Goal: Transaction & Acquisition: Purchase product/service

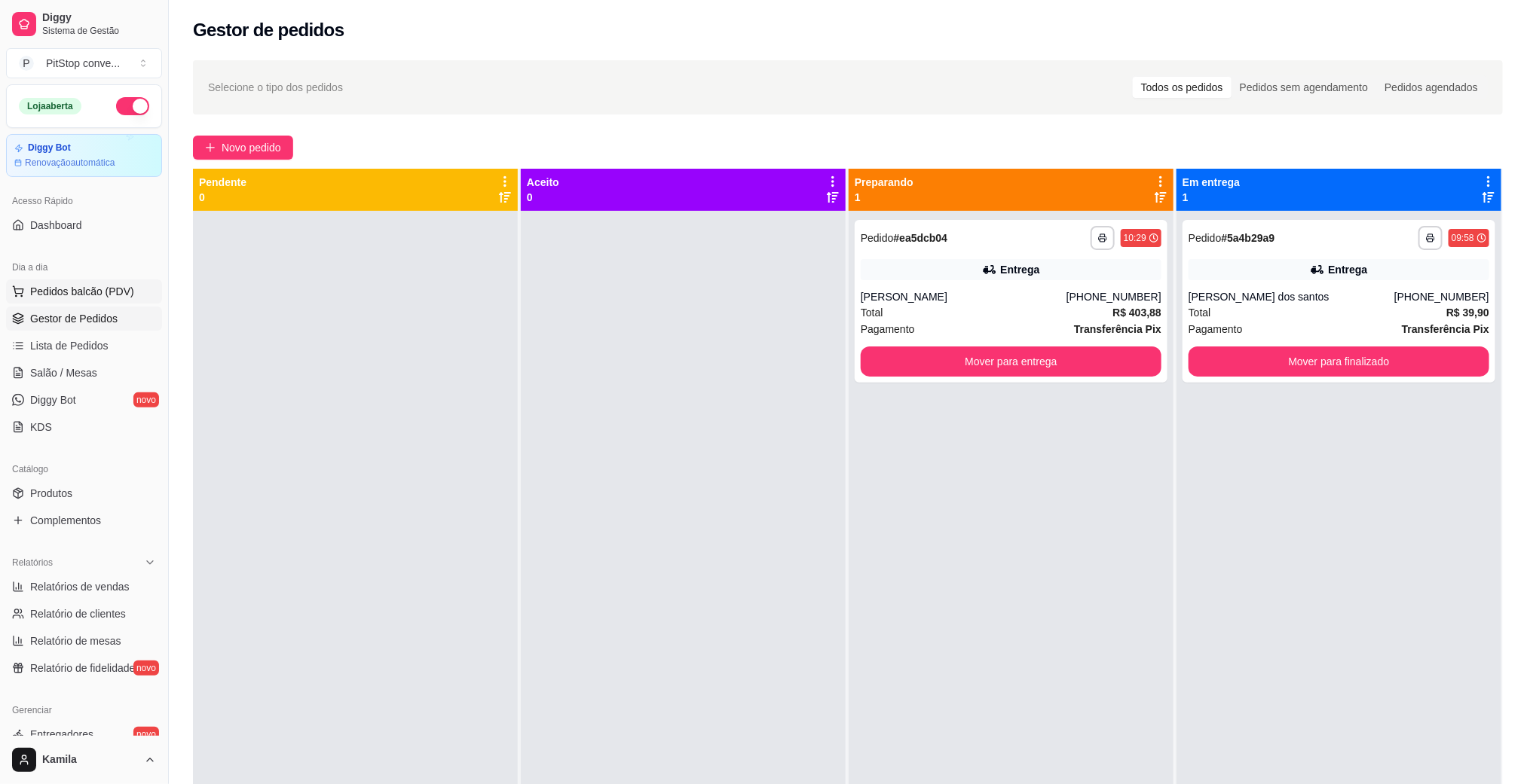
click at [120, 290] on span "Pedidos balcão (PDV)" at bounding box center [82, 291] width 104 height 15
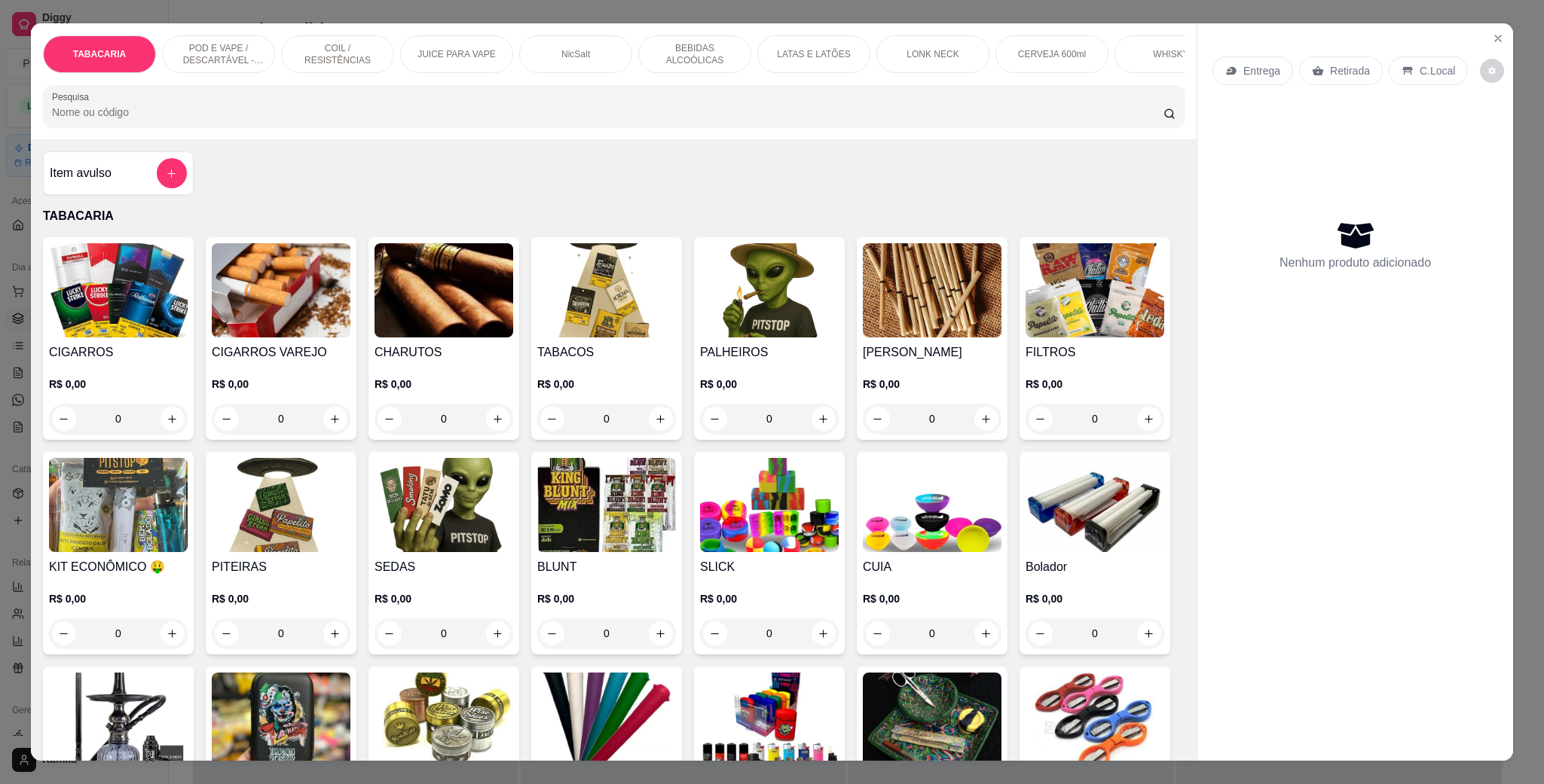
click at [196, 53] on p "POD E VAPE / DESCARTÁVEL - RECARREGAVEL" at bounding box center [218, 55] width 87 height 24
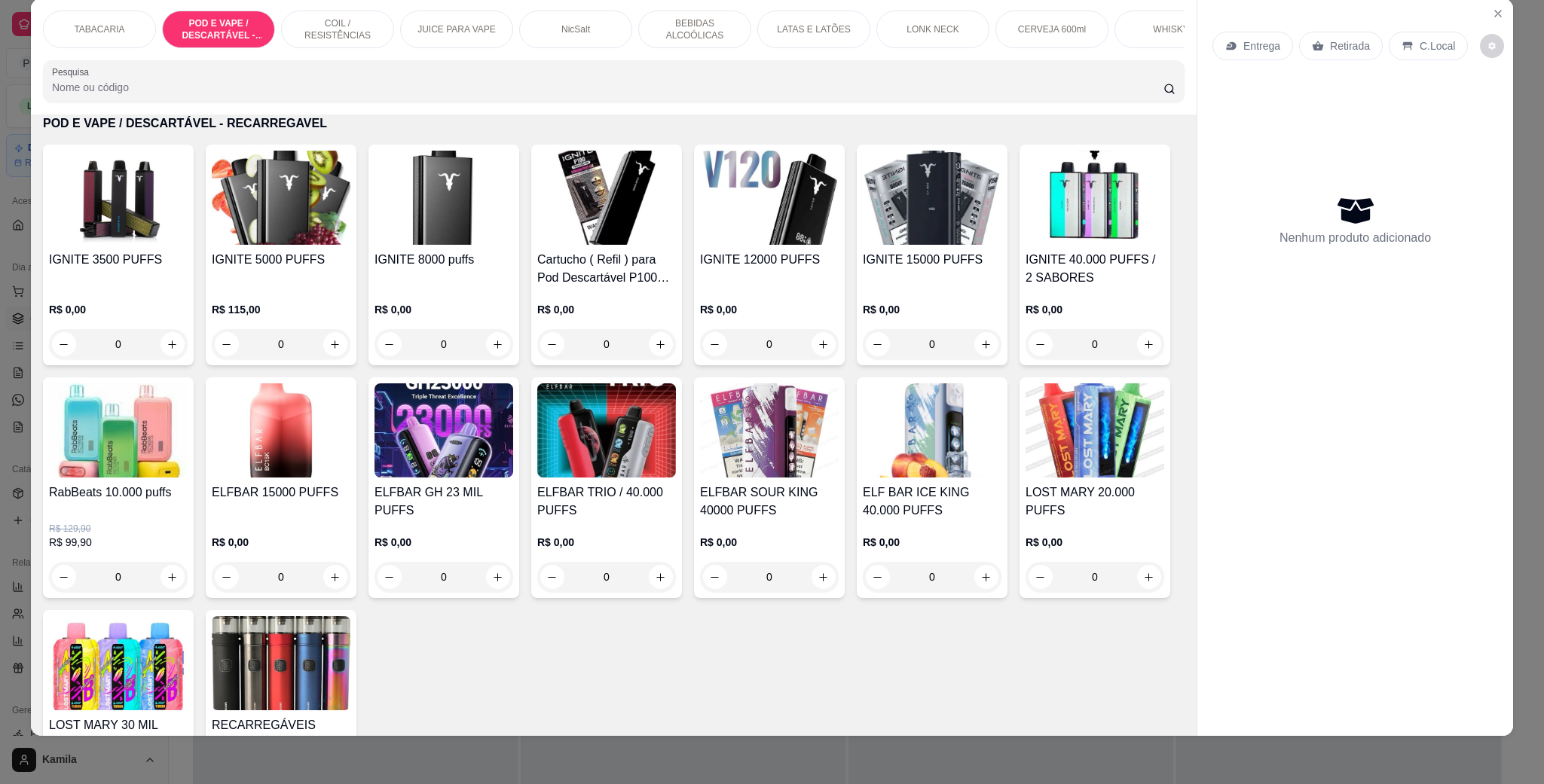
click at [880, 287] on div "IGNITE 15000 PUFFS" at bounding box center [932, 269] width 139 height 36
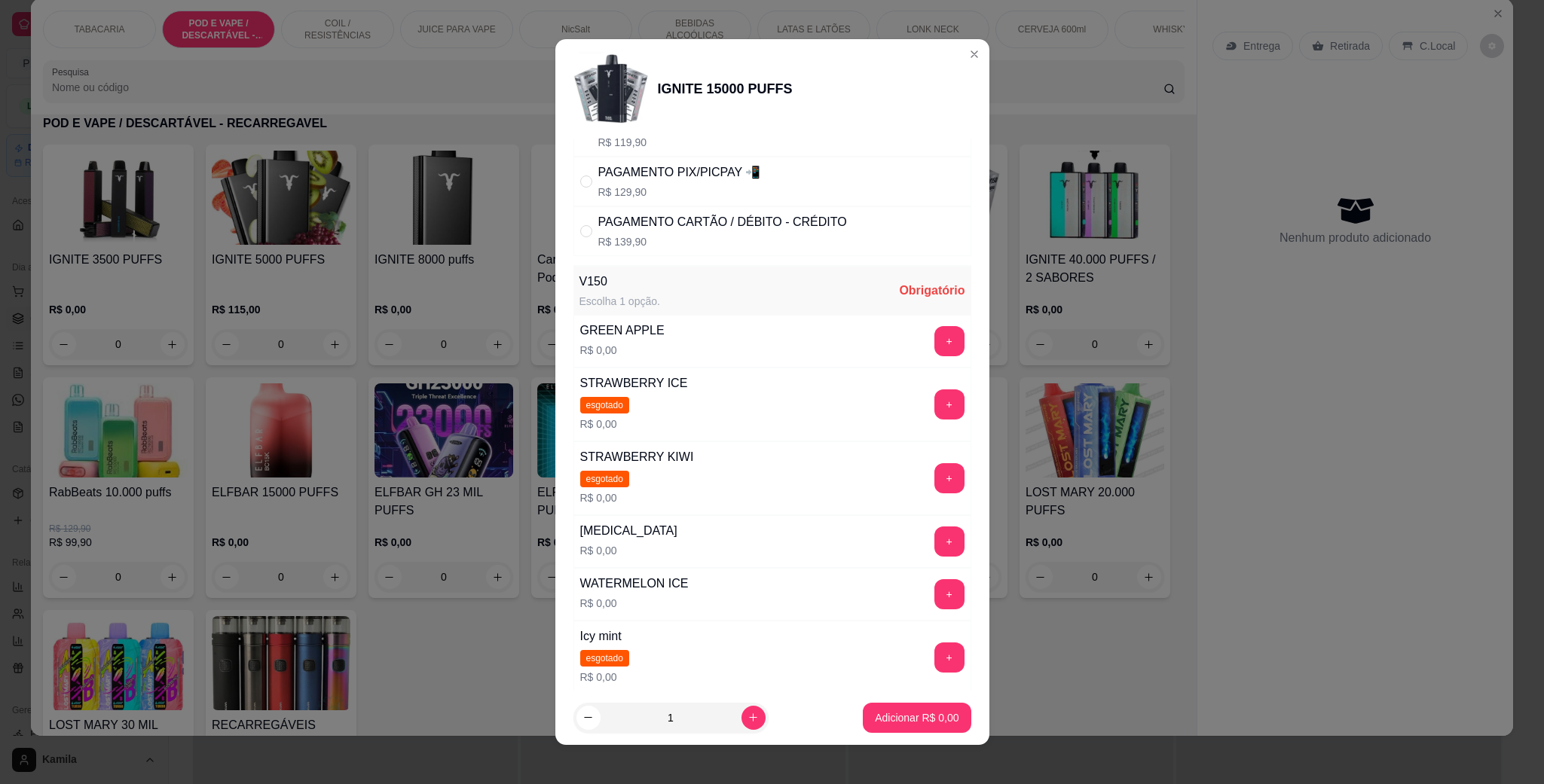
scroll to position [0, 0]
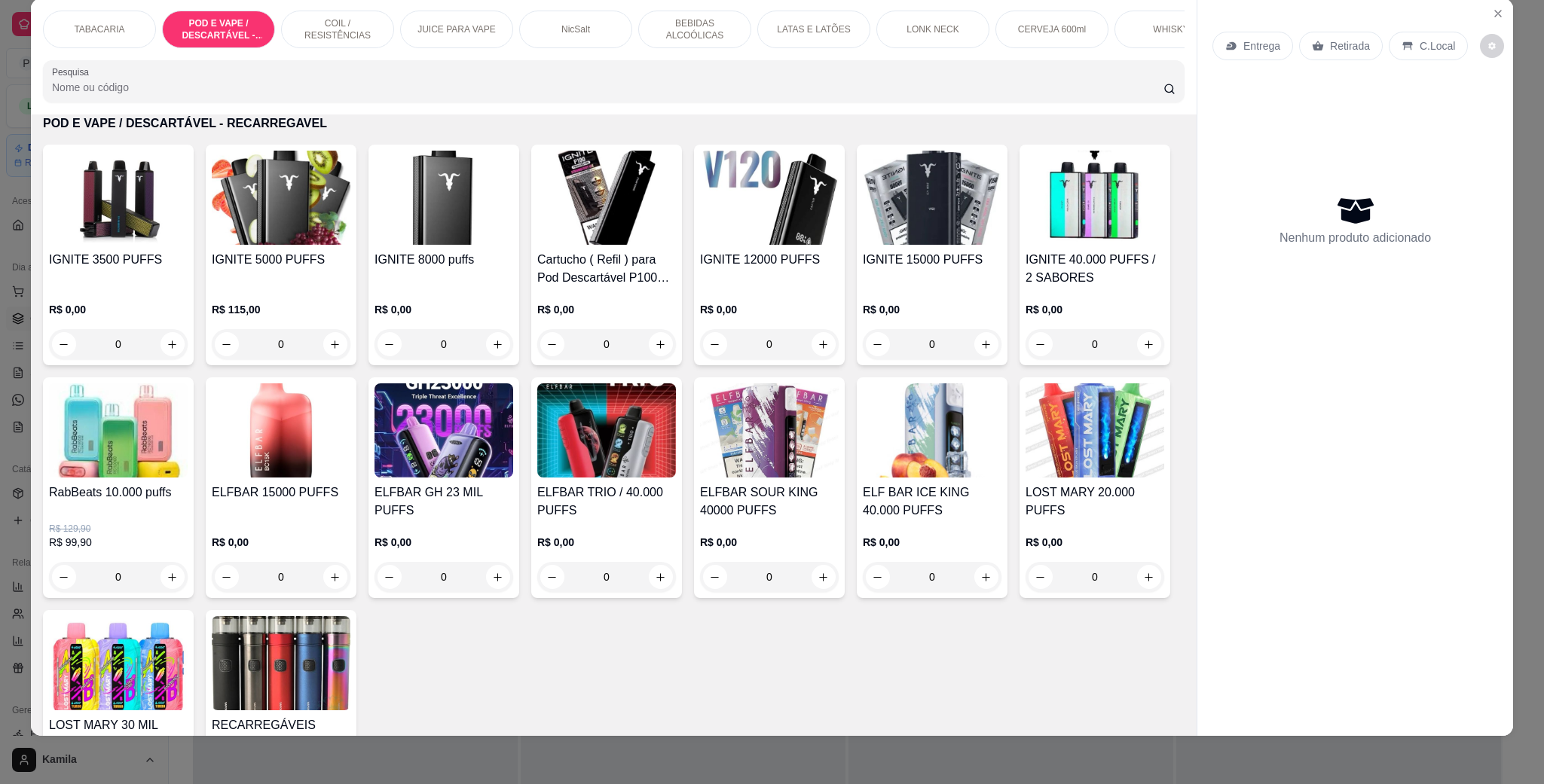
click at [762, 244] on img at bounding box center [770, 198] width 139 height 95
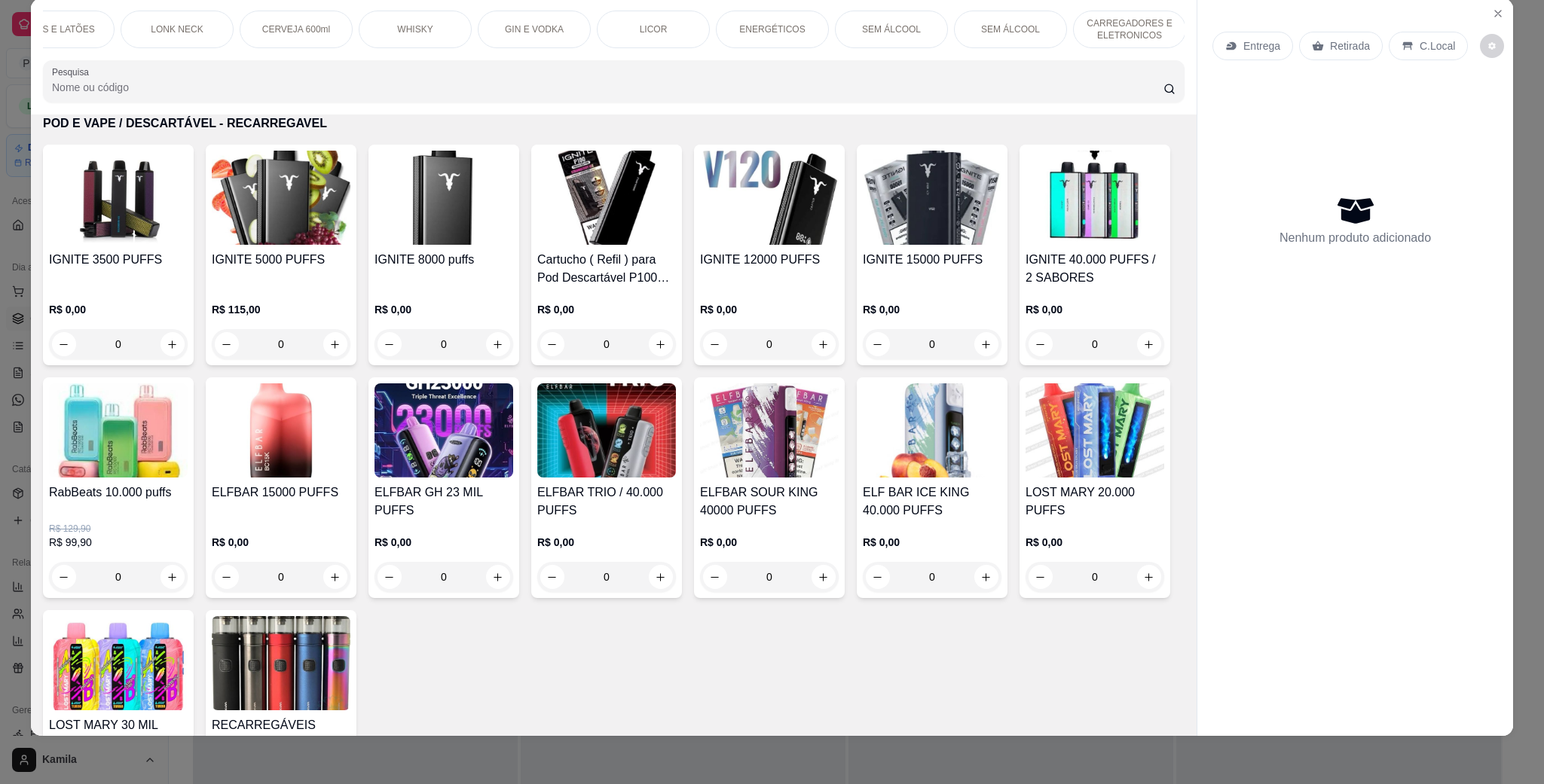
click at [889, 287] on div "IGNITE 15000 PUFFS" at bounding box center [932, 269] width 139 height 36
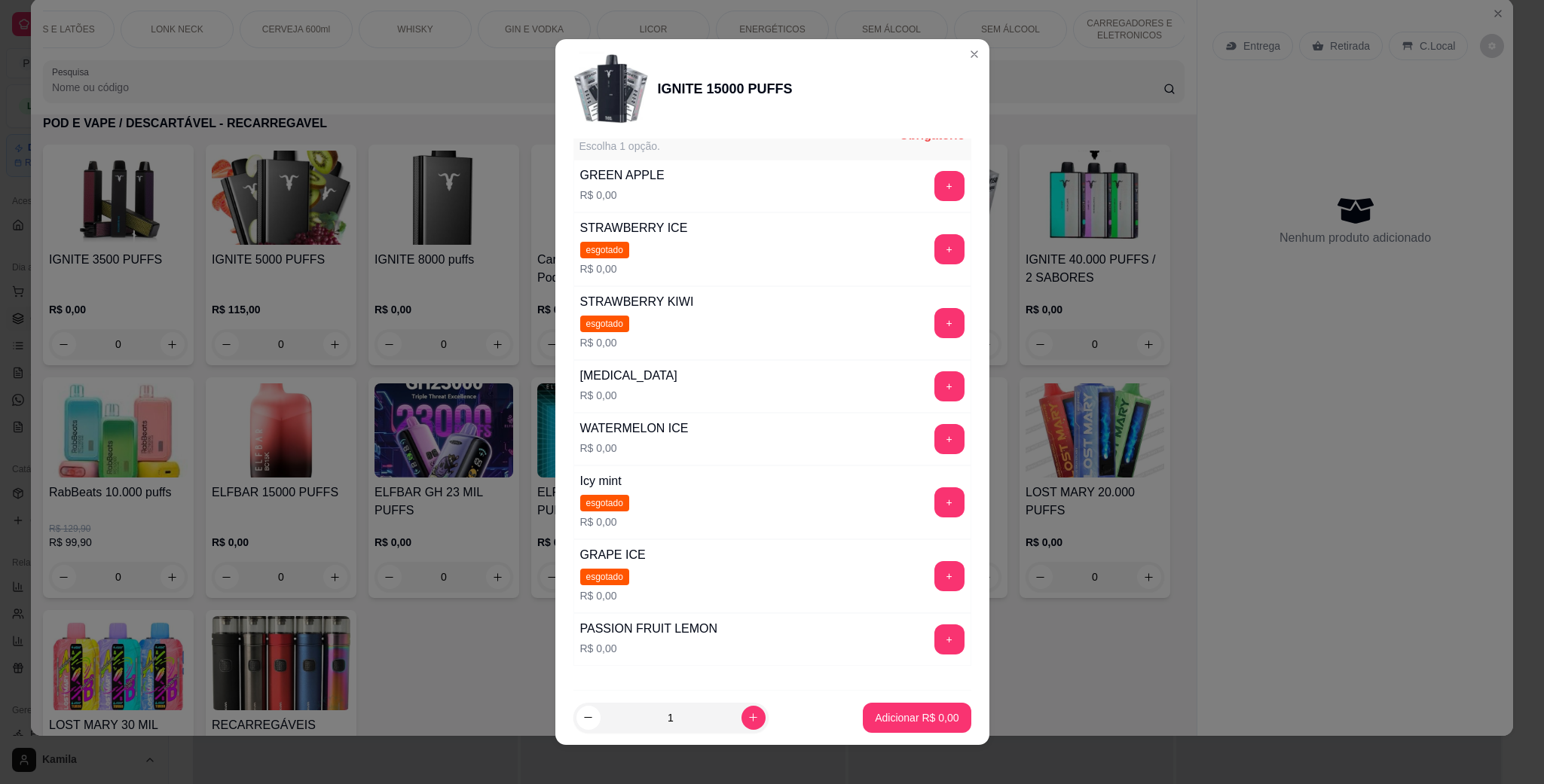
scroll to position [324, 0]
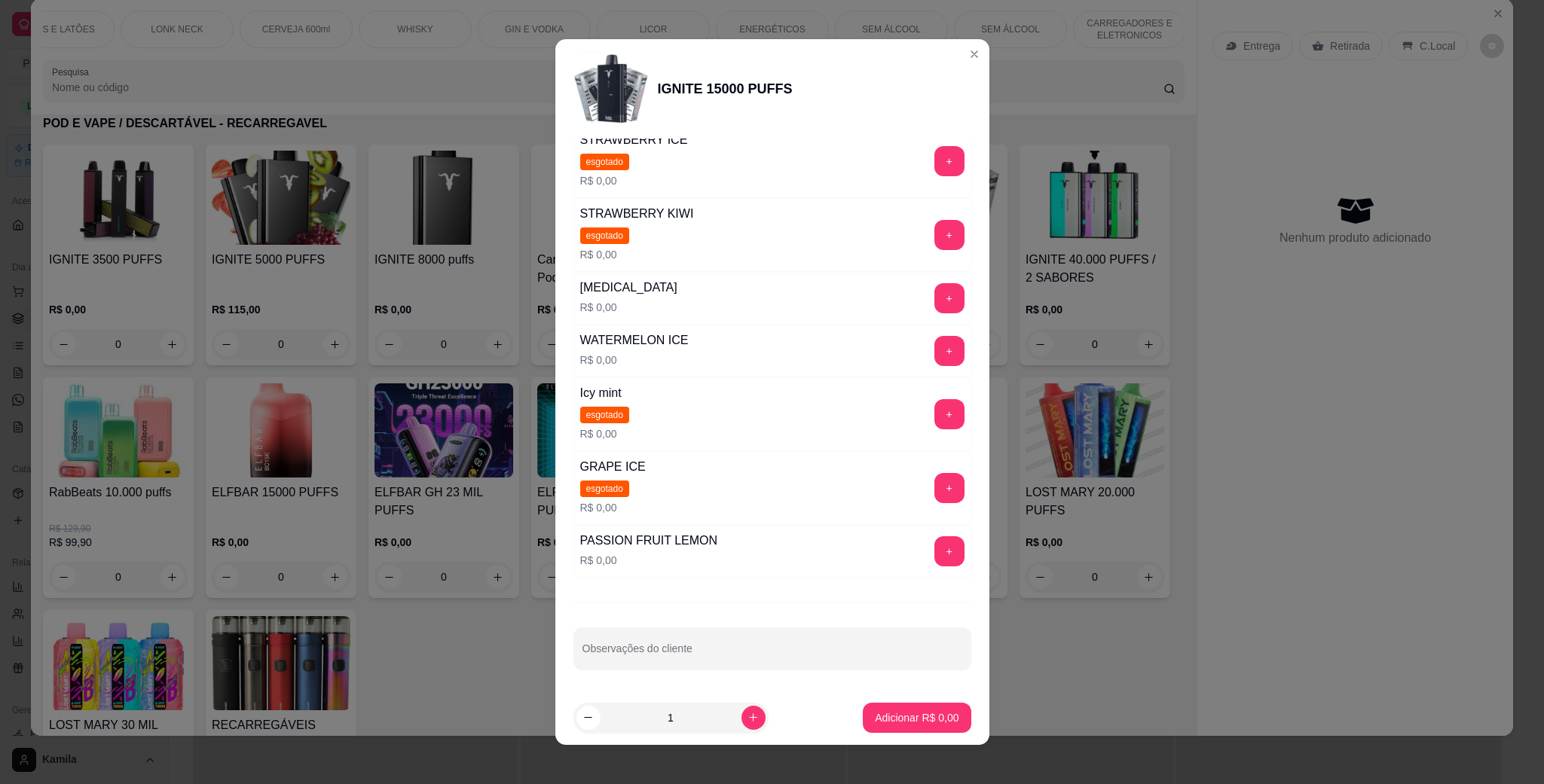
drag, startPoint x: 670, startPoint y: 405, endPoint x: 539, endPoint y: 340, distance: 146.2
click at [497, 341] on div "IGNITE 15000 PUFFS Escolha uma das opções Obrigatório PAGAMENO DINHEIRO 💴 R$ 11…" at bounding box center [772, 392] width 1544 height 784
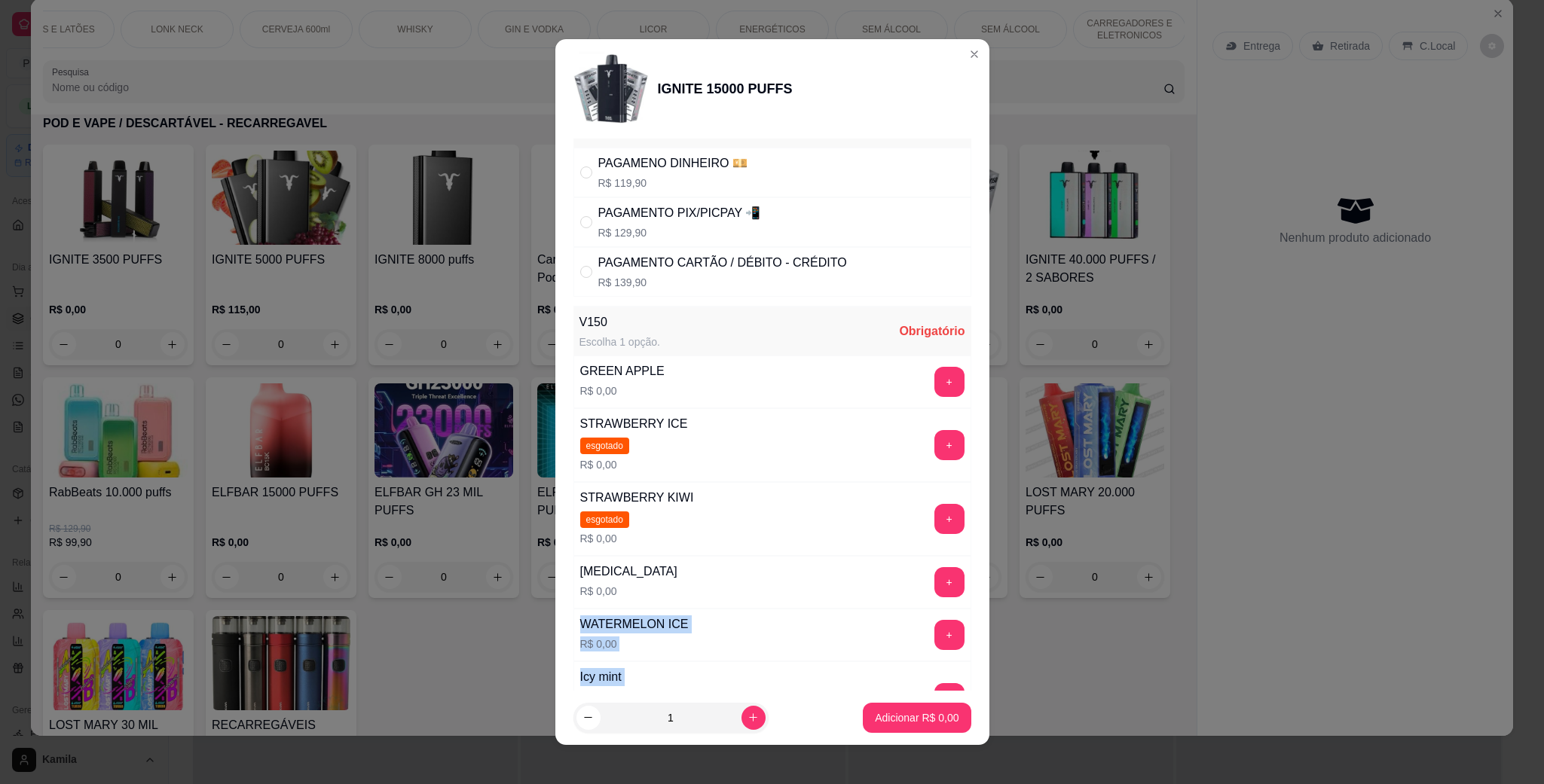
scroll to position [0, 0]
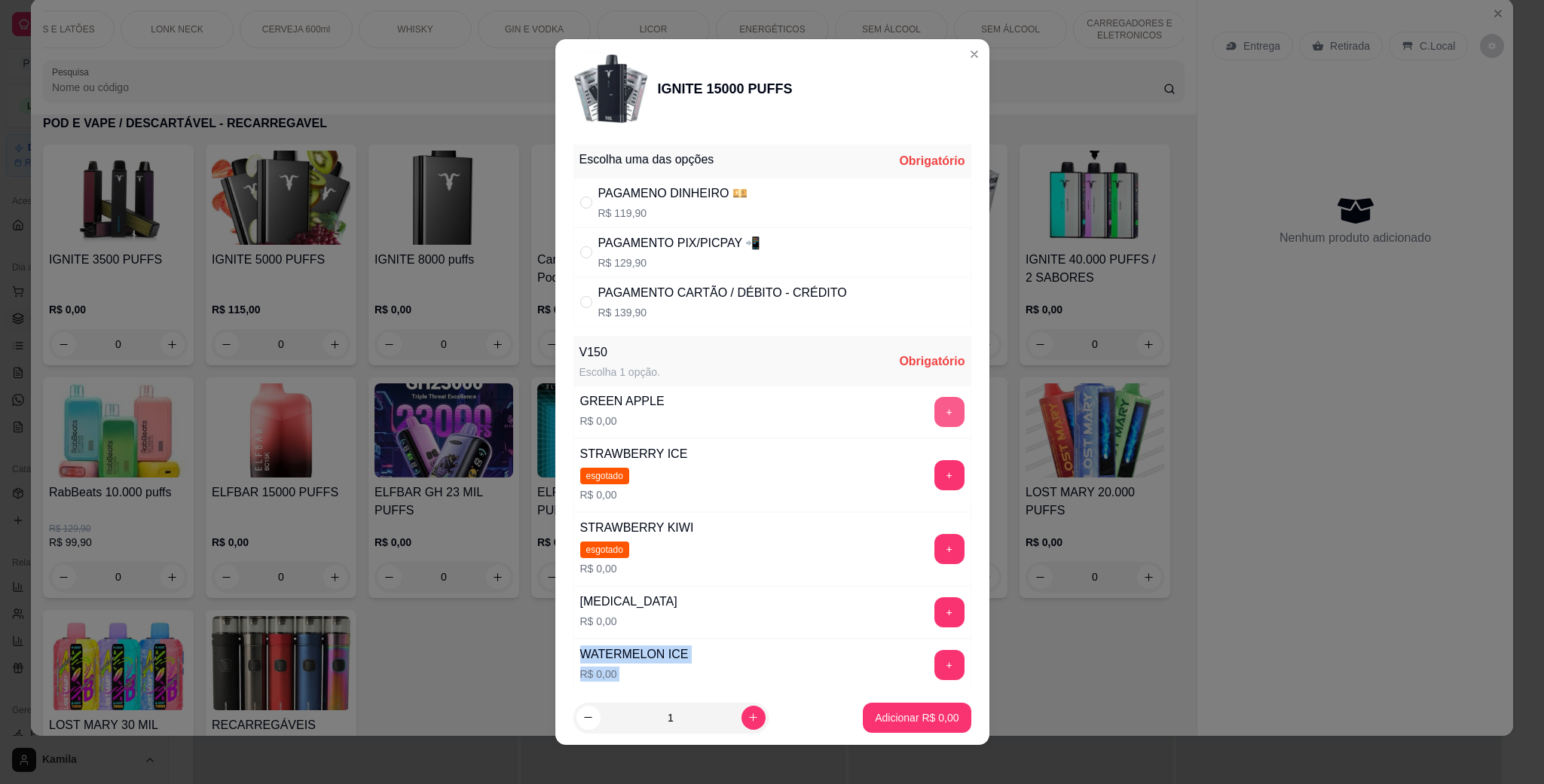
click at [934, 416] on button "+" at bounding box center [949, 412] width 30 height 30
click at [683, 314] on p "R$ 139,90" at bounding box center [722, 312] width 249 height 15
radio input "true"
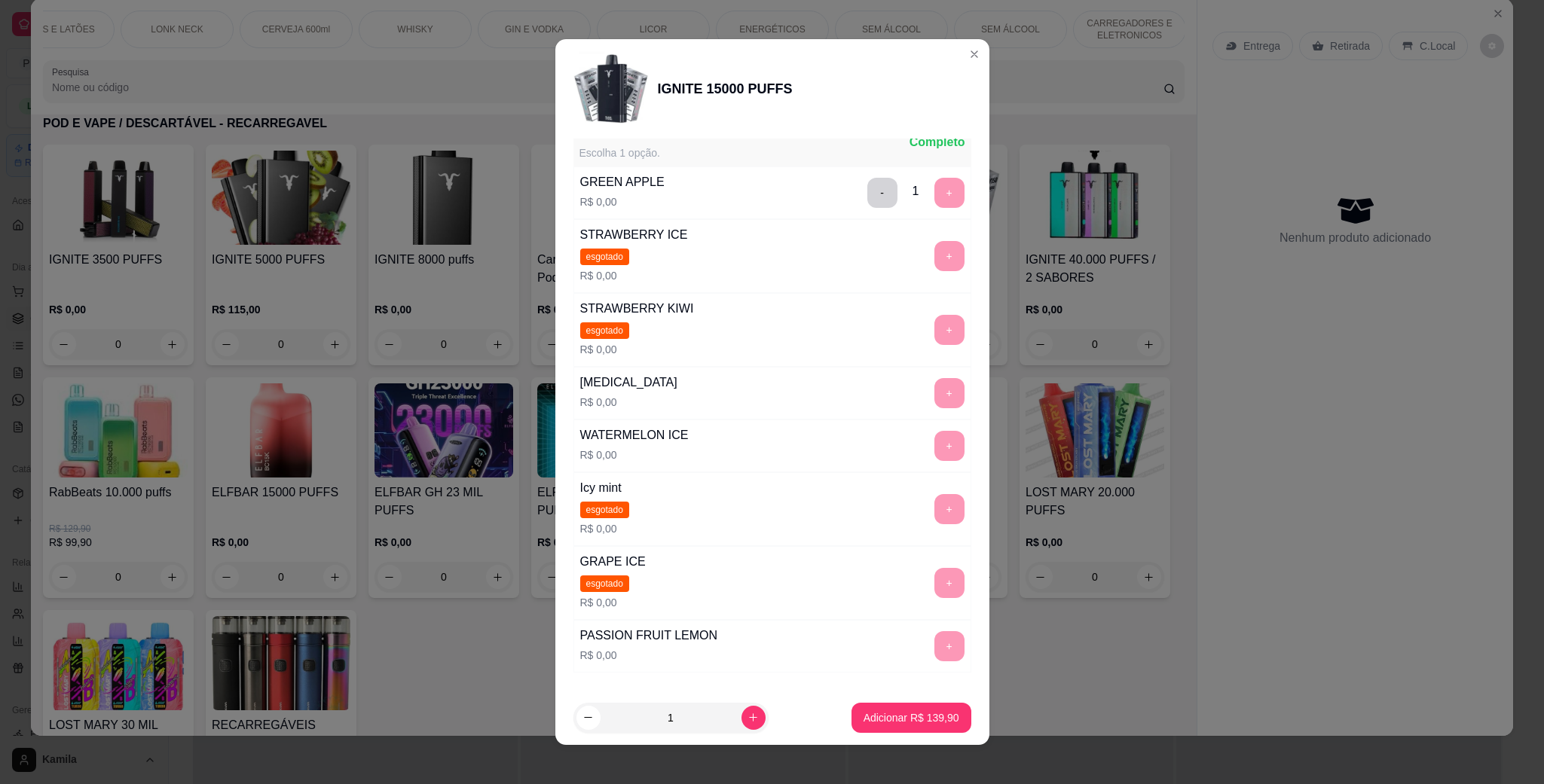
scroll to position [226, 0]
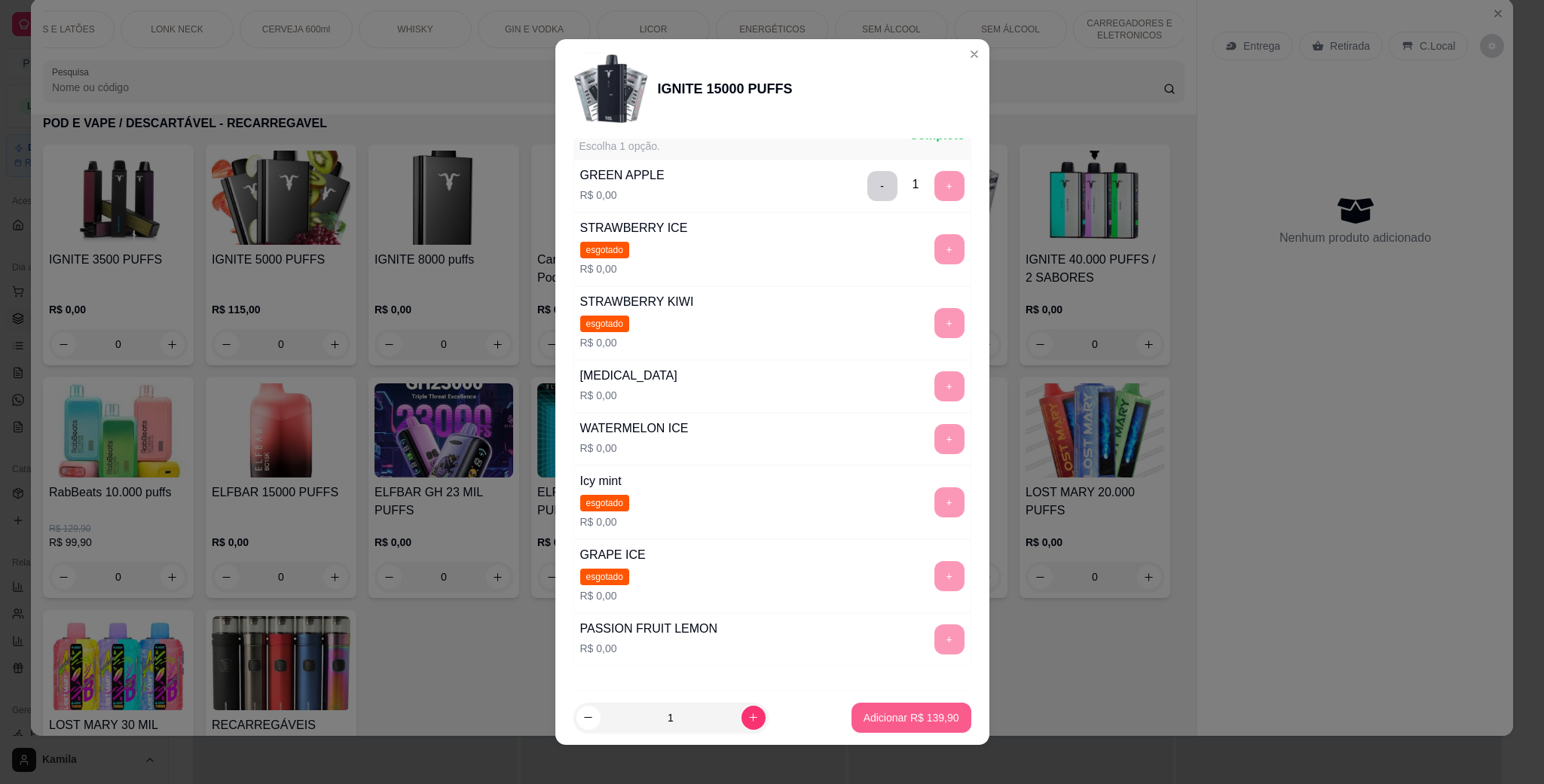
click at [887, 711] on p "Adicionar R$ 139,90" at bounding box center [911, 718] width 95 height 15
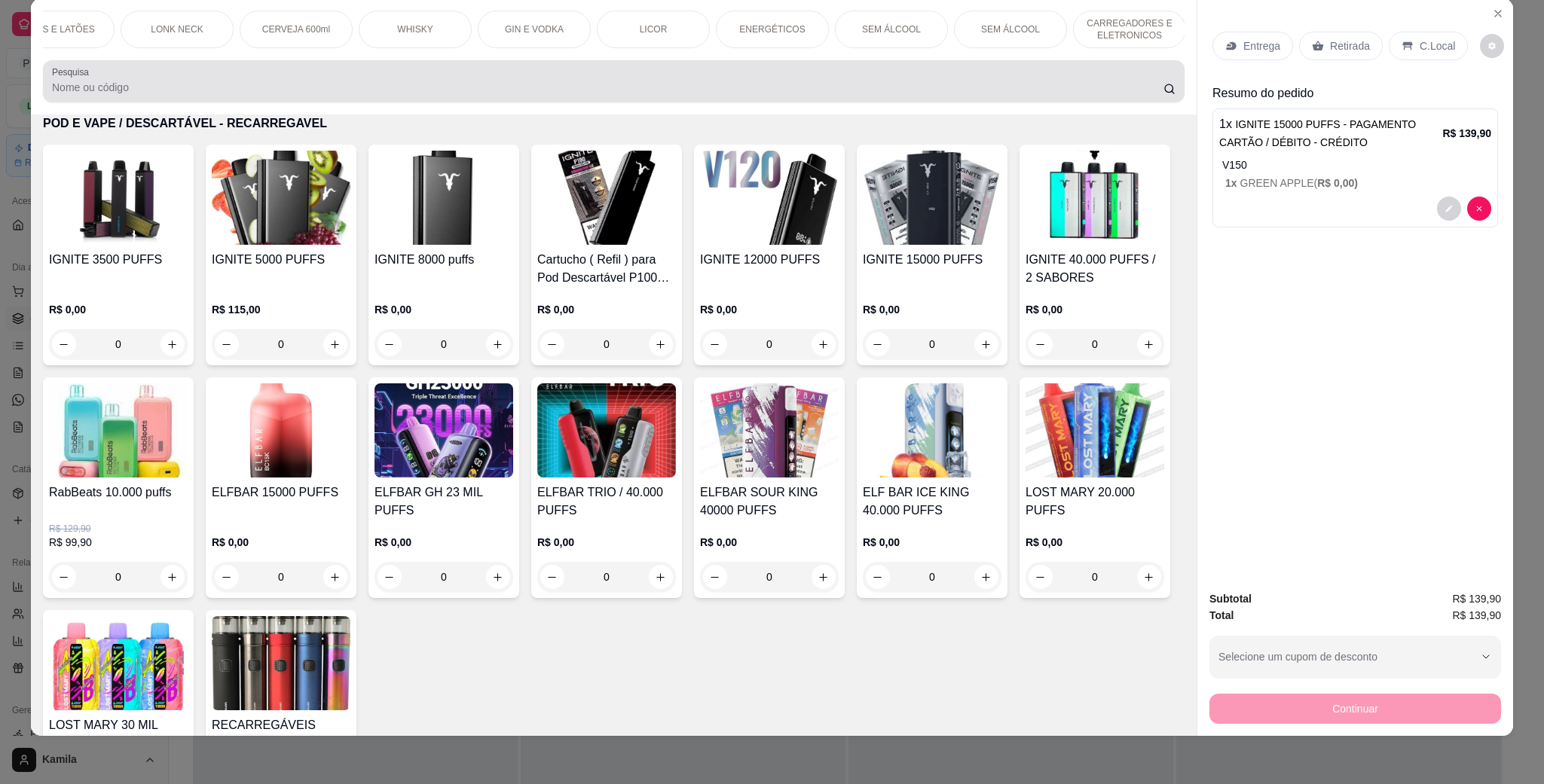
click at [602, 103] on div "Pesquisa" at bounding box center [614, 81] width 1141 height 42
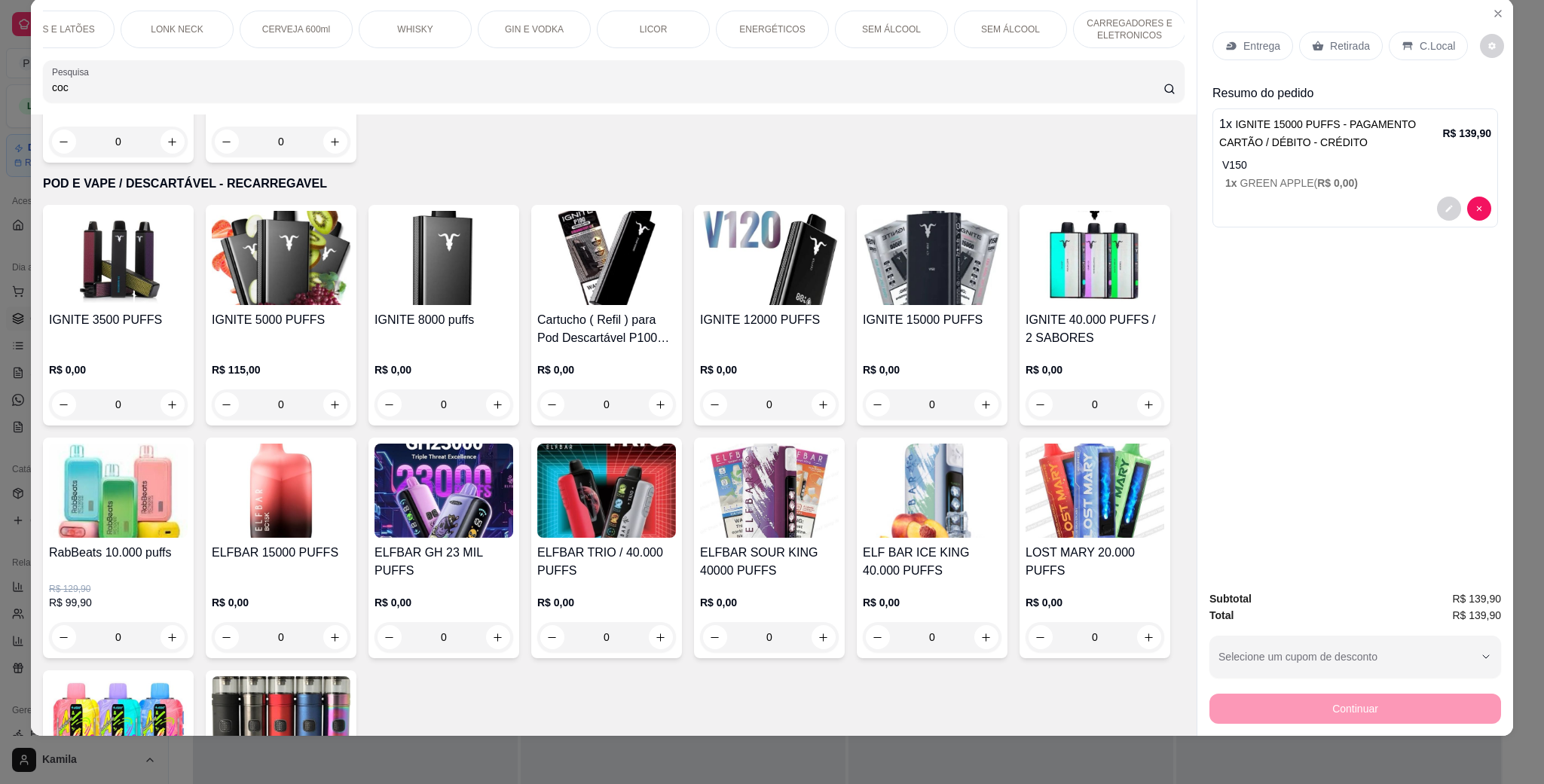
scroll to position [1035, 0]
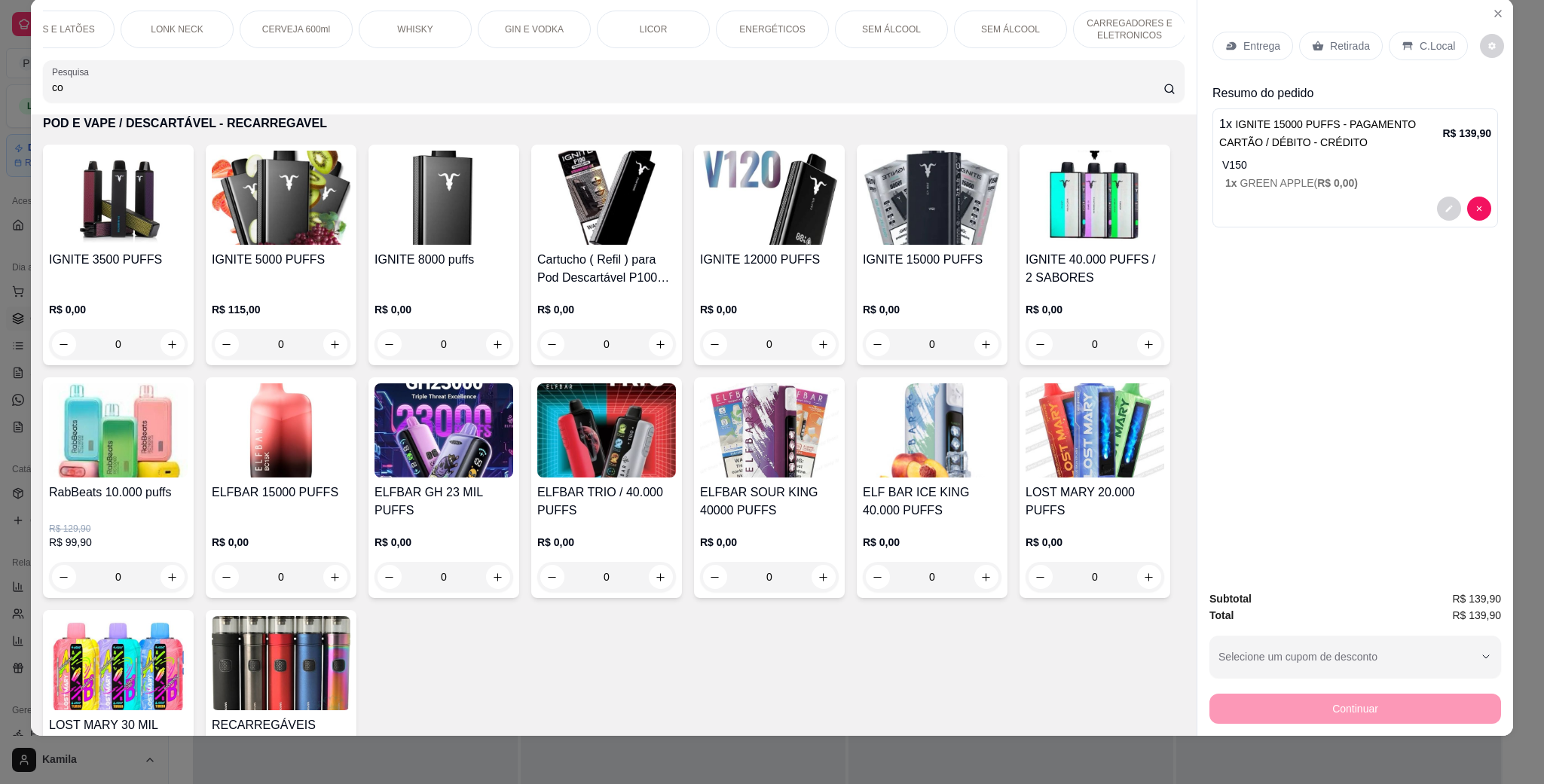
type input "c"
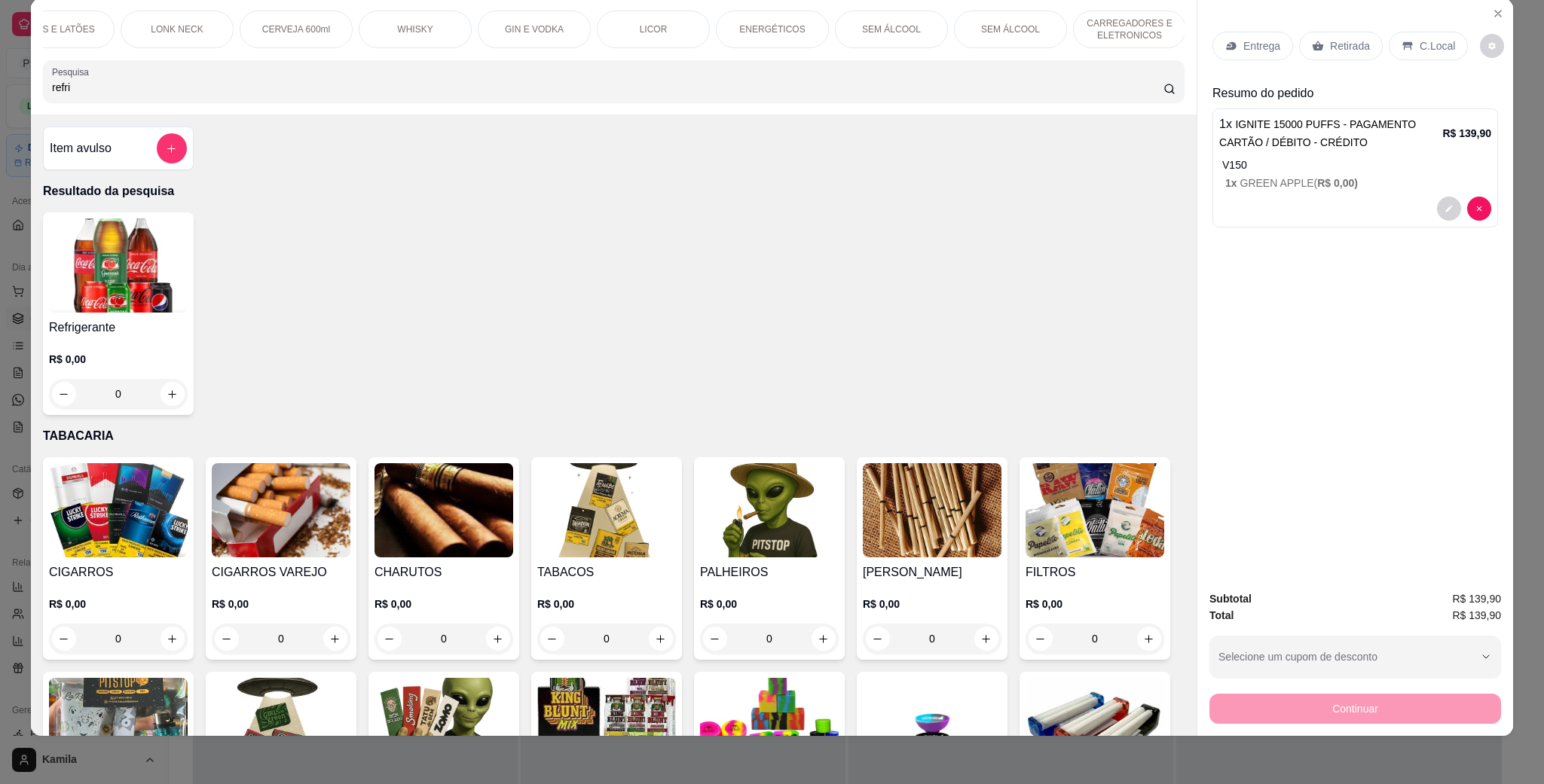
scroll to position [0, 0]
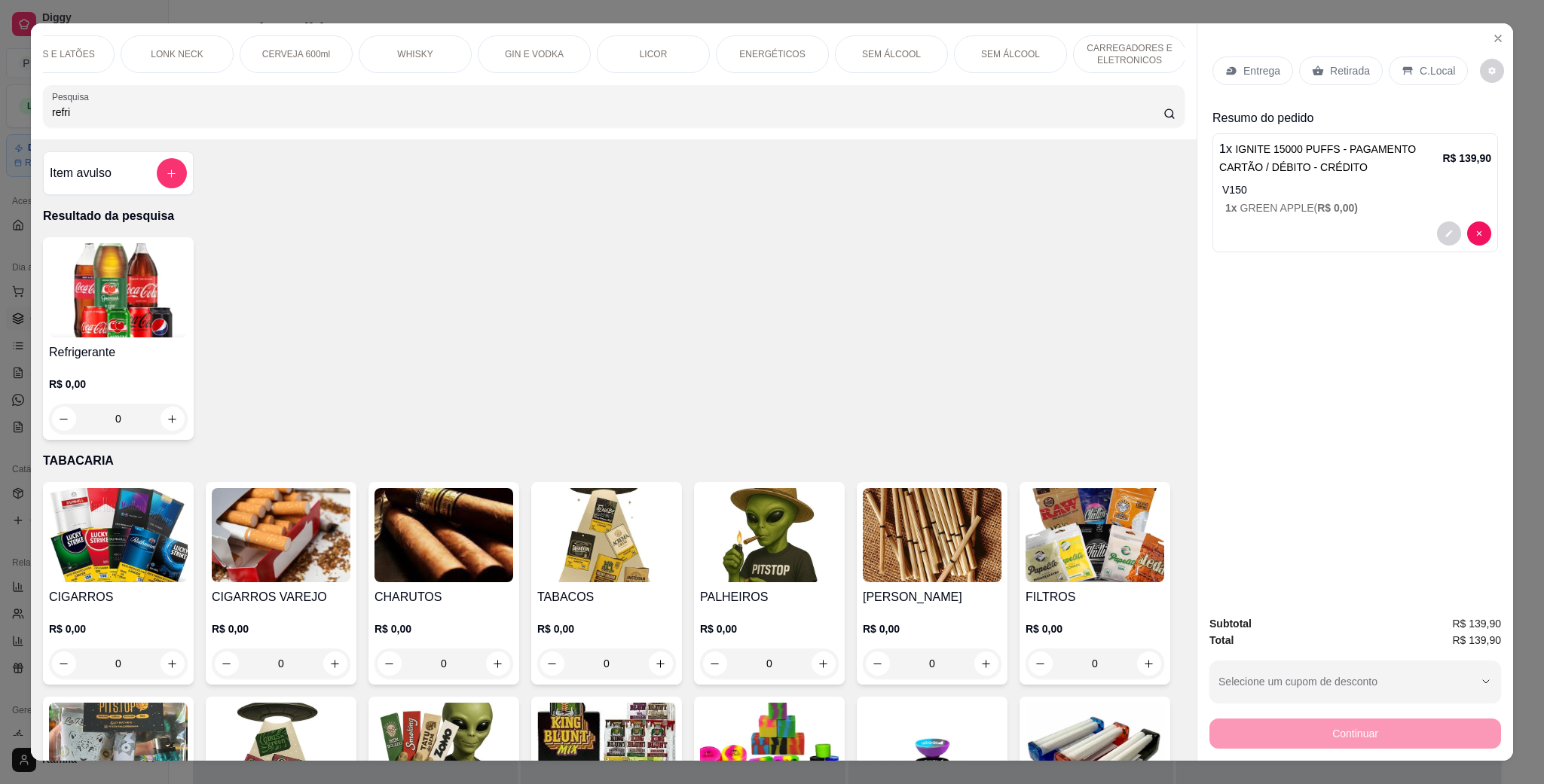
type input "refri"
click at [147, 306] on img at bounding box center [118, 291] width 139 height 95
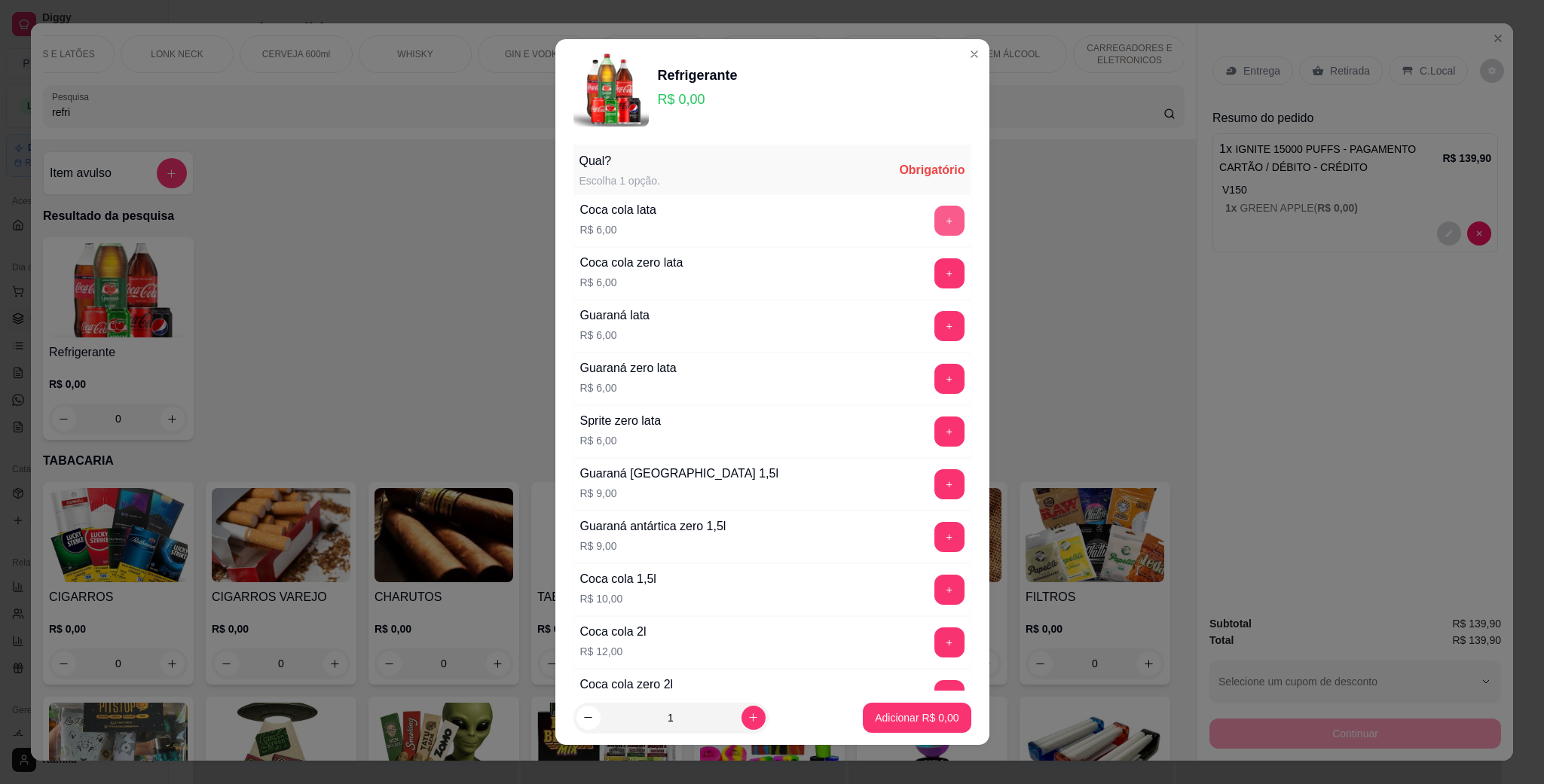
click at [934, 222] on button "+" at bounding box center [949, 220] width 30 height 30
click at [893, 711] on p "Adicionar R$ 6,00" at bounding box center [917, 718] width 82 height 15
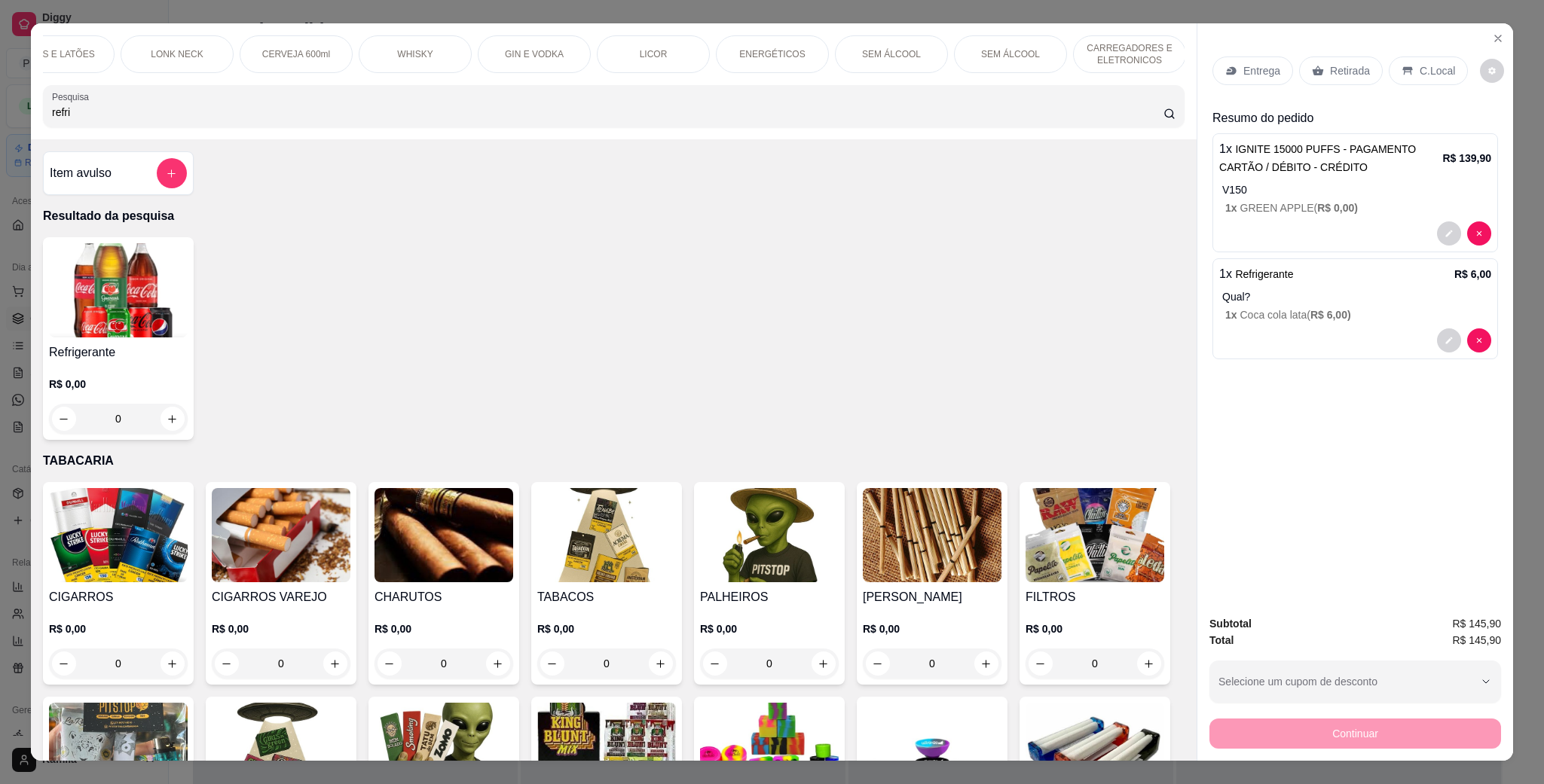
click at [1419, 75] on p "C.Local" at bounding box center [1436, 71] width 35 height 15
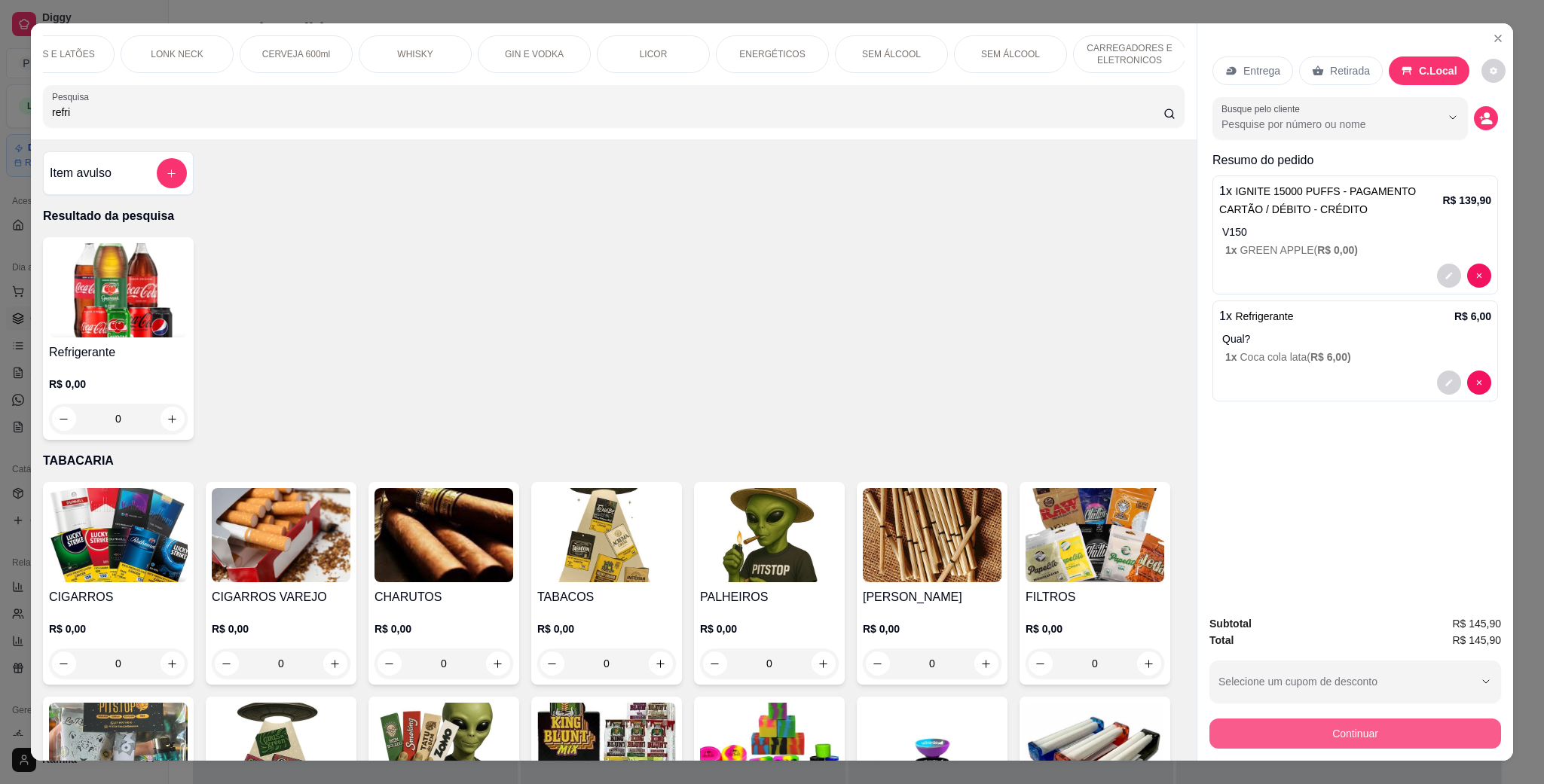
click at [1346, 724] on button "Continuar" at bounding box center [1355, 733] width 292 height 30
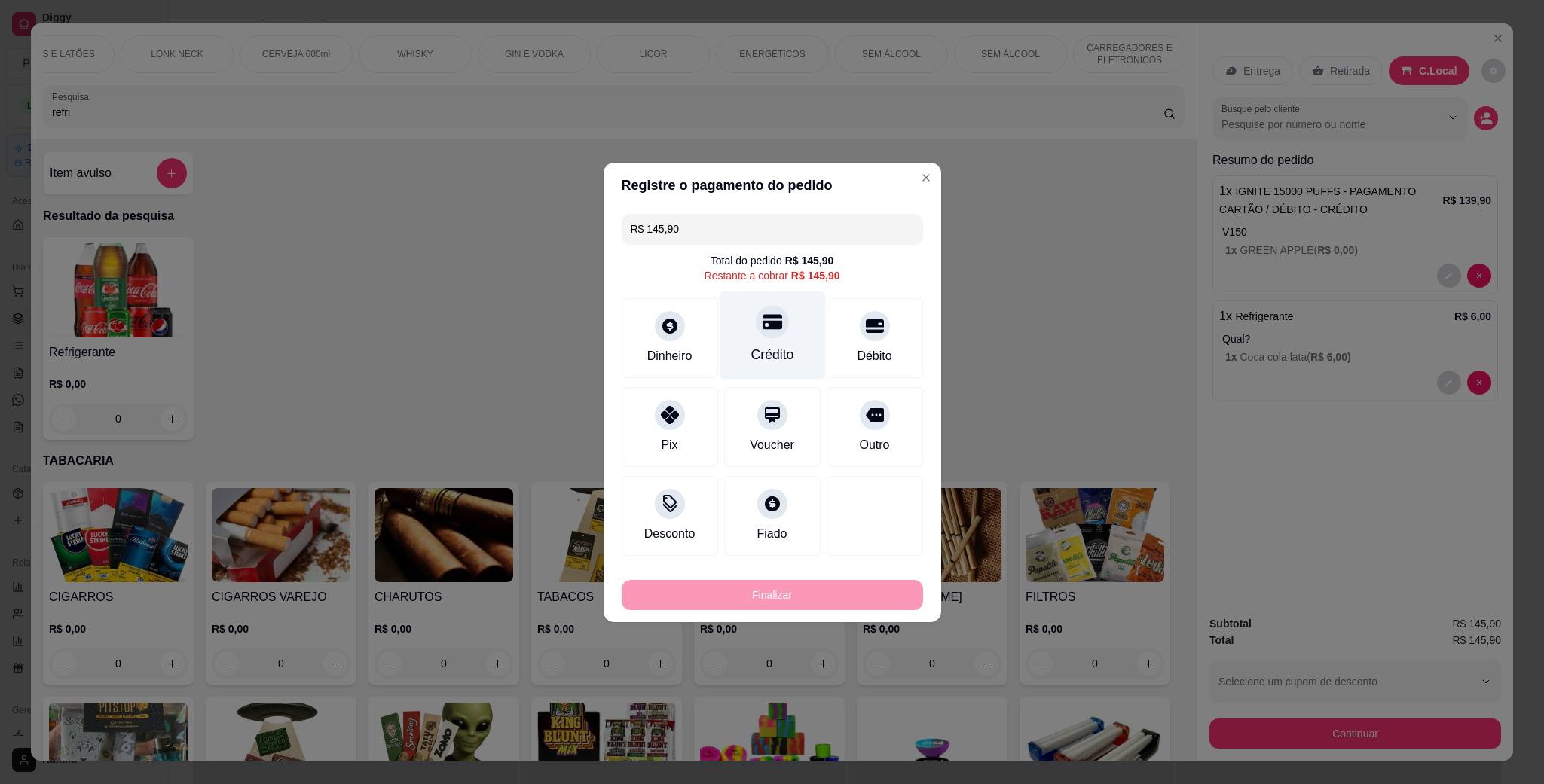
click at [789, 344] on div "Crédito" at bounding box center [772, 335] width 106 height 88
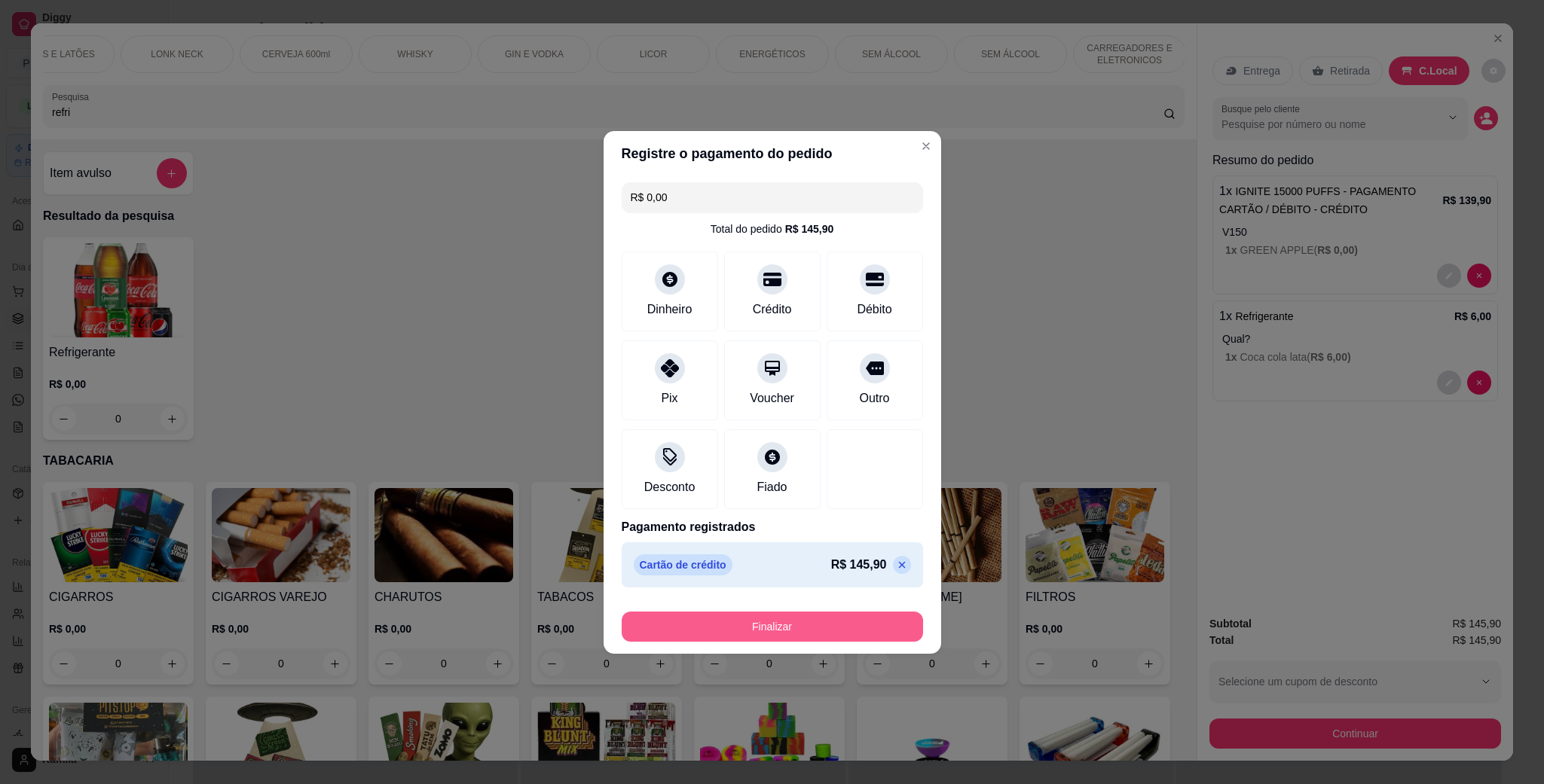
click at [811, 620] on button "Finalizar" at bounding box center [773, 626] width 302 height 30
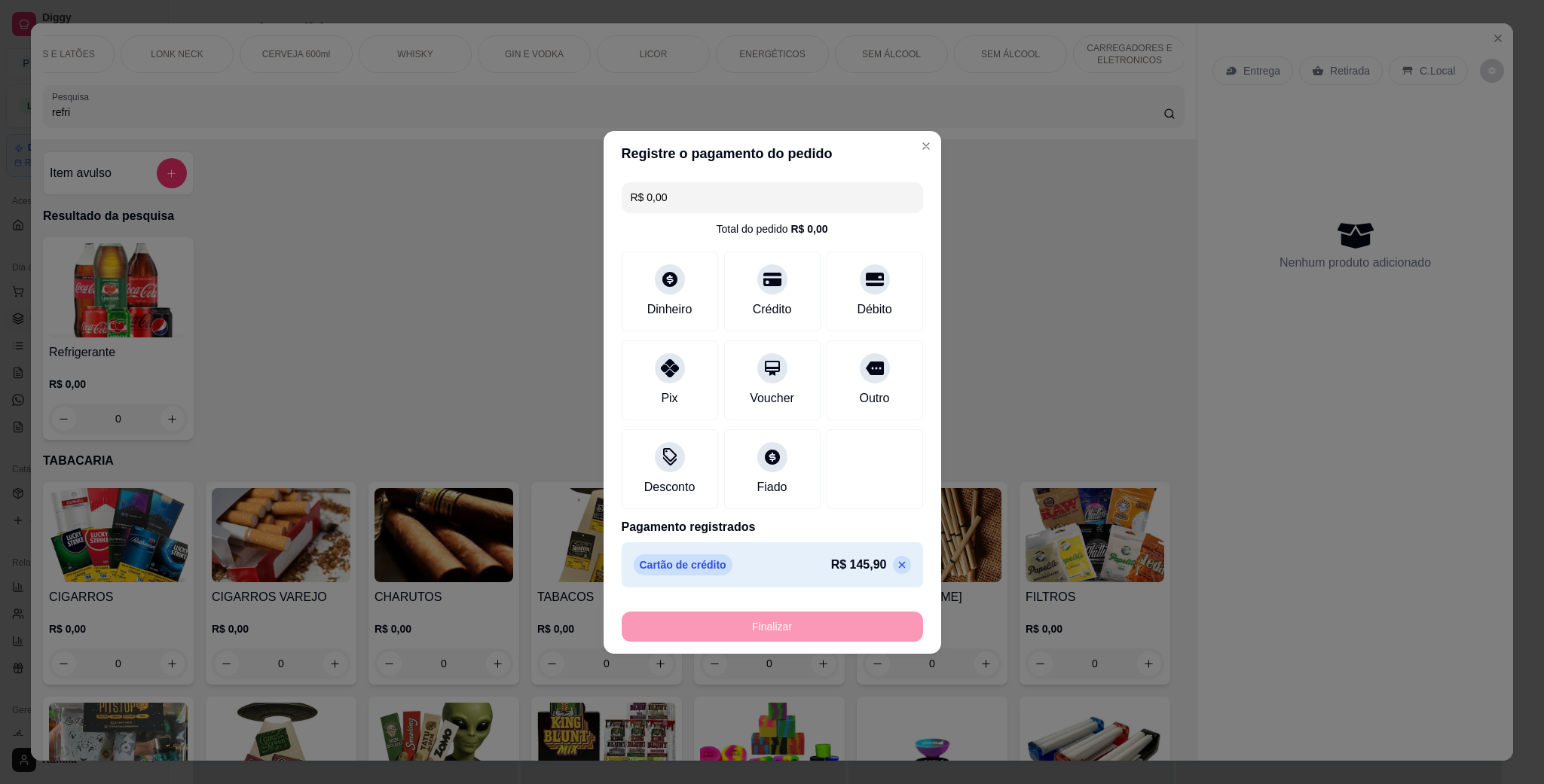
type input "-R$ 145,90"
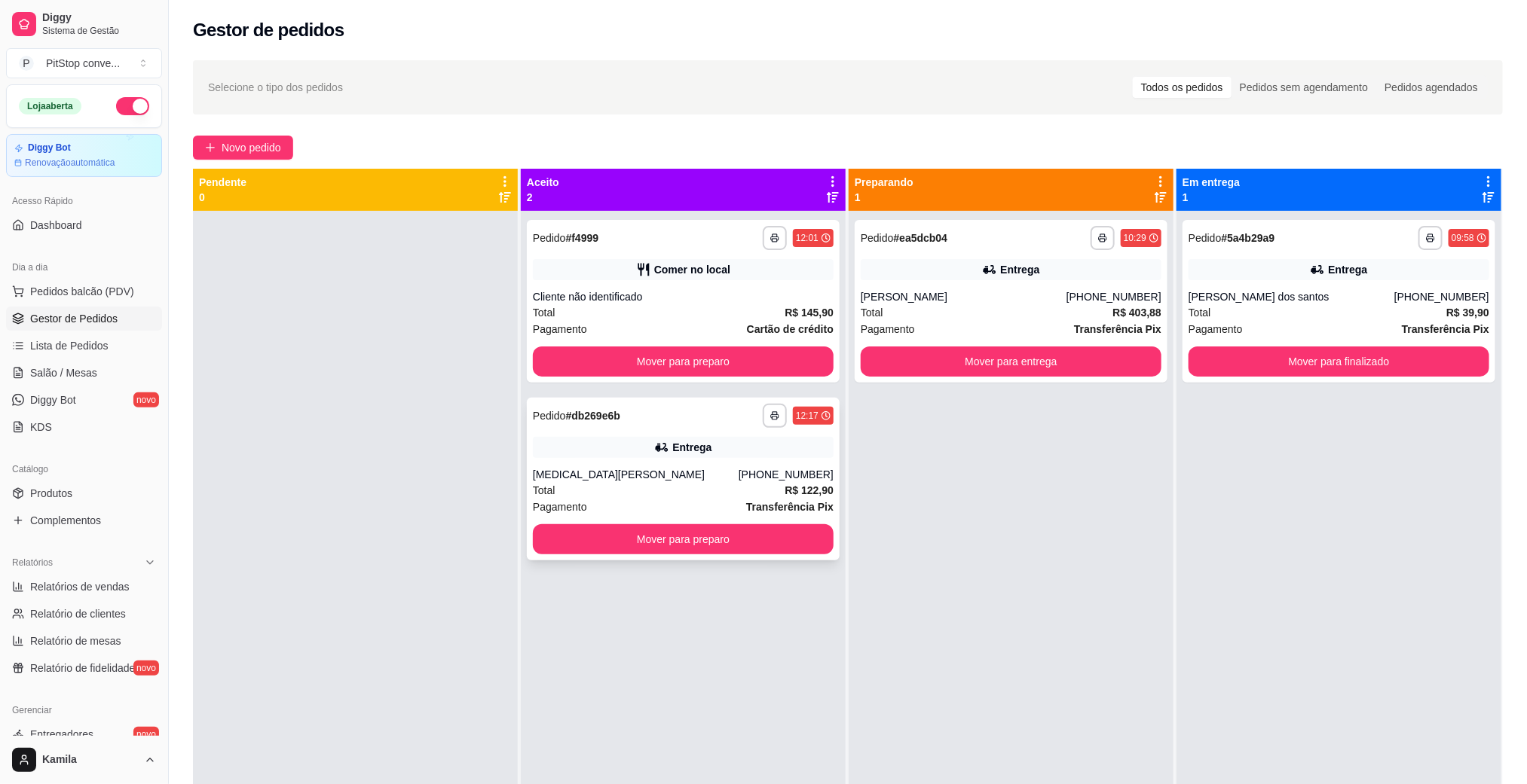
click at [790, 471] on div "[PHONE_NUMBER]" at bounding box center [786, 474] width 95 height 15
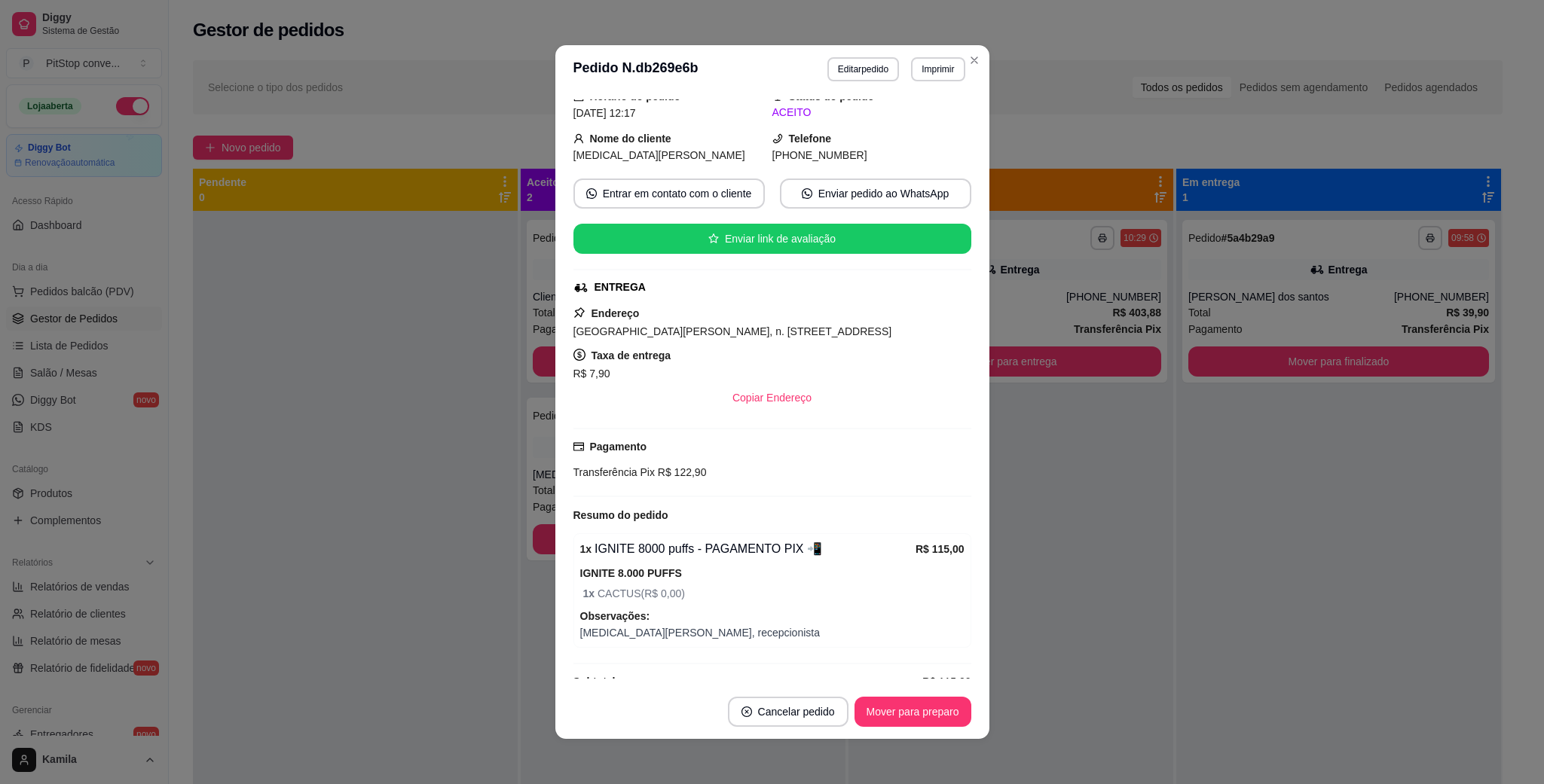
scroll to position [114, 0]
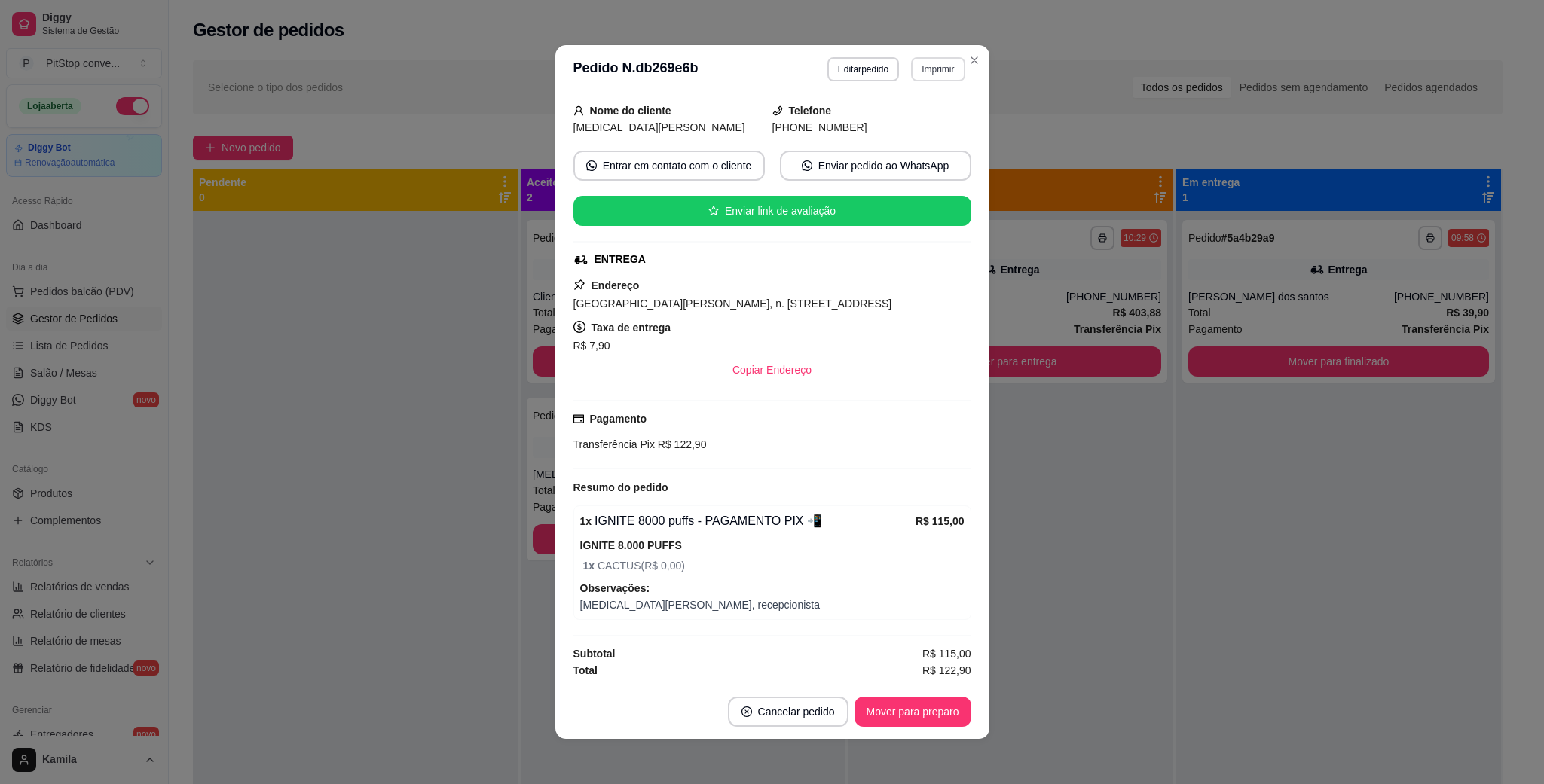
click at [934, 75] on button "Imprimir" at bounding box center [937, 69] width 54 height 24
click at [893, 125] on button "IMPRESSORA" at bounding box center [904, 123] width 109 height 24
click at [904, 715] on button "Mover para preparo" at bounding box center [912, 711] width 117 height 30
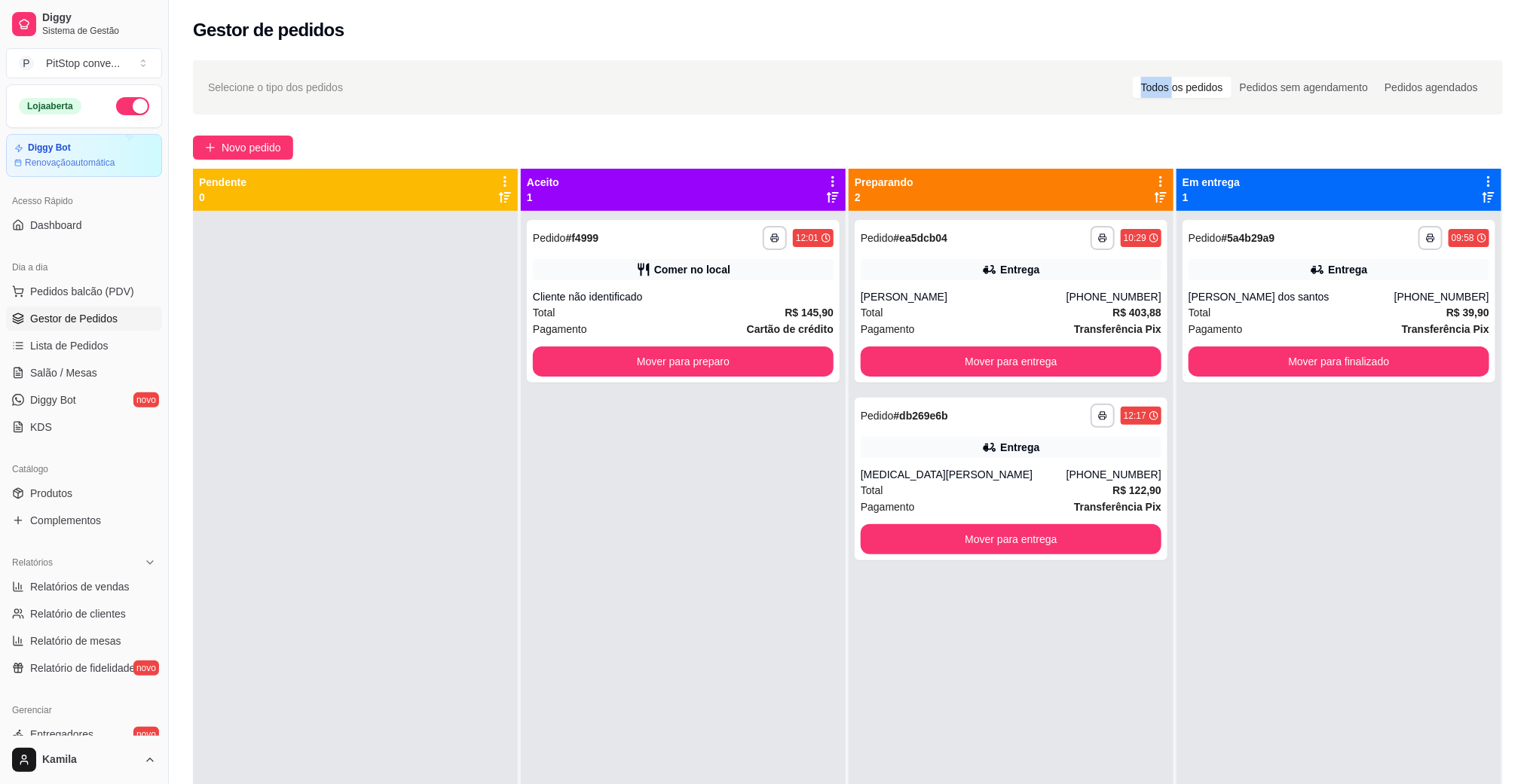
click at [965, 59] on div "**********" at bounding box center [847, 511] width 1357 height 920
click at [1044, 266] on div "Entrega" at bounding box center [1010, 270] width 301 height 21
click at [1080, 456] on div "Entrega" at bounding box center [1010, 447] width 301 height 21
click at [1027, 290] on div "[PERSON_NAME]" at bounding box center [963, 297] width 205 height 15
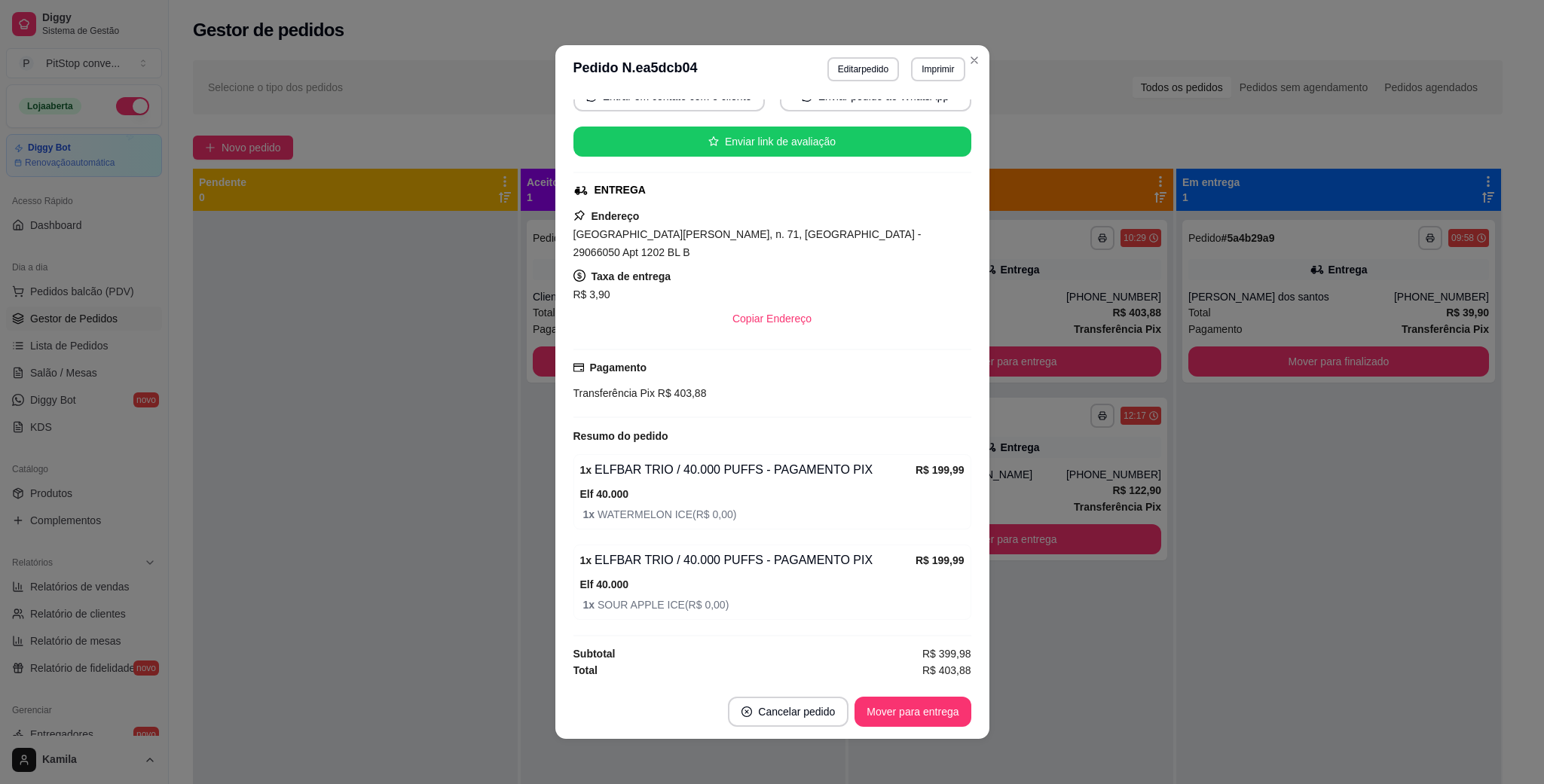
scroll to position [0, 0]
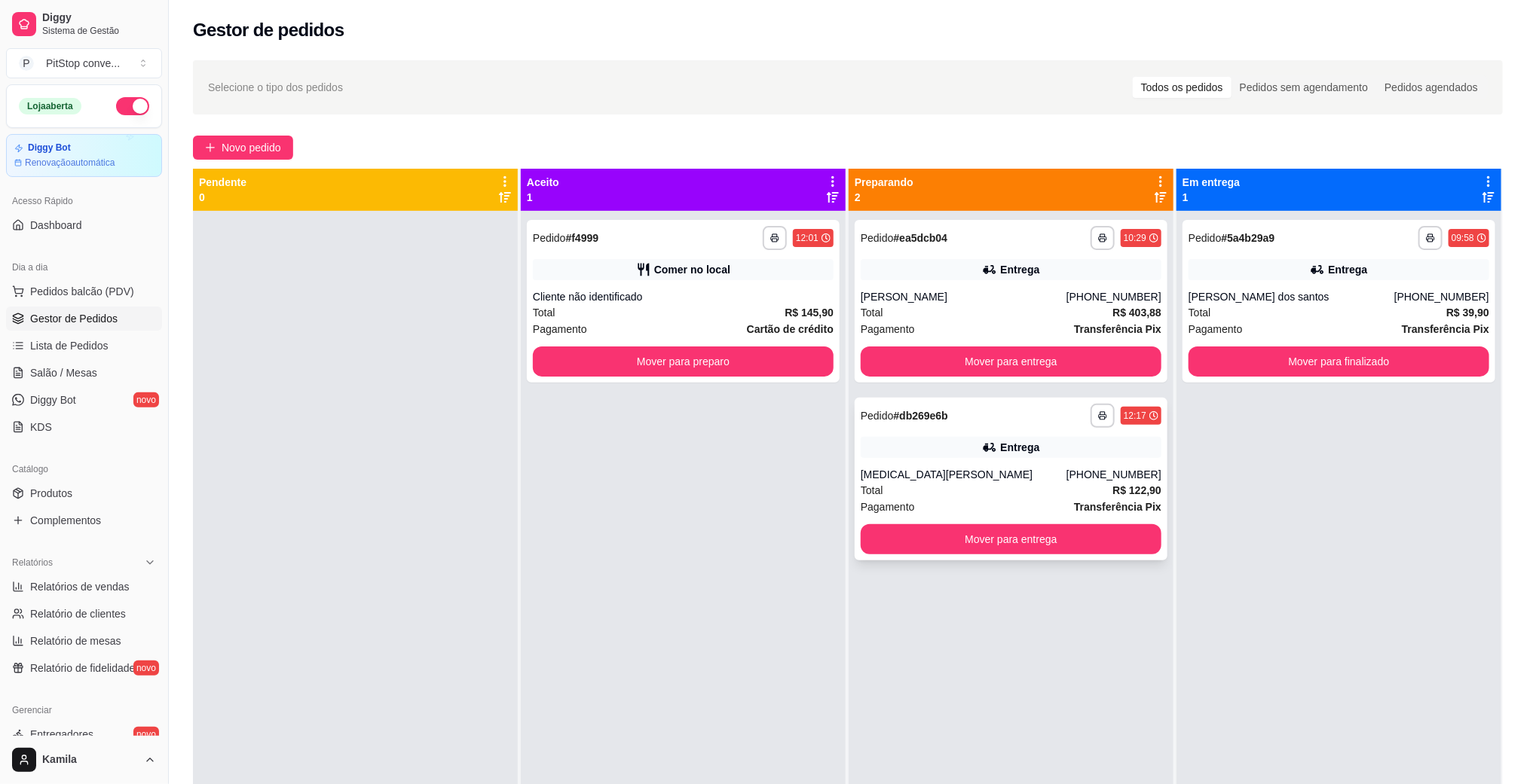
click at [1013, 452] on div "Entrega" at bounding box center [1019, 447] width 39 height 15
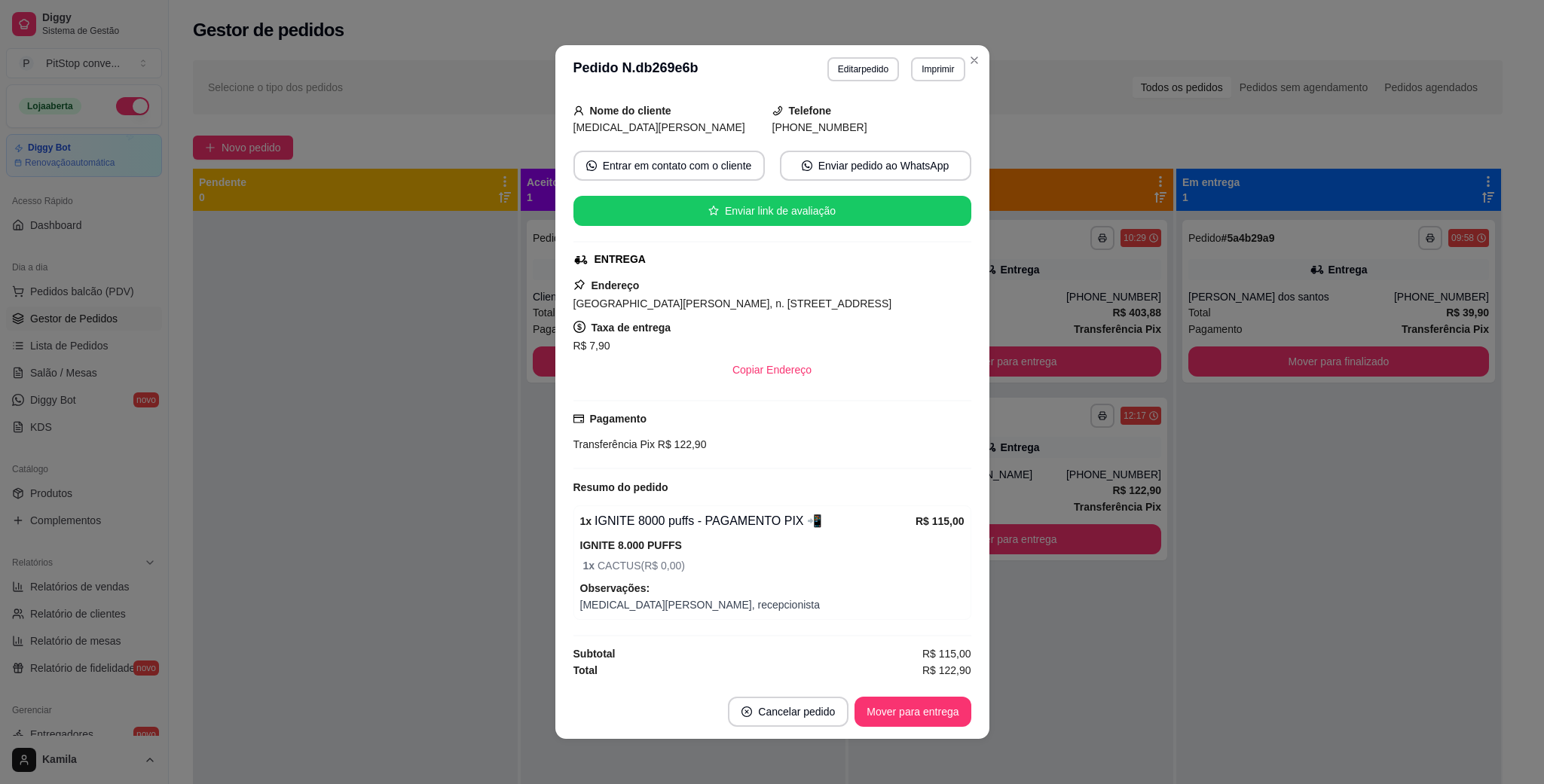
scroll to position [3, 0]
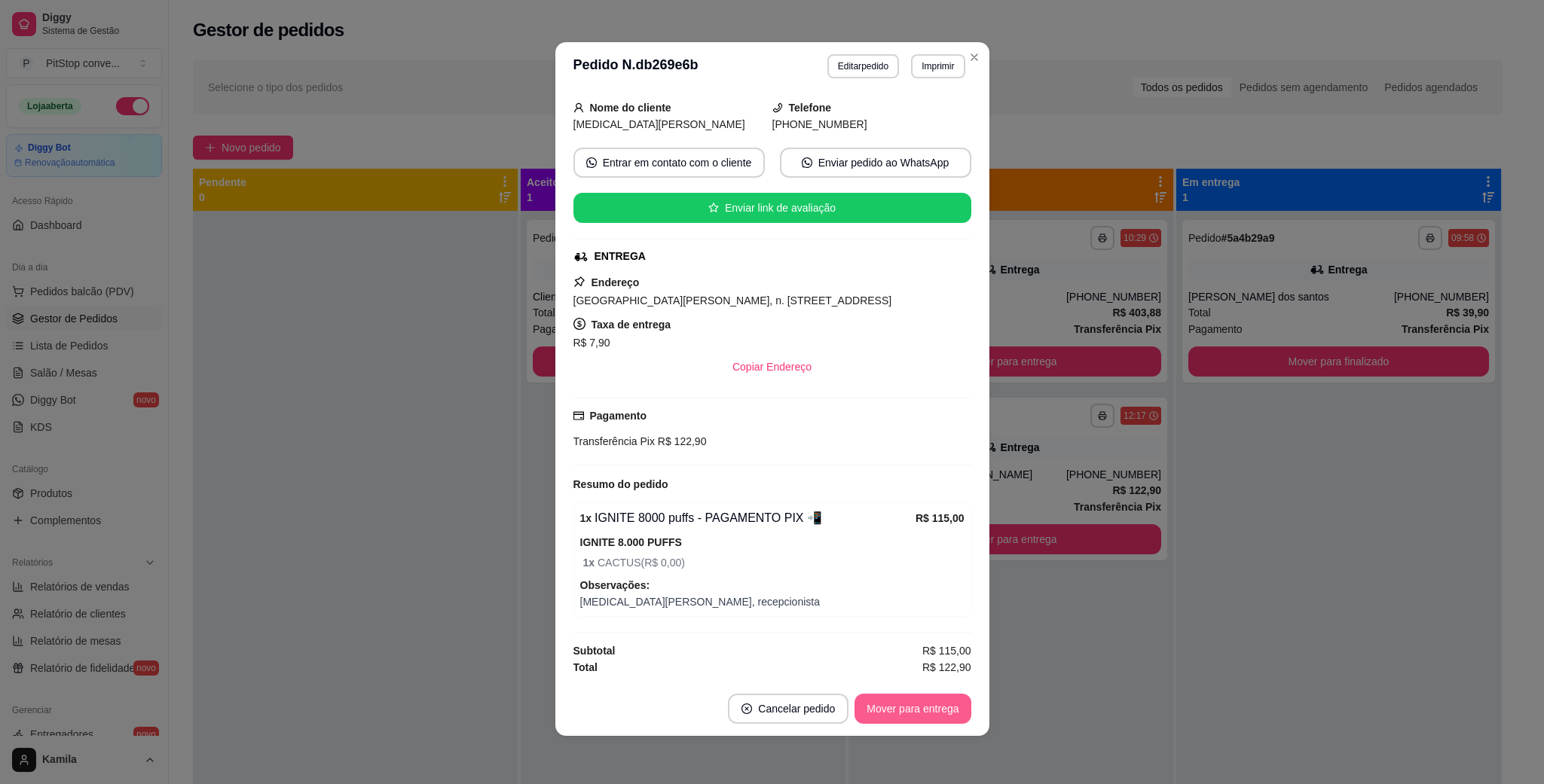
click at [909, 699] on button "Mover para entrega" at bounding box center [912, 708] width 116 height 30
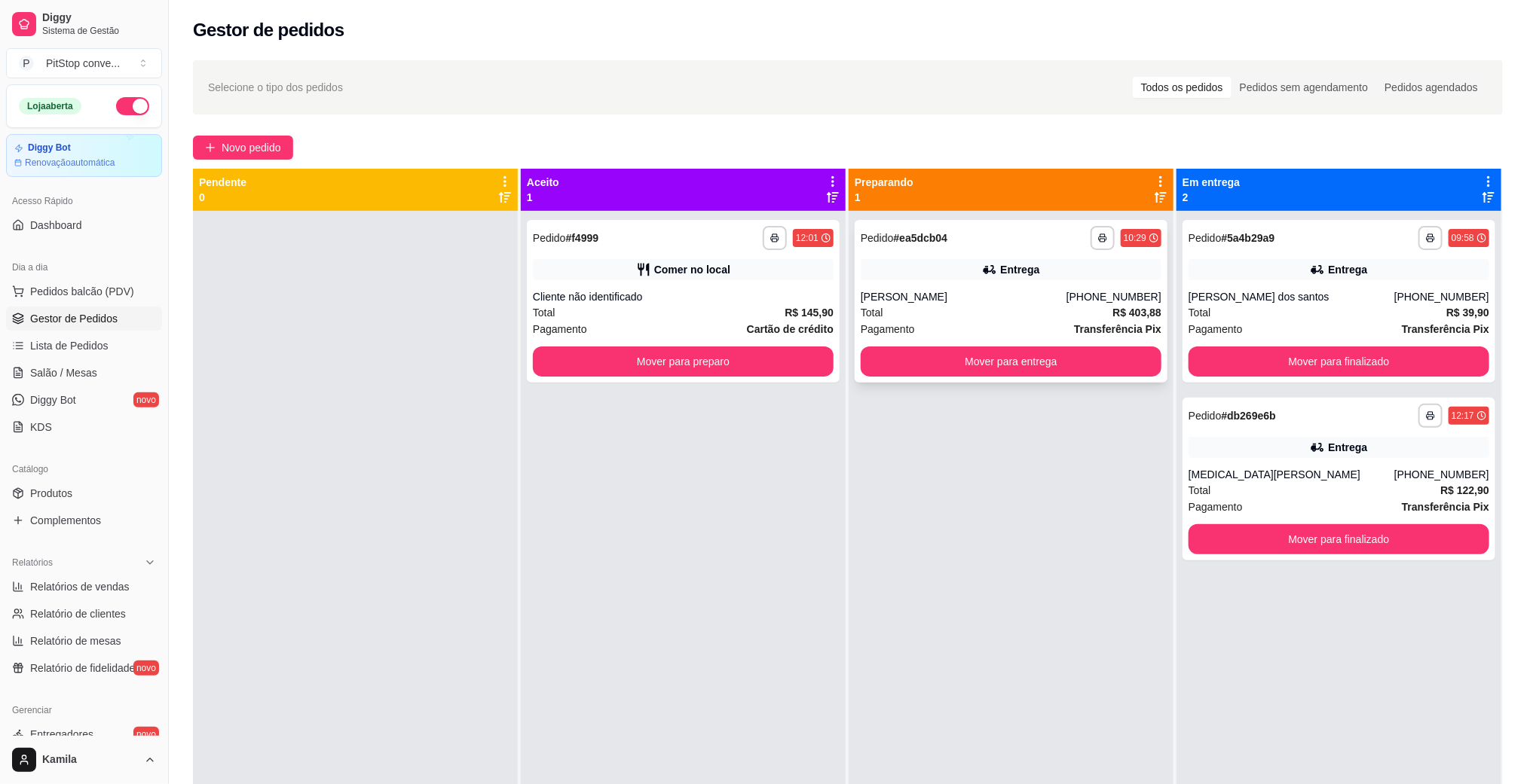
click at [1027, 293] on div "[PERSON_NAME]" at bounding box center [963, 297] width 205 height 15
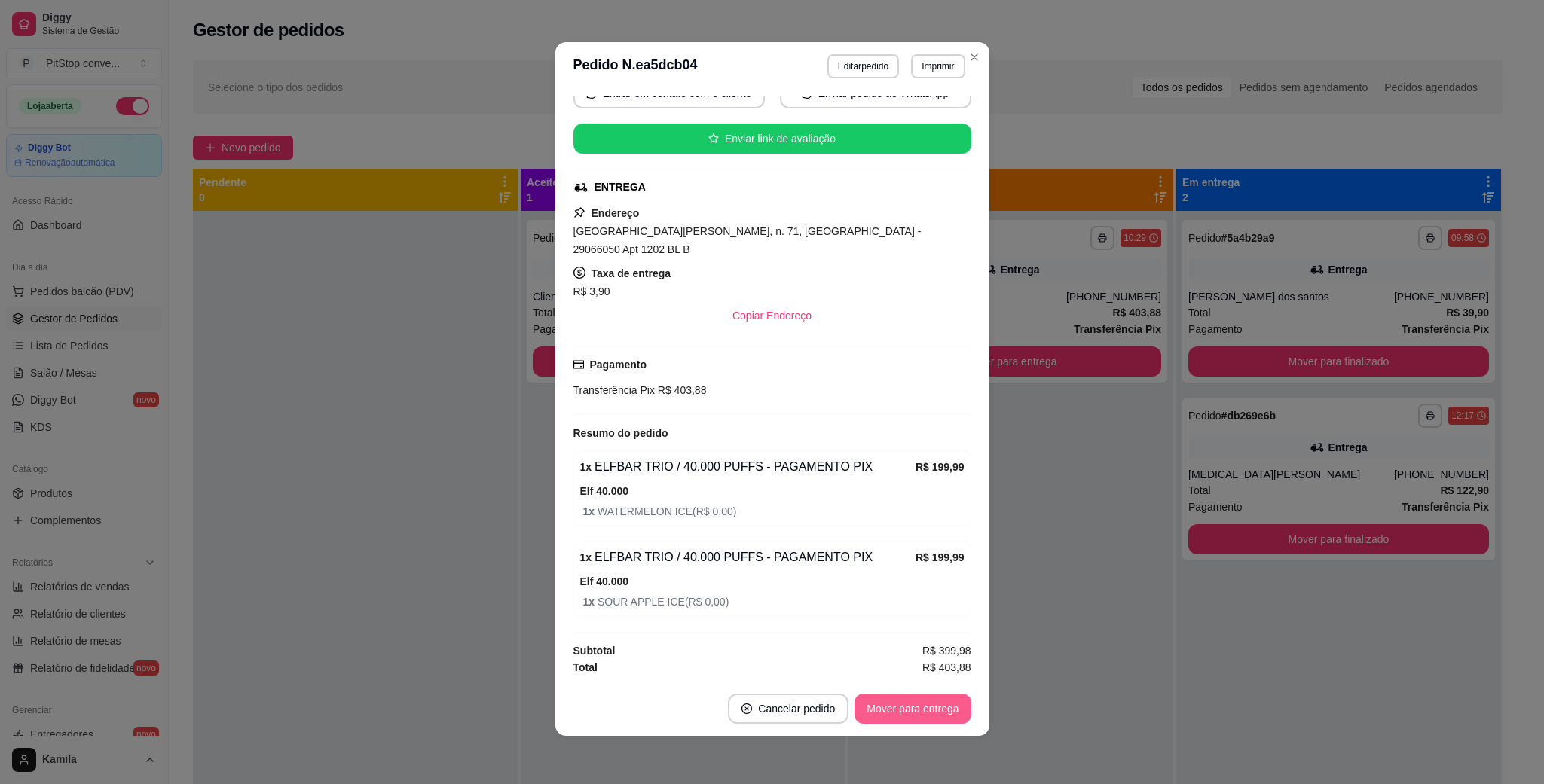
click at [913, 706] on button "Mover para entrega" at bounding box center [912, 708] width 116 height 30
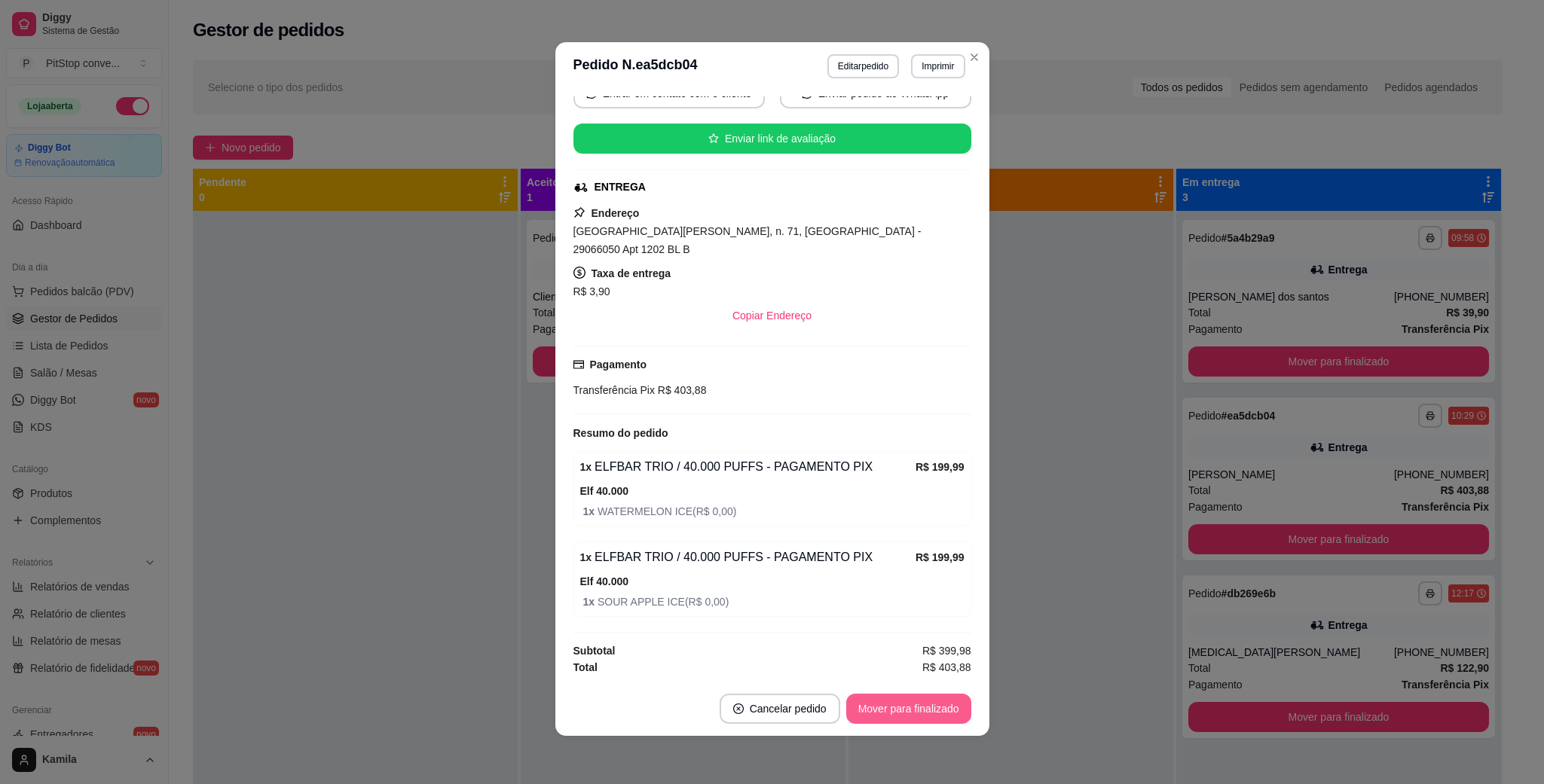
click at [913, 703] on button "Mover para finalizado" at bounding box center [908, 708] width 125 height 30
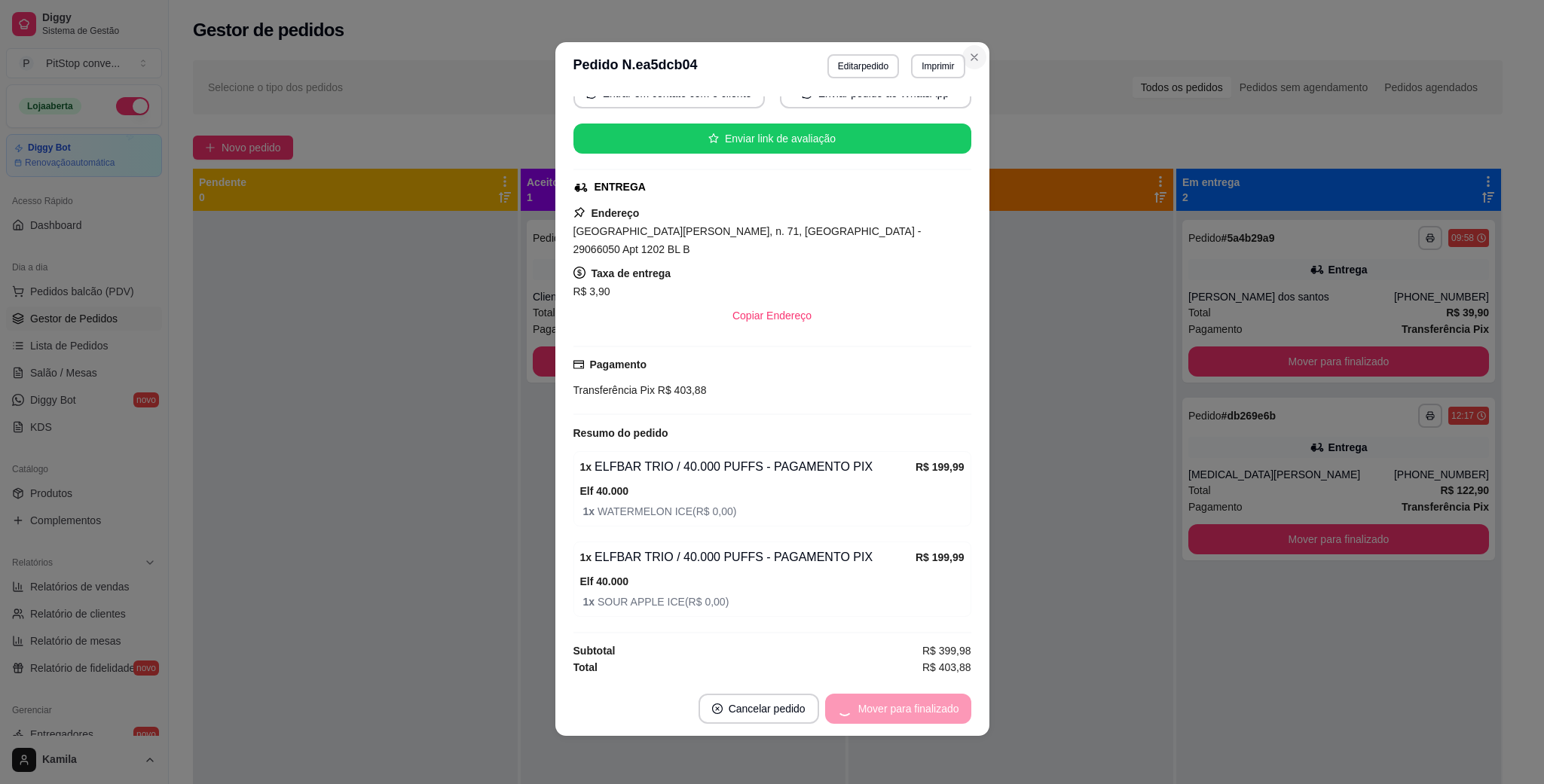
scroll to position [131, 0]
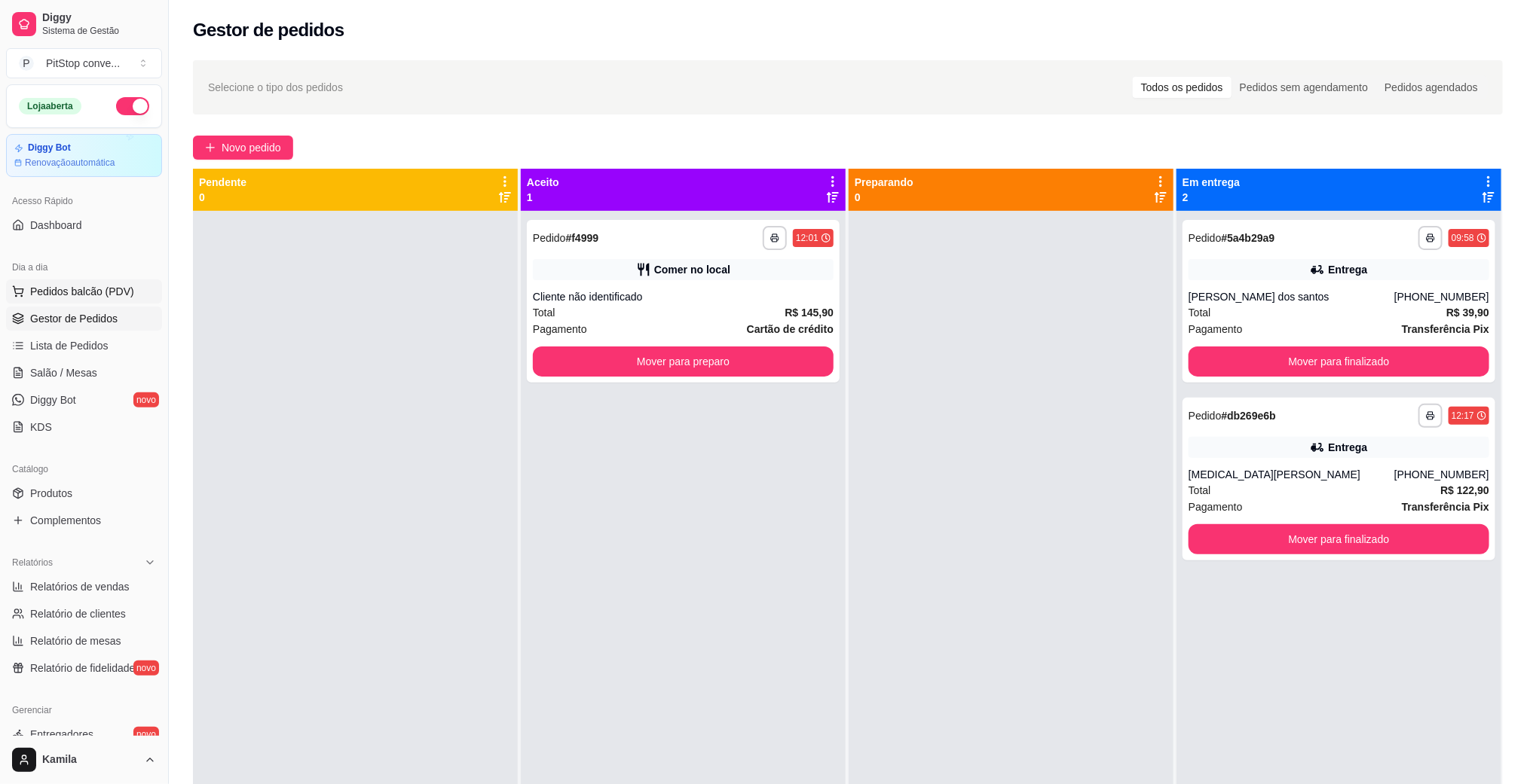
click at [65, 293] on span "Pedidos balcão (PDV)" at bounding box center [82, 291] width 104 height 15
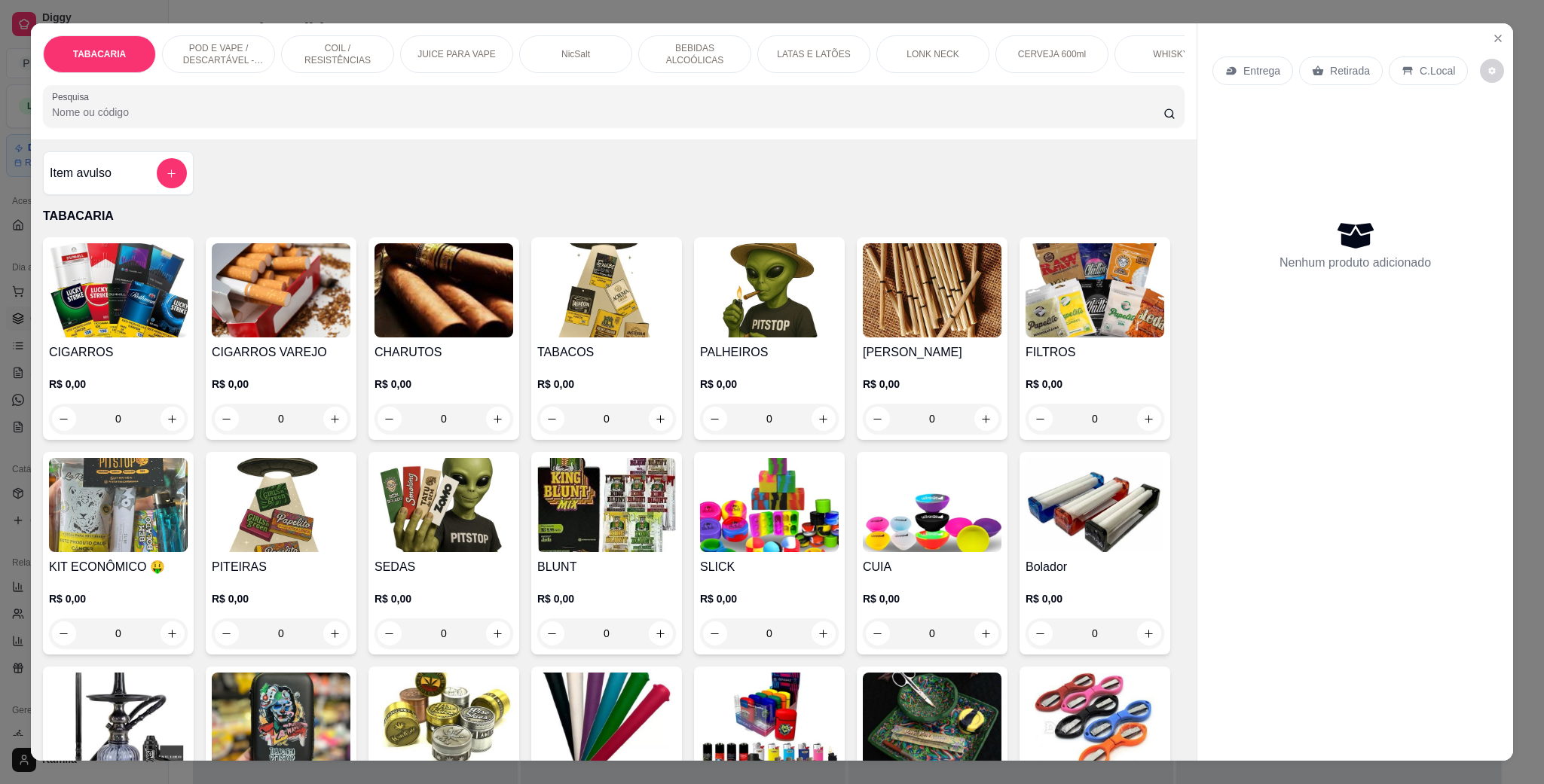
click at [89, 293] on img at bounding box center [118, 291] width 139 height 95
click at [204, 47] on p "POD E VAPE / DESCARTÁVEL - RECARREGAVEL" at bounding box center [218, 55] width 87 height 24
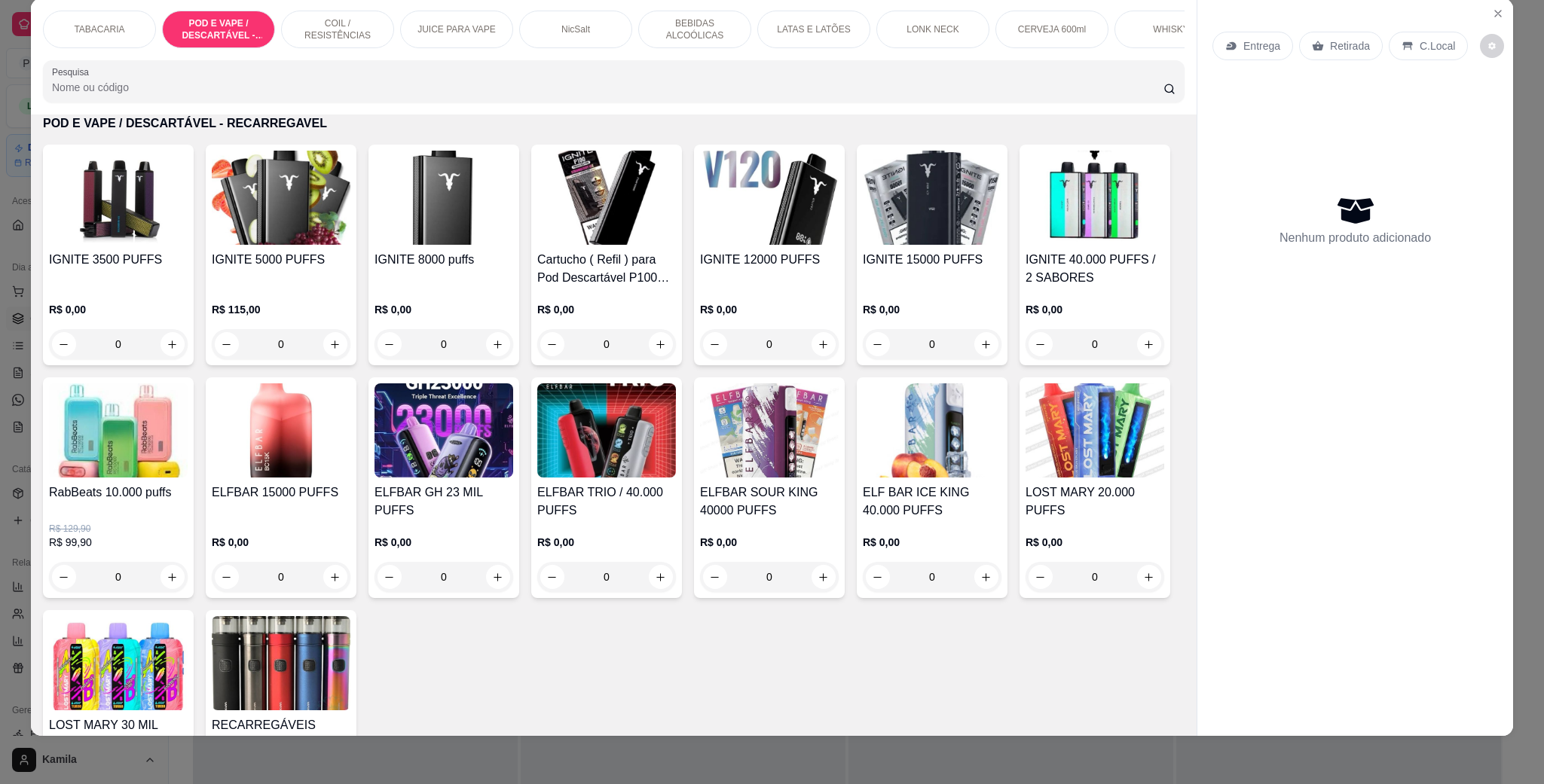
click at [746, 269] on h4 "IGNITE 12000 PUFFS" at bounding box center [770, 260] width 139 height 18
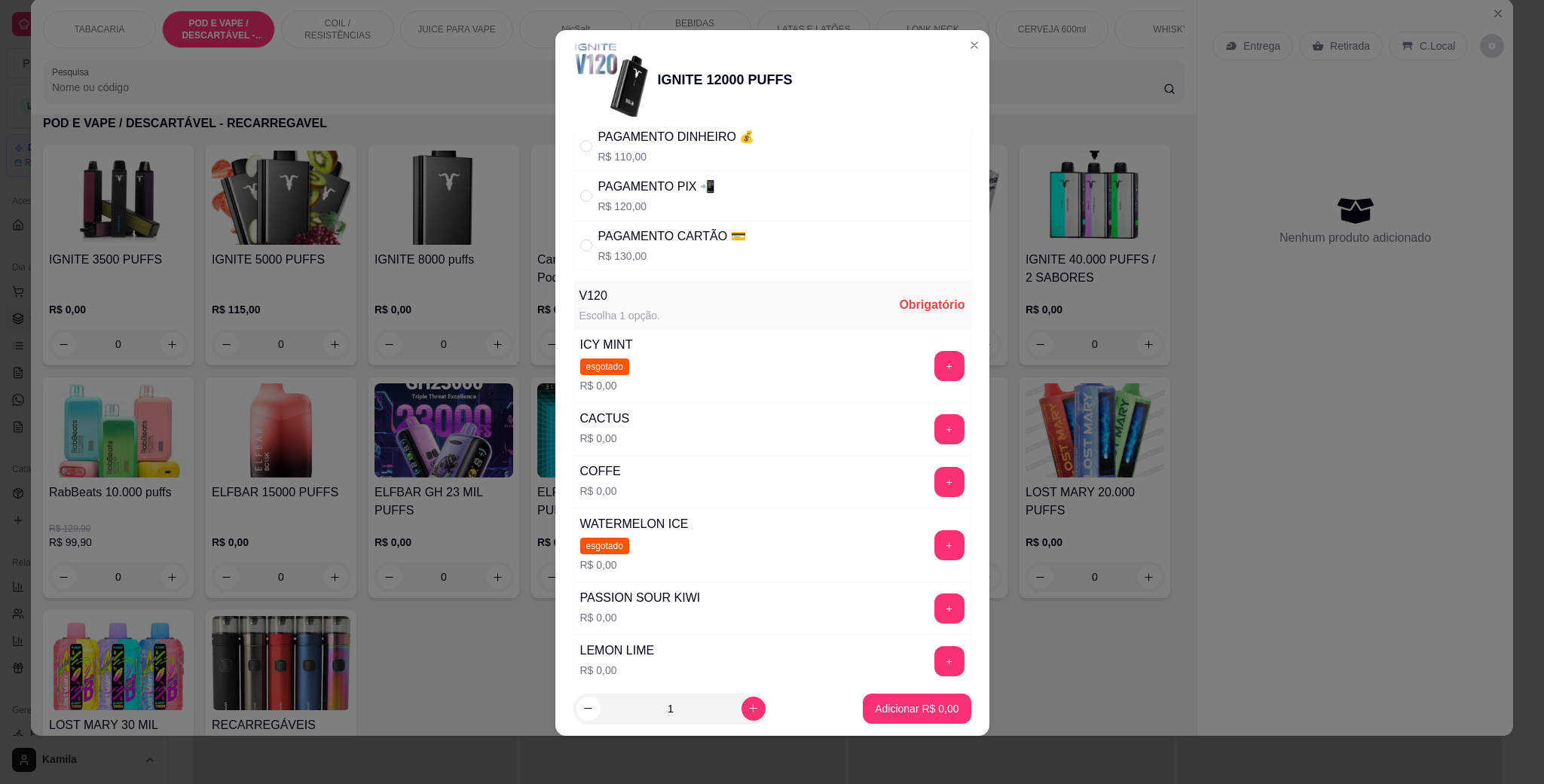
scroll to position [0, 0]
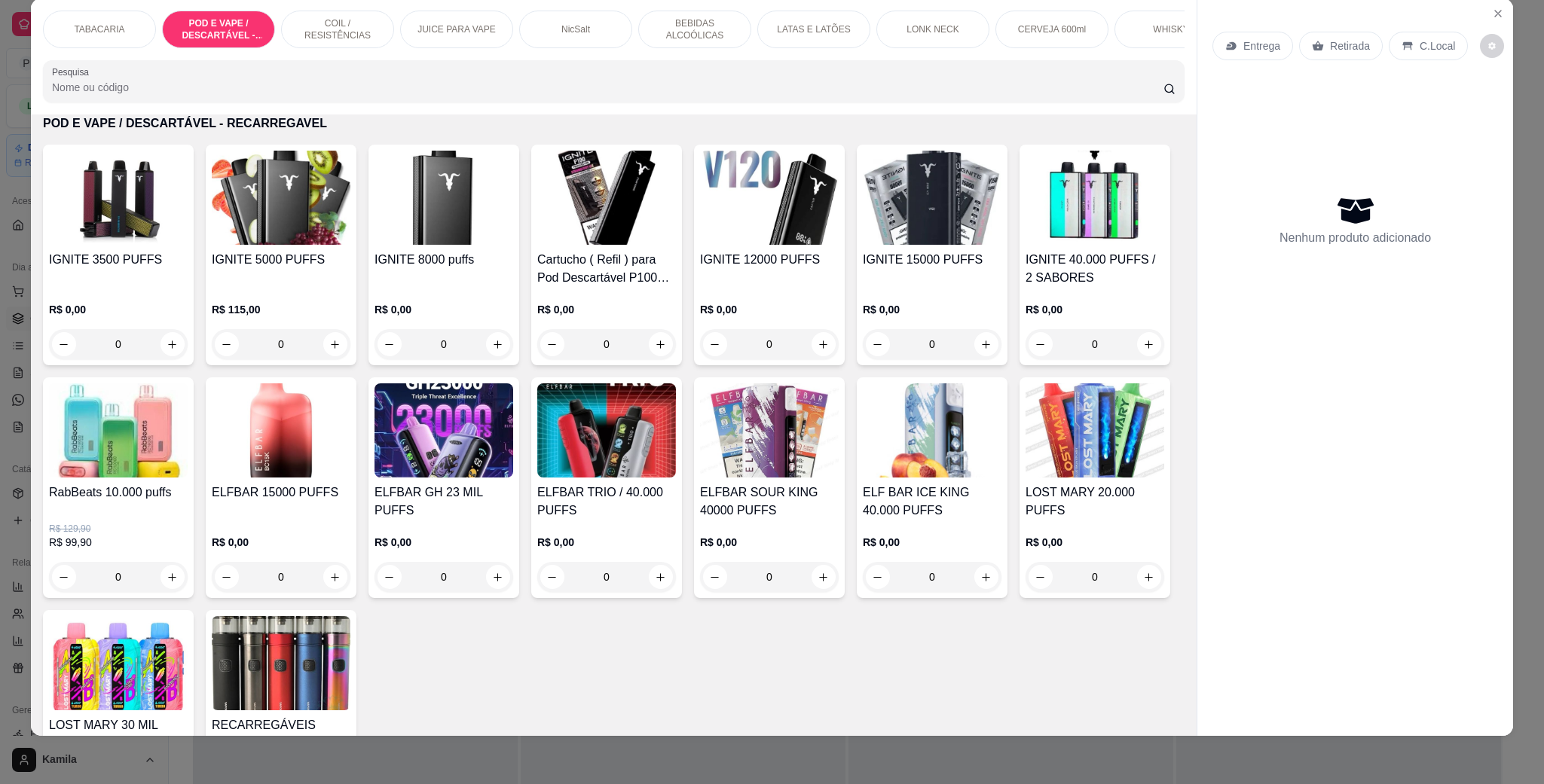
click at [437, 287] on div "IGNITE 8000 puffs" at bounding box center [443, 269] width 139 height 36
click at [929, 244] on img at bounding box center [932, 198] width 139 height 95
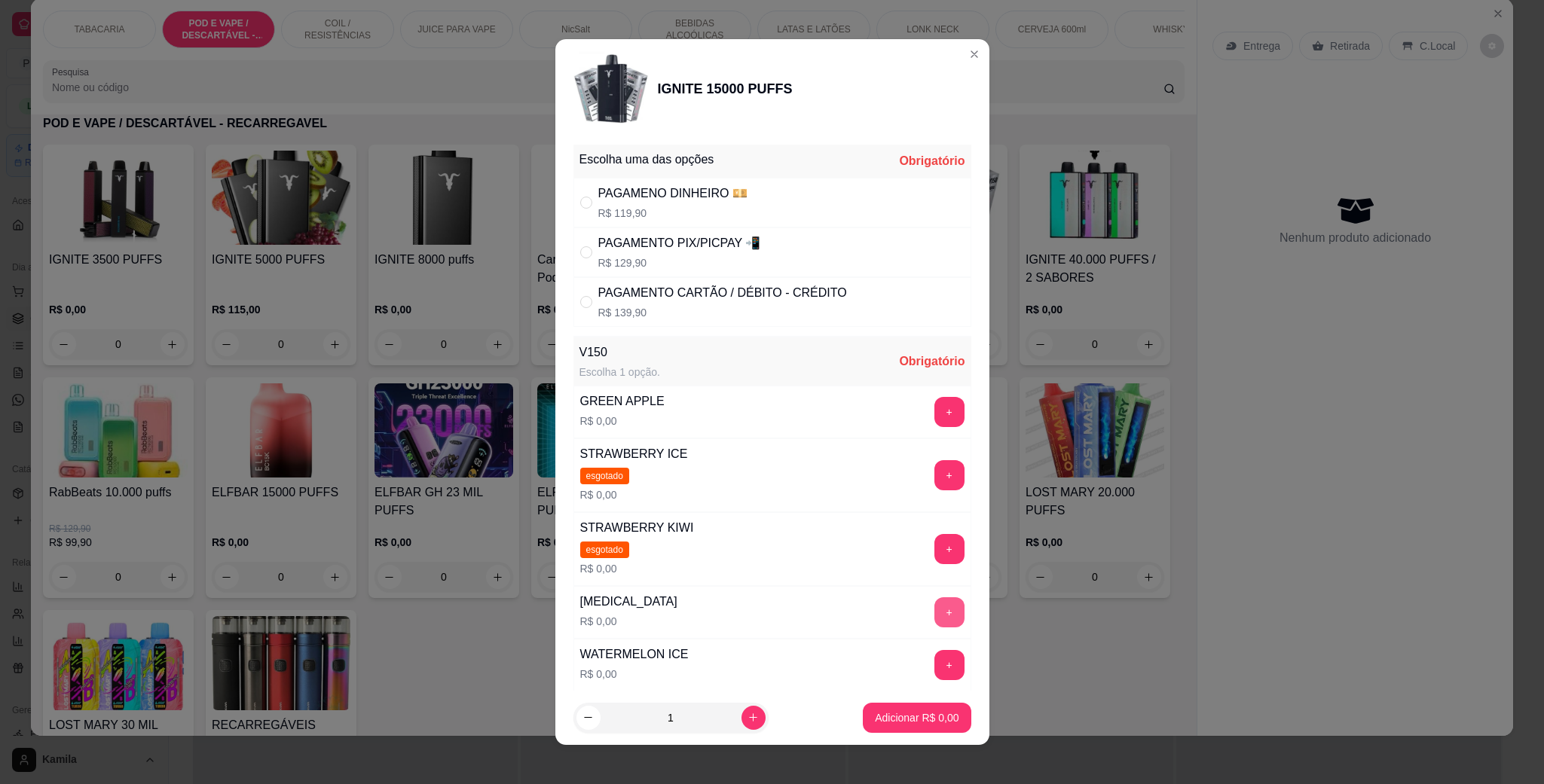
click at [934, 606] on button "+" at bounding box center [949, 612] width 30 height 30
click at [706, 249] on div "PAGAMENTO PIX/PICPAY 📲" at bounding box center [680, 243] width 163 height 18
radio input "true"
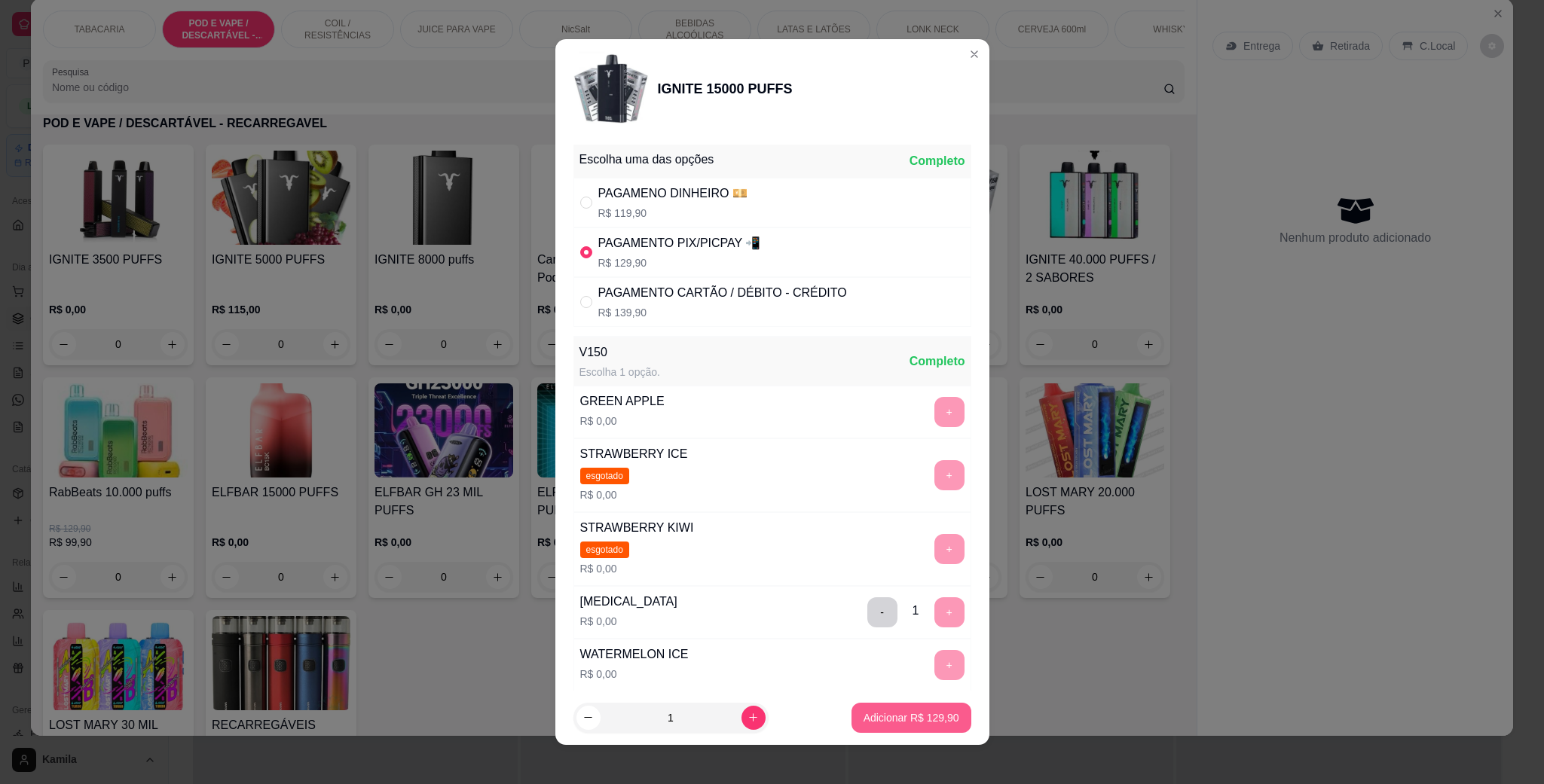
click at [887, 711] on p "Adicionar R$ 129,90" at bounding box center [911, 718] width 95 height 15
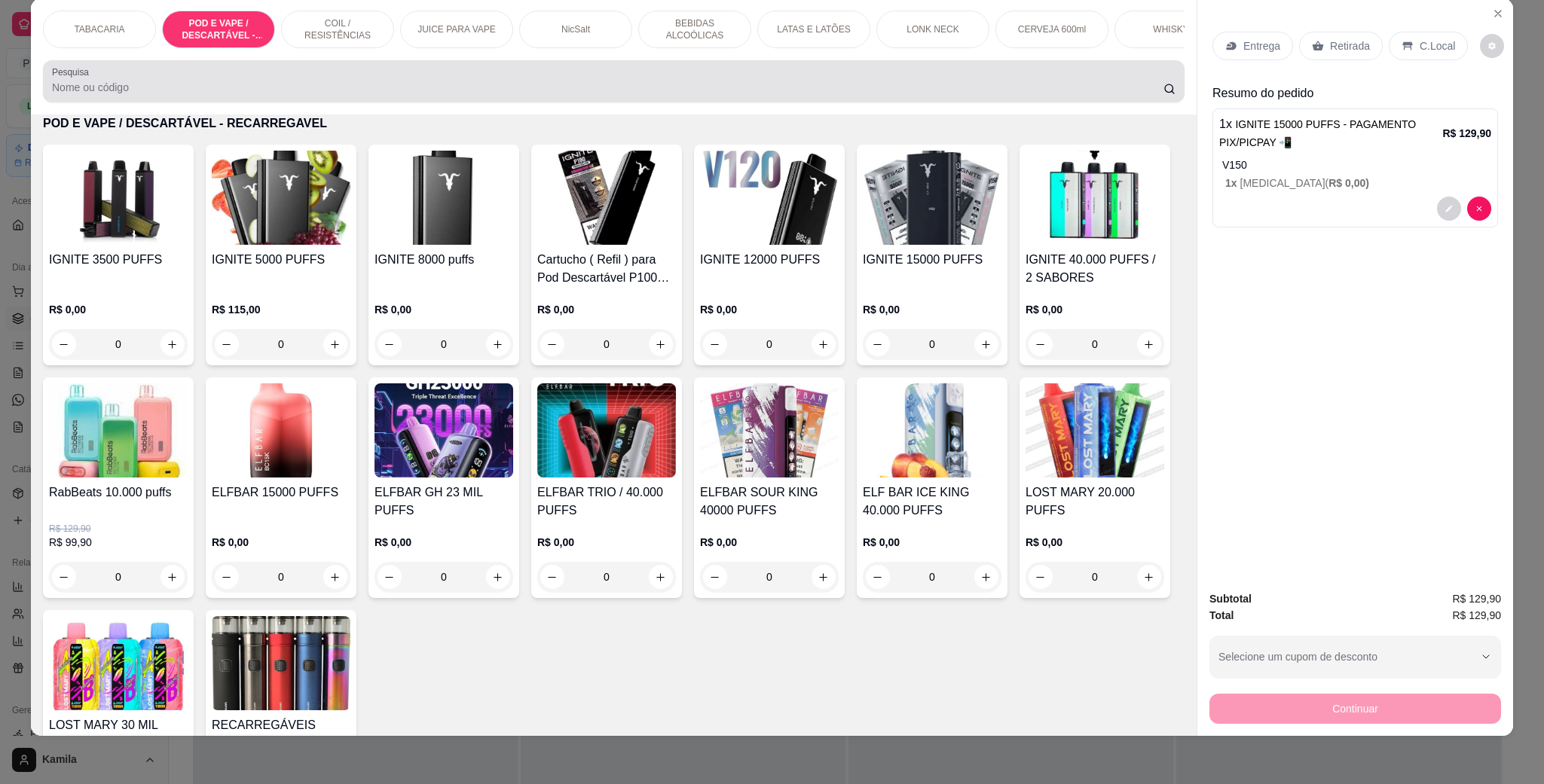
click at [215, 95] on input "Pesquisa" at bounding box center [607, 87] width 1111 height 15
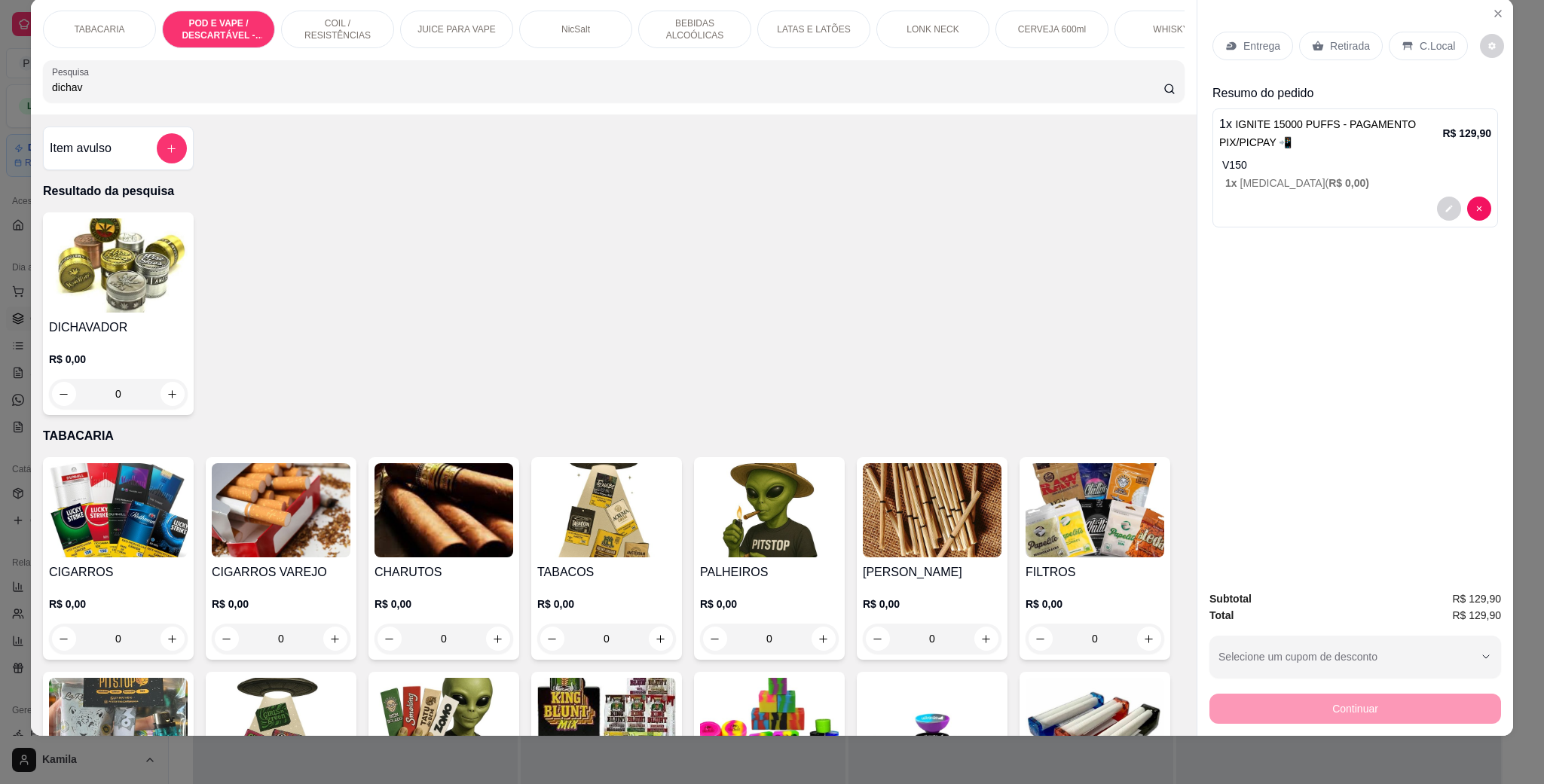
type input "dichav"
click at [111, 267] on img at bounding box center [118, 266] width 139 height 95
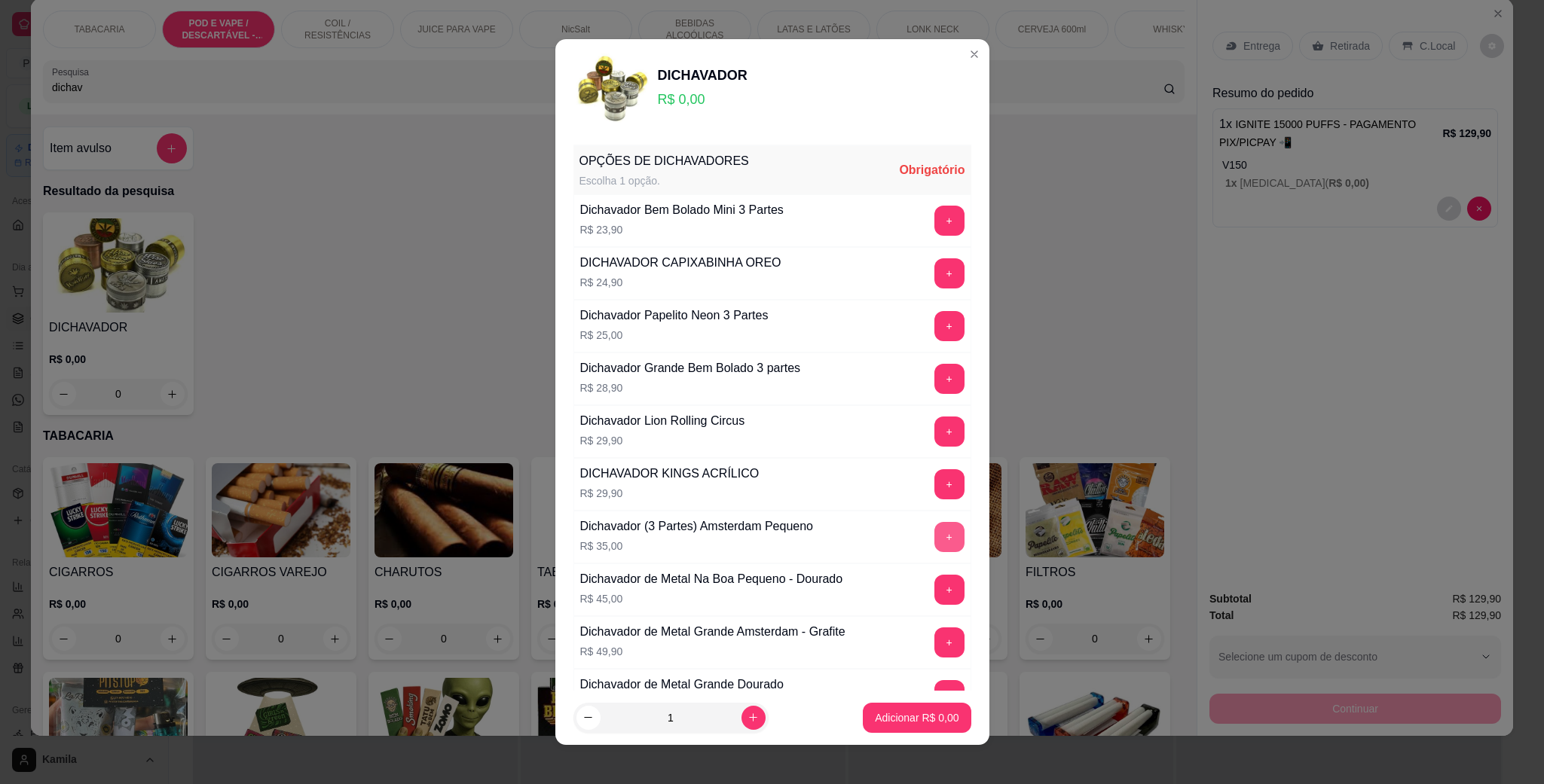
click at [934, 538] on button "+" at bounding box center [949, 537] width 30 height 30
click at [891, 721] on p "Adicionar R$ 35,00" at bounding box center [914, 718] width 90 height 15
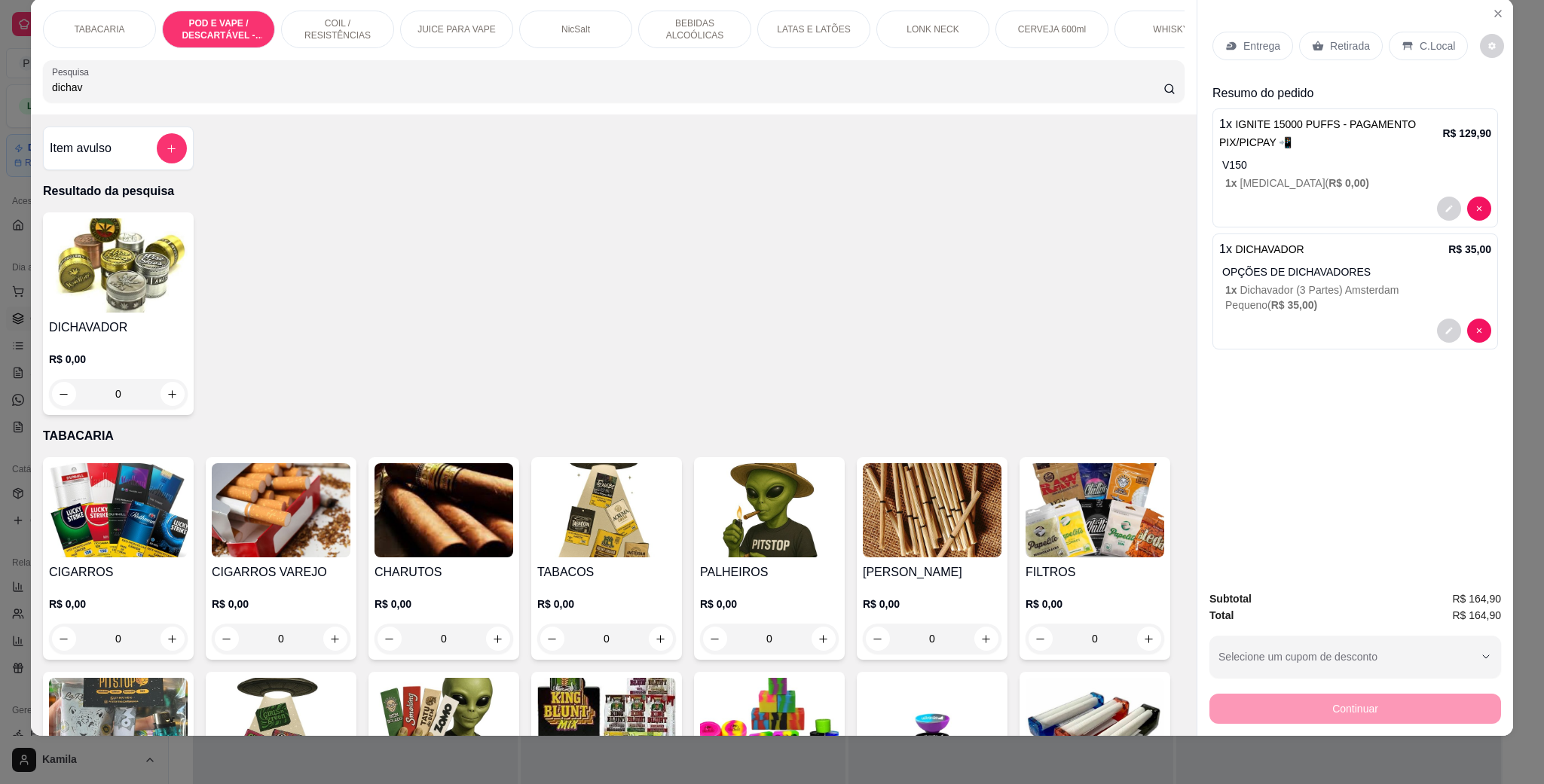
click at [1436, 41] on p "C.Local" at bounding box center [1436, 46] width 35 height 15
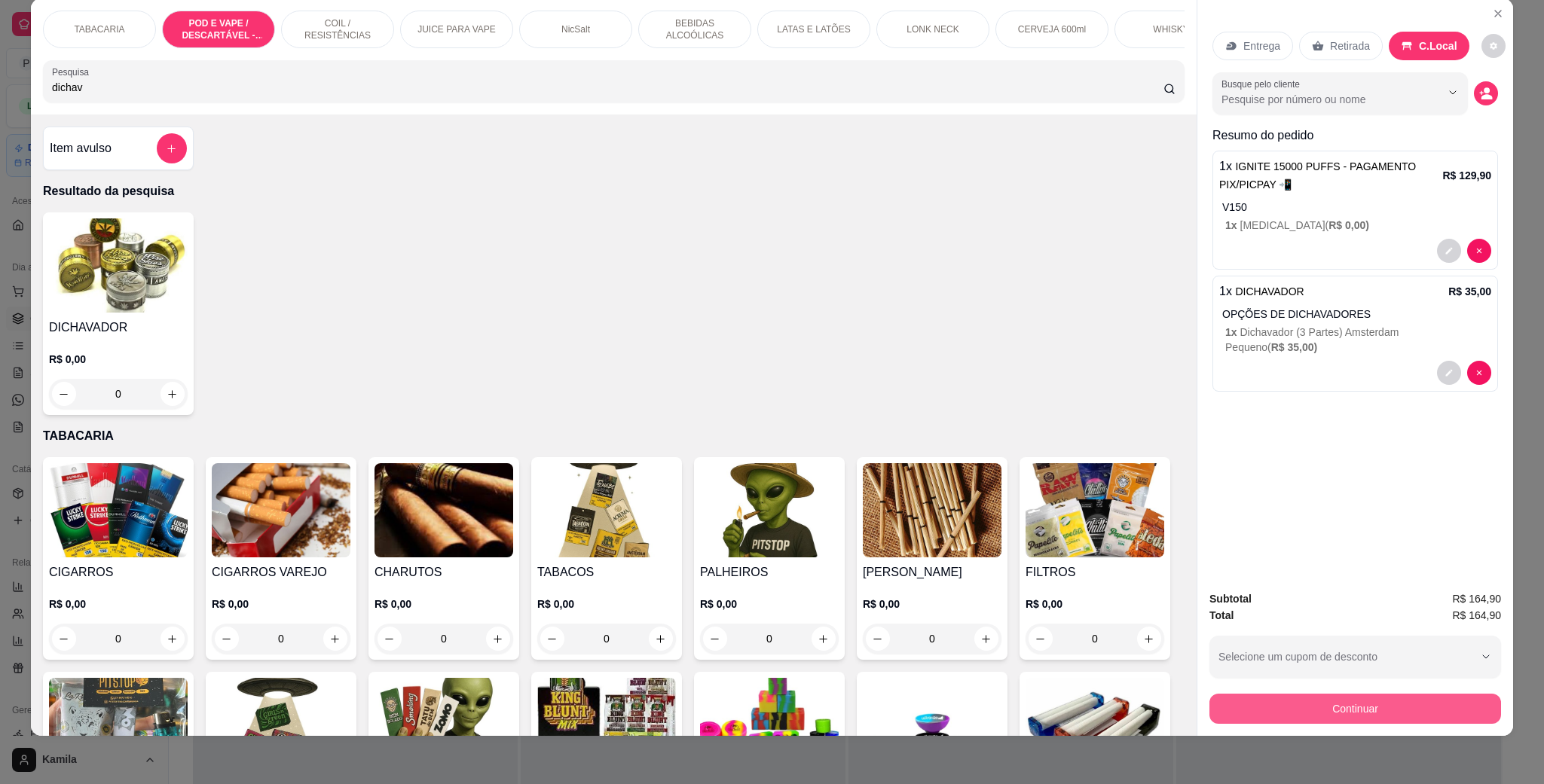
click at [1364, 711] on button "Continuar" at bounding box center [1355, 708] width 292 height 30
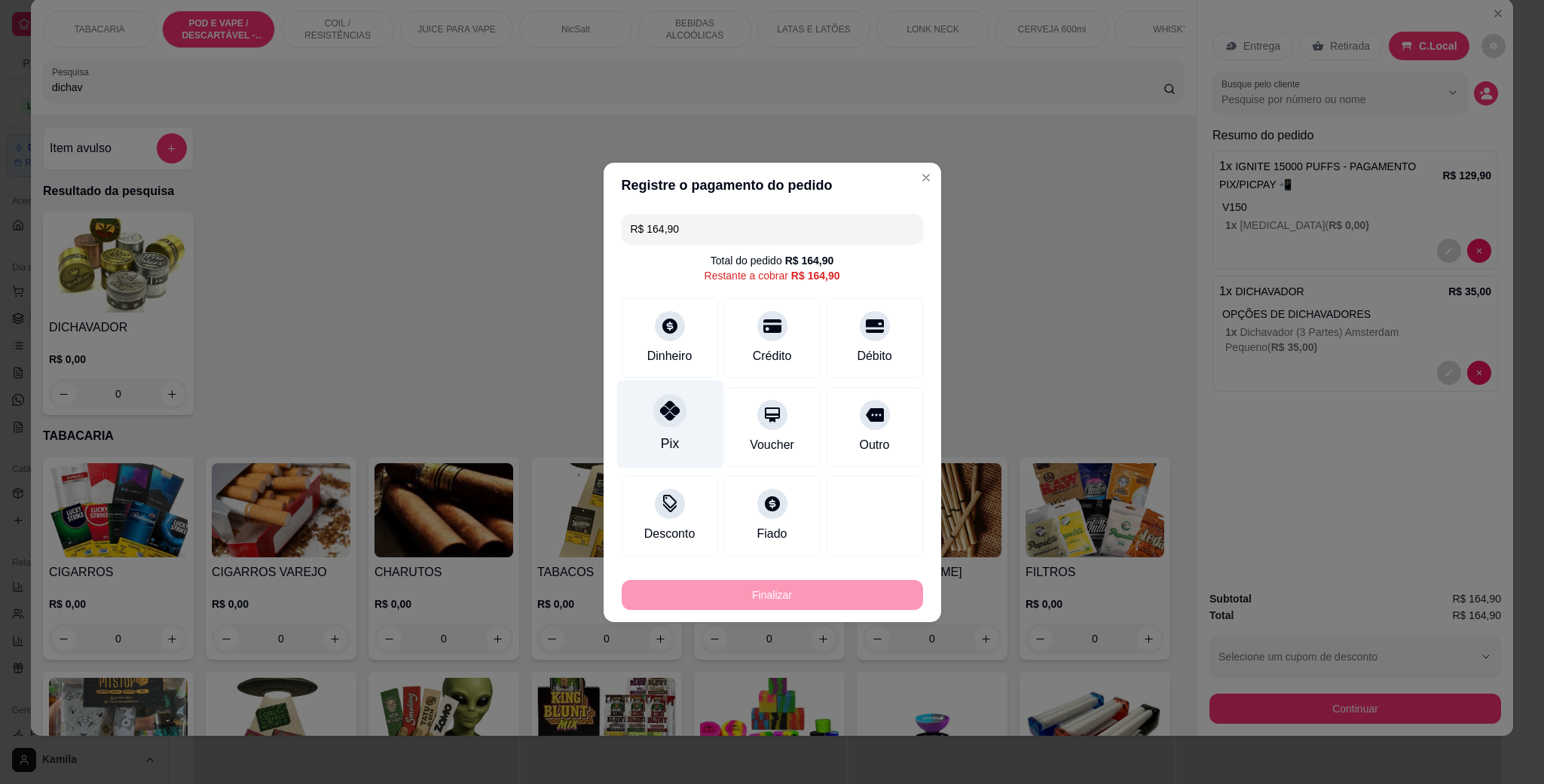
click at [668, 425] on div at bounding box center [669, 410] width 33 height 33
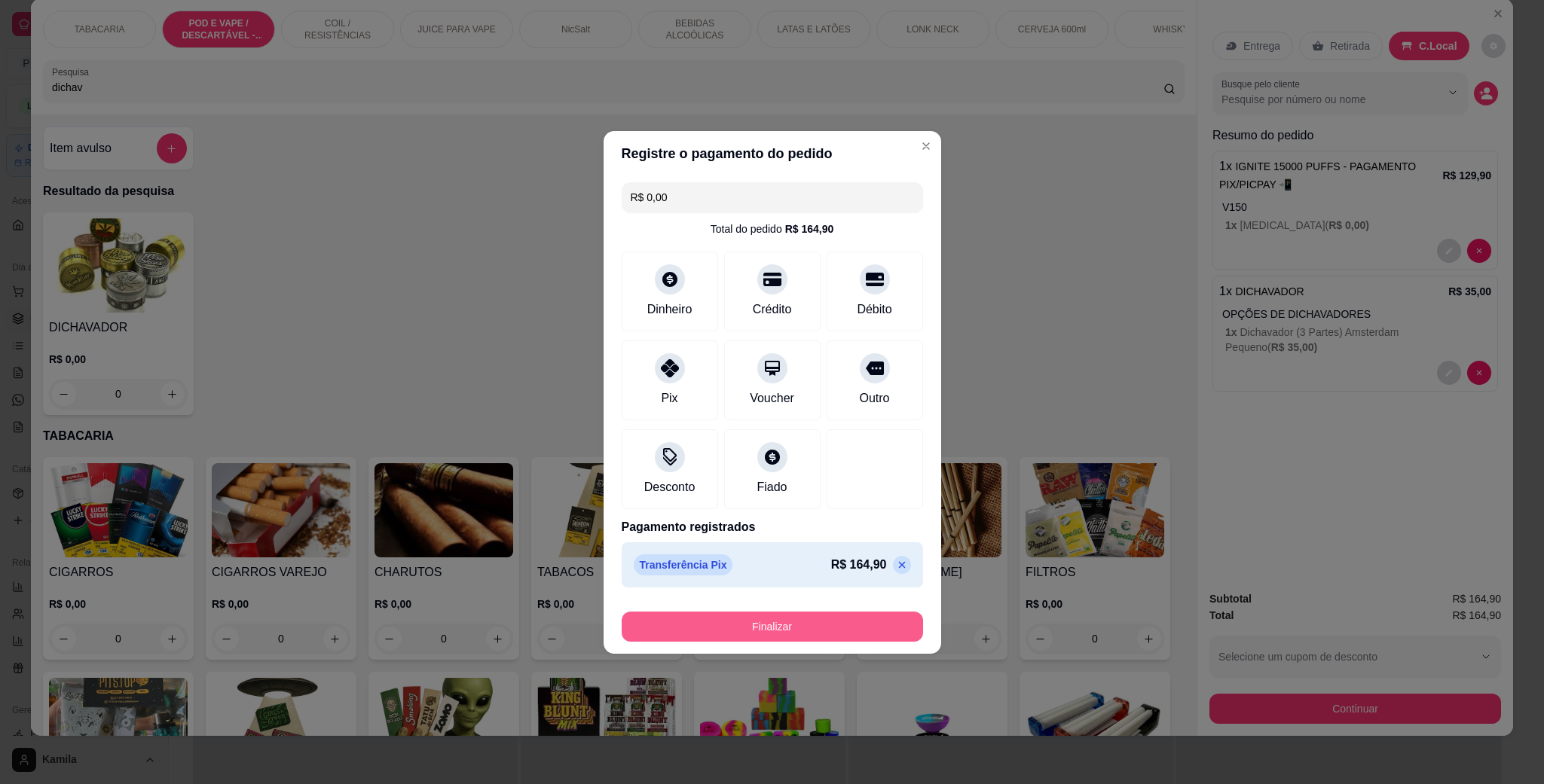
click at [739, 627] on button "Finalizar" at bounding box center [773, 626] width 302 height 30
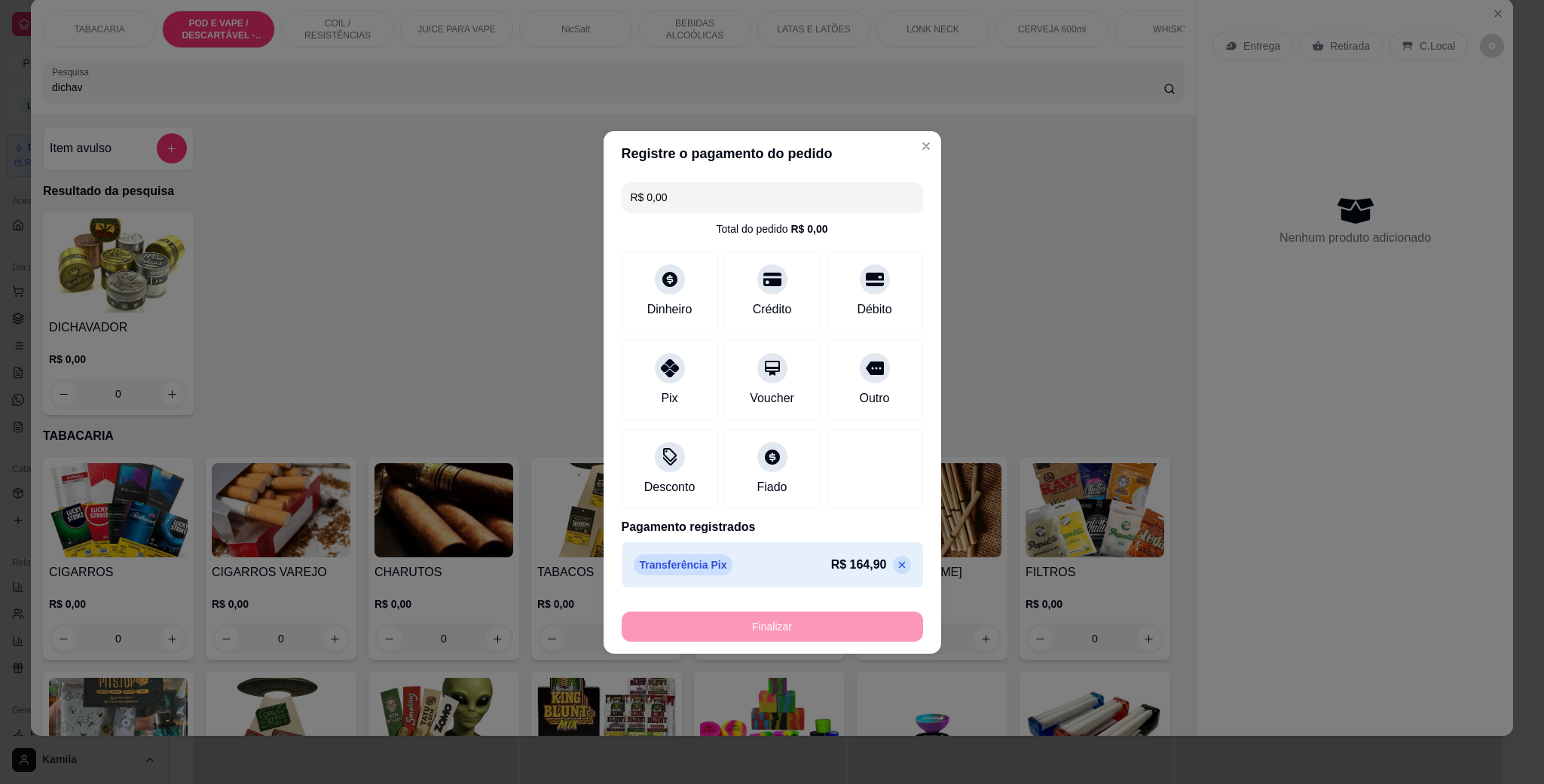
type input "-R$ 164,90"
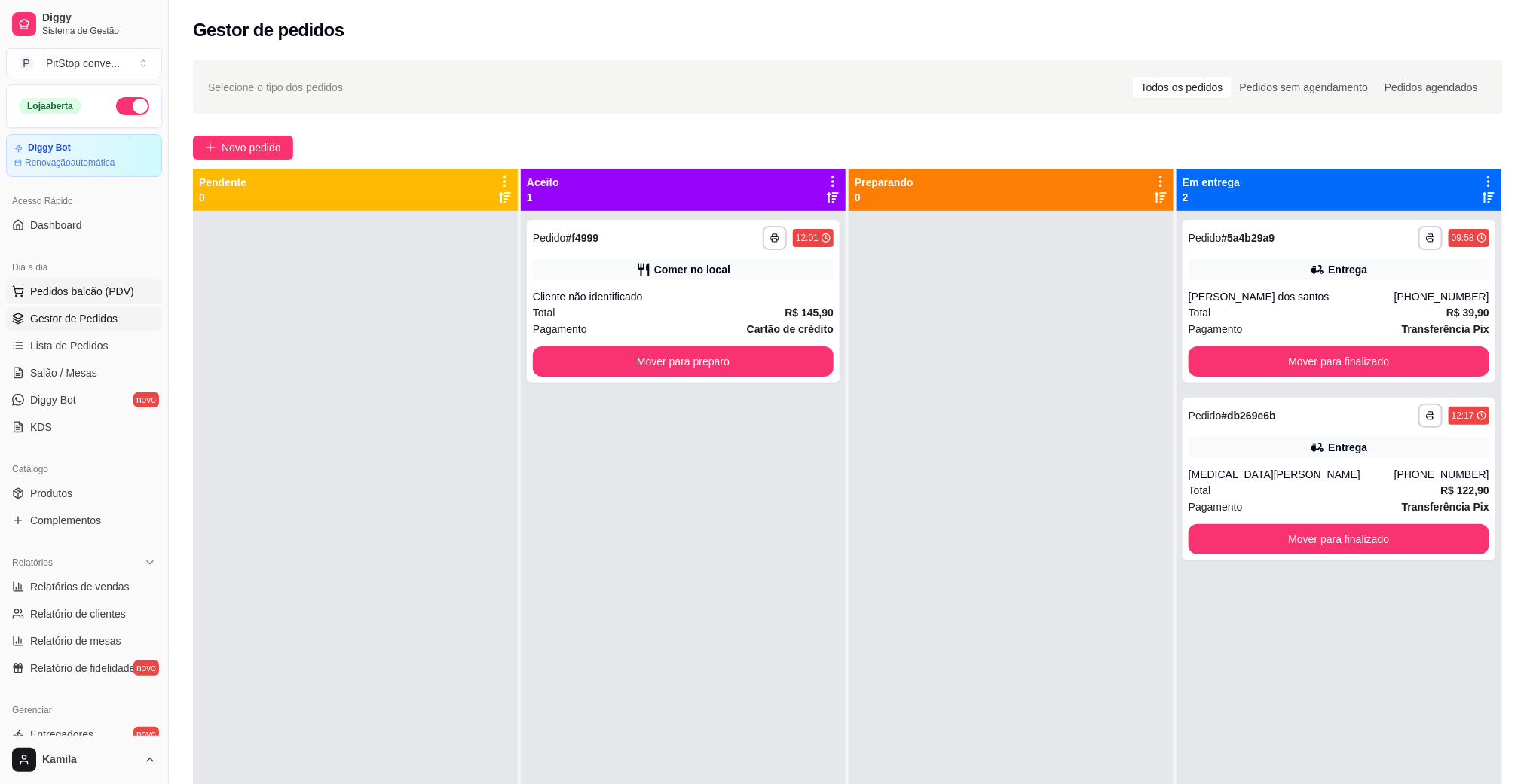
click at [65, 287] on span "Pedidos balcão (PDV)" at bounding box center [82, 291] width 104 height 15
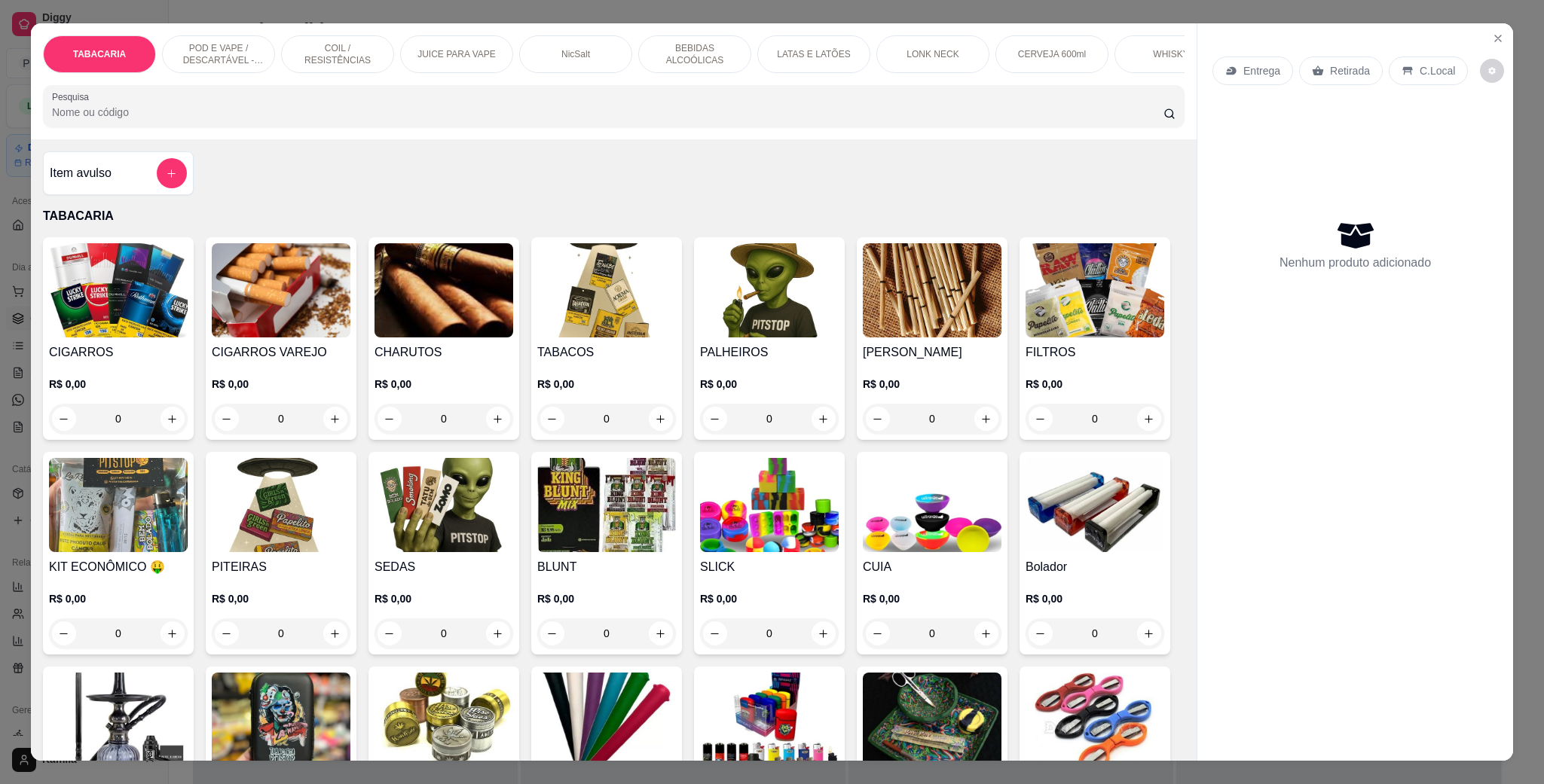
click at [220, 56] on p "POD E VAPE / DESCARTÁVEL - RECARREGAVEL" at bounding box center [218, 55] width 87 height 24
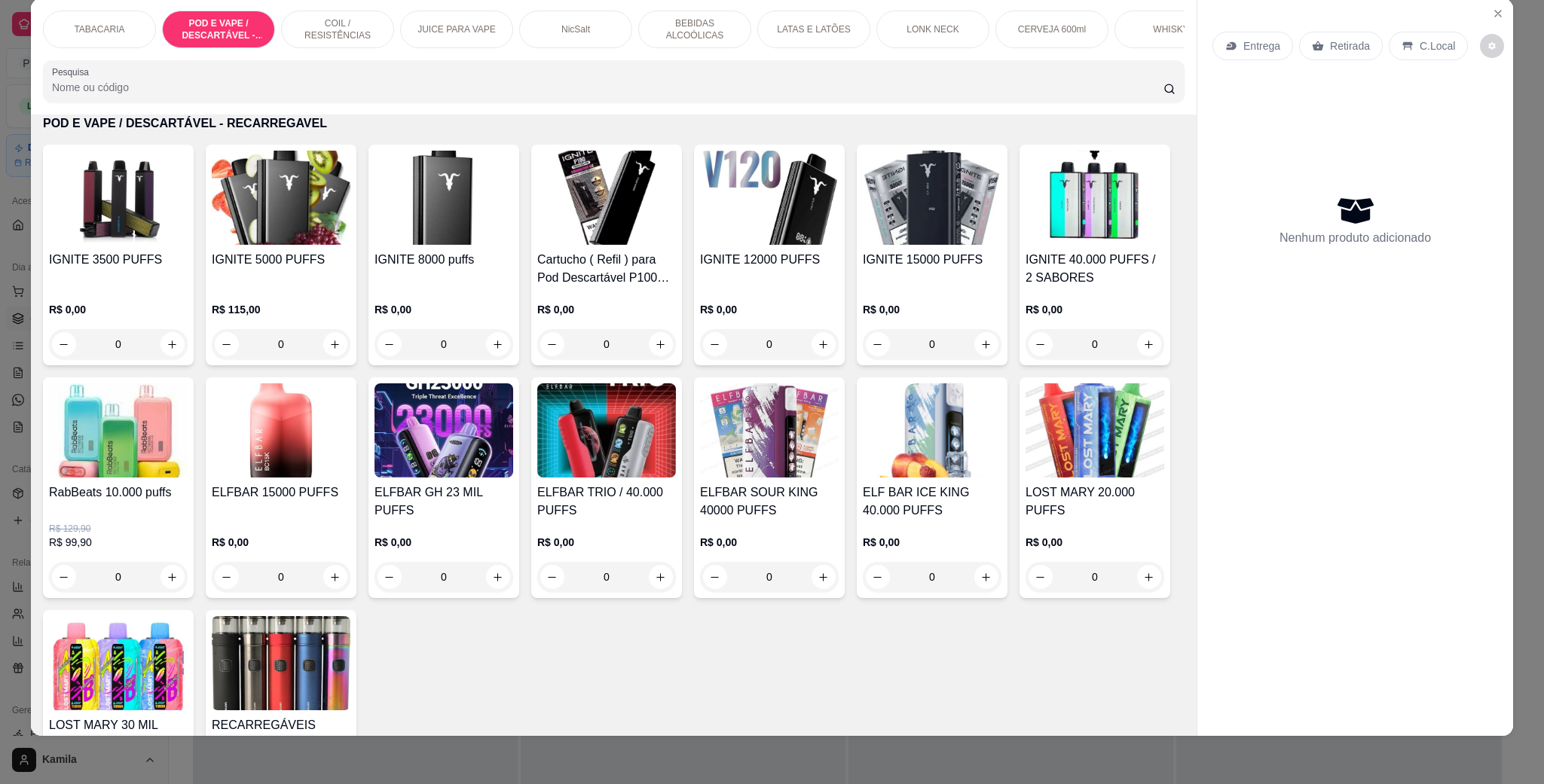
click at [187, 478] on img at bounding box center [118, 430] width 139 height 95
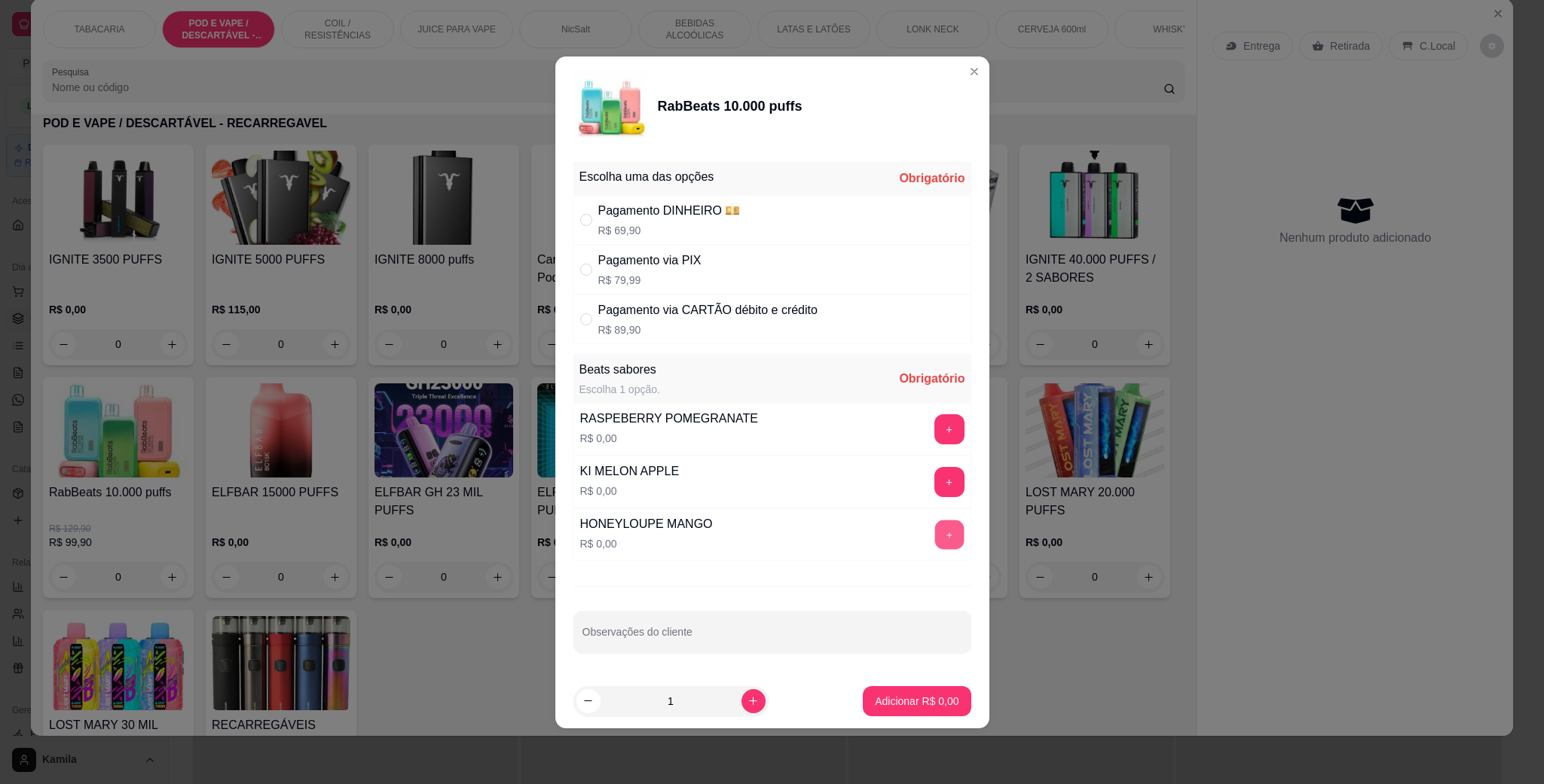
click at [934, 529] on button "+" at bounding box center [949, 535] width 29 height 29
click at [696, 258] on div "Pagamento via PIX" at bounding box center [650, 261] width 104 height 18
radio input "true"
click at [887, 692] on button "Adicionar R$ 79,99" at bounding box center [915, 701] width 111 height 29
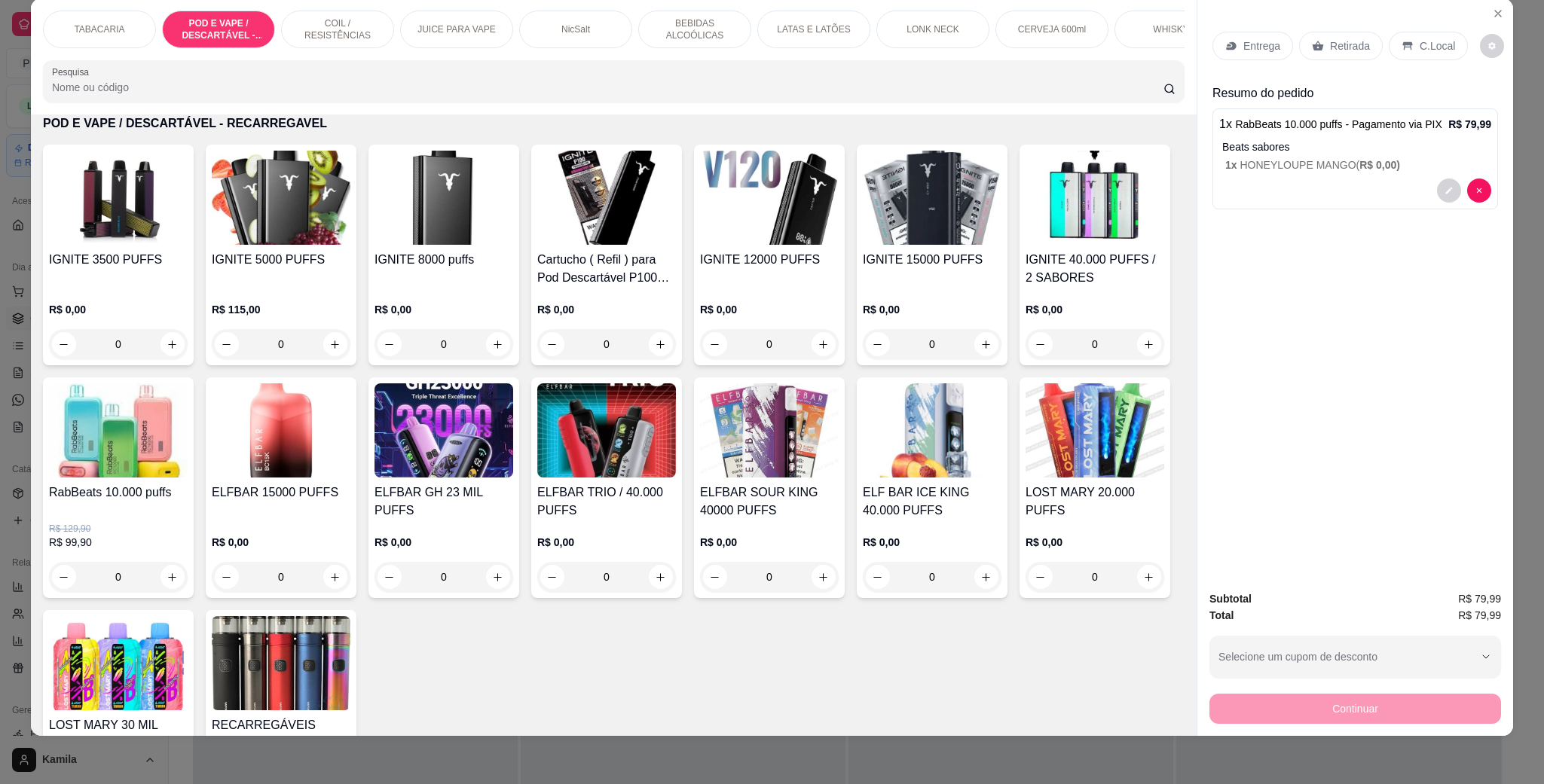
click at [1243, 41] on p "Entrega" at bounding box center [1261, 46] width 37 height 15
click at [1402, 52] on icon at bounding box center [1407, 46] width 12 height 12
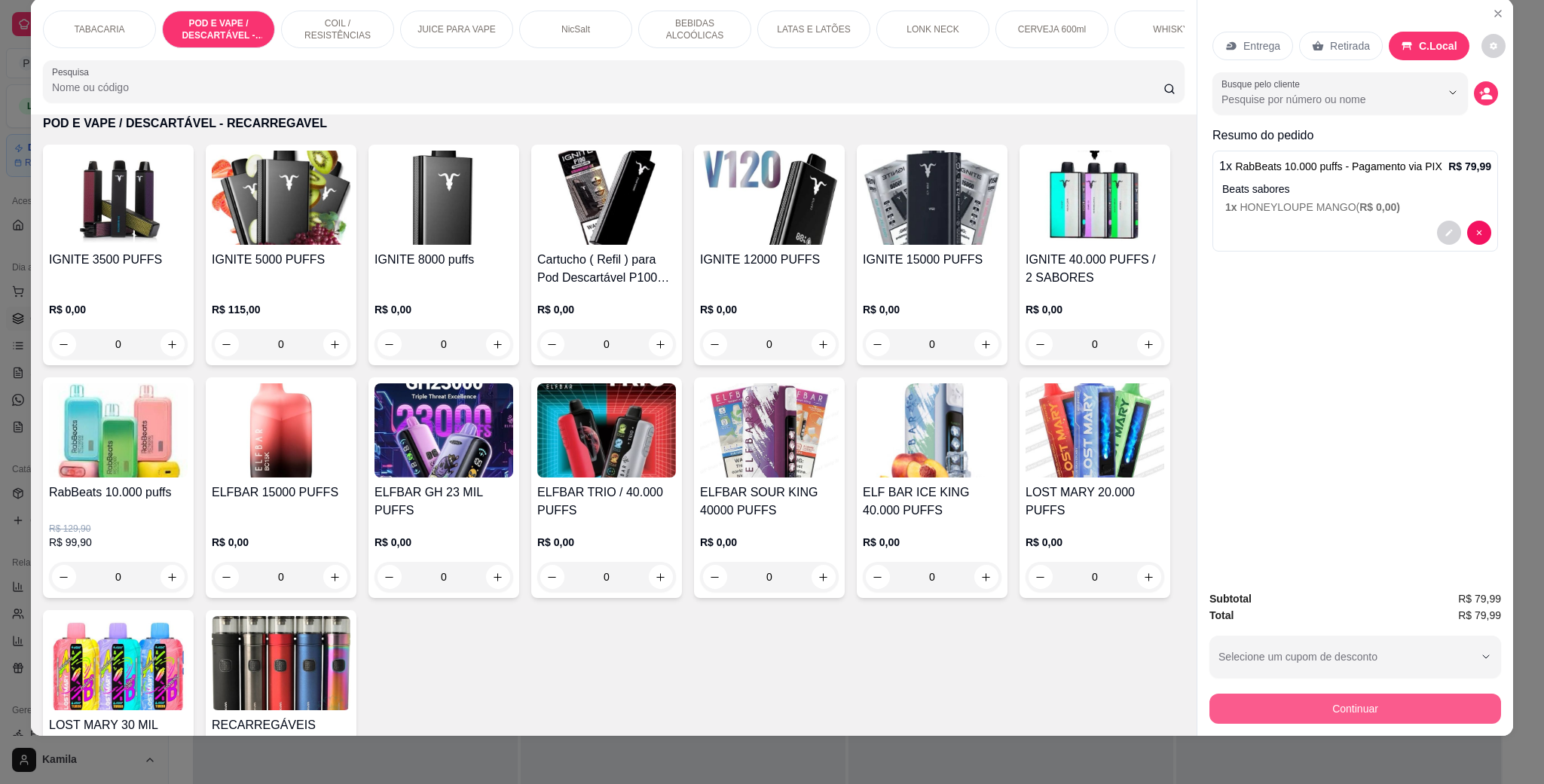
click at [1340, 706] on button "Continuar" at bounding box center [1355, 708] width 292 height 30
click at [1350, 42] on p "Retirada" at bounding box center [1349, 46] width 40 height 15
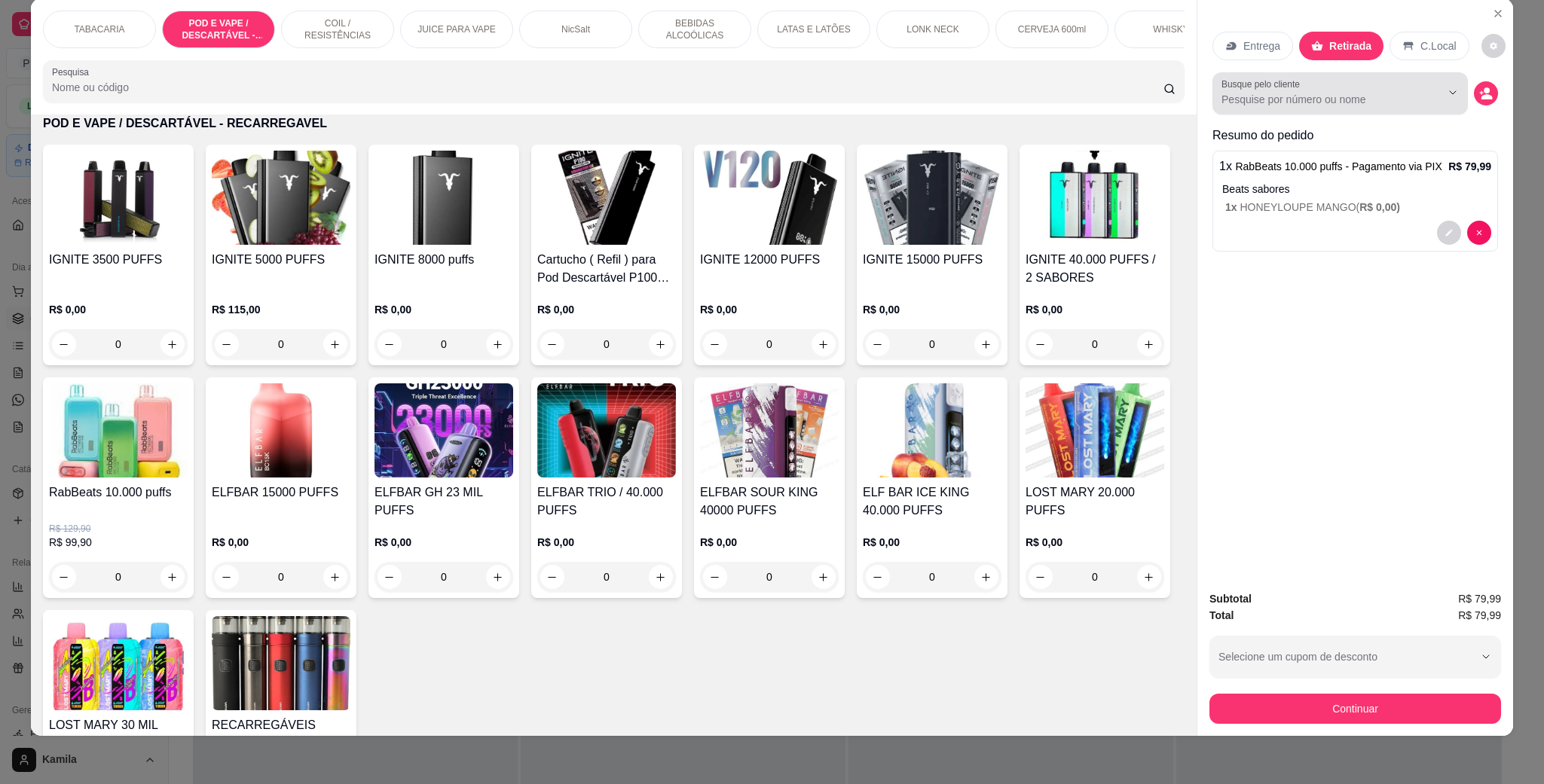
click at [1267, 98] on input "Busque pelo cliente" at bounding box center [1318, 99] width 195 height 15
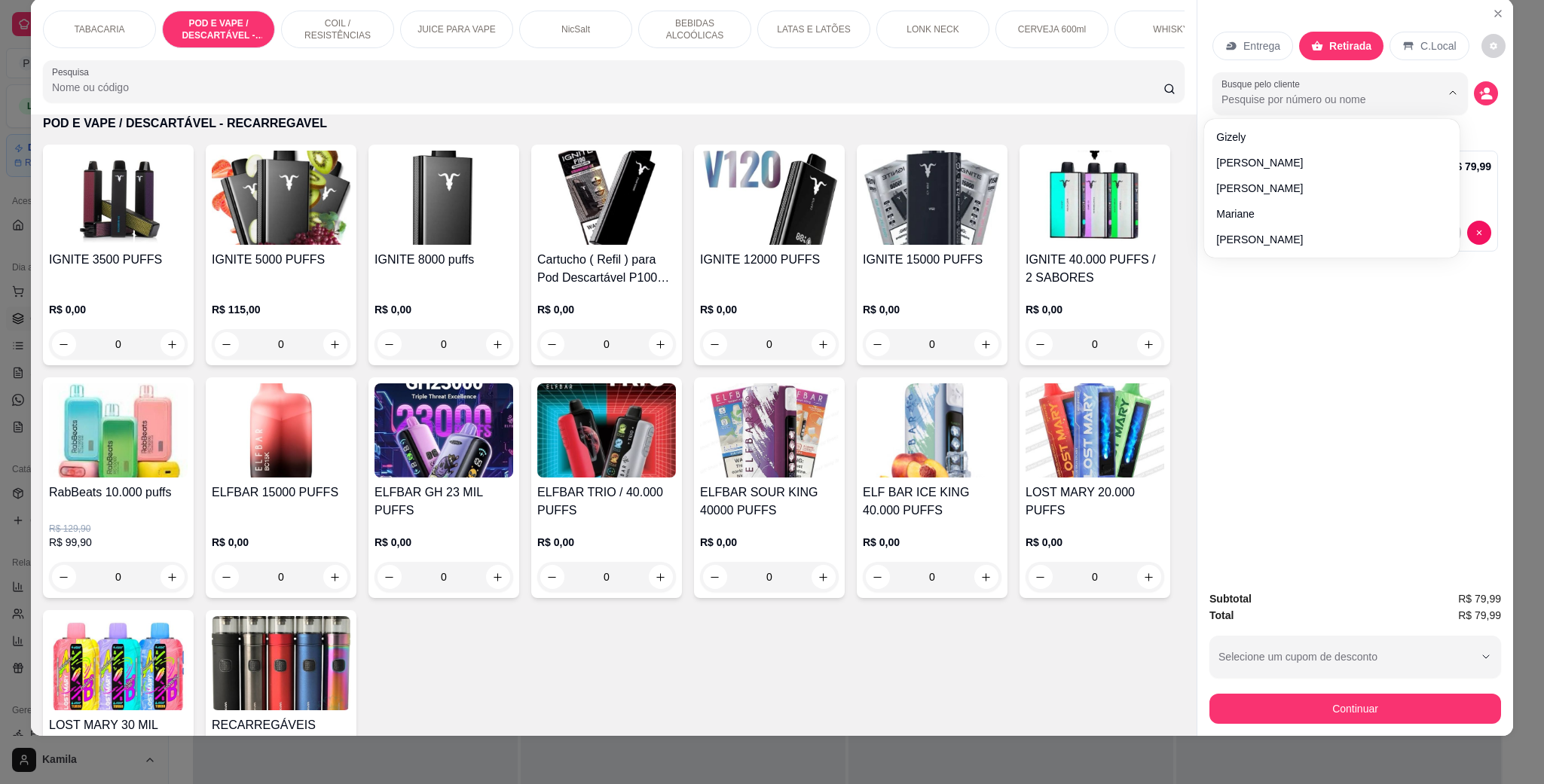
click at [1268, 44] on p "Entrega" at bounding box center [1261, 46] width 37 height 15
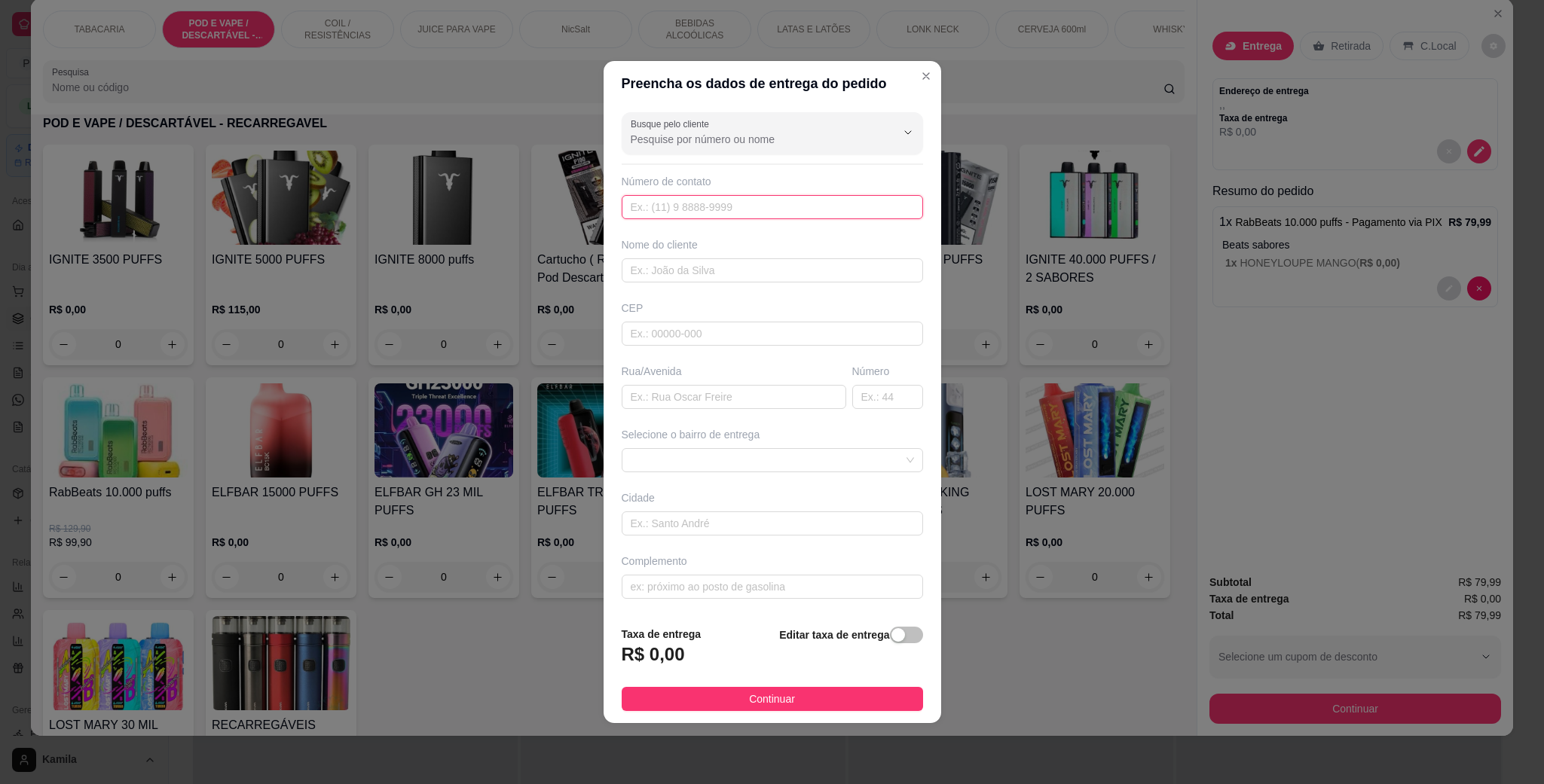
click at [712, 204] on input "text" at bounding box center [773, 207] width 302 height 24
type input "[PHONE_NUMBER]"
click at [720, 280] on input "text" at bounding box center [773, 271] width 302 height 24
type input "Leandra"
click at [714, 328] on input "text" at bounding box center [773, 334] width 302 height 24
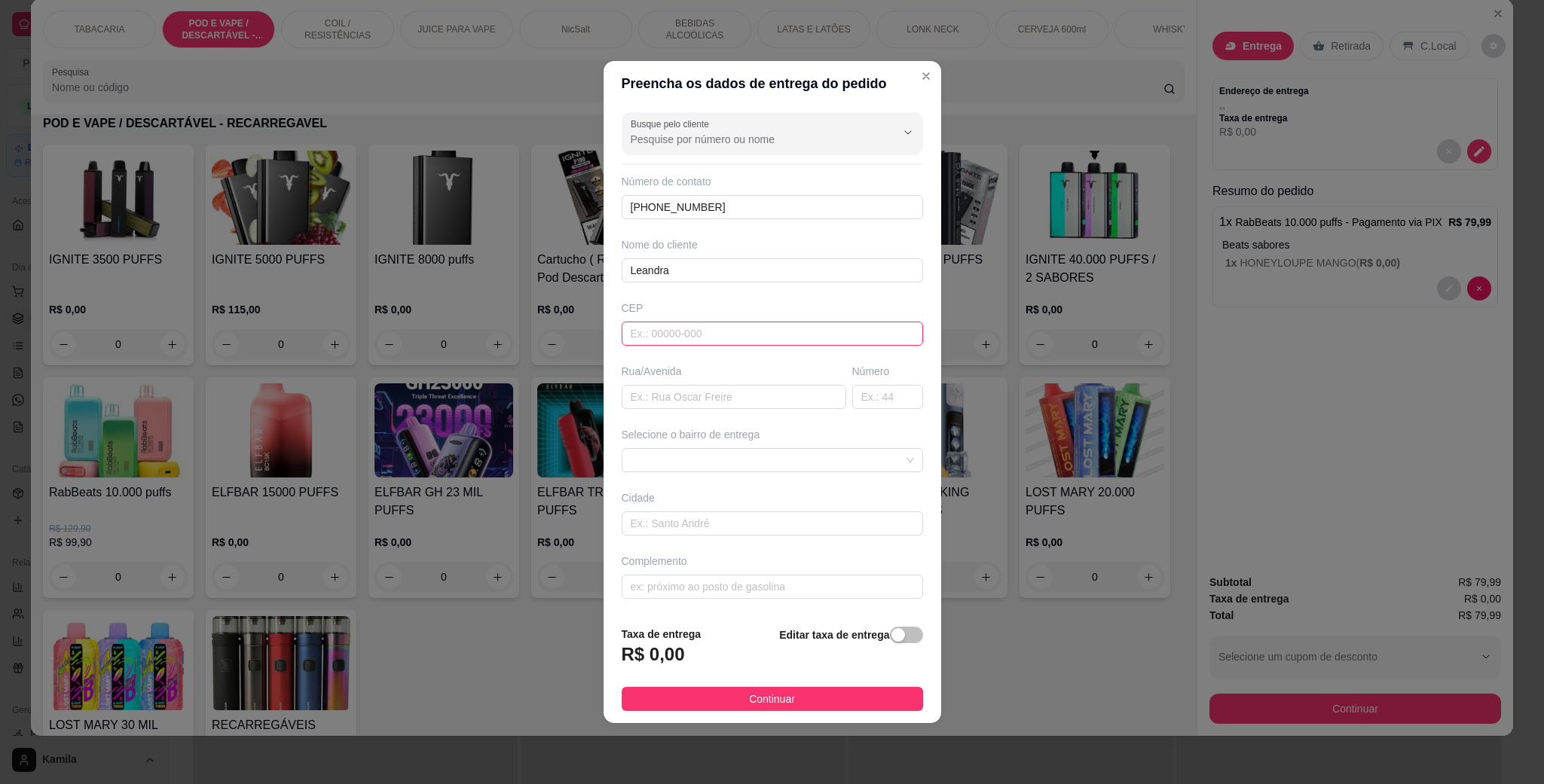
click at [717, 326] on input "text" at bounding box center [773, 334] width 302 height 24
paste input "29045224"
type input "29045224"
type input "Rua [PERSON_NAME]"
click at [714, 459] on span at bounding box center [773, 460] width 284 height 23
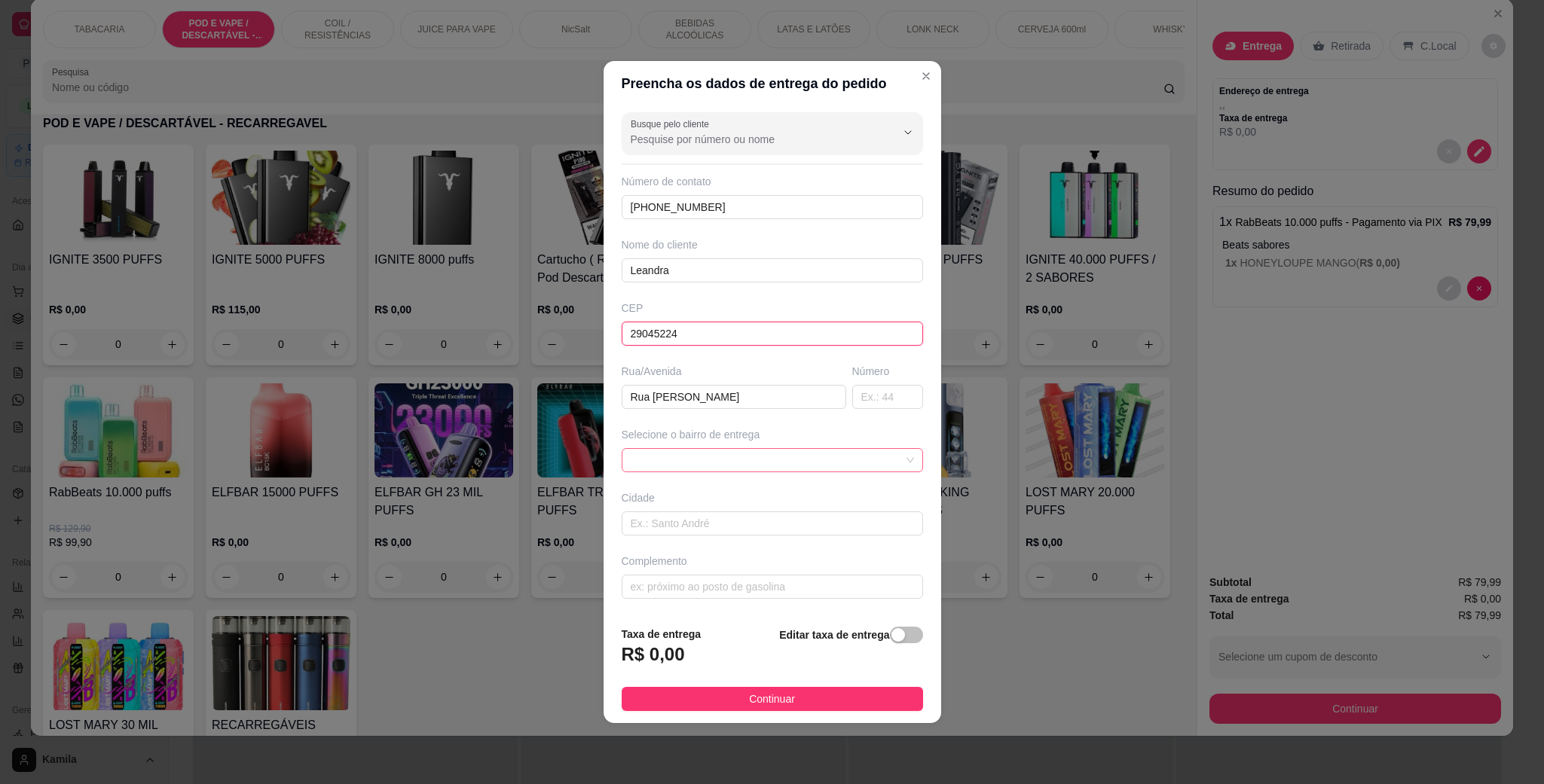
type input "29045224"
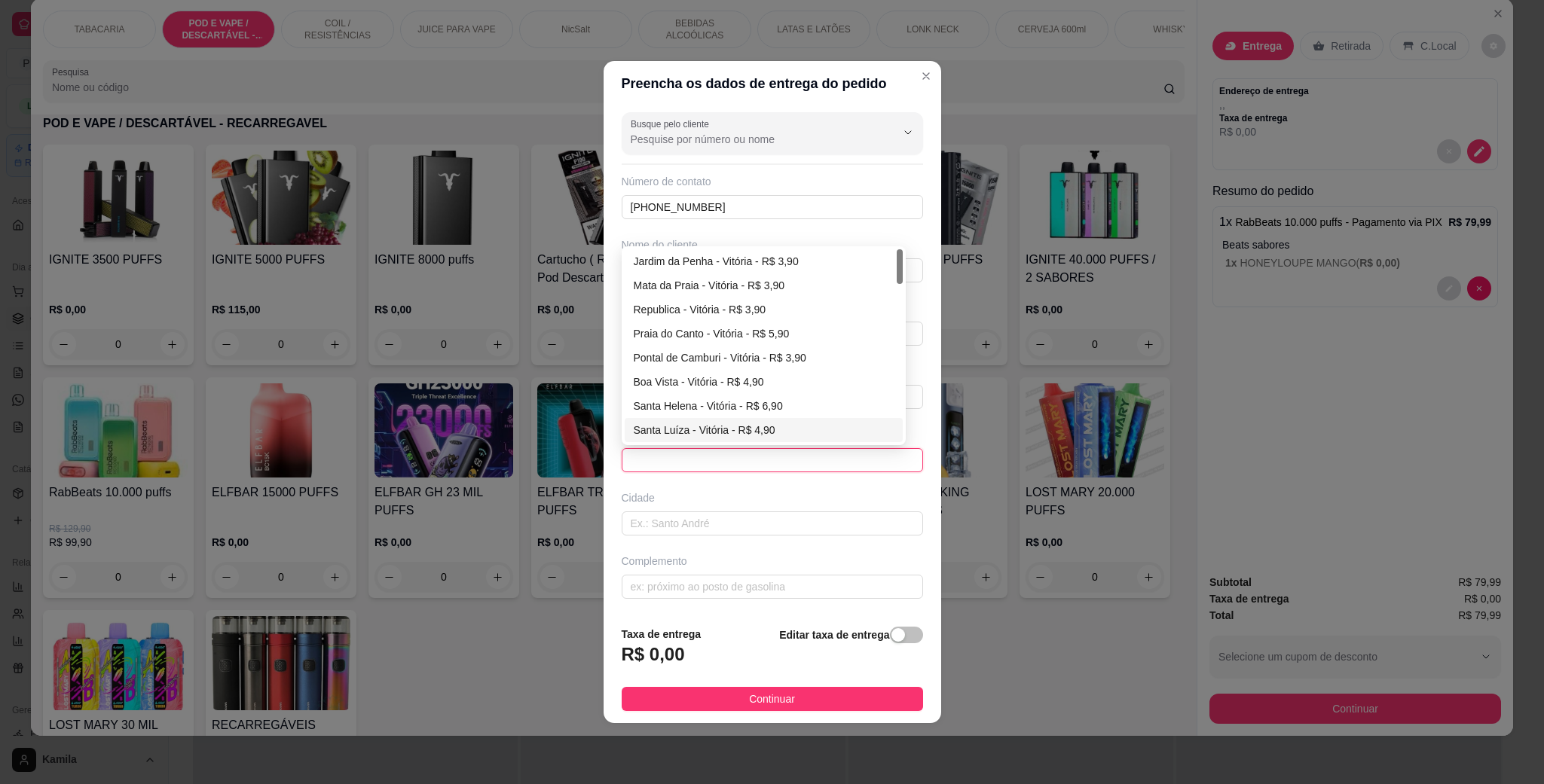
click at [704, 423] on div "Santa Luíza - Vitória - R$ 4,90" at bounding box center [763, 430] width 260 height 16
type input "Vitória"
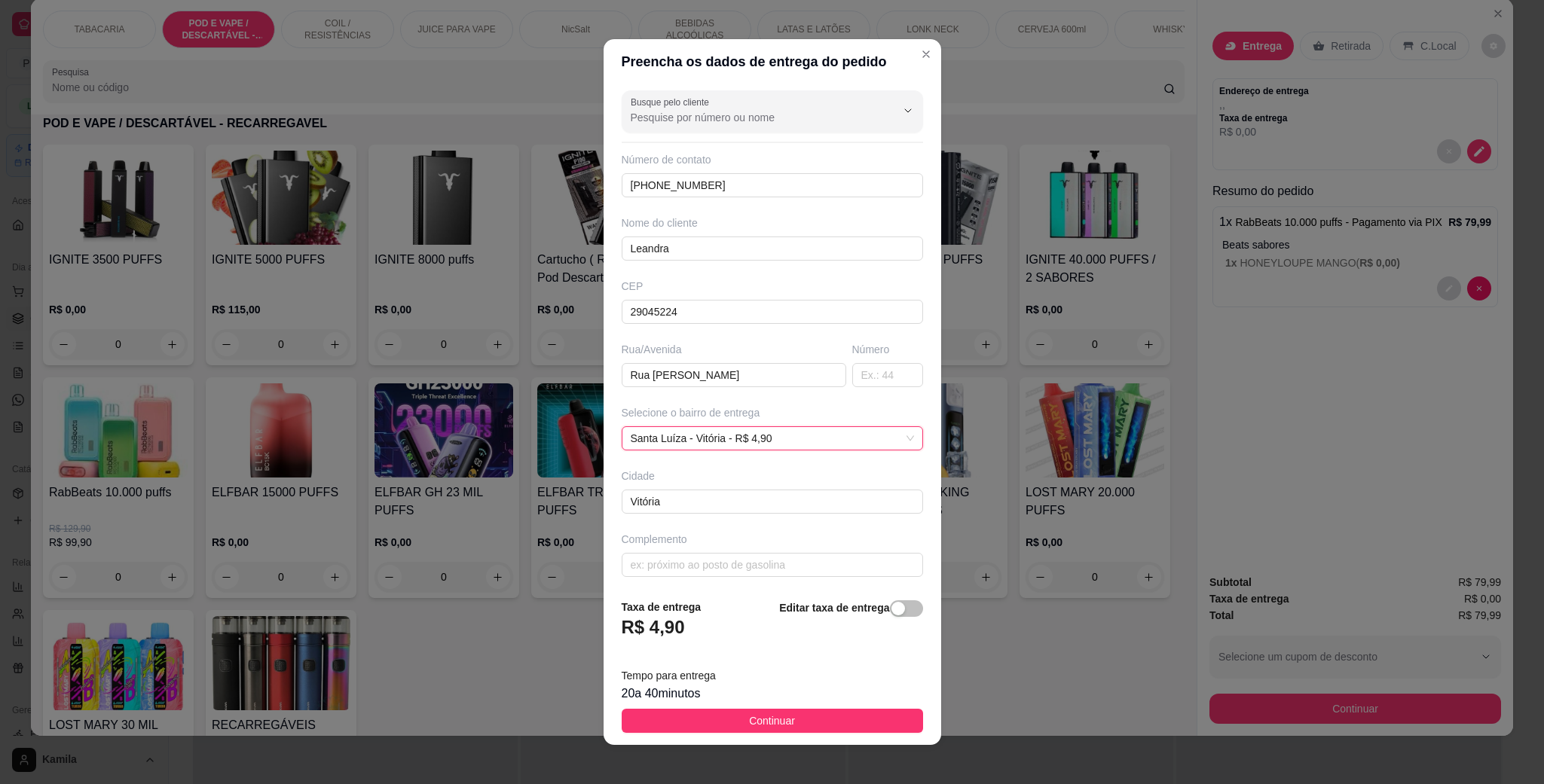
scroll to position [10, 0]
click at [690, 559] on input "text" at bounding box center [773, 560] width 302 height 24
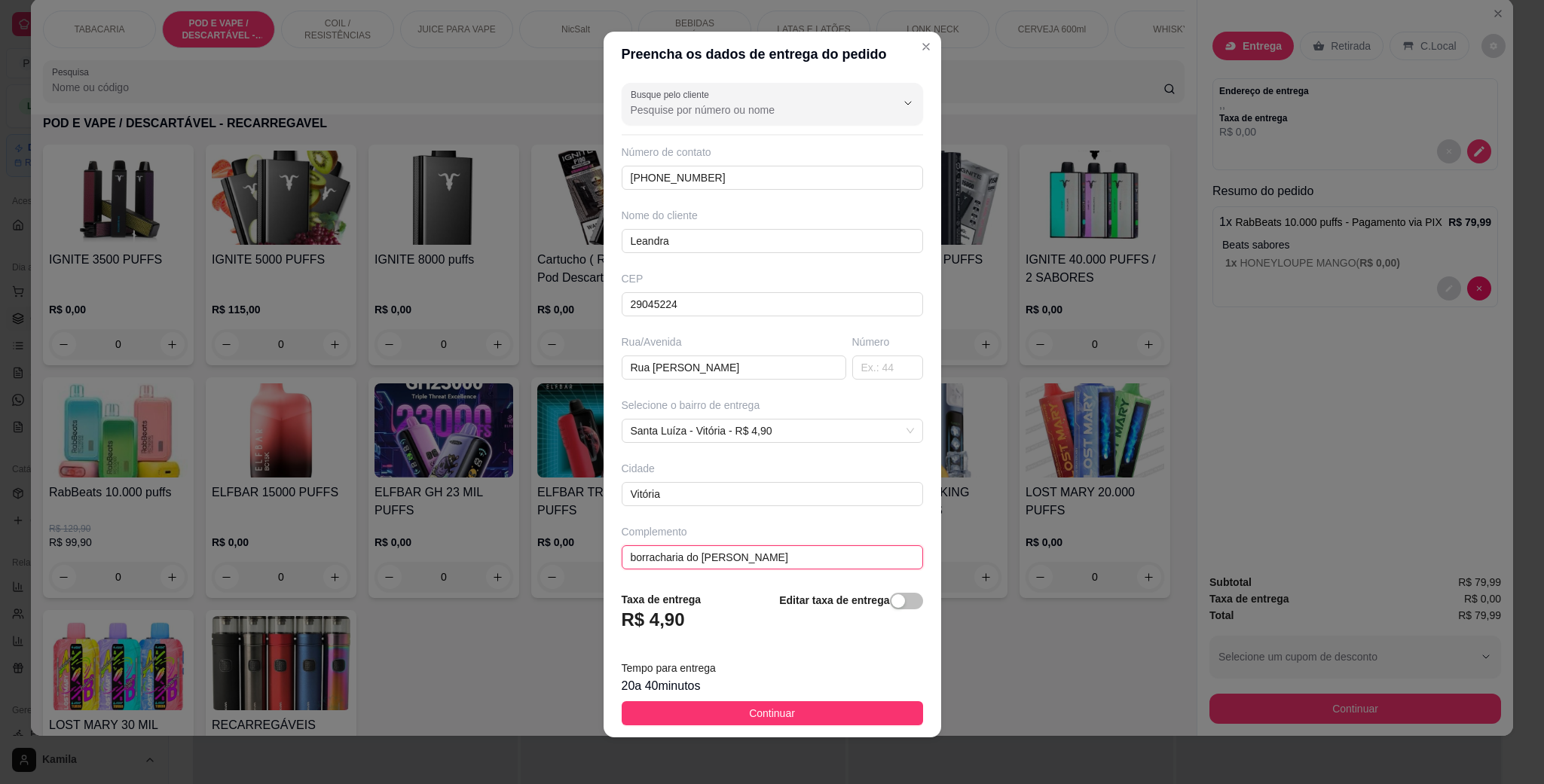
scroll to position [9, 0]
type input "borracharia do [PERSON_NAME]"
click at [891, 601] on div "button" at bounding box center [898, 599] width 14 height 14
click at [877, 578] on div "Busque pelo cliente Número de contato [PHONE_NUMBER] Nome do cliente Leandra CE…" at bounding box center [772, 326] width 337 height 502
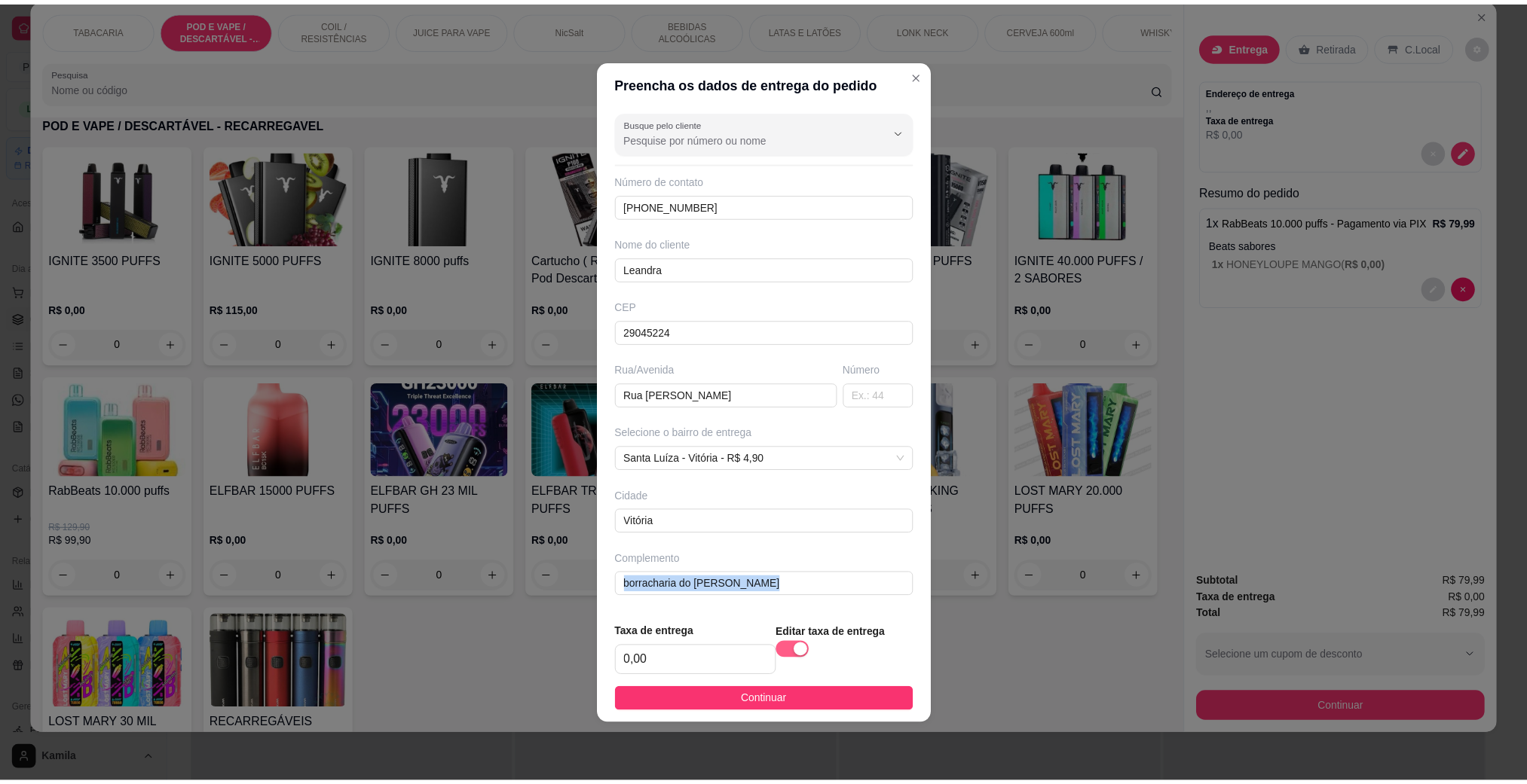
scroll to position [0, 0]
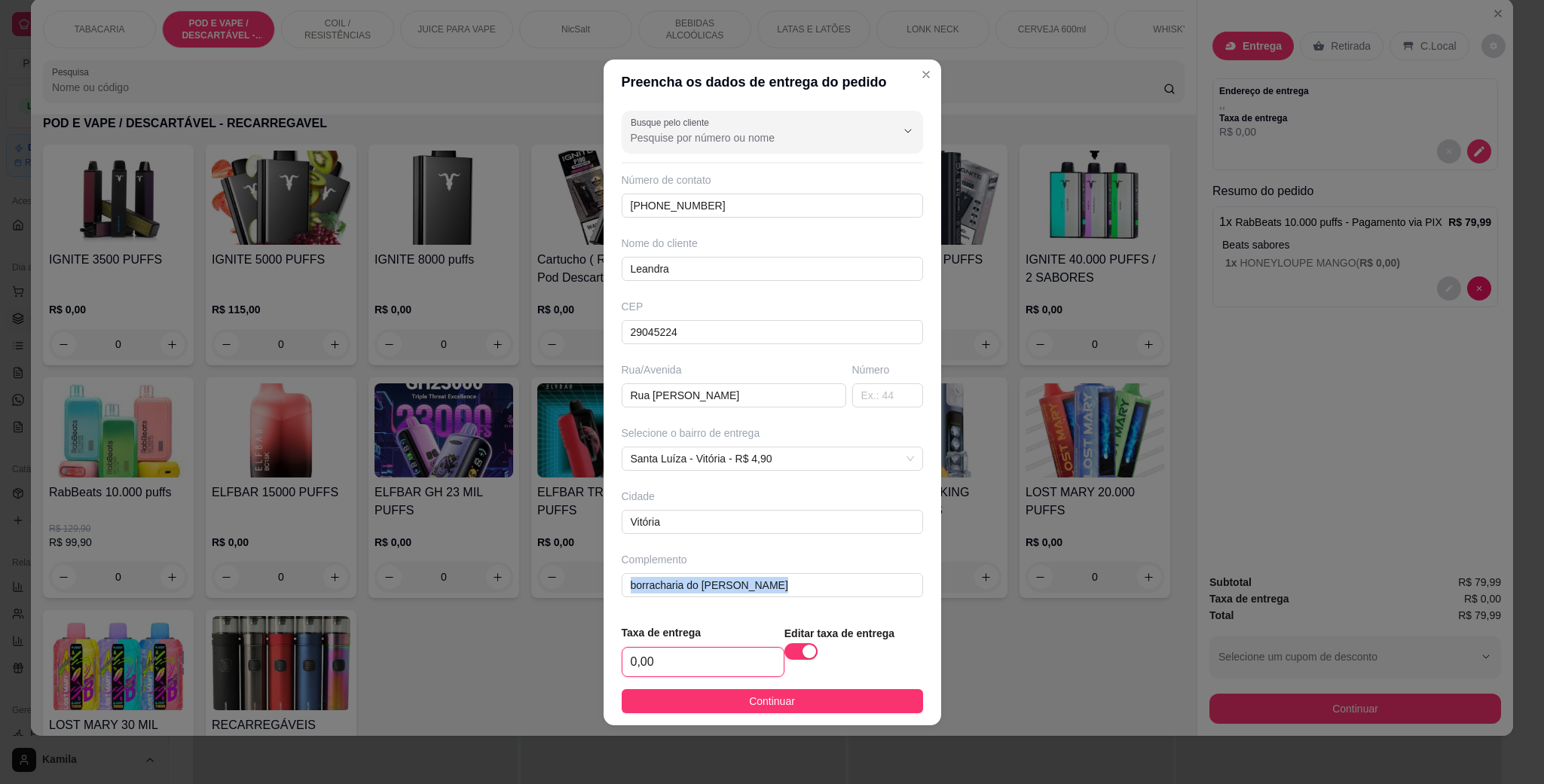
click at [687, 664] on input "0,00" at bounding box center [703, 662] width 161 height 29
click at [778, 694] on button "Continuar" at bounding box center [773, 702] width 302 height 24
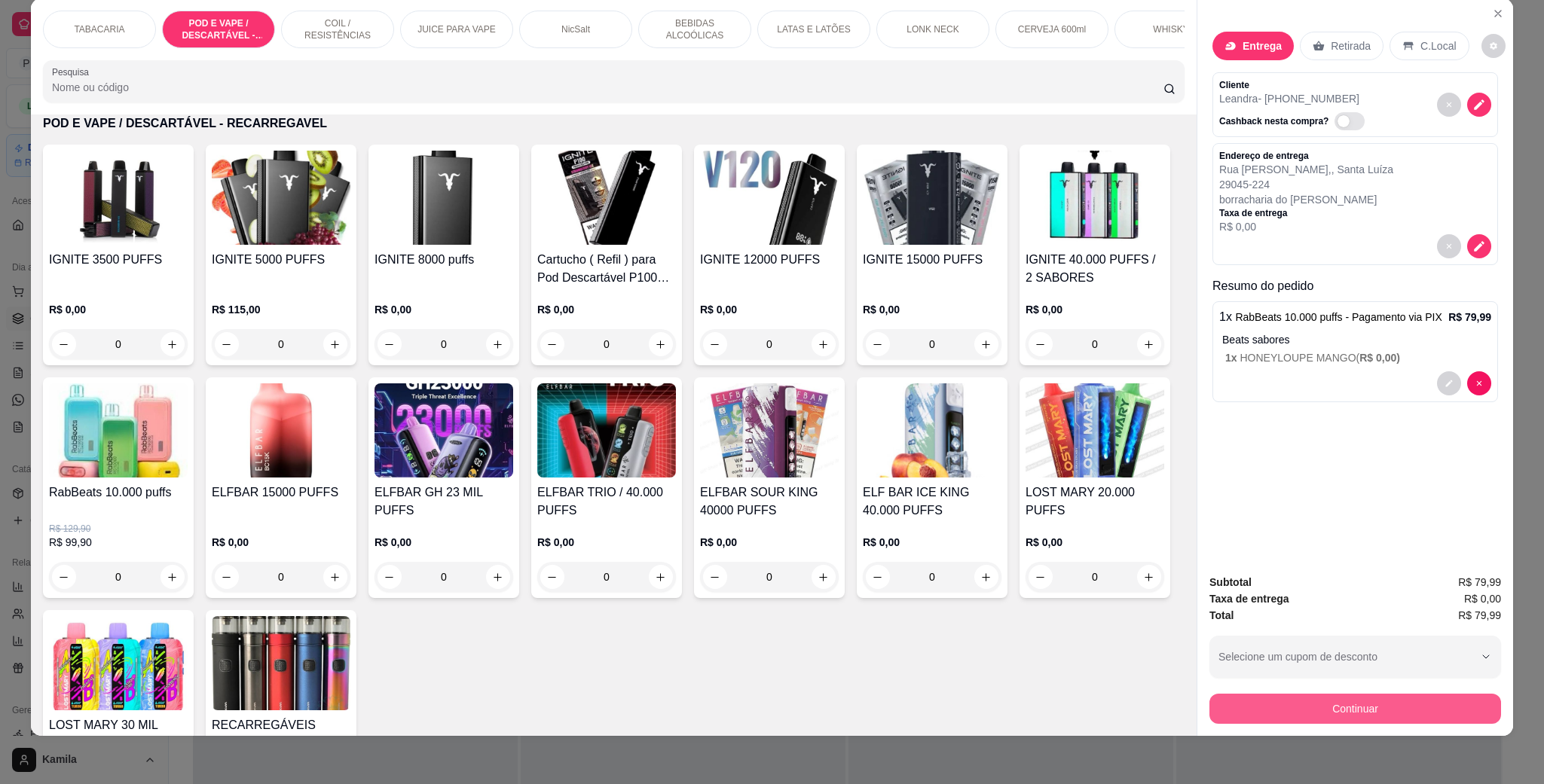
click at [1348, 712] on button "Continuar" at bounding box center [1355, 708] width 292 height 30
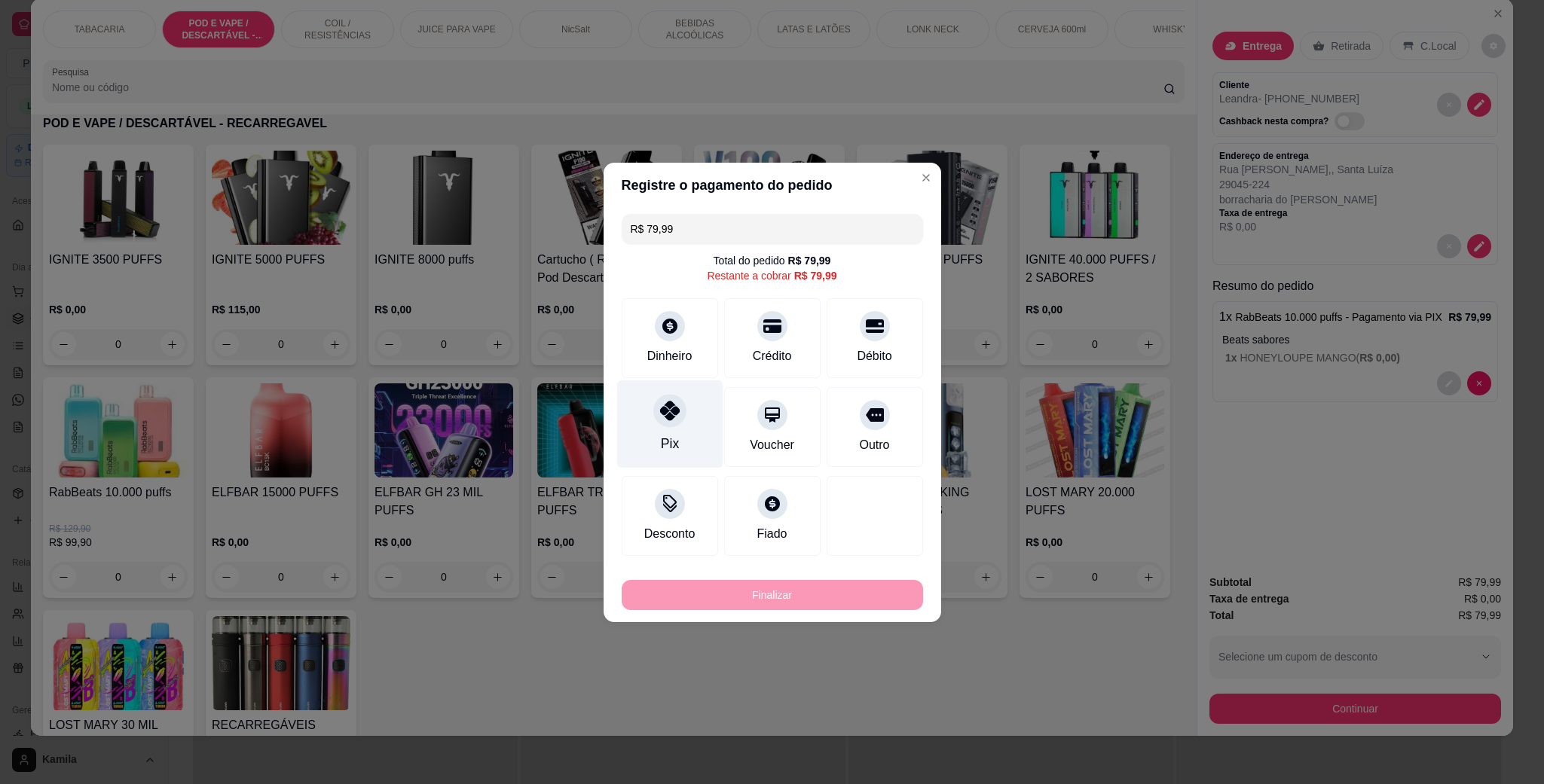
click at [682, 433] on div "Pix" at bounding box center [669, 424] width 106 height 88
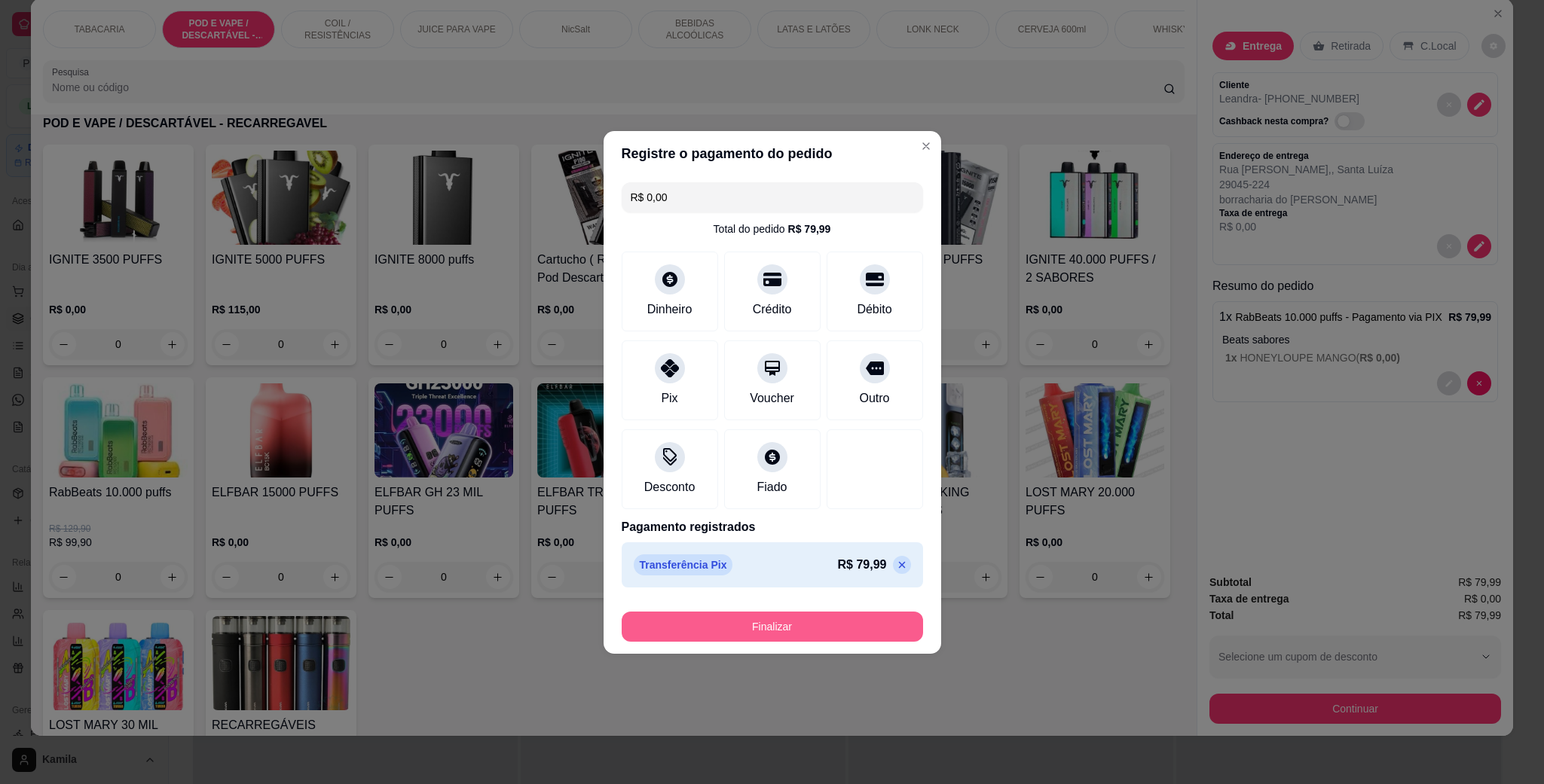
click at [779, 618] on button "Finalizar" at bounding box center [773, 626] width 302 height 30
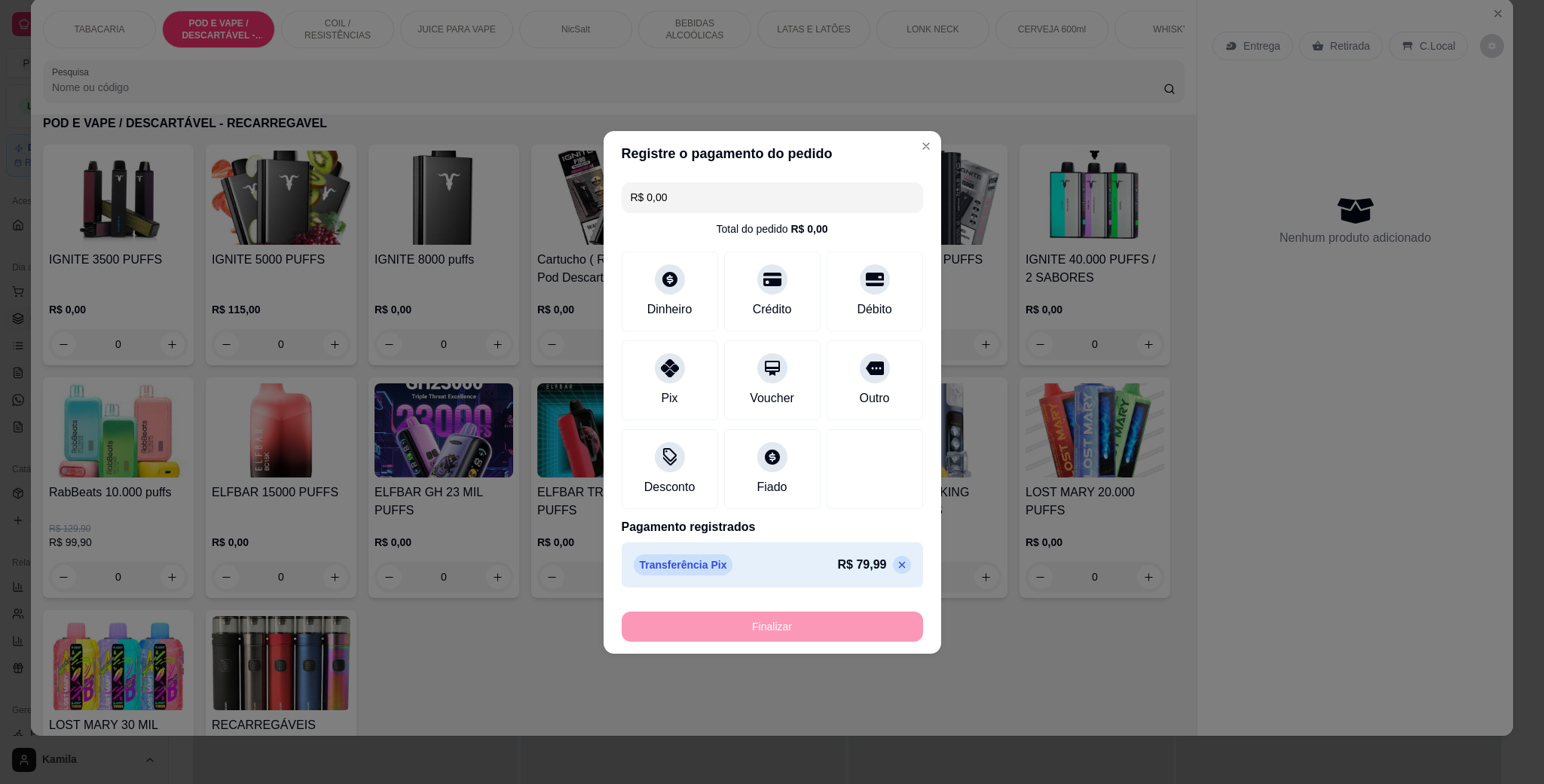
type input "-R$ 79,99"
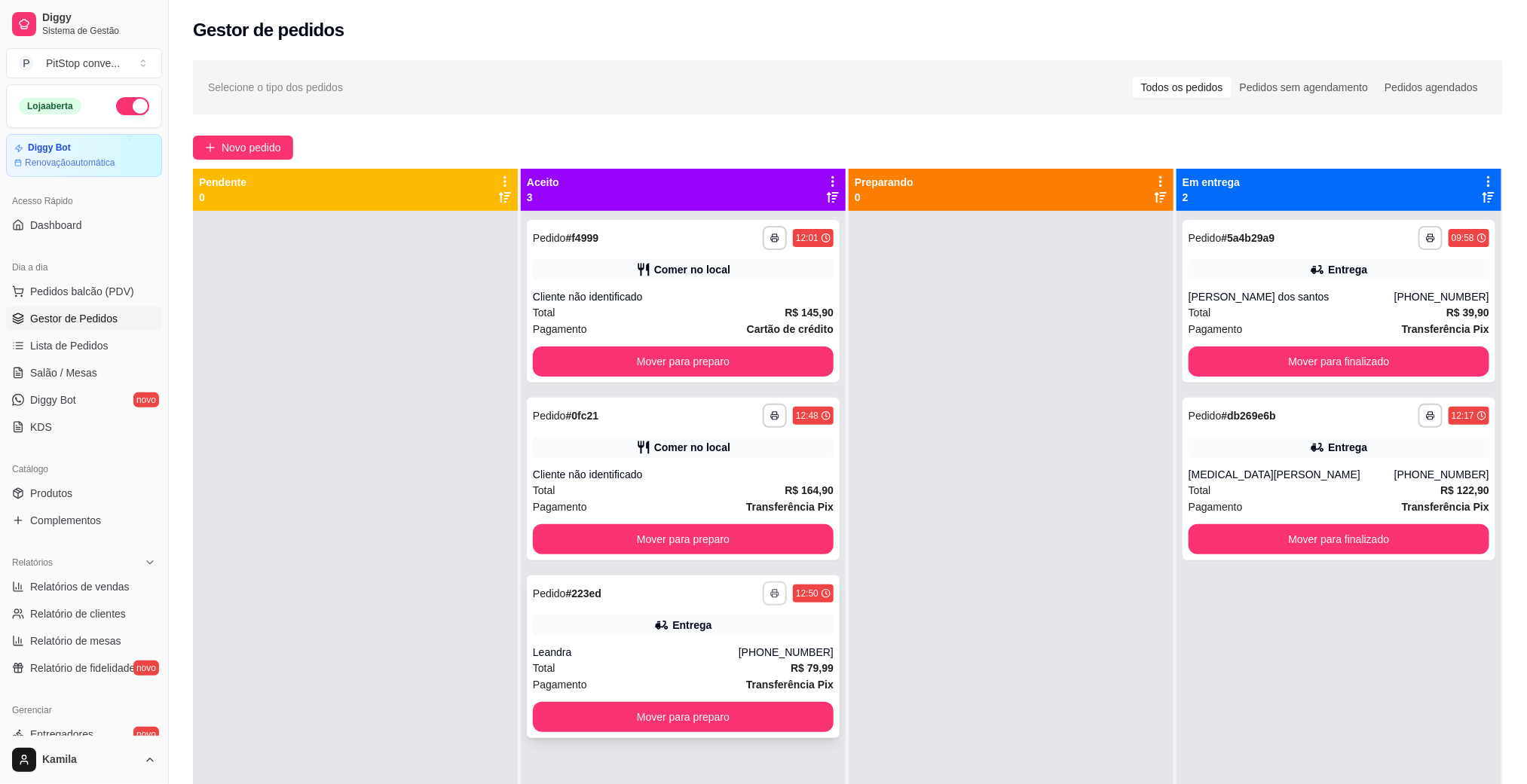
click at [769, 588] on button "button" at bounding box center [775, 594] width 24 height 24
click at [747, 651] on button "IMPRESSORA" at bounding box center [727, 646] width 109 height 24
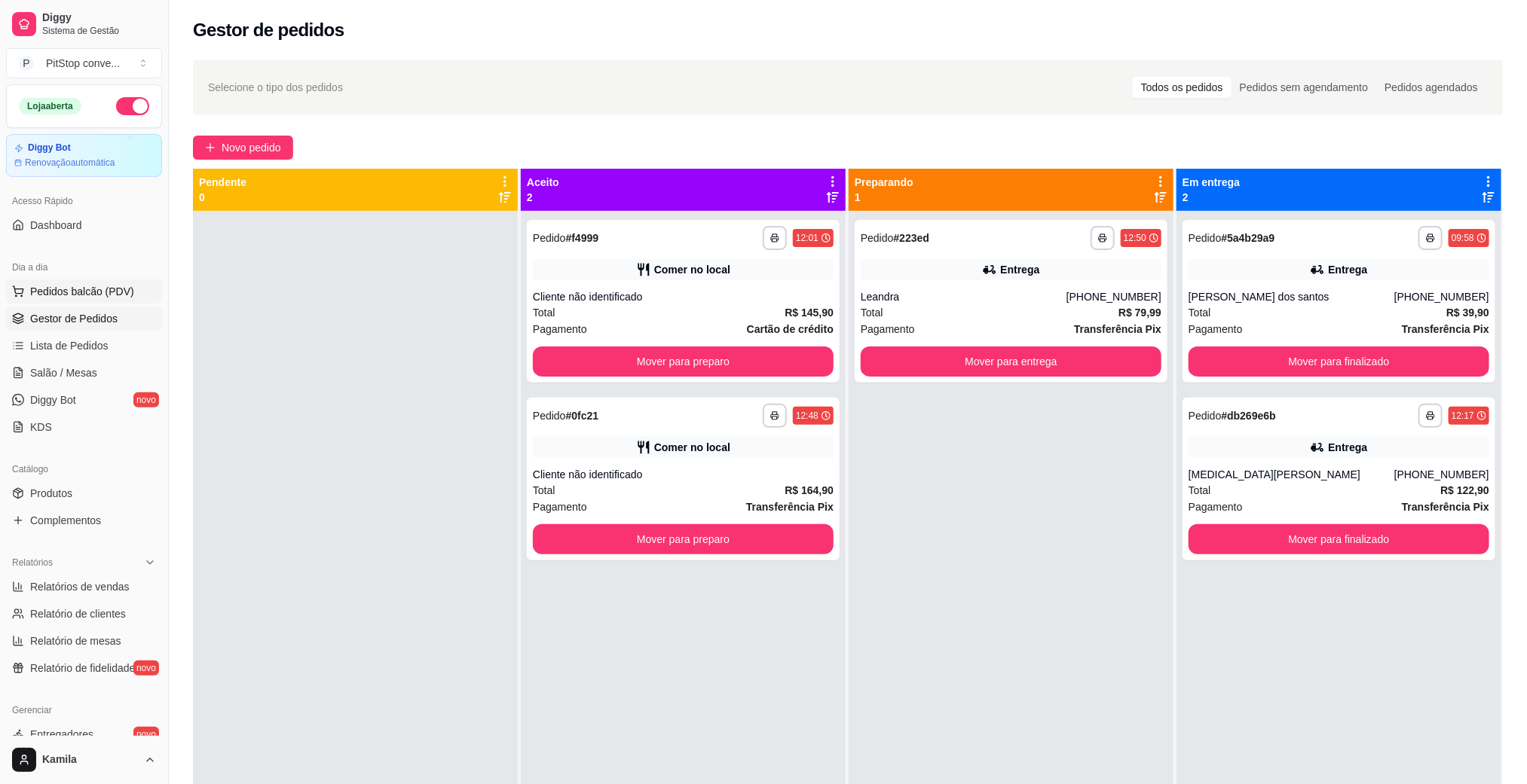
click at [73, 294] on span "Pedidos balcão (PDV)" at bounding box center [82, 291] width 104 height 15
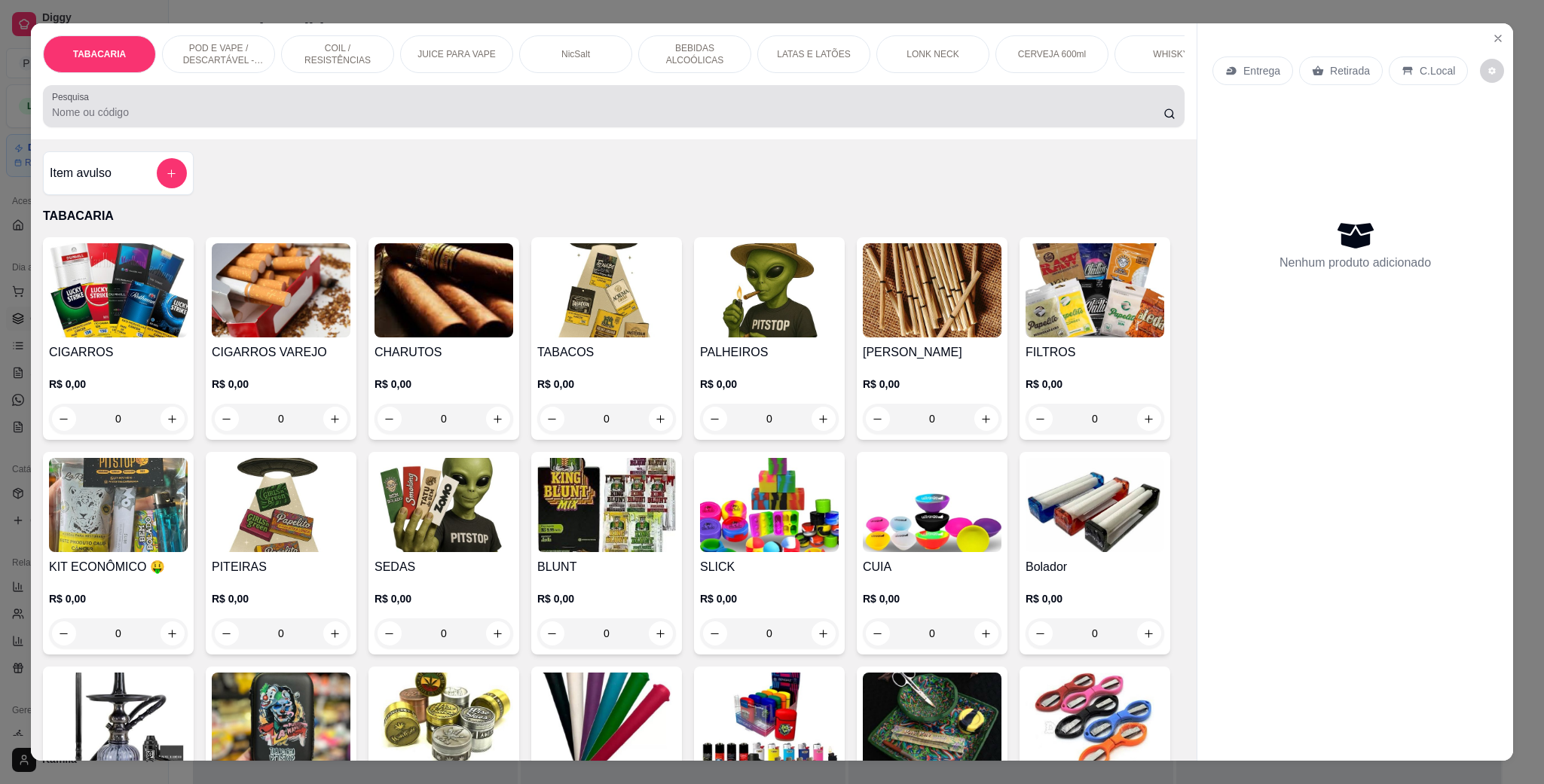
click at [223, 120] on input "Pesquisa" at bounding box center [607, 112] width 1111 height 15
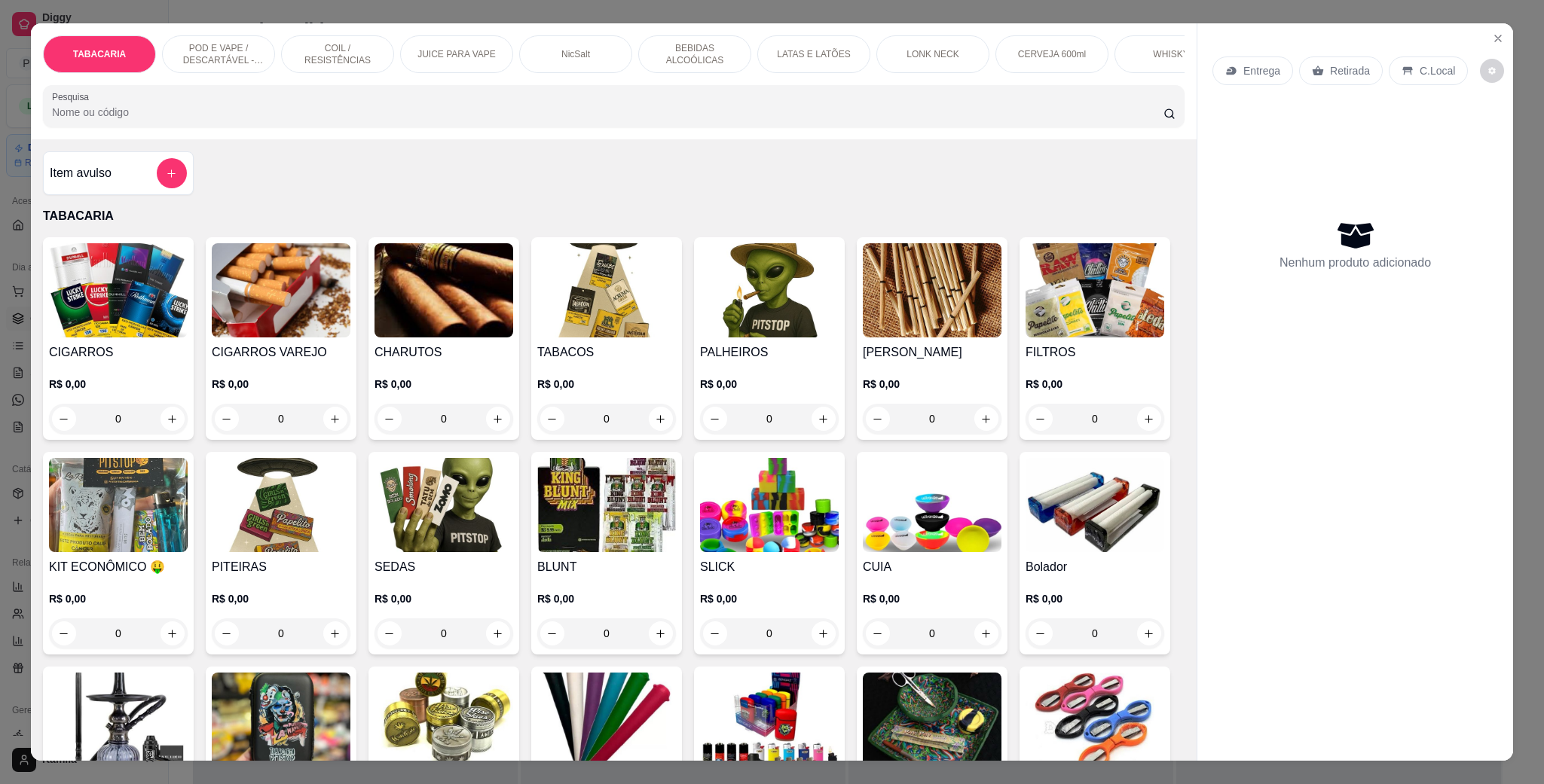
click at [223, 64] on p "POD E VAPE / DESCARTÁVEL - RECARREGAVEL" at bounding box center [218, 55] width 87 height 24
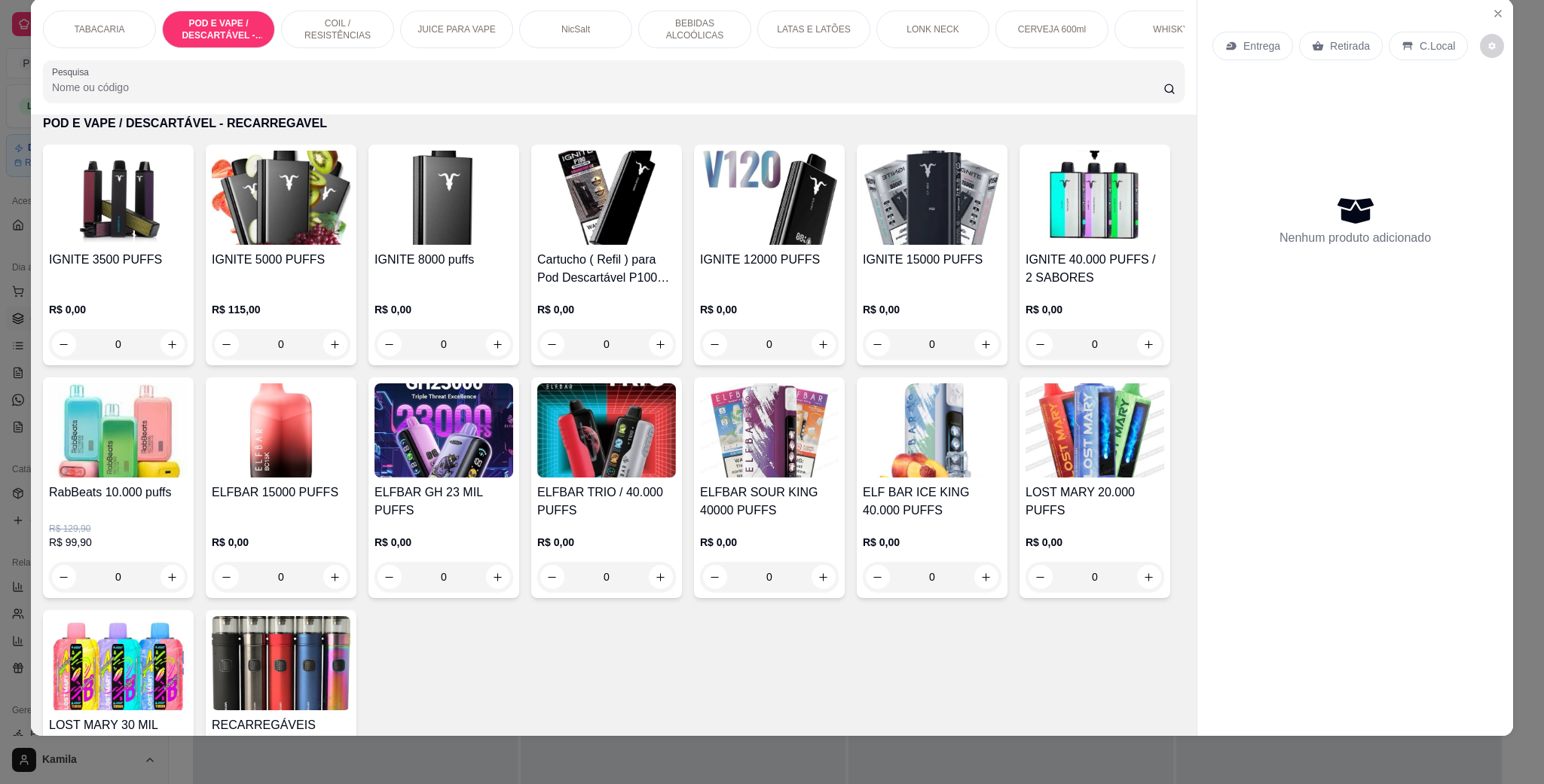
click at [904, 287] on div "IGNITE 15000 PUFFS" at bounding box center [932, 269] width 139 height 36
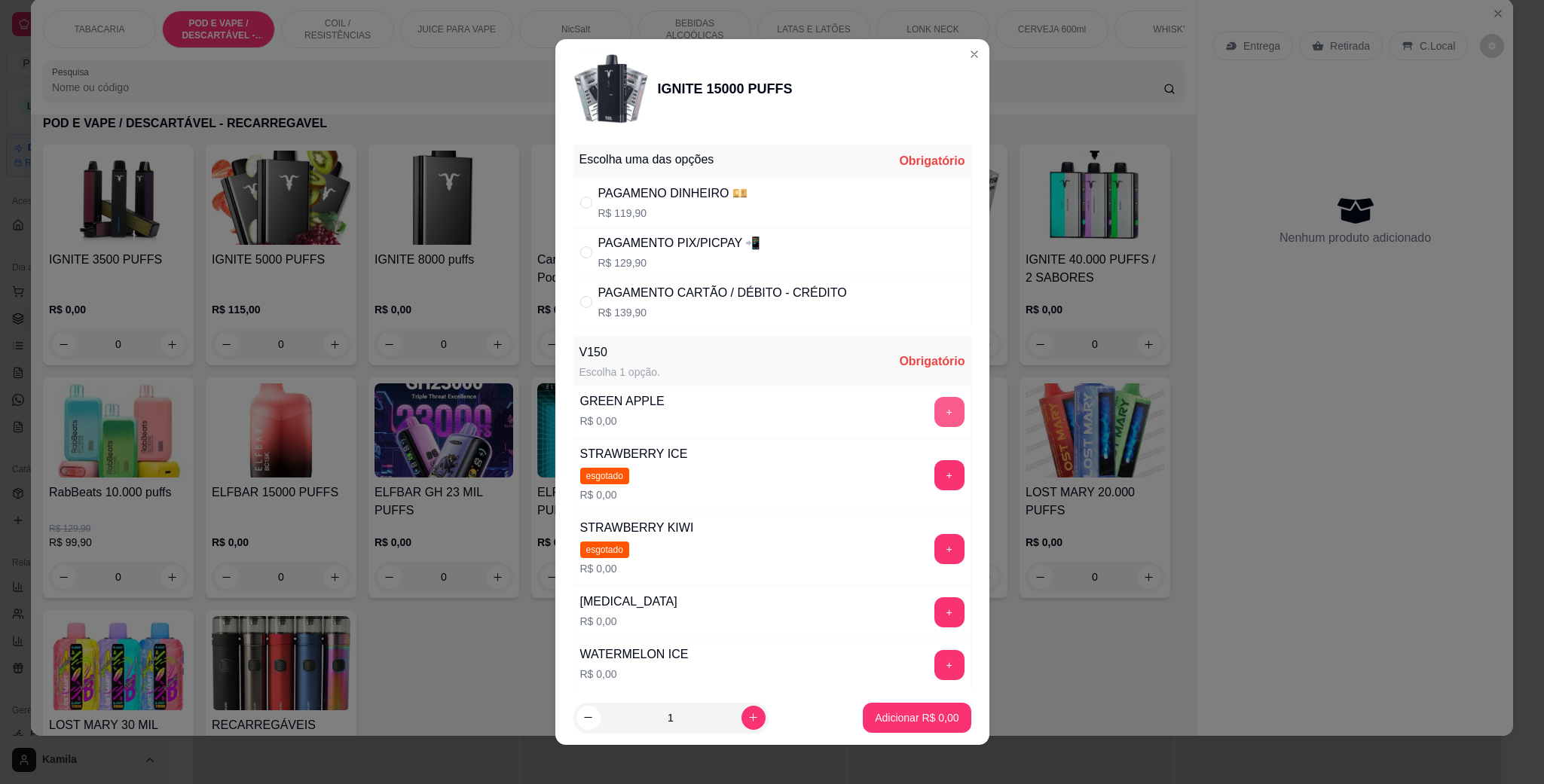
click at [934, 407] on button "+" at bounding box center [949, 412] width 30 height 30
click at [695, 256] on p "R$ 129,90" at bounding box center [680, 262] width 163 height 15
radio input "true"
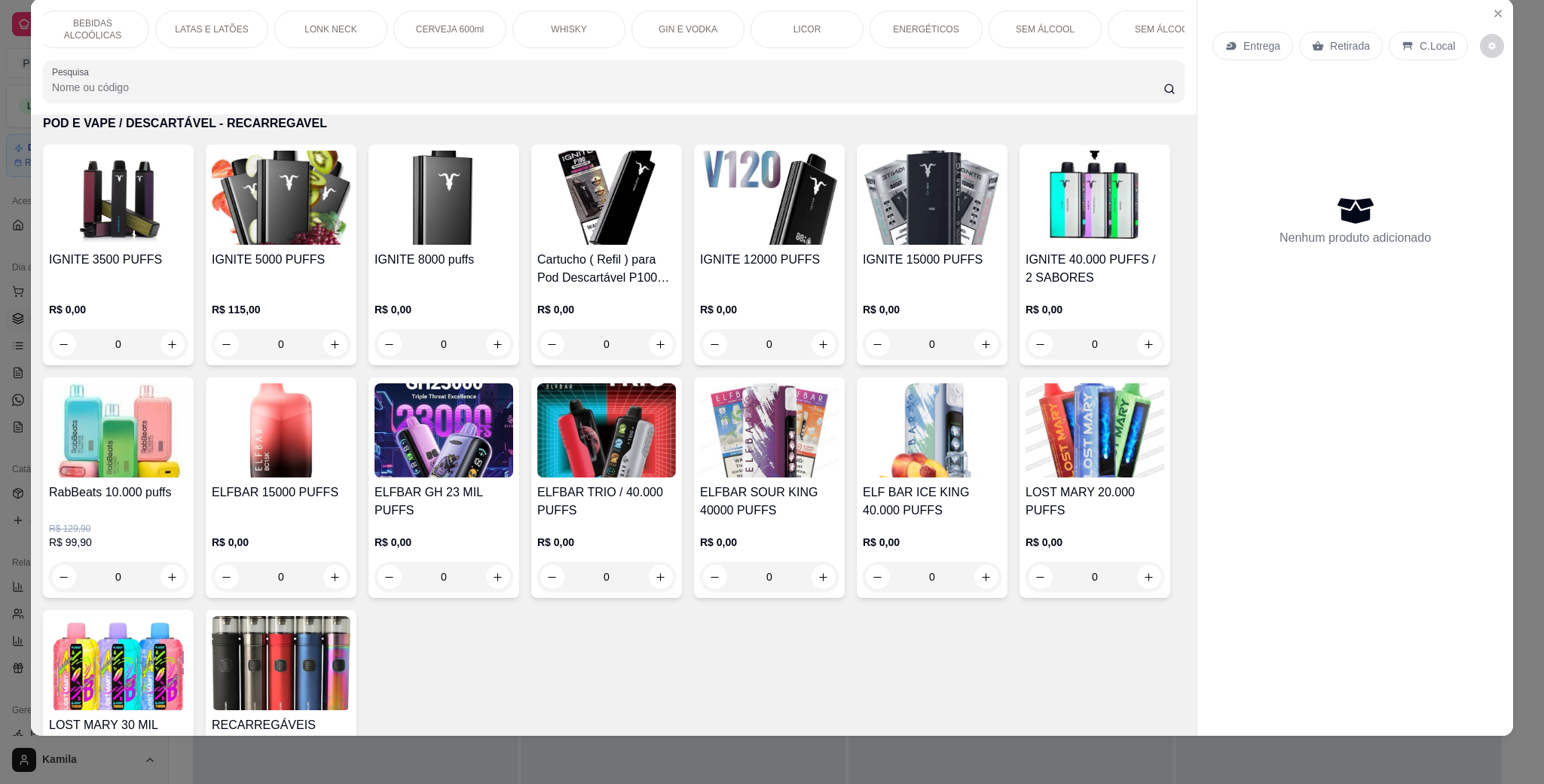
scroll to position [0, 756]
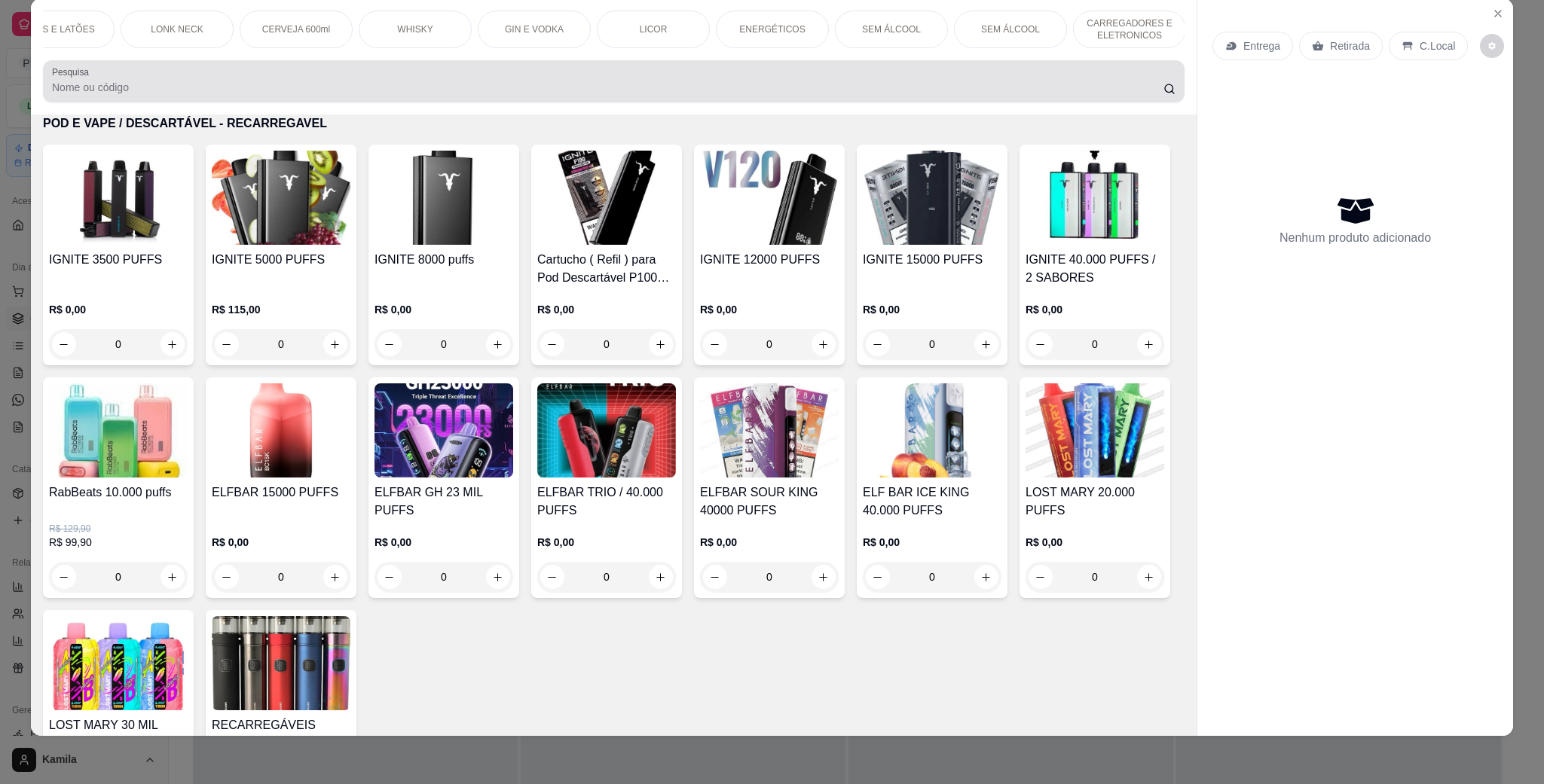
click at [210, 95] on input "Pesquisa" at bounding box center [607, 87] width 1111 height 15
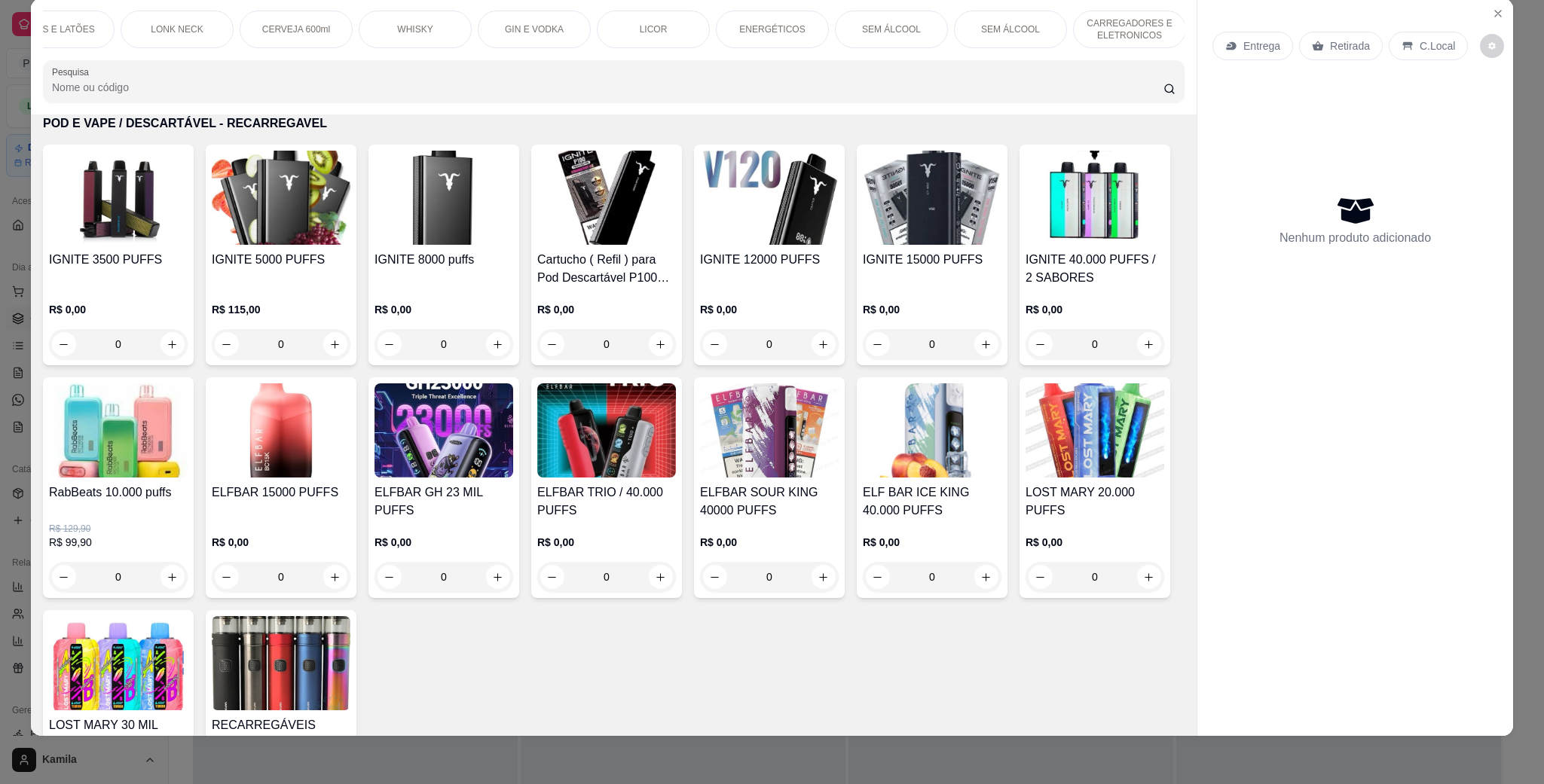
click at [898, 287] on div "IGNITE 15000 PUFFS" at bounding box center [932, 269] width 139 height 36
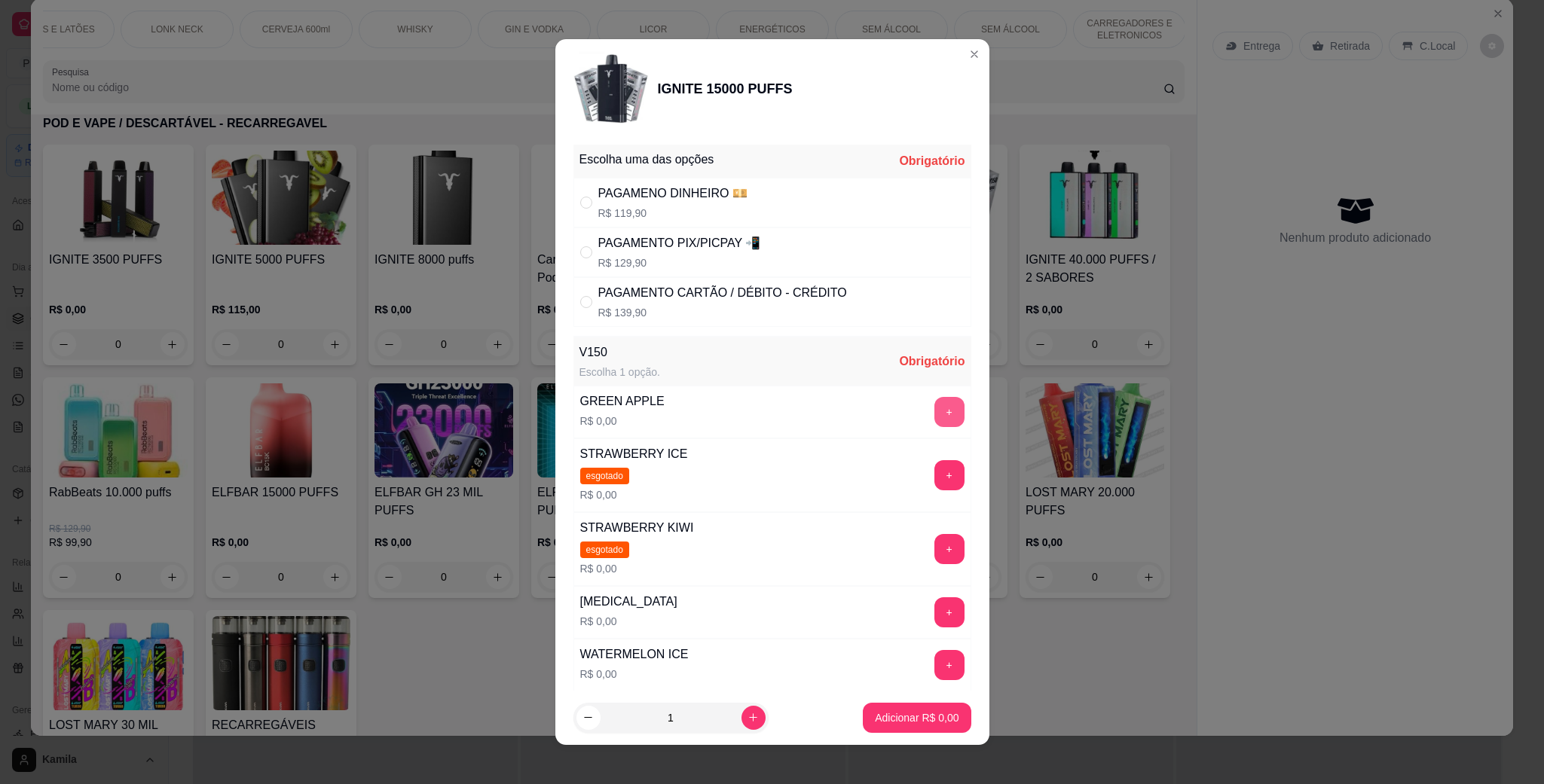
click at [934, 414] on button "+" at bounding box center [949, 412] width 30 height 30
click at [695, 253] on div "PAGAMENTO PIX/PICPAY 📲 R$ 129,90" at bounding box center [680, 252] width 163 height 36
radio input "true"
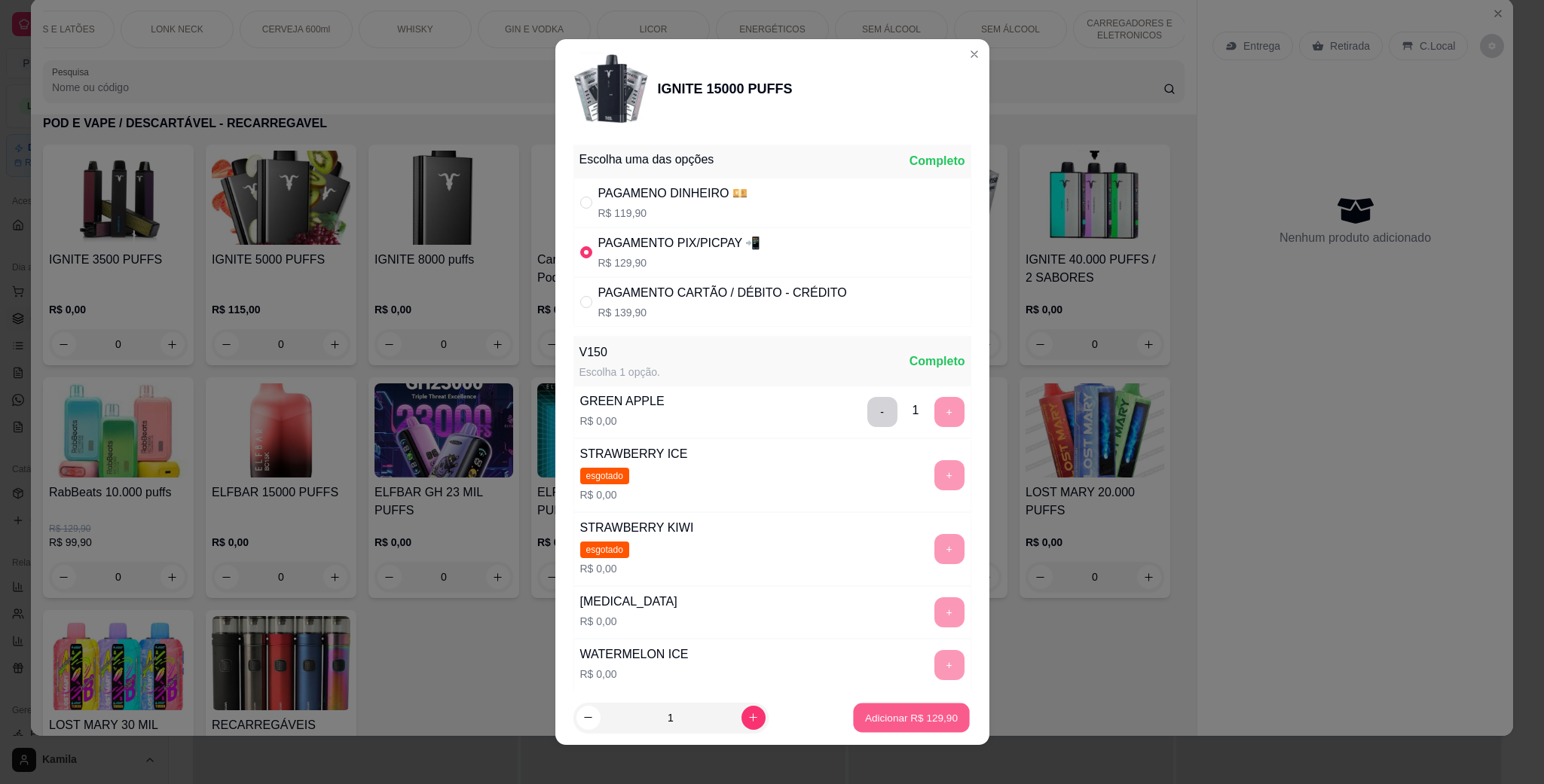
click at [911, 717] on p "Adicionar R$ 129,90" at bounding box center [911, 718] width 93 height 15
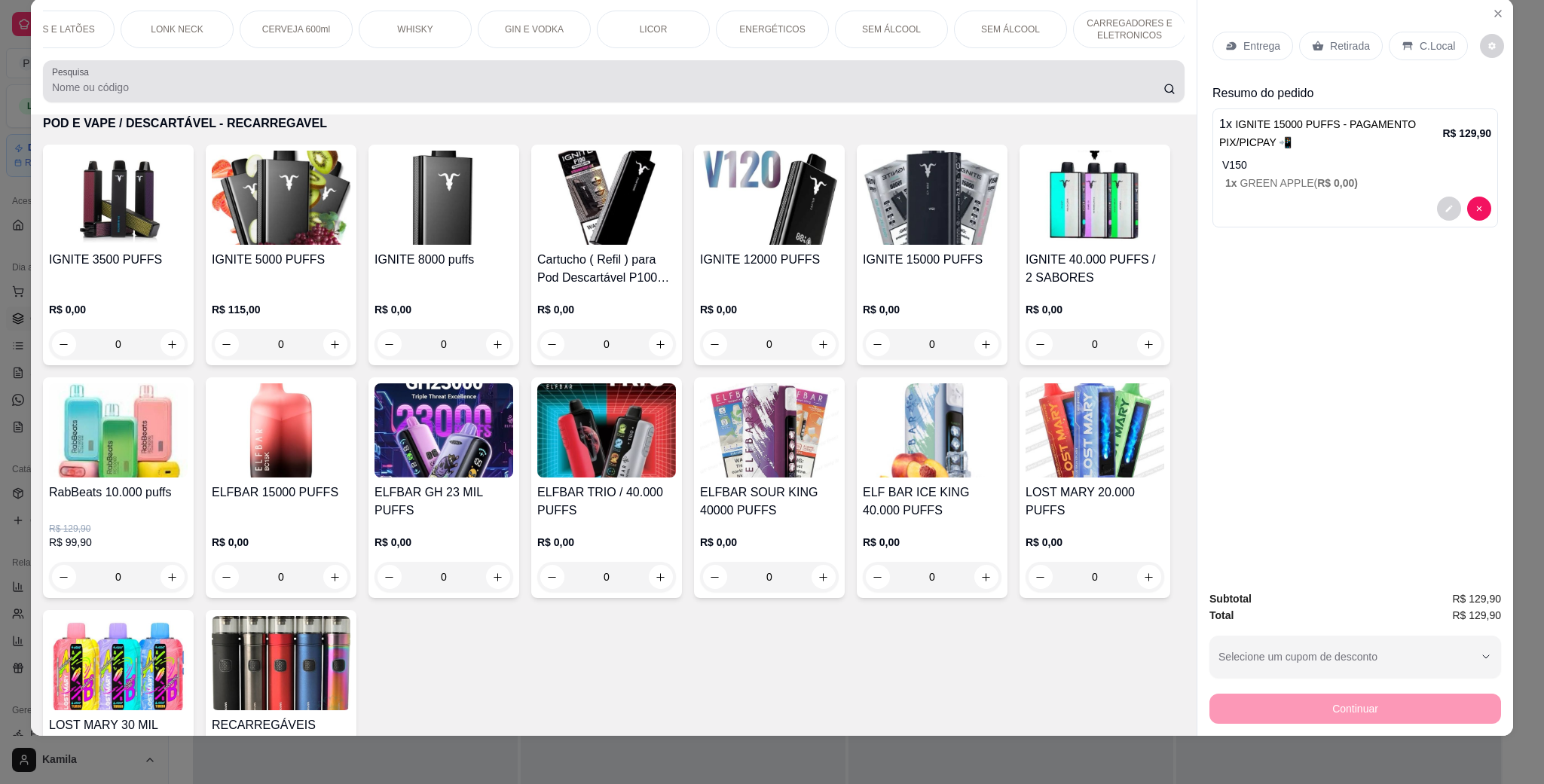
drag, startPoint x: 243, startPoint y: 94, endPoint x: 75, endPoint y: 43, distance: 175.6
click at [143, 57] on div "TABACARIA POD E VAPE / DESCARTÁVEL - RECARREGAVEL COIL / RESISTÊNCIAS JUICE PAR…" at bounding box center [614, 56] width 1166 height 116
click at [127, 95] on input "Pesquisa" at bounding box center [607, 87] width 1111 height 15
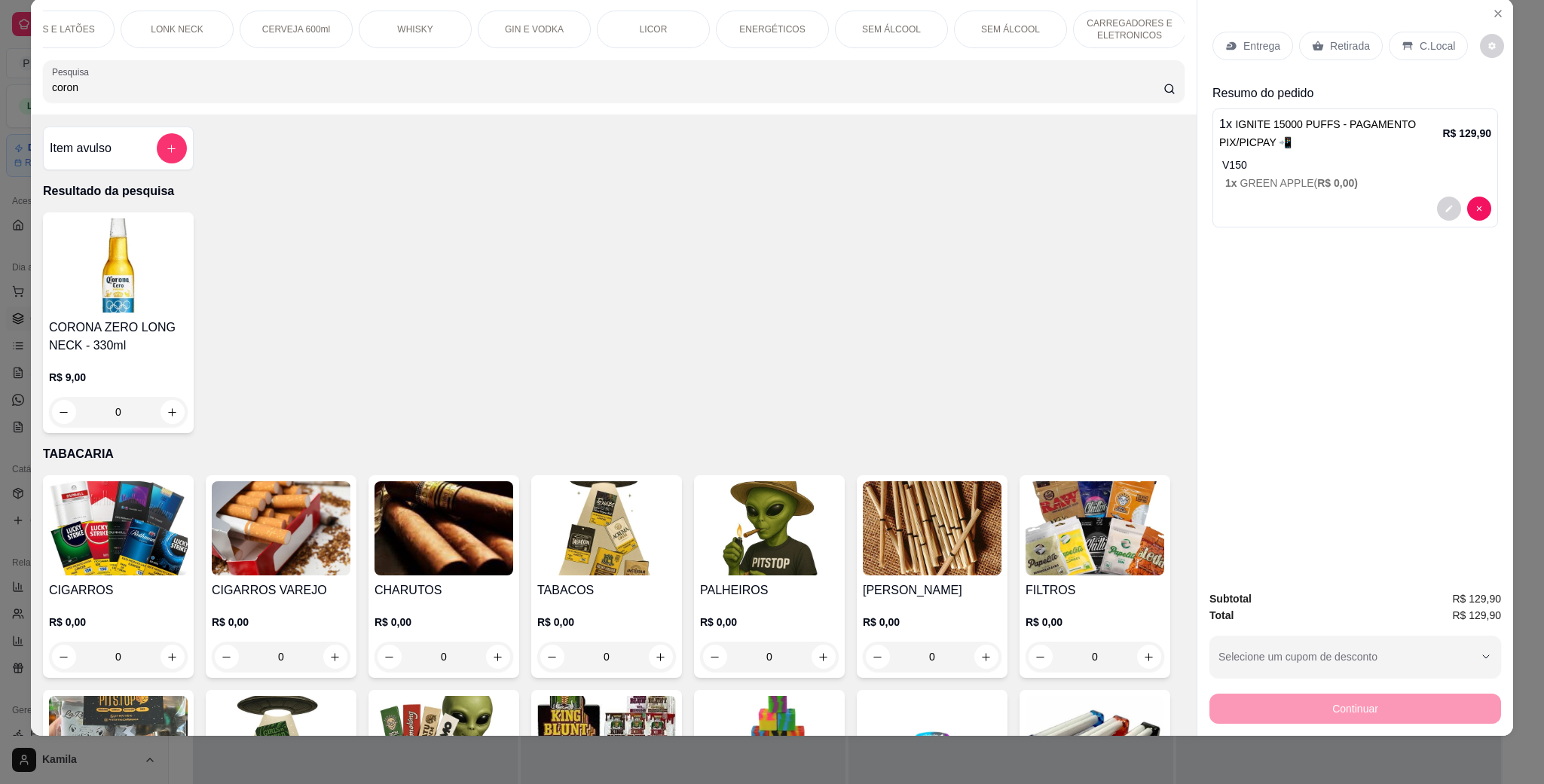
scroll to position [0, 0]
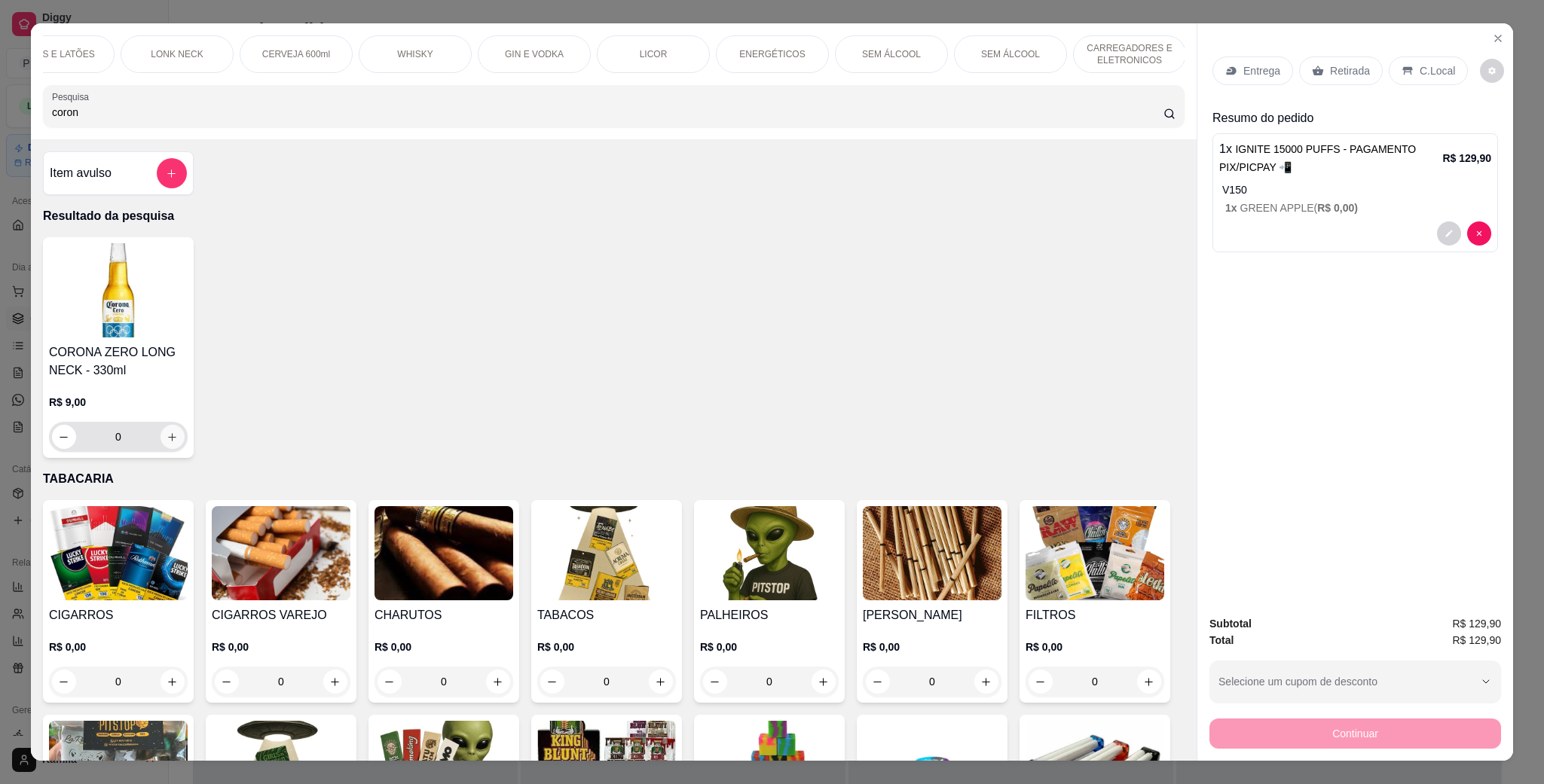
type input "coron"
click at [166, 443] on icon "increase-product-quantity" at bounding box center [172, 438] width 11 height 11
type input "1"
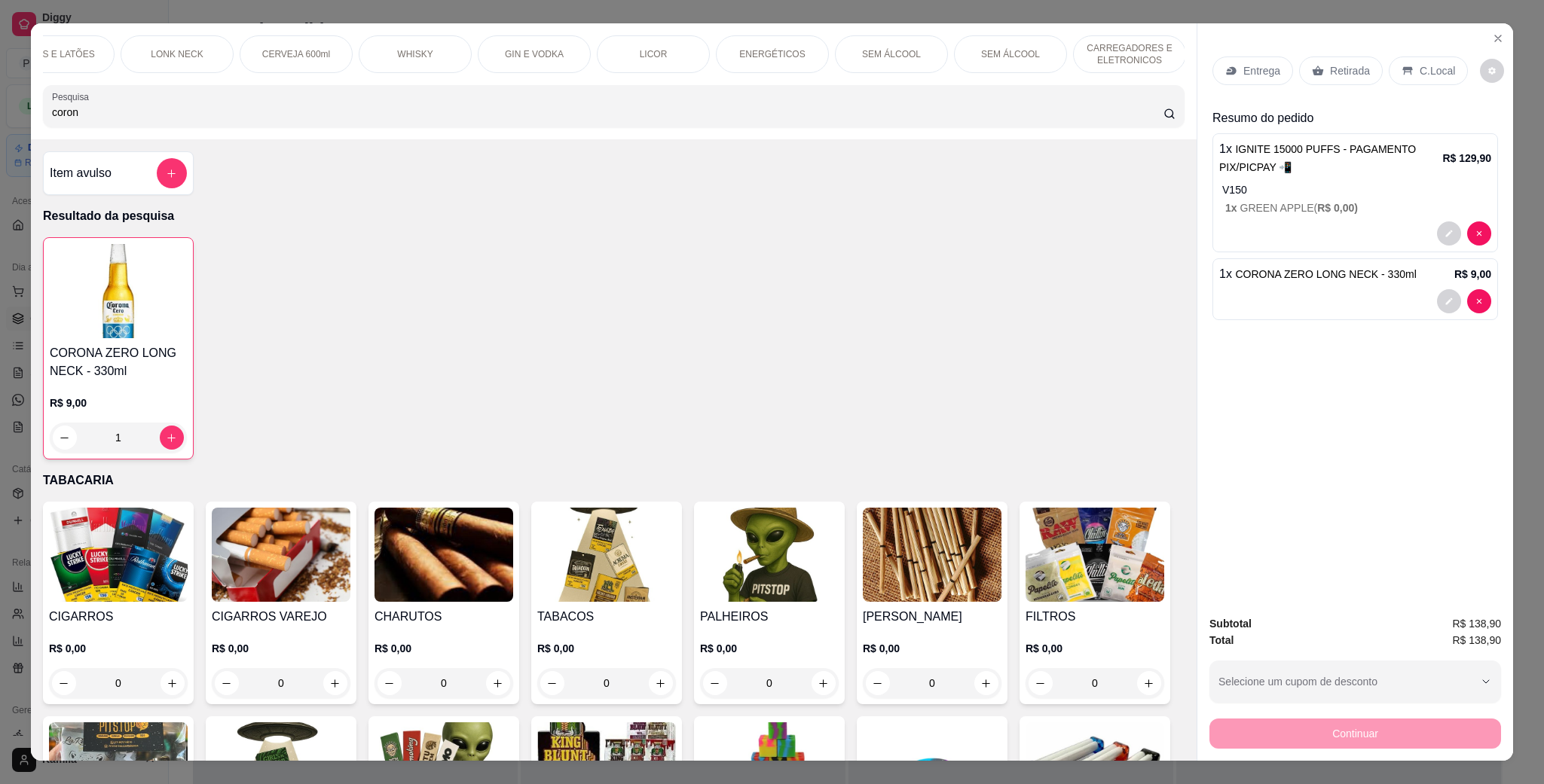
click at [1419, 75] on p "C.Local" at bounding box center [1436, 71] width 35 height 15
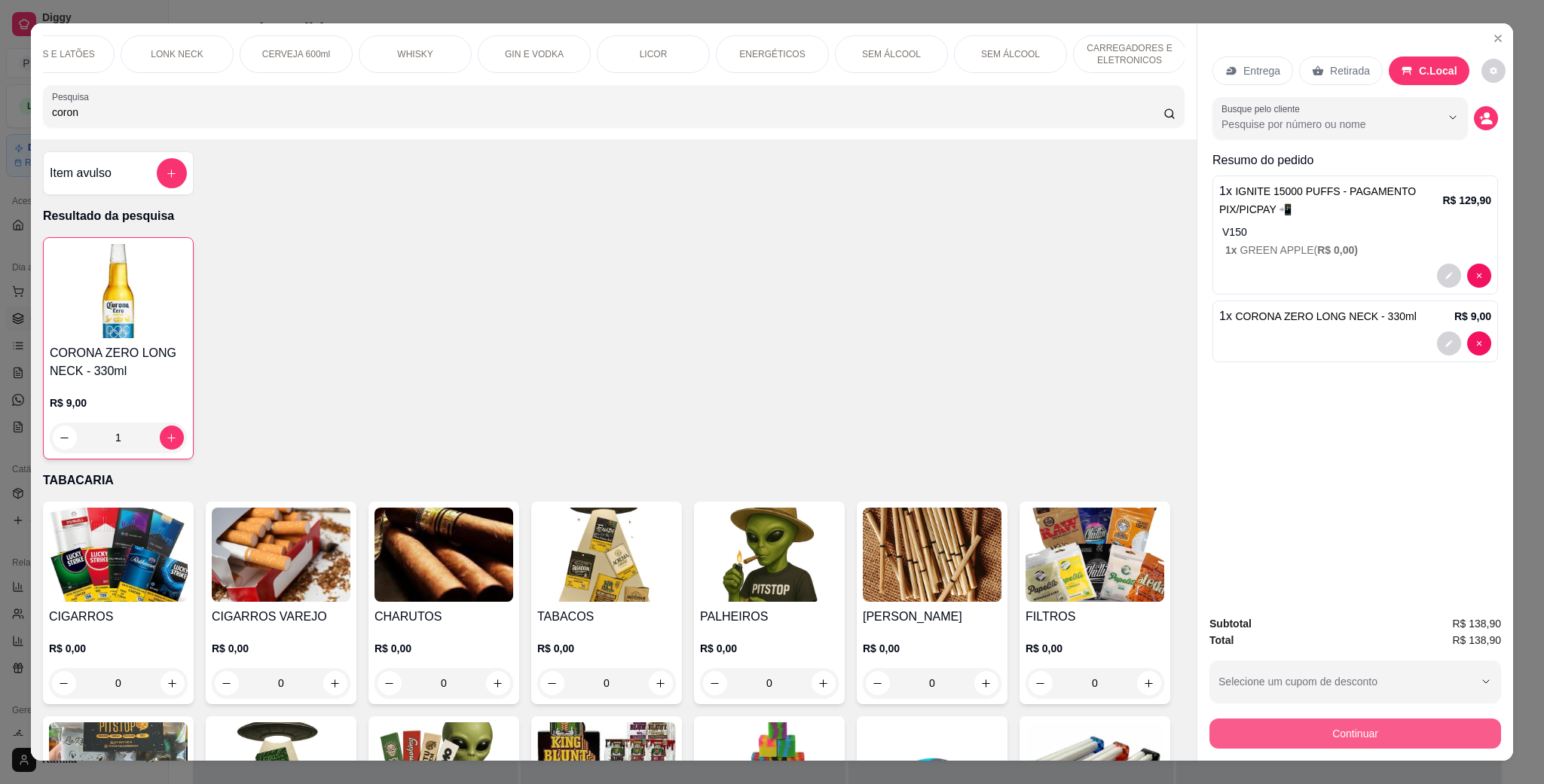
click at [1368, 735] on button "Continuar" at bounding box center [1355, 733] width 292 height 30
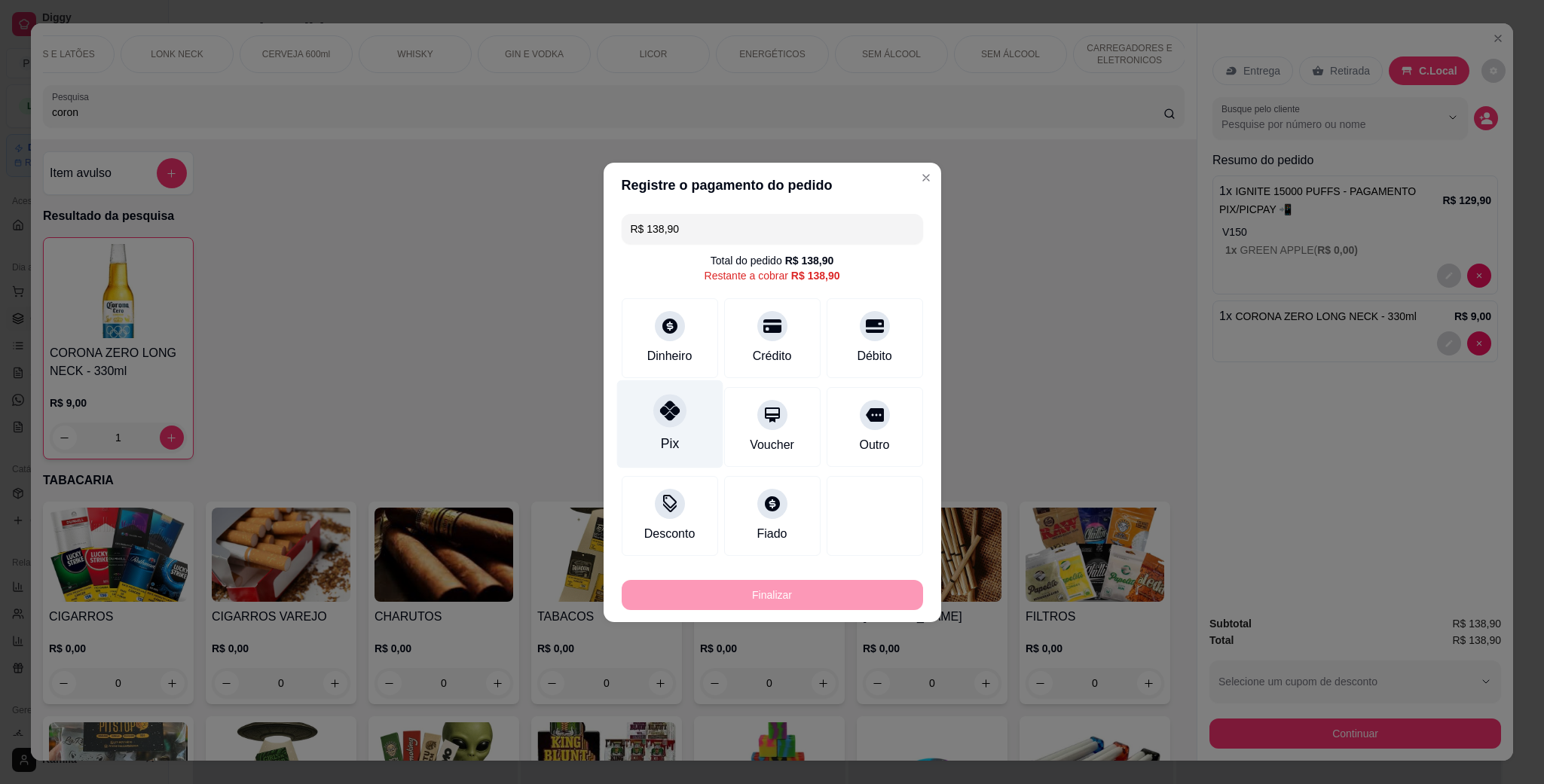
click at [676, 401] on icon at bounding box center [669, 411] width 20 height 20
type input "R$ 0,00"
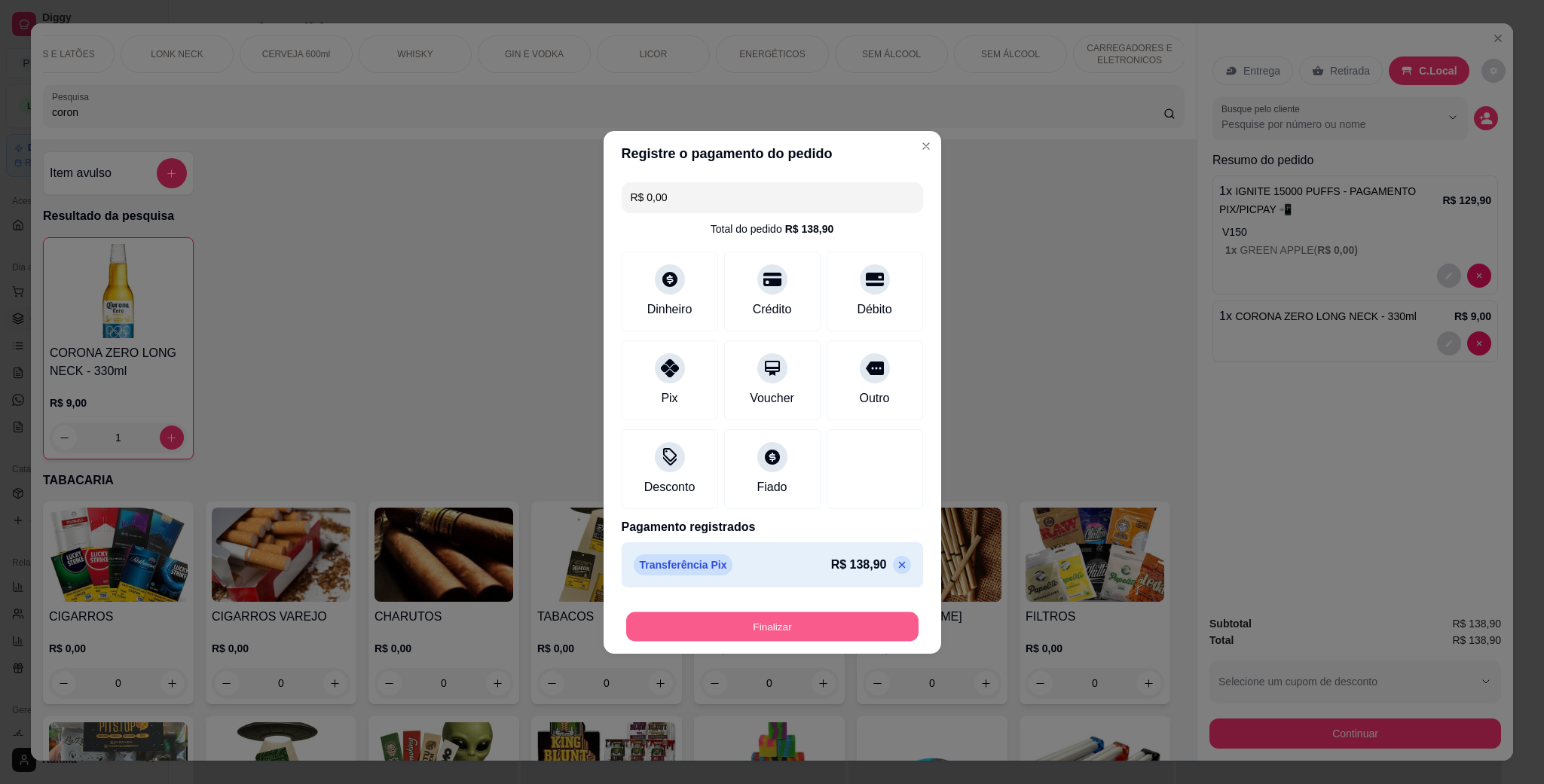
click at [805, 629] on button "Finalizar" at bounding box center [772, 626] width 293 height 29
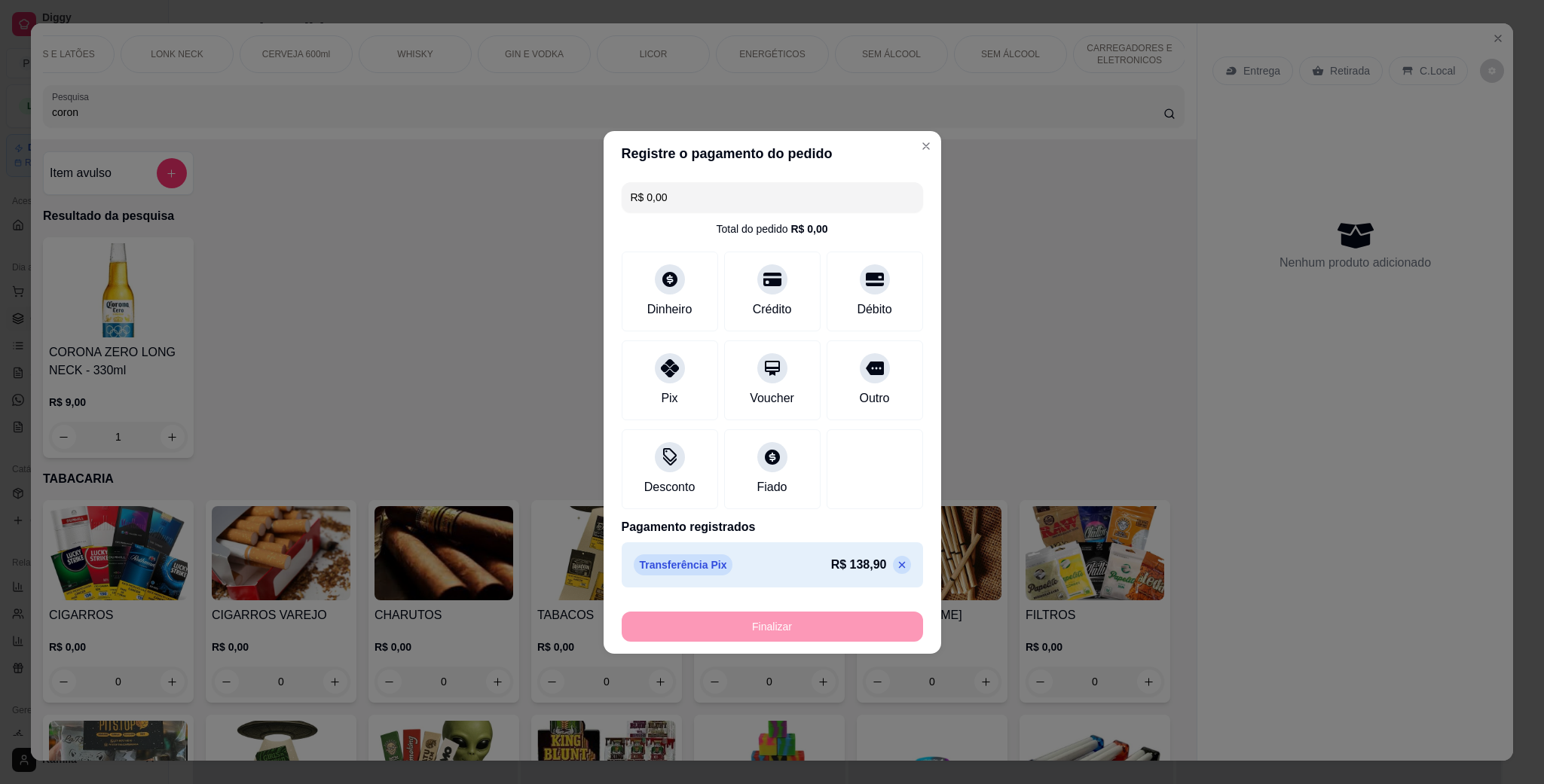
type input "0"
type input "-R$ 138,90"
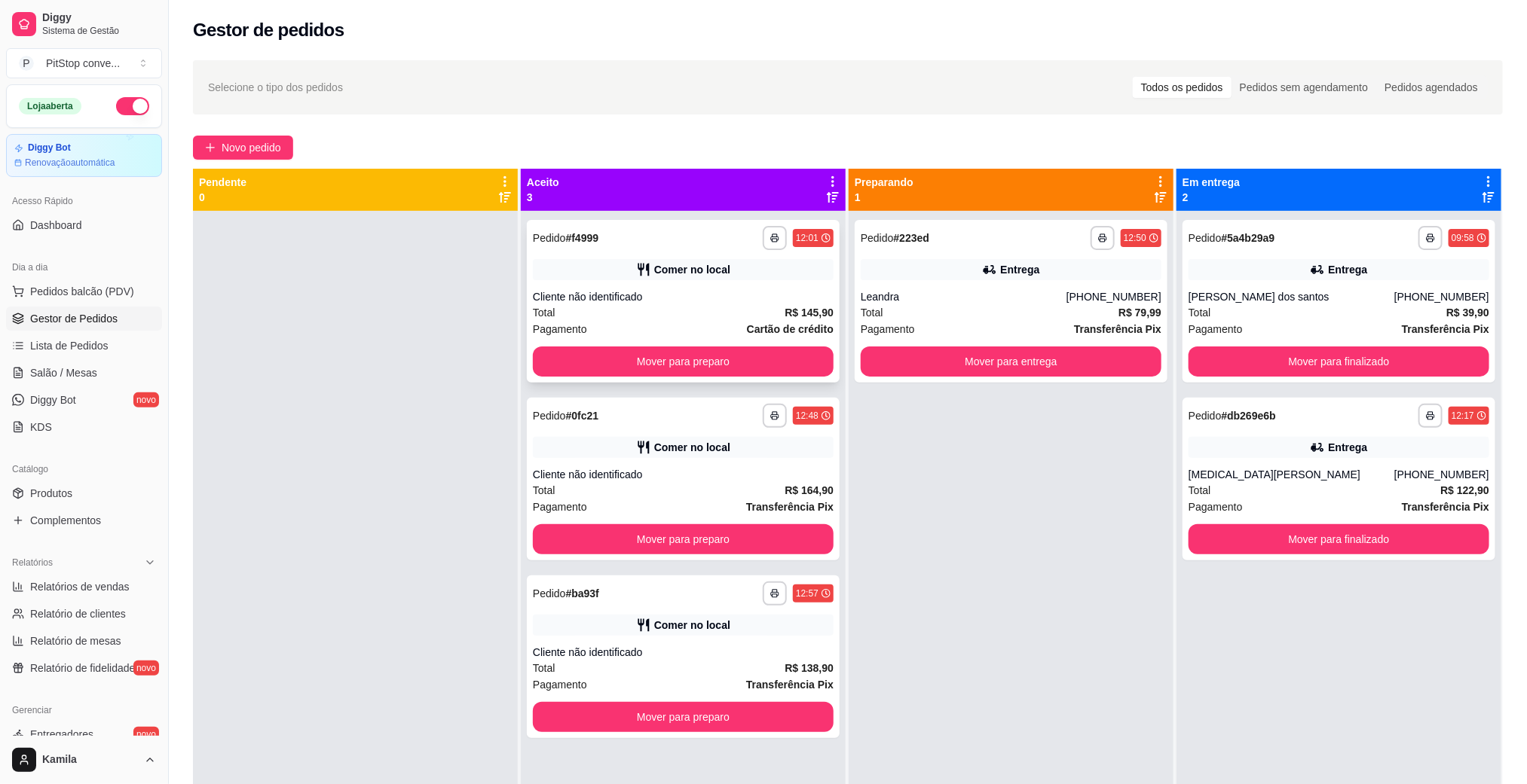
click at [690, 289] on div "Cliente não identificado" at bounding box center [682, 297] width 301 height 15
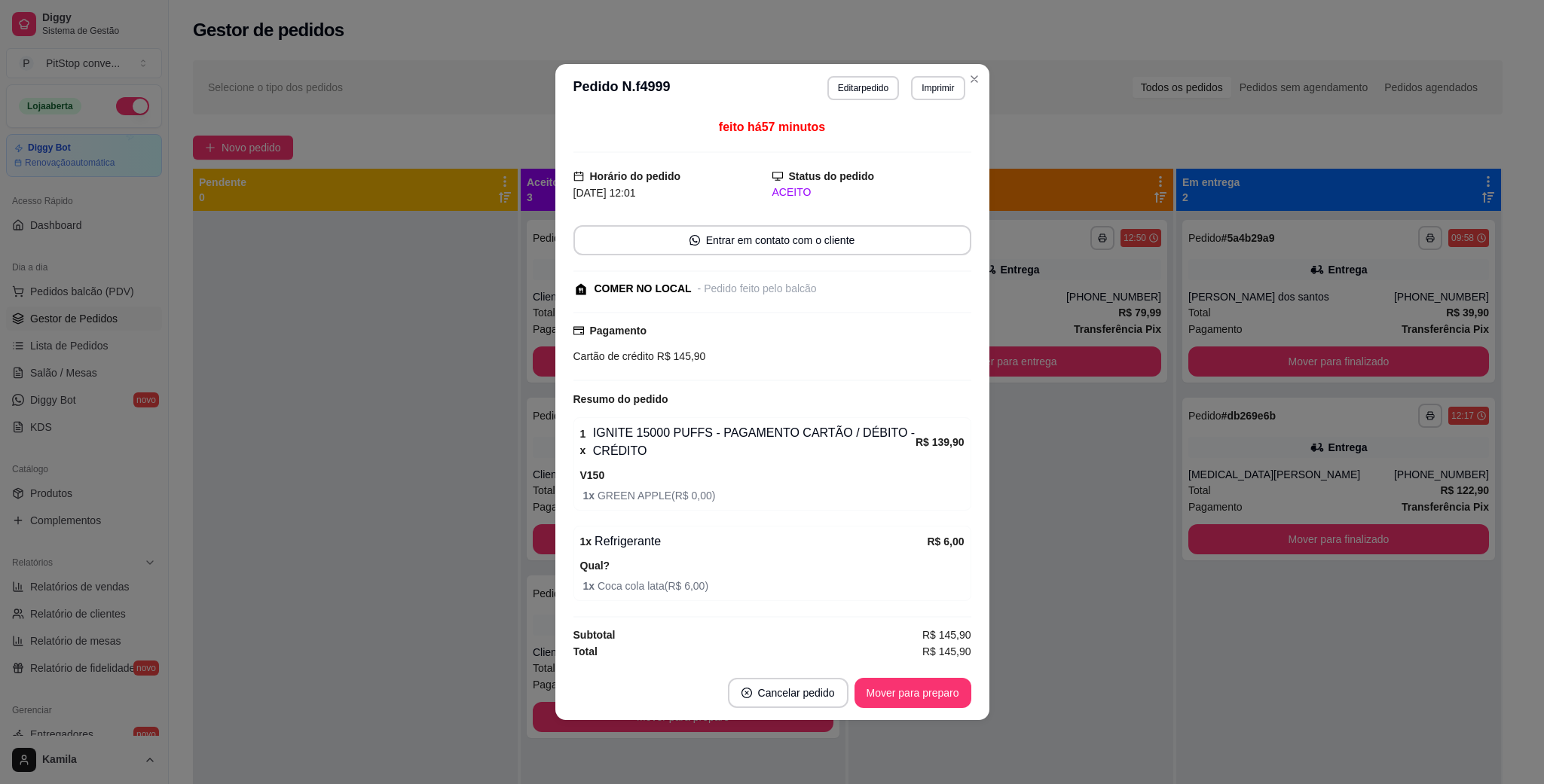
click at [902, 716] on footer "Cancelar pedido Mover para preparo" at bounding box center [772, 693] width 434 height 55
click at [893, 703] on button "Mover para preparo" at bounding box center [912, 693] width 117 height 30
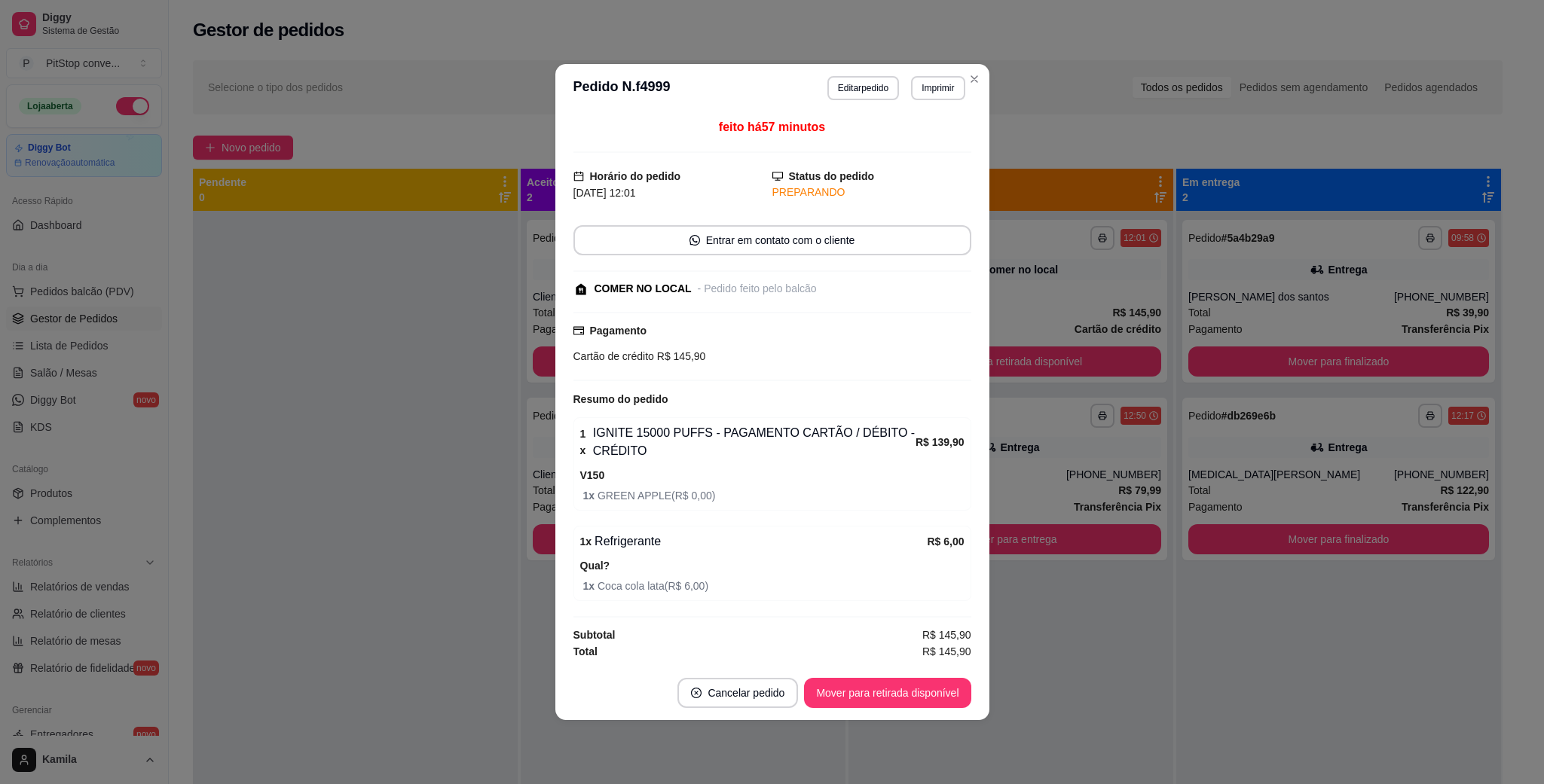
click at [893, 701] on button "Mover para retirada disponível" at bounding box center [887, 693] width 166 height 30
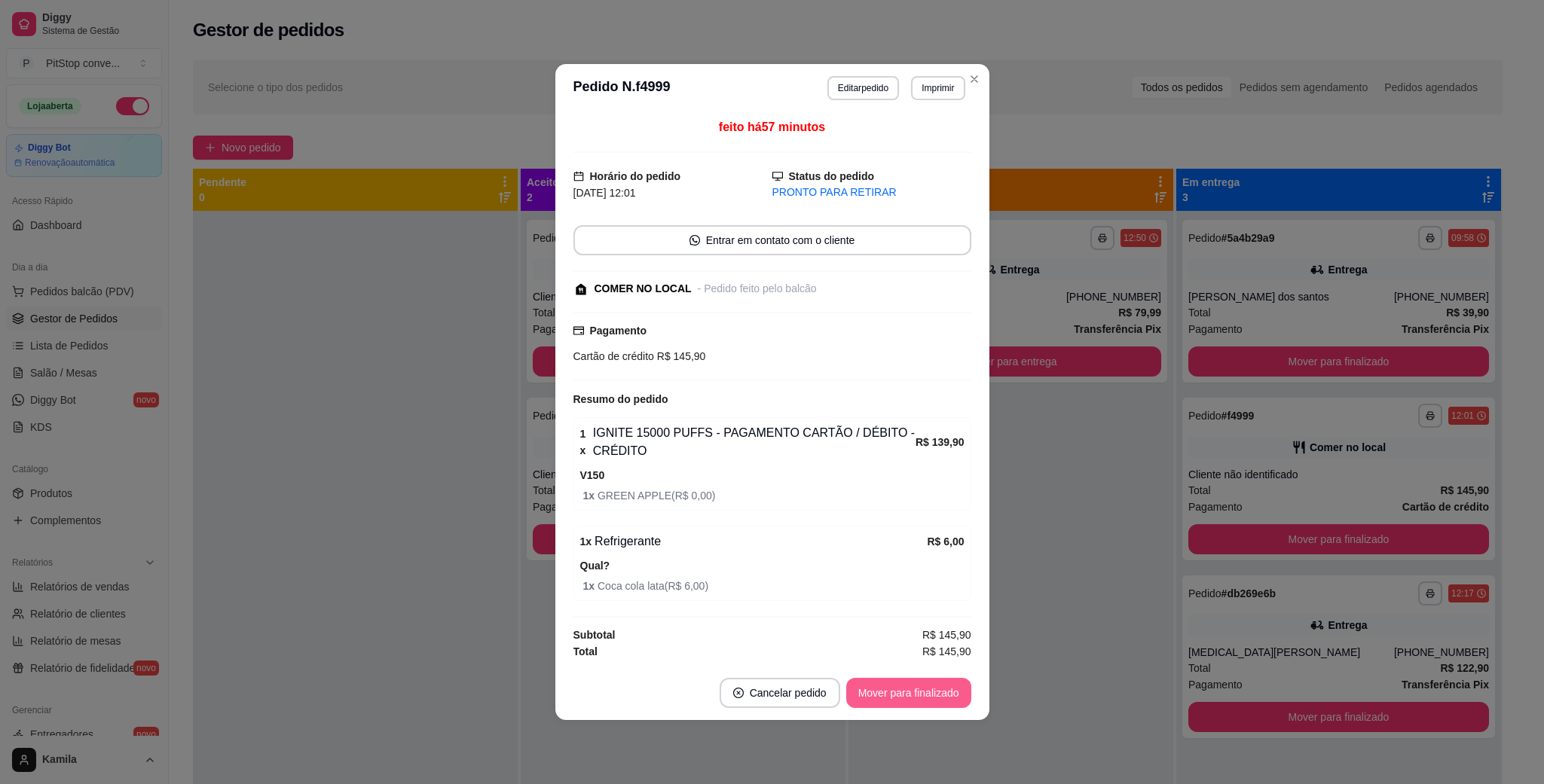
click at [893, 701] on button "Mover para finalizado" at bounding box center [908, 693] width 125 height 30
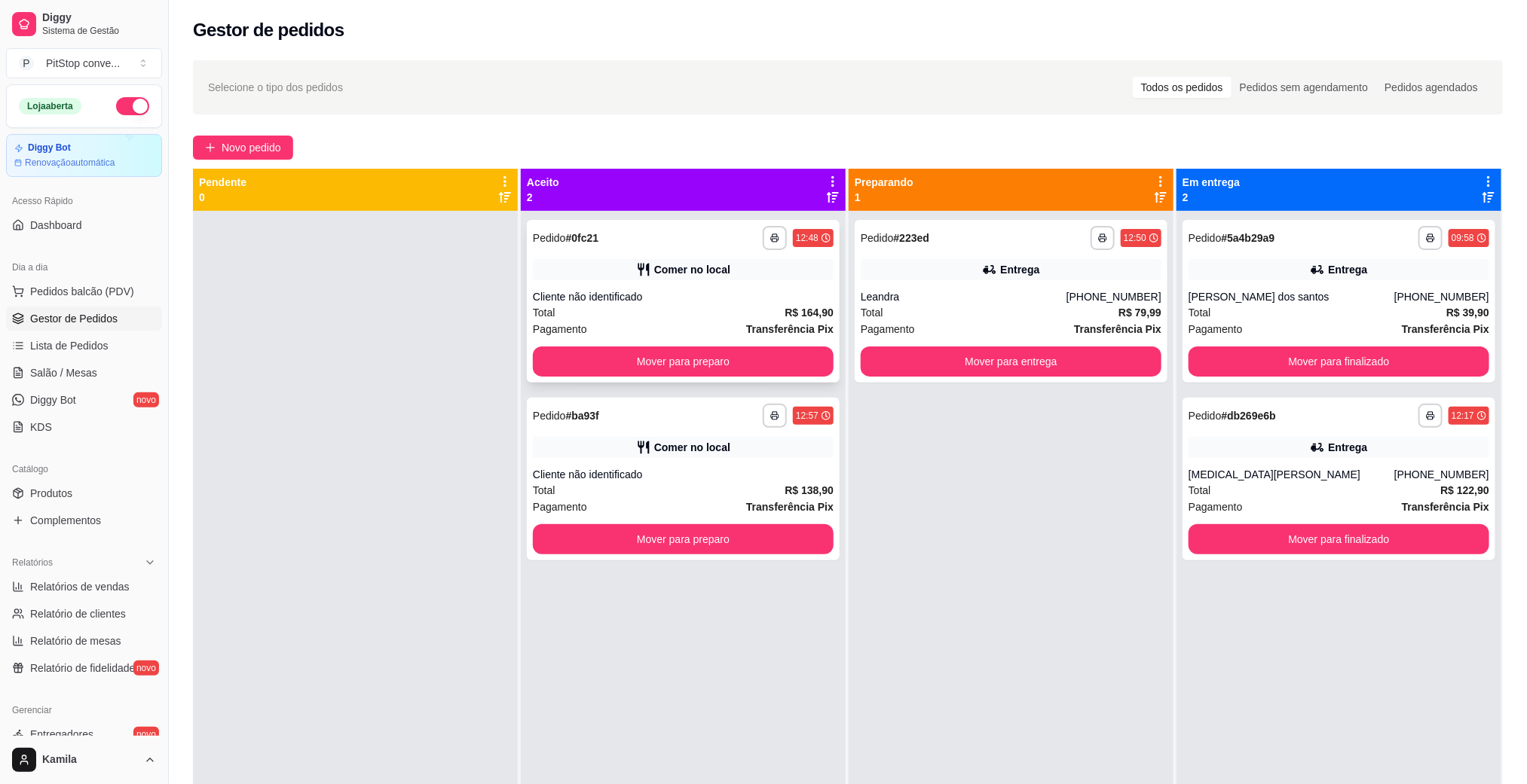
click at [682, 293] on div "Cliente não identificado" at bounding box center [682, 297] width 301 height 15
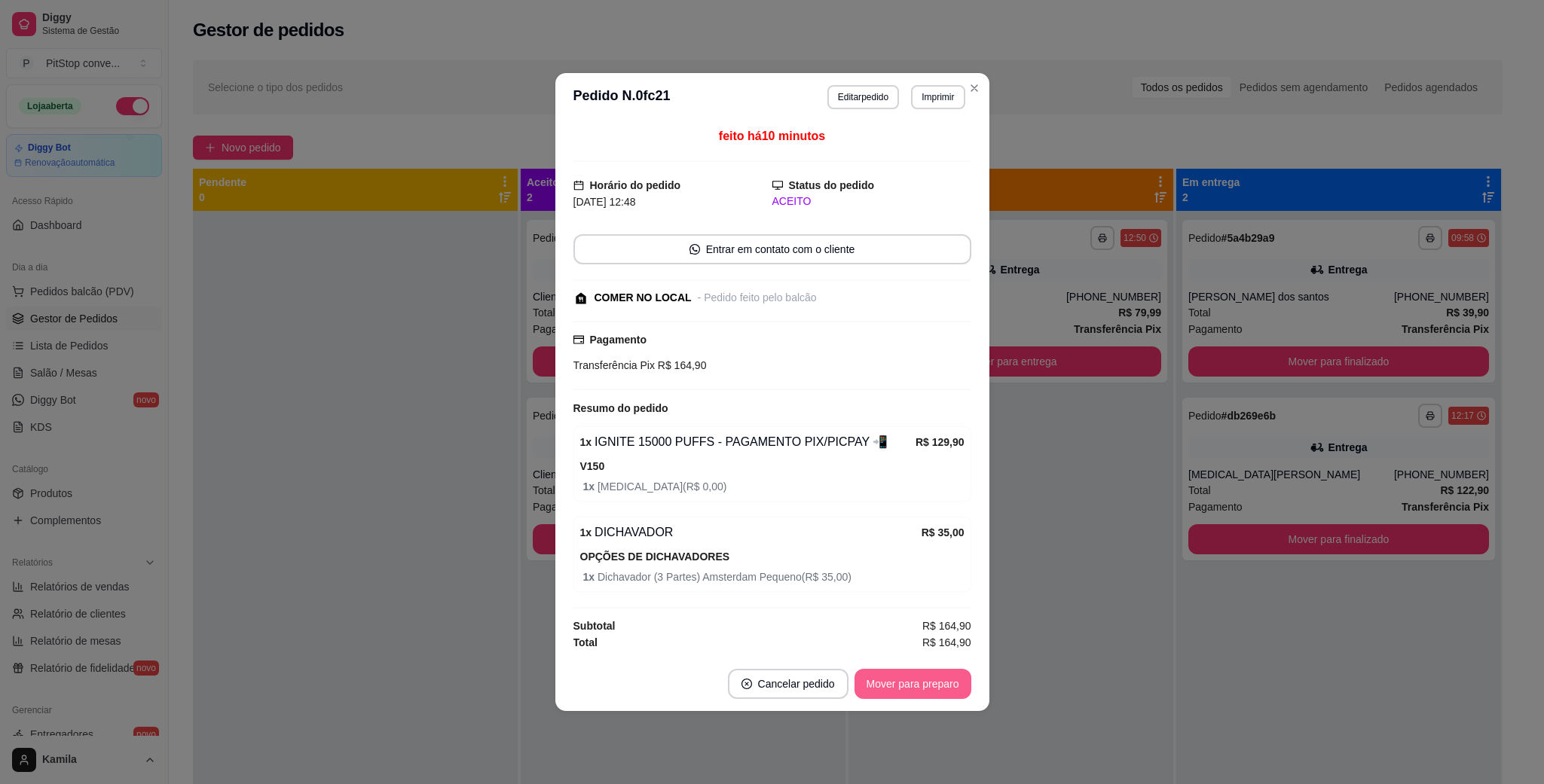
click at [876, 678] on button "Mover para preparo" at bounding box center [912, 684] width 117 height 30
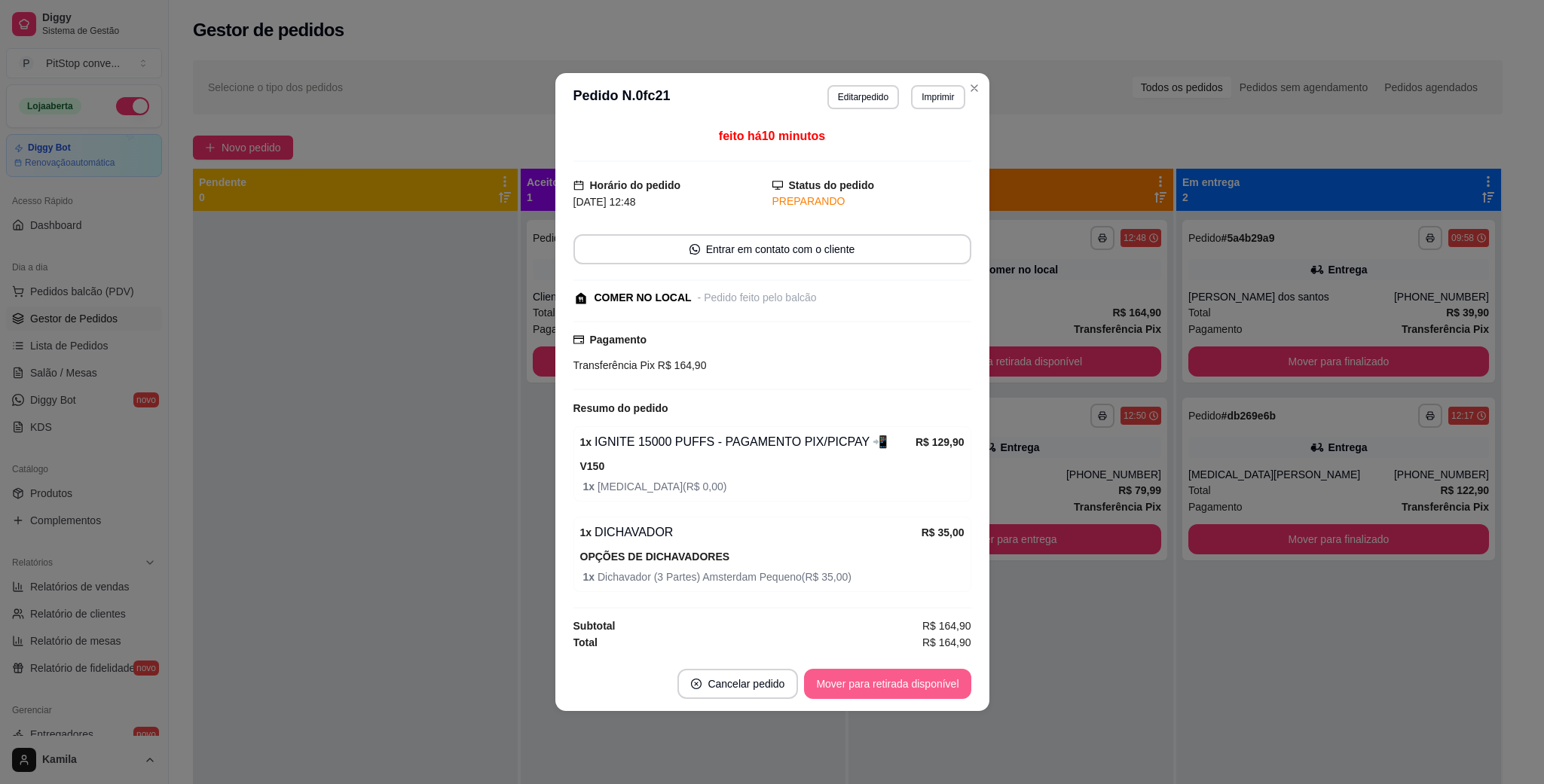
click at [876, 678] on button "Mover para retirada disponível" at bounding box center [887, 684] width 166 height 30
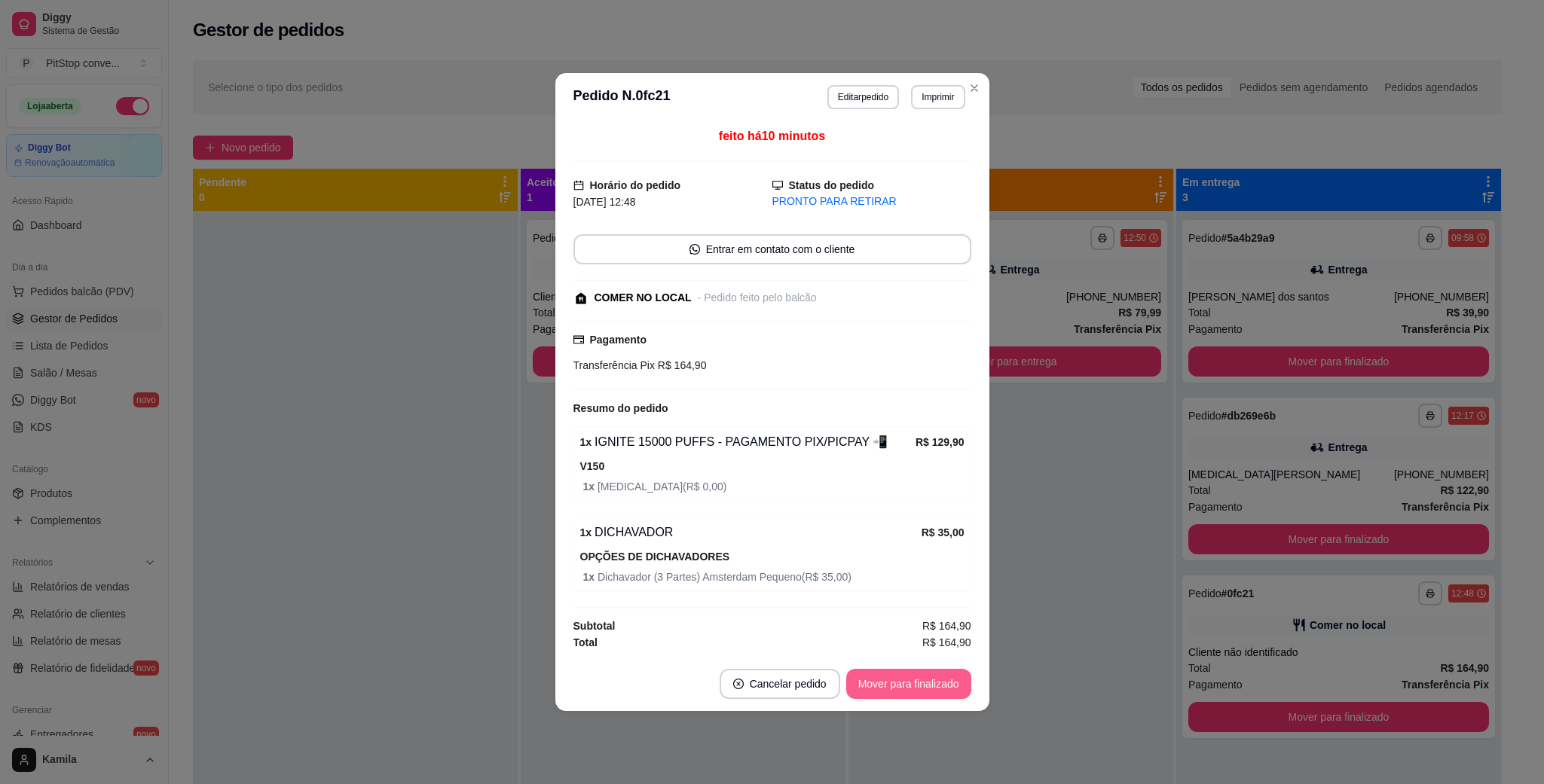
click at [876, 678] on button "Mover para finalizado" at bounding box center [908, 684] width 125 height 30
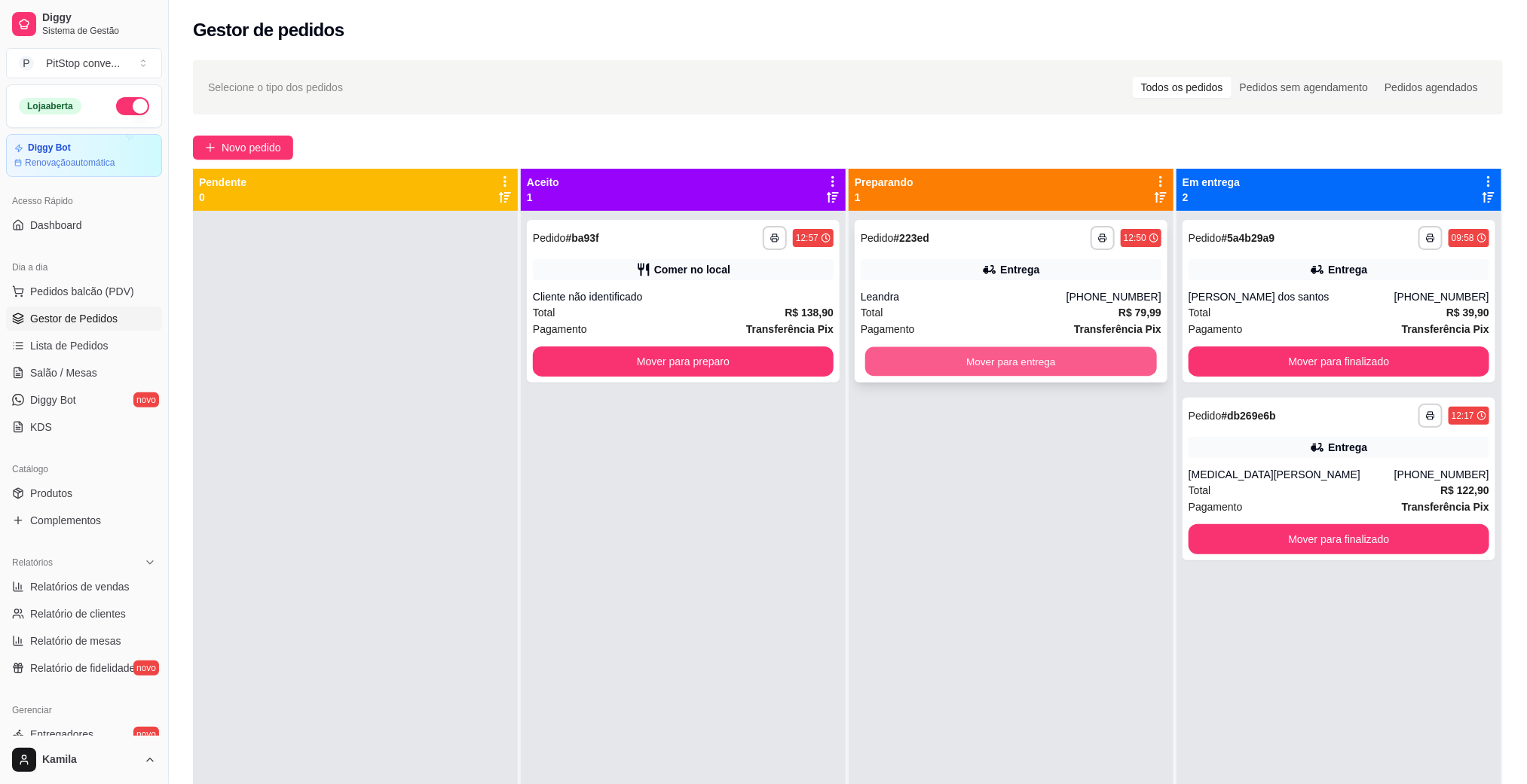
click at [1013, 359] on button "Mover para entrega" at bounding box center [1011, 362] width 292 height 29
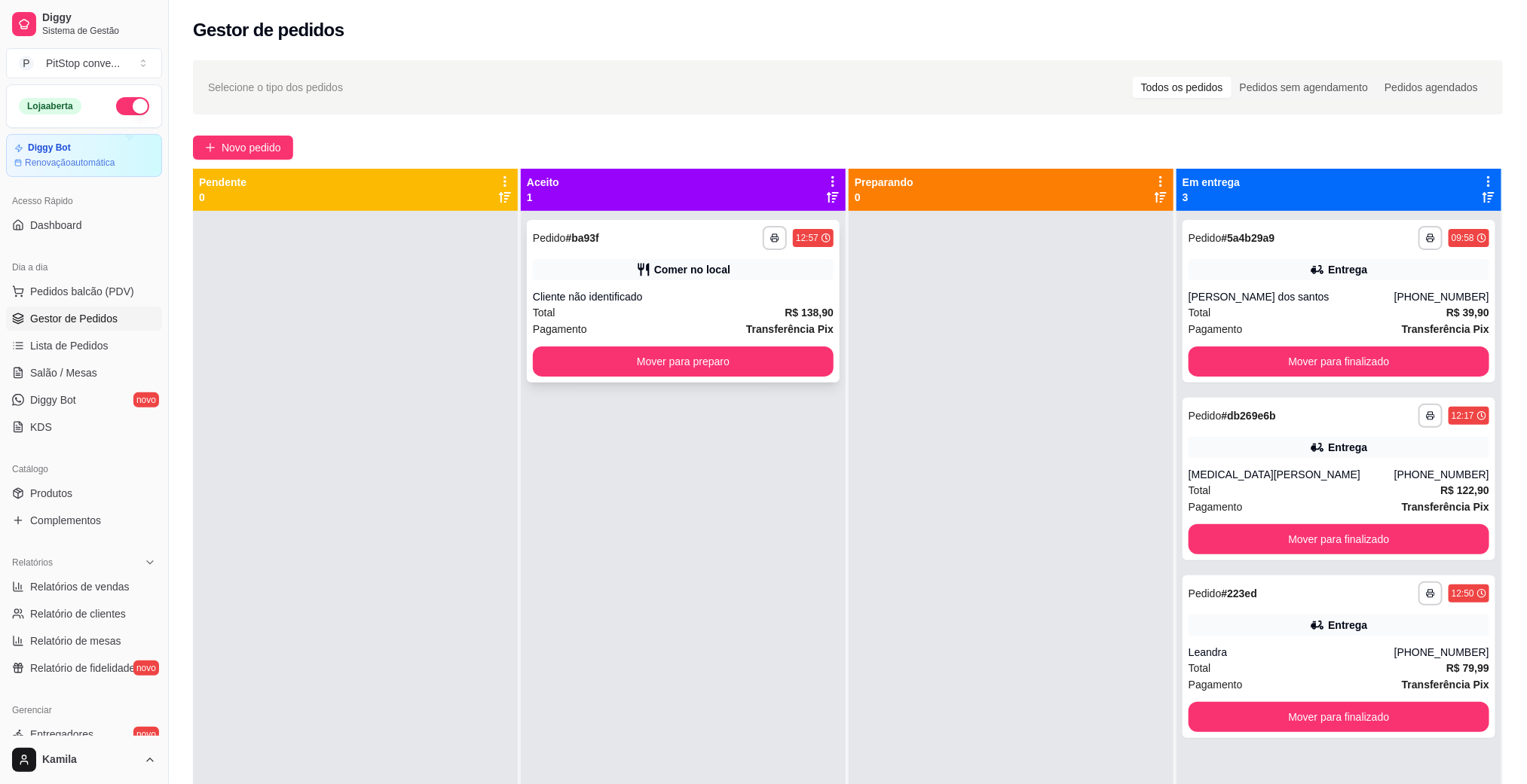
click at [642, 298] on div "Cliente não identificado" at bounding box center [682, 297] width 301 height 15
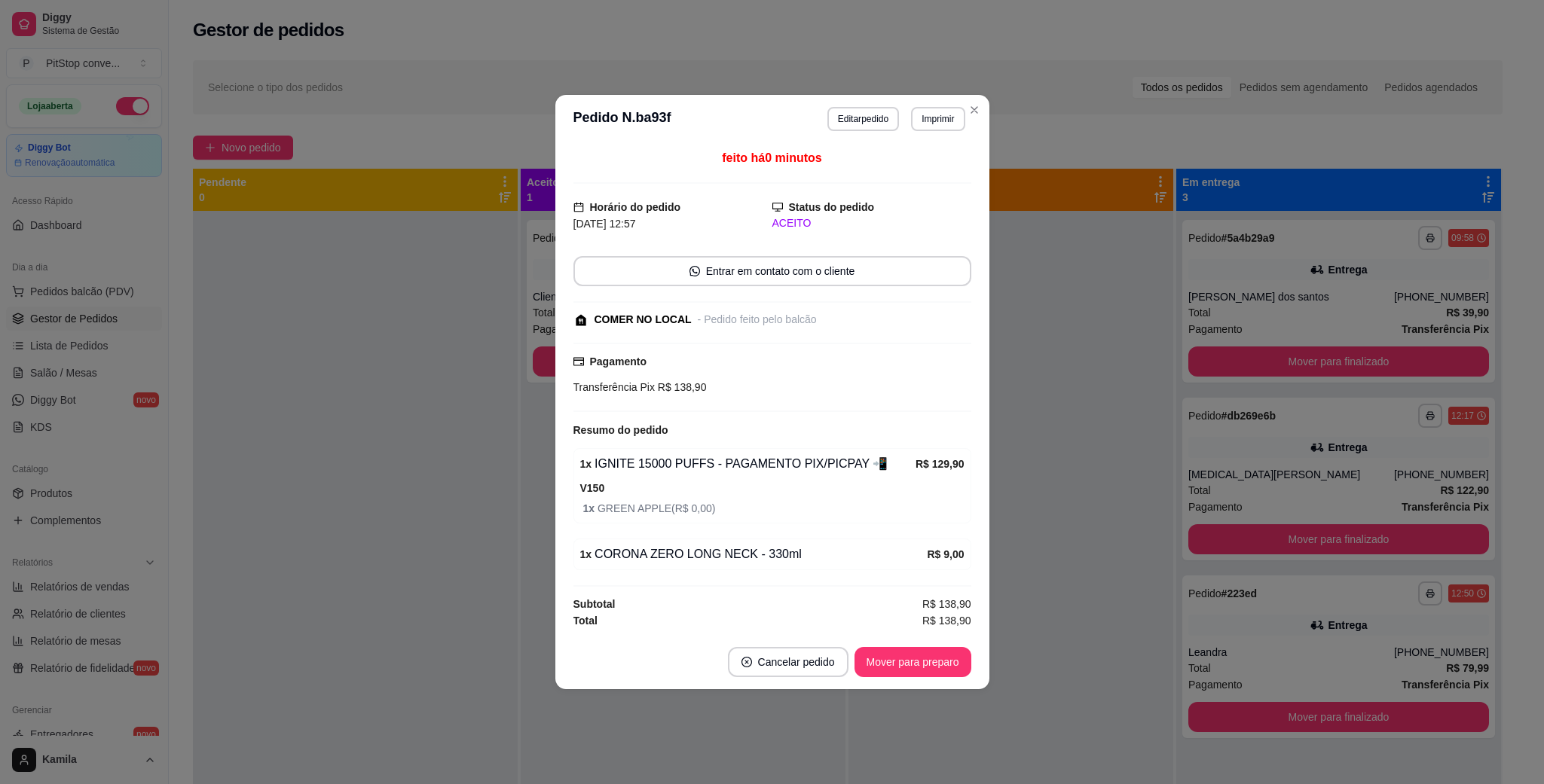
click at [913, 635] on div "feito há 0 minutos Horário do pedido [DATE] 12:57 Status do pedido ACEITO Entra…" at bounding box center [772, 390] width 434 height 492
click at [918, 651] on button "Mover para preparo" at bounding box center [912, 662] width 117 height 30
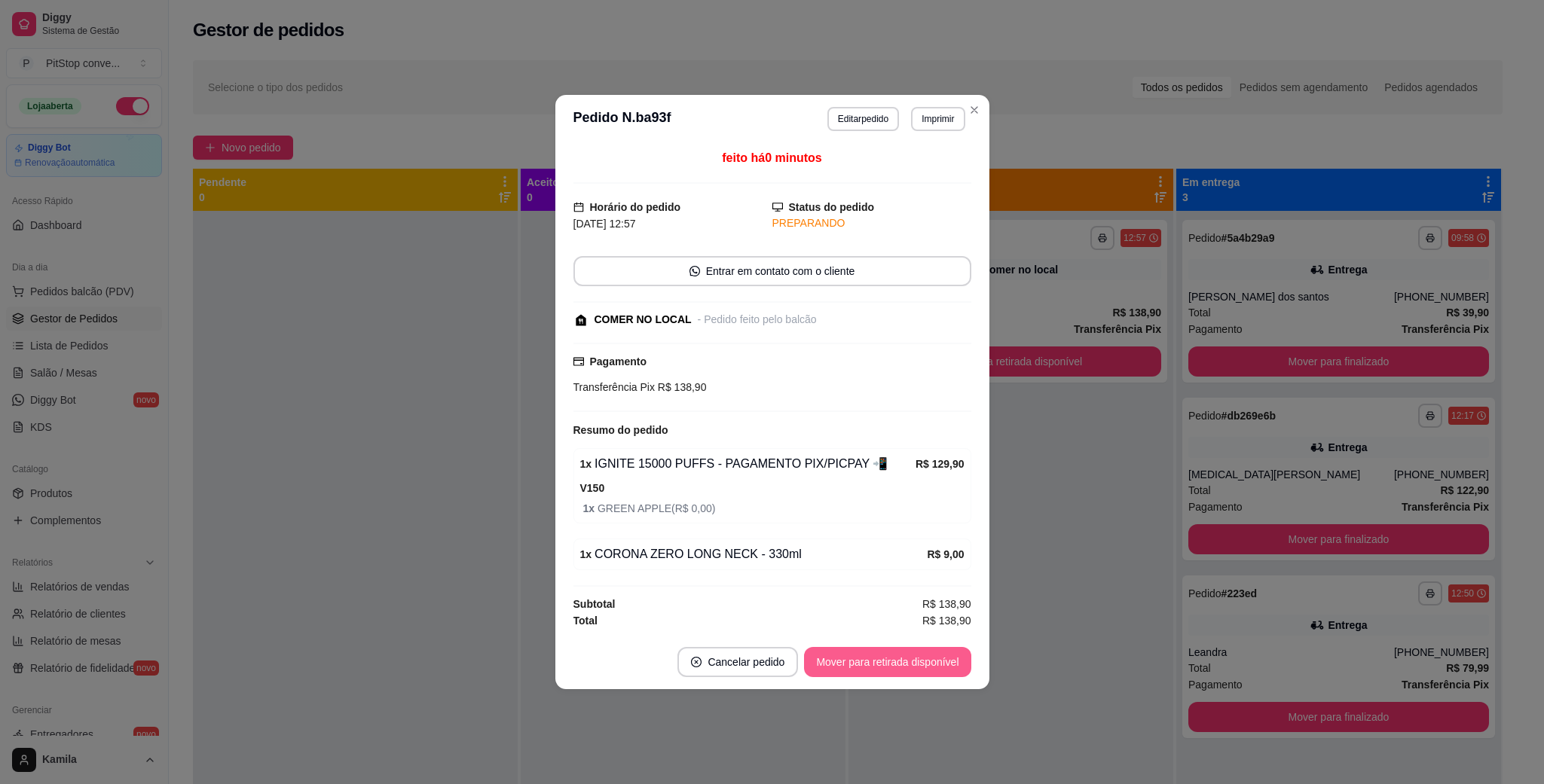
click at [919, 651] on button "Mover para retirada disponível" at bounding box center [887, 662] width 166 height 30
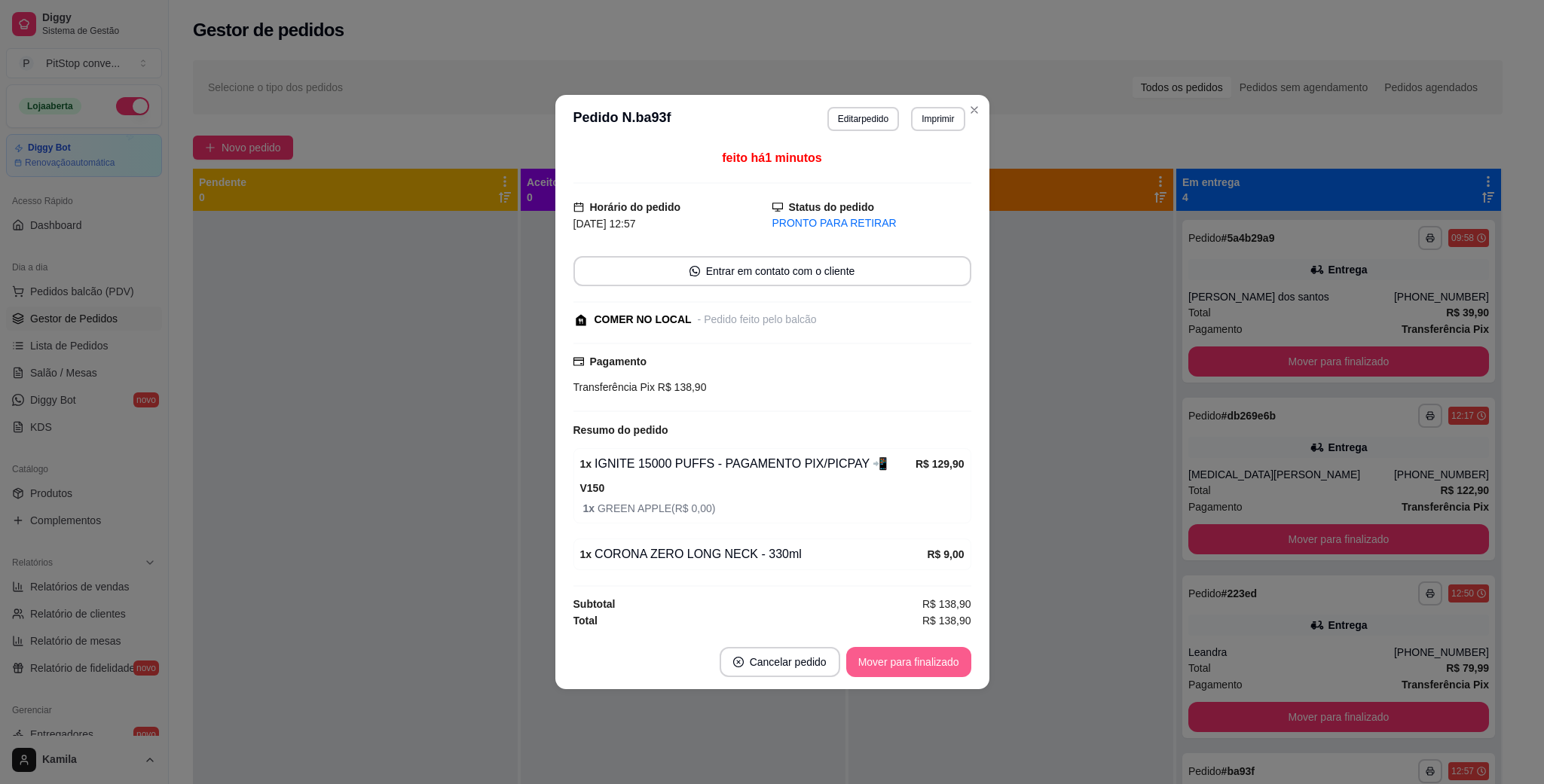
click at [911, 651] on button "Mover para finalizado" at bounding box center [908, 662] width 125 height 30
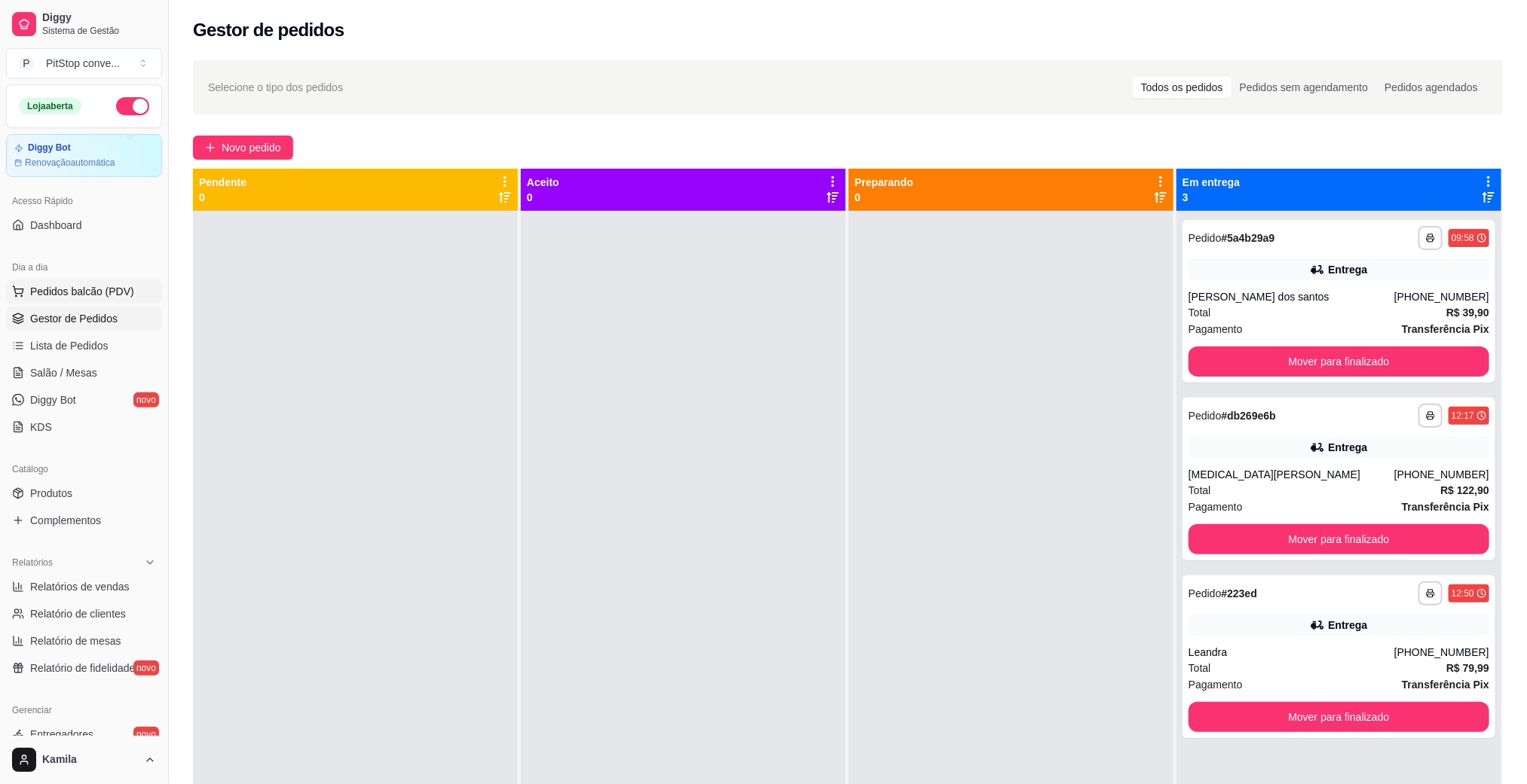
click at [71, 287] on span "Pedidos balcão (PDV)" at bounding box center [82, 291] width 104 height 15
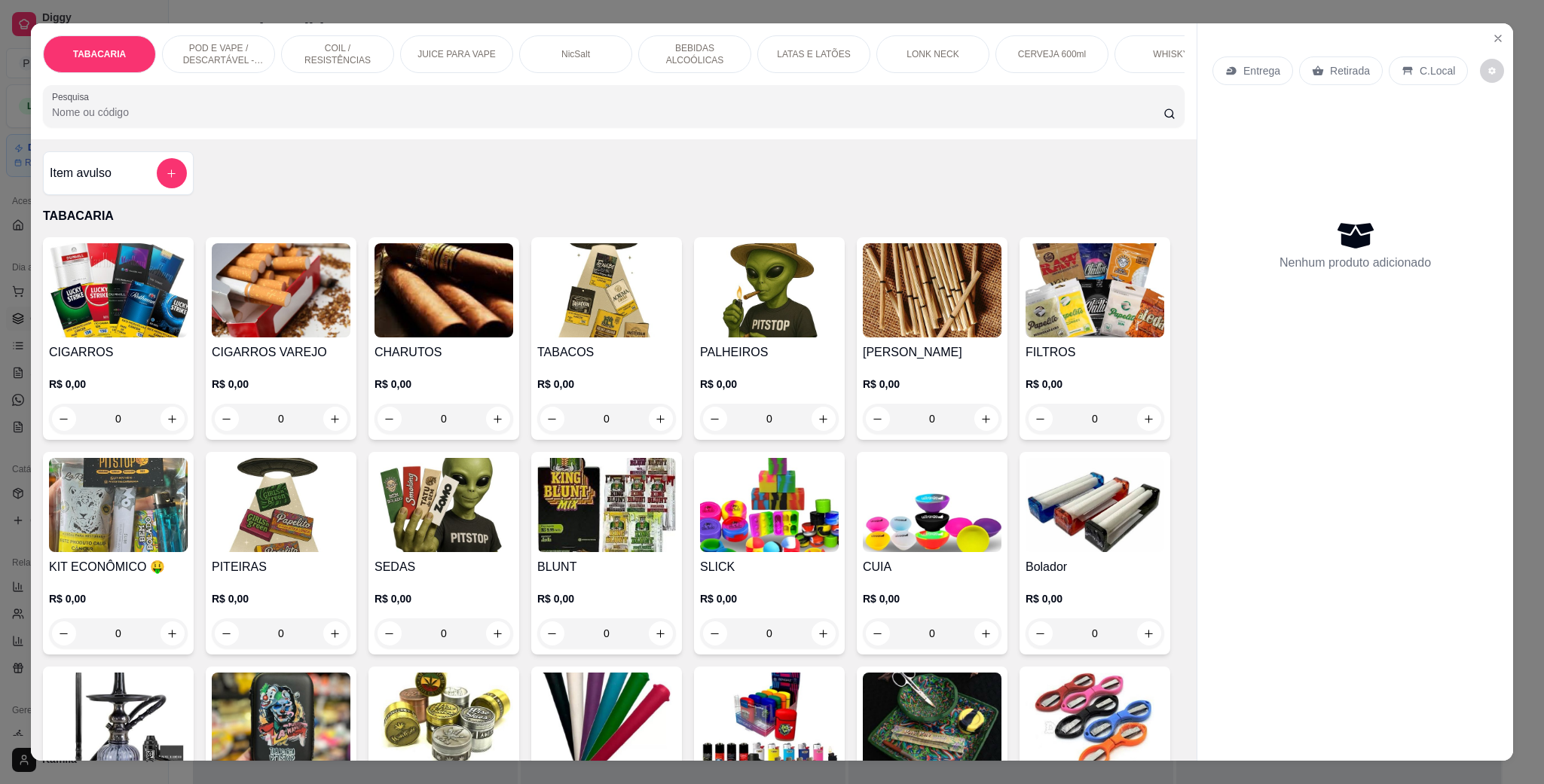
click at [193, 57] on p "POD E VAPE / DESCARTÁVEL - RECARREGAVEL" at bounding box center [218, 55] width 87 height 24
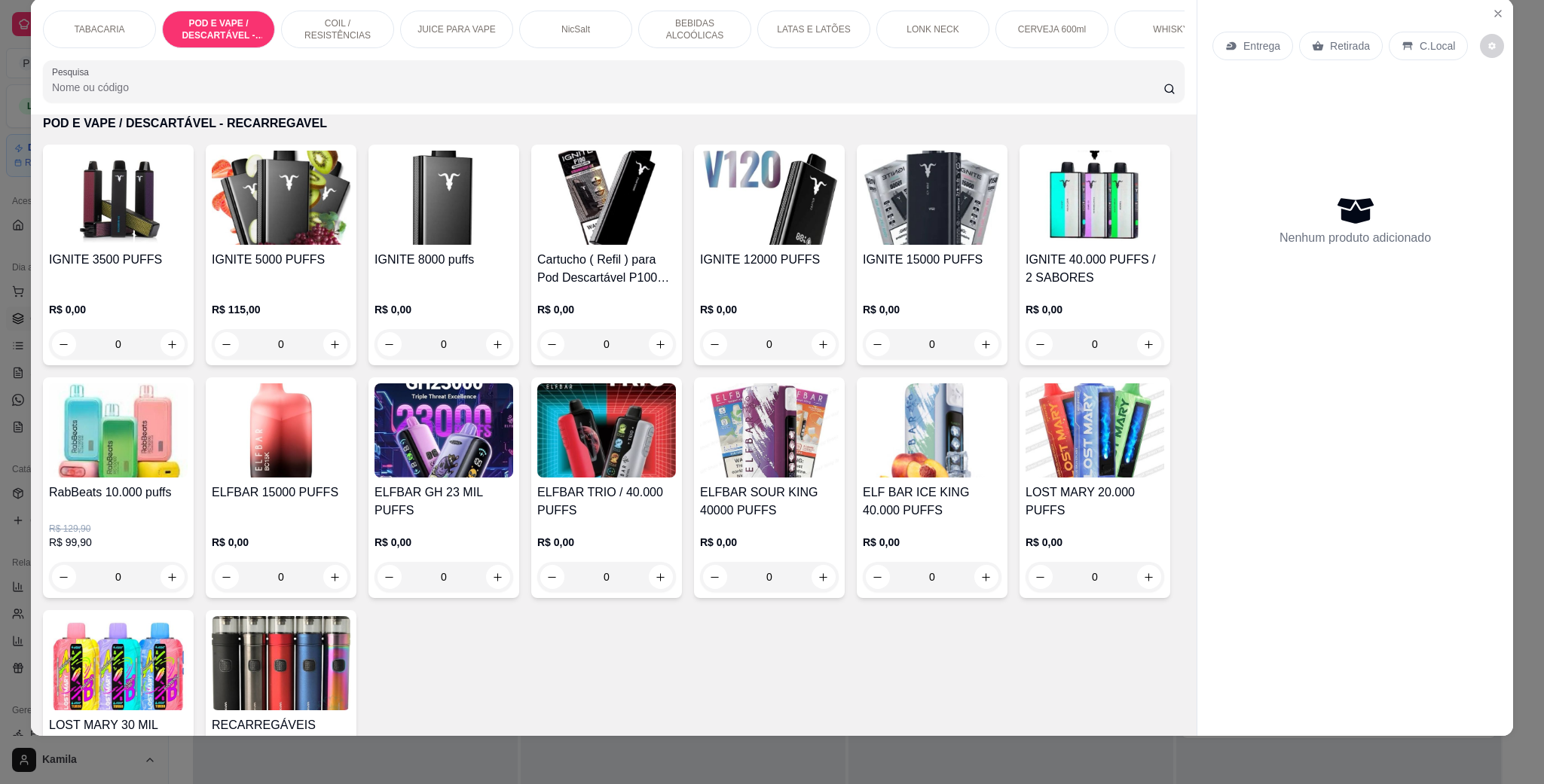
click at [602, 287] on h4 "Cartucho ( Refil ) para Pod Descartável P100 Pró – Ignite – 10.000 Puffs" at bounding box center [607, 269] width 139 height 36
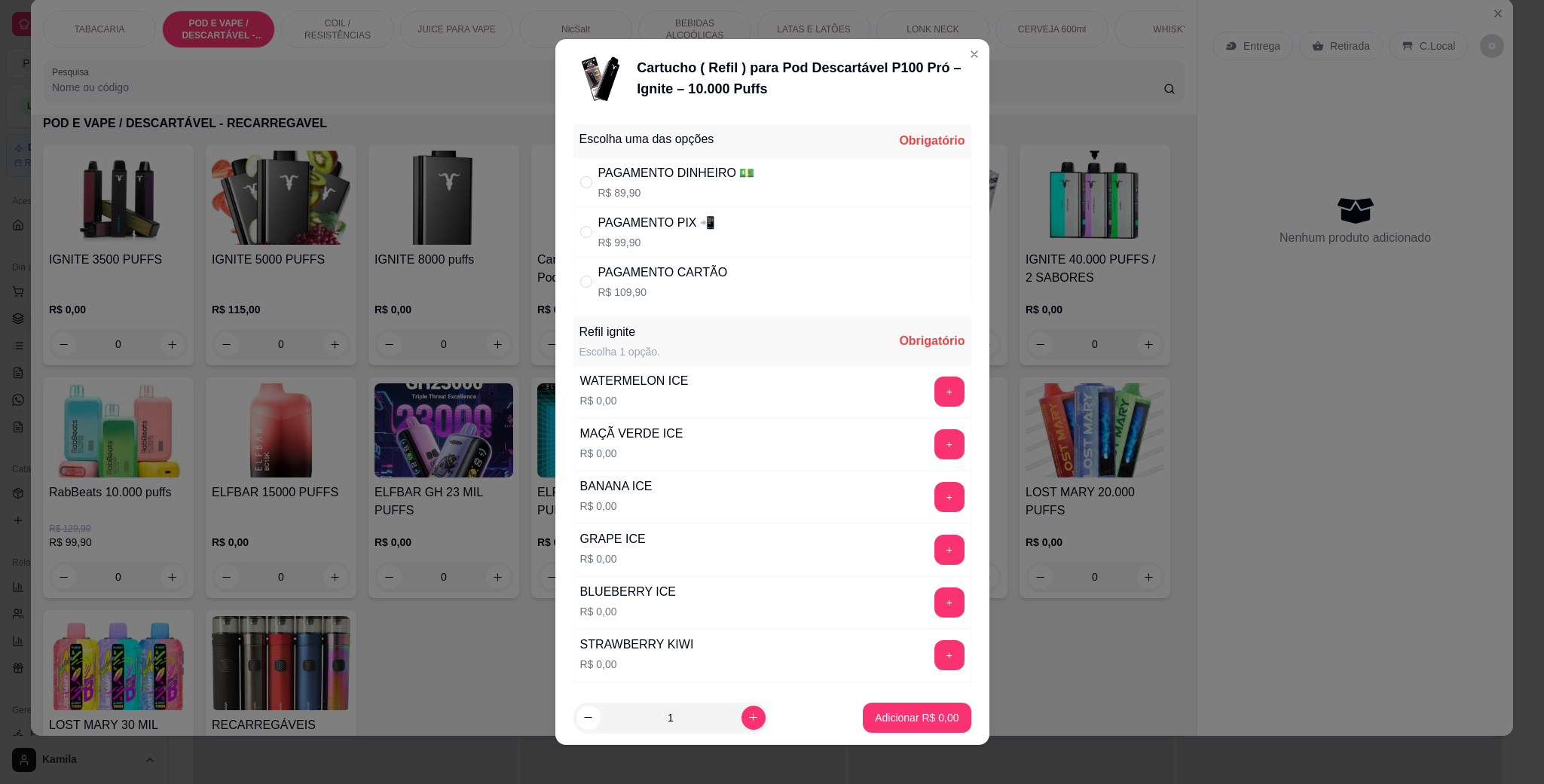
scroll to position [113, 0]
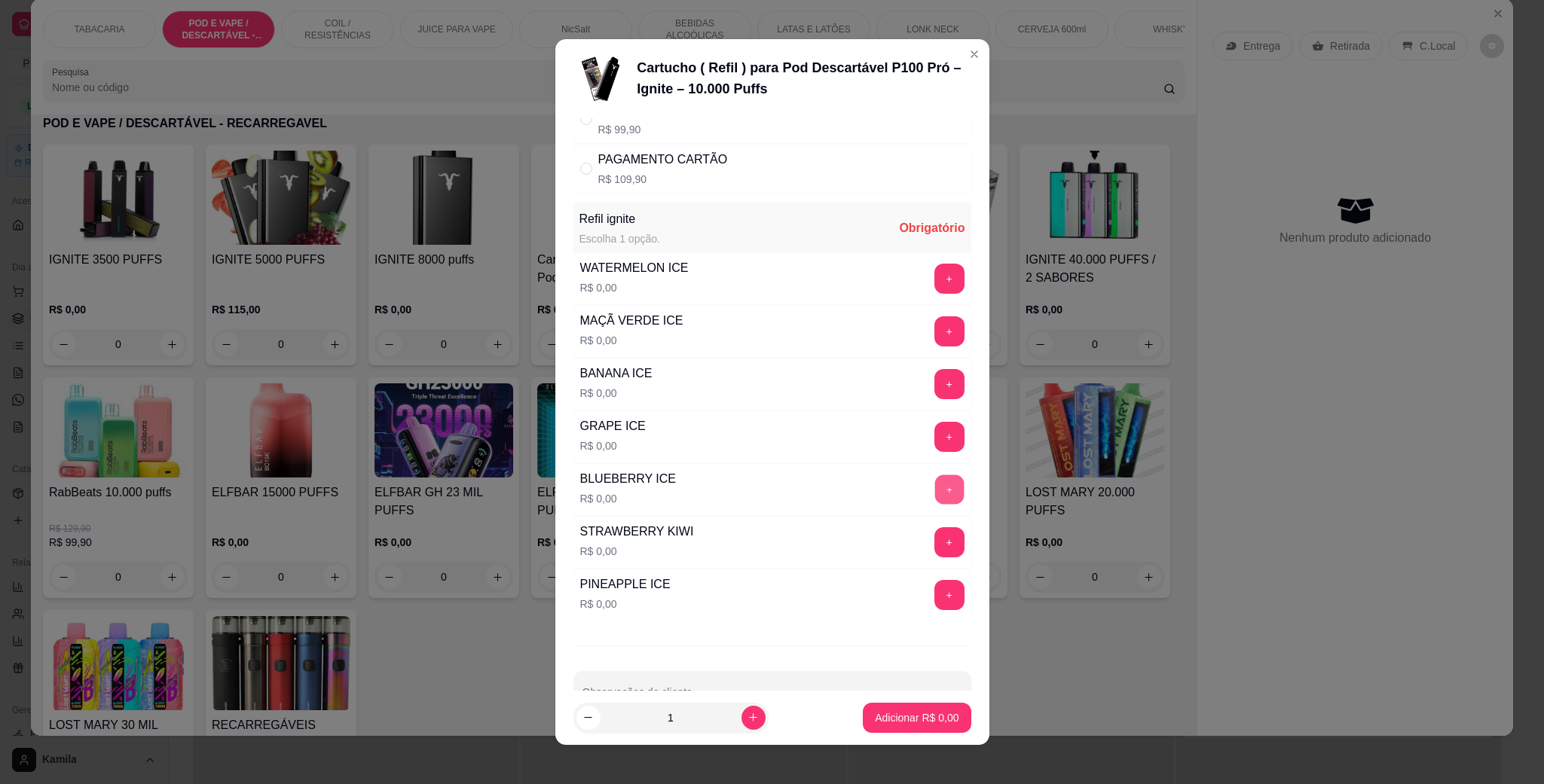
click at [934, 497] on button "+" at bounding box center [949, 490] width 29 height 29
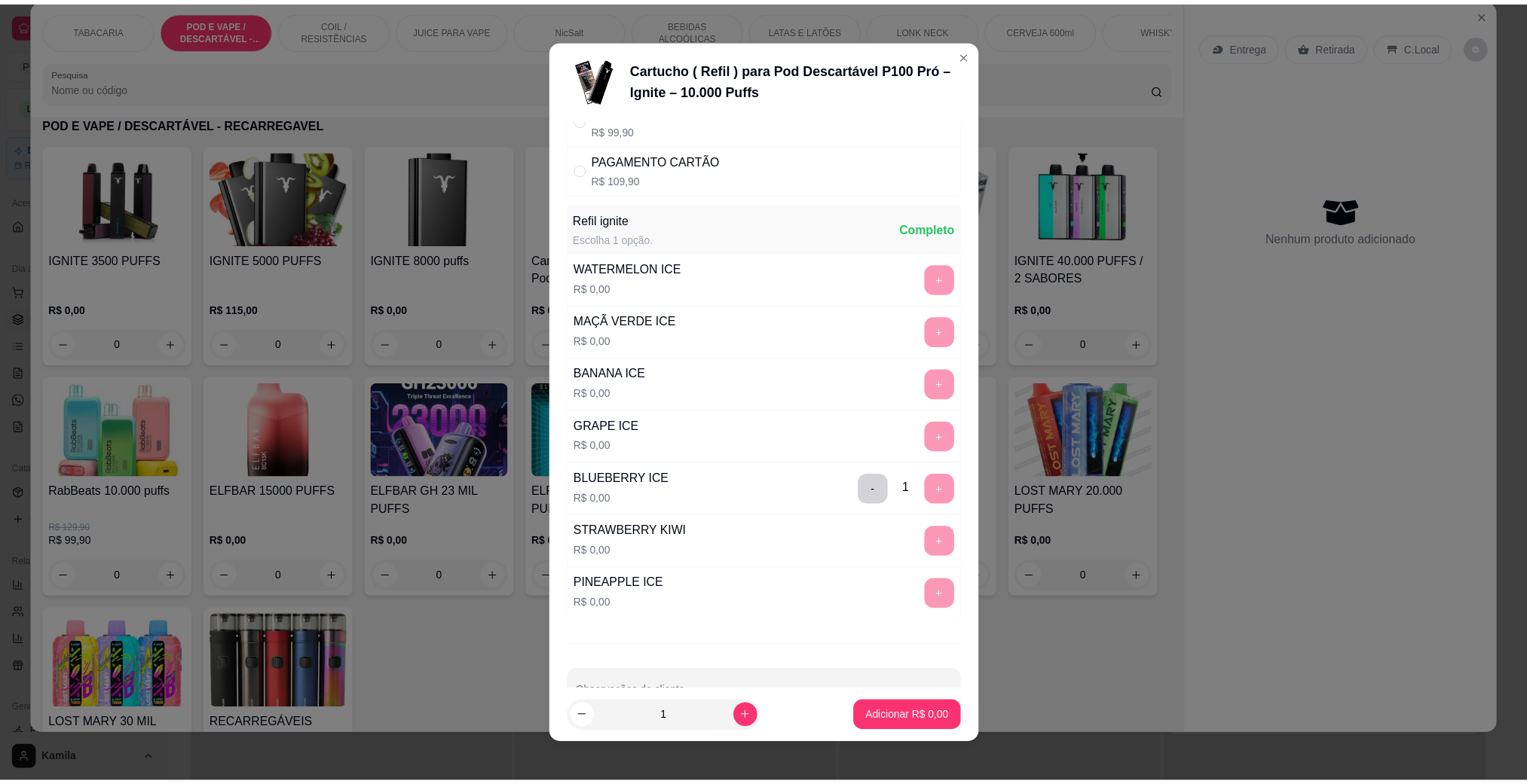
scroll to position [0, 0]
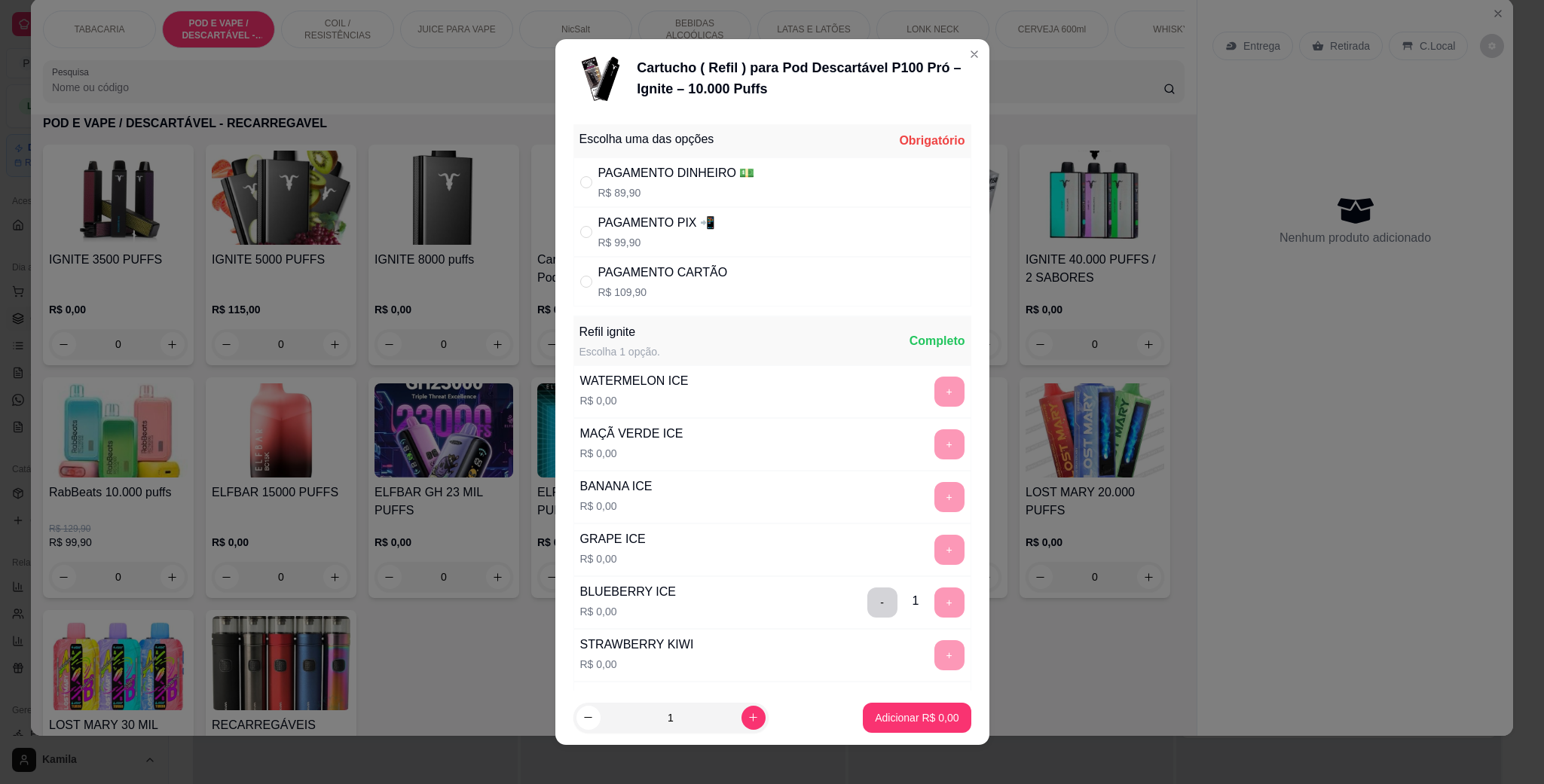
click at [686, 231] on div "PAGAMENTO PIX 📲" at bounding box center [656, 222] width 117 height 18
click at [678, 281] on div "PAGAMENTO CARTÃO" at bounding box center [663, 272] width 130 height 18
radio input "false"
radio input "true"
click at [893, 708] on button "Adicionar R$ 109,90" at bounding box center [911, 718] width 116 height 29
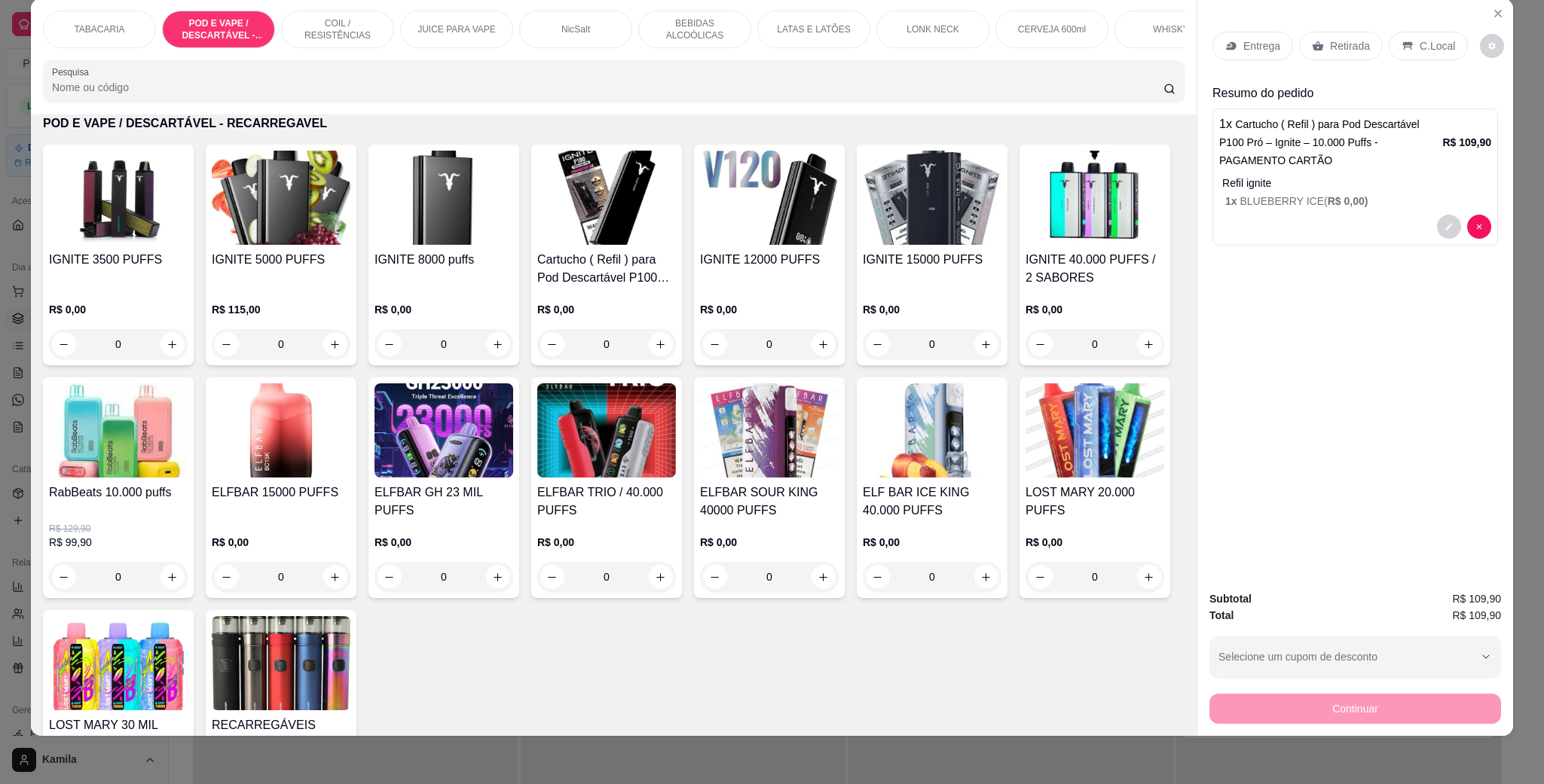
click at [594, 287] on h4 "Cartucho ( Refil ) para Pod Descartável P100 Pró – Ignite – 10.000 Puffs" at bounding box center [607, 269] width 139 height 36
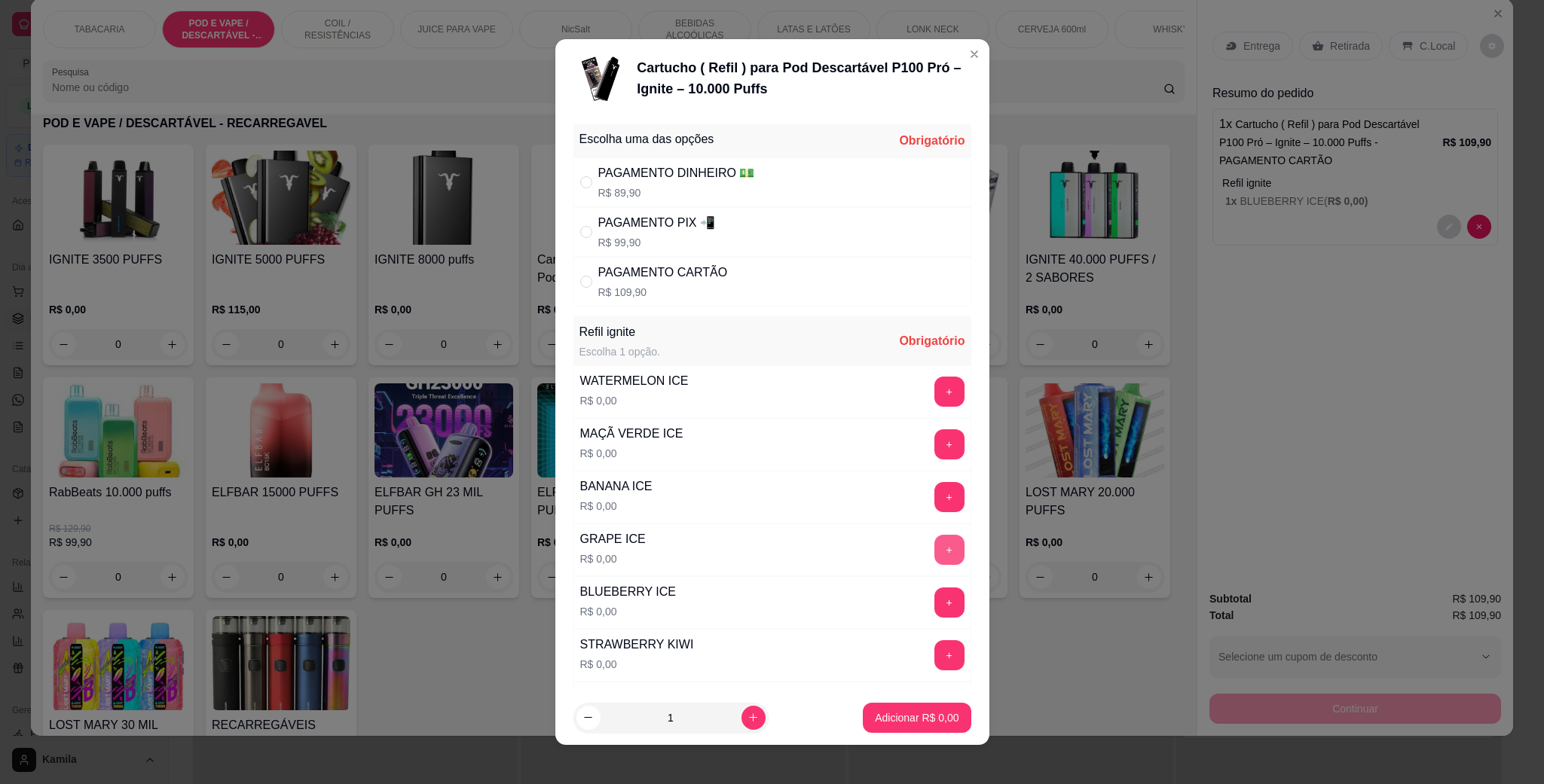
click at [934, 552] on button "+" at bounding box center [949, 549] width 30 height 30
click at [730, 231] on div "PAGAMENTO PIX 📲 R$ 99,90" at bounding box center [772, 231] width 398 height 50
radio input "true"
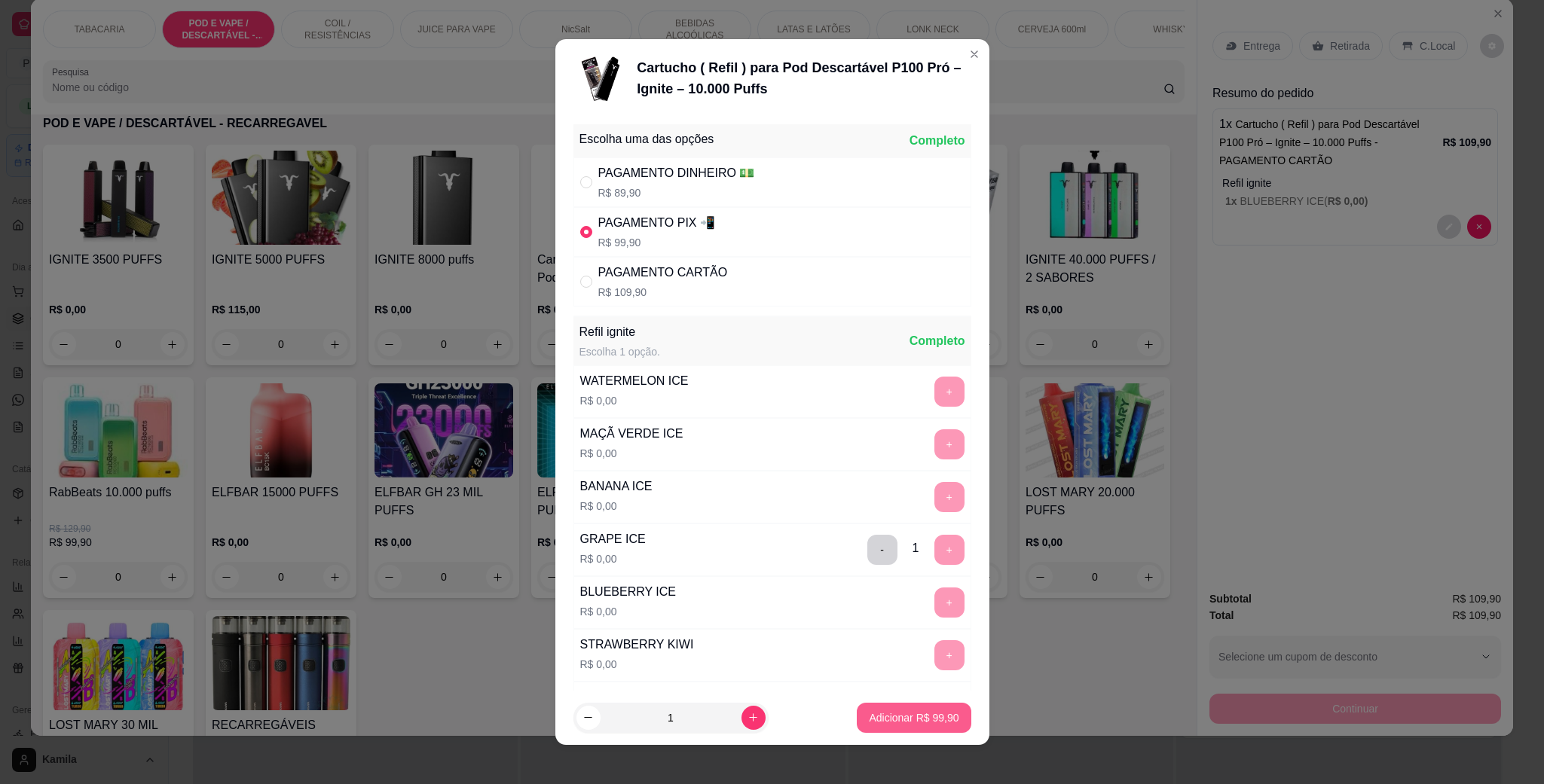
click at [905, 703] on button "Adicionar R$ 99,90" at bounding box center [914, 717] width 114 height 30
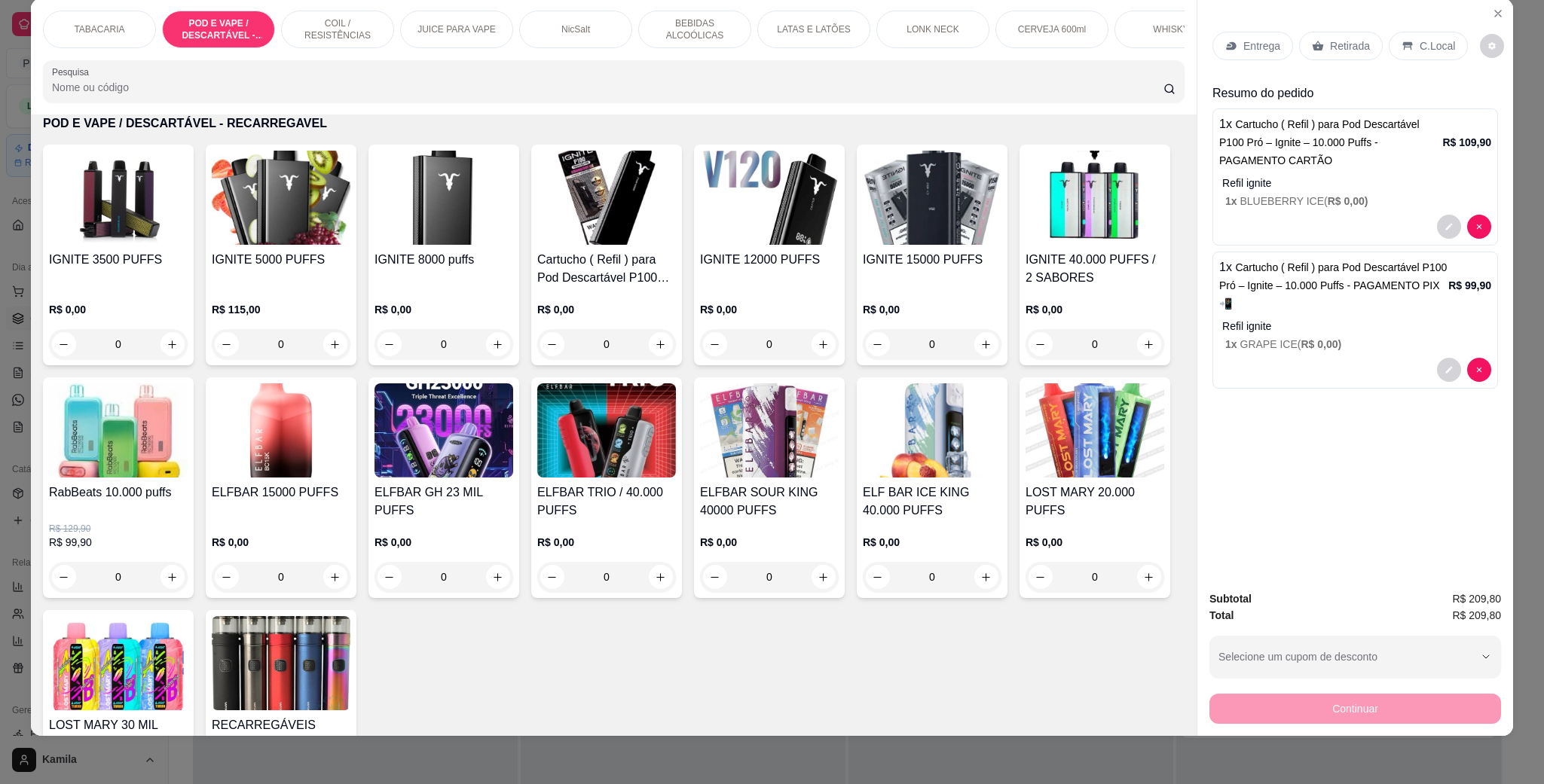
click at [1419, 47] on p "C.Local" at bounding box center [1436, 46] width 35 height 15
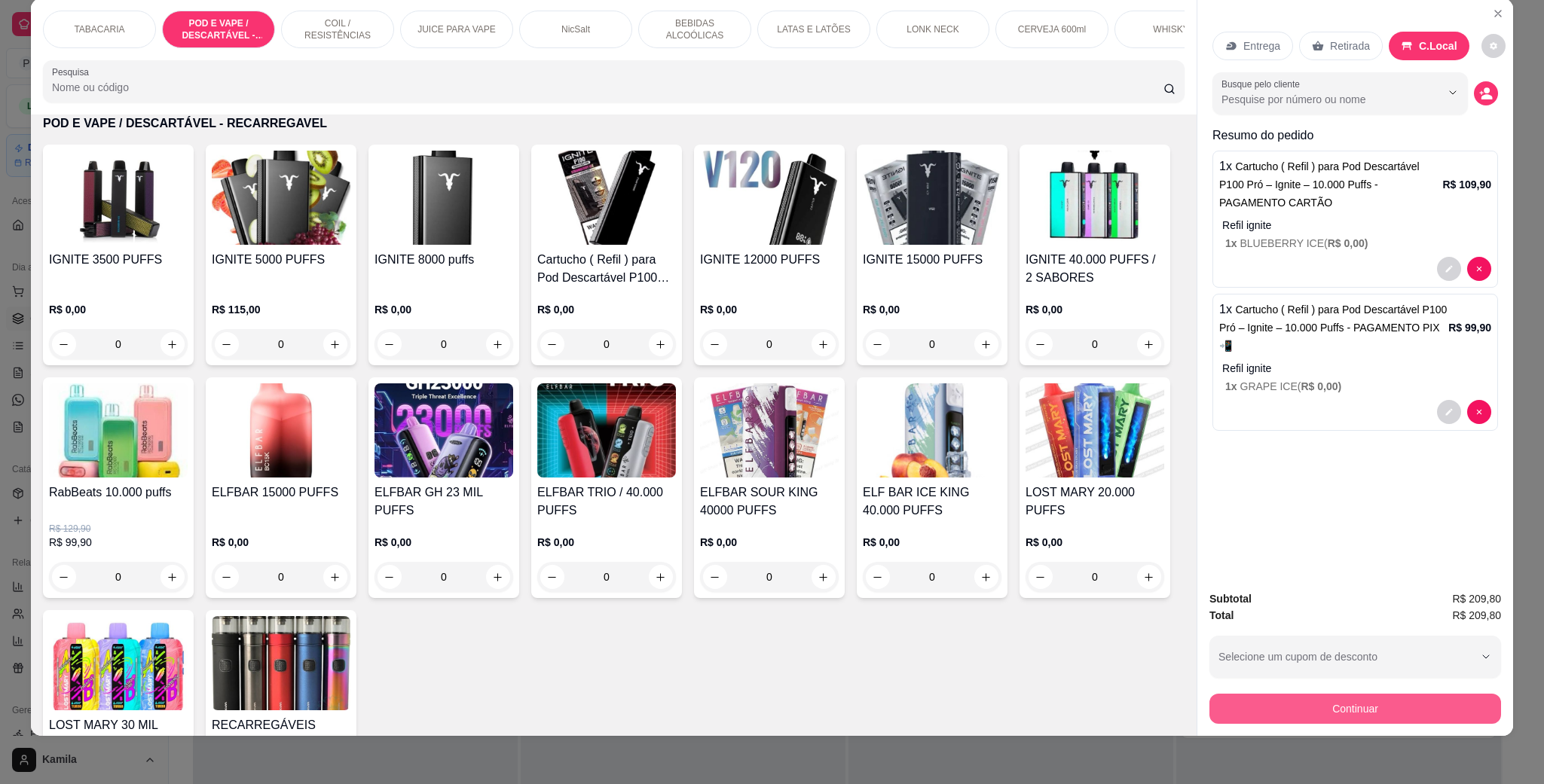
click at [1348, 703] on button "Continuar" at bounding box center [1355, 708] width 292 height 30
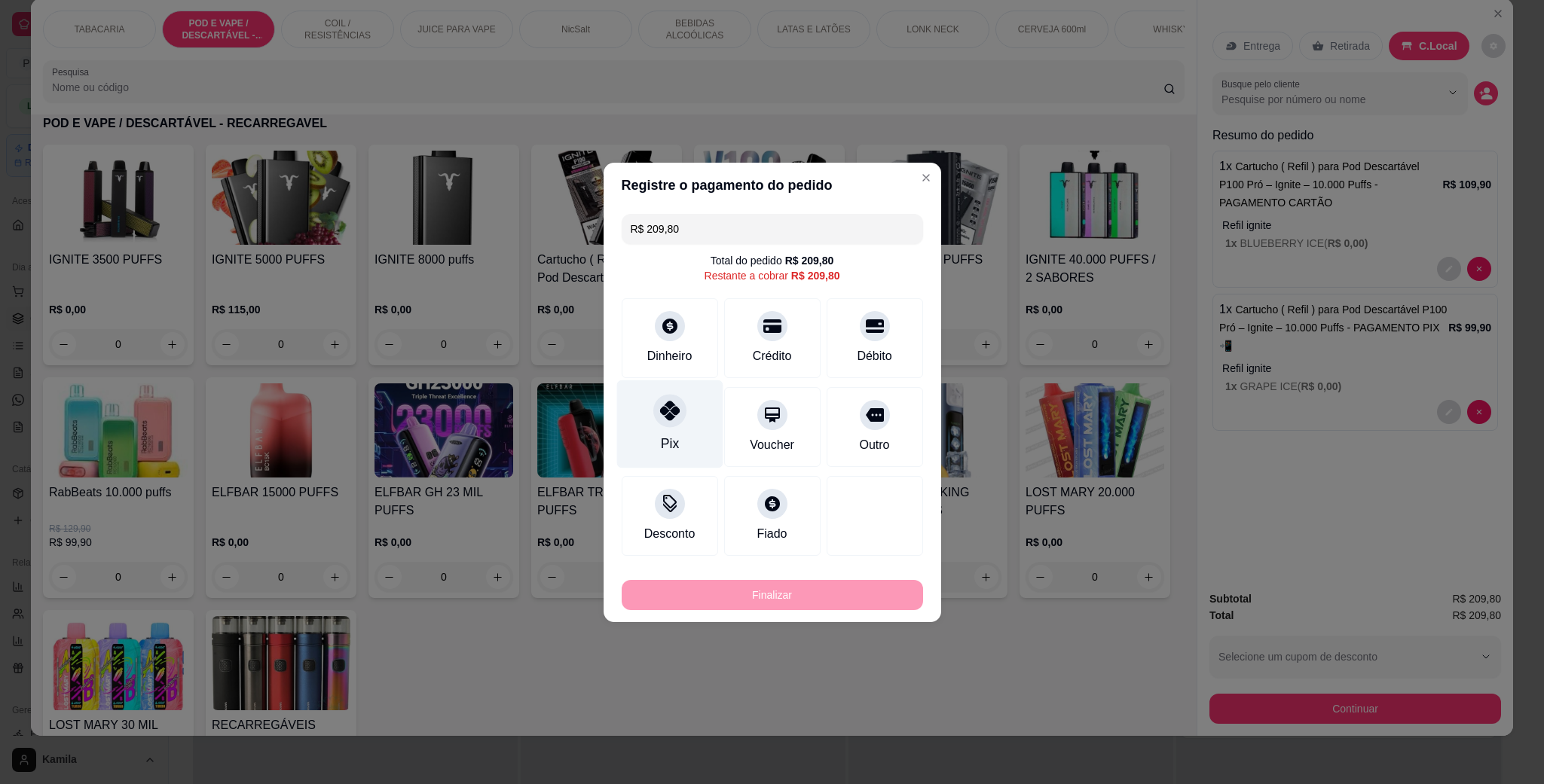
click at [681, 423] on div "Pix" at bounding box center [669, 424] width 106 height 88
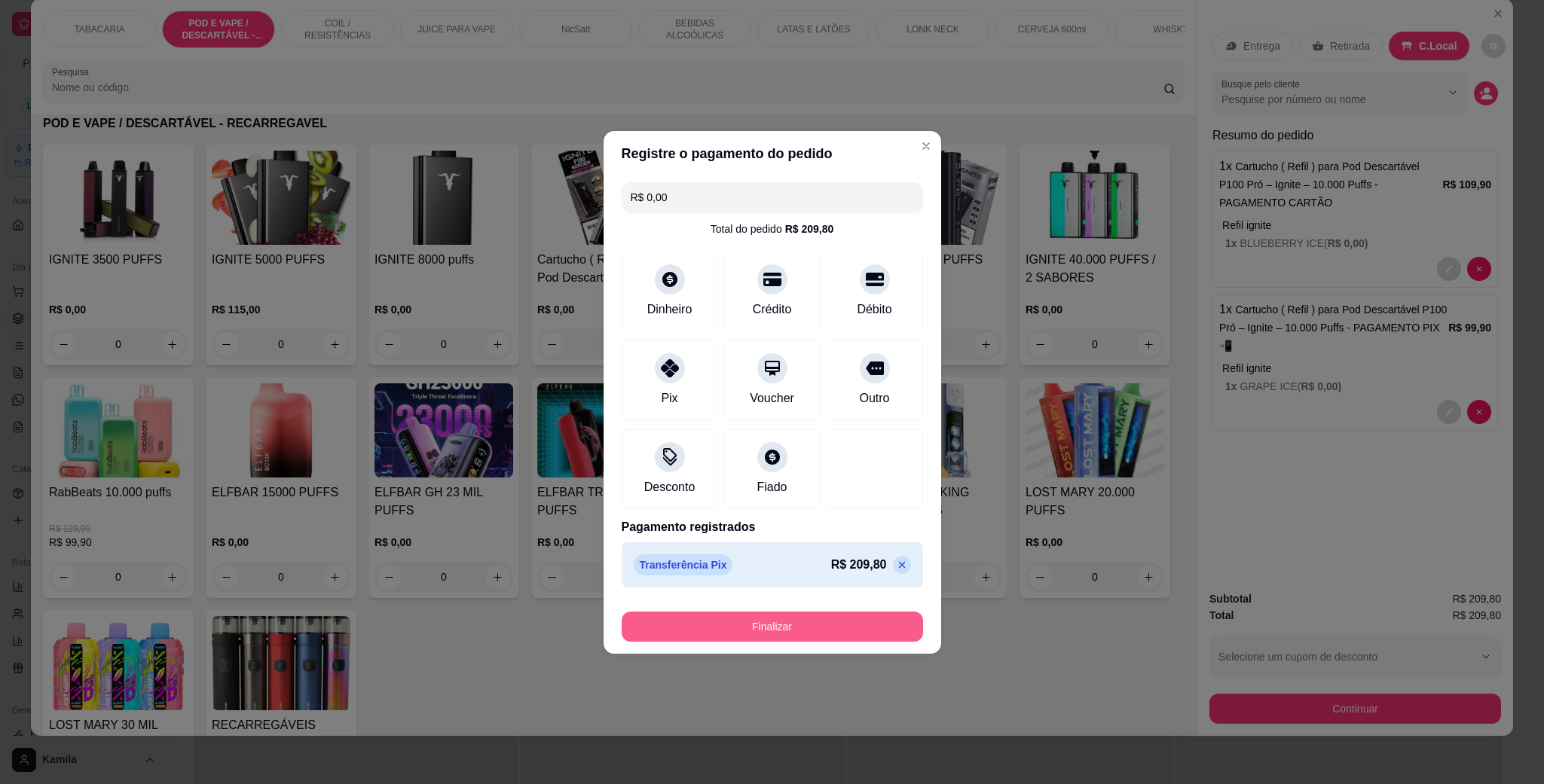
click at [760, 637] on button "Finalizar" at bounding box center [773, 626] width 302 height 30
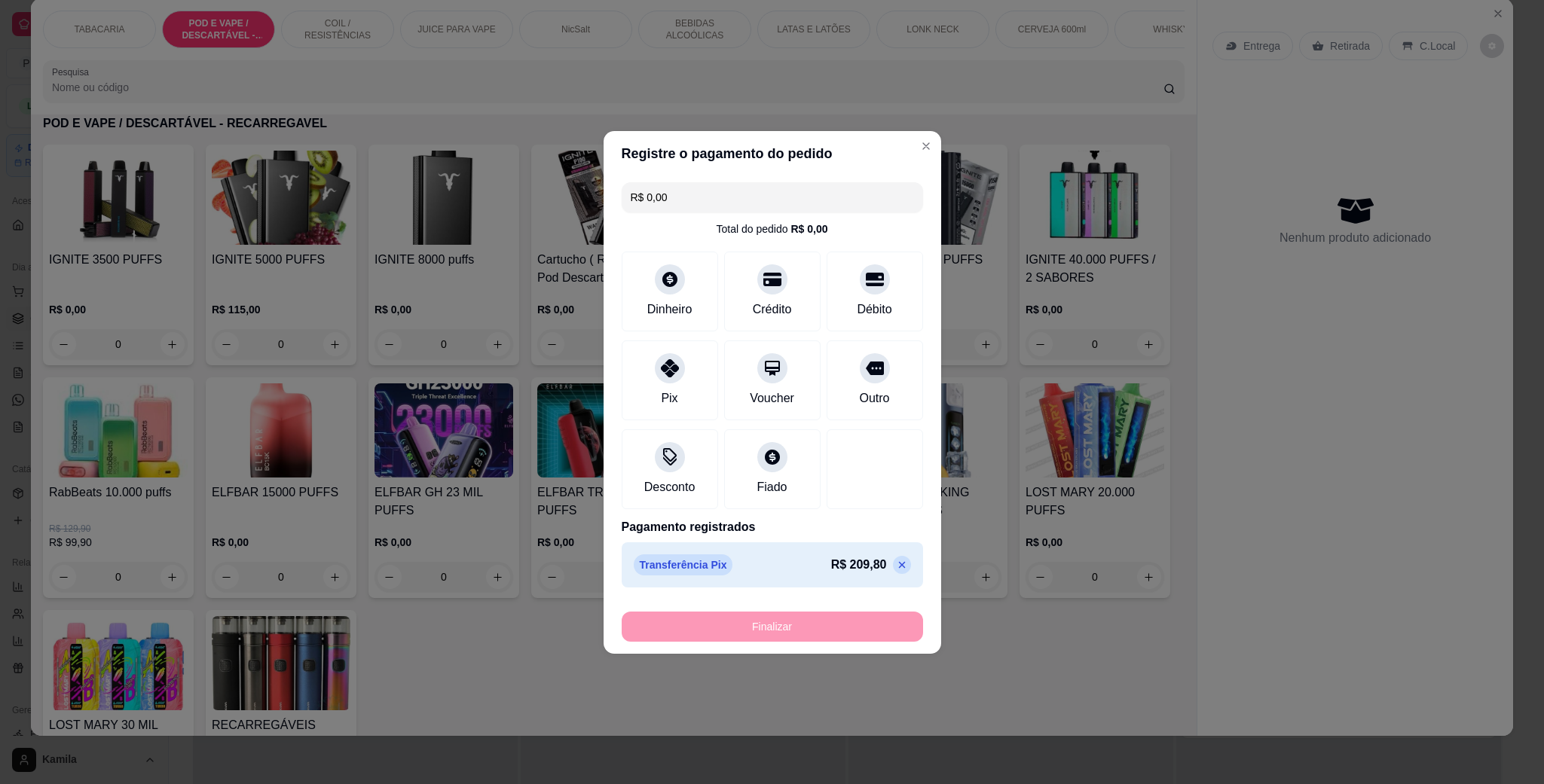
type input "-R$ 209,80"
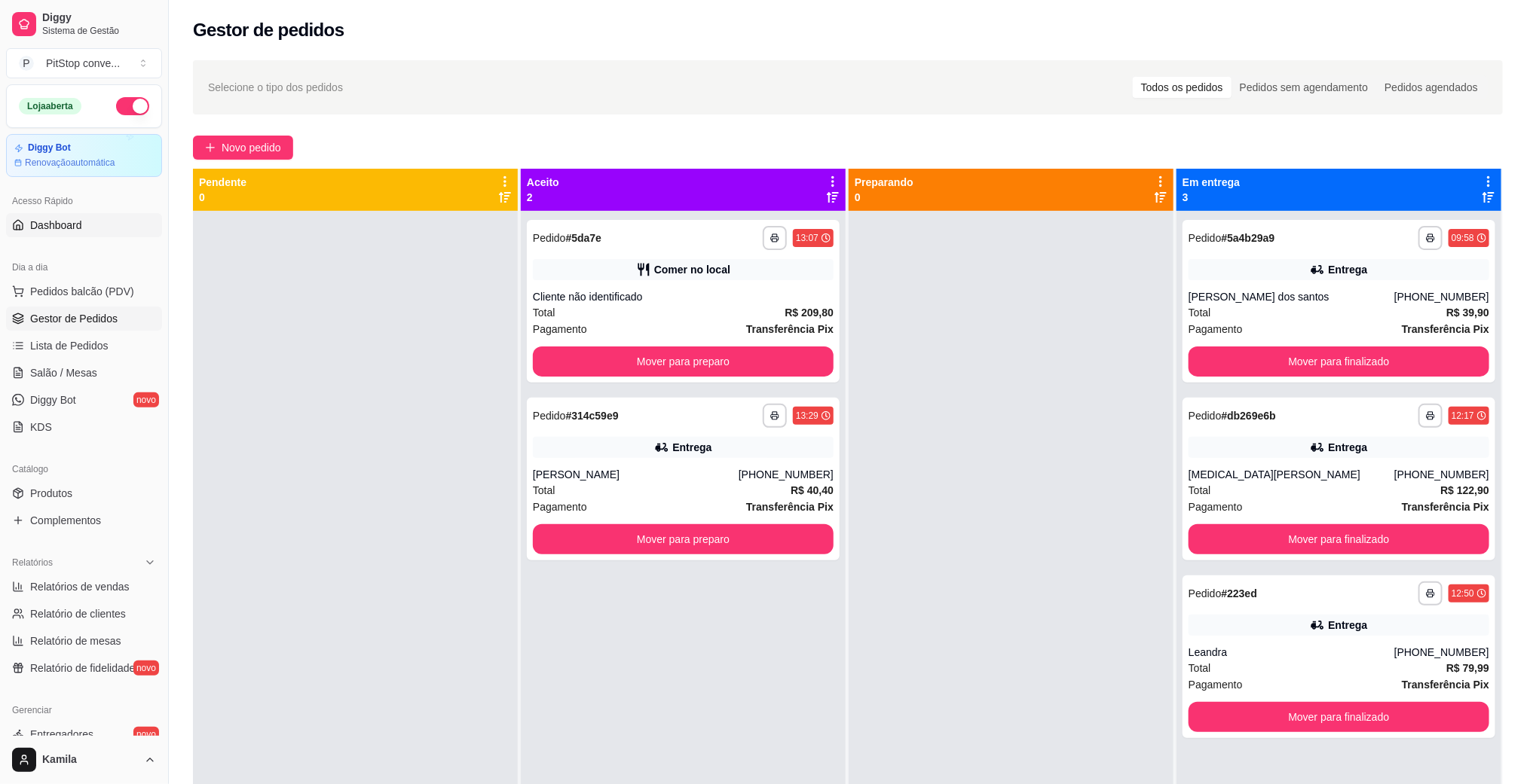
click at [68, 218] on span "Dashboard" at bounding box center [56, 225] width 52 height 15
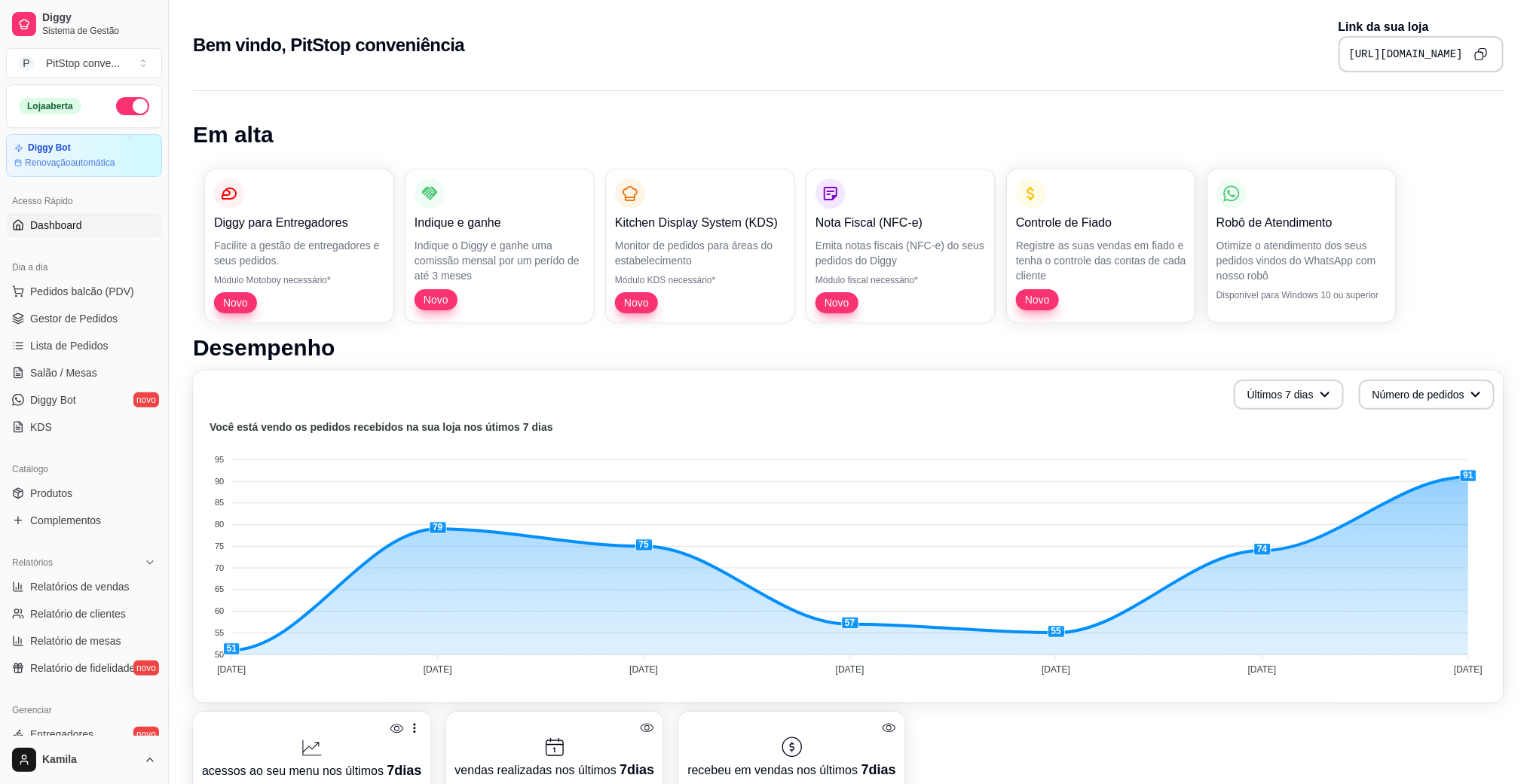
click at [1477, 55] on icon "Copy to clipboard" at bounding box center [1481, 54] width 14 height 14
click at [1483, 51] on icon "Copy to clipboard" at bounding box center [1481, 54] width 13 height 13
click at [77, 491] on link "Produtos" at bounding box center [83, 494] width 156 height 24
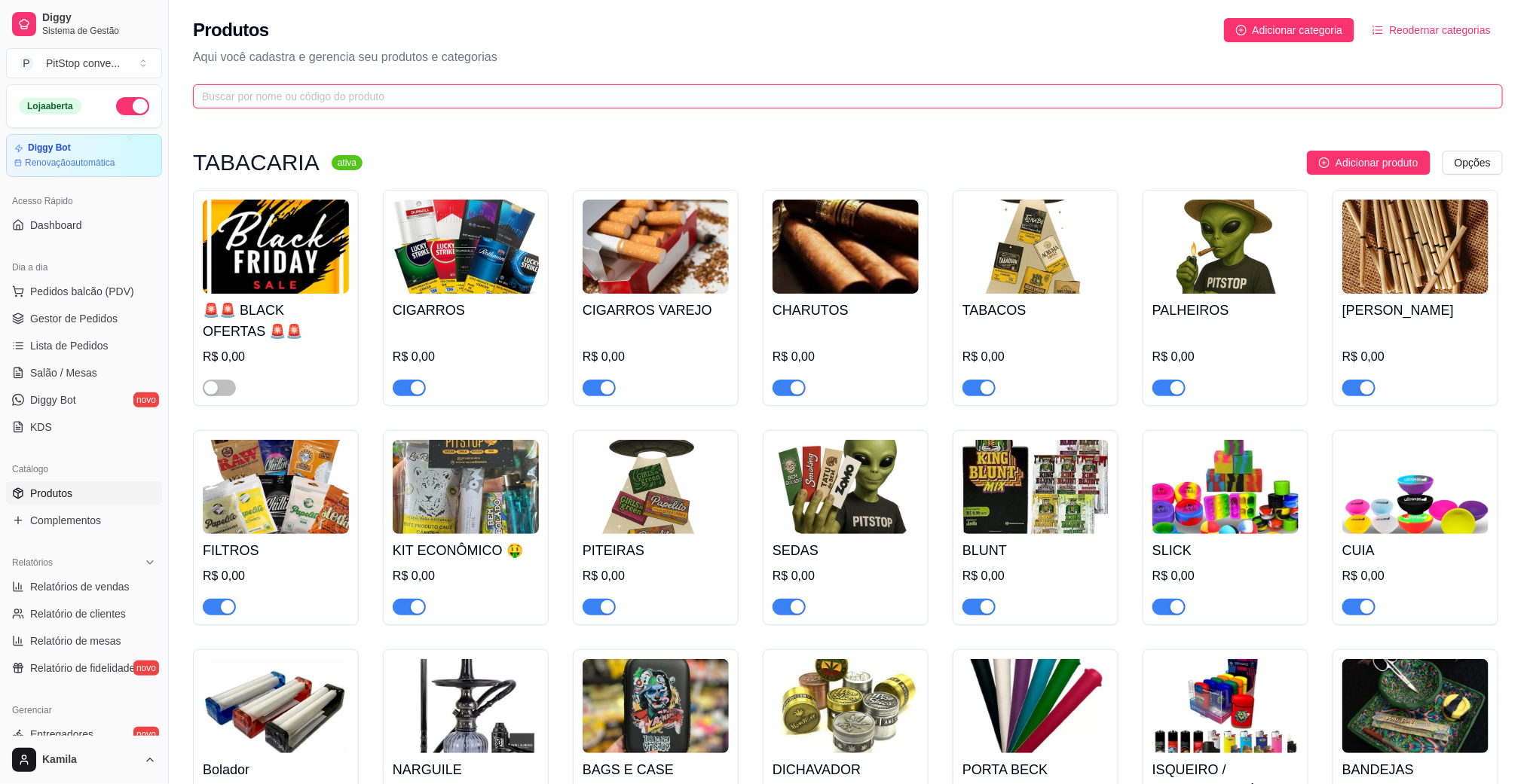
click at [284, 90] on input "text" at bounding box center [841, 96] width 1279 height 16
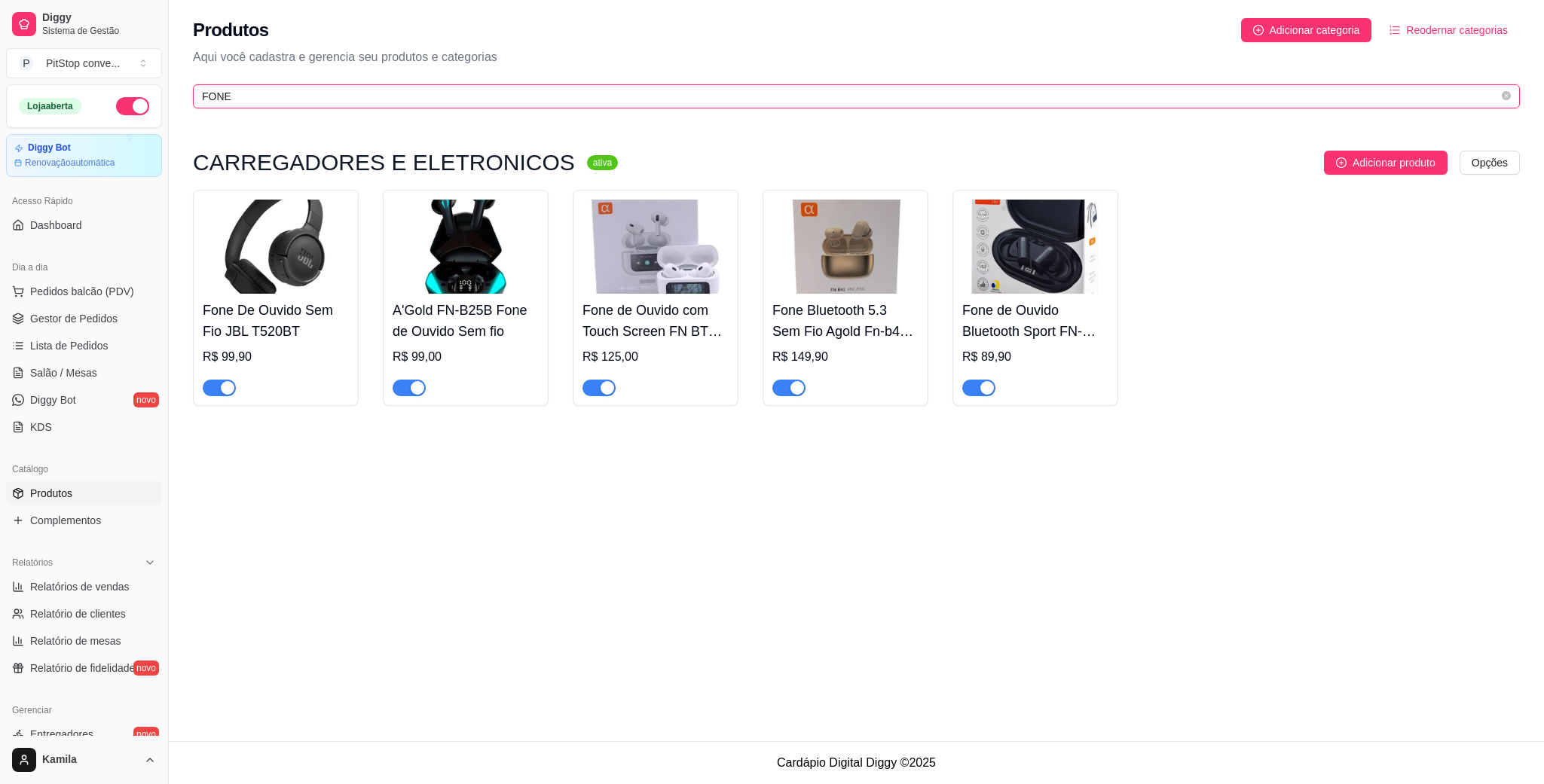
type input "FONE"
click at [437, 317] on h4 "A'Gold FN-B25B Fone de Ouvido Sem fio" at bounding box center [465, 321] width 146 height 42
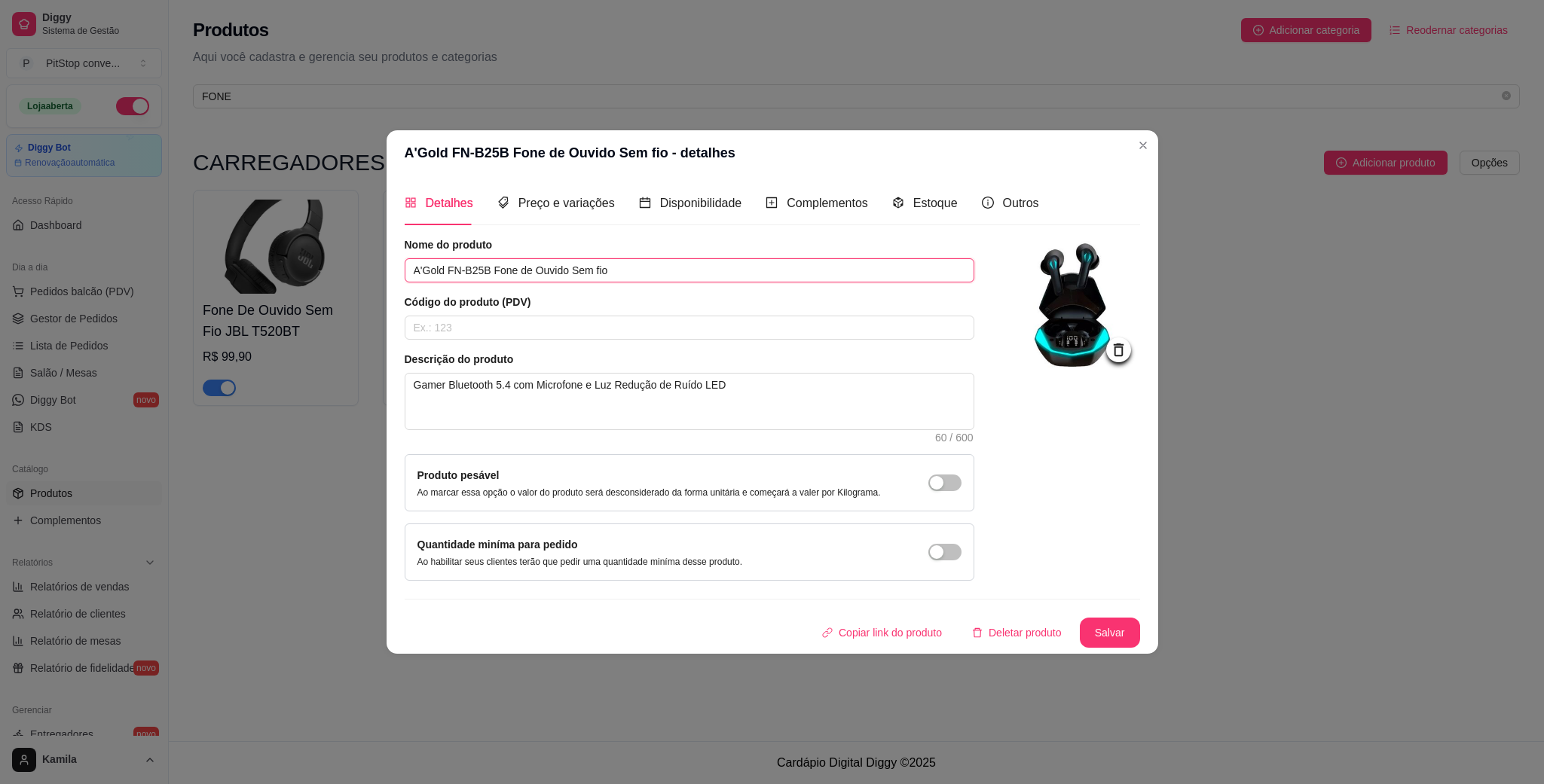
drag, startPoint x: 631, startPoint y: 265, endPoint x: 385, endPoint y: 283, distance: 246.7
click at [386, 283] on div "Detalhes Preço e variações Disponibilidade Complementos Estoque Outros Nome do …" at bounding box center [772, 414] width 771 height 478
drag, startPoint x: 385, startPoint y: 283, endPoint x: 442, endPoint y: 283, distance: 57.0
click at [383, 283] on div "A'Gold FN-B25B Fone de Ouvido Sem fio - detalhes Detalhes Preço e variações Dis…" at bounding box center [772, 392] width 1544 height 784
click at [607, 270] on input "A'Gold FN-B25B Fone de Ouvido Sem fio" at bounding box center [689, 271] width 570 height 24
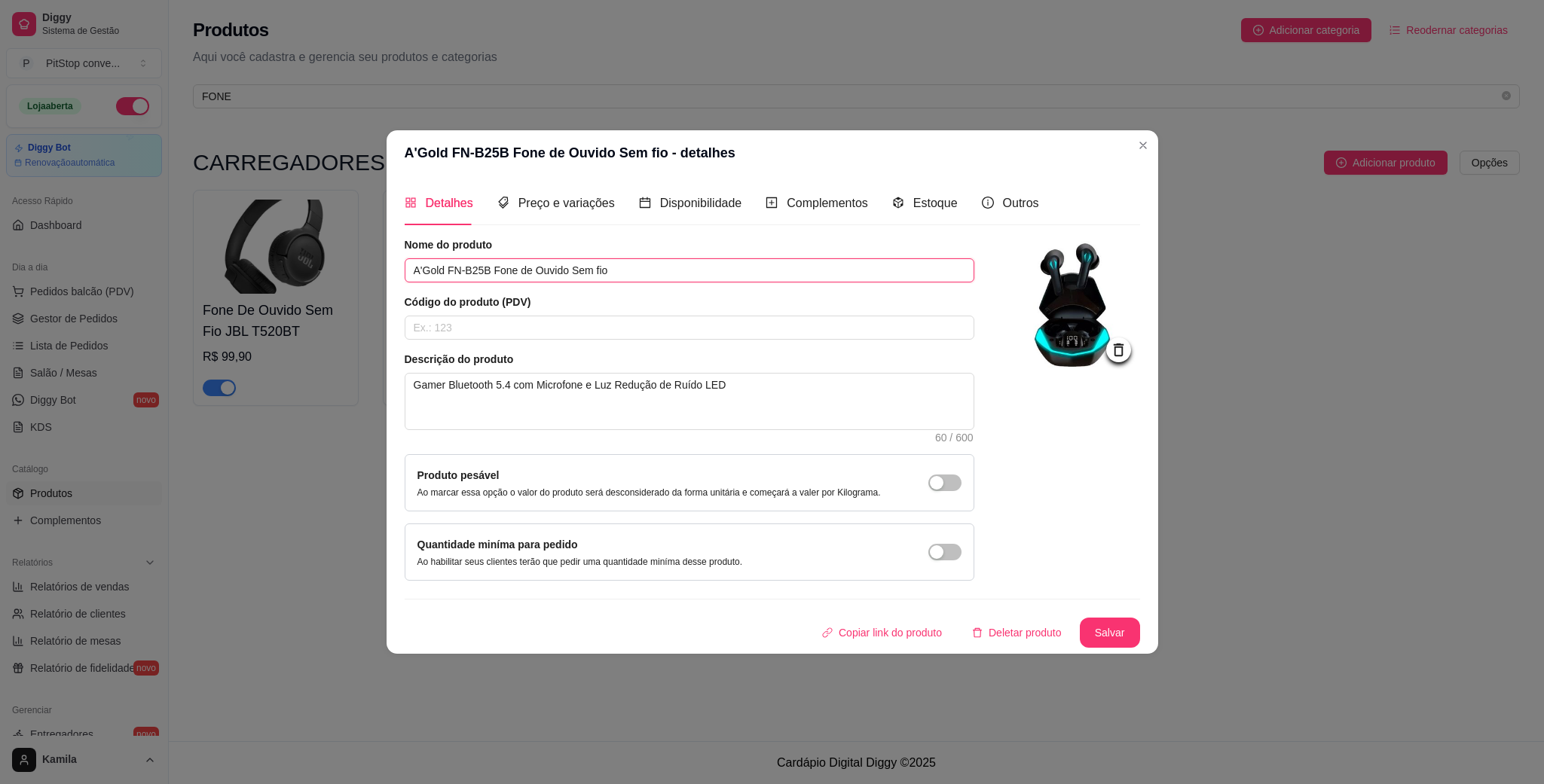
click at [607, 270] on input "A'Gold FN-B25B Fone de Ouvido Sem fio" at bounding box center [689, 271] width 570 height 24
click at [1114, 632] on button "Salvar" at bounding box center [1109, 632] width 59 height 29
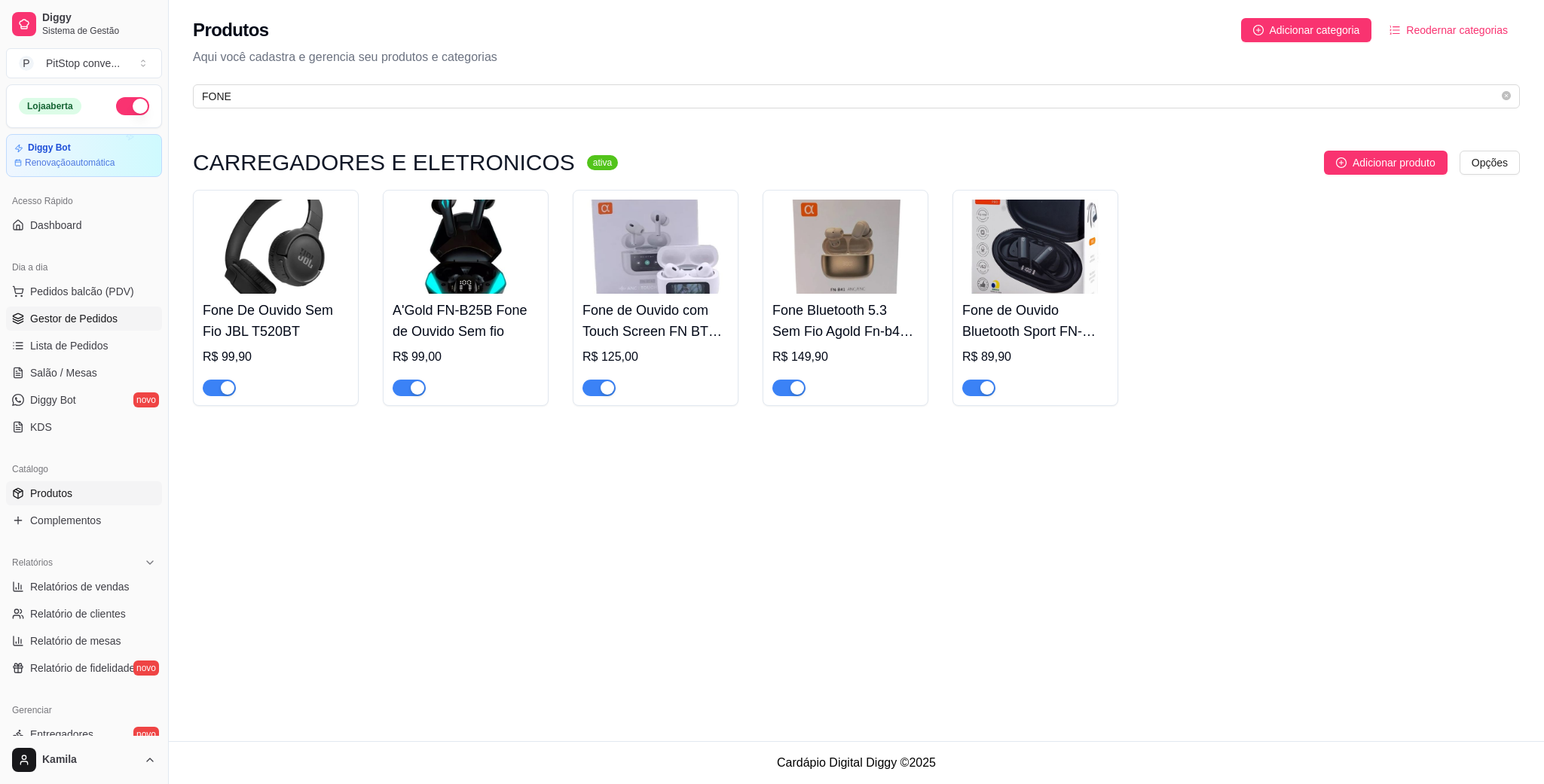
click at [70, 319] on span "Gestor de Pedidos" at bounding box center [73, 319] width 87 height 15
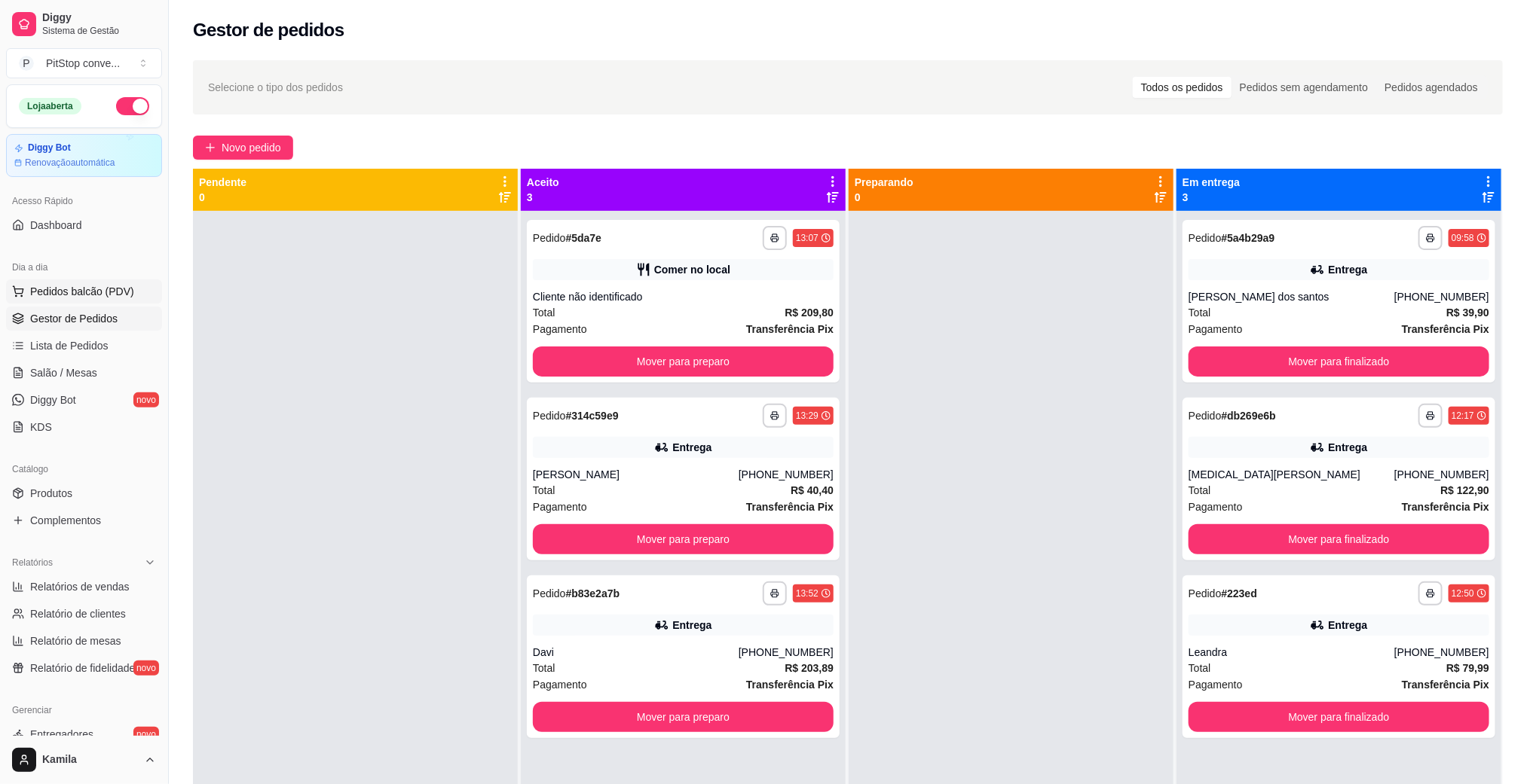
click at [94, 280] on button "Pedidos balcão (PDV)" at bounding box center [83, 292] width 156 height 24
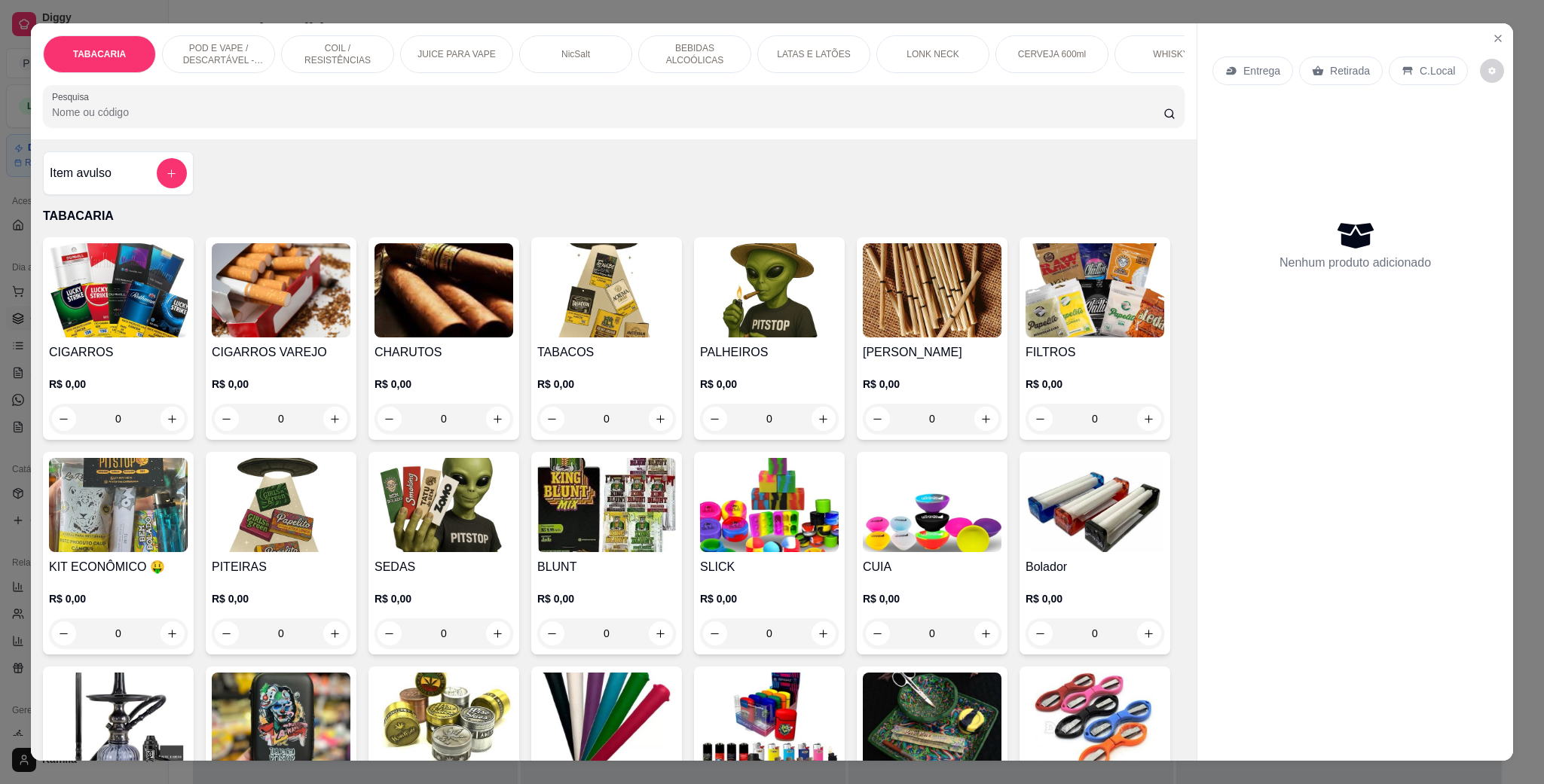
click at [238, 61] on p "POD E VAPE / DESCARTÁVEL - RECARREGAVEL" at bounding box center [218, 55] width 87 height 24
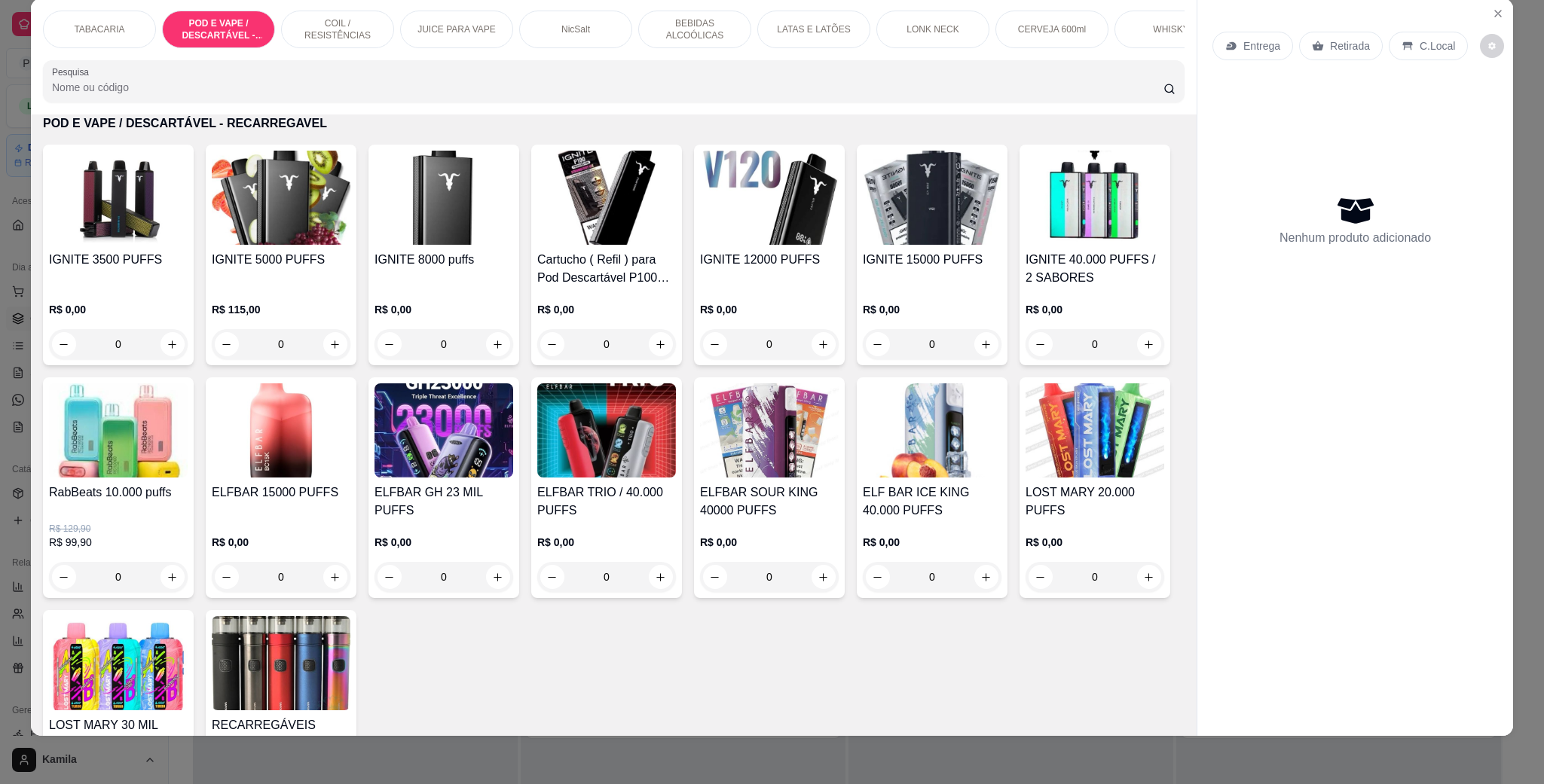
click at [940, 269] on h4 "IGNITE 15000 PUFFS" at bounding box center [932, 260] width 139 height 18
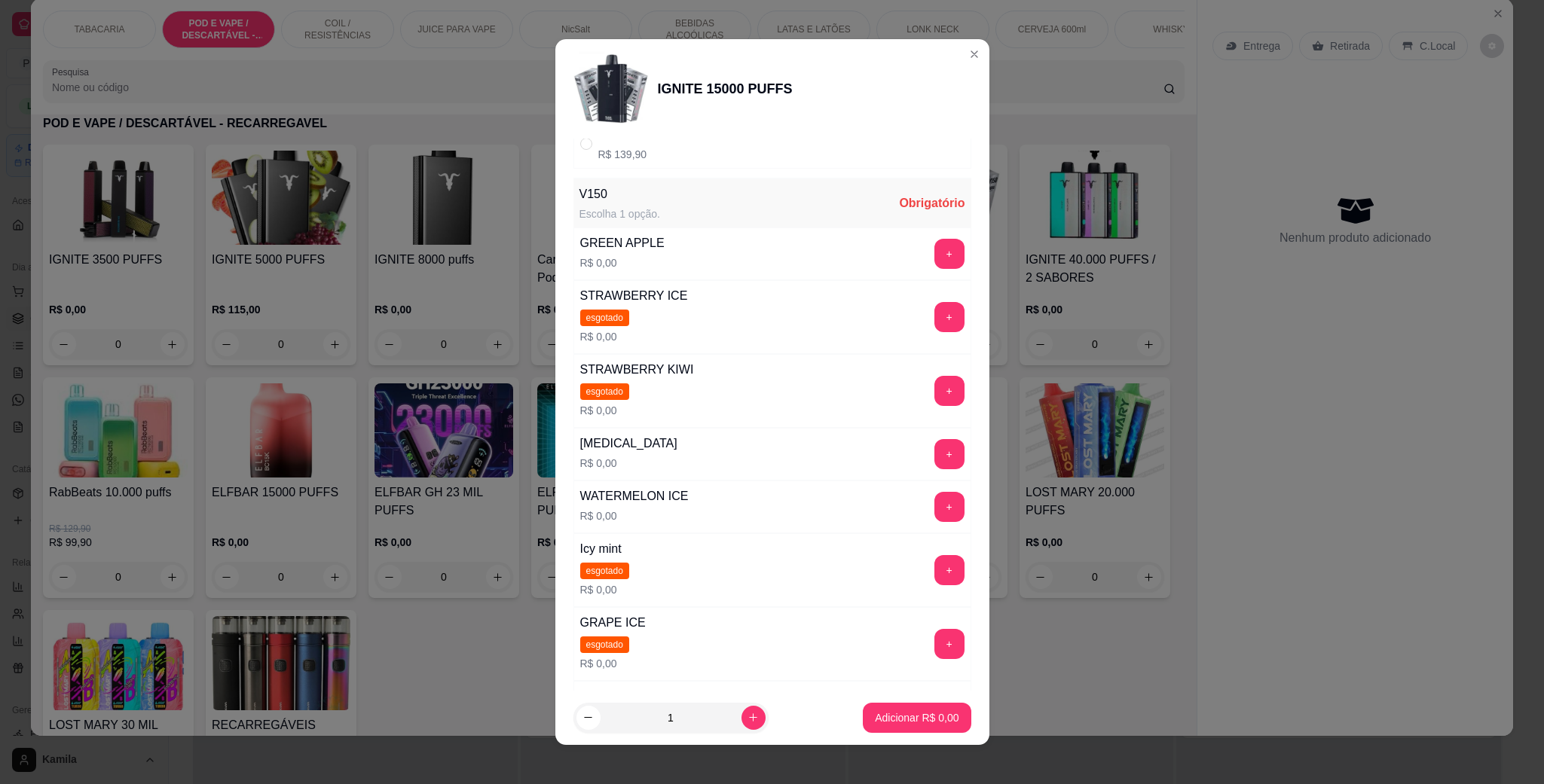
scroll to position [226, 0]
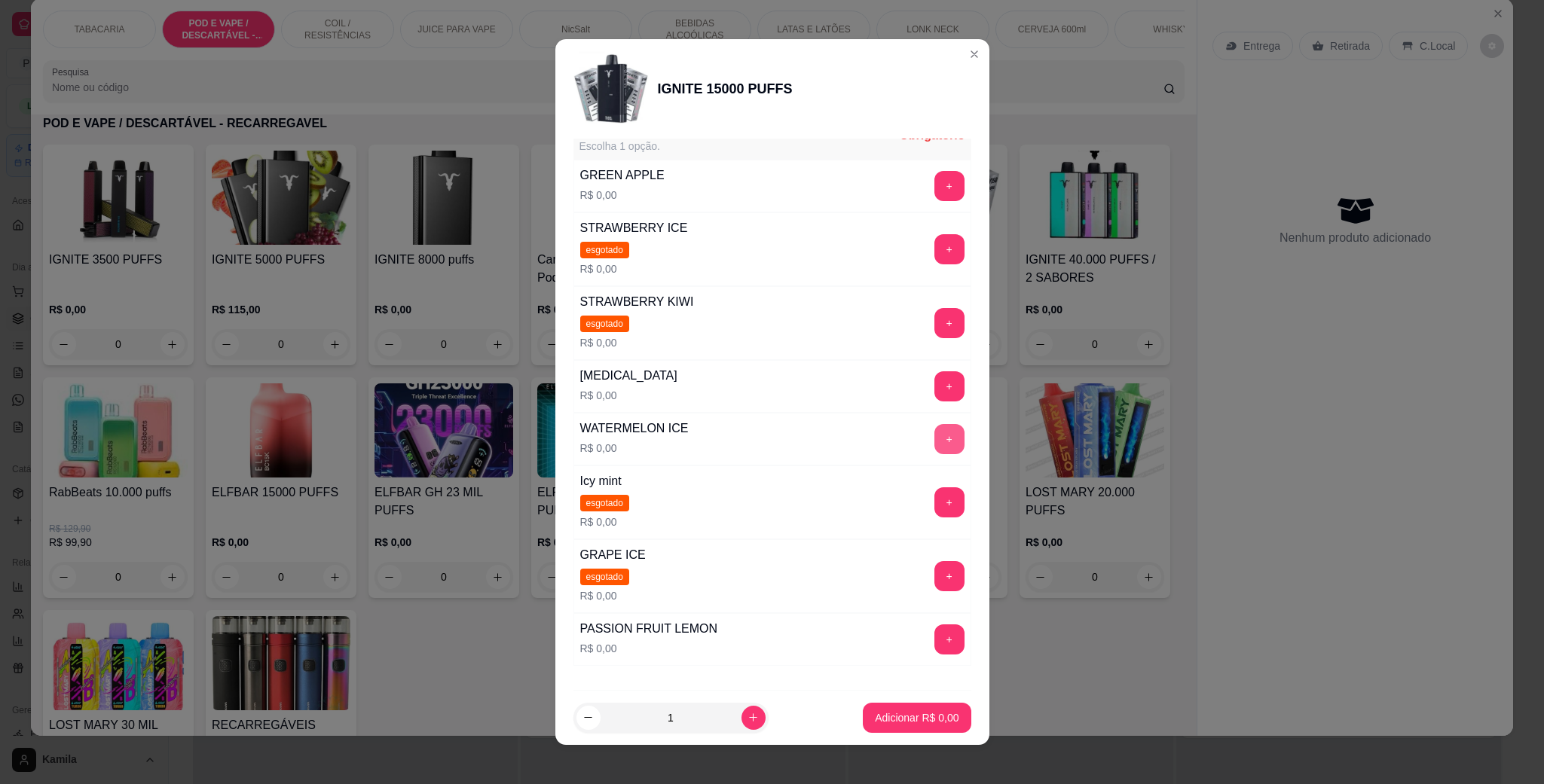
click at [934, 443] on button "+" at bounding box center [949, 438] width 30 height 30
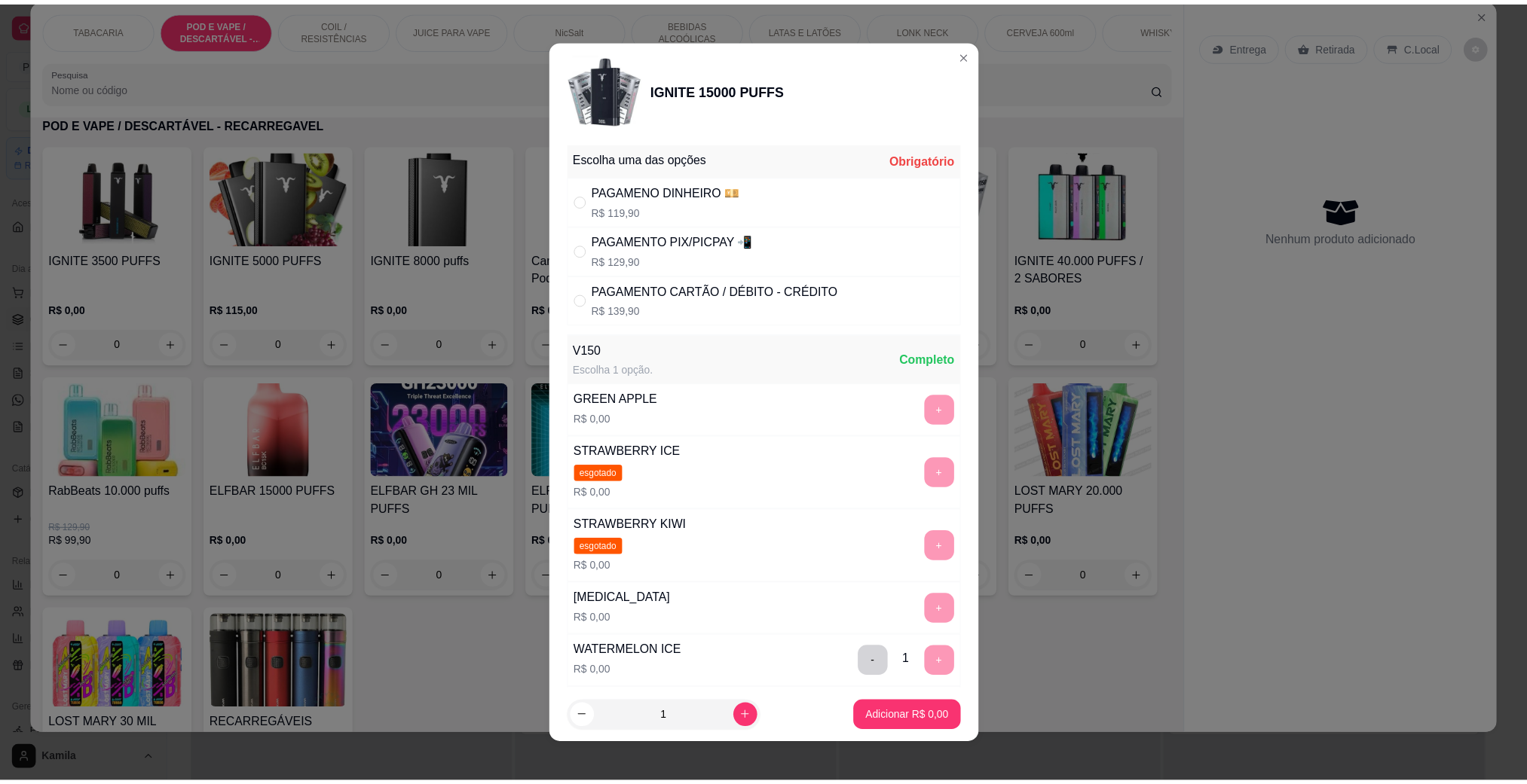
scroll to position [0, 0]
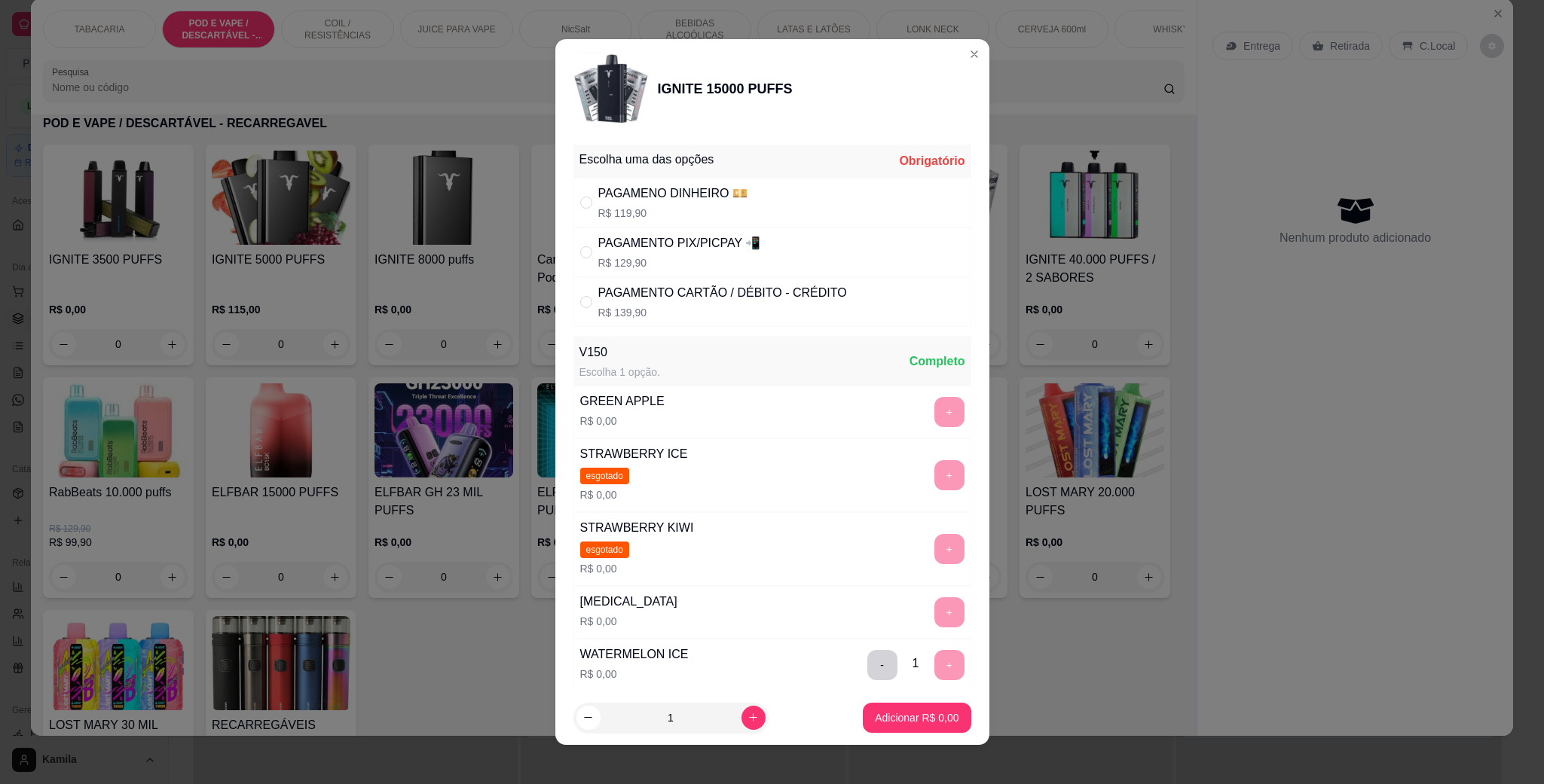
click at [678, 261] on p "R$ 129,90" at bounding box center [680, 262] width 163 height 15
radio input "true"
click at [886, 719] on p "Adicionar R$ 129,90" at bounding box center [911, 718] width 95 height 15
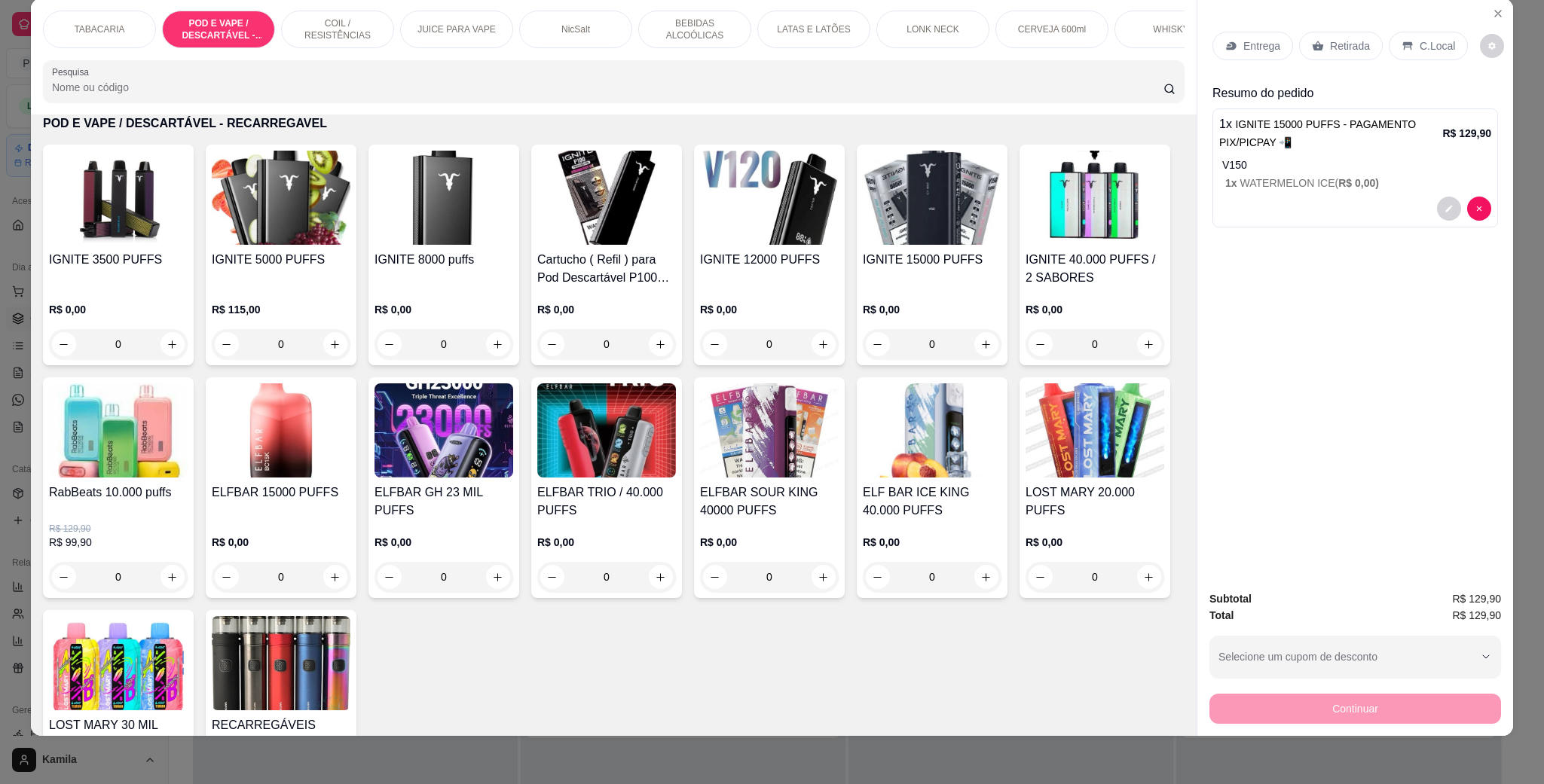
click at [1405, 41] on div "C.Local" at bounding box center [1427, 46] width 79 height 29
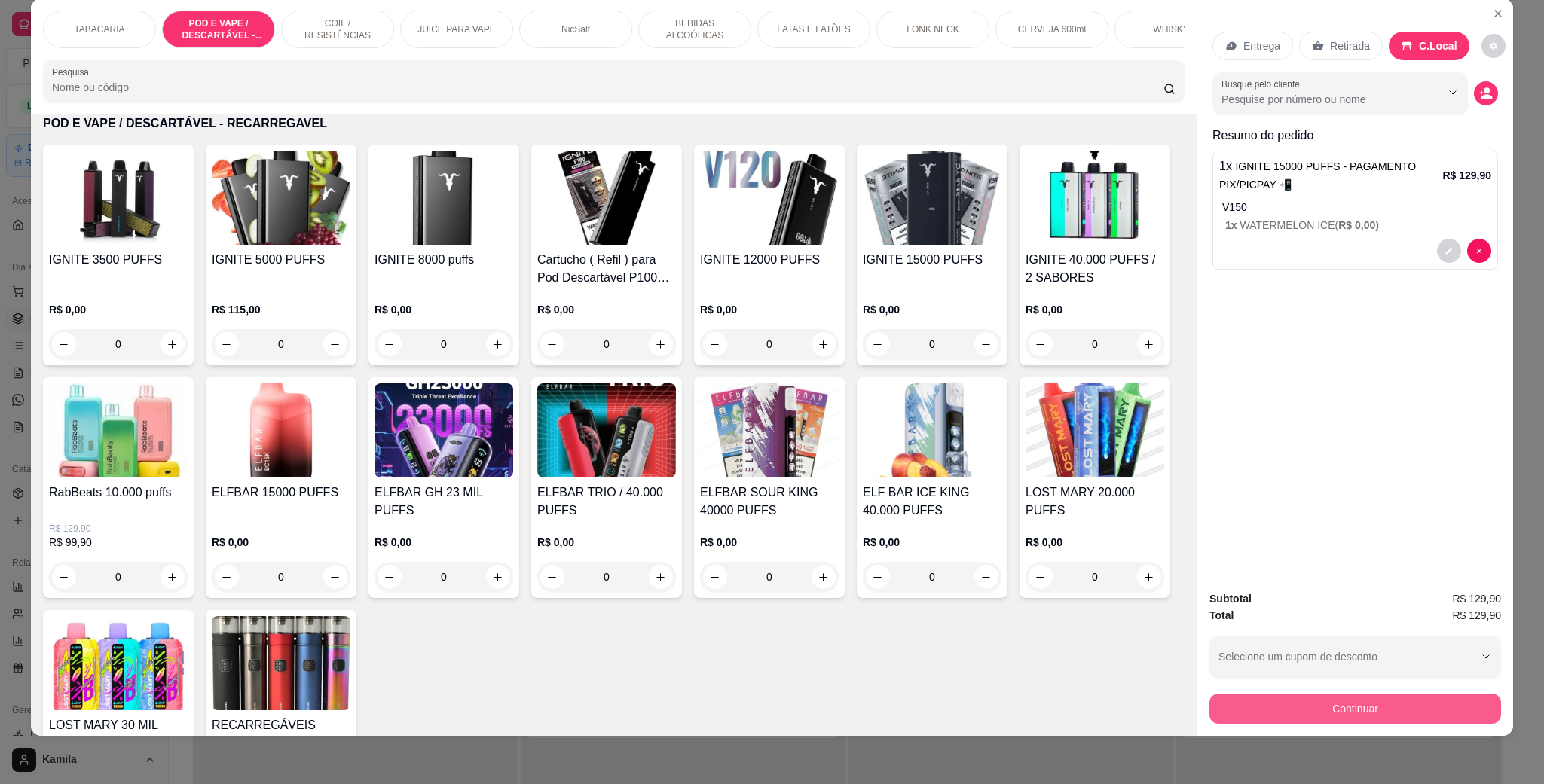
click at [1348, 707] on button "Continuar" at bounding box center [1355, 708] width 292 height 30
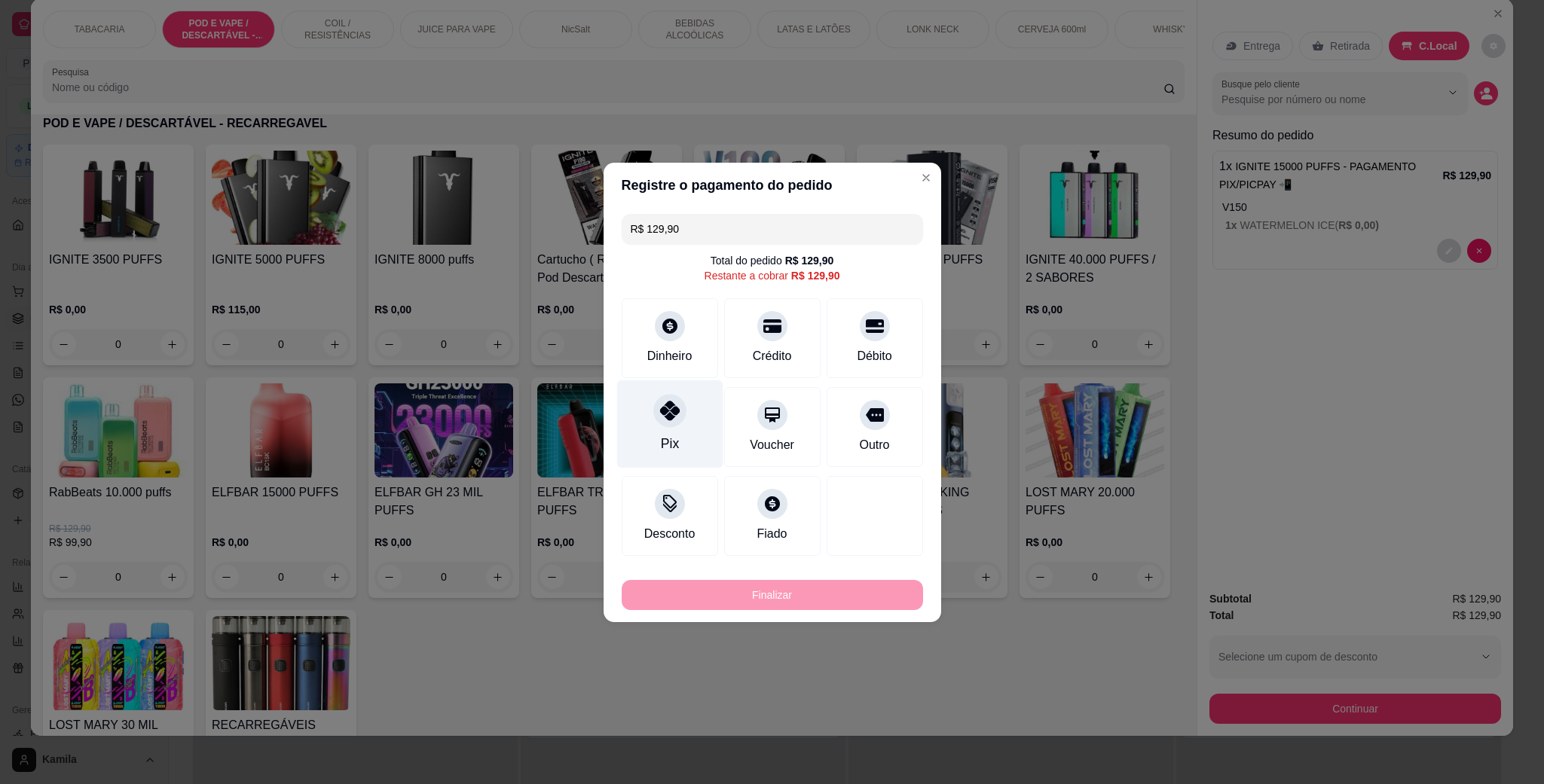
click at [667, 437] on div "Pix" at bounding box center [669, 443] width 18 height 20
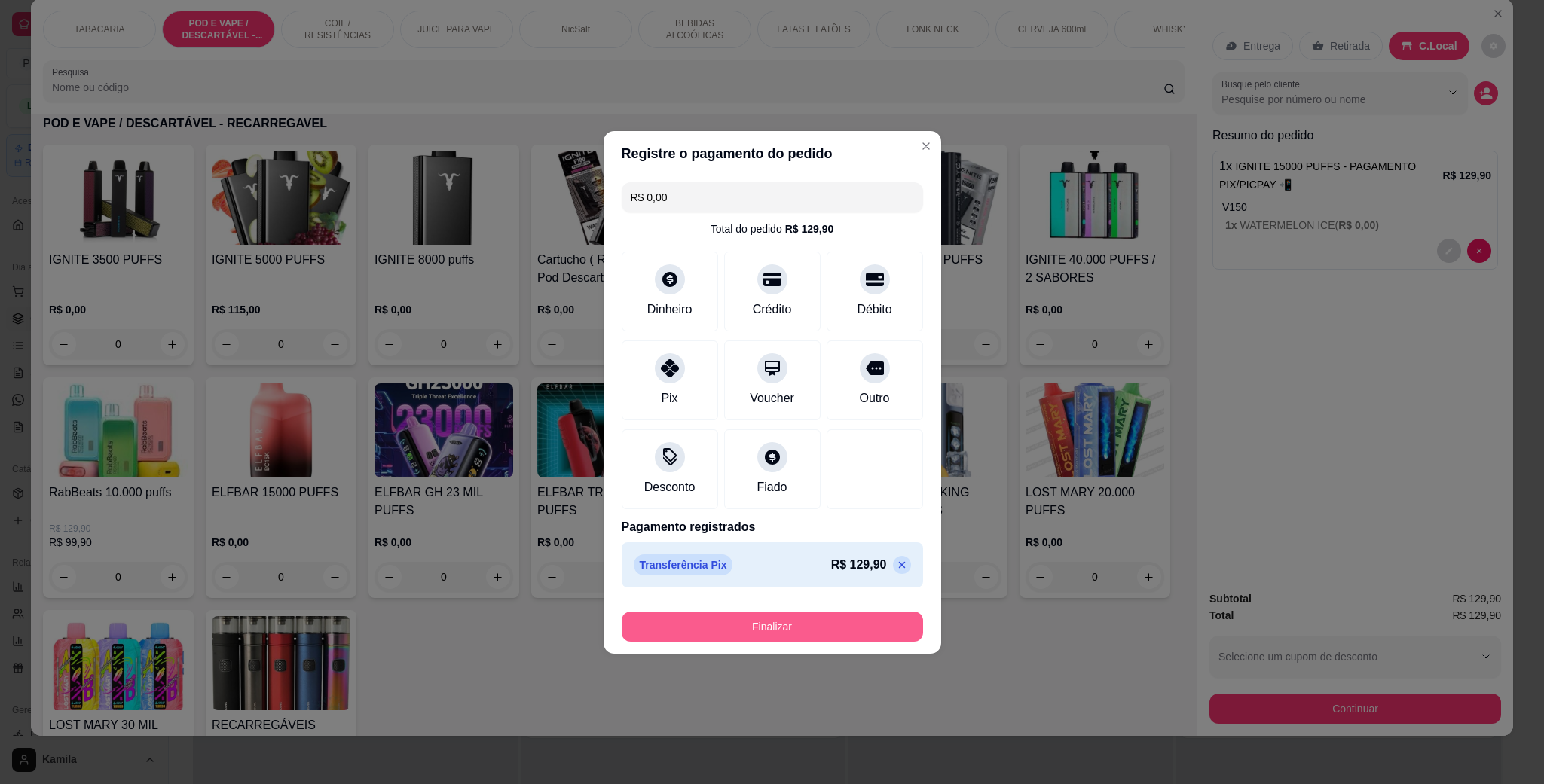
click at [774, 637] on button "Finalizar" at bounding box center [773, 626] width 302 height 30
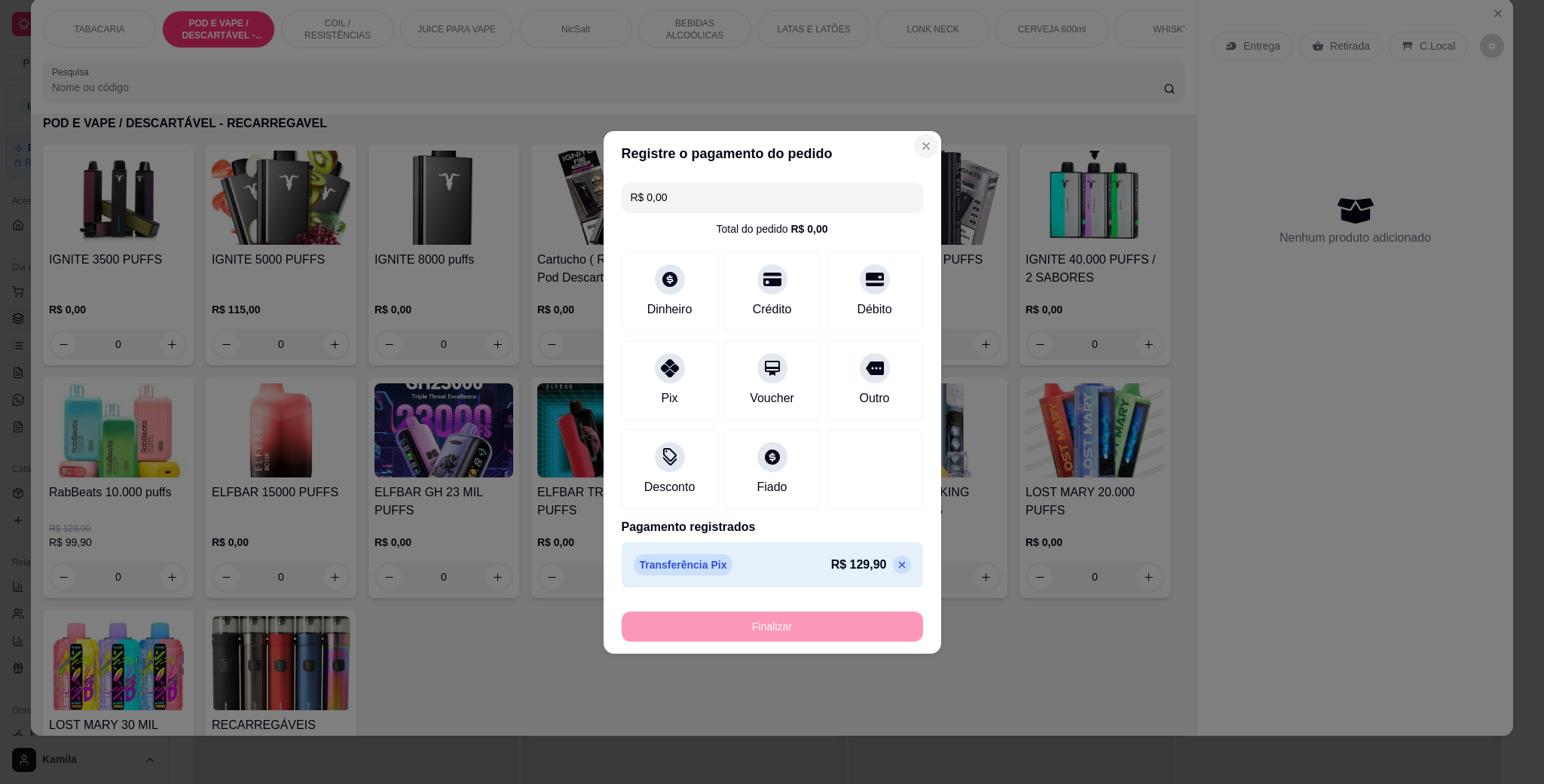
type input "-R$ 129,90"
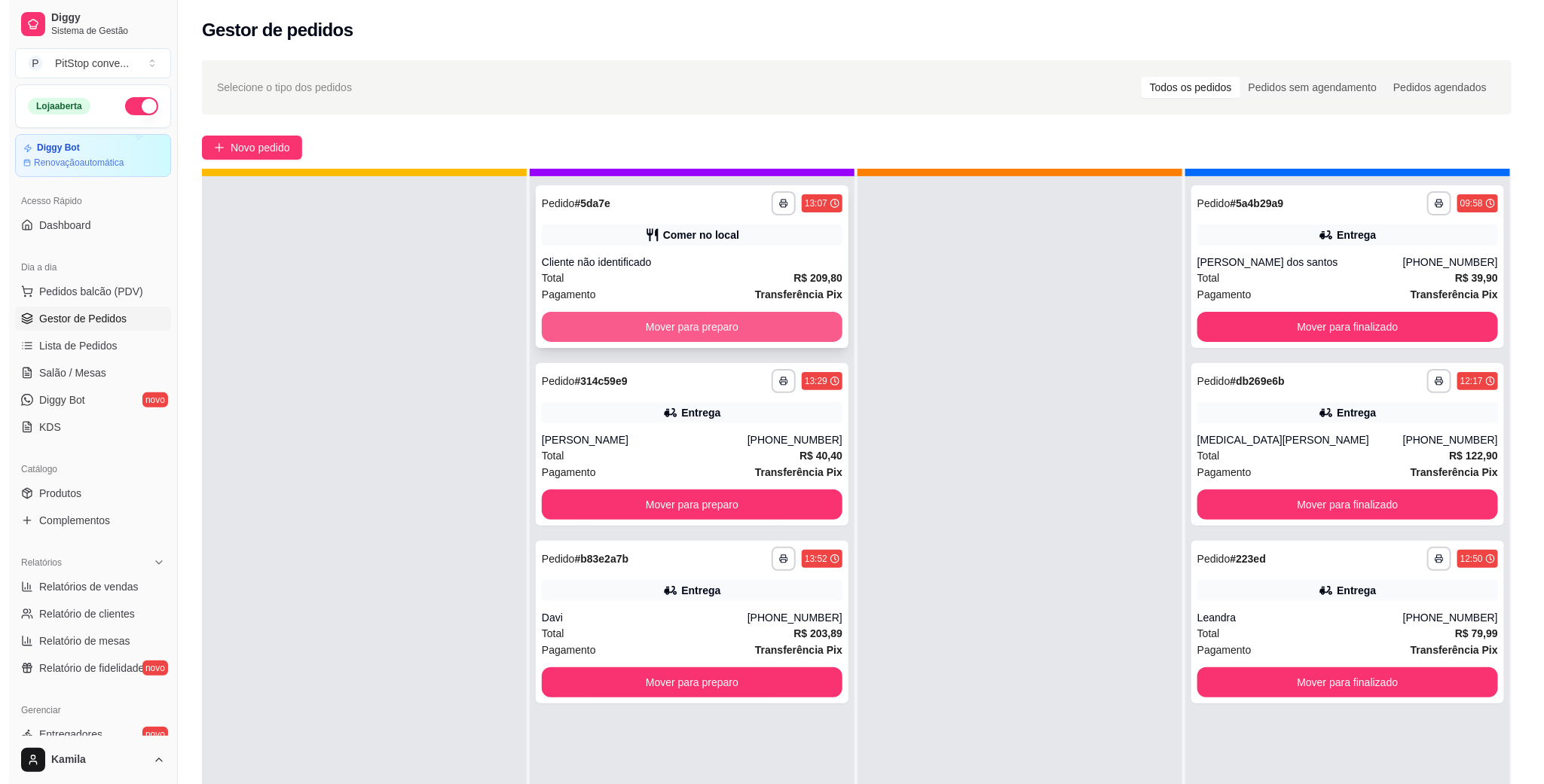
scroll to position [42, 0]
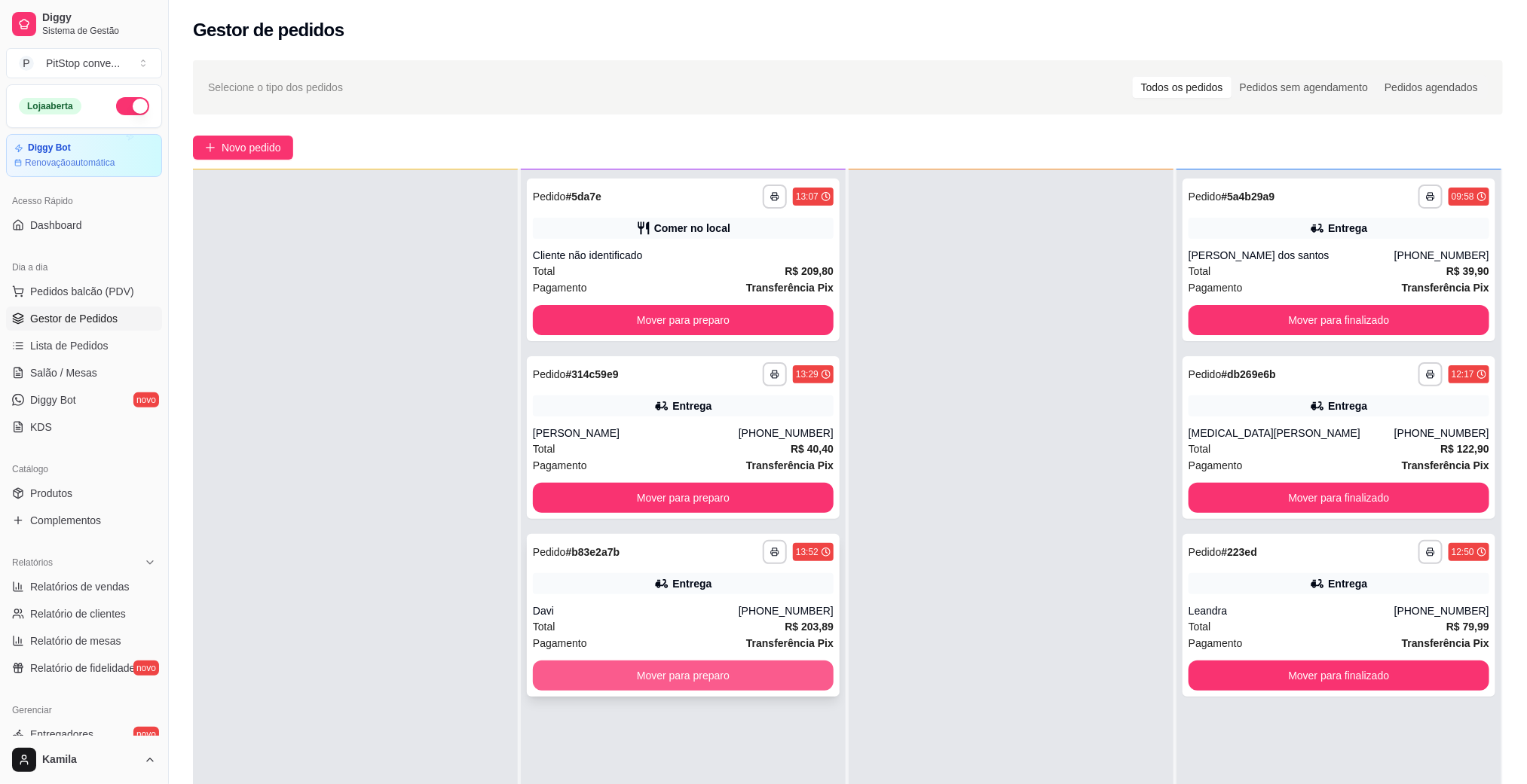
click at [683, 670] on button "Mover para preparo" at bounding box center [682, 676] width 301 height 30
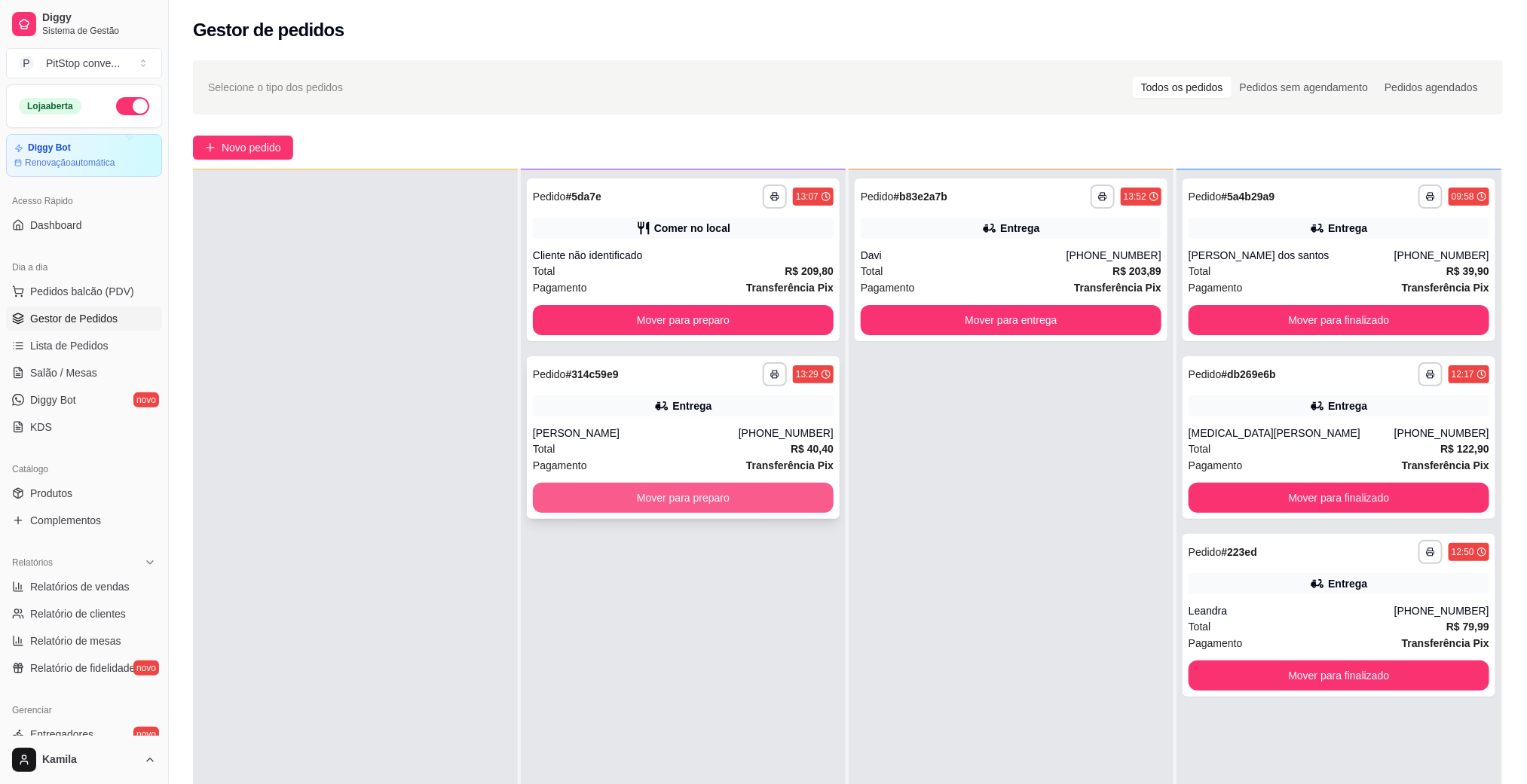
click at [726, 493] on button "Mover para preparo" at bounding box center [682, 497] width 301 height 30
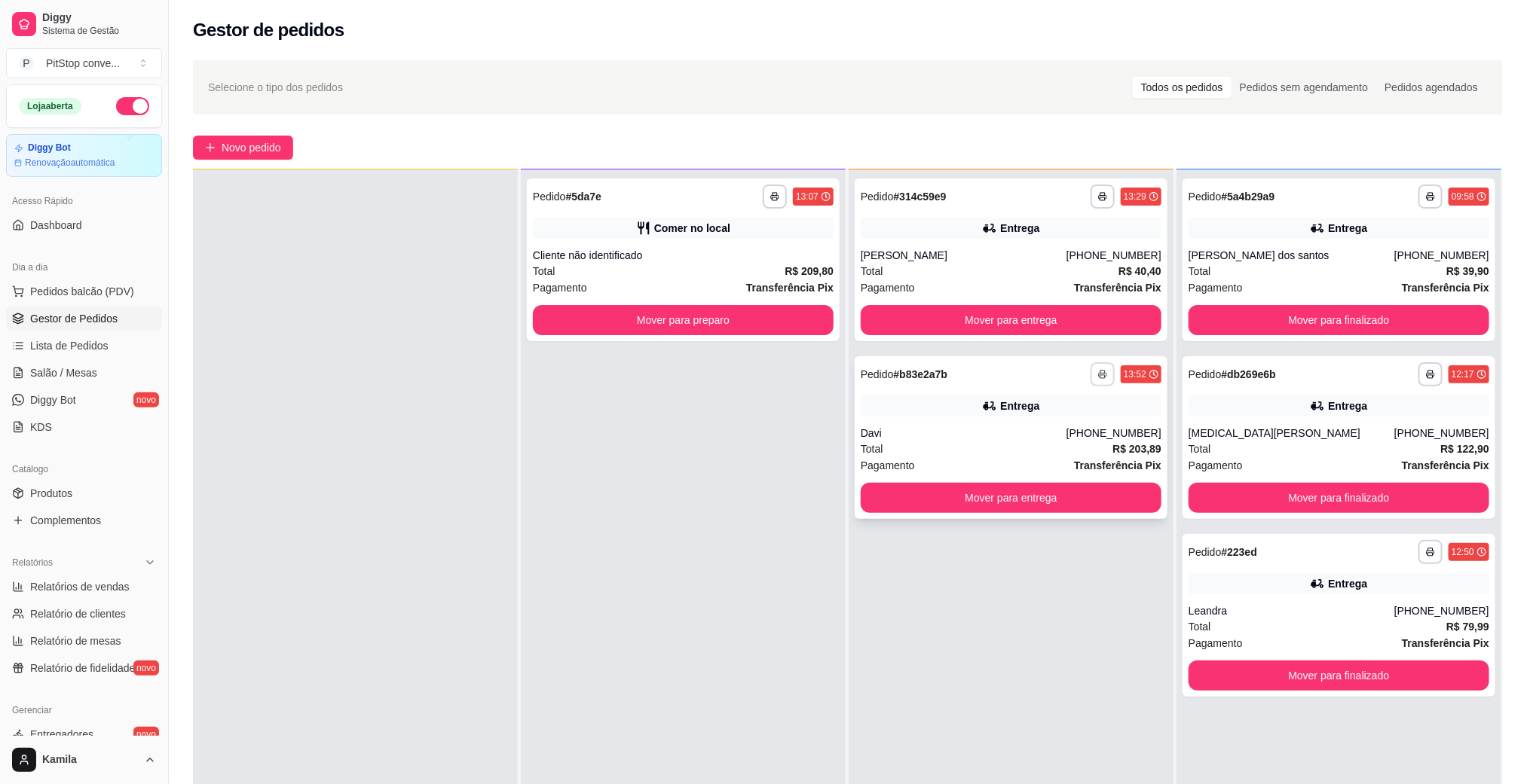
click at [1090, 367] on button "button" at bounding box center [1102, 375] width 24 height 24
click at [1039, 427] on button "IMPRESSORA" at bounding box center [1051, 426] width 109 height 24
click at [1098, 195] on icon "button" at bounding box center [1102, 196] width 9 height 9
click at [1056, 253] on button "IMPRESSORA" at bounding box center [1051, 249] width 109 height 24
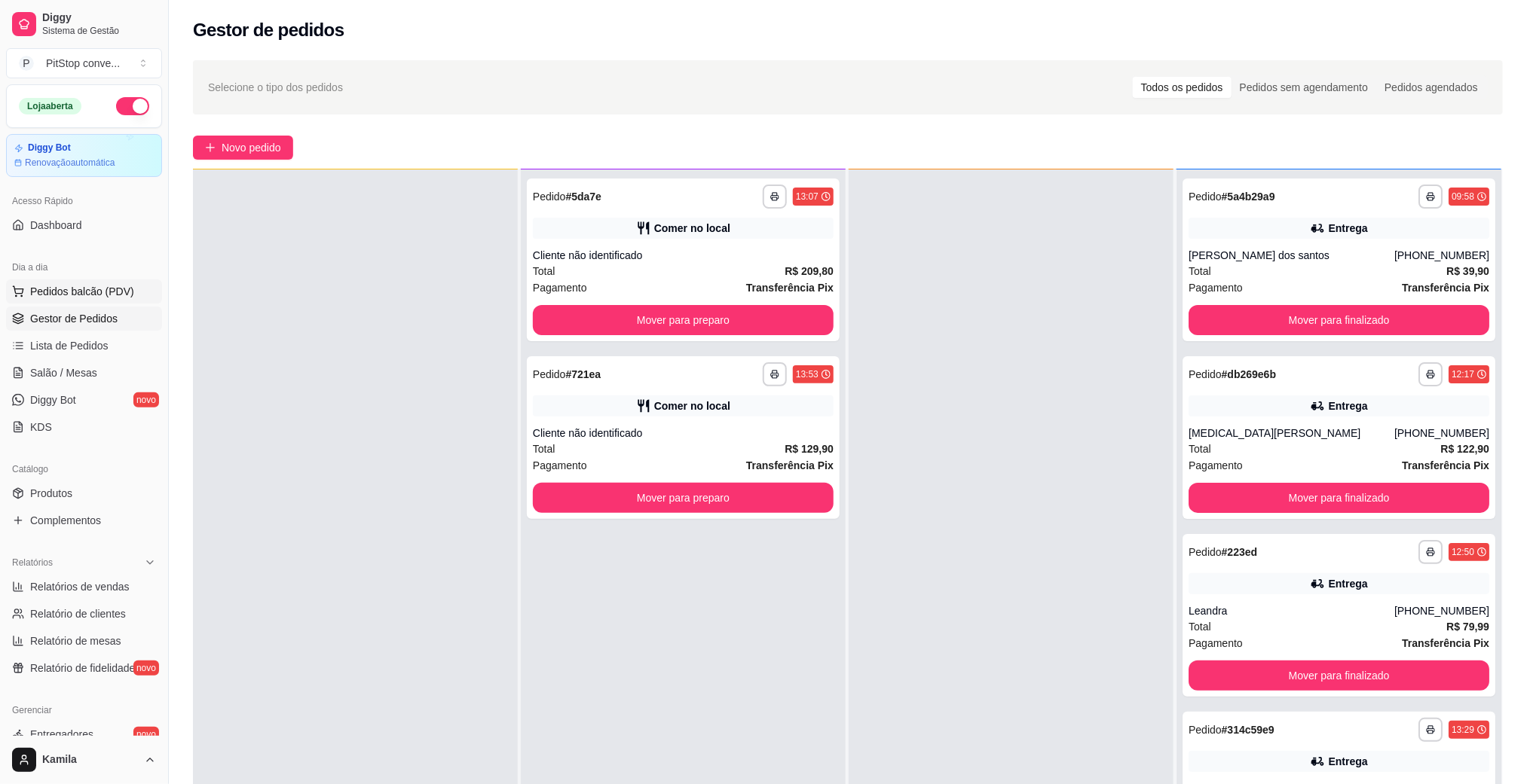
click at [84, 298] on span "Pedidos balcão (PDV)" at bounding box center [82, 291] width 104 height 15
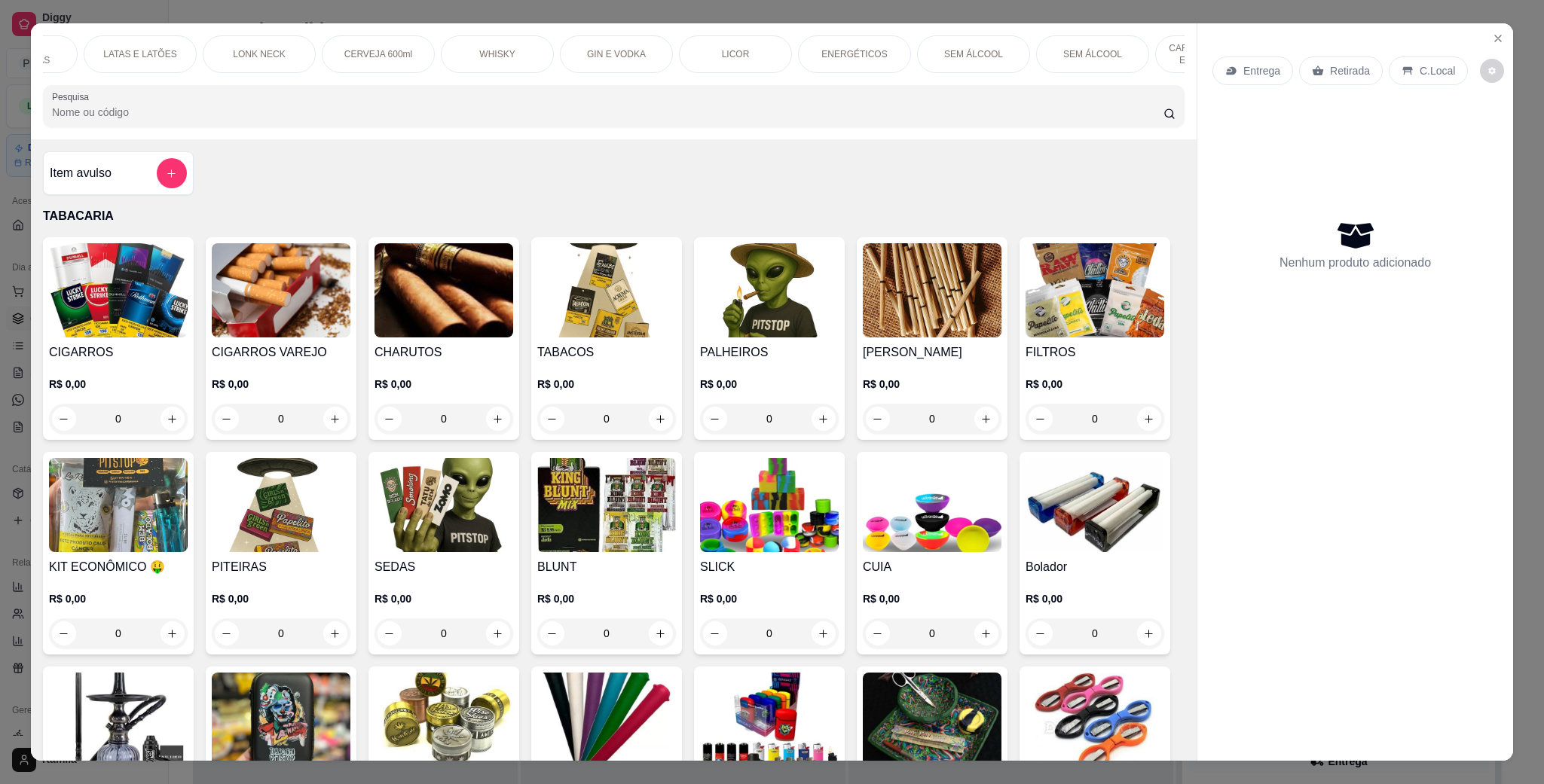
scroll to position [0, 756]
click at [1128, 46] on p "CARREGADORES E ELETRONICOS" at bounding box center [1129, 55] width 87 height 24
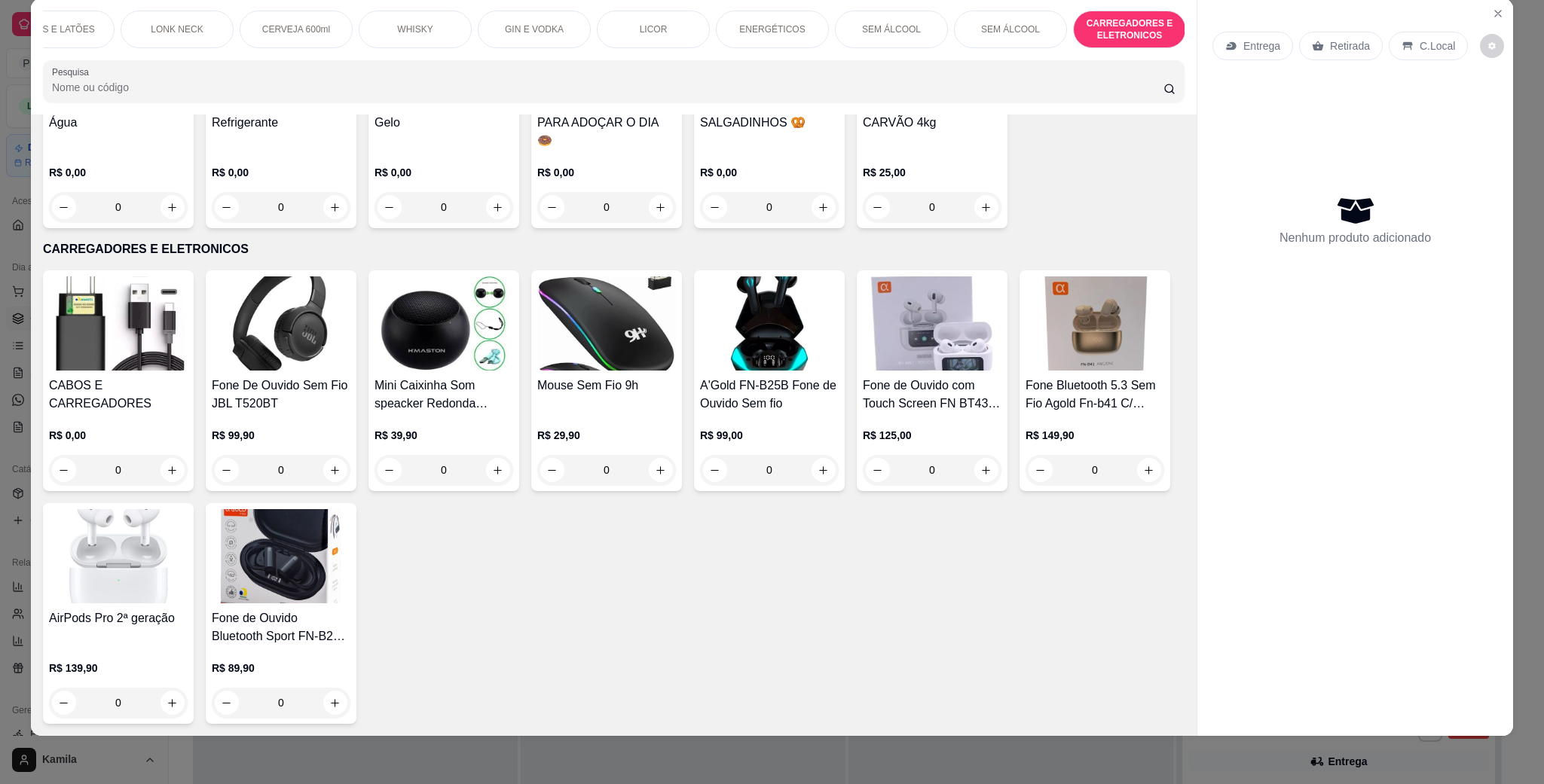
scroll to position [6834, 0]
click at [1497, 9] on button "Close" at bounding box center [1498, 14] width 24 height 24
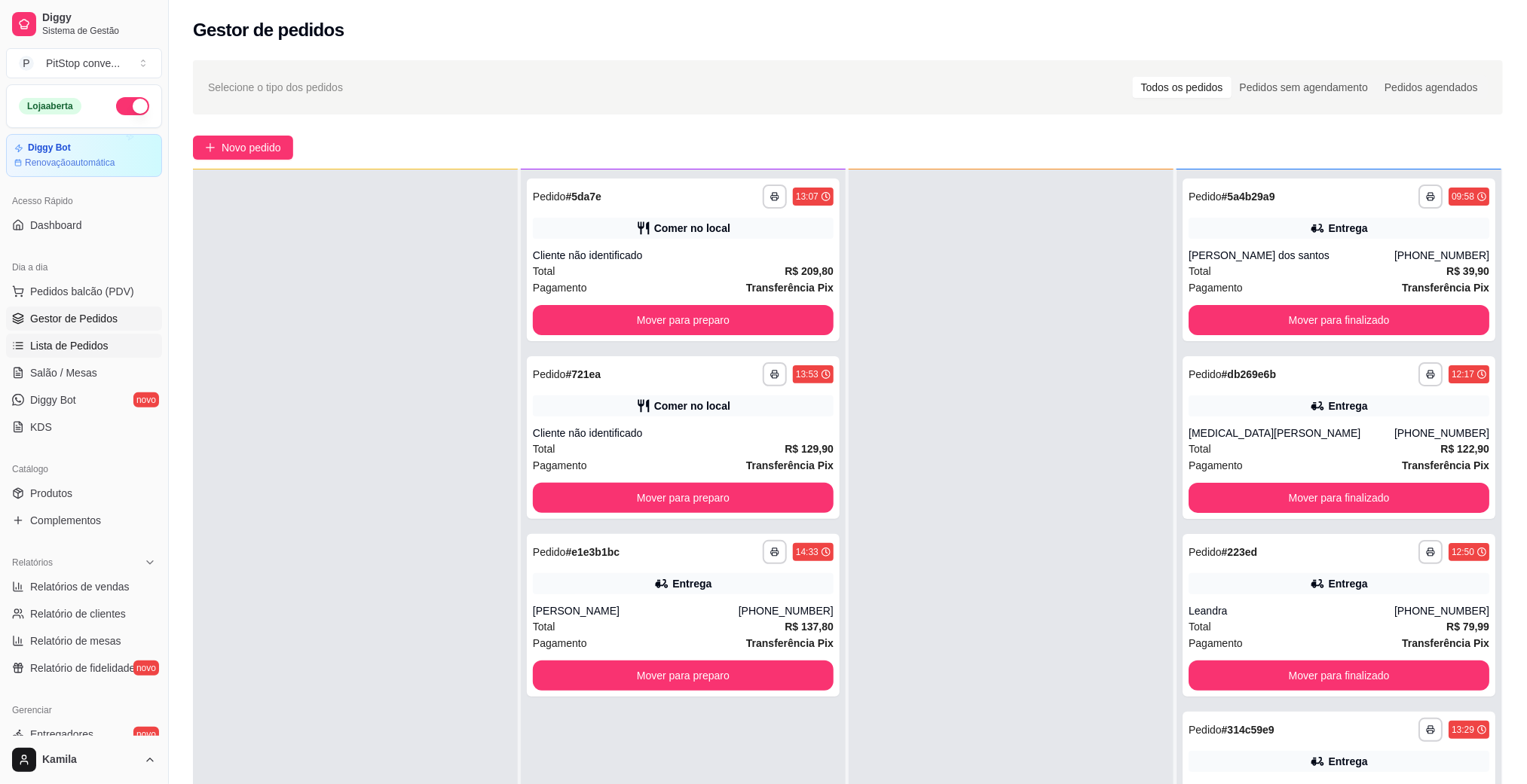
click at [84, 349] on span "Lista de Pedidos" at bounding box center [69, 346] width 78 height 15
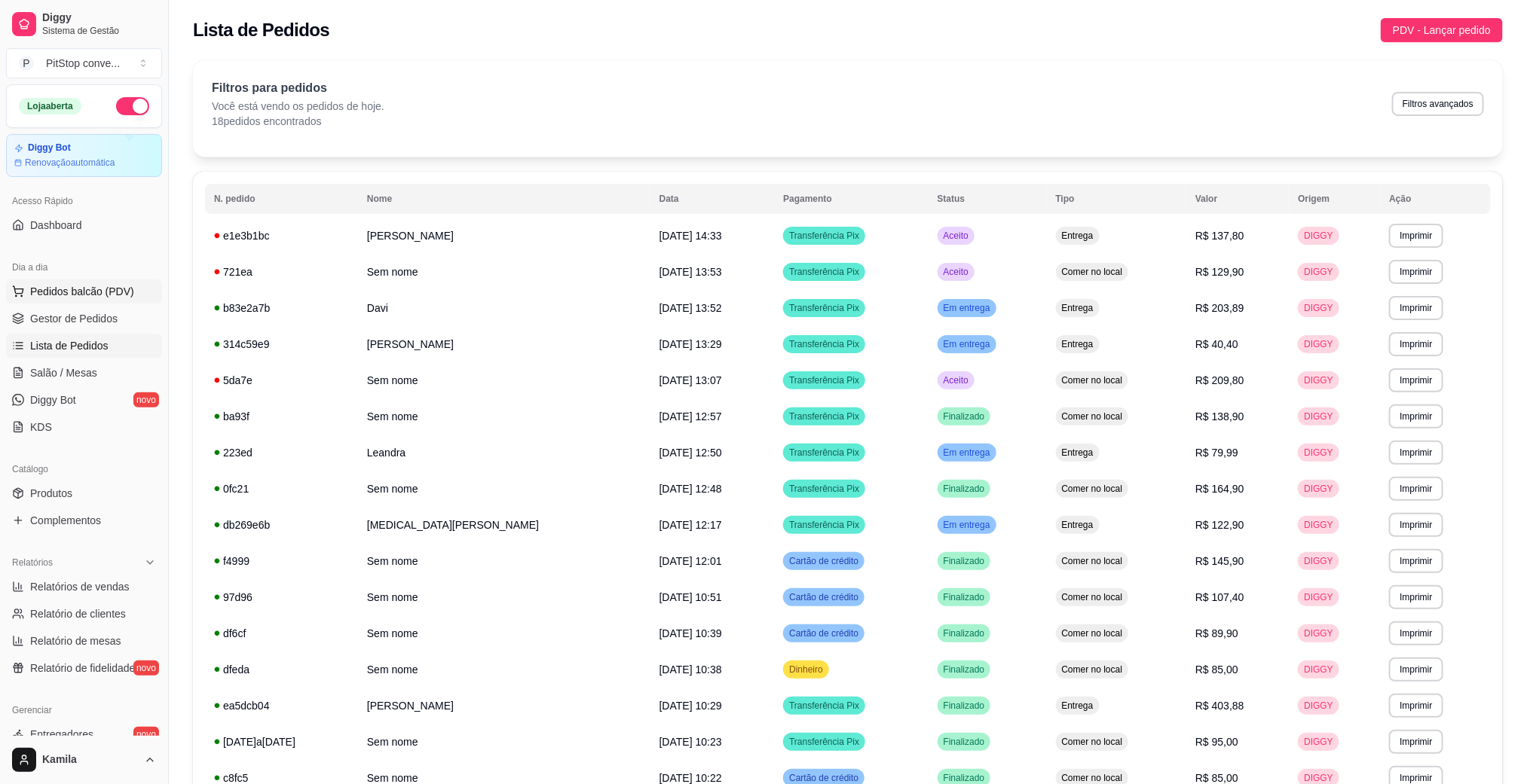
click at [60, 293] on span "Pedidos balcão (PDV)" at bounding box center [82, 291] width 104 height 15
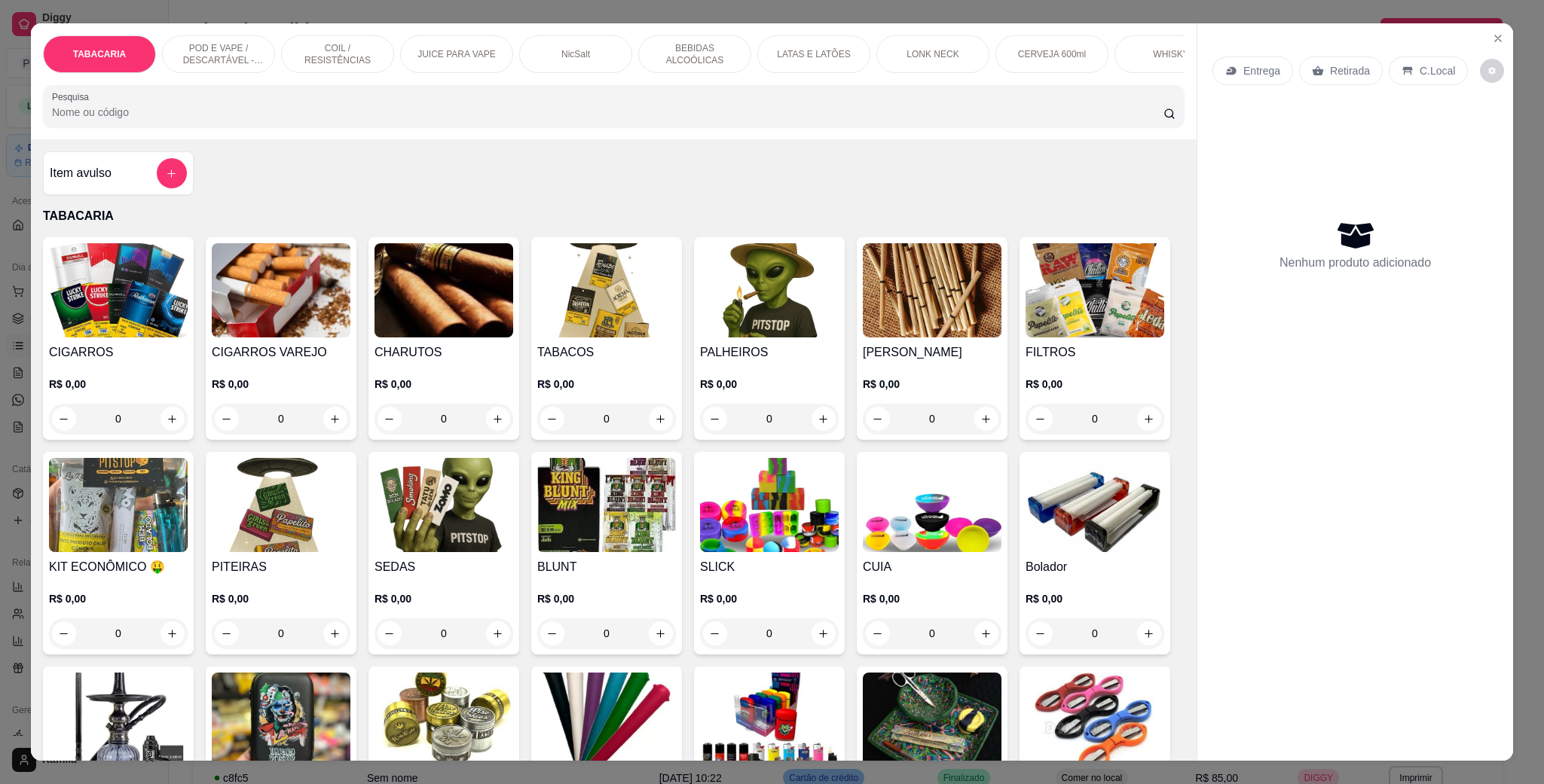
click at [71, 317] on img at bounding box center [118, 291] width 139 height 95
click at [1492, 34] on icon "Close" at bounding box center [1498, 38] width 12 height 12
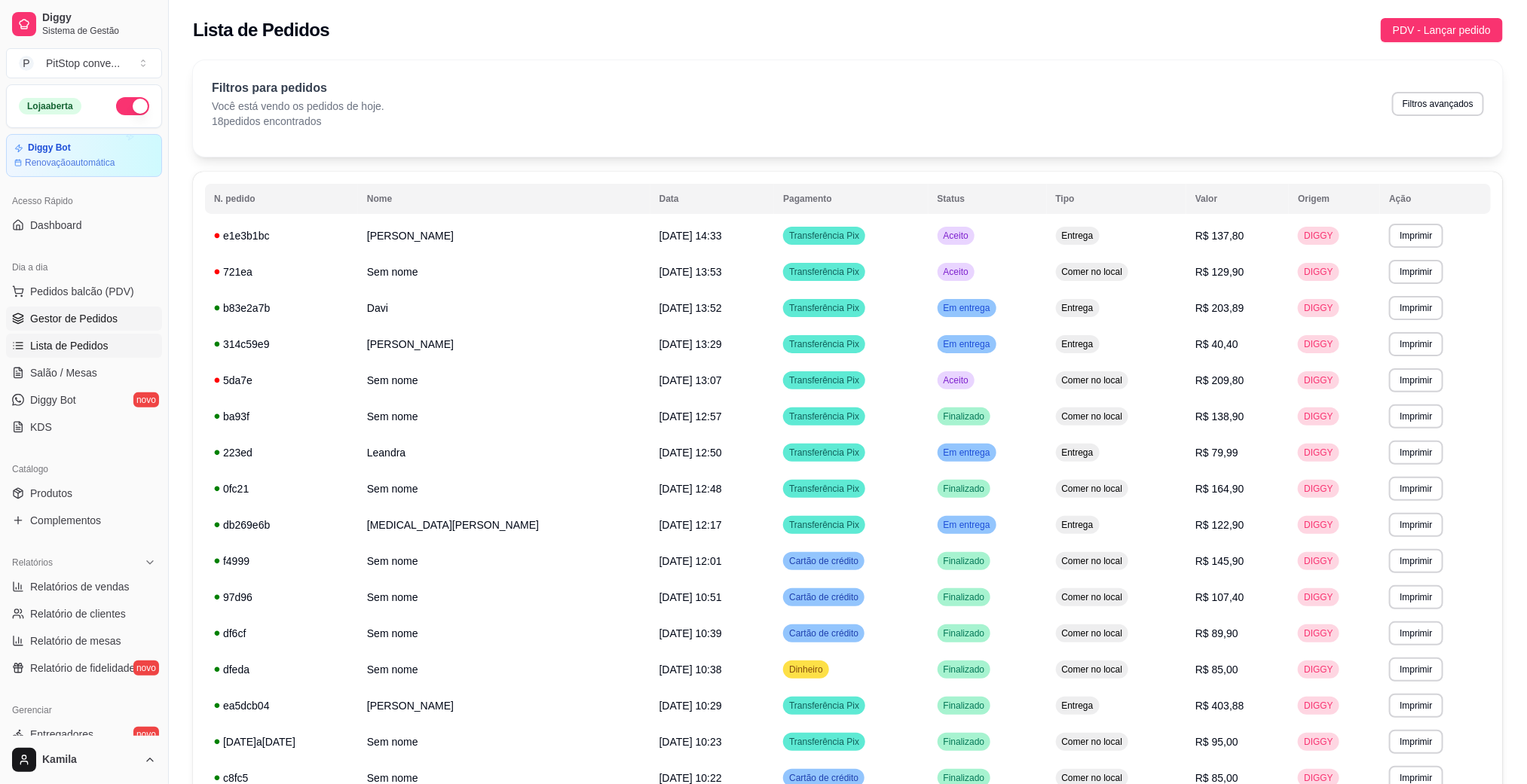
click at [55, 317] on span "Gestor de Pedidos" at bounding box center [73, 319] width 87 height 15
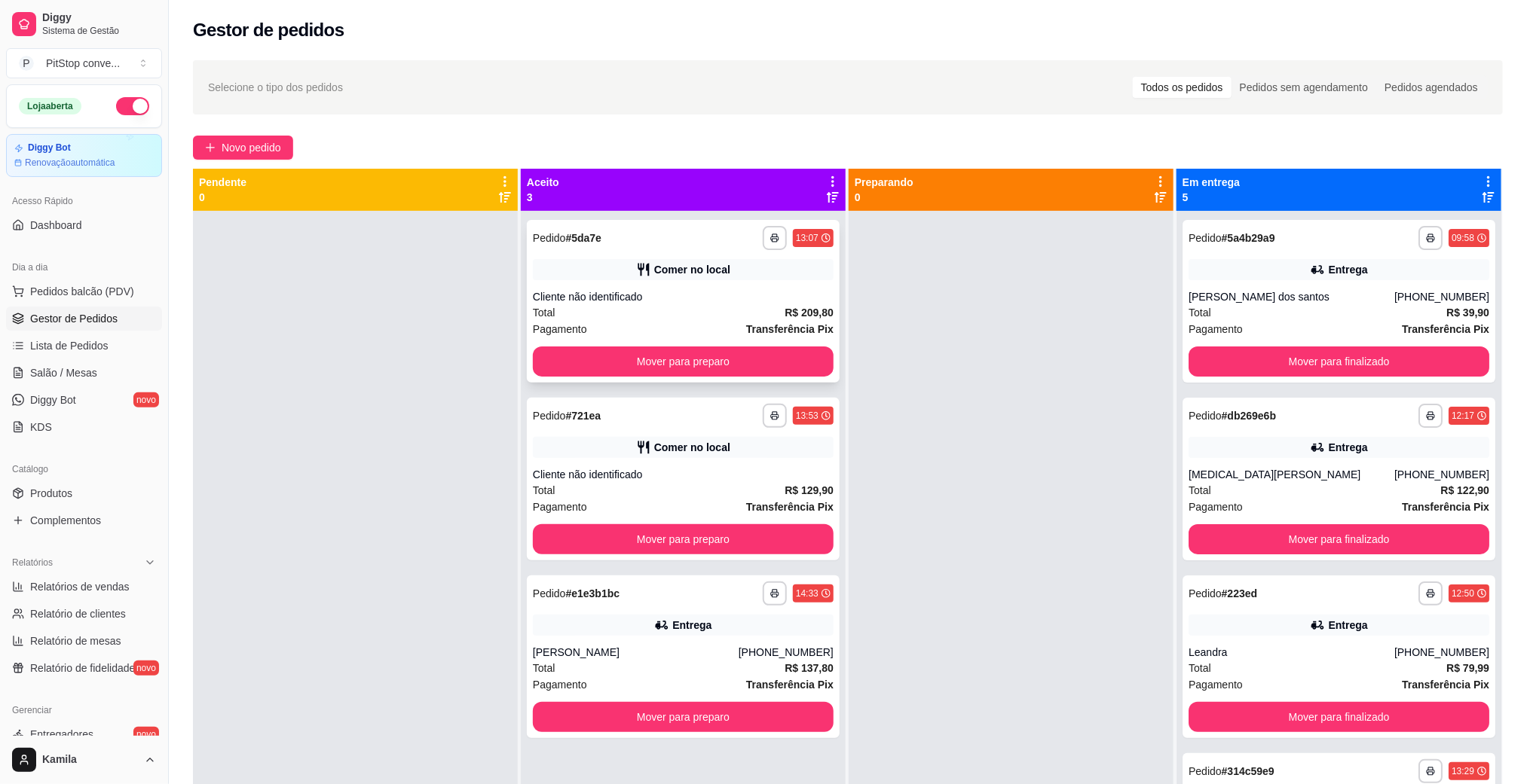
click at [704, 290] on div "Cliente não identificado" at bounding box center [682, 297] width 301 height 15
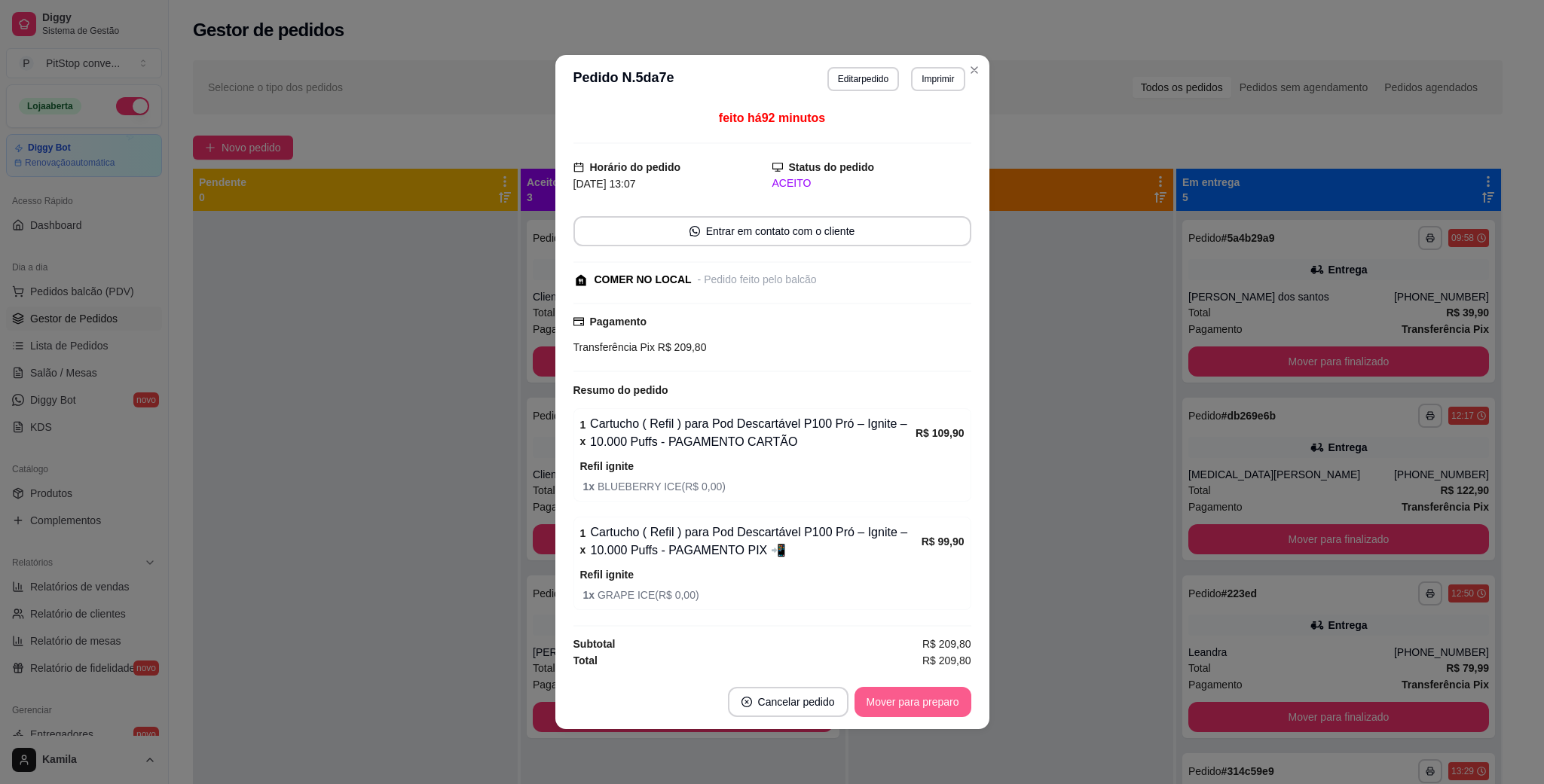
click at [915, 717] on button "Mover para preparo" at bounding box center [912, 702] width 117 height 30
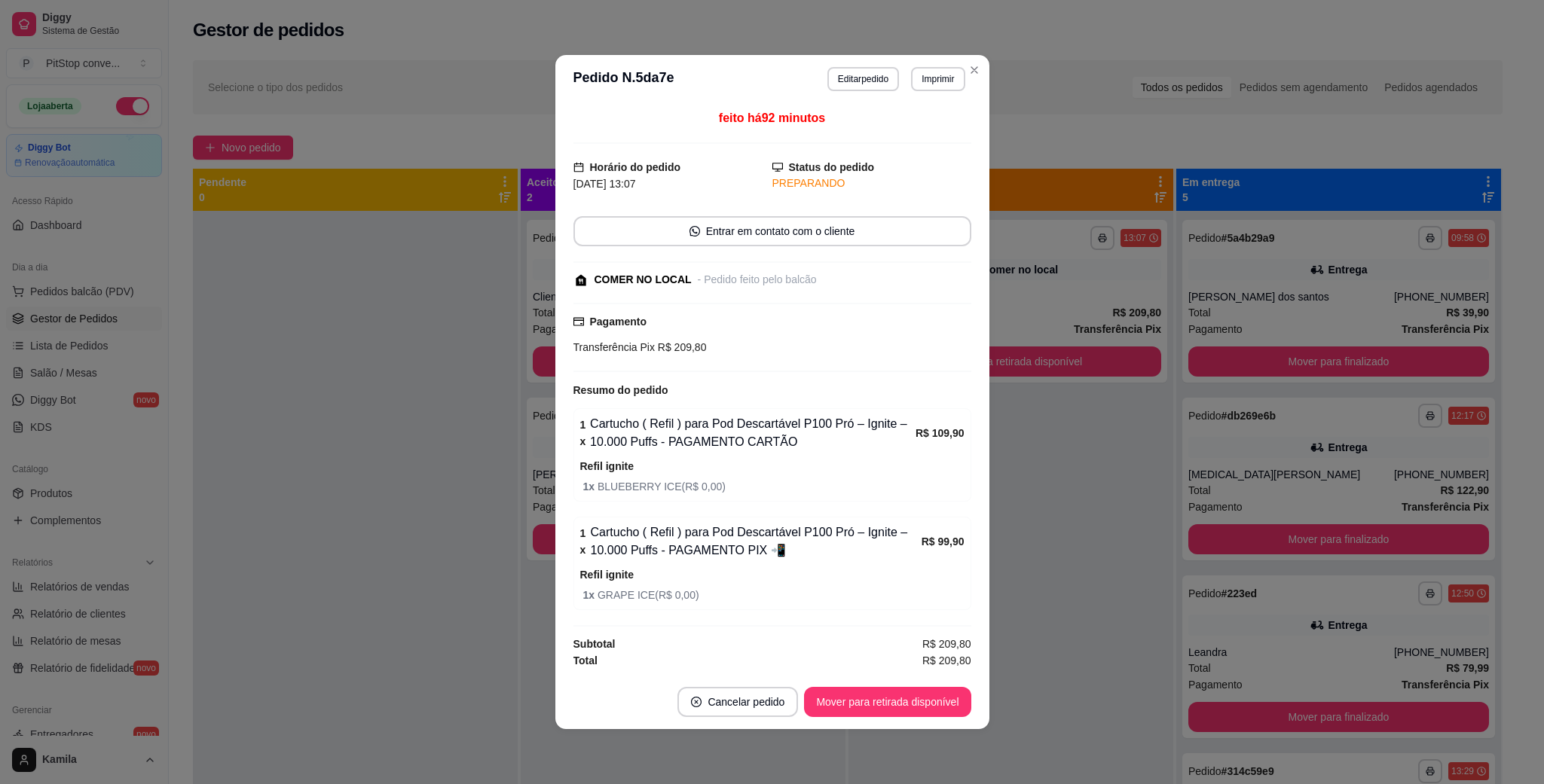
click at [916, 707] on button "Mover para retirada disponível" at bounding box center [887, 702] width 166 height 30
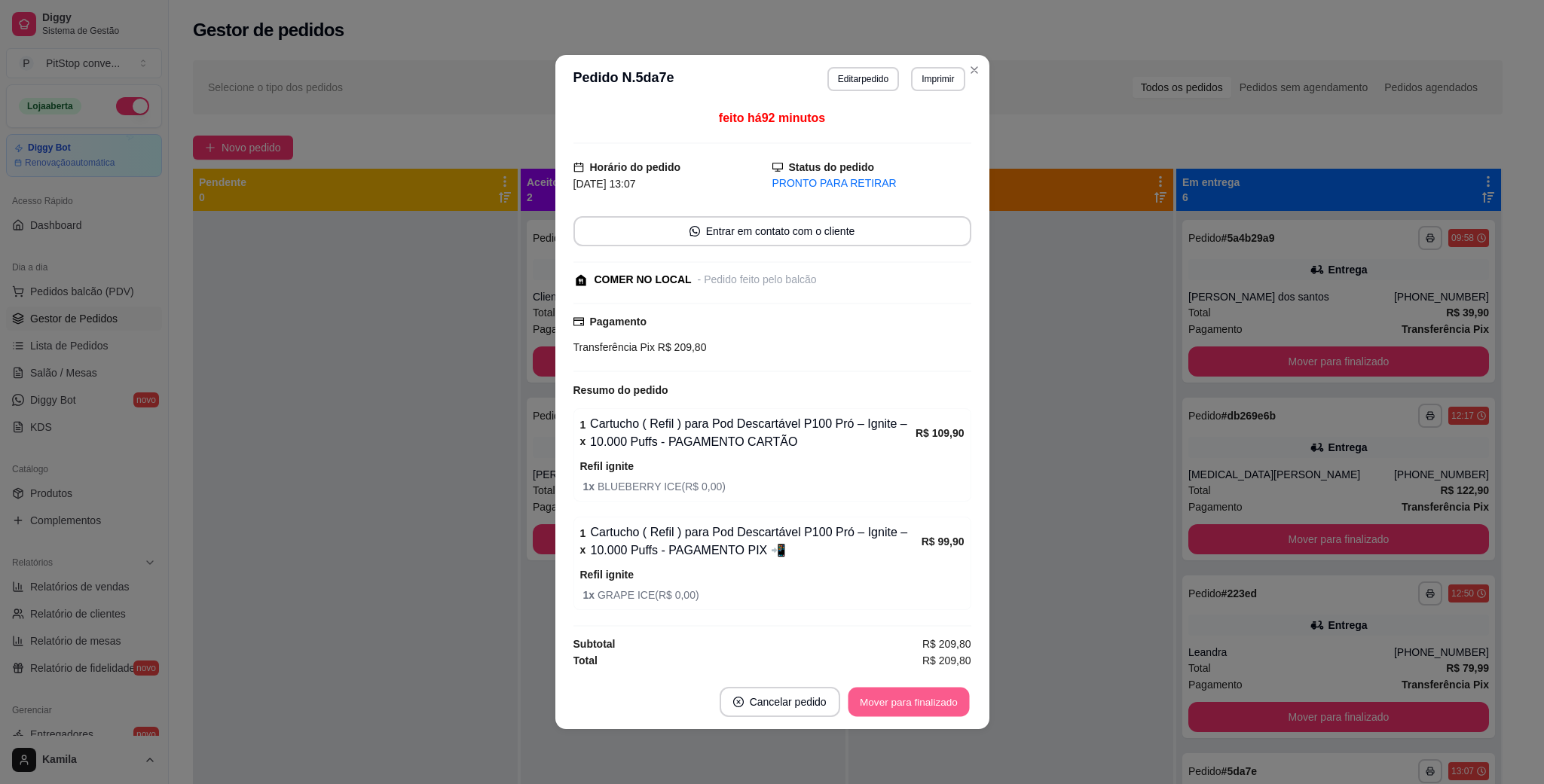
click at [905, 707] on button "Mover para finalizado" at bounding box center [908, 703] width 121 height 29
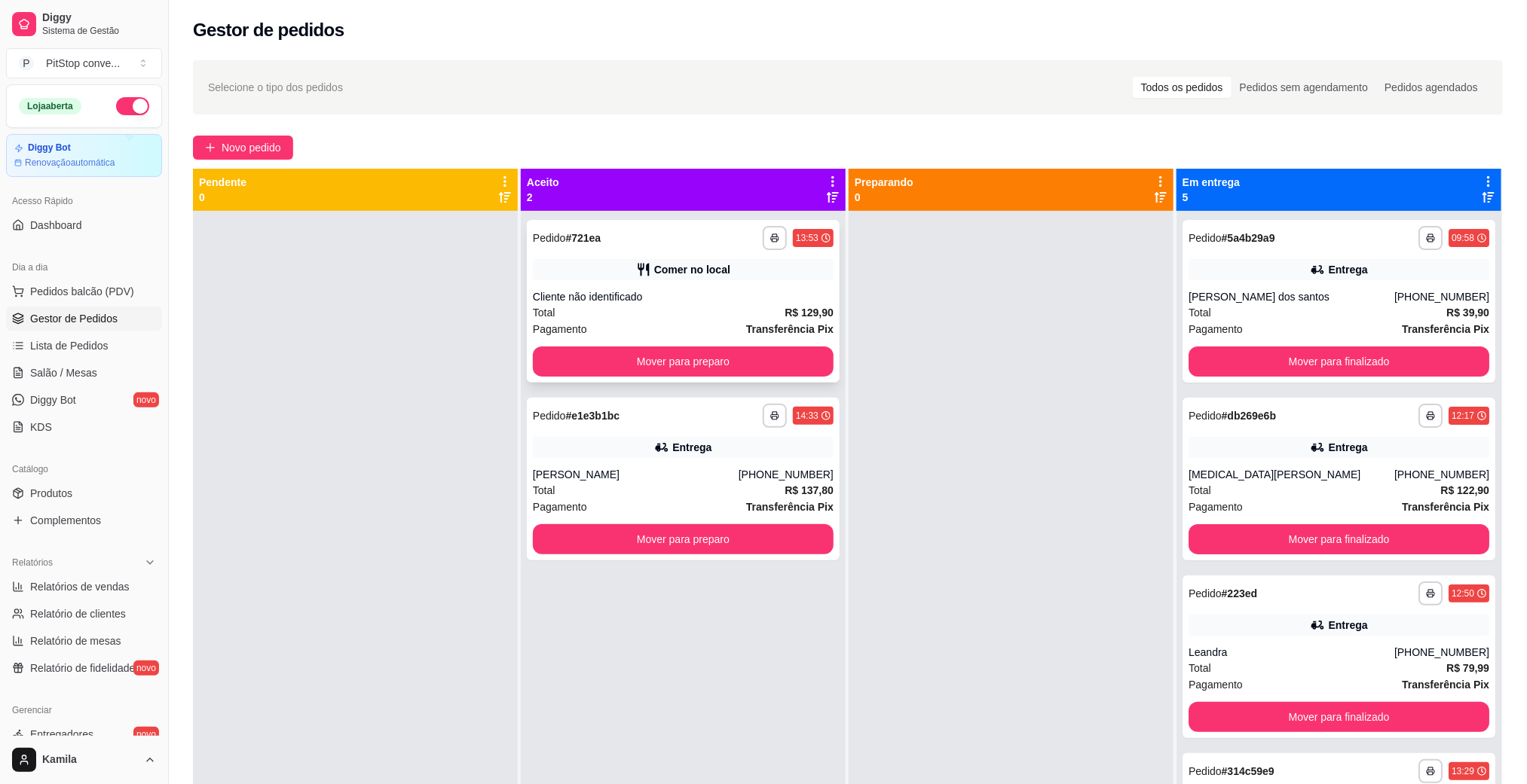
click at [699, 262] on div "Comer no local" at bounding box center [691, 270] width 76 height 15
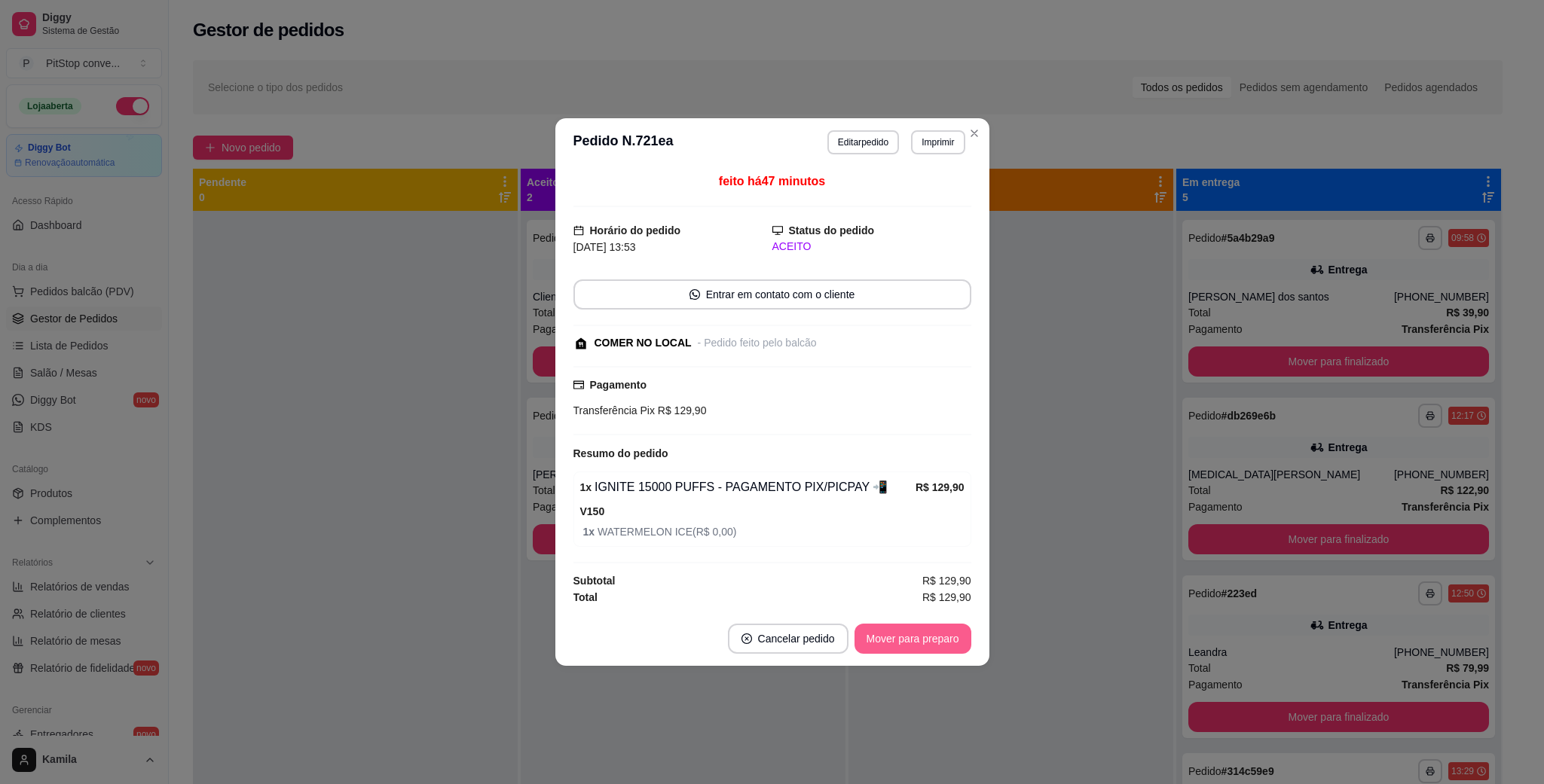
click at [911, 640] on button "Mover para preparo" at bounding box center [912, 638] width 117 height 30
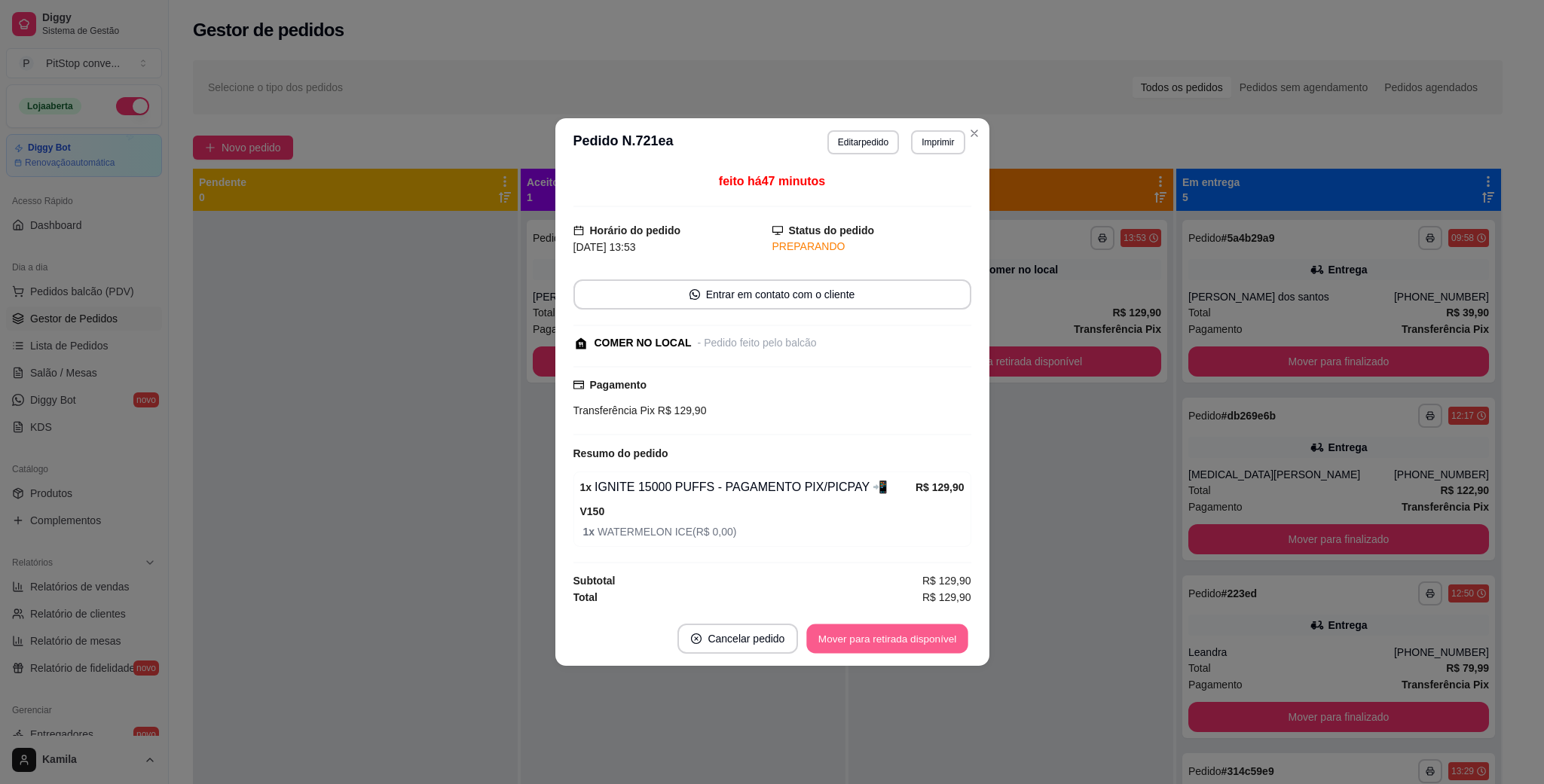
click at [909, 644] on button "Mover para retirada disponível" at bounding box center [888, 639] width 161 height 29
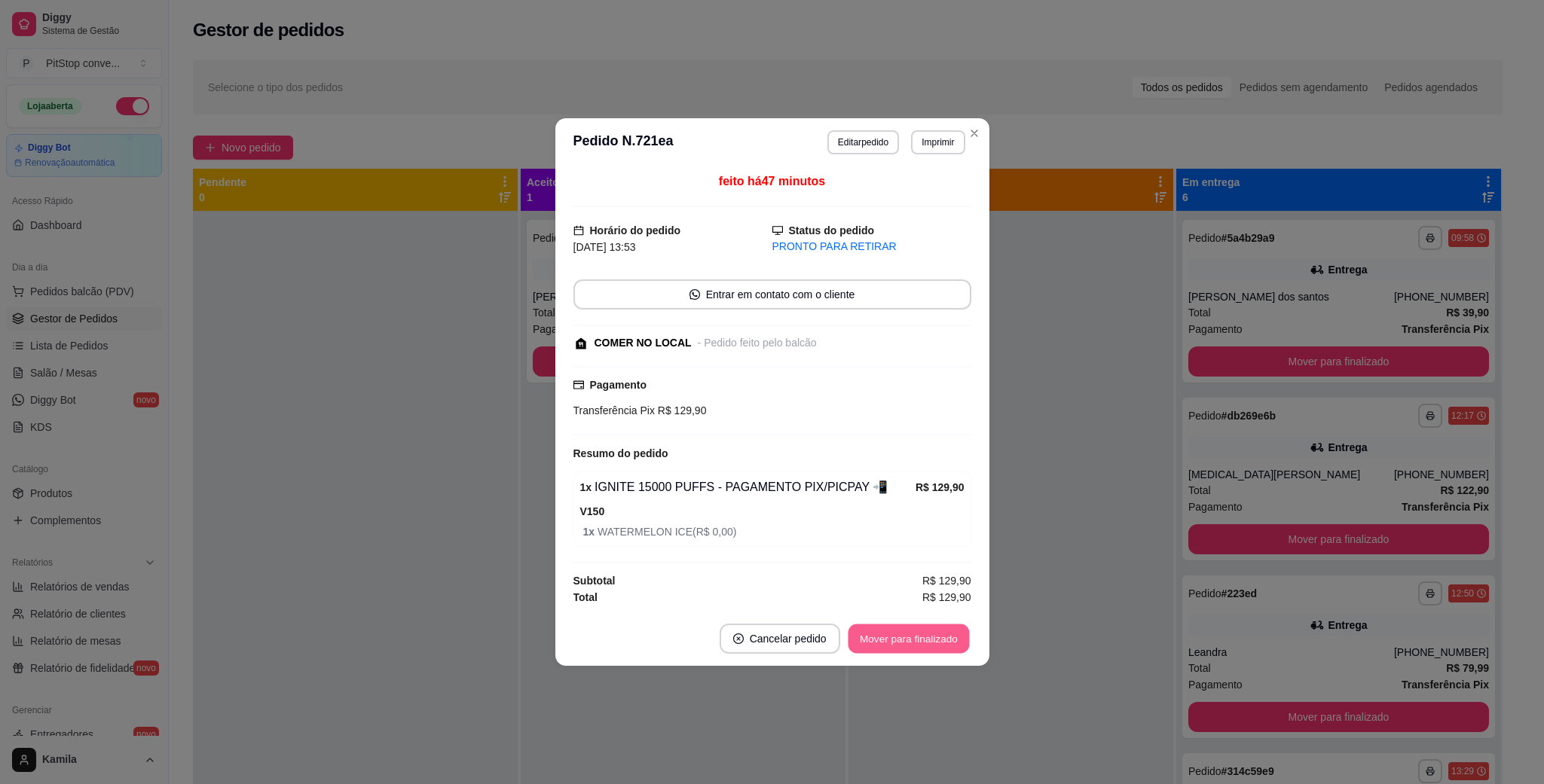
click at [909, 645] on button "Mover para finalizado" at bounding box center [908, 639] width 121 height 29
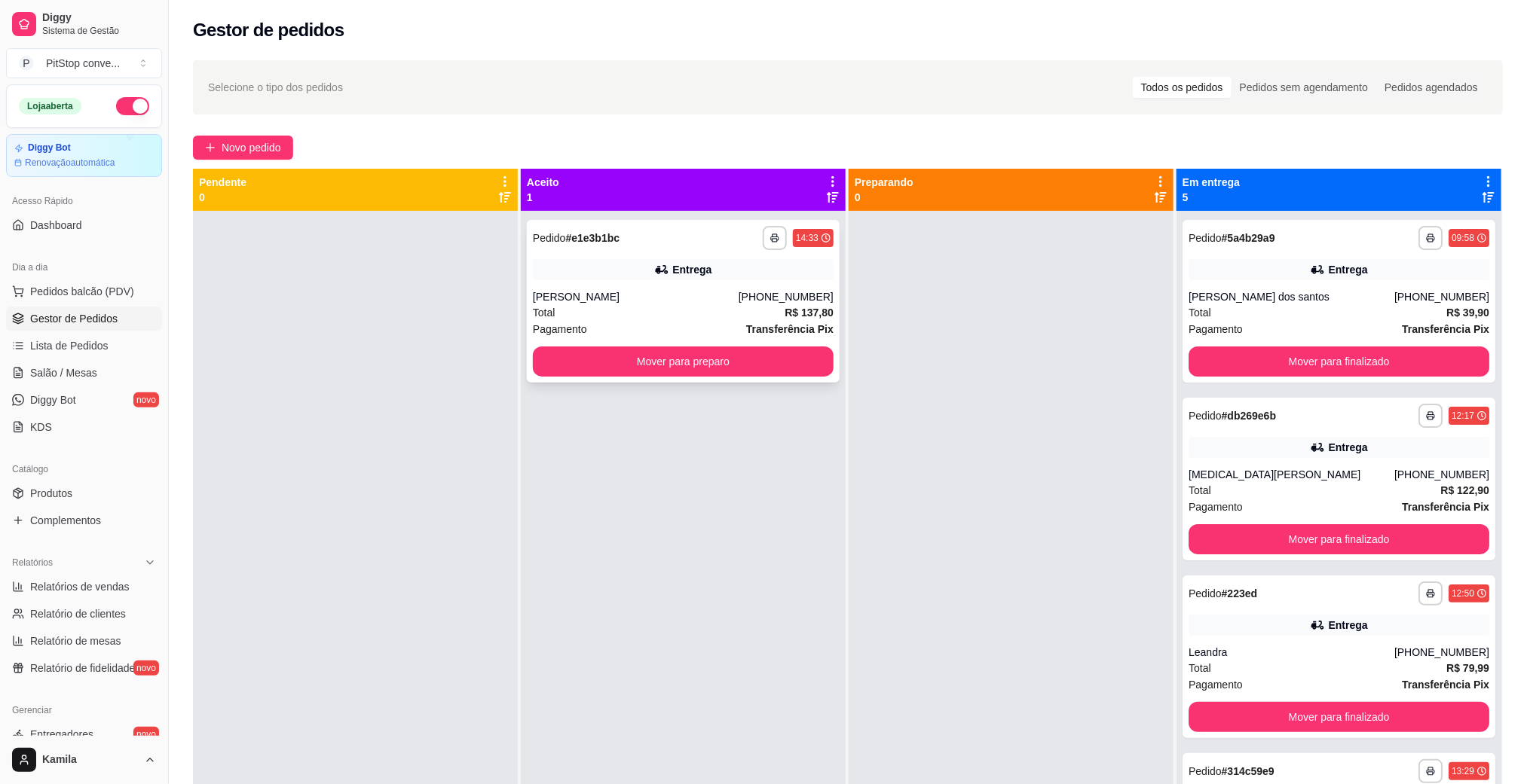
click at [706, 274] on div "Entrega" at bounding box center [682, 270] width 301 height 21
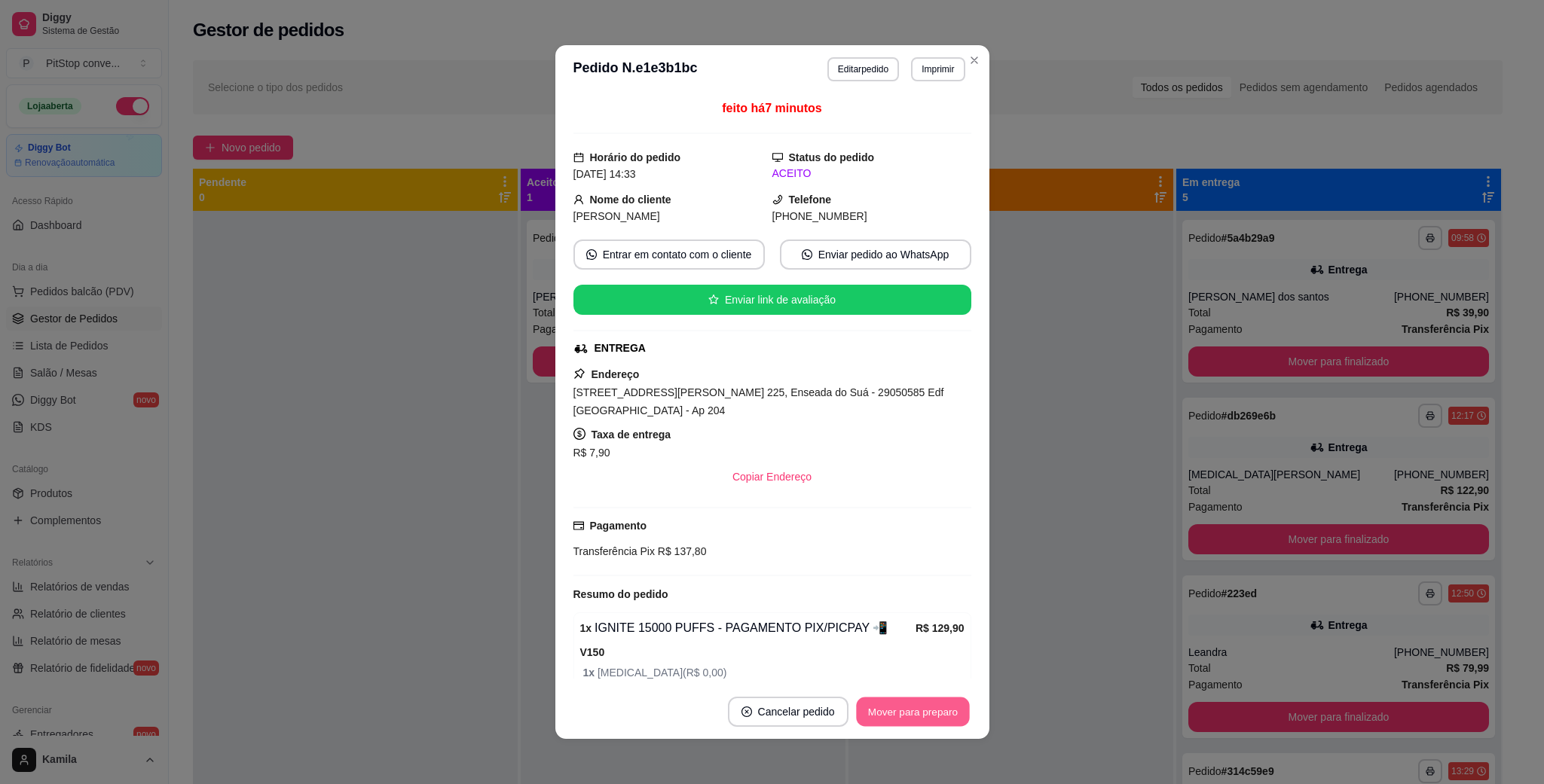
click at [907, 715] on button "Mover para preparo" at bounding box center [912, 712] width 113 height 29
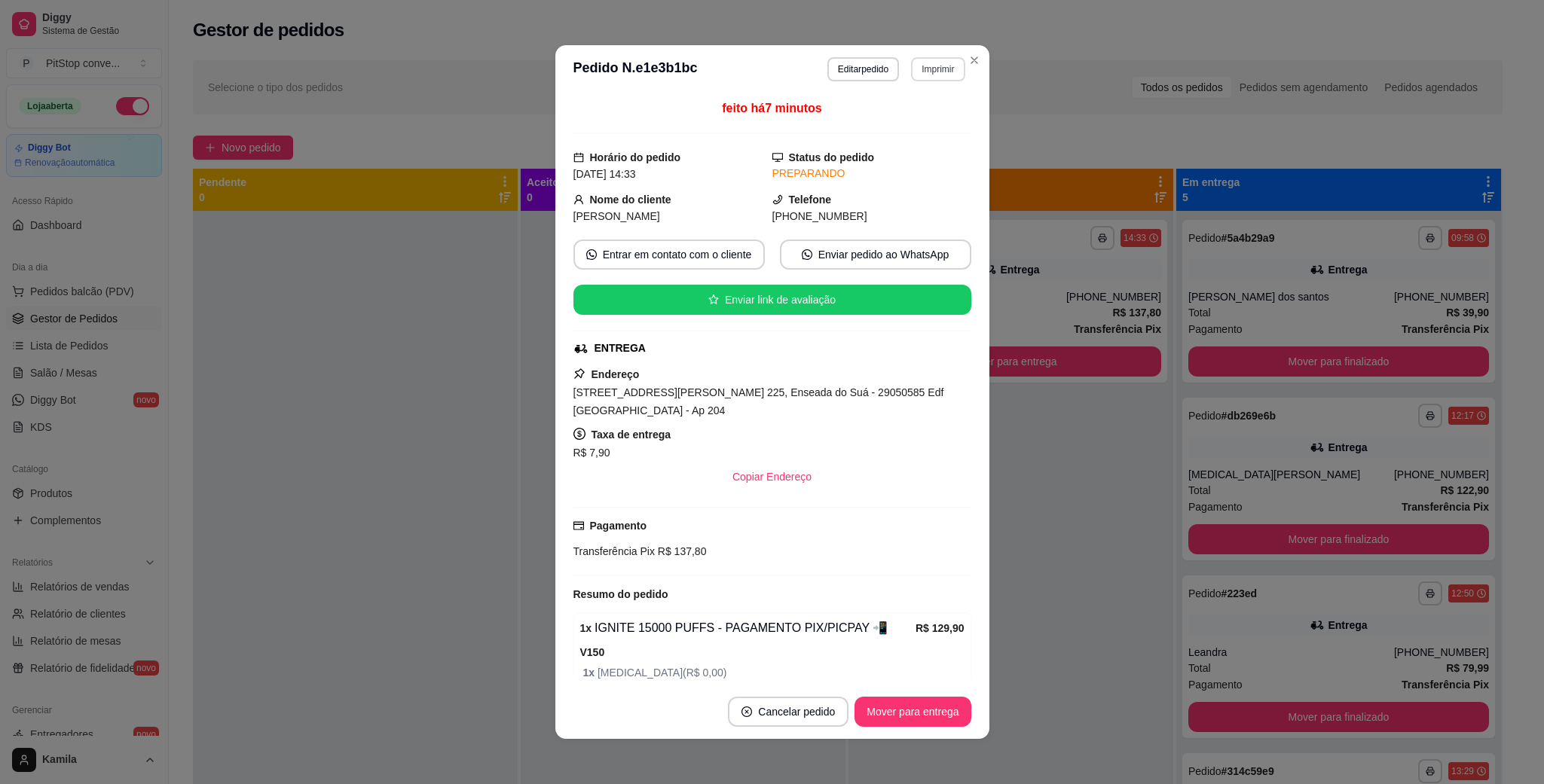
click at [922, 66] on button "Imprimir" at bounding box center [937, 69] width 54 height 24
click at [876, 129] on button "IMPRESSORA" at bounding box center [902, 122] width 105 height 24
click at [911, 717] on button "Mover para entrega" at bounding box center [912, 711] width 116 height 30
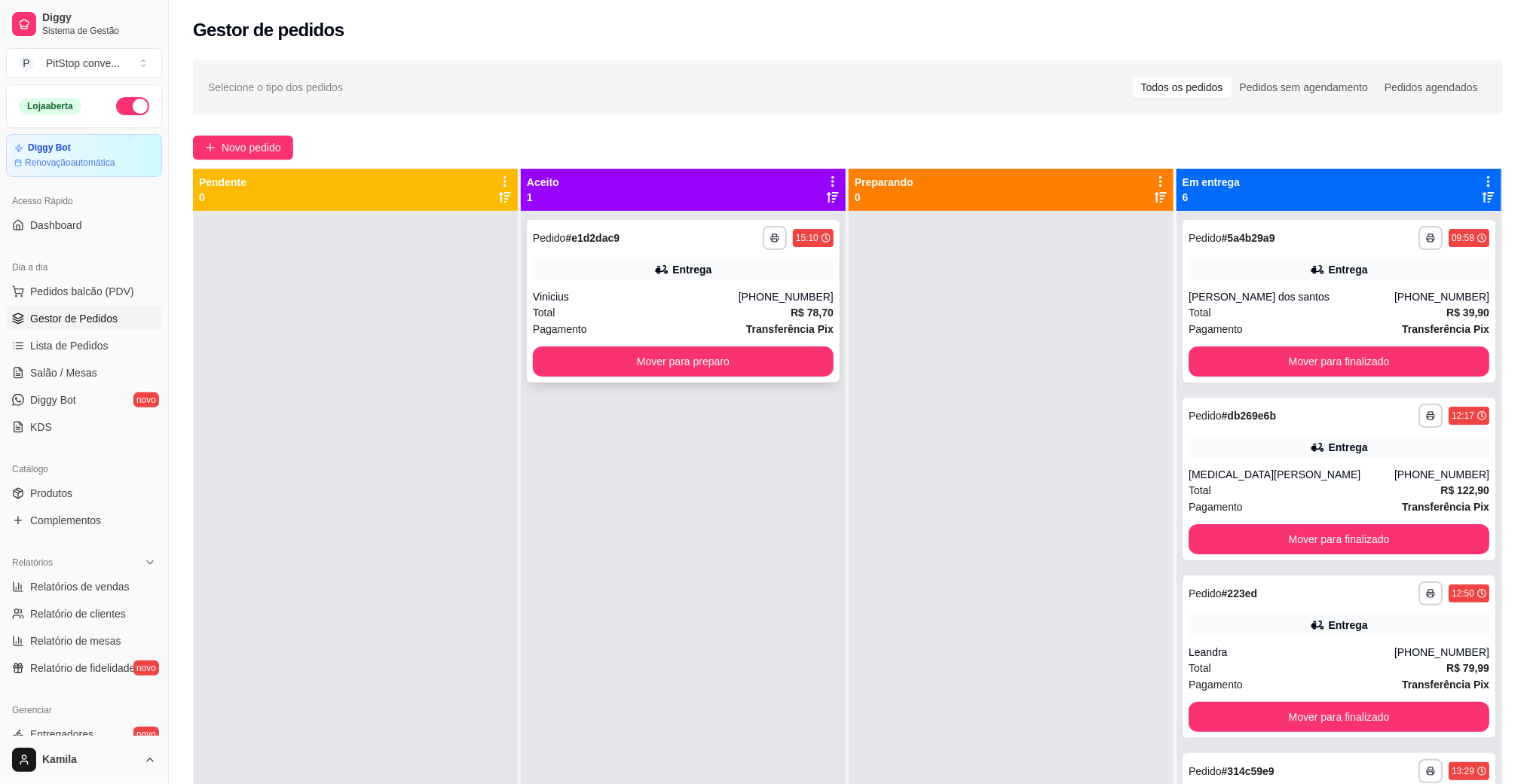
click at [677, 244] on div "**********" at bounding box center [682, 238] width 301 height 24
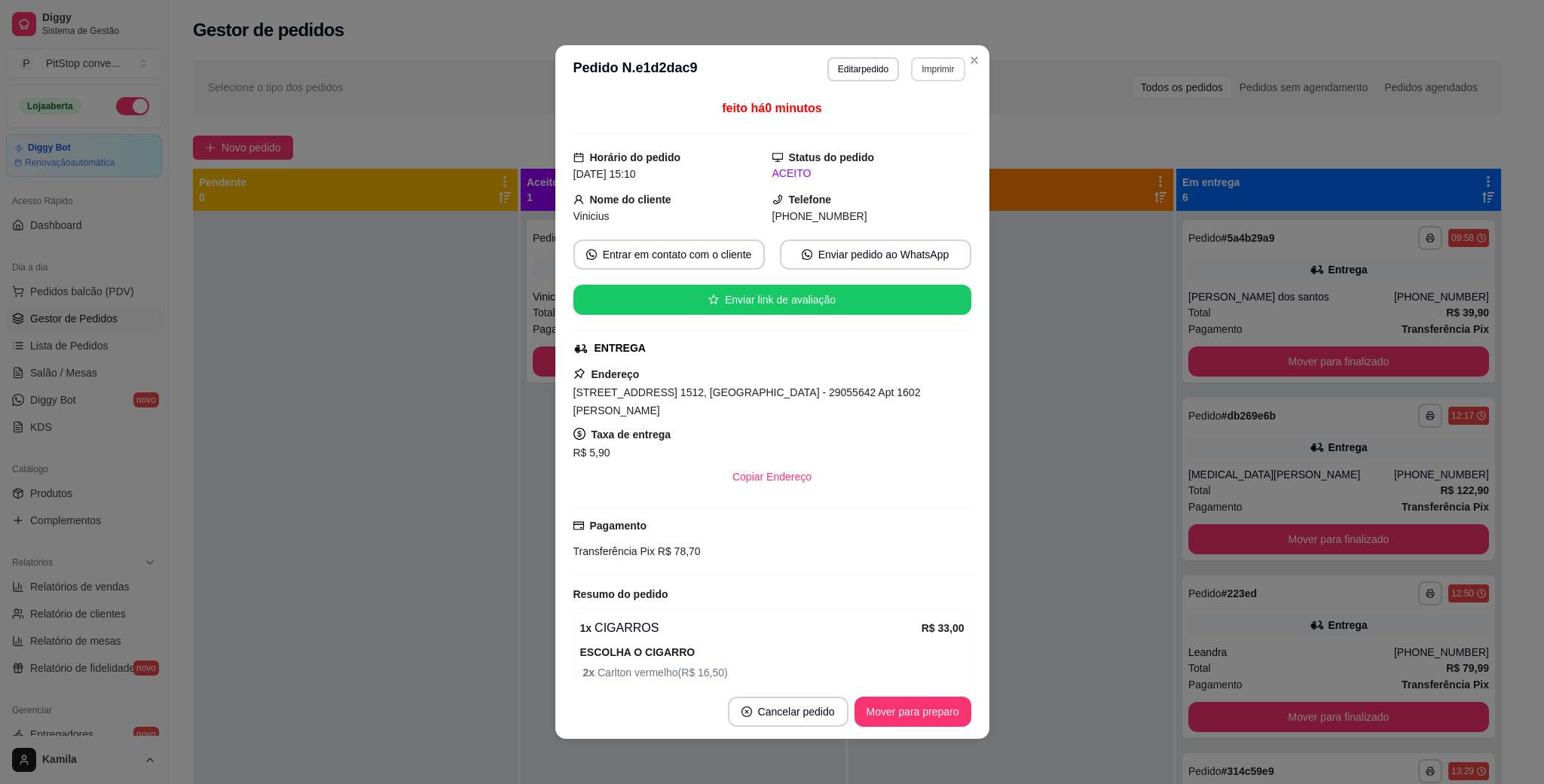
click at [936, 65] on button "Imprimir" at bounding box center [937, 69] width 54 height 24
click at [904, 127] on button "IMPRESSORA" at bounding box center [902, 122] width 105 height 24
click at [904, 714] on button "Mover para preparo" at bounding box center [912, 711] width 117 height 30
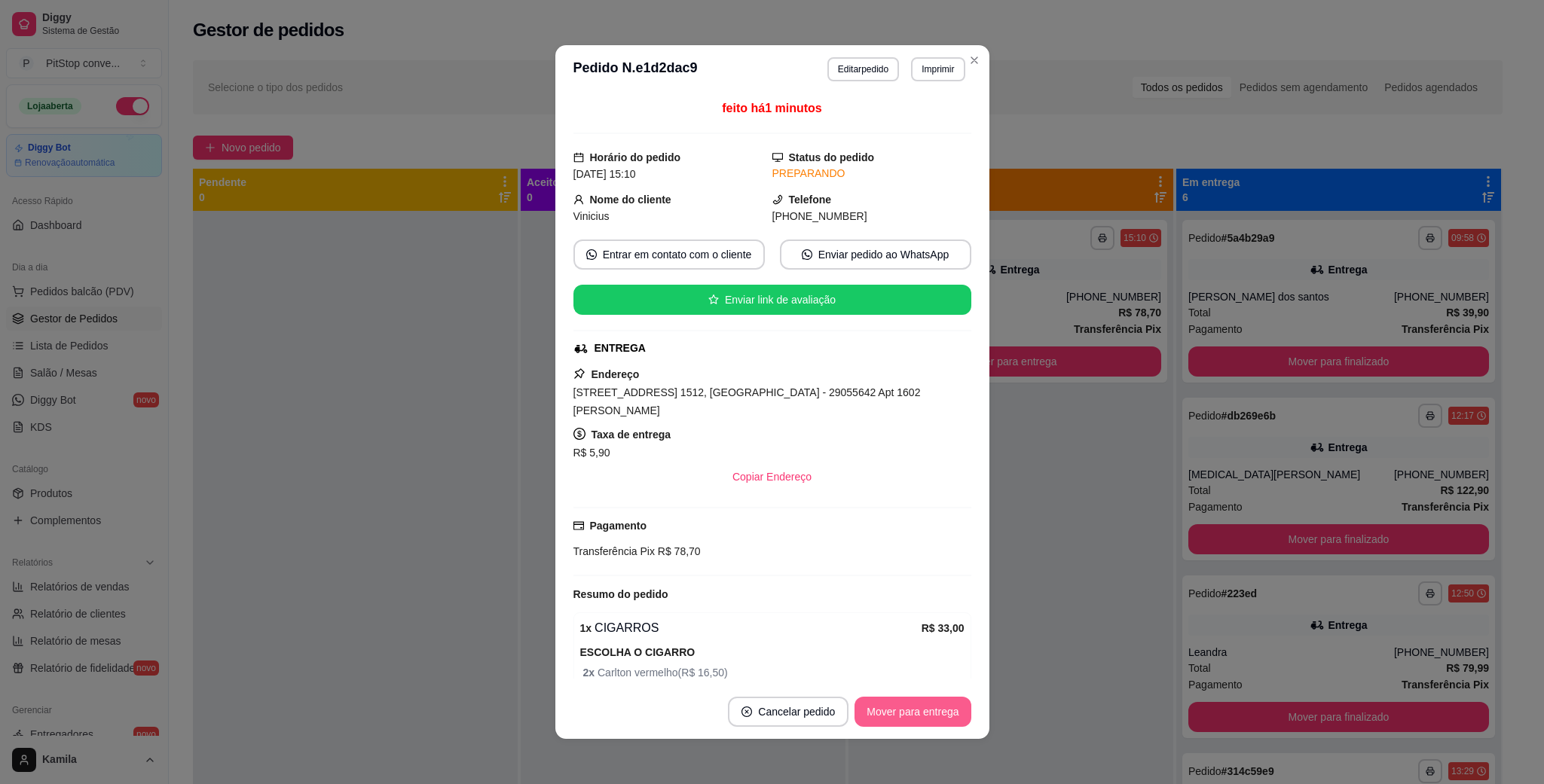
click at [911, 711] on button "Mover para entrega" at bounding box center [912, 711] width 116 height 30
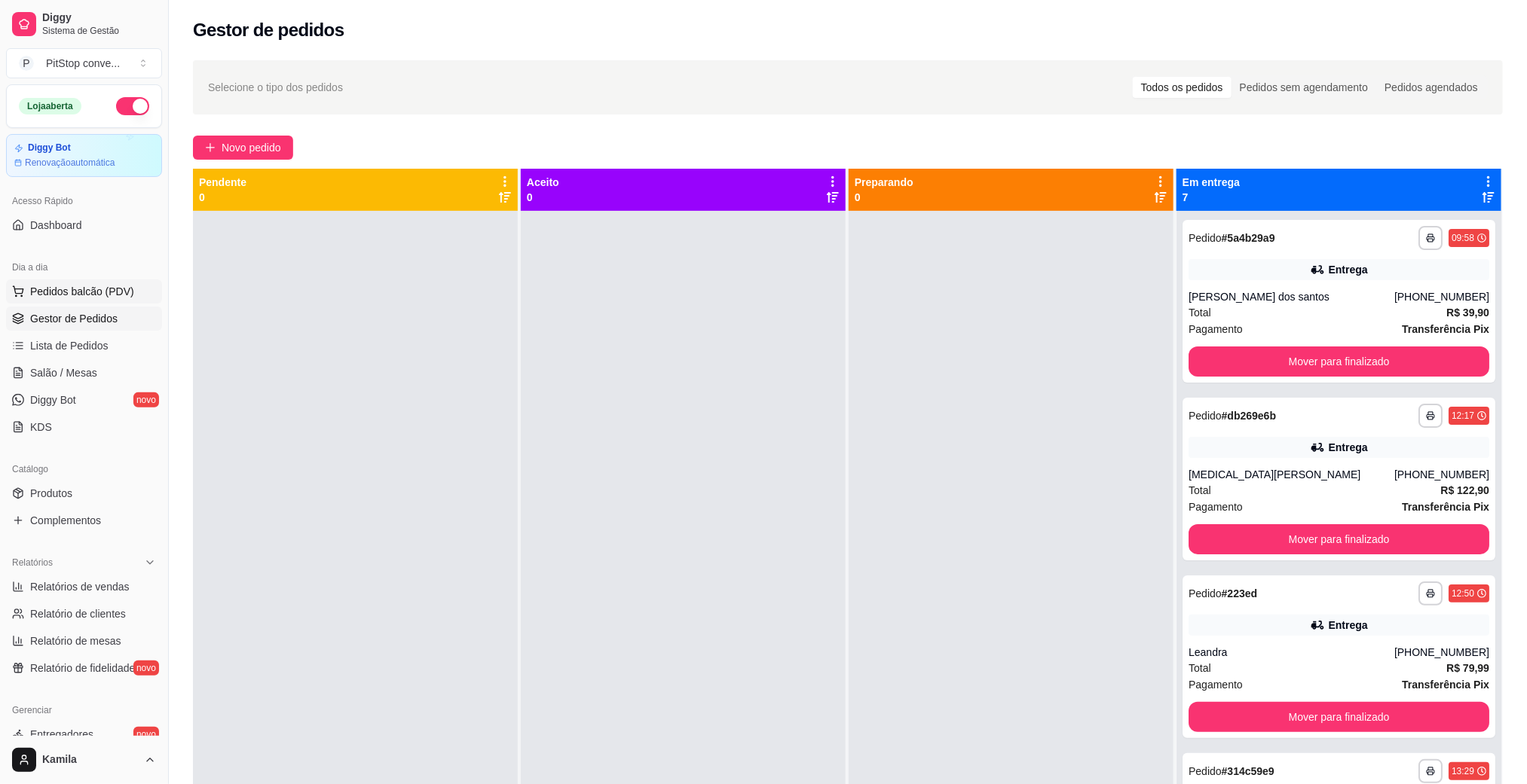
click at [108, 298] on span "Pedidos balcão (PDV)" at bounding box center [82, 291] width 104 height 15
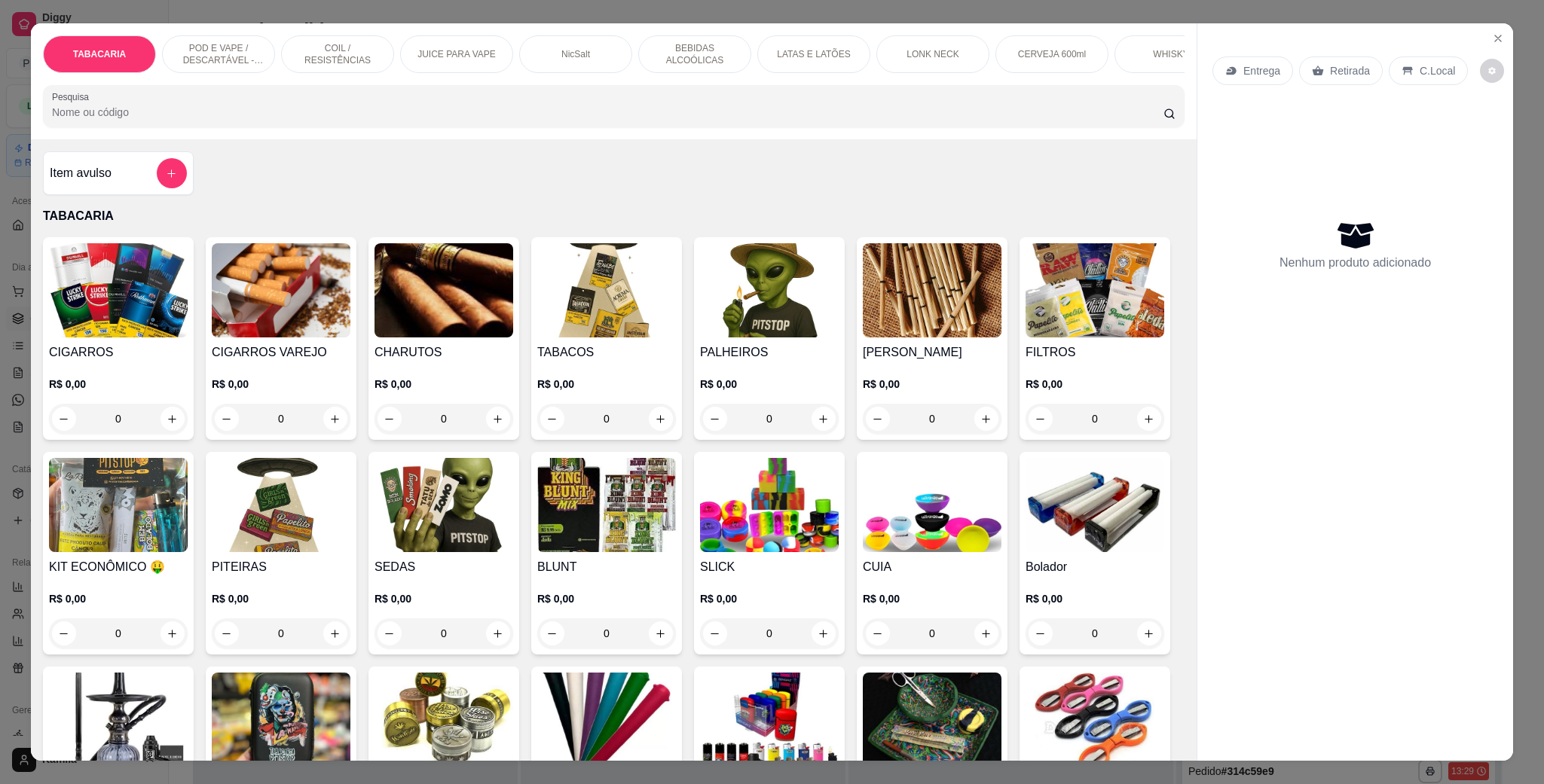
click at [192, 44] on p "POD E VAPE / DESCARTÁVEL - RECARREGAVEL" at bounding box center [218, 55] width 87 height 24
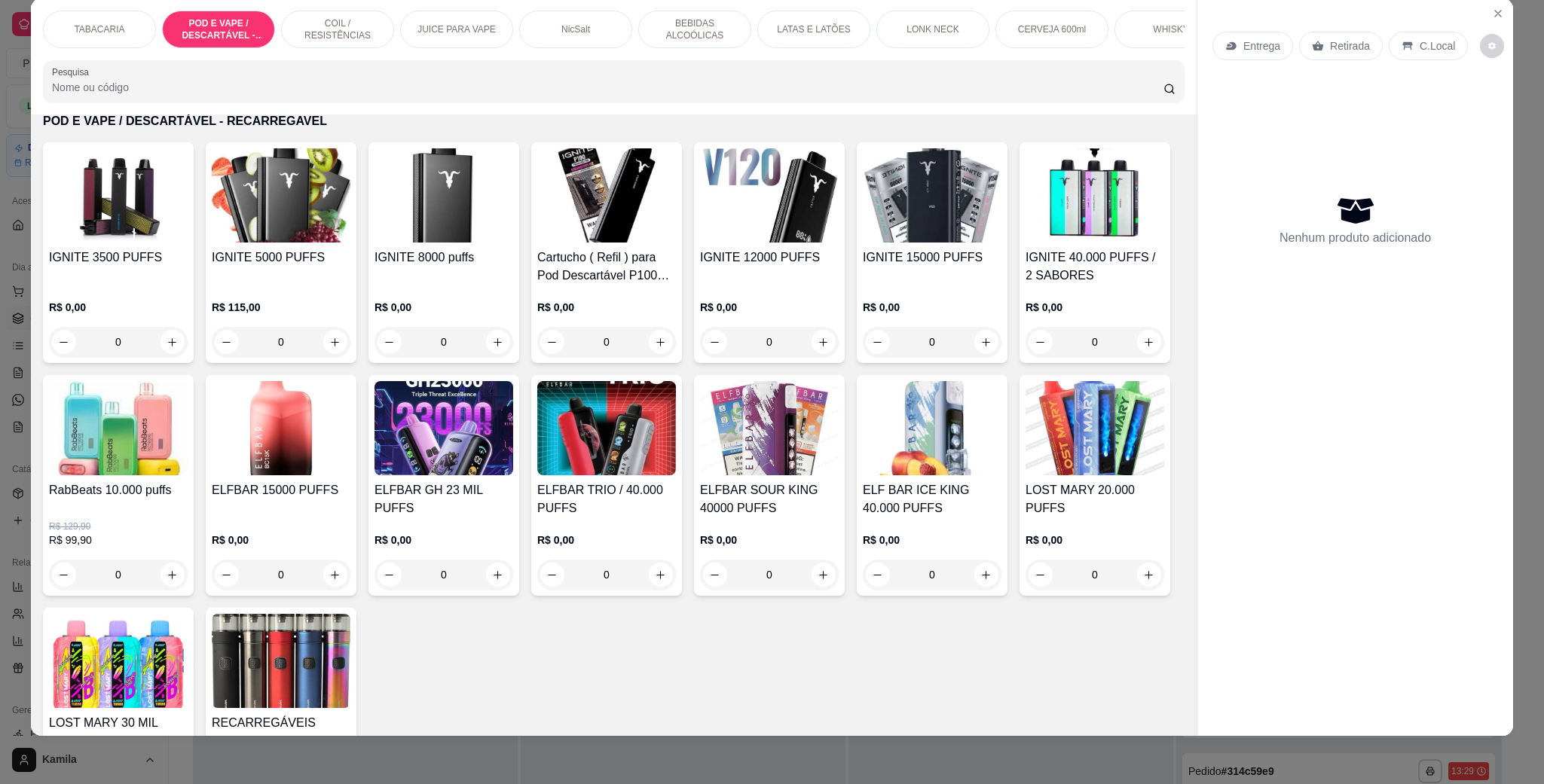
scroll to position [975, 0]
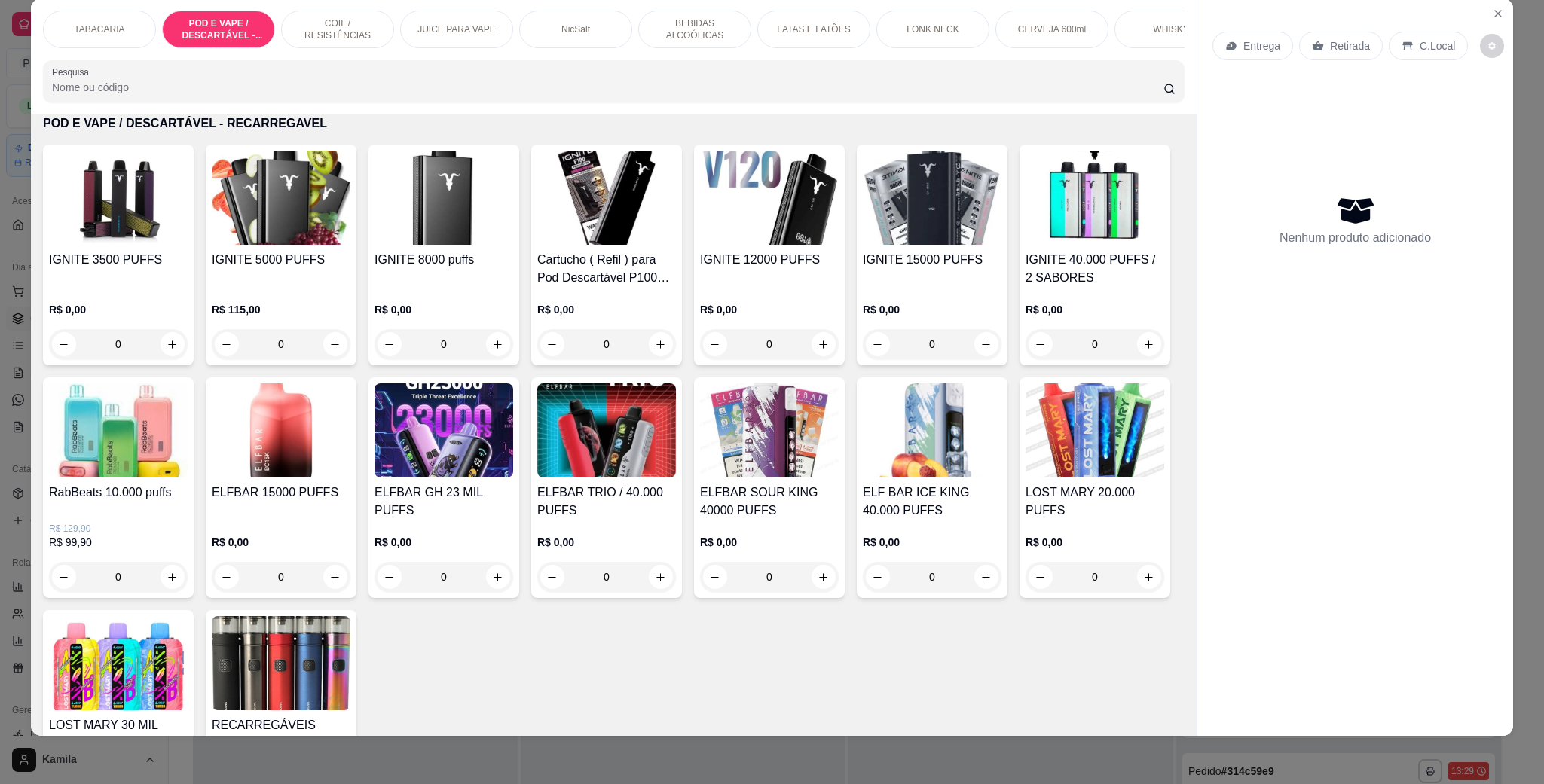
click at [351, 502] on h4 "ELFBAR 15000 PUFFS" at bounding box center [281, 492] width 139 height 18
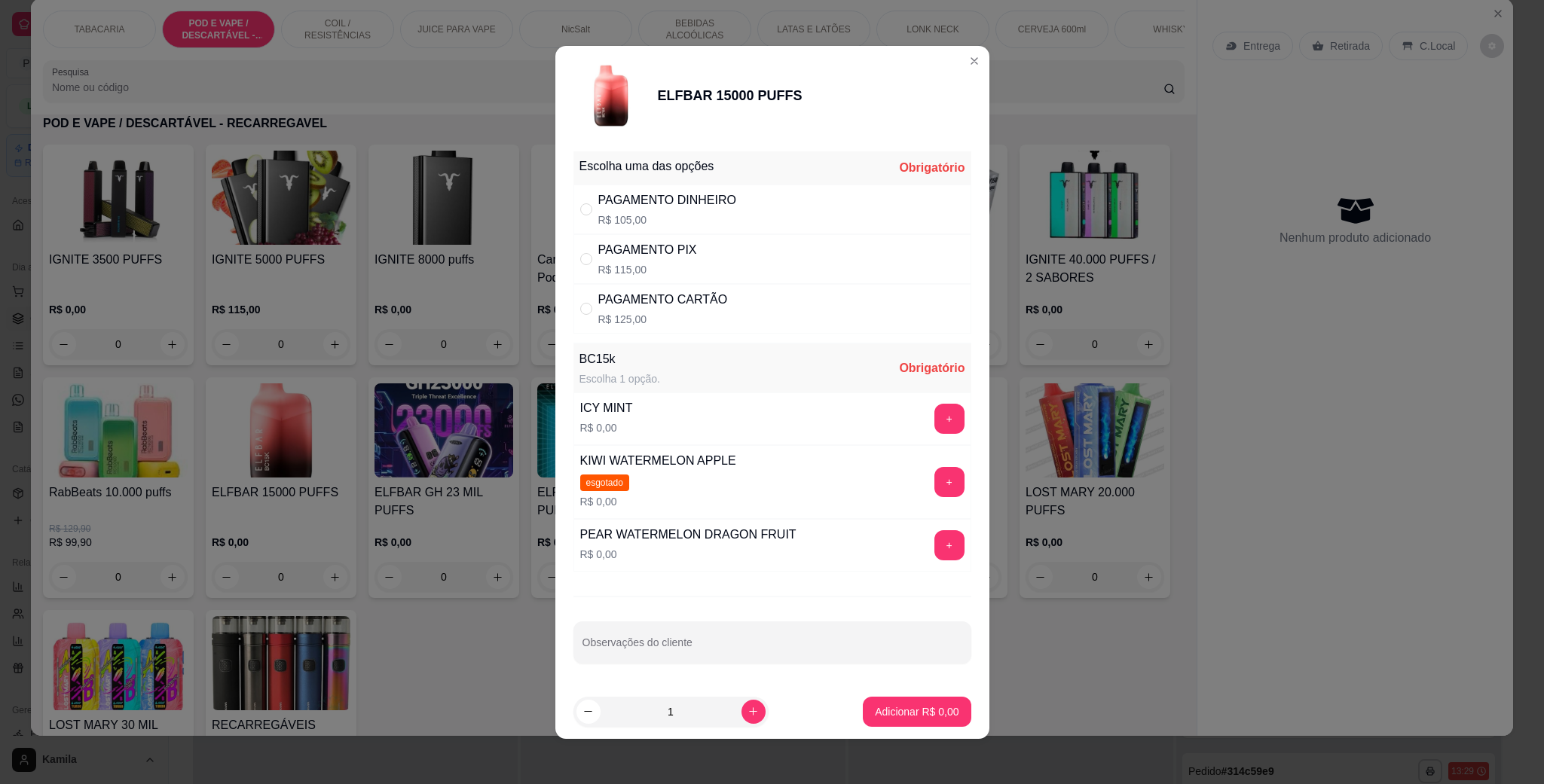
scroll to position [5, 0]
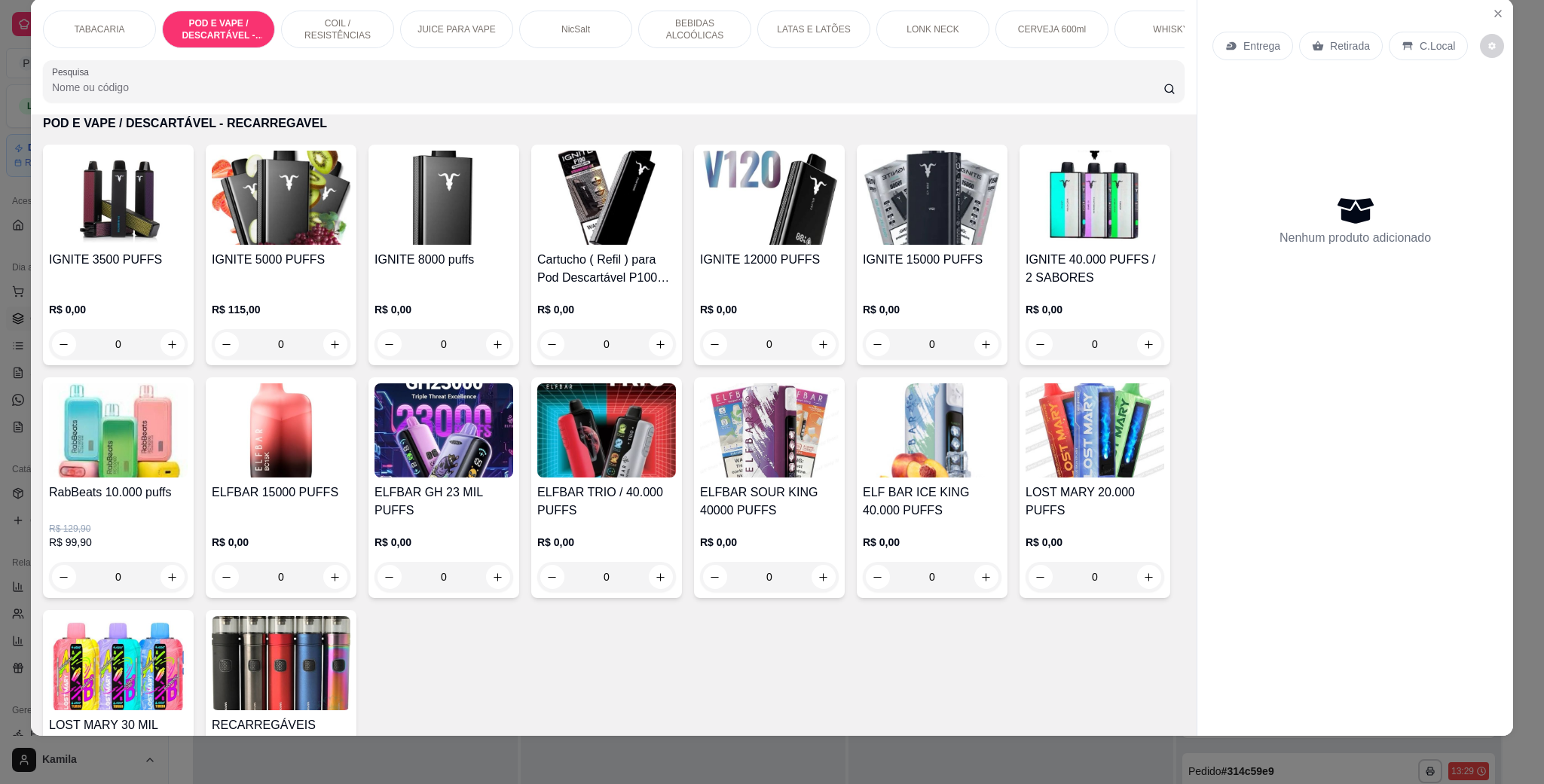
click at [519, 500] on div "ELFBAR GH 23 MIL PUFFS R$ 0,00 0" at bounding box center [443, 487] width 151 height 221
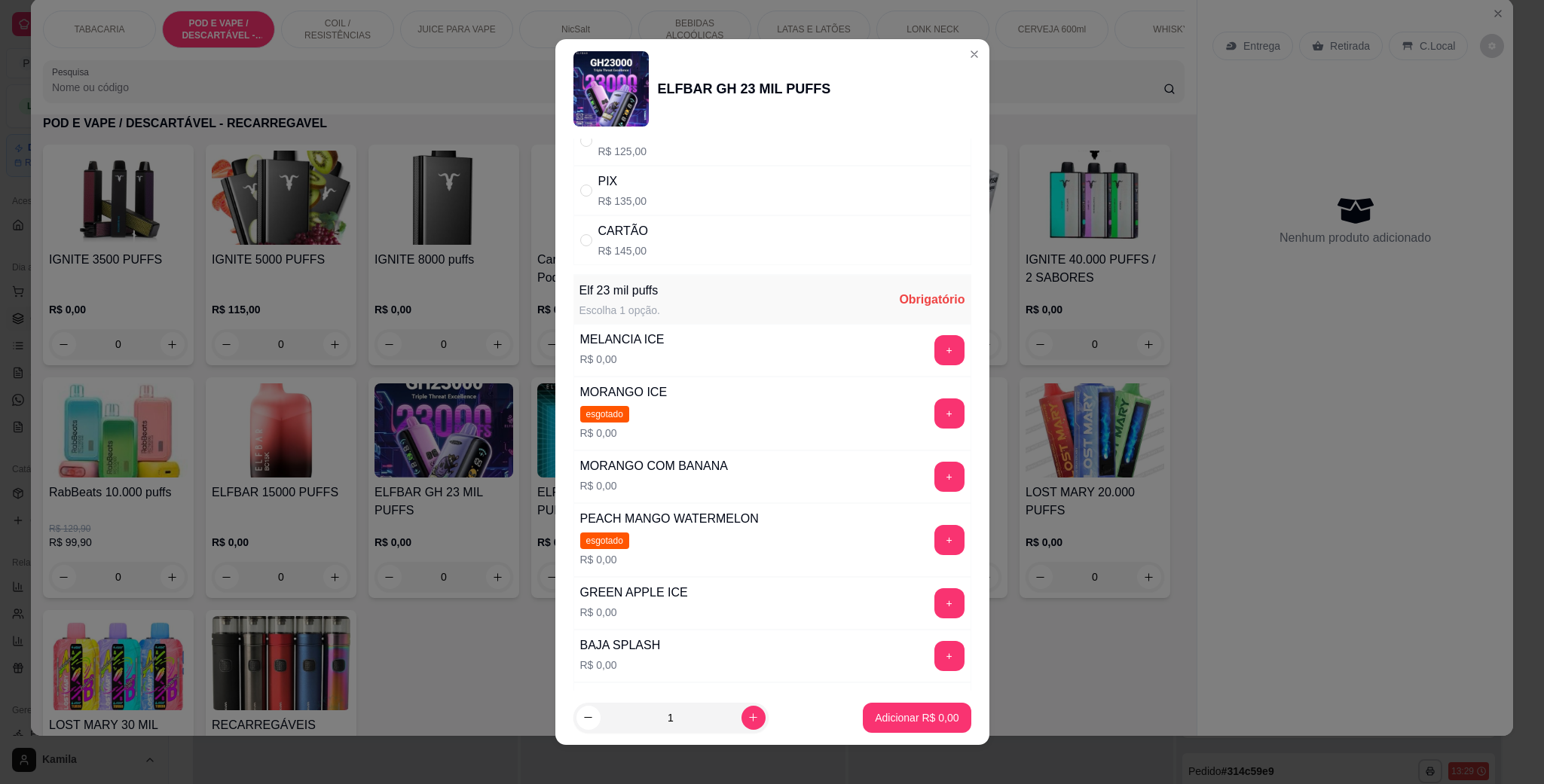
scroll to position [113, 0]
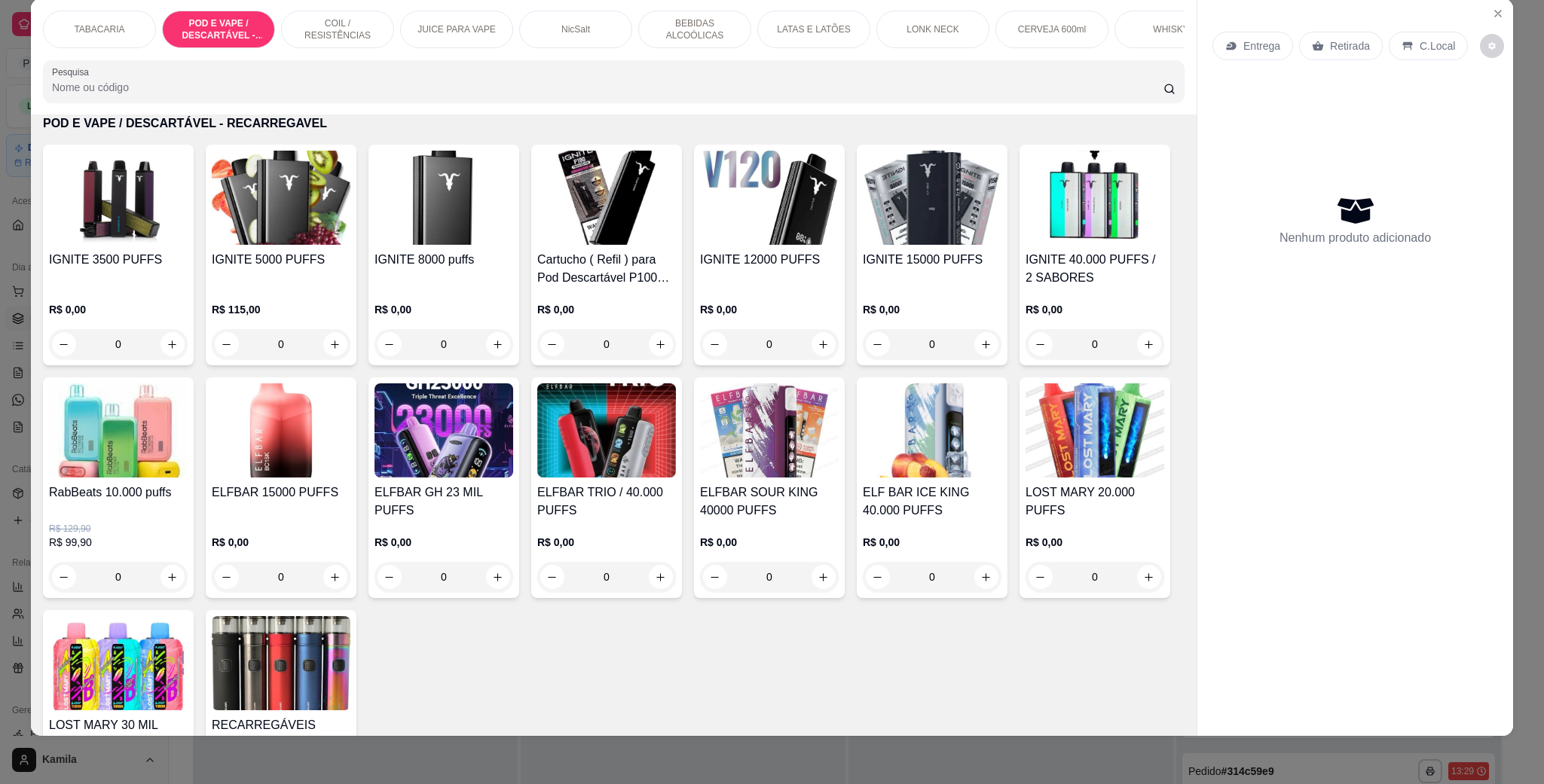
click at [351, 502] on h4 "ELFBAR 15000 PUFFS" at bounding box center [281, 492] width 139 height 18
click at [839, 518] on h4 "ELFBAR SOUR KING 40000 PUFFS" at bounding box center [770, 501] width 139 height 36
click at [862, 478] on img at bounding box center [932, 430] width 139 height 95
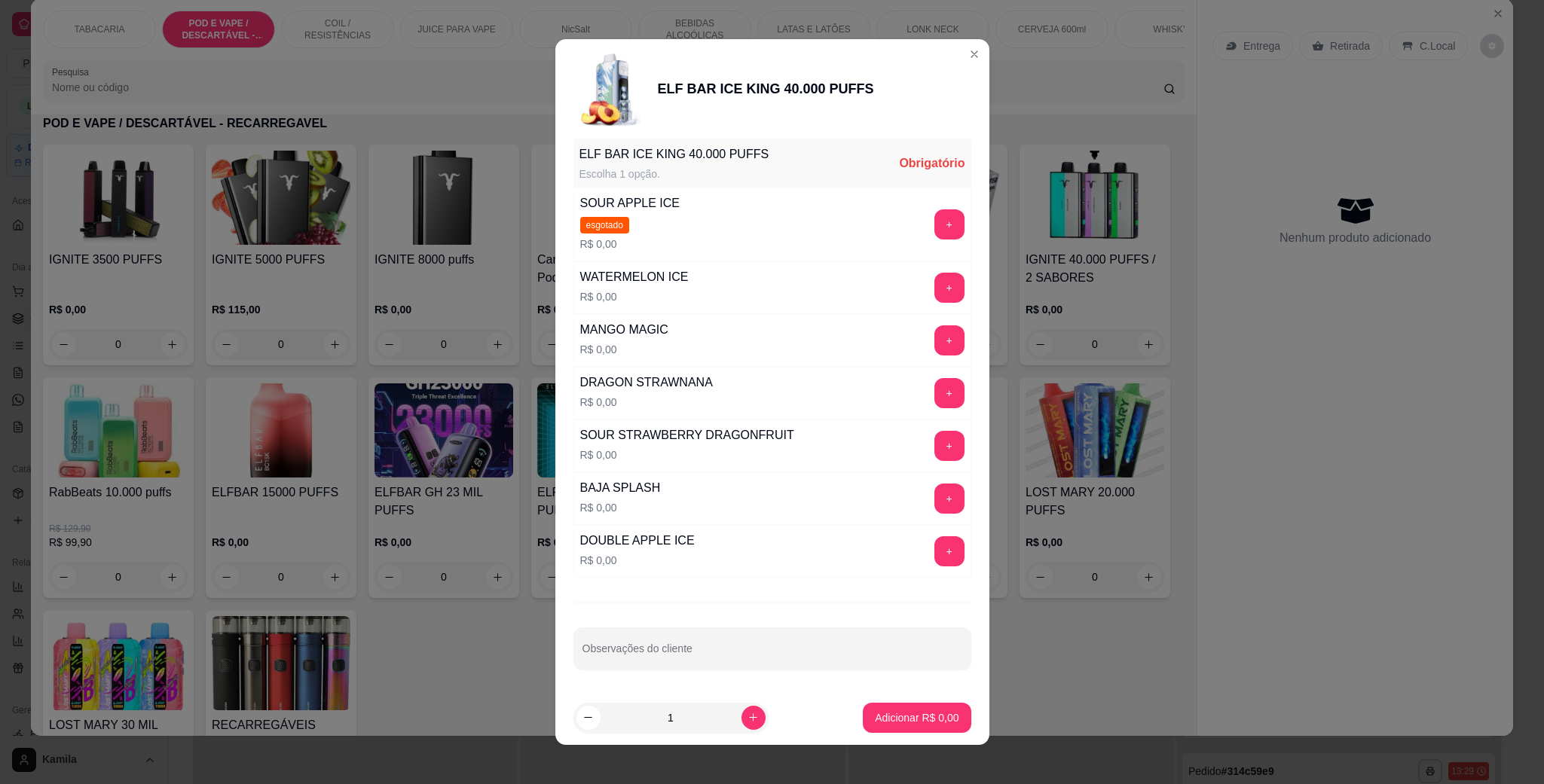
scroll to position [9, 0]
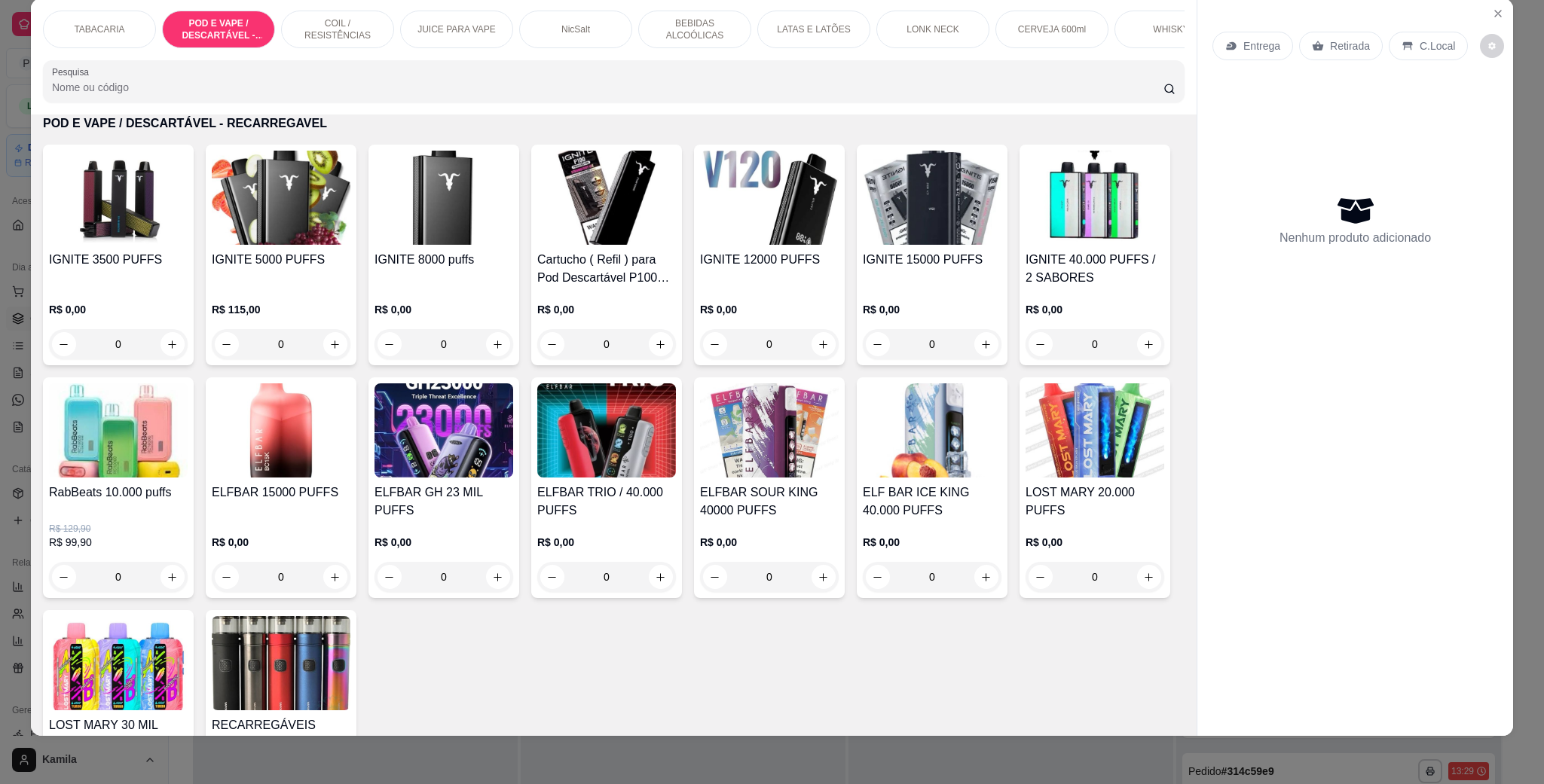
click at [351, 428] on img at bounding box center [281, 430] width 139 height 95
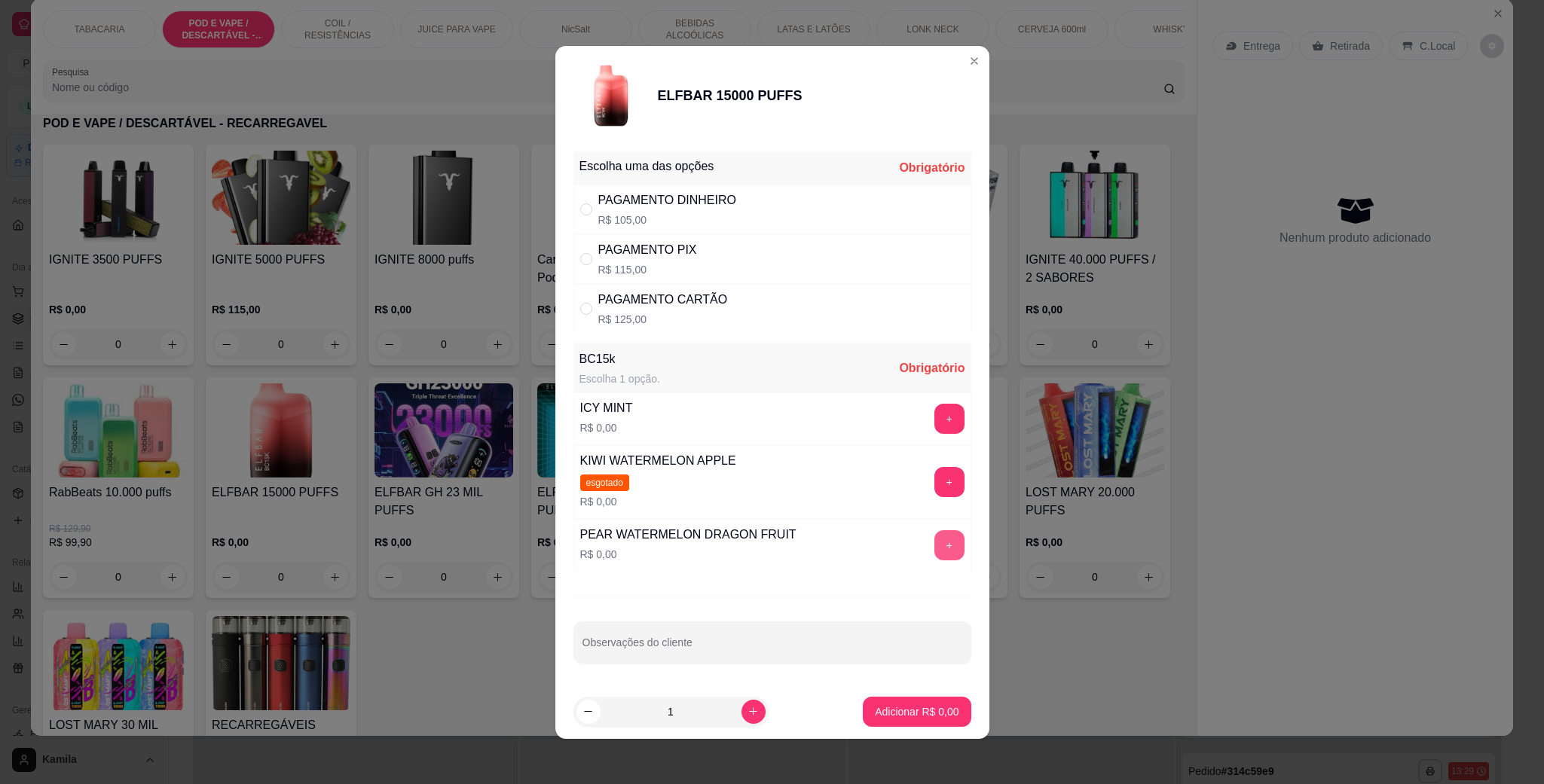
click at [934, 543] on button "+" at bounding box center [949, 545] width 30 height 30
click at [695, 303] on div "PAGAMENTO CARTÃO" at bounding box center [663, 300] width 130 height 18
radio input "true"
click at [902, 714] on p "Adicionar R$ 125,00" at bounding box center [911, 711] width 95 height 15
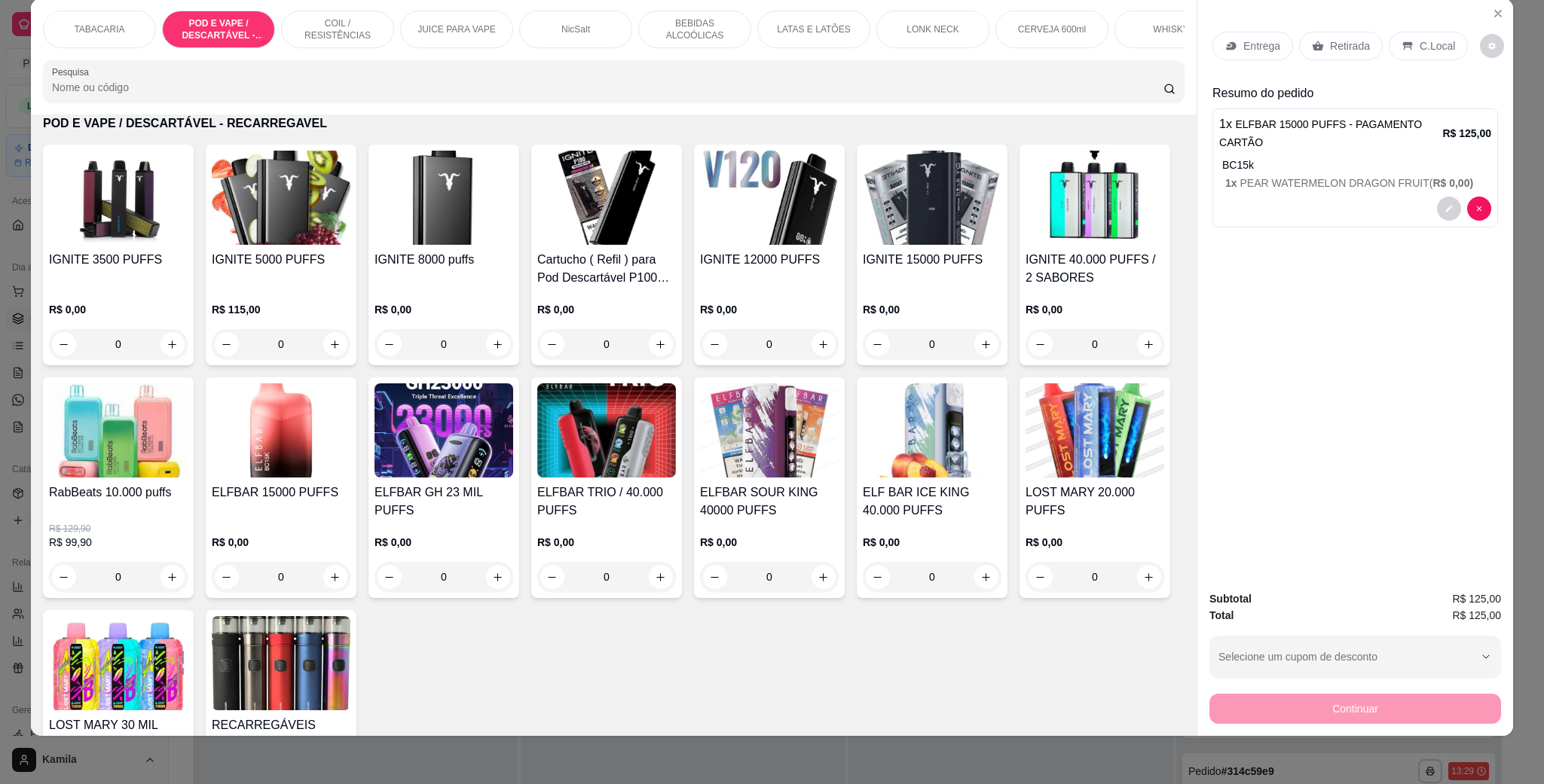
click at [1419, 48] on p "C.Local" at bounding box center [1436, 46] width 35 height 15
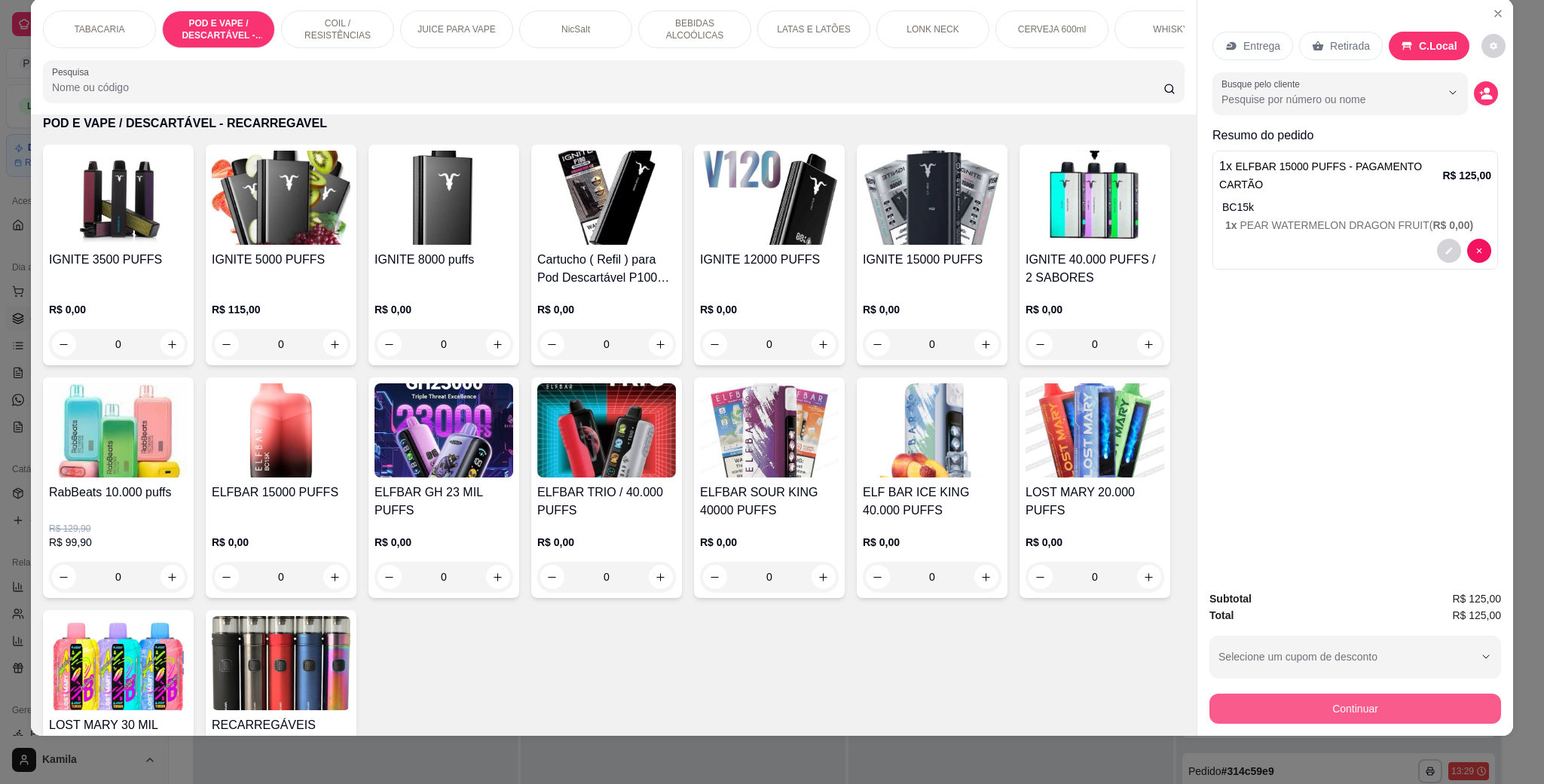
click at [1332, 696] on button "Continuar" at bounding box center [1355, 708] width 292 height 30
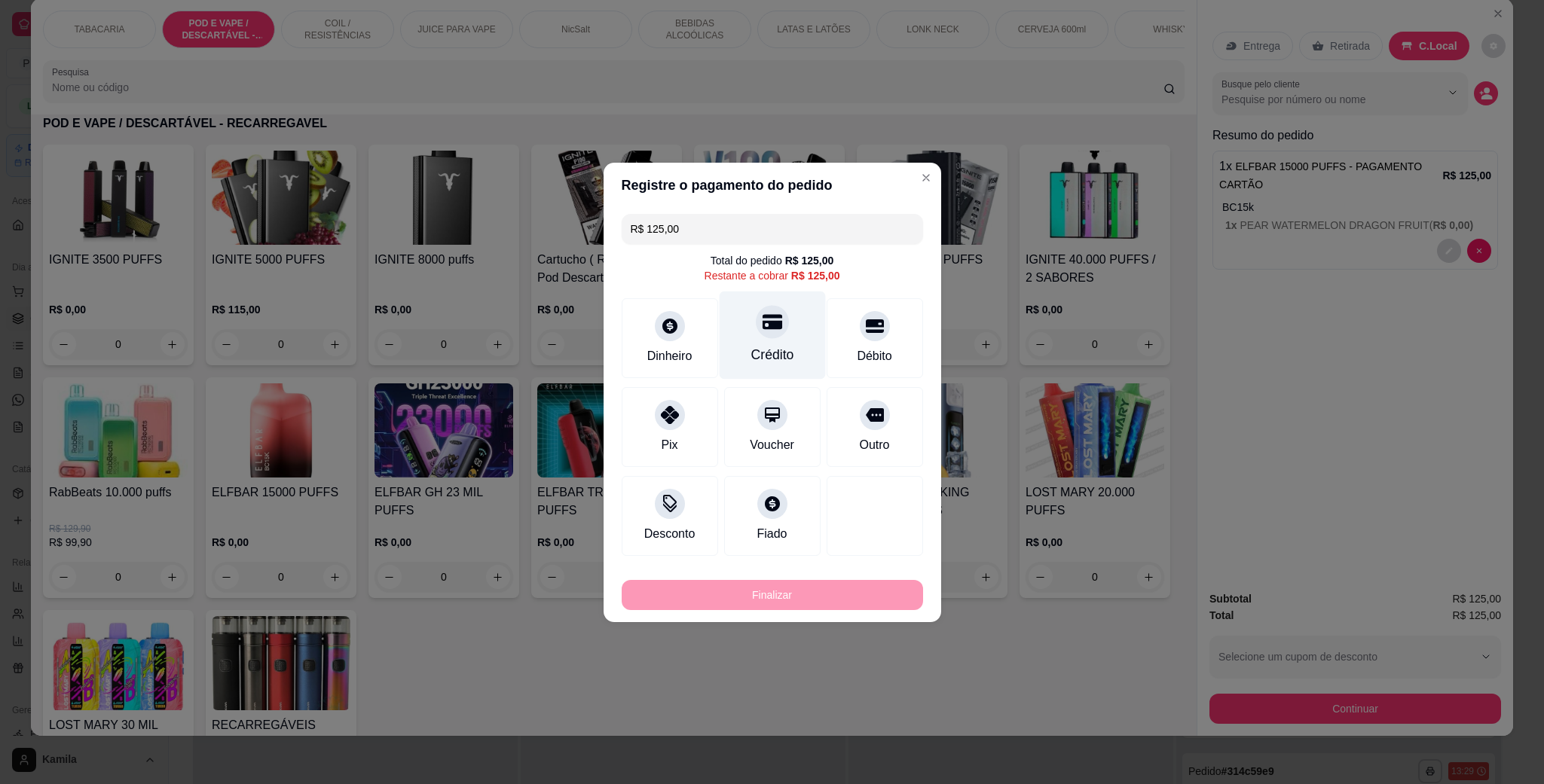
click at [766, 319] on icon at bounding box center [771, 322] width 20 height 20
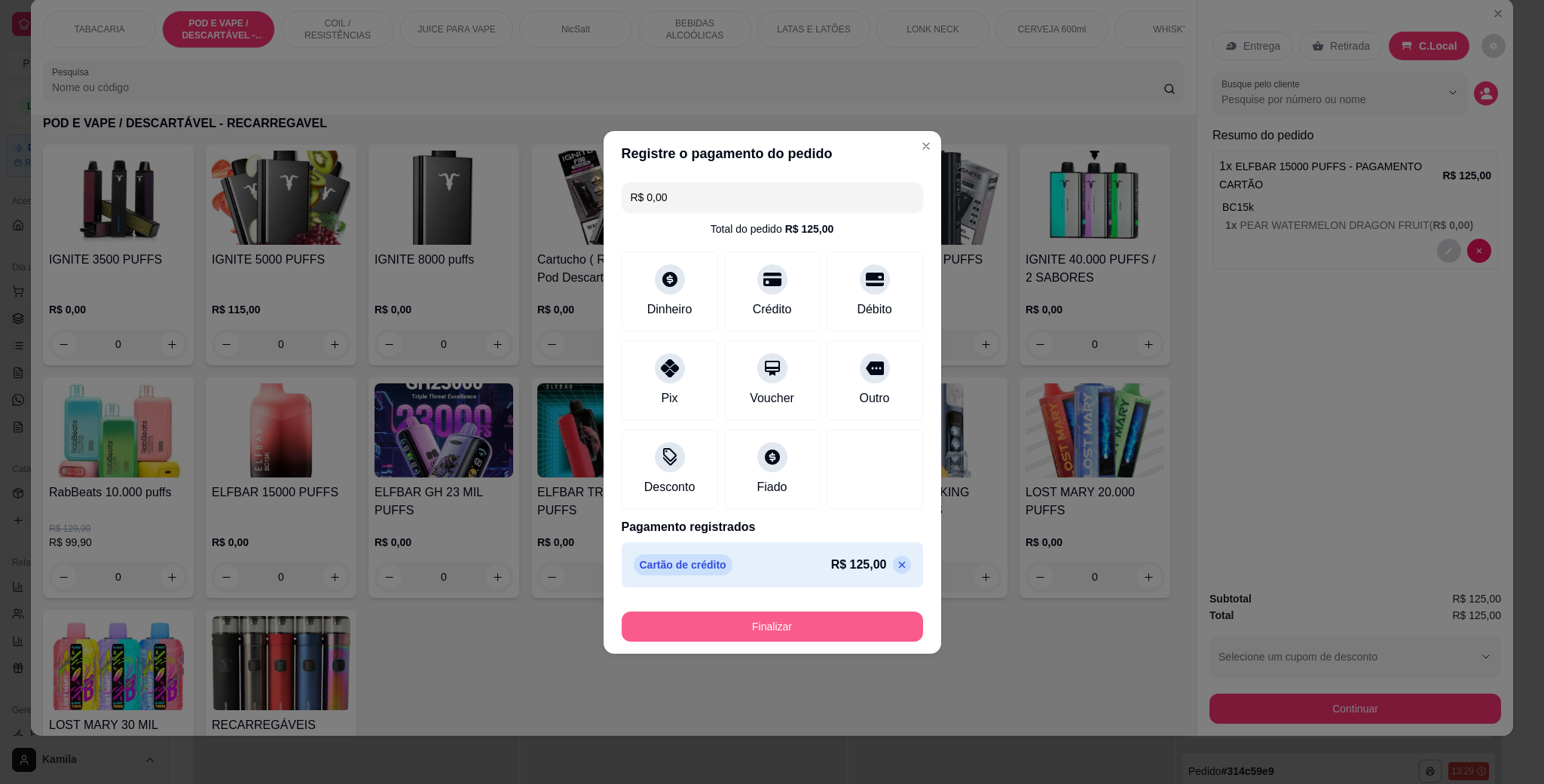
click at [803, 624] on button "Finalizar" at bounding box center [773, 626] width 302 height 30
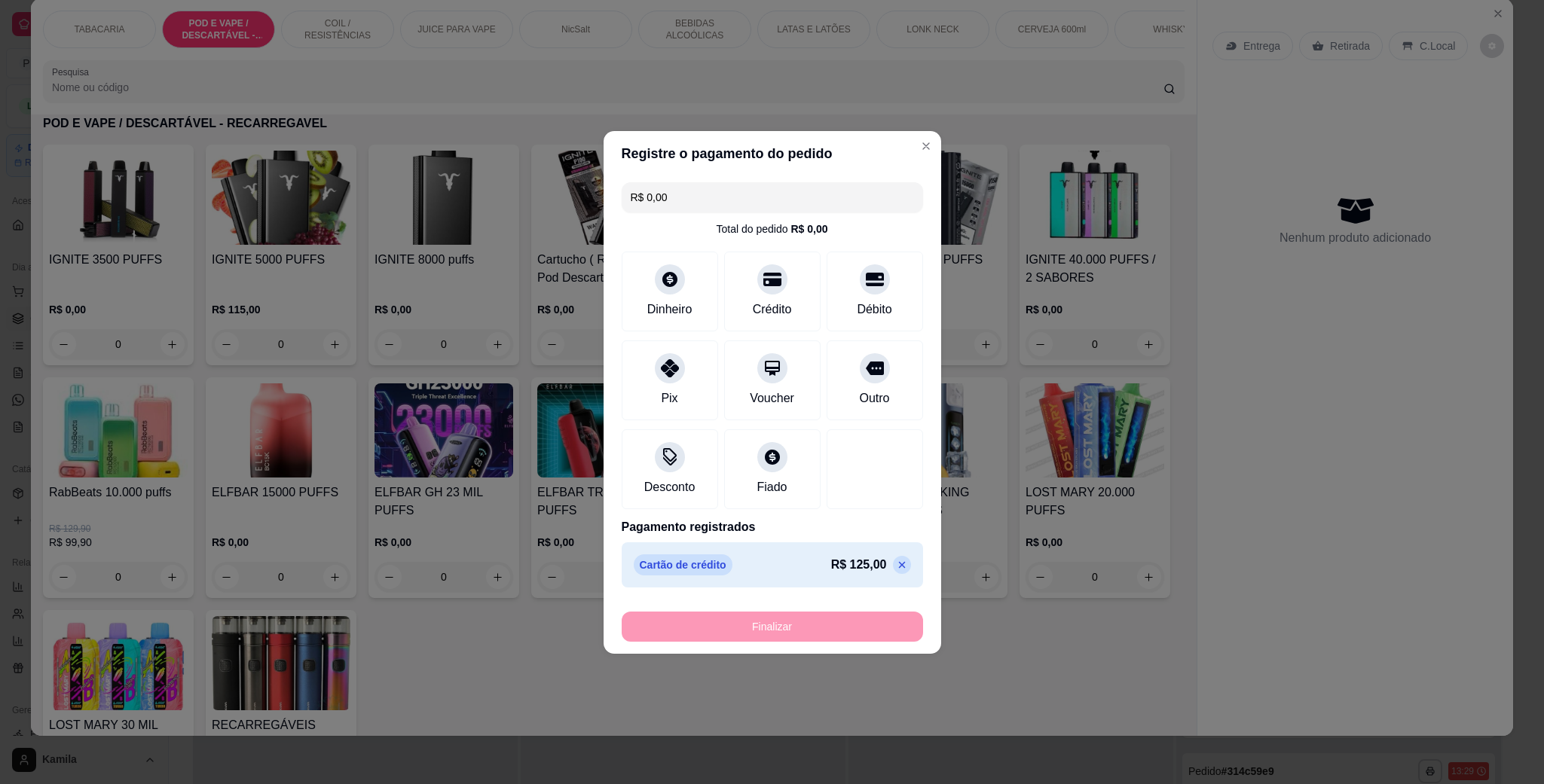
type input "-R$ 125,00"
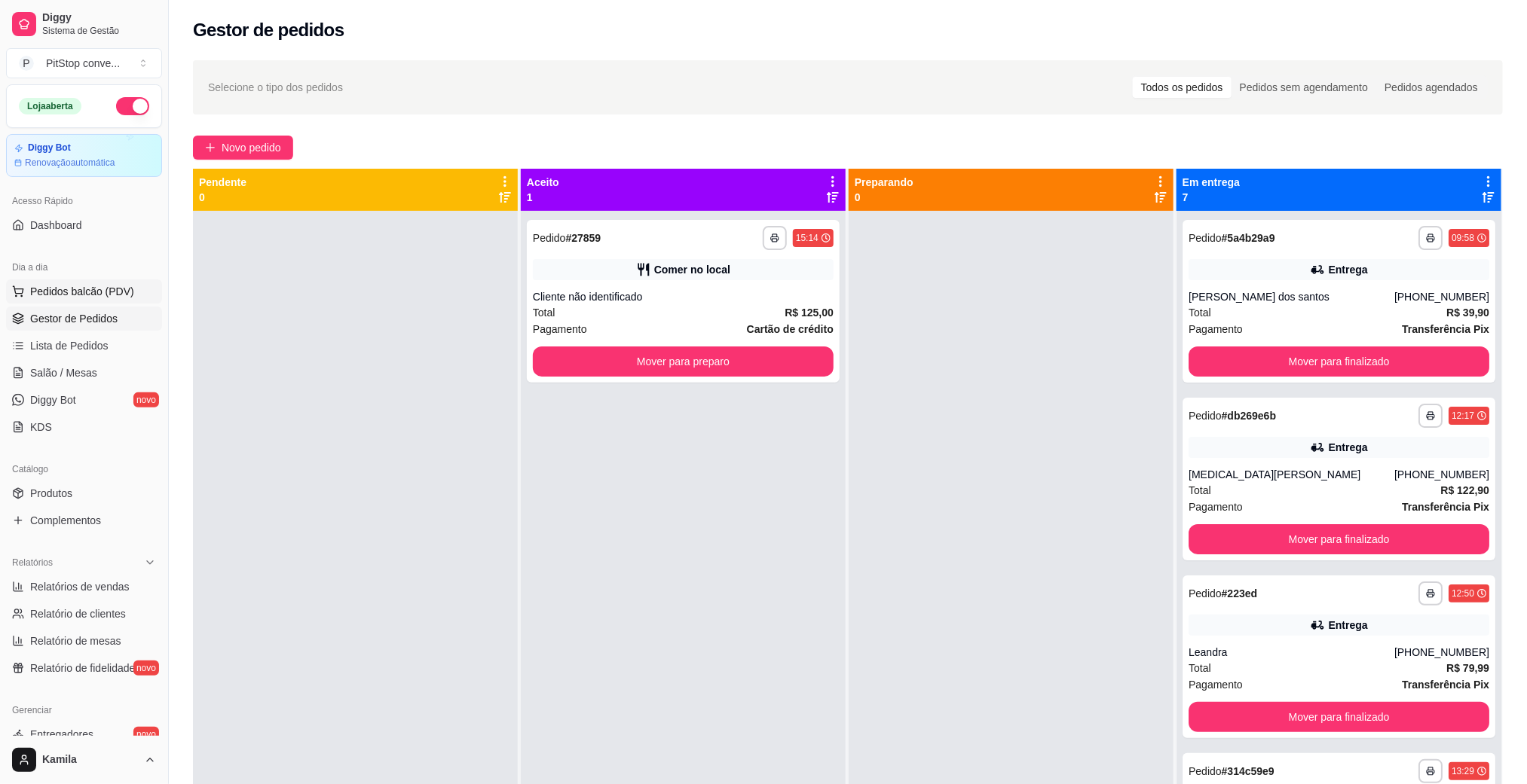
click at [104, 293] on span "Pedidos balcão (PDV)" at bounding box center [82, 291] width 104 height 15
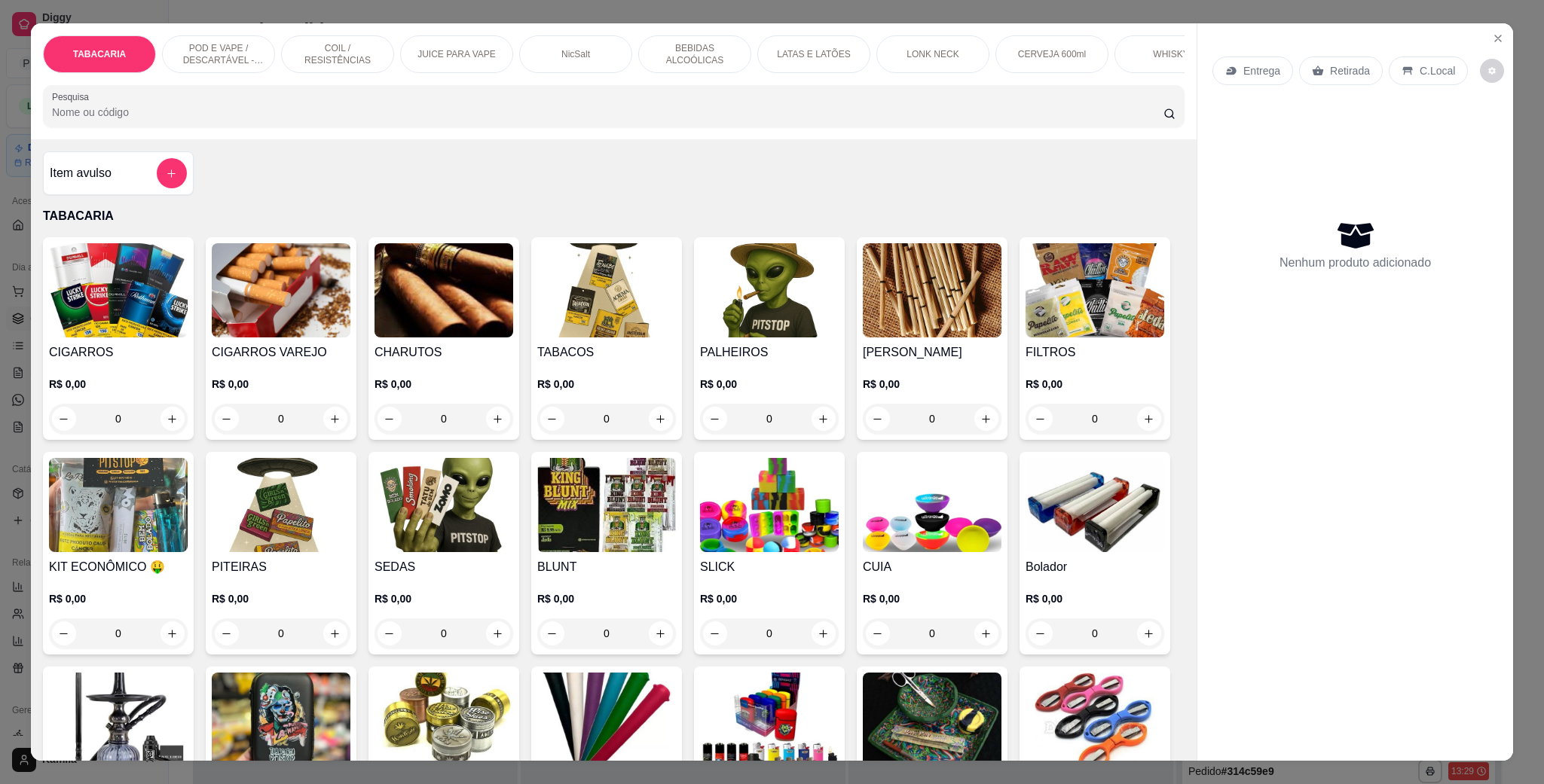
click at [184, 52] on p "POD E VAPE / DESCARTÁVEL - RECARREGAVEL" at bounding box center [218, 55] width 87 height 24
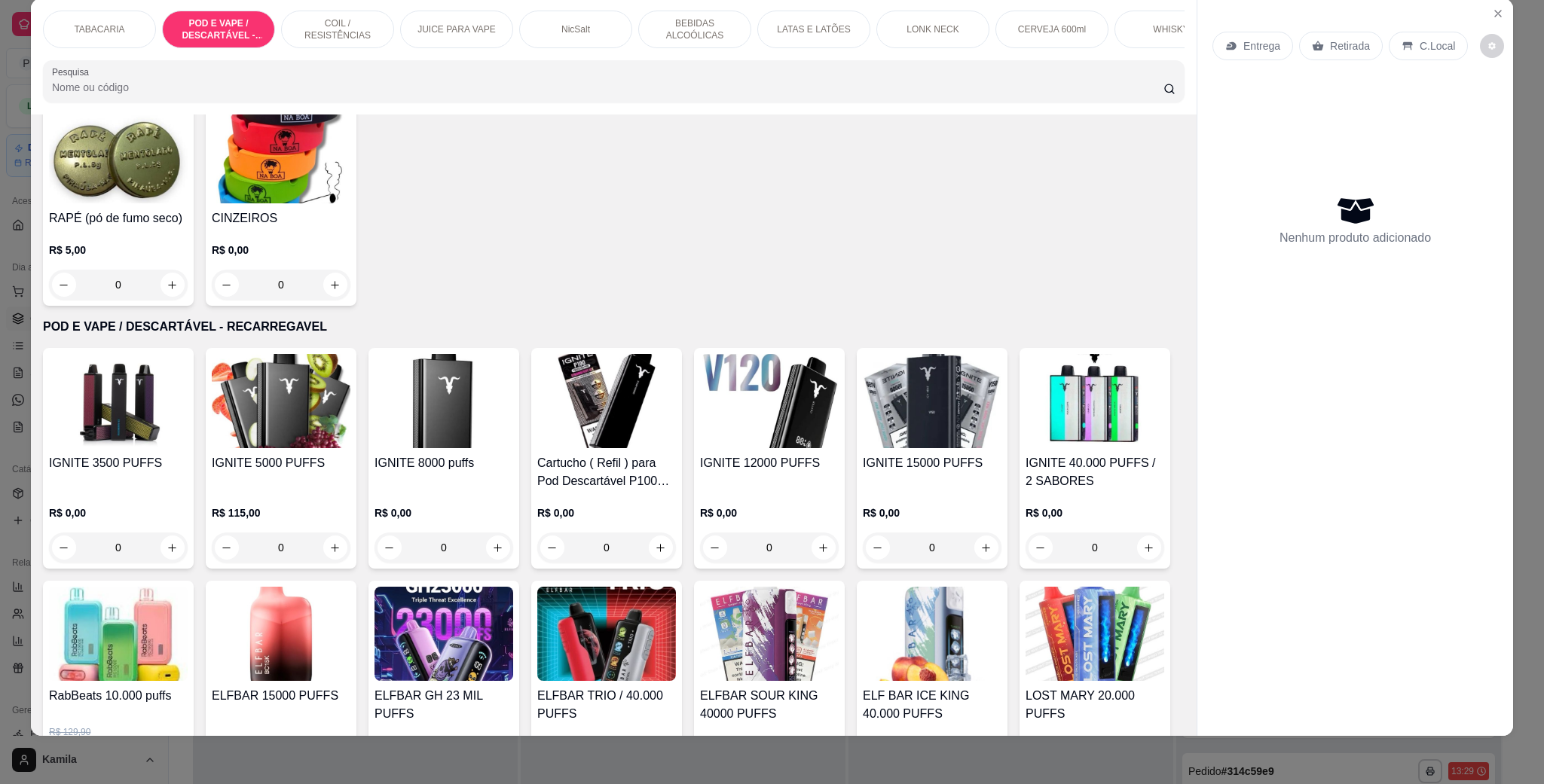
scroll to position [749, 0]
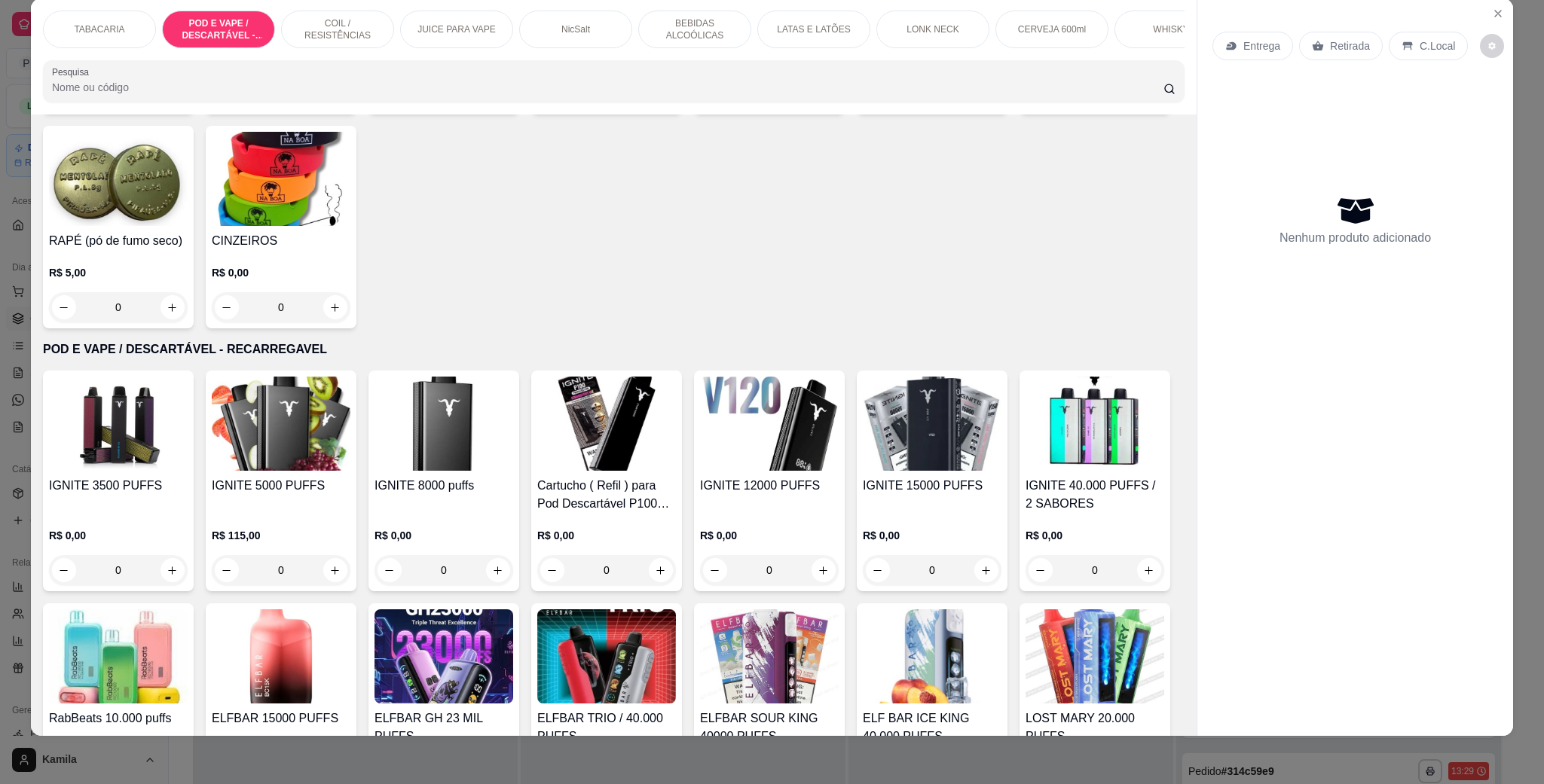
click at [152, 495] on h4 "IGNITE 3500 PUFFS" at bounding box center [118, 486] width 139 height 18
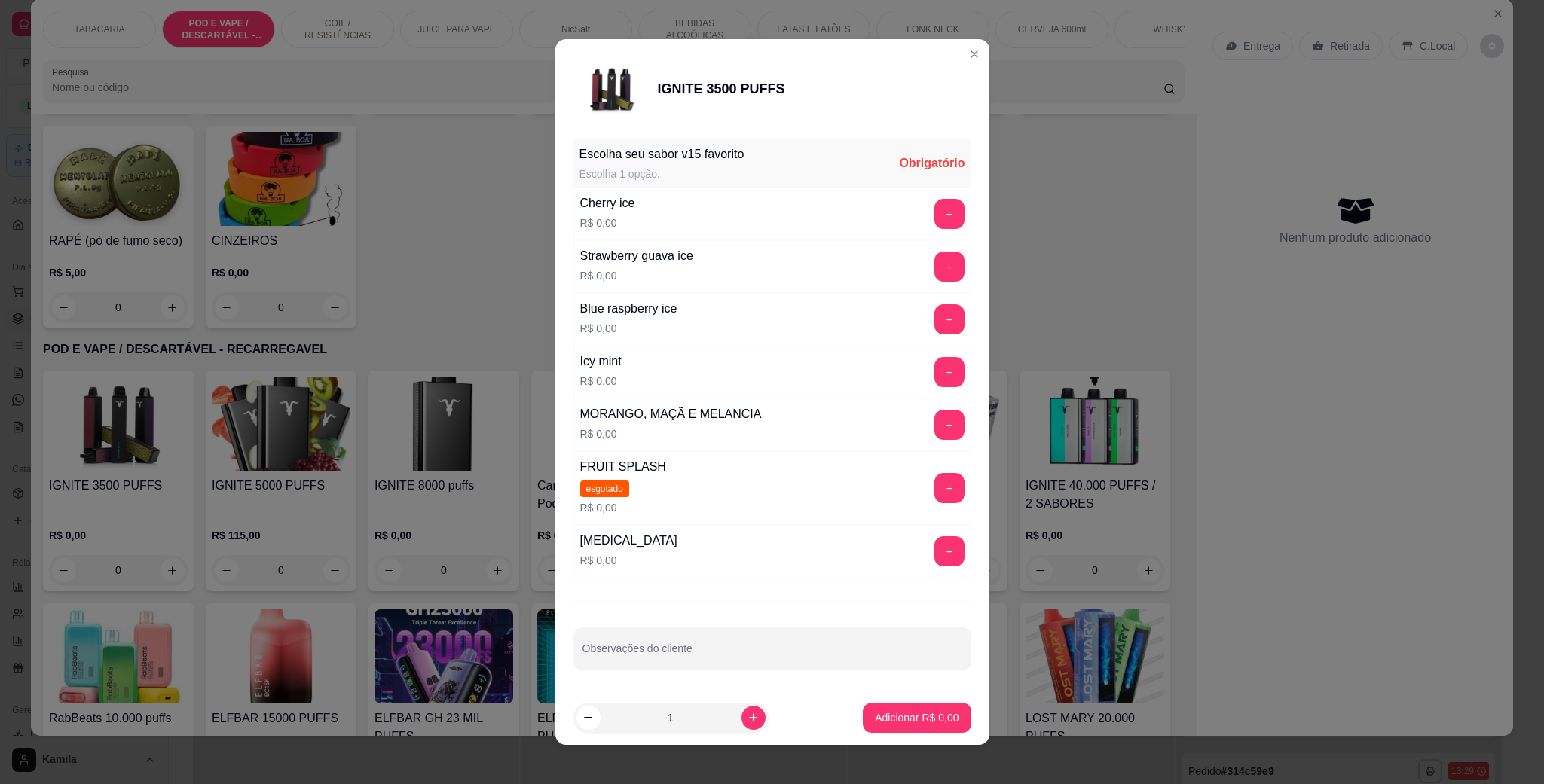
scroll to position [206, 0]
click at [934, 553] on button "+" at bounding box center [949, 552] width 29 height 29
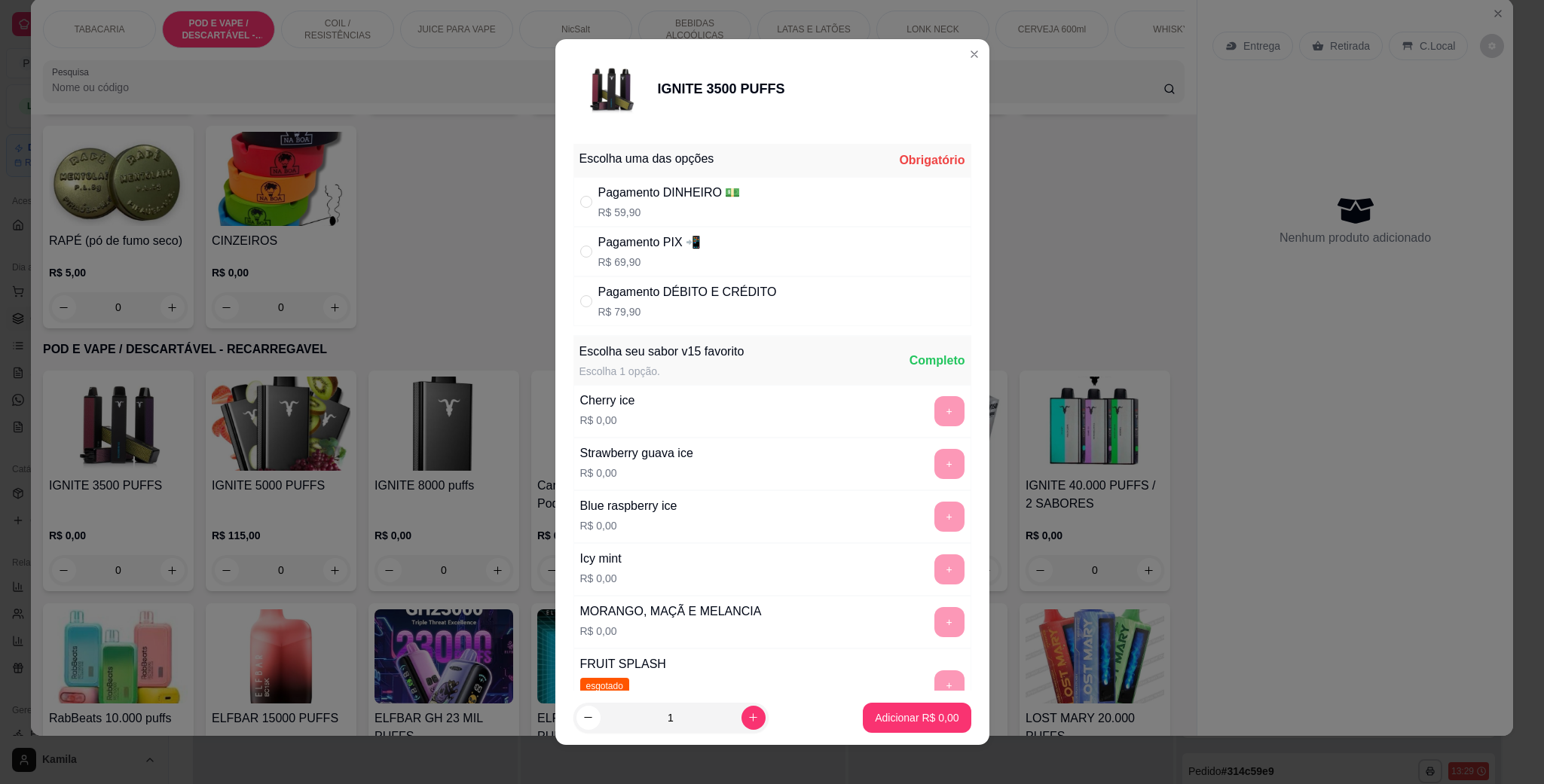
scroll to position [0, 0]
click at [678, 299] on div "Pagamento DÉBITO E CRÉDITO" at bounding box center [687, 293] width 179 height 18
radio input "true"
click at [869, 711] on p "Adicionar R$ 79,90" at bounding box center [914, 718] width 90 height 15
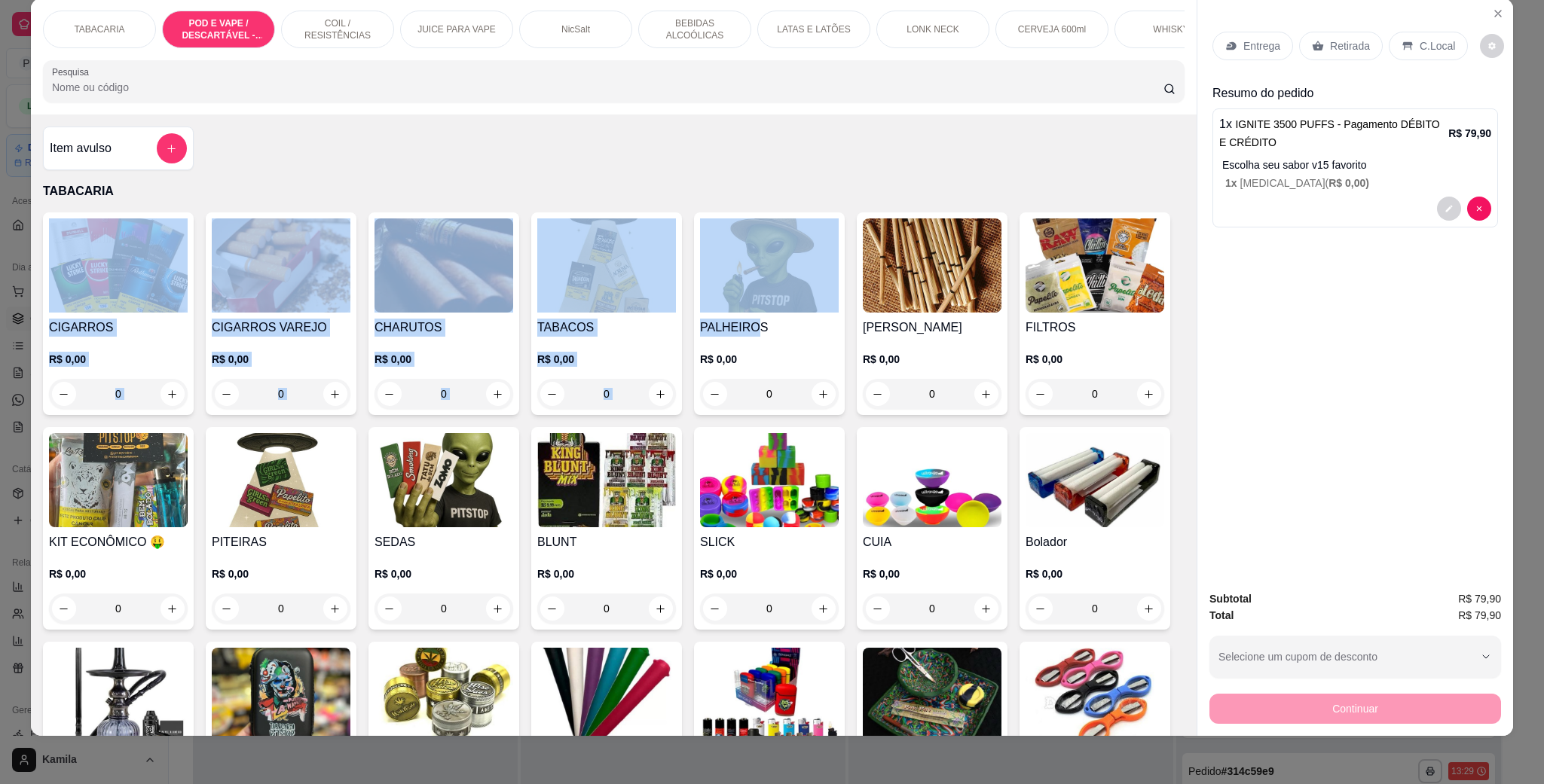
drag, startPoint x: 746, startPoint y: 343, endPoint x: 644, endPoint y: 220, distance: 159.8
click at [688, 197] on div "Item avulso TABACARIA CIGARROS R$ 0,00 0 CIGARROS VAREJO R$ 0,00 0 CHARUTOS R$ …" at bounding box center [614, 425] width 1166 height 622
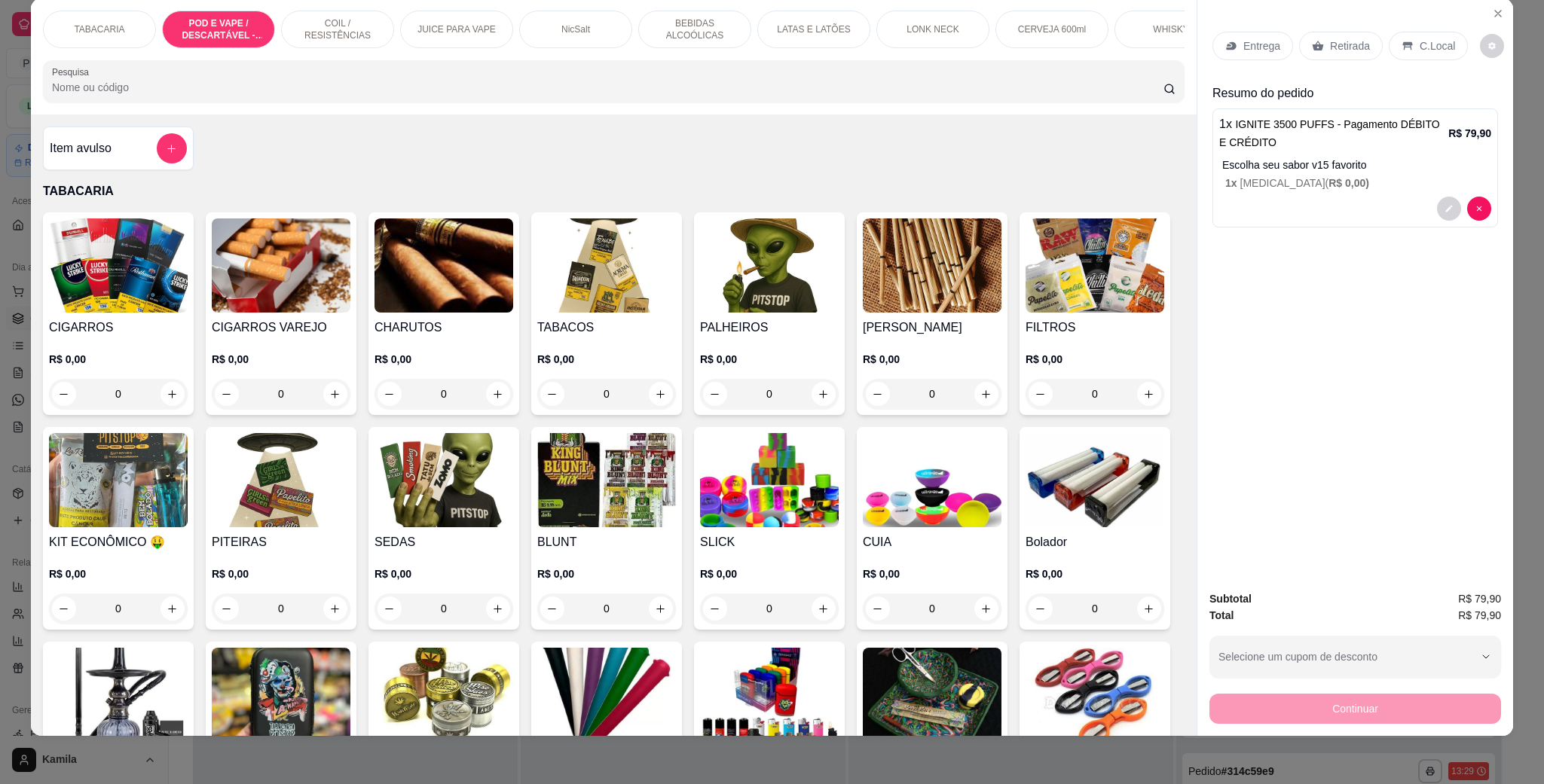
click at [351, 552] on h4 "PITEIRAS" at bounding box center [281, 542] width 139 height 18
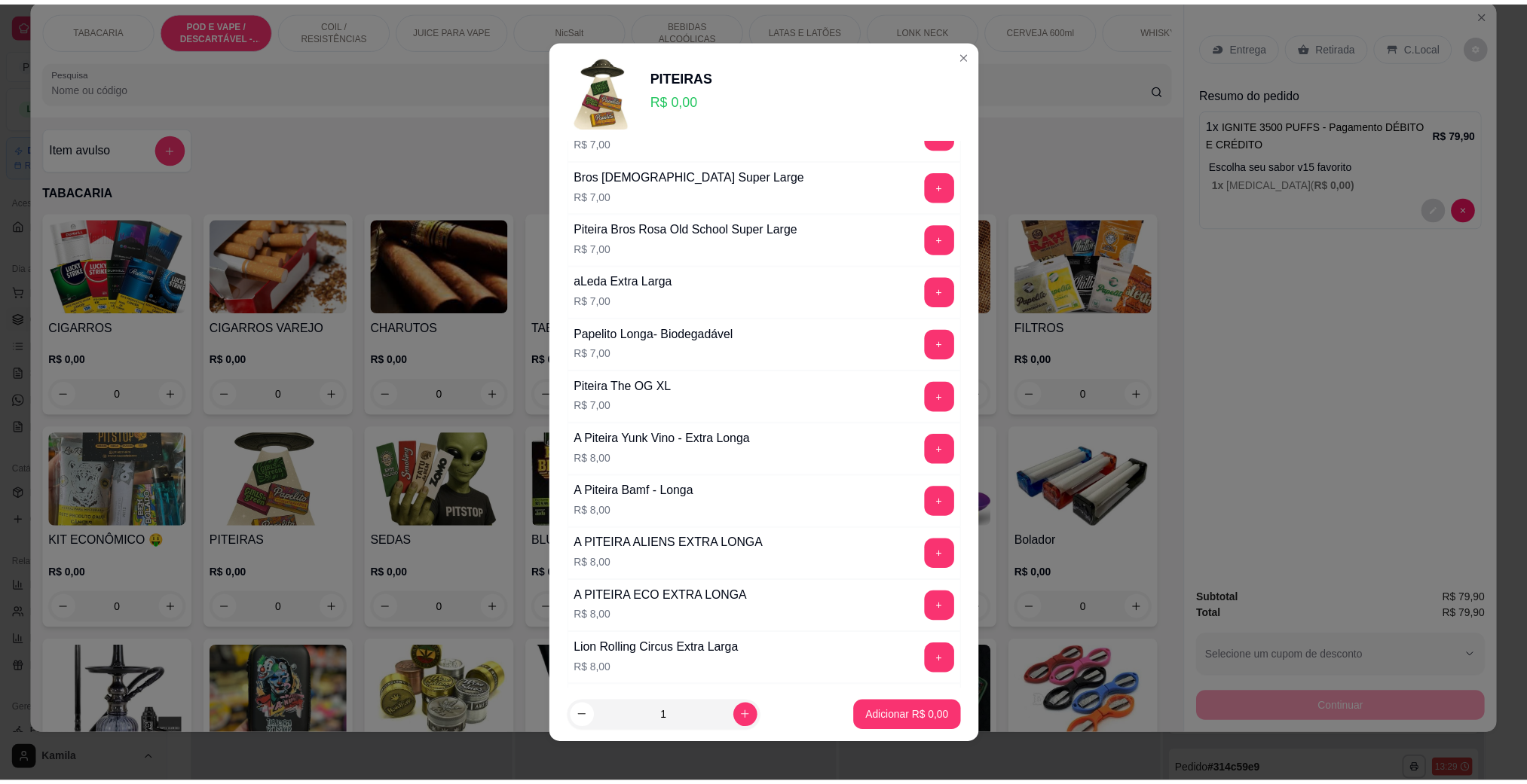
scroll to position [791, 0]
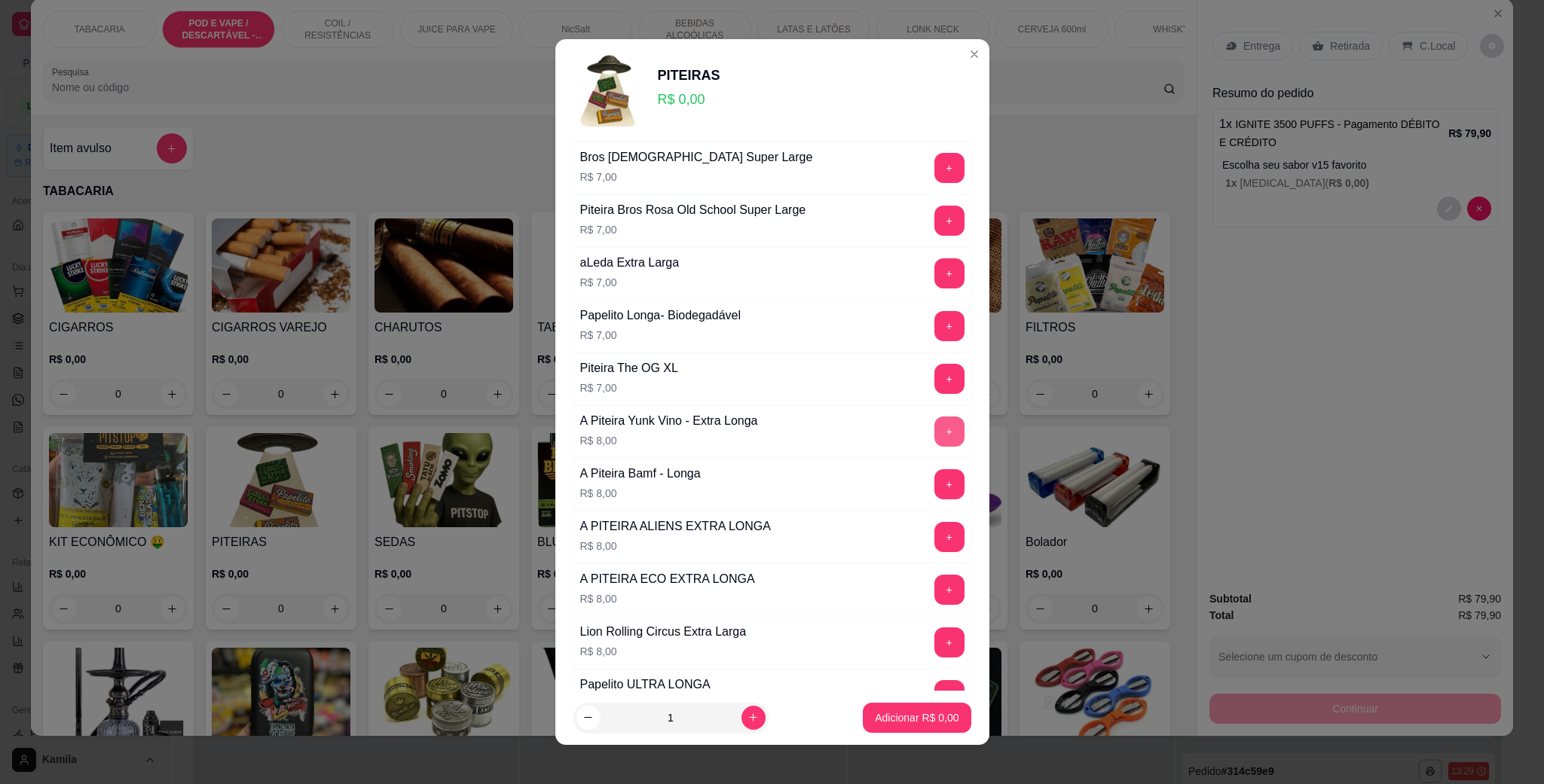
click at [934, 439] on button "+" at bounding box center [949, 431] width 30 height 30
click at [893, 717] on p "Adicionar R$ 8,00" at bounding box center [917, 718] width 82 height 15
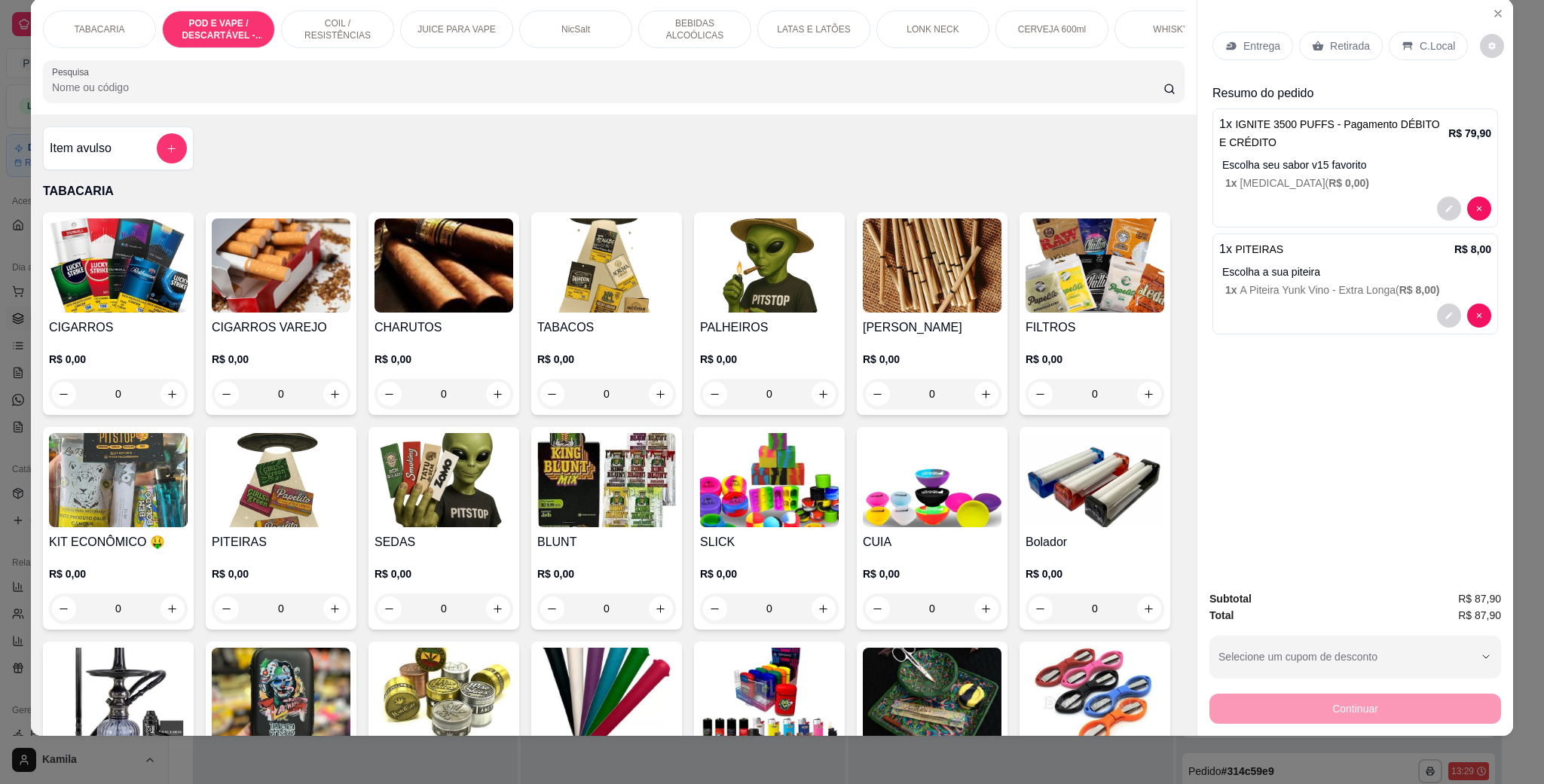
click at [1420, 34] on div "C.Local" at bounding box center [1427, 46] width 79 height 29
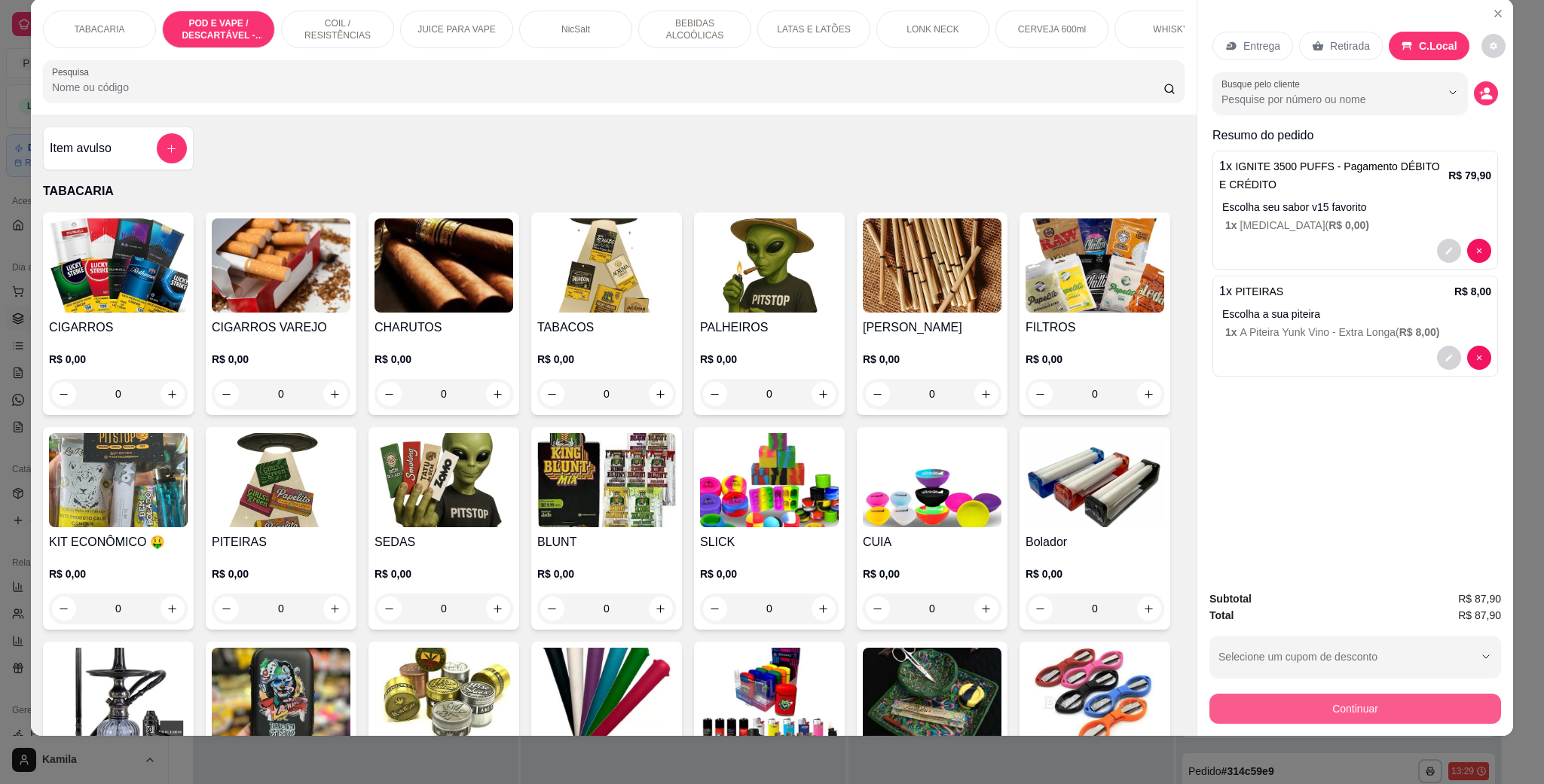
click at [1327, 703] on button "Continuar" at bounding box center [1355, 708] width 292 height 30
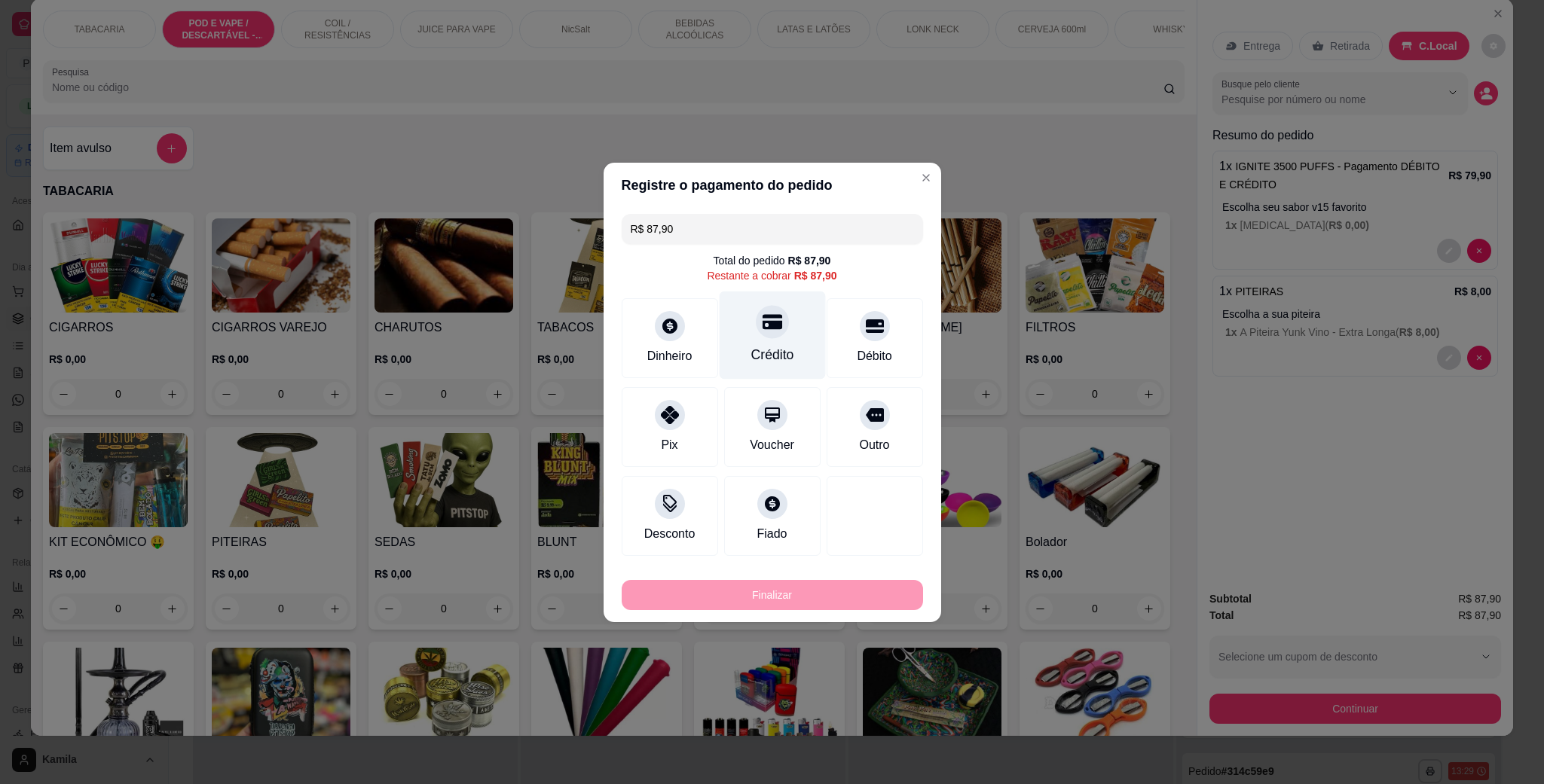
click at [771, 349] on div "Crédito" at bounding box center [772, 355] width 43 height 20
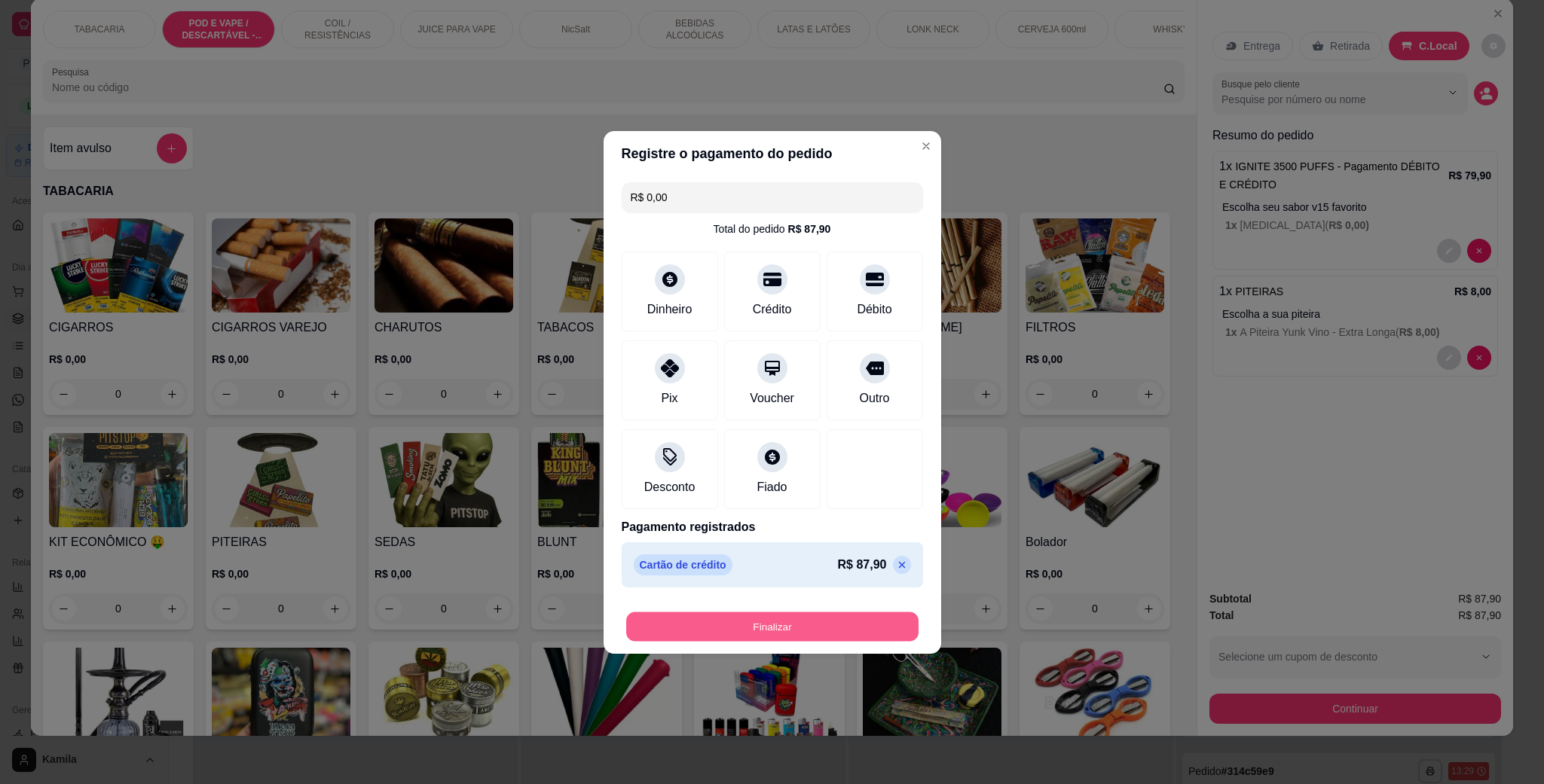
click at [757, 632] on button "Finalizar" at bounding box center [772, 626] width 293 height 29
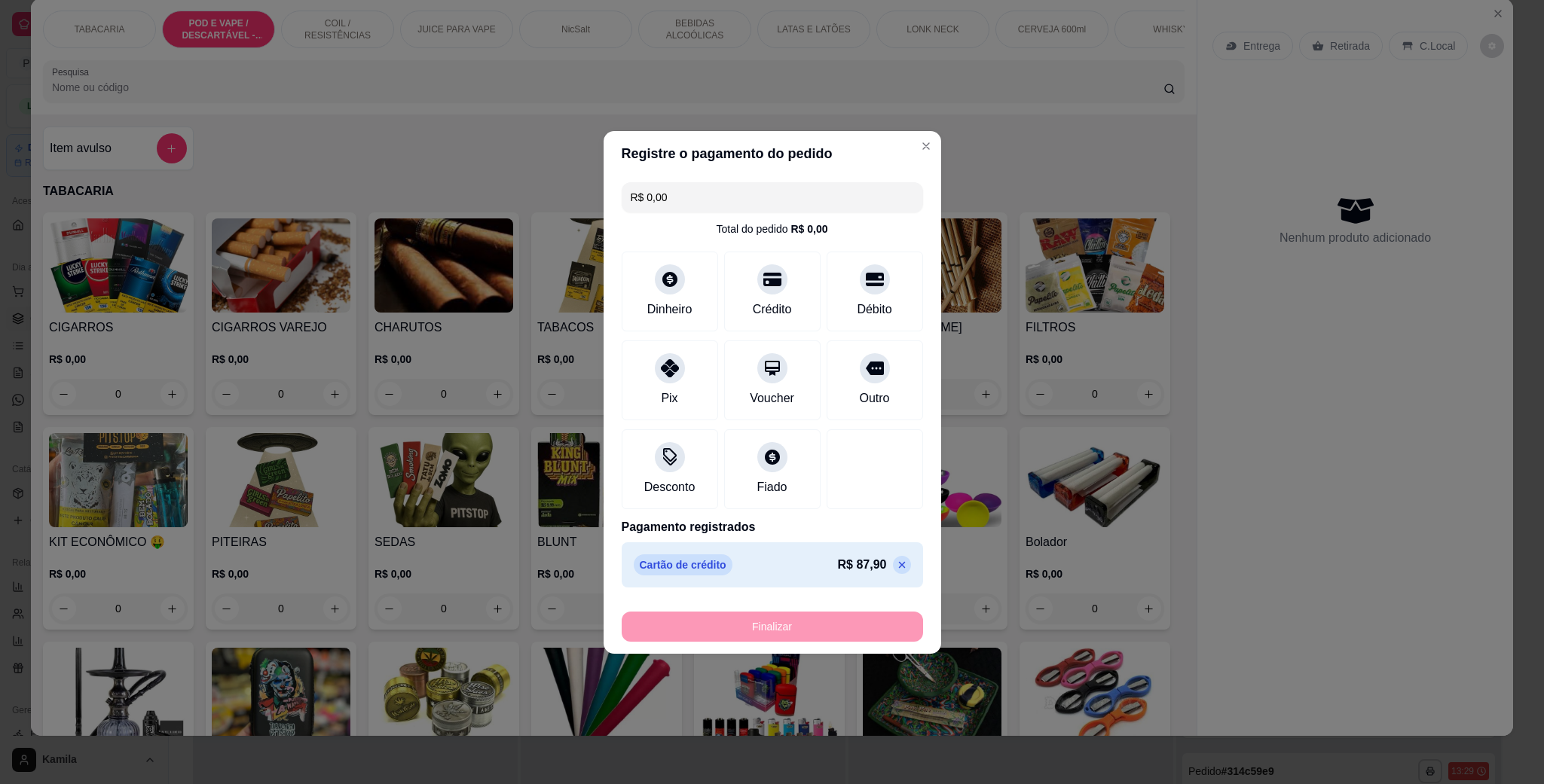
type input "-R$ 87,90"
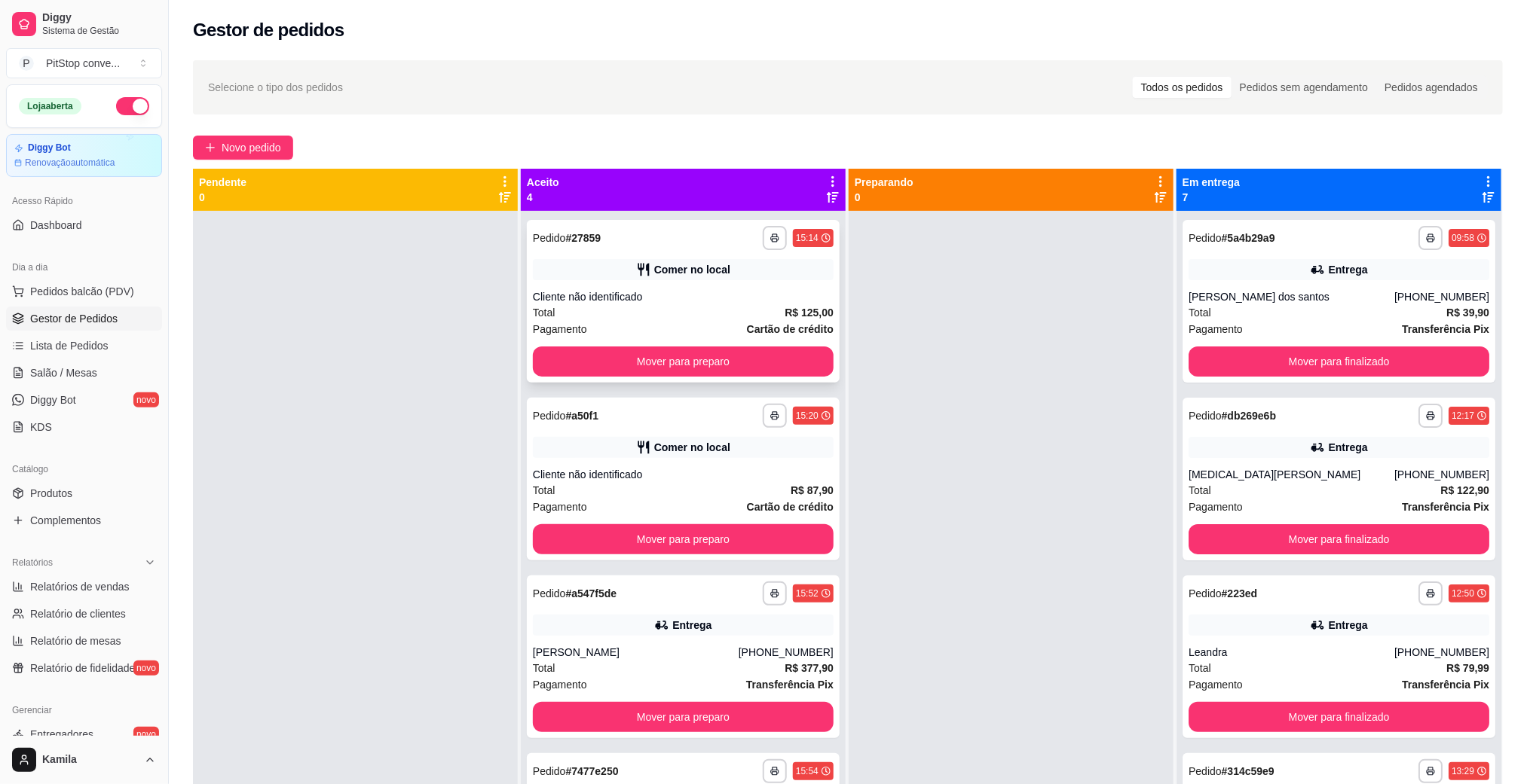
click at [696, 290] on div "Cliente não identificado" at bounding box center [682, 297] width 301 height 15
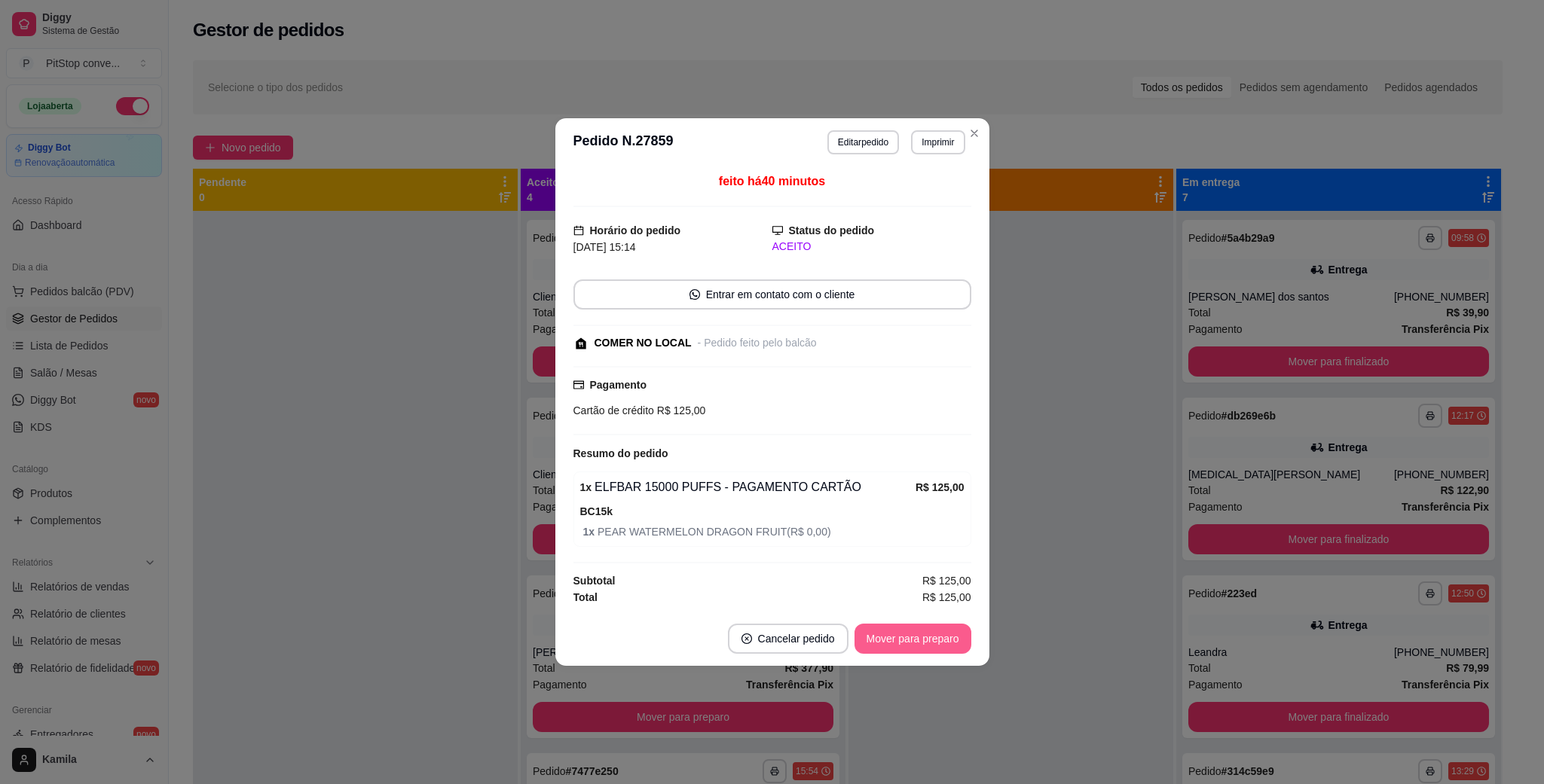
click at [928, 628] on button "Mover para preparo" at bounding box center [912, 638] width 117 height 30
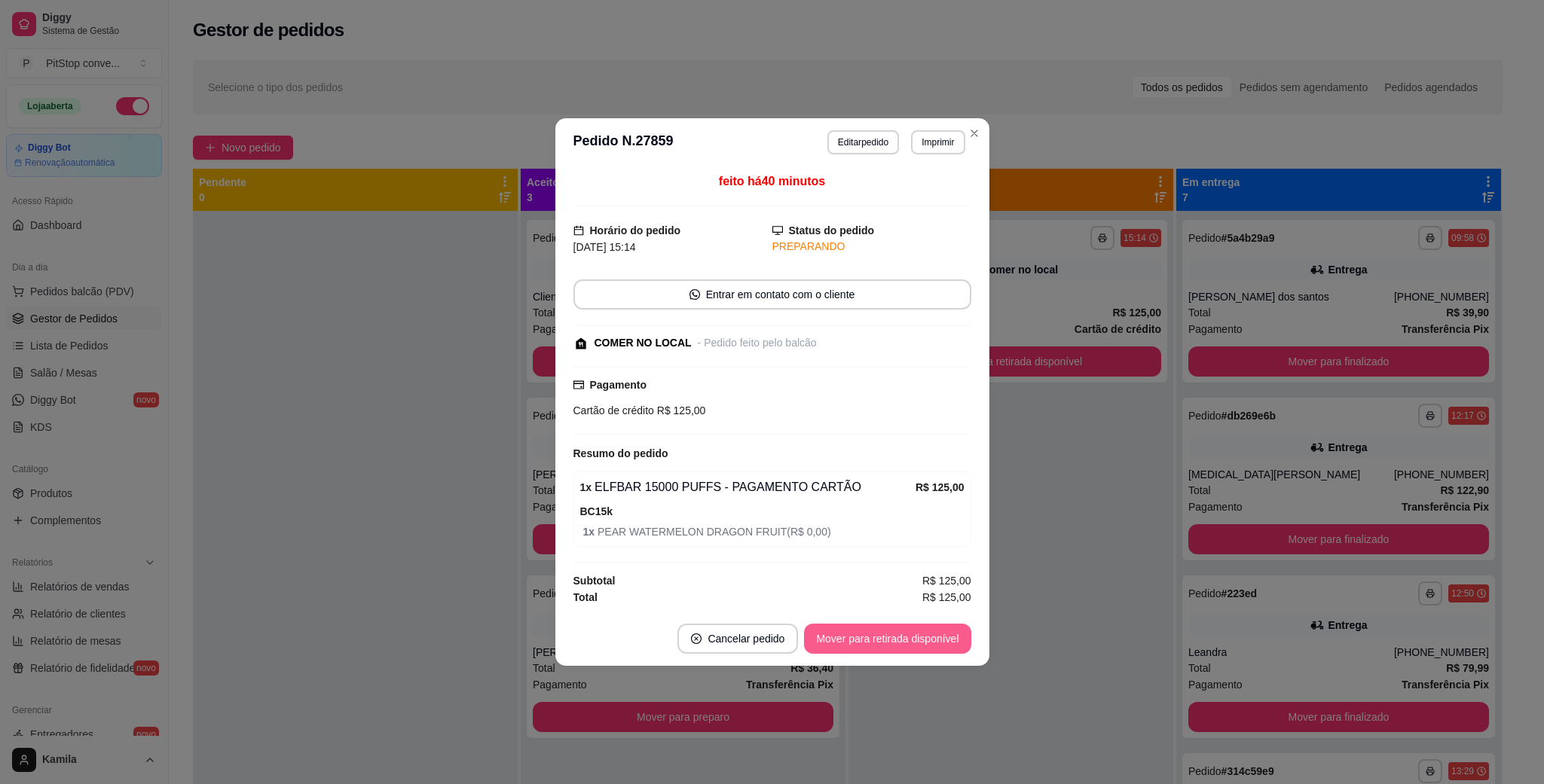
click at [920, 641] on button "Mover para retirada disponível" at bounding box center [887, 638] width 166 height 30
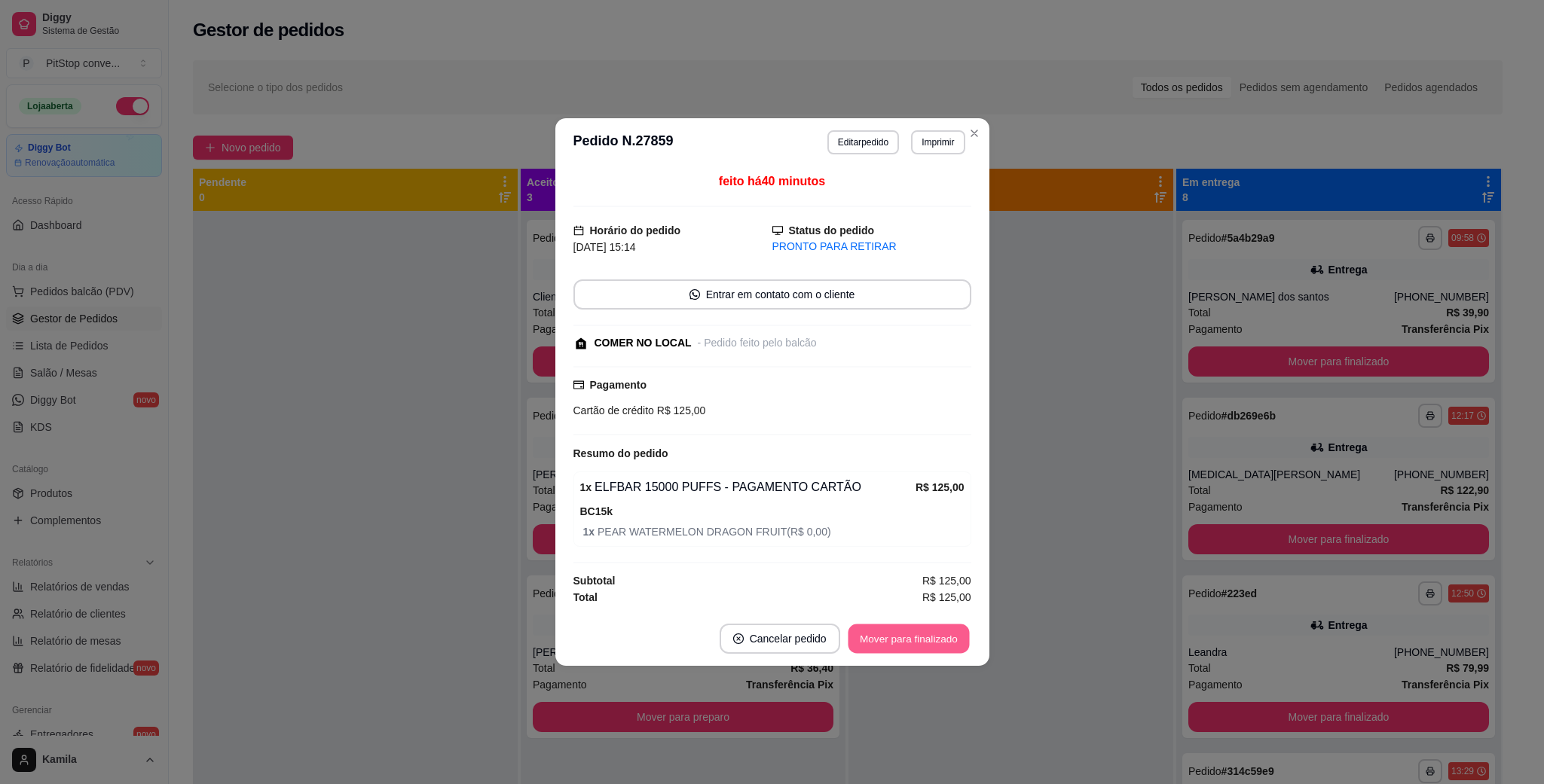
click at [919, 641] on button "Mover para finalizado" at bounding box center [908, 639] width 121 height 29
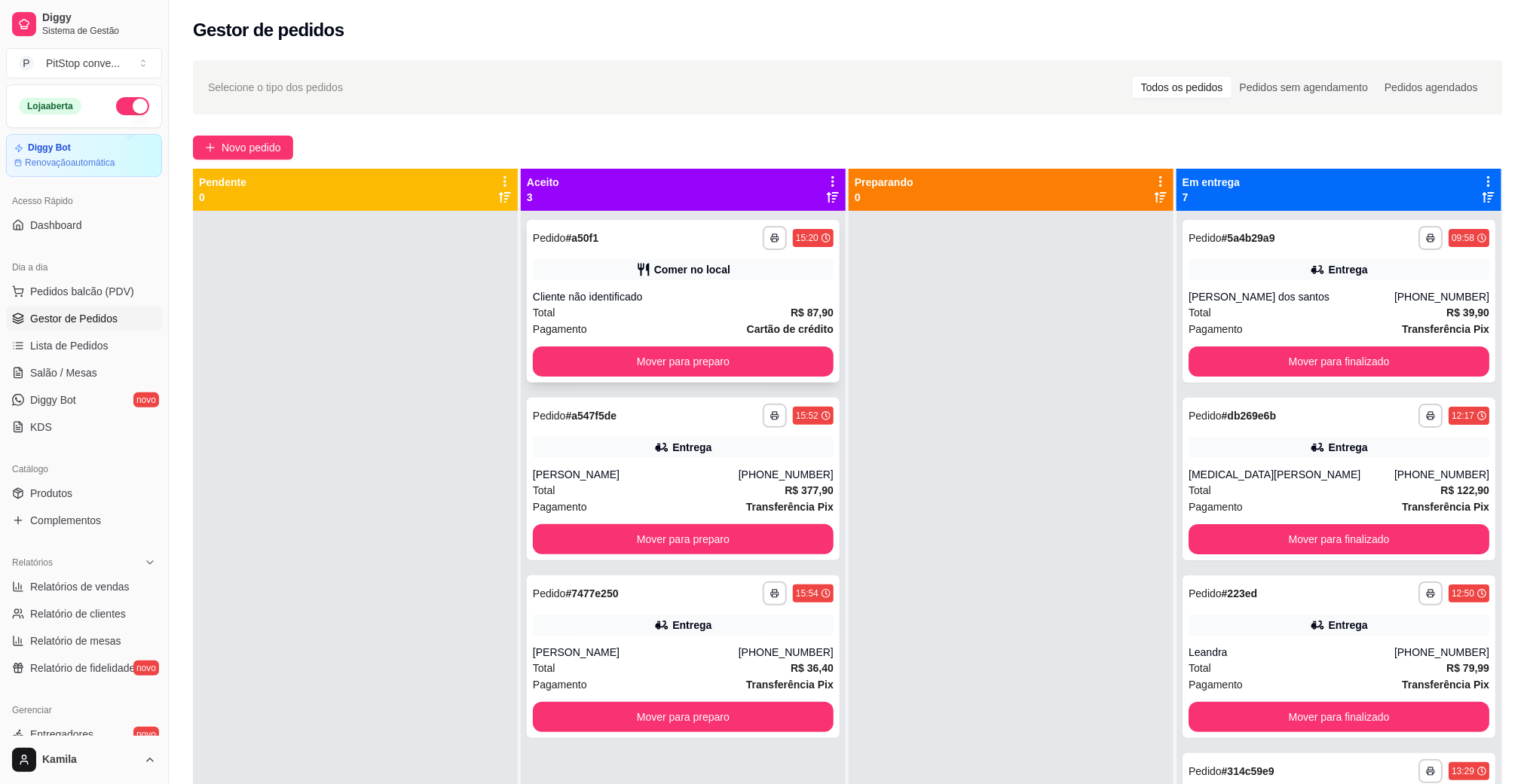
click at [738, 272] on div "Comer no local" at bounding box center [682, 270] width 301 height 21
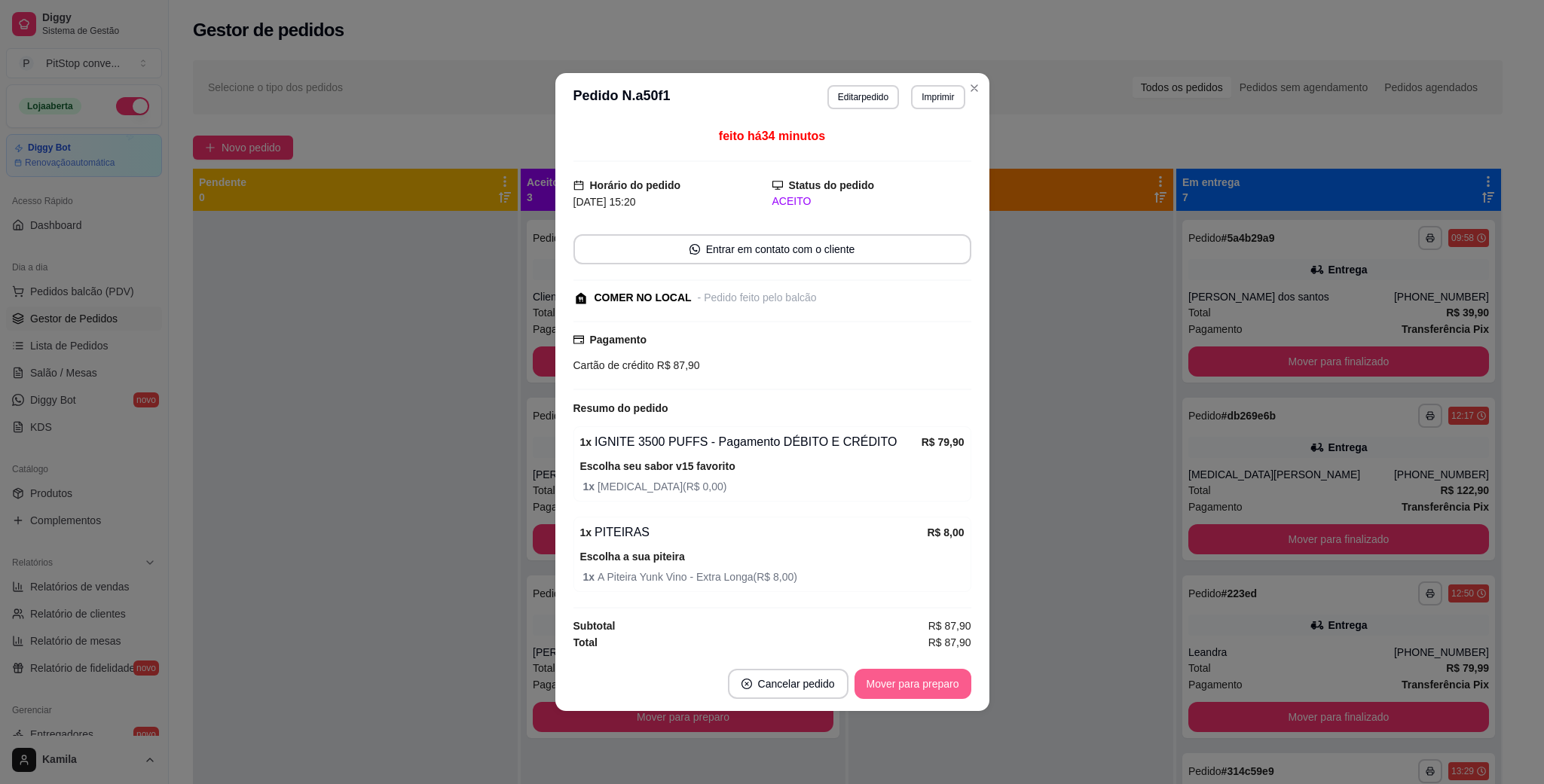
click at [920, 680] on button "Mover para preparo" at bounding box center [912, 684] width 117 height 30
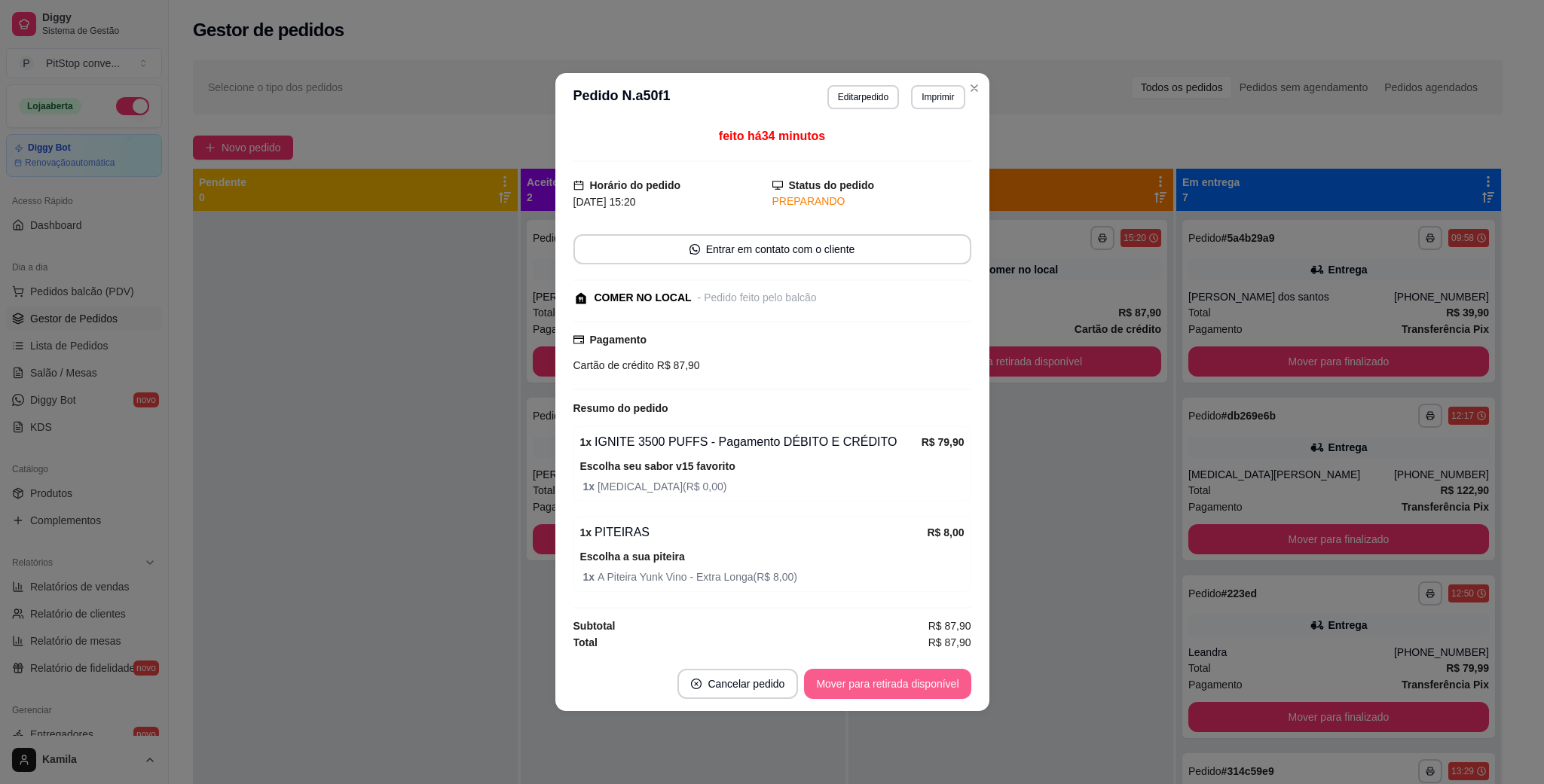
click at [864, 690] on button "Mover para retirada disponível" at bounding box center [887, 684] width 166 height 30
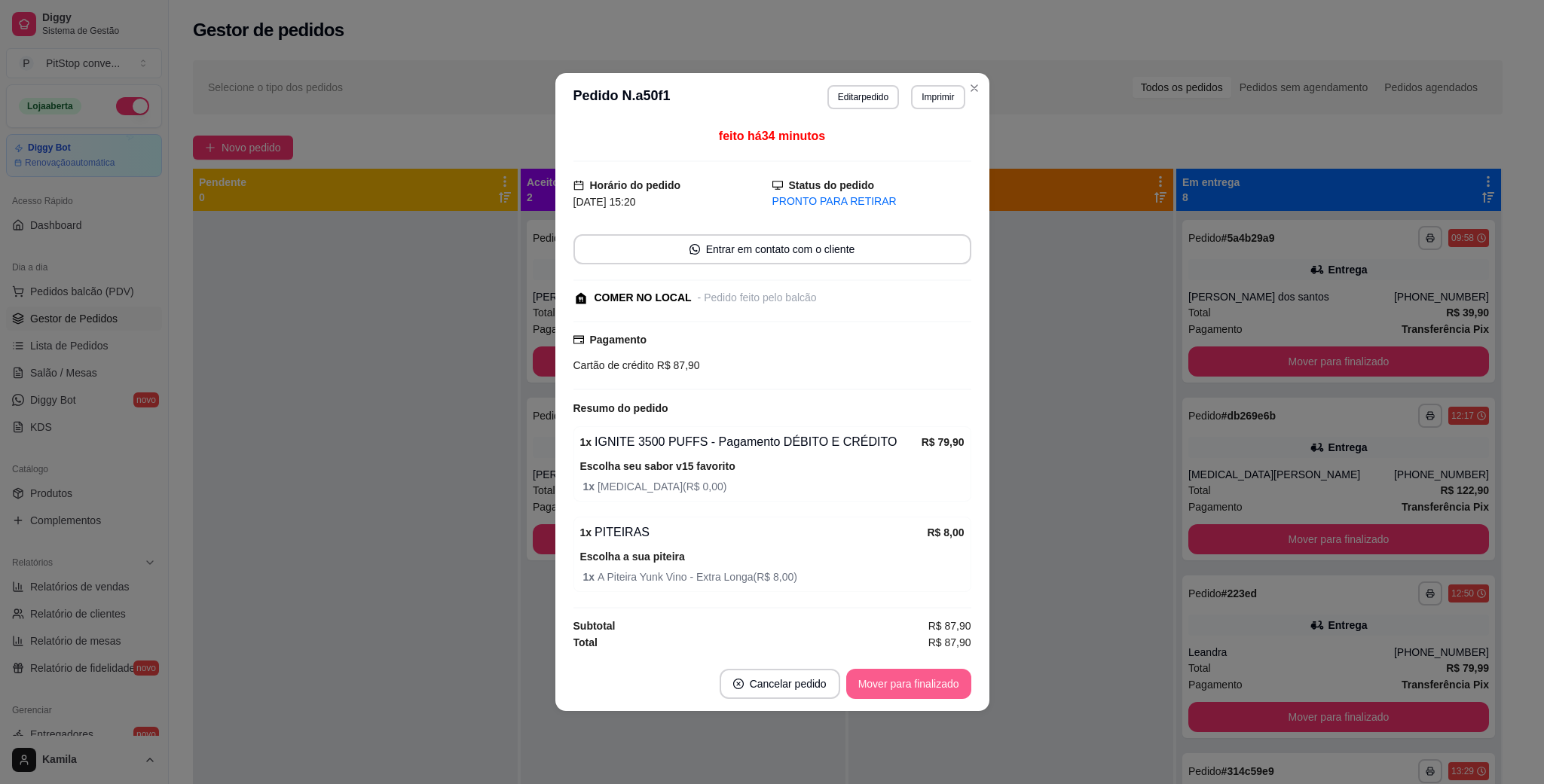
click at [864, 689] on button "Mover para finalizado" at bounding box center [908, 684] width 125 height 30
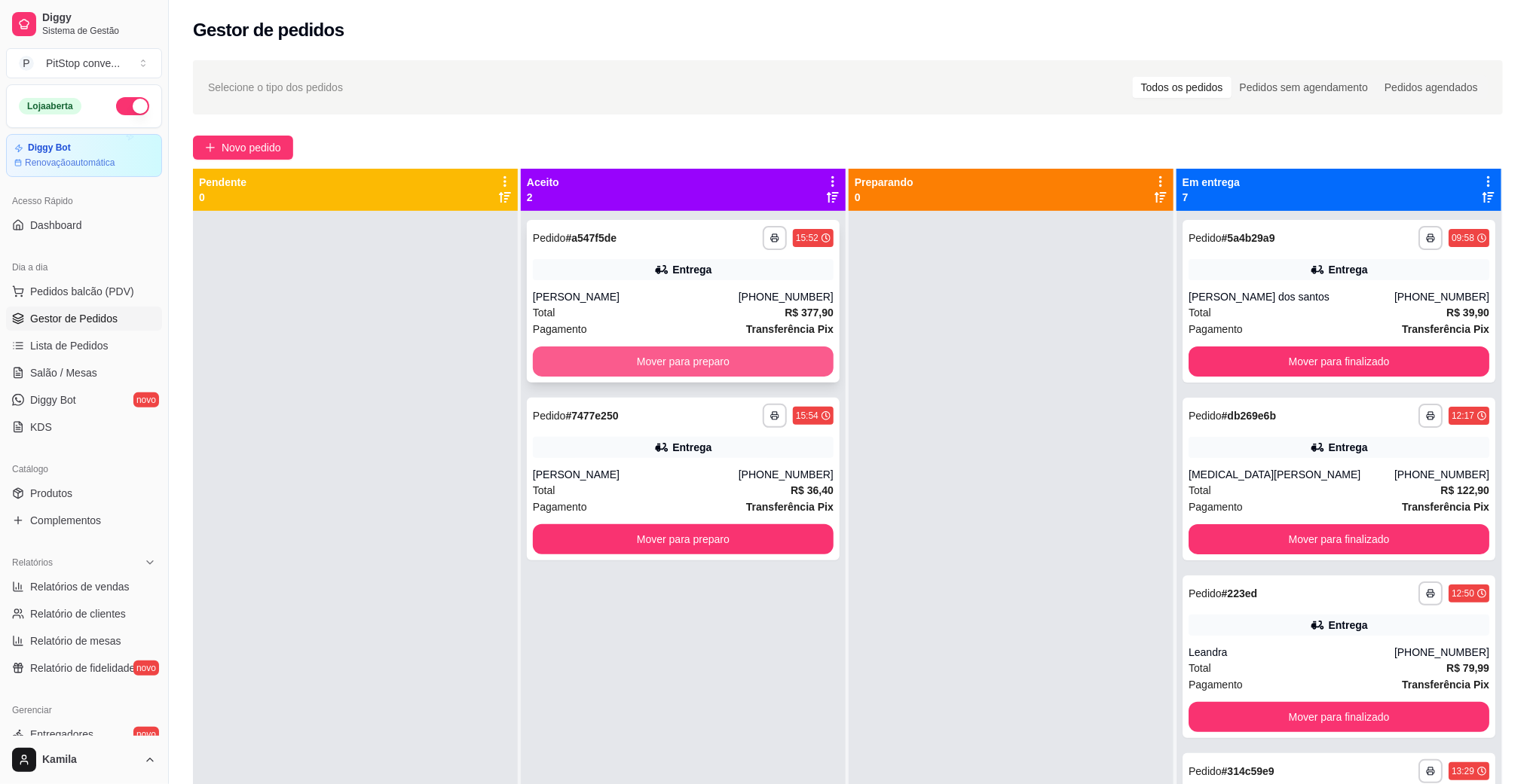
click at [722, 357] on button "Mover para preparo" at bounding box center [682, 361] width 301 height 30
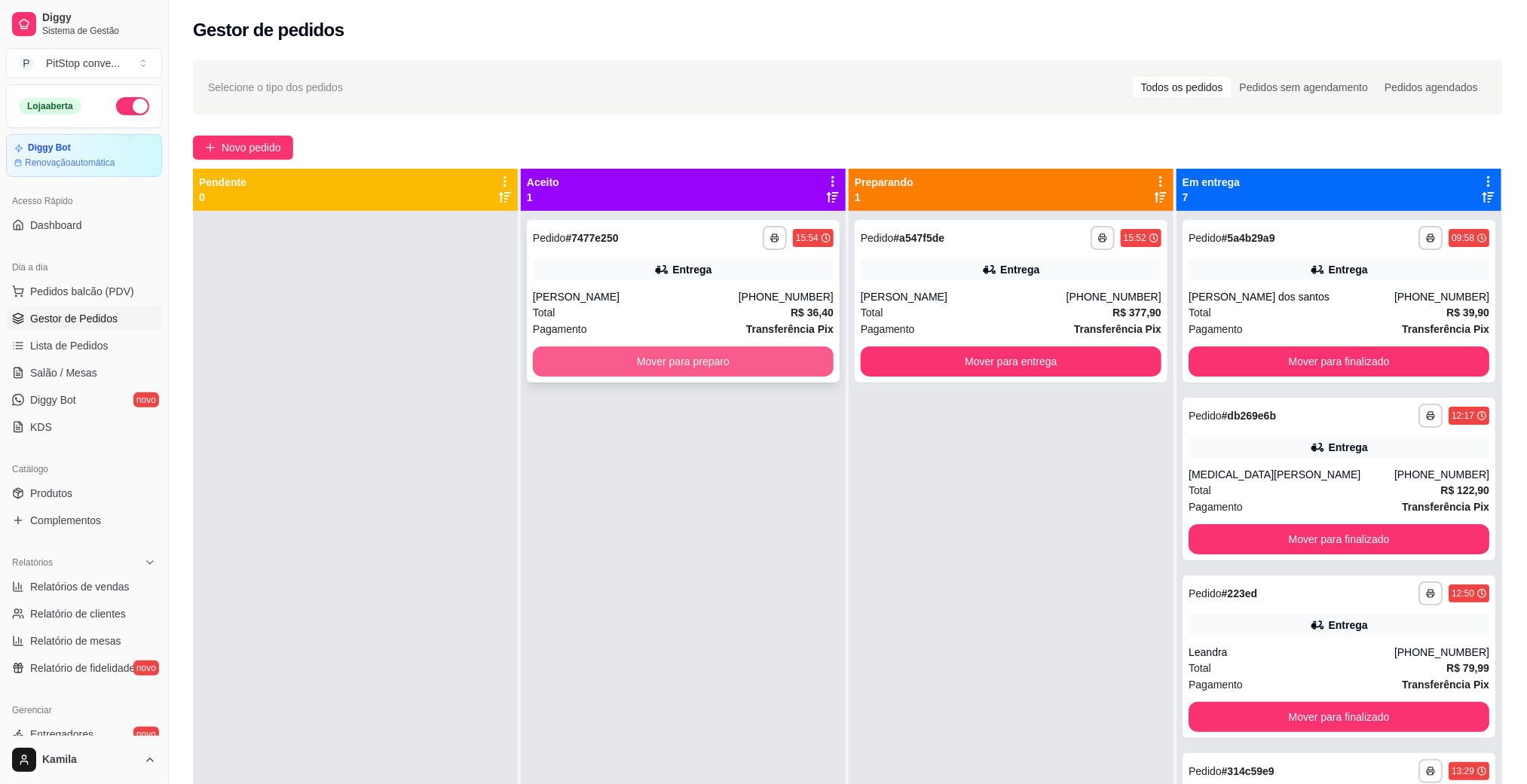
click at [764, 362] on button "Mover para preparo" at bounding box center [682, 361] width 301 height 30
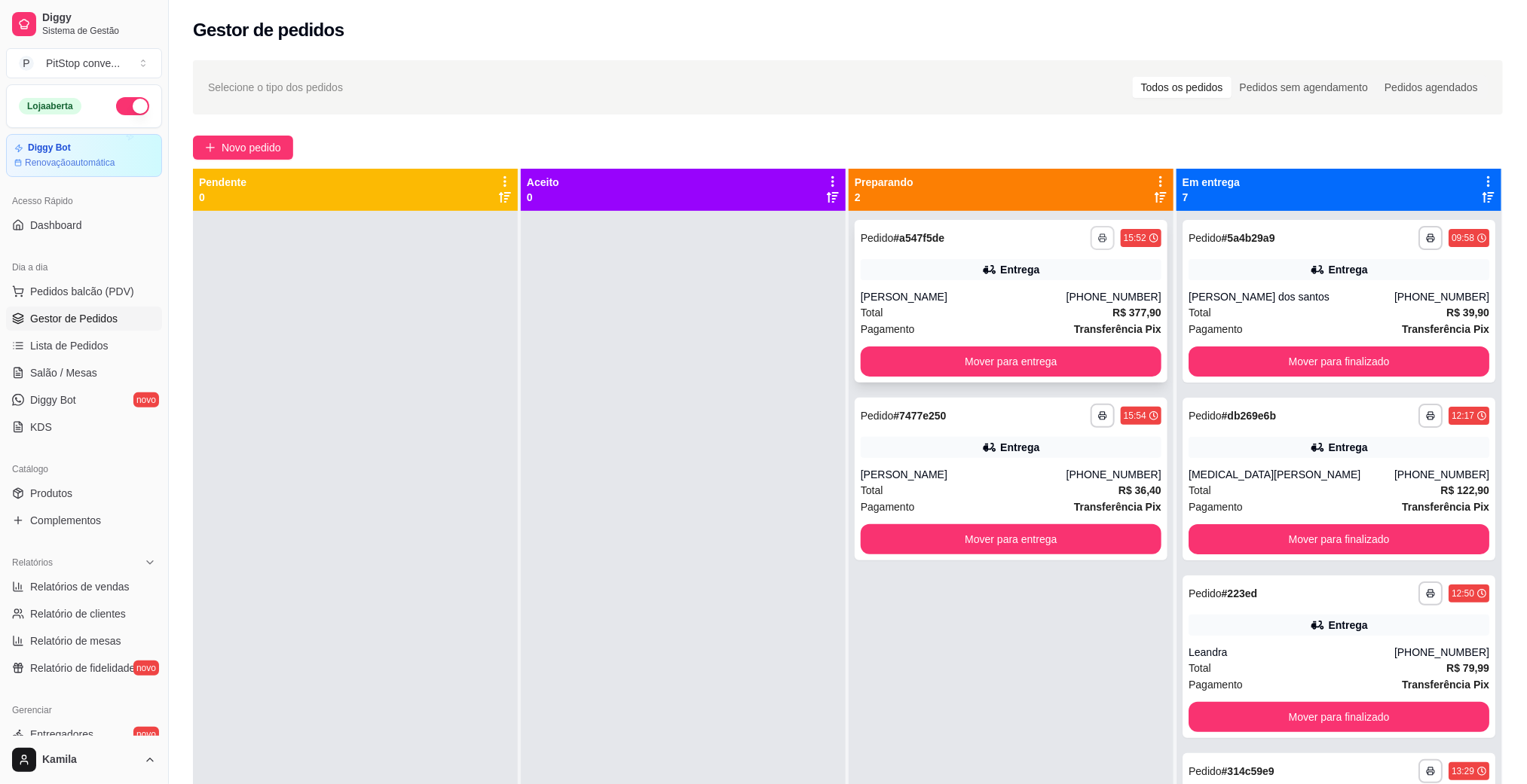
click at [1090, 244] on button "button" at bounding box center [1102, 238] width 24 height 24
click at [1070, 289] on button "IMPRESSORA" at bounding box center [1051, 291] width 109 height 24
click at [1098, 412] on icon "button" at bounding box center [1102, 416] width 9 height 9
click at [1051, 460] on button "IMPRESSORA" at bounding box center [1051, 469] width 109 height 24
click at [64, 340] on span "Lista de Pedidos" at bounding box center [69, 346] width 78 height 15
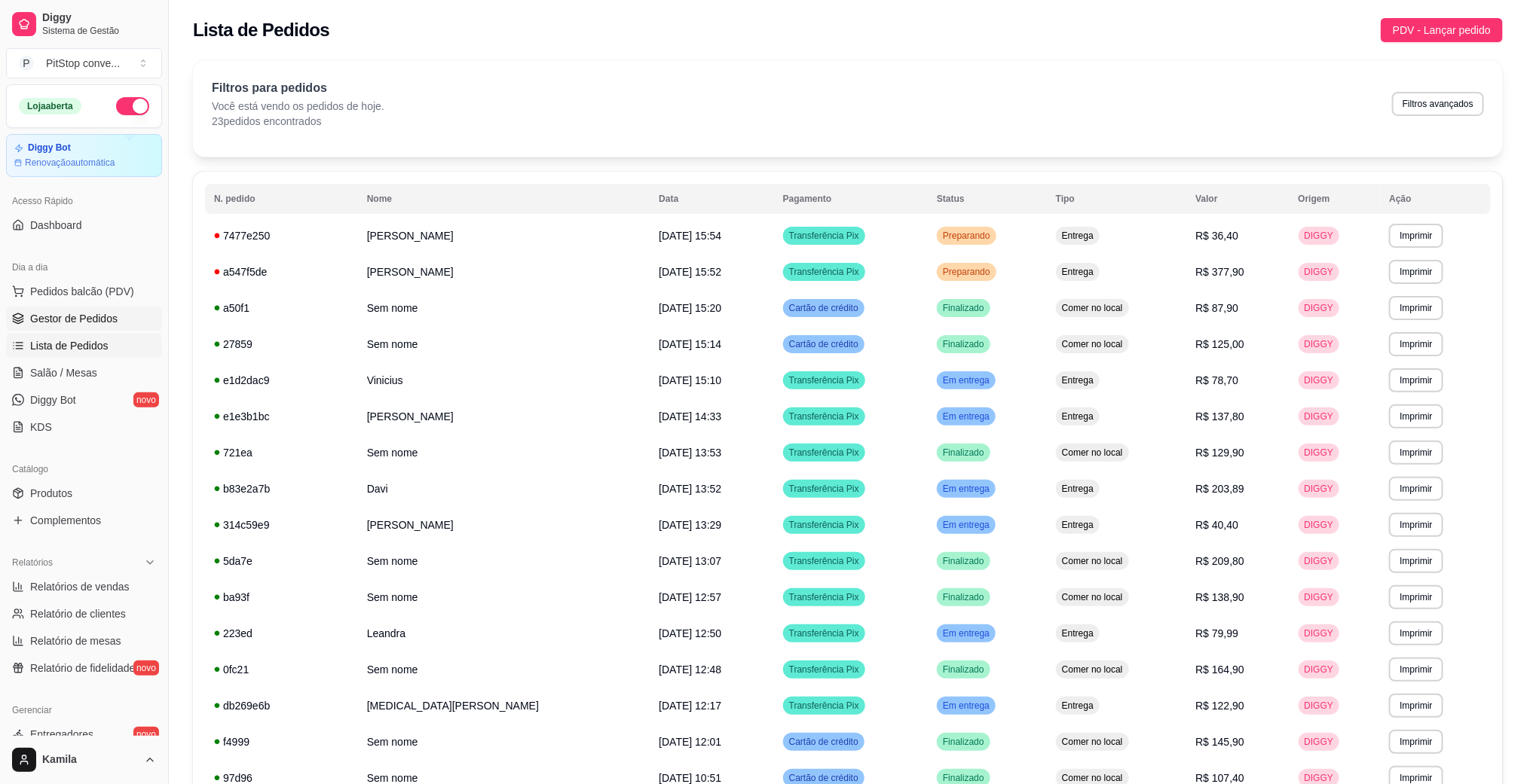
click at [73, 307] on link "Gestor de Pedidos" at bounding box center [83, 319] width 156 height 24
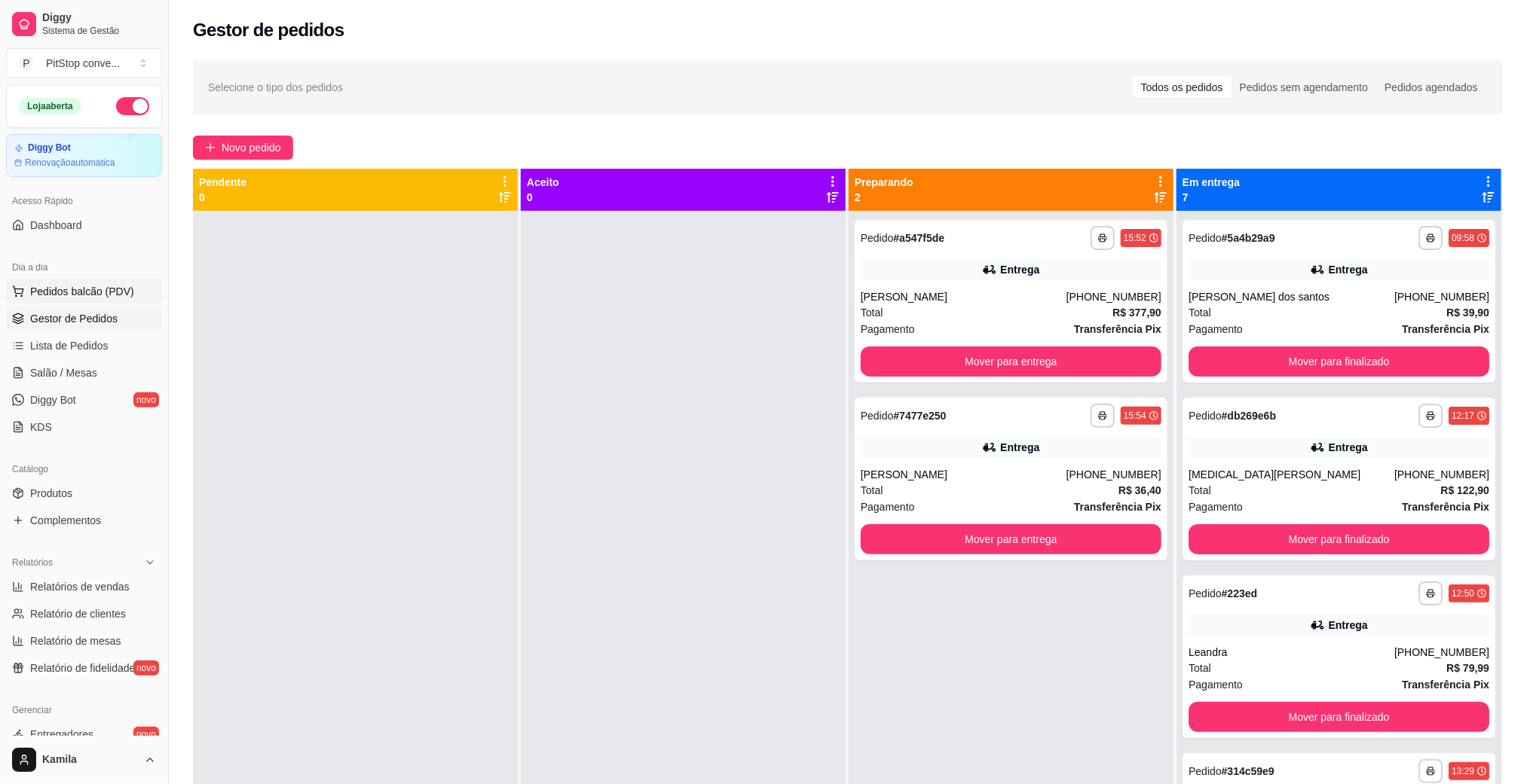
click at [73, 294] on span "Pedidos balcão (PDV)" at bounding box center [82, 291] width 104 height 15
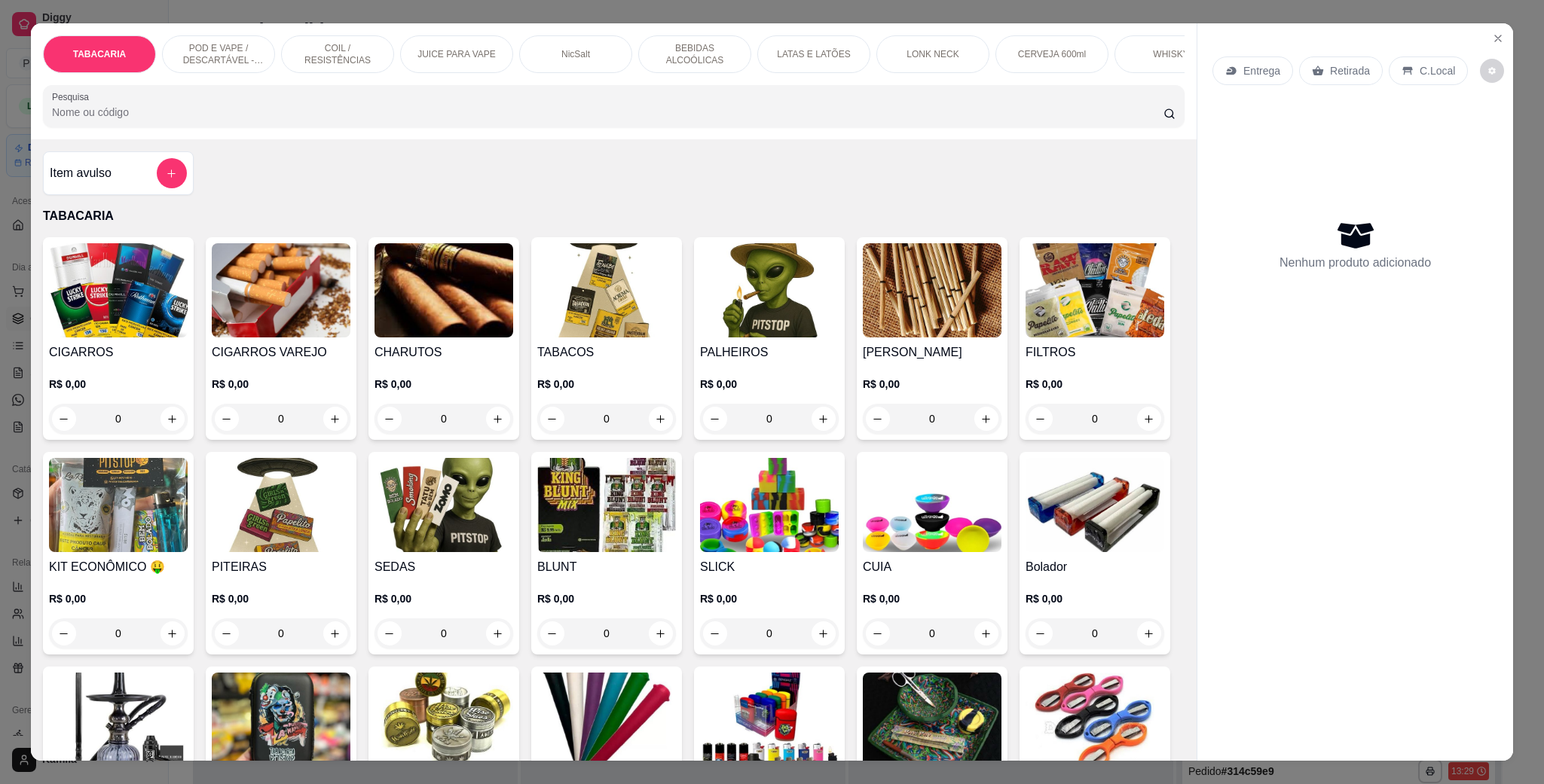
click at [196, 28] on div "TABACARIA POD E VAPE / DESCARTÁVEL - RECARREGAVEL COIL / RESISTÊNCIAS JUICE PAR…" at bounding box center [614, 81] width 1166 height 116
click at [218, 56] on p "POD E VAPE / DESCARTÁVEL - RECARREGAVEL" at bounding box center [218, 55] width 87 height 24
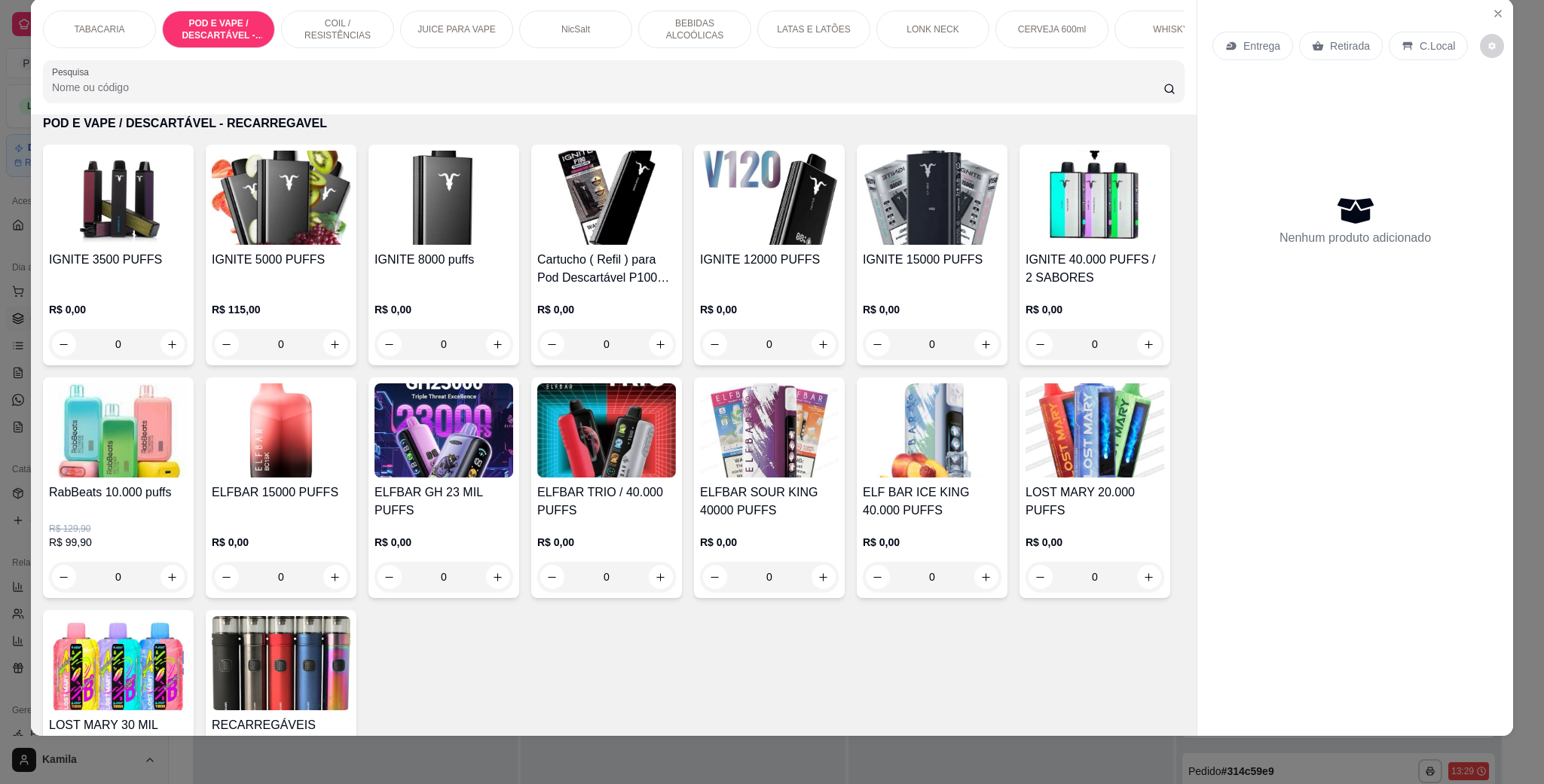
click at [437, 269] on h4 "IGNITE 8000 puffs" at bounding box center [443, 260] width 139 height 18
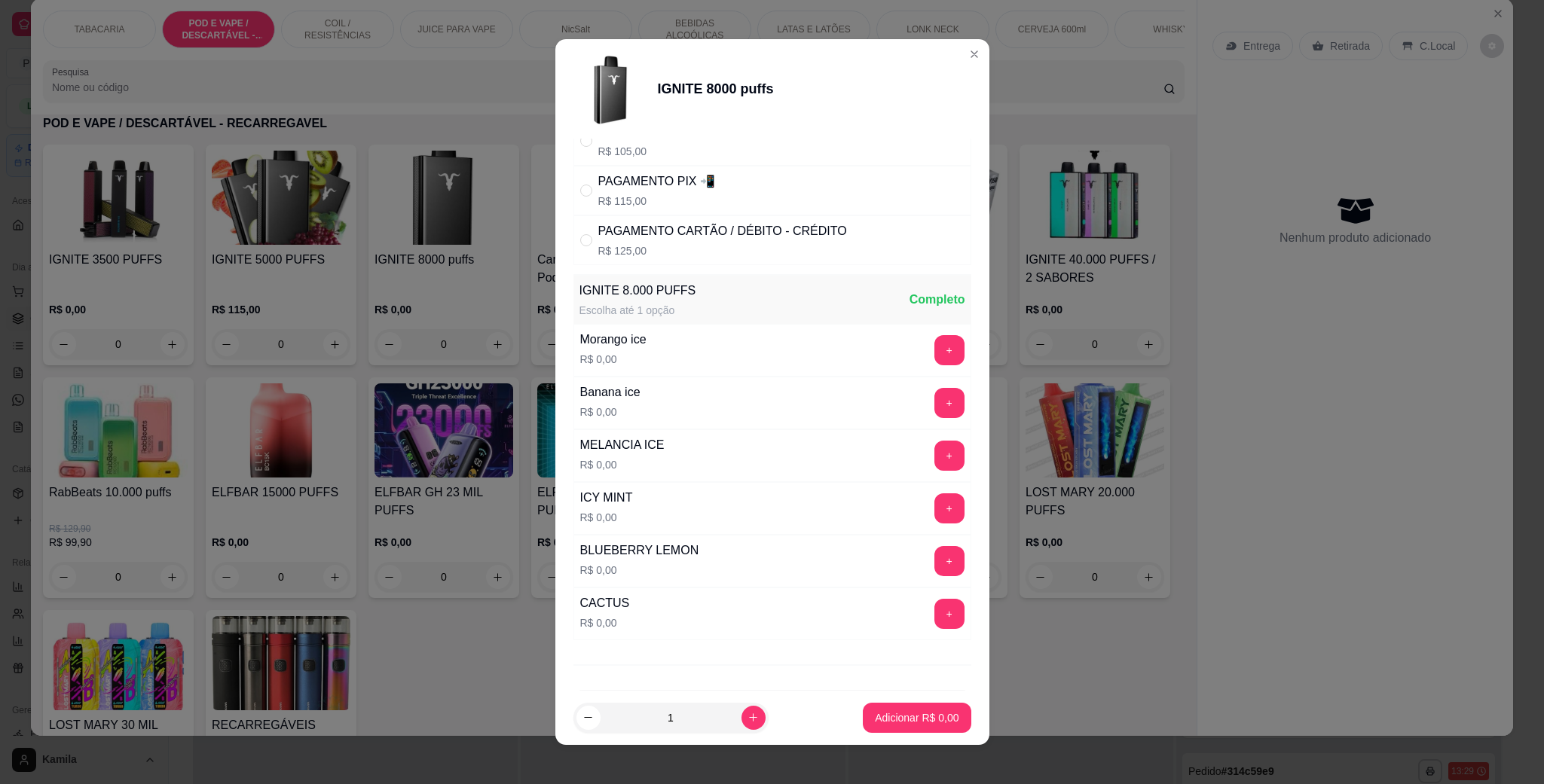
scroll to position [0, 0]
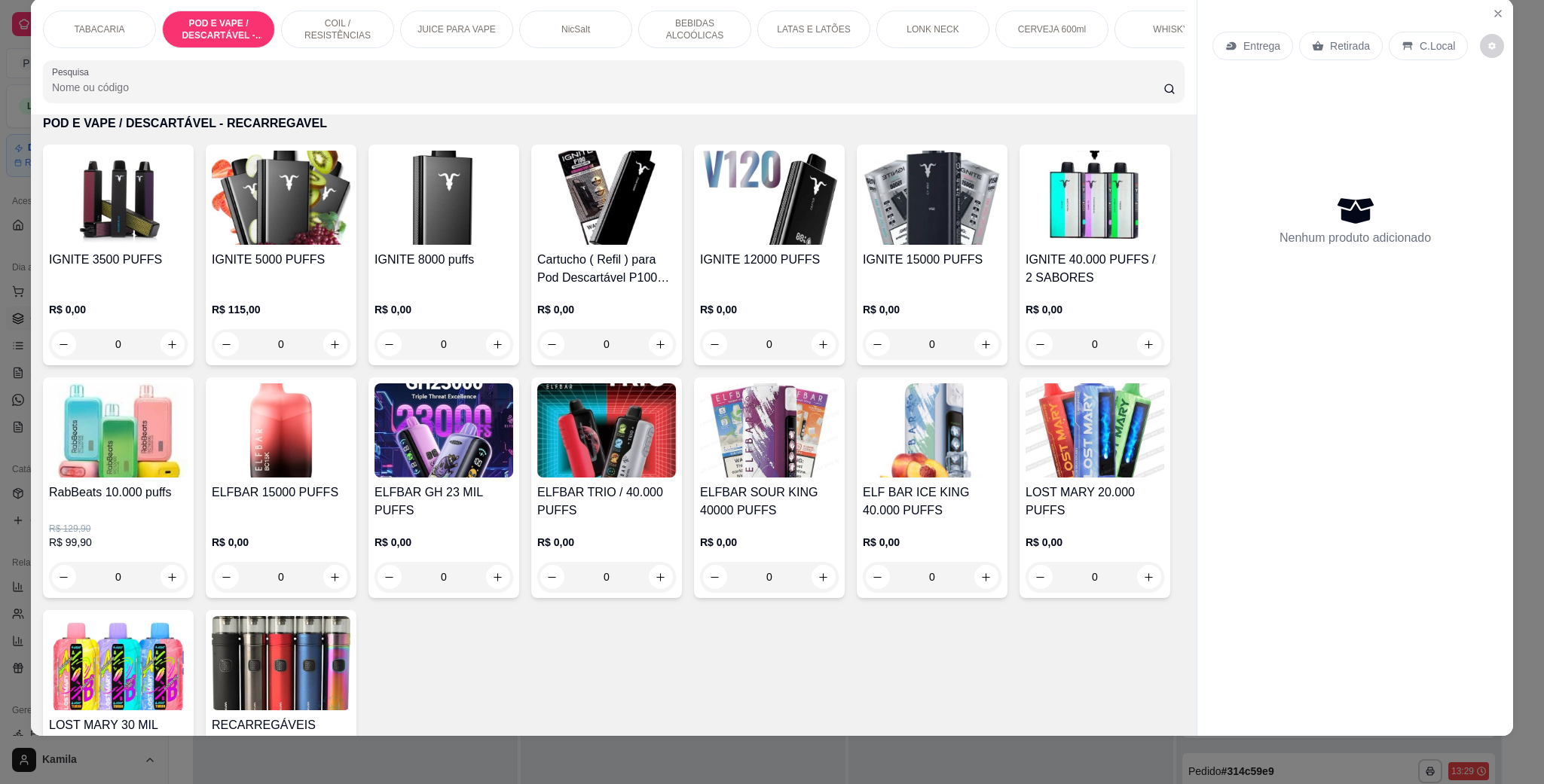
click at [902, 269] on h4 "IGNITE 15000 PUFFS" at bounding box center [932, 260] width 139 height 18
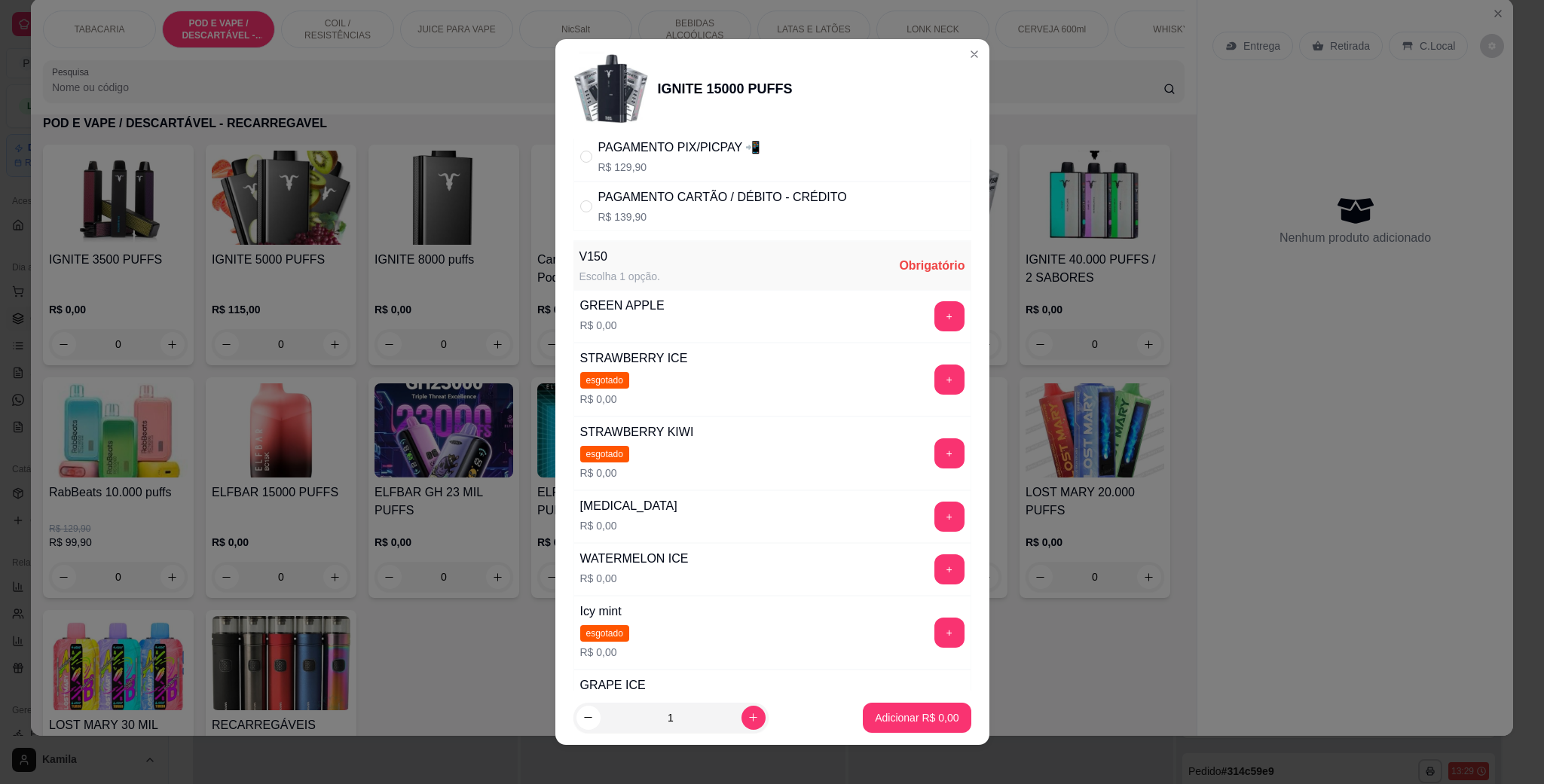
scroll to position [226, 0]
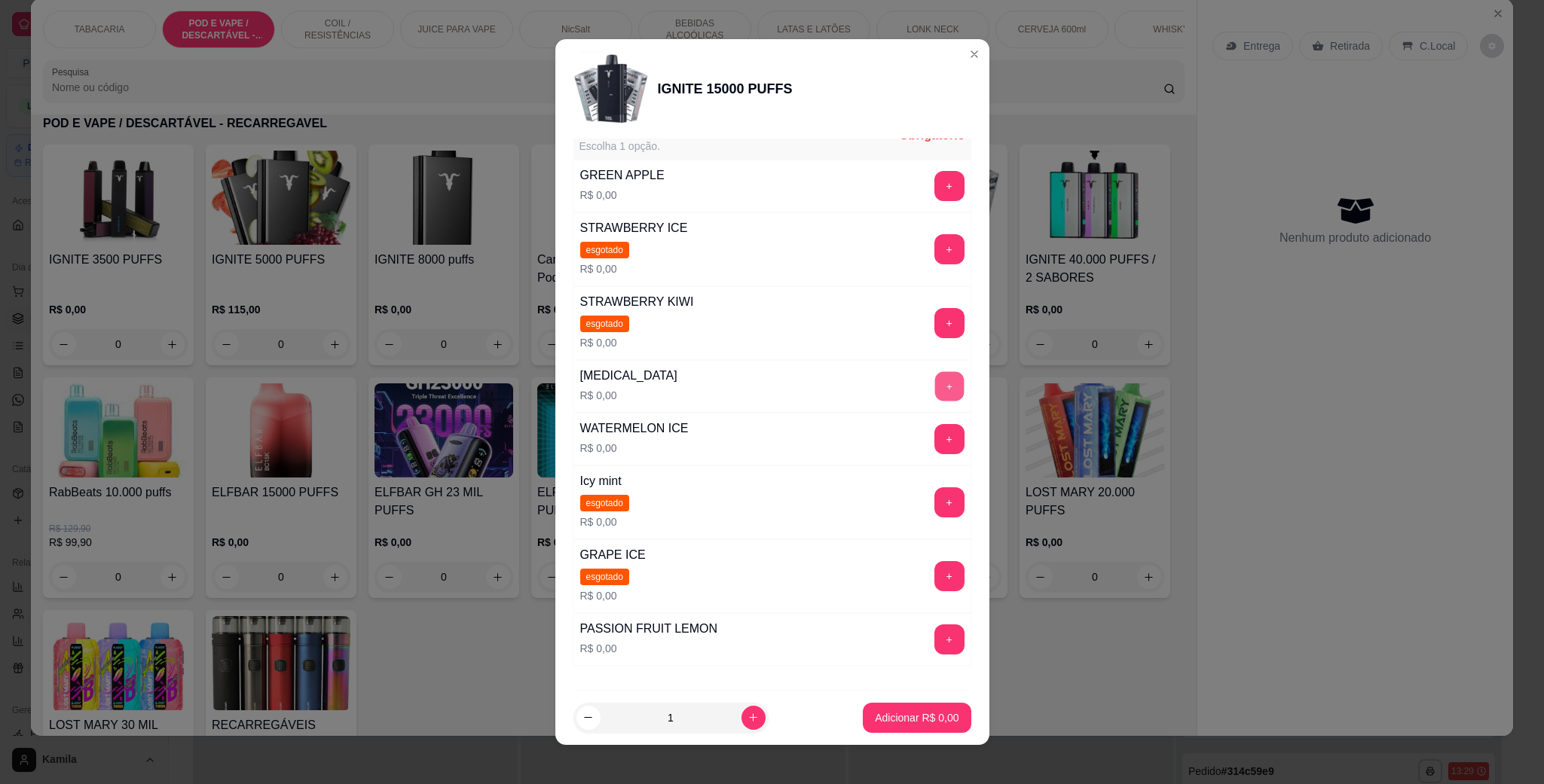
click at [934, 392] on button "+" at bounding box center [949, 387] width 29 height 29
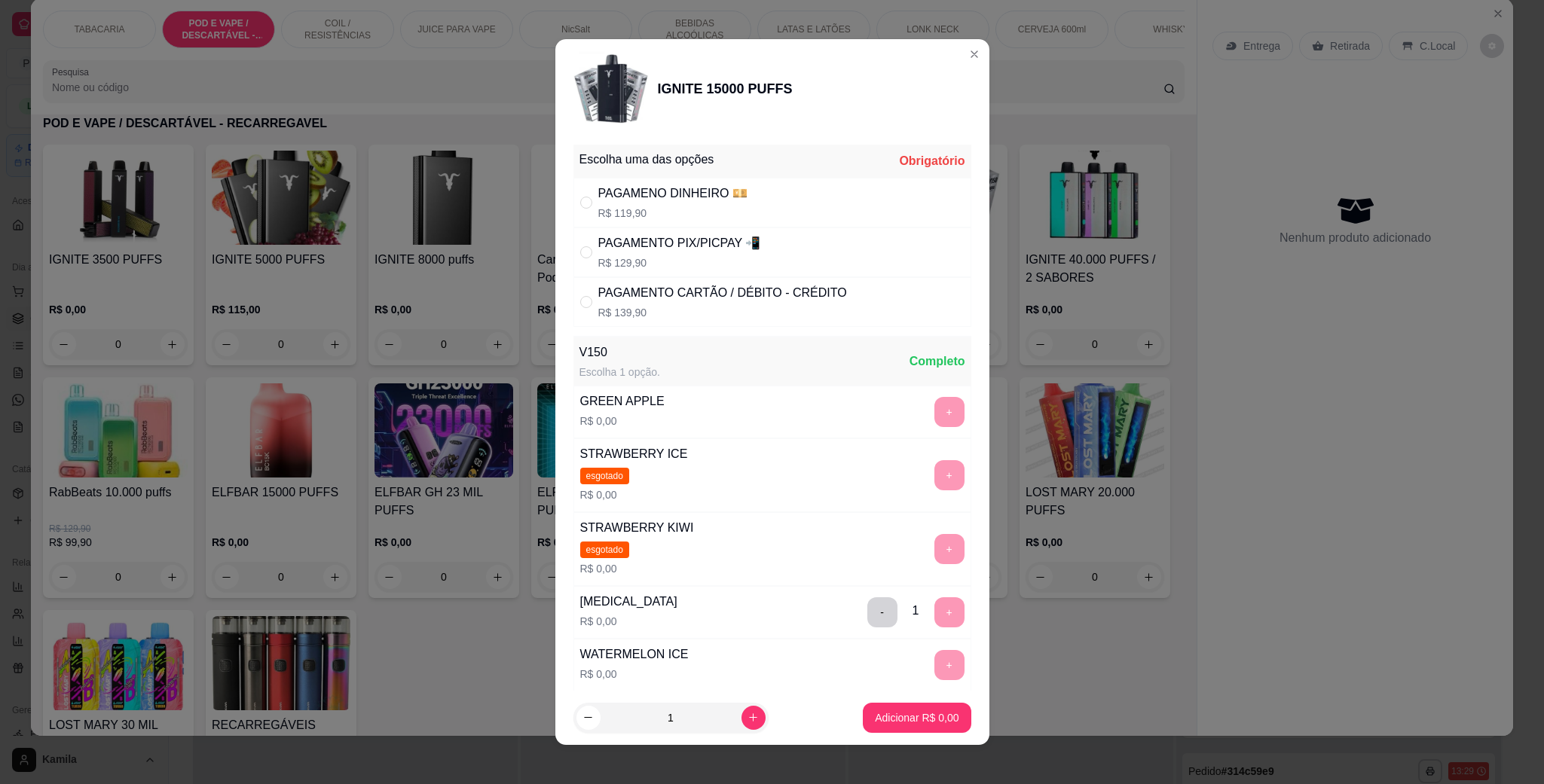
click at [650, 244] on div "PAGAMENTO PIX/PICPAY 📲" at bounding box center [680, 243] width 163 height 18
radio input "true"
click at [911, 712] on p "Adicionar R$ 129,90" at bounding box center [911, 718] width 95 height 15
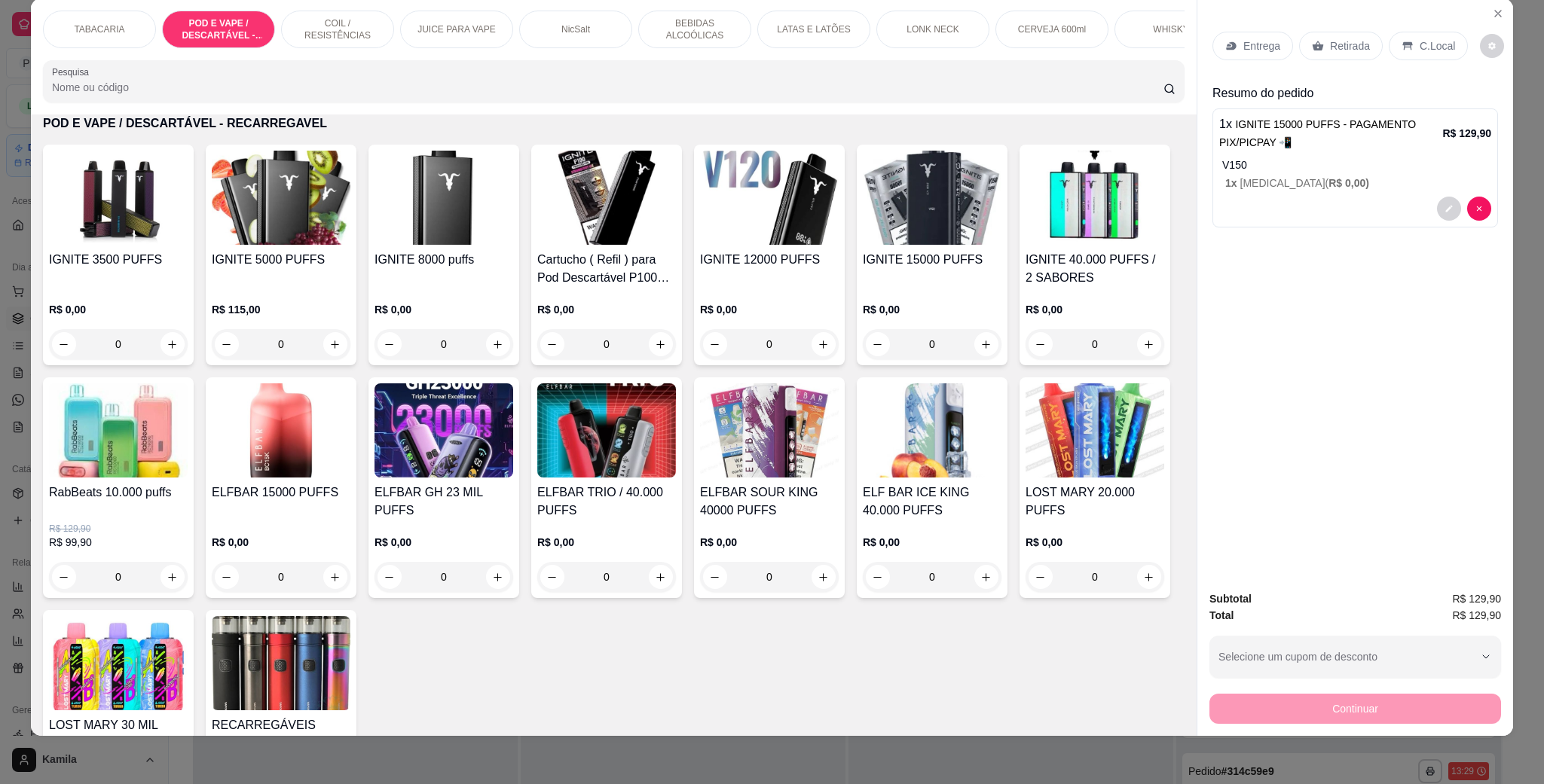
click at [1436, 48] on p "C.Local" at bounding box center [1436, 46] width 35 height 15
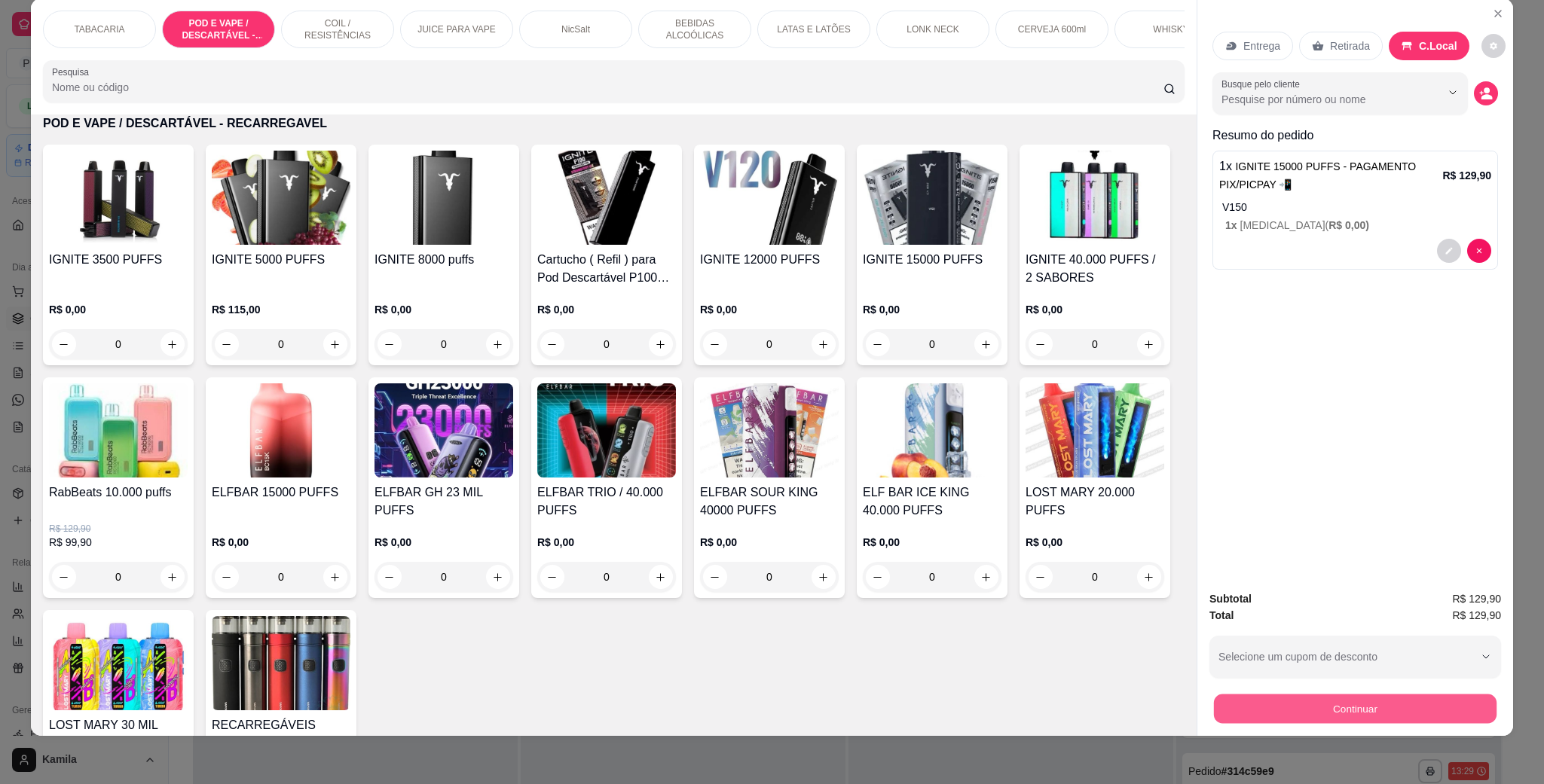
click at [1338, 698] on button "Continuar" at bounding box center [1355, 708] width 283 height 29
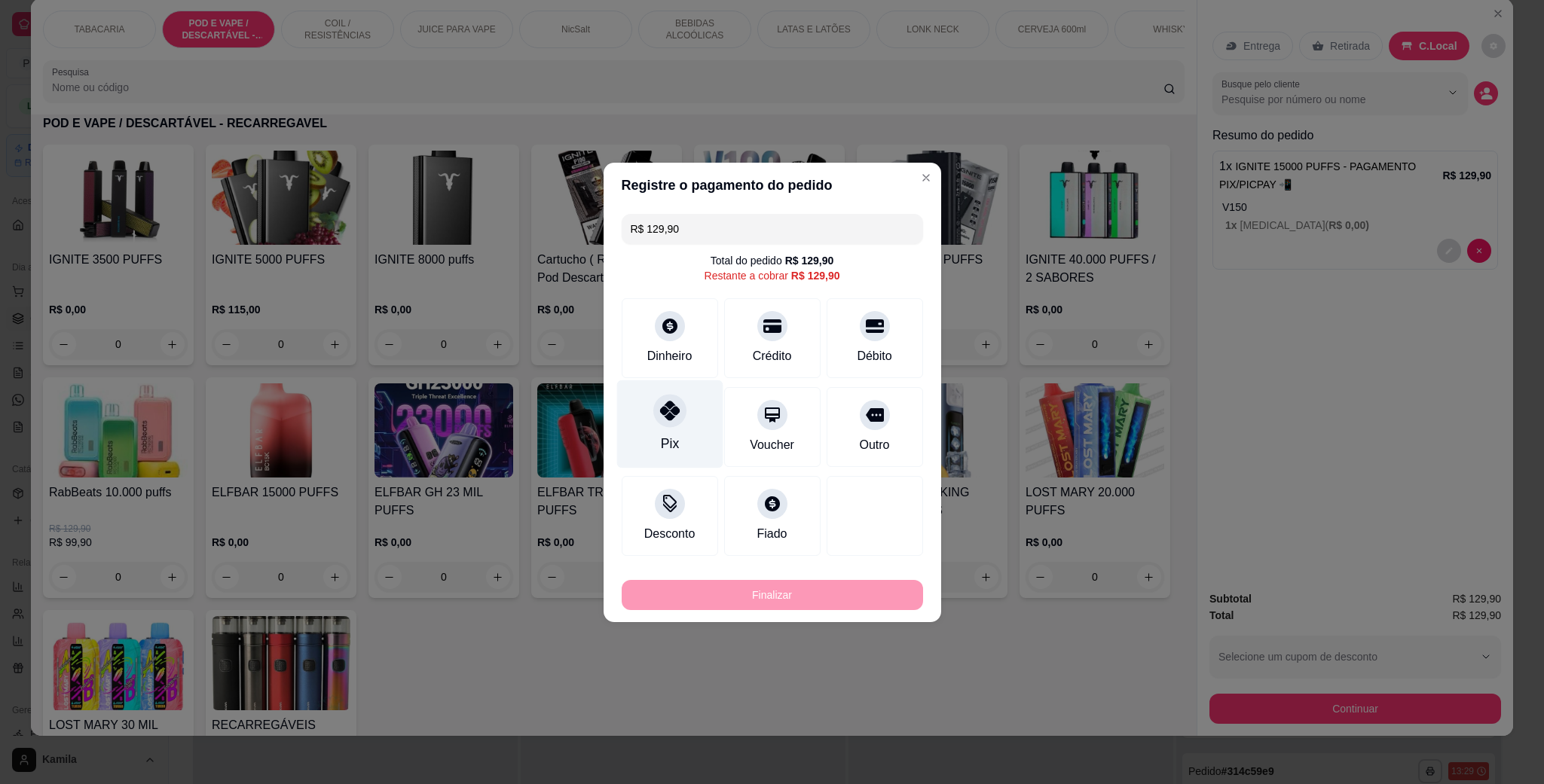
click at [661, 433] on div "Pix" at bounding box center [669, 424] width 106 height 88
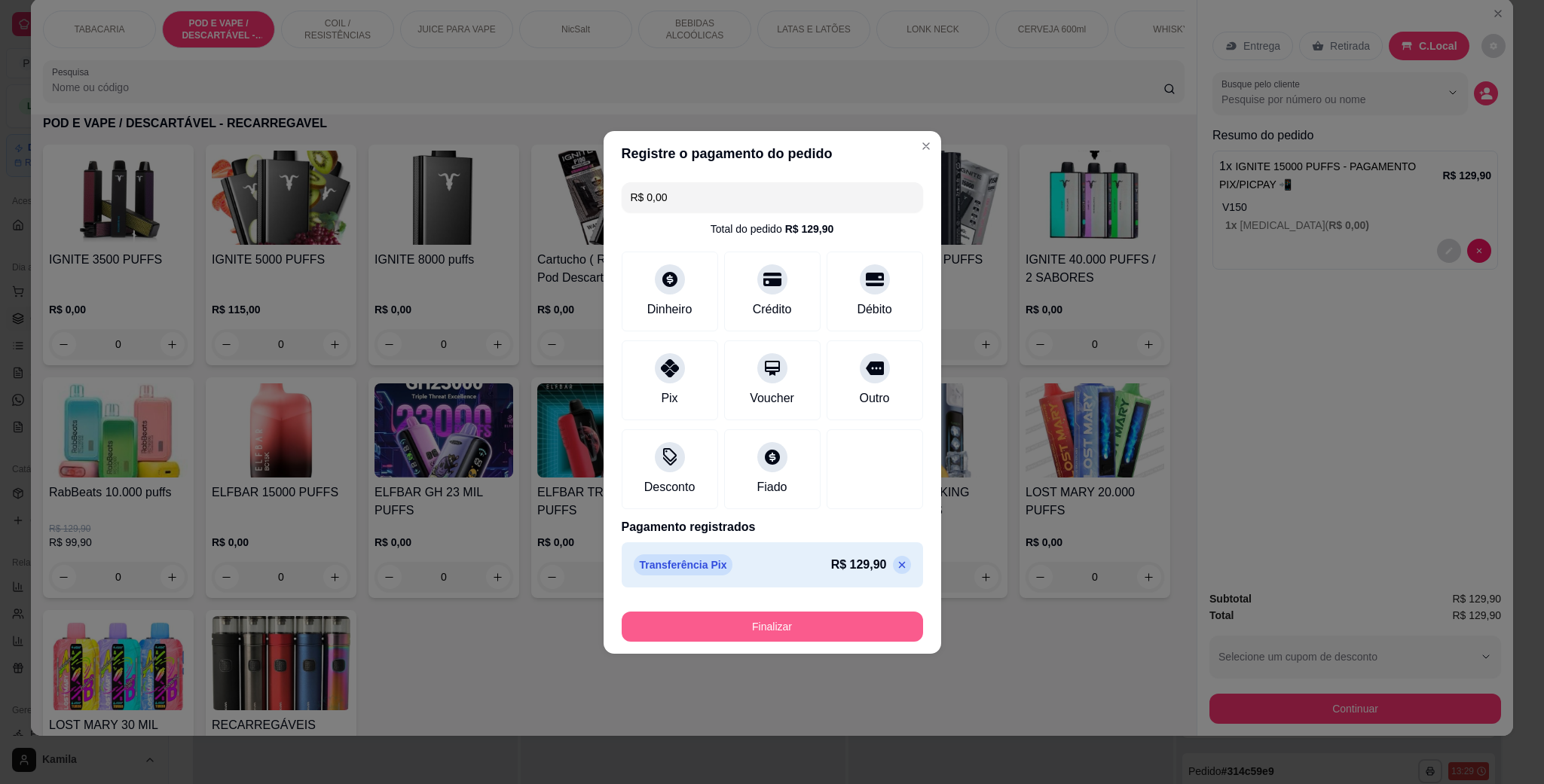
click at [755, 627] on button "Finalizar" at bounding box center [773, 626] width 302 height 30
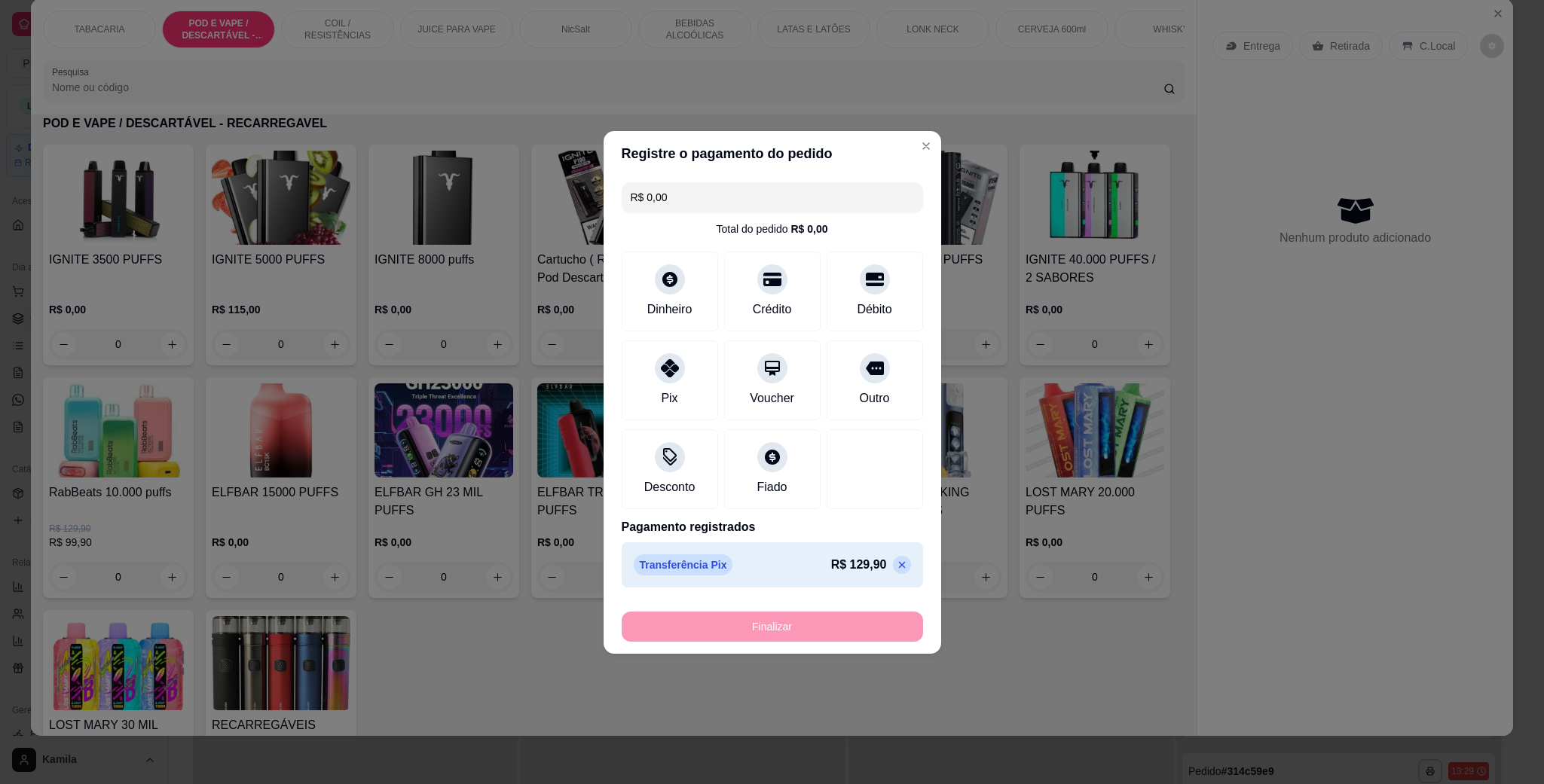
type input "-R$ 129,90"
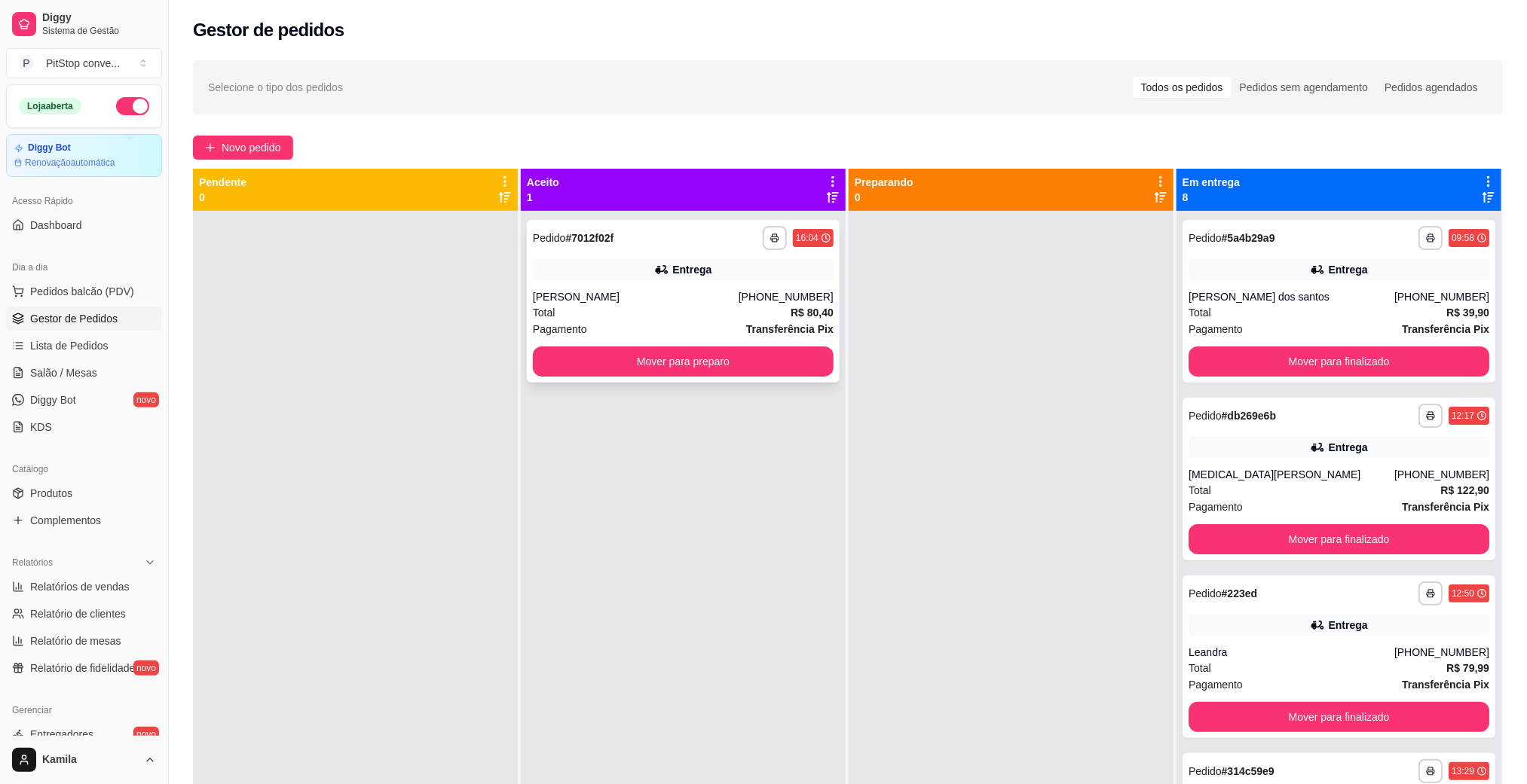
click at [706, 290] on div "[PERSON_NAME]" at bounding box center [635, 297] width 205 height 15
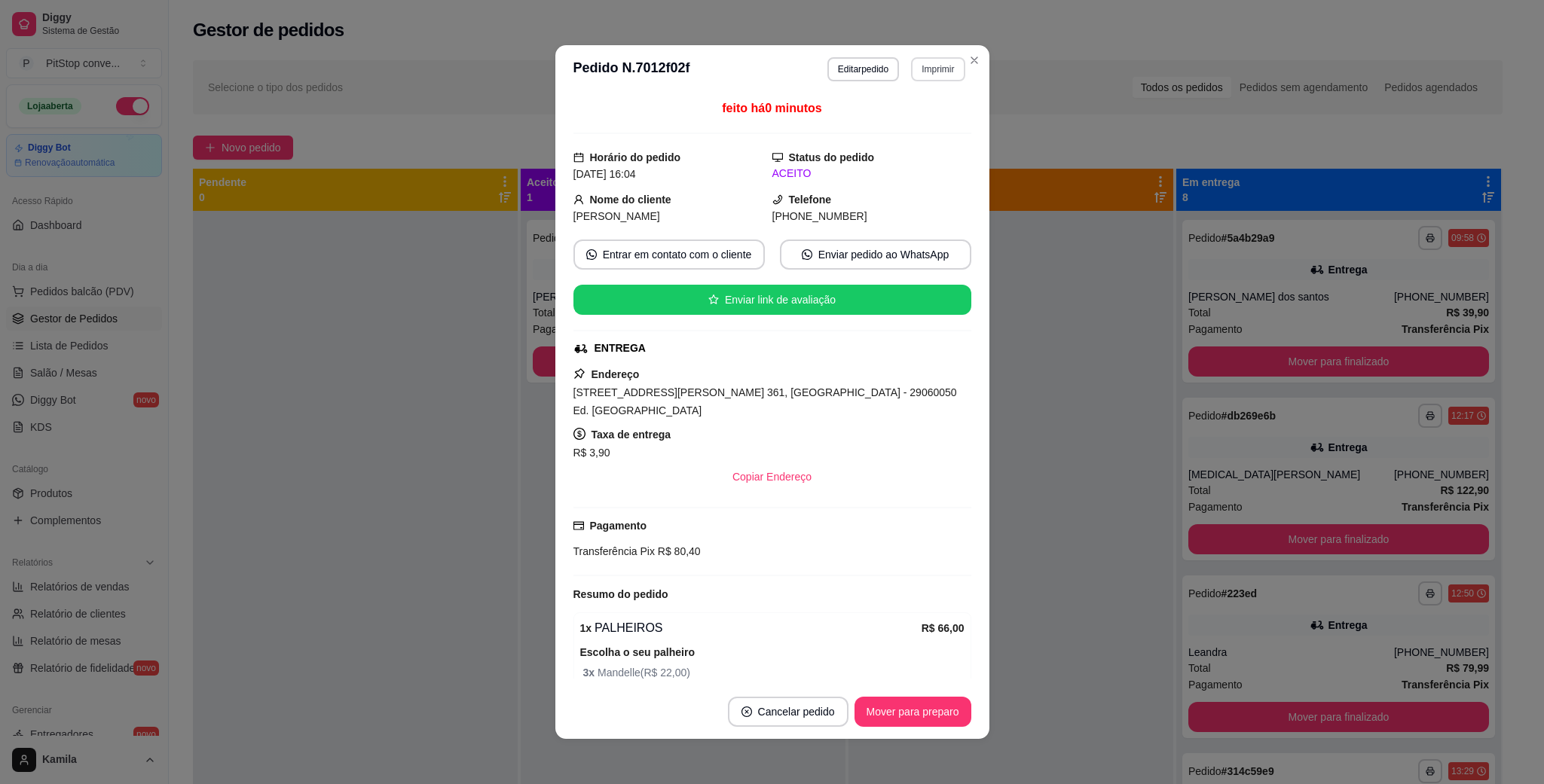
click at [911, 64] on button "Imprimir" at bounding box center [937, 69] width 54 height 24
click at [864, 122] on button "IMPRESSORA" at bounding box center [902, 122] width 105 height 24
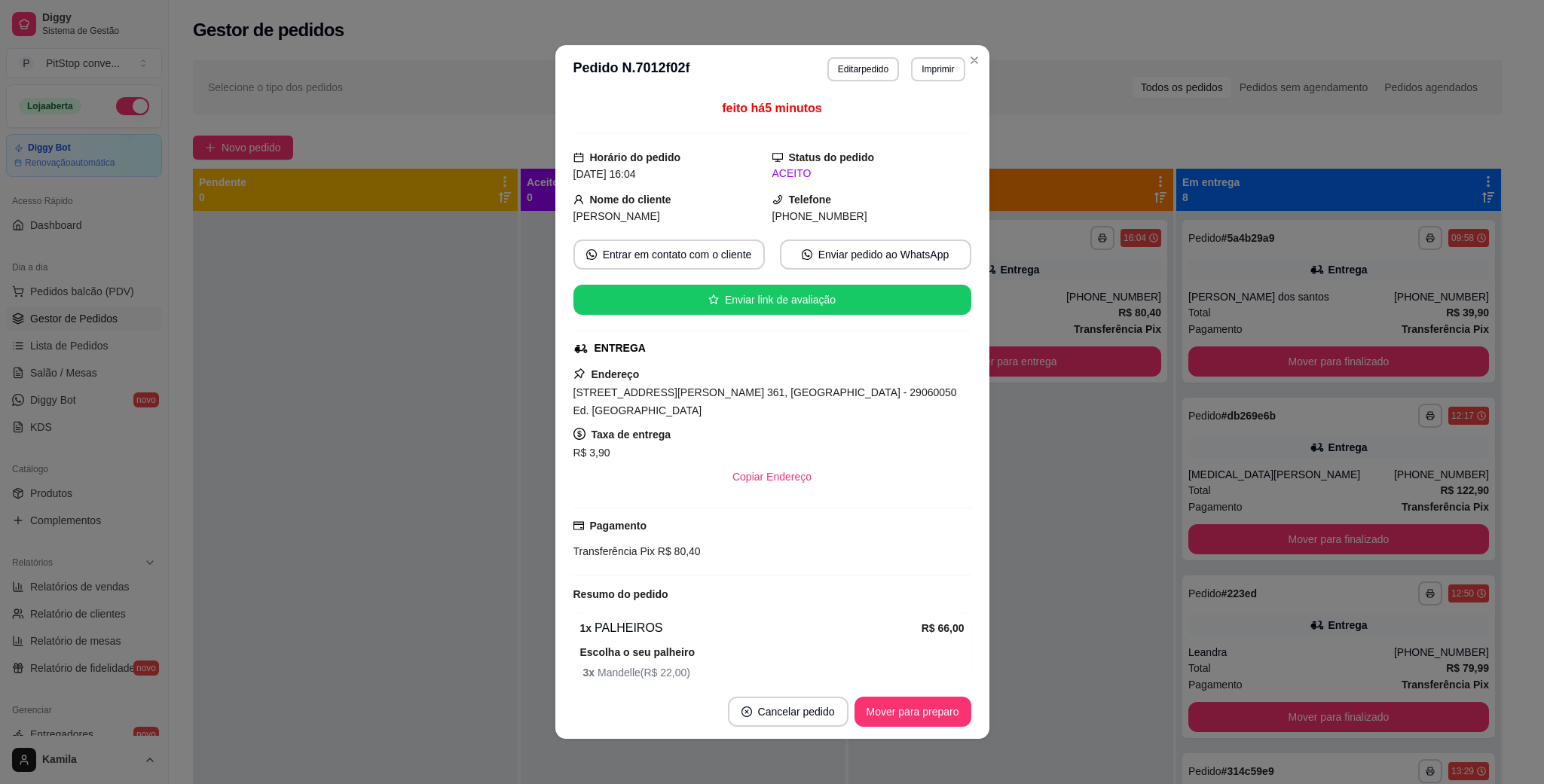
click at [919, 711] on button "Mover para preparo" at bounding box center [912, 711] width 117 height 30
click at [905, 707] on button "Mover para entrega" at bounding box center [912, 711] width 116 height 30
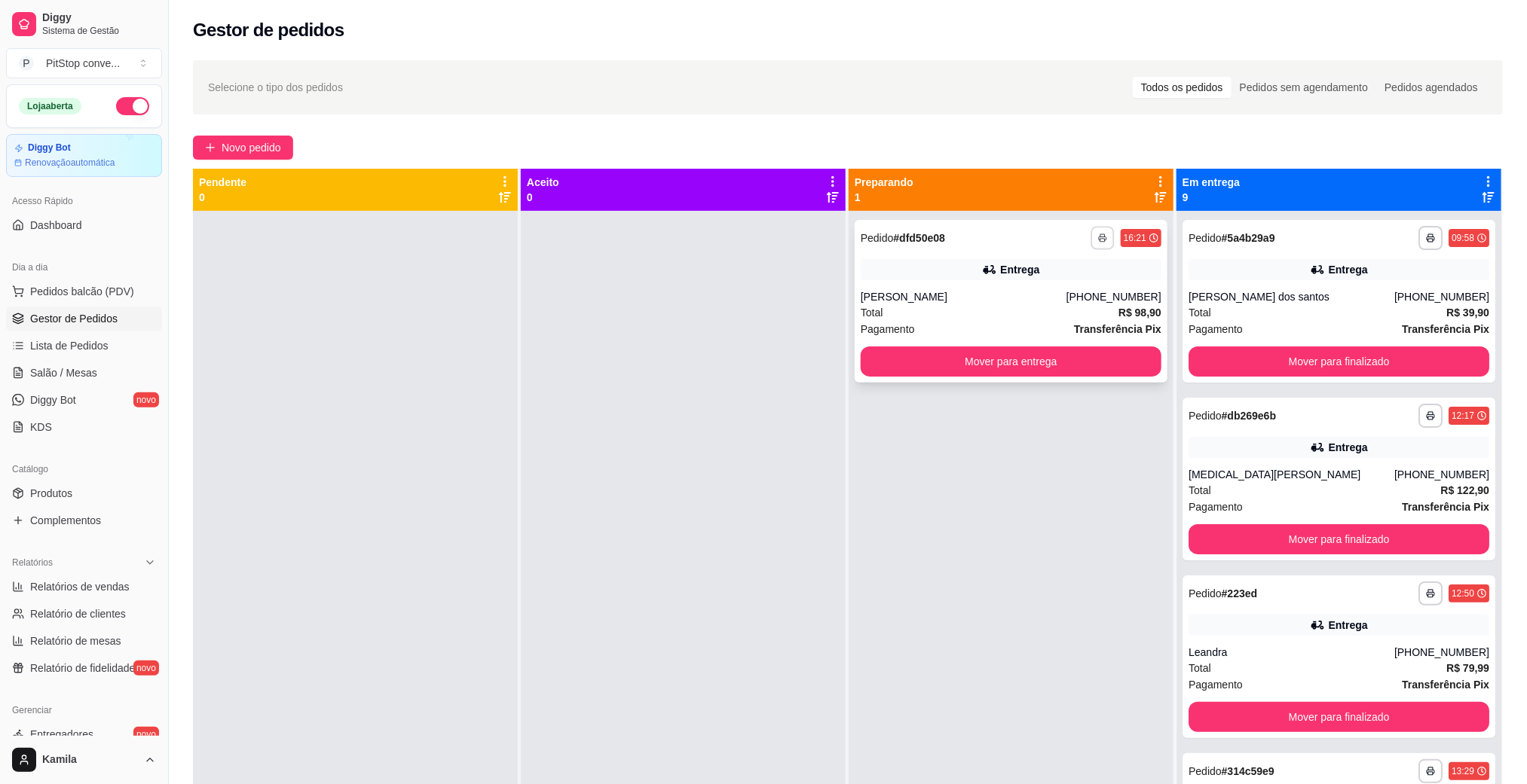
click at [1097, 235] on button "button" at bounding box center [1101, 237] width 24 height 24
click at [1061, 289] on button "IMPRESSORA" at bounding box center [1051, 291] width 109 height 24
click at [974, 351] on button "Mover para entrega" at bounding box center [1010, 361] width 301 height 30
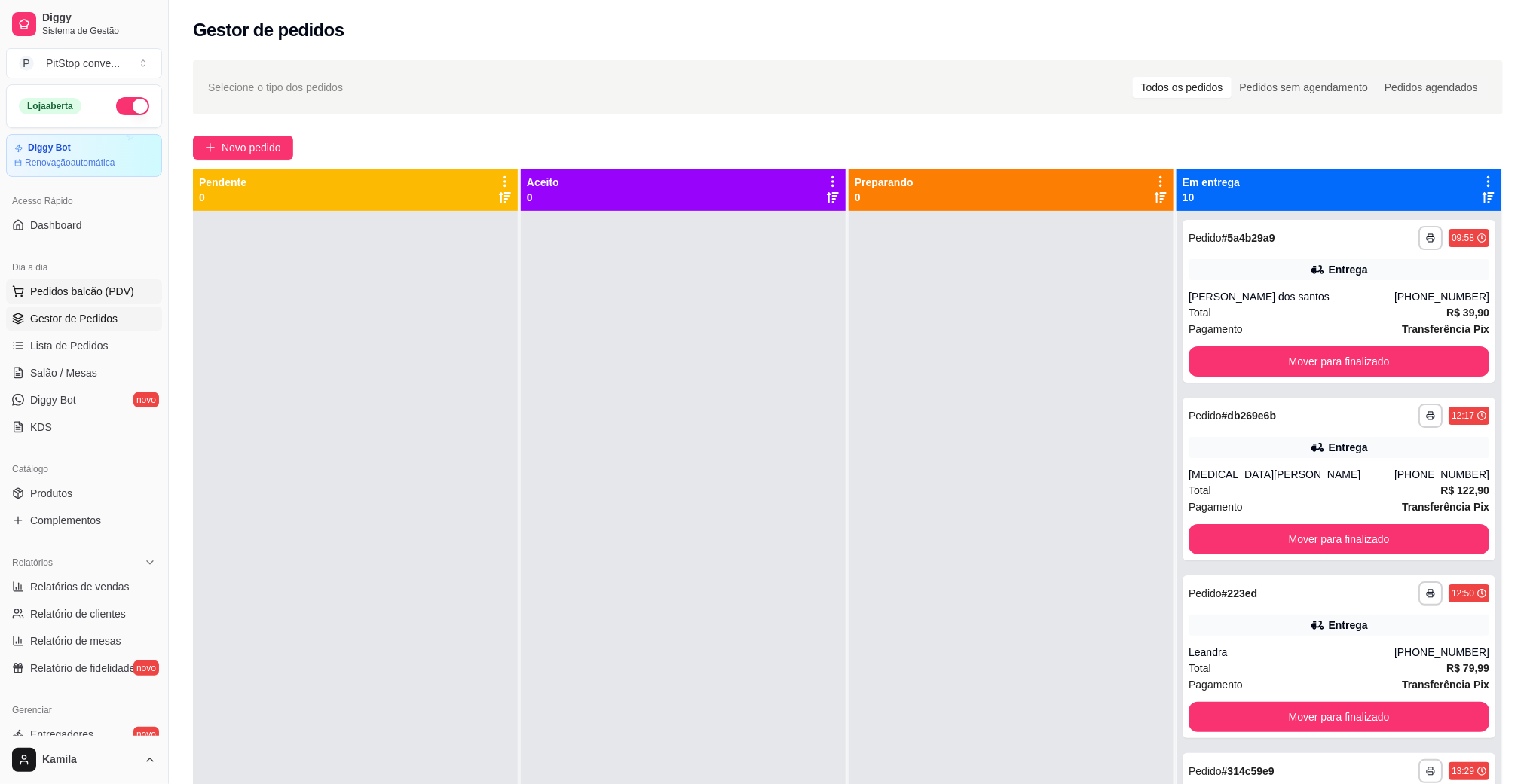
click at [100, 290] on span "Pedidos balcão (PDV)" at bounding box center [82, 291] width 104 height 15
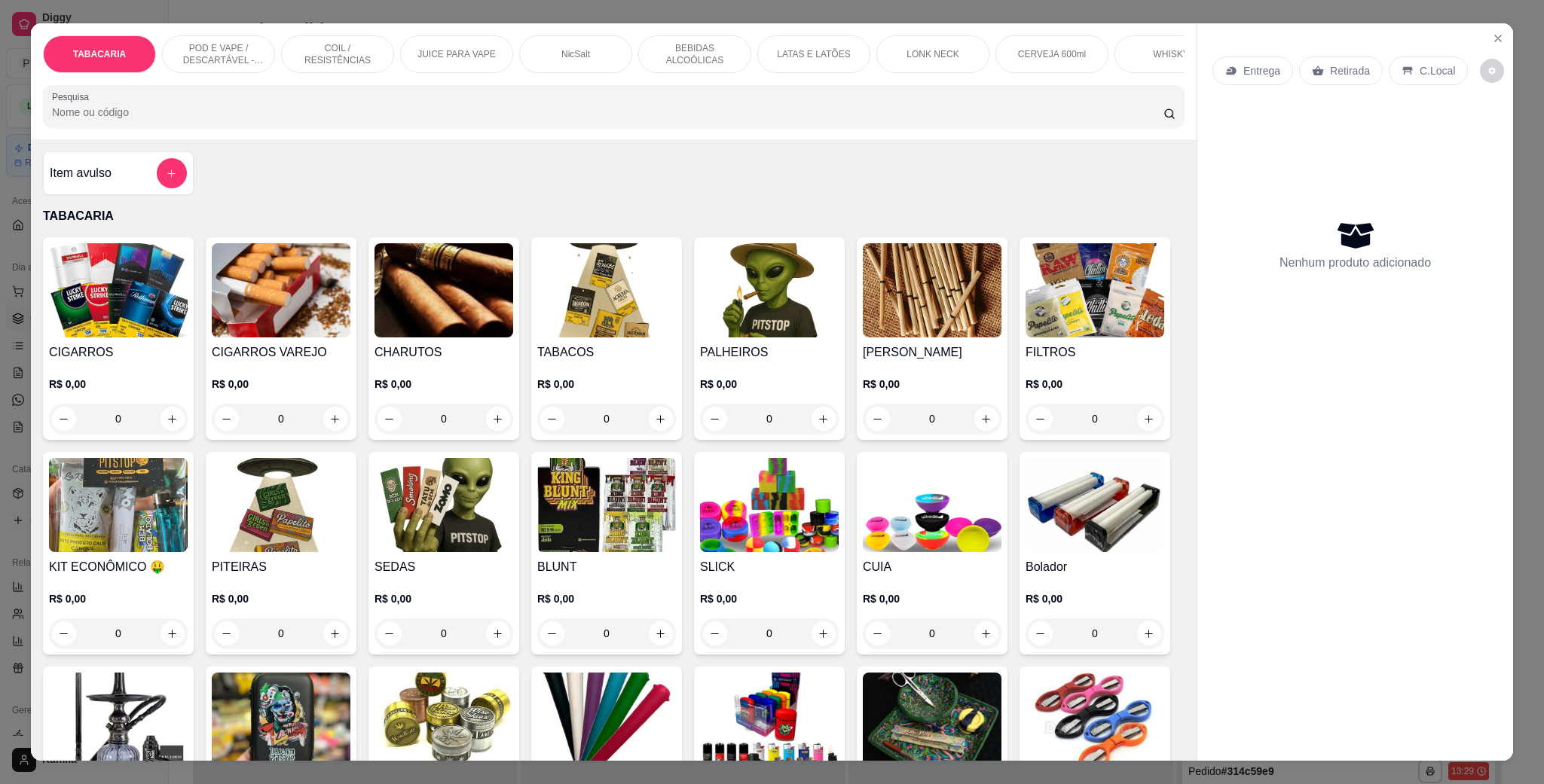
click at [228, 59] on p "POD E VAPE / DESCARTÁVEL - RECARREGAVEL" at bounding box center [218, 55] width 87 height 24
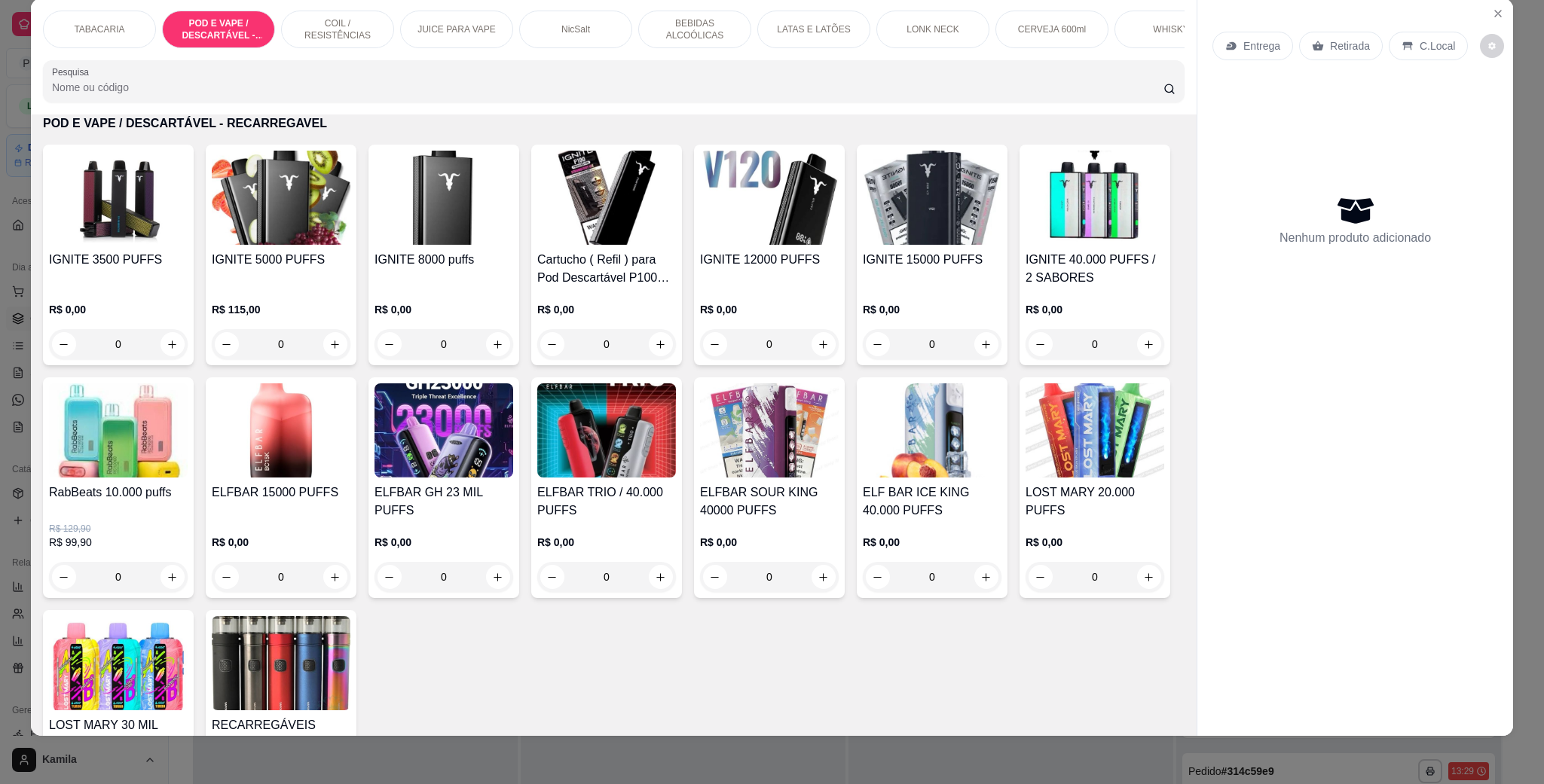
click at [409, 244] on img at bounding box center [443, 198] width 139 height 95
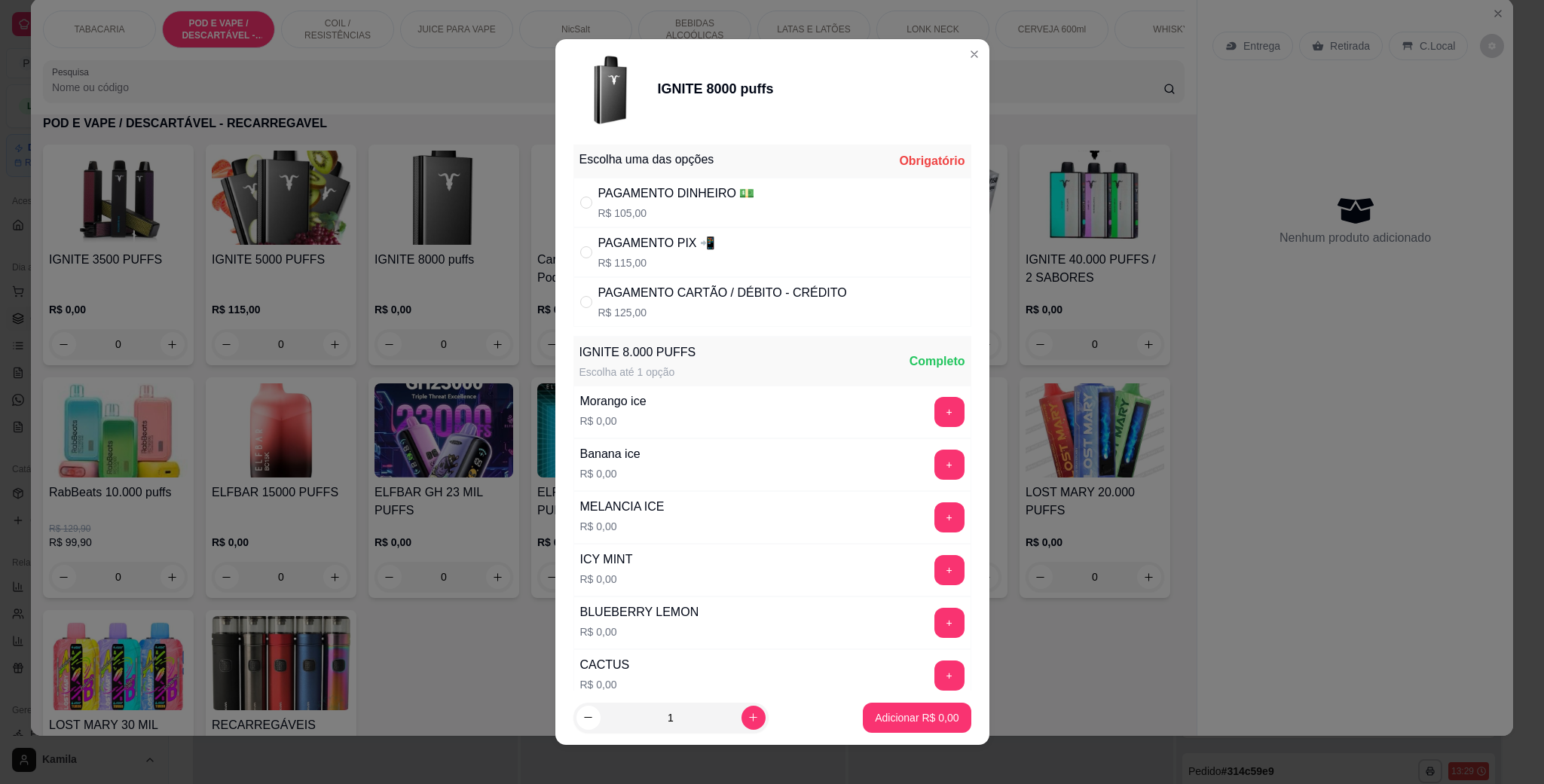
scroll to position [113, 0]
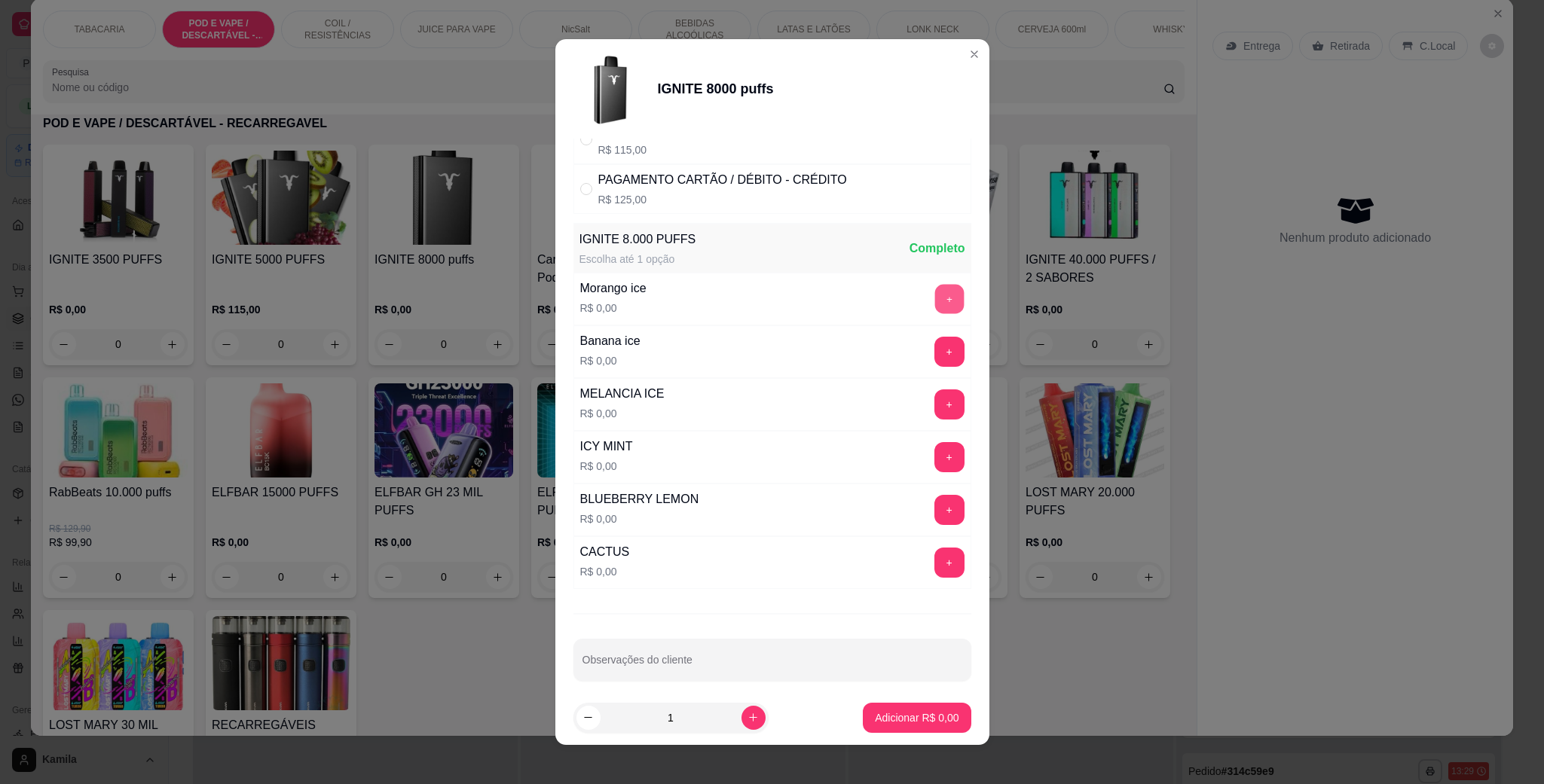
click at [934, 303] on button "+" at bounding box center [949, 299] width 29 height 29
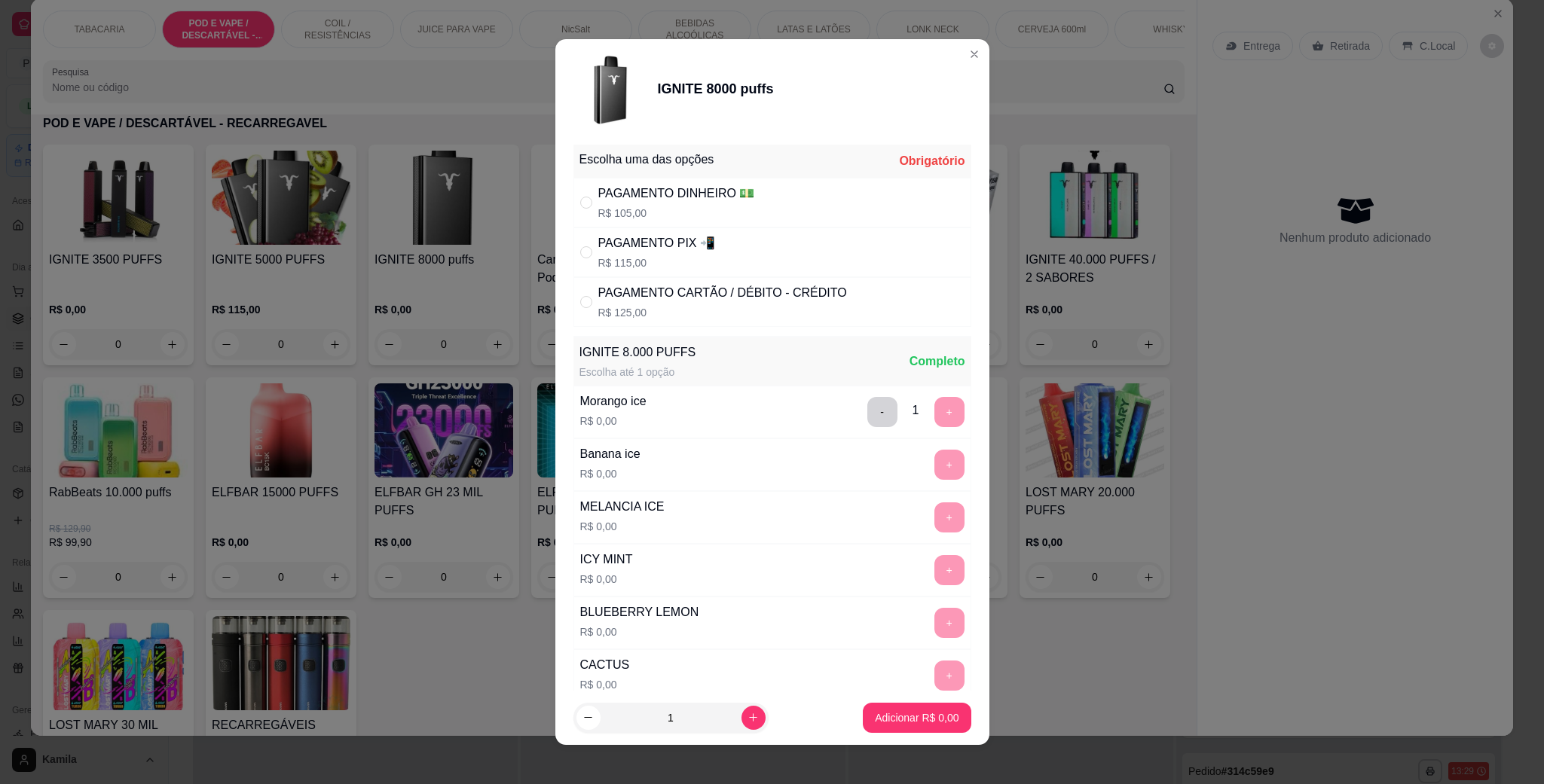
click at [687, 244] on div "PAGAMENTO PIX 📲" at bounding box center [656, 243] width 117 height 18
radio input "true"
click at [864, 715] on p "Adicionar R$ 115,00" at bounding box center [911, 718] width 95 height 15
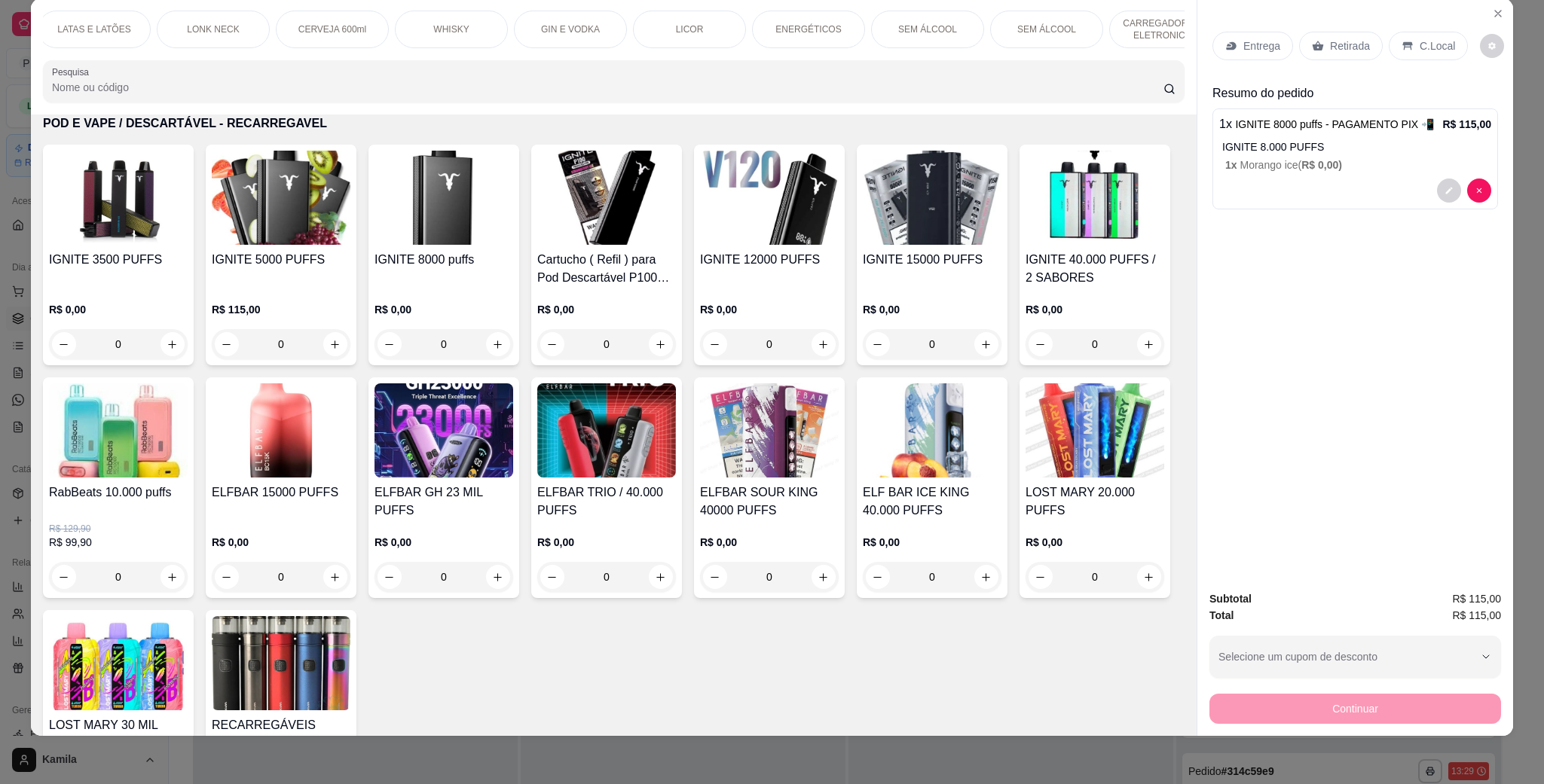
scroll to position [0, 744]
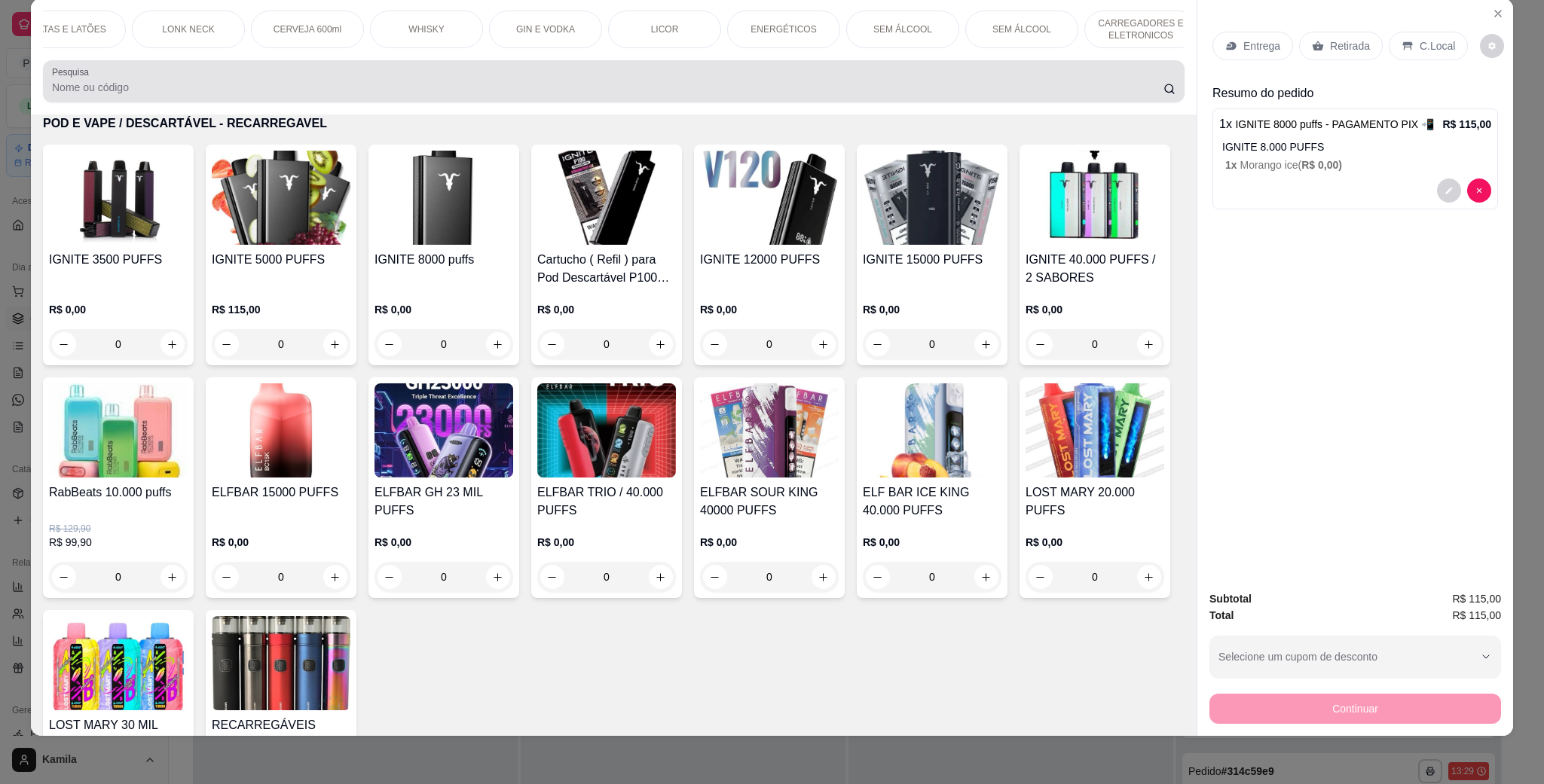
drag, startPoint x: 1140, startPoint y: 93, endPoint x: 1151, endPoint y: 89, distance: 11.7
click at [1151, 89] on div at bounding box center [614, 81] width 1123 height 30
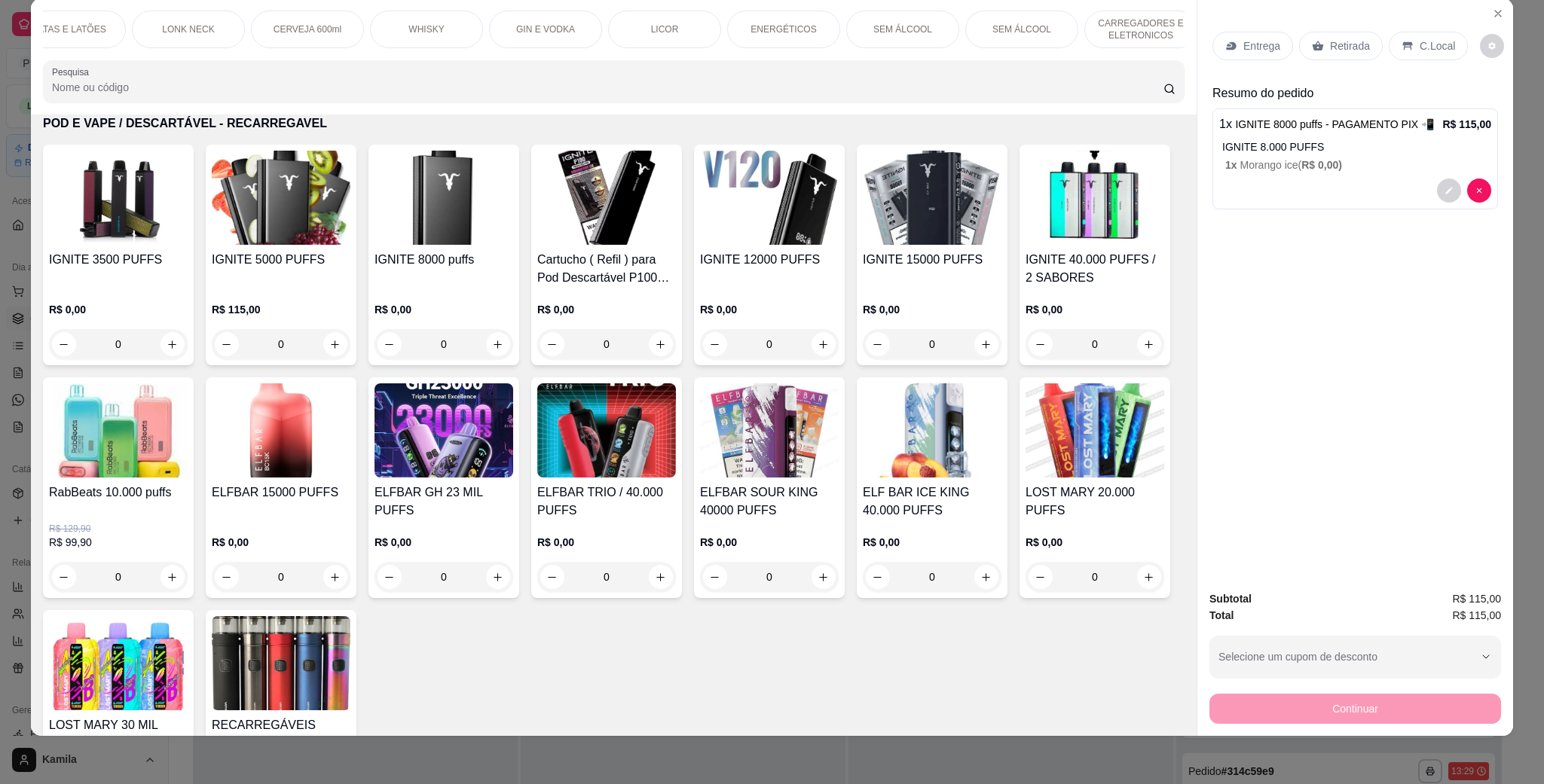
click at [1039, 34] on div "SEM ÁLCOOL" at bounding box center [1021, 29] width 113 height 37
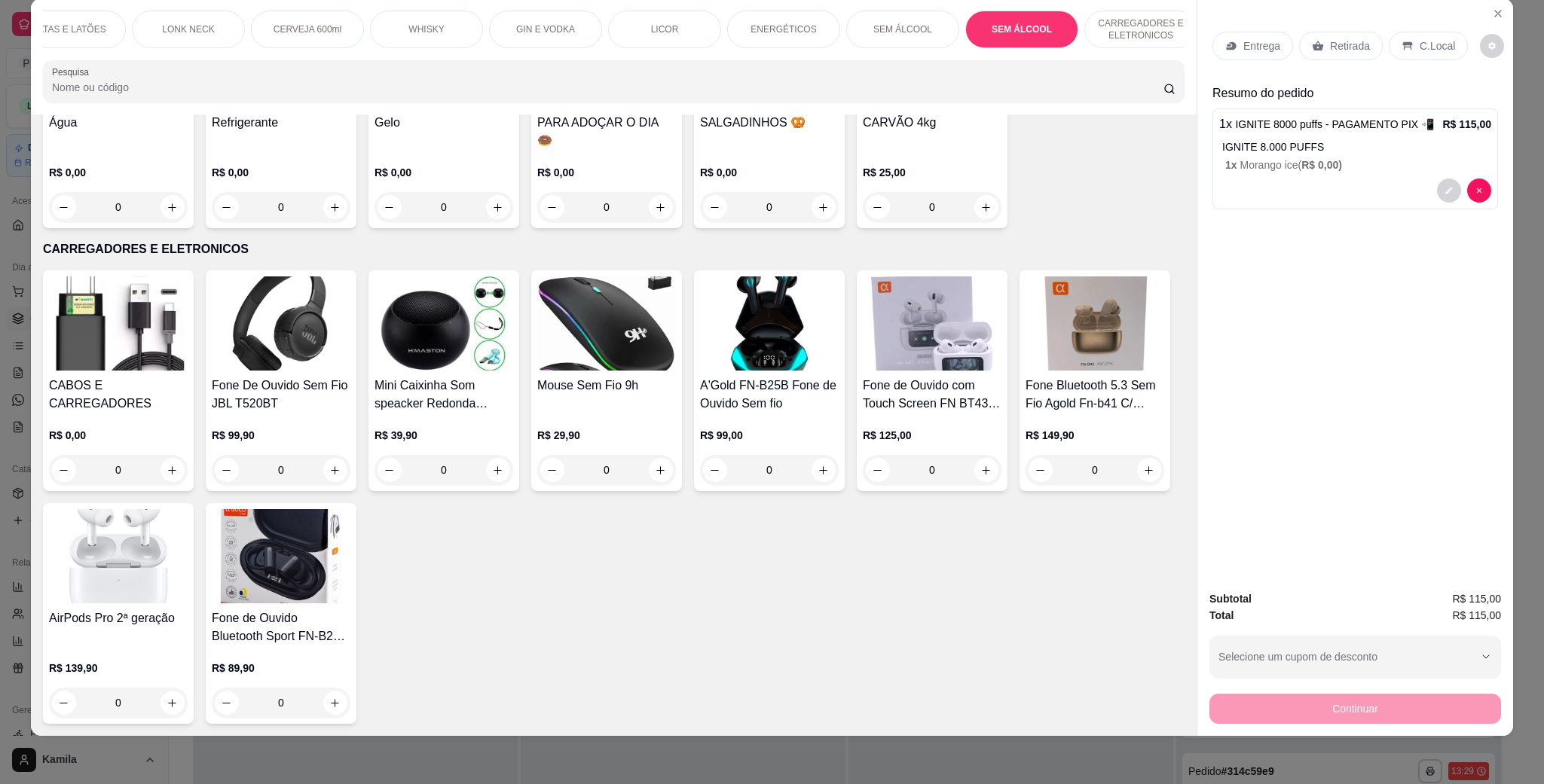
click at [562, 150] on h4 "PARA ADOÇAR O DIA 🍩" at bounding box center [607, 132] width 139 height 36
click at [787, 108] on img at bounding box center [770, 61] width 139 height 95
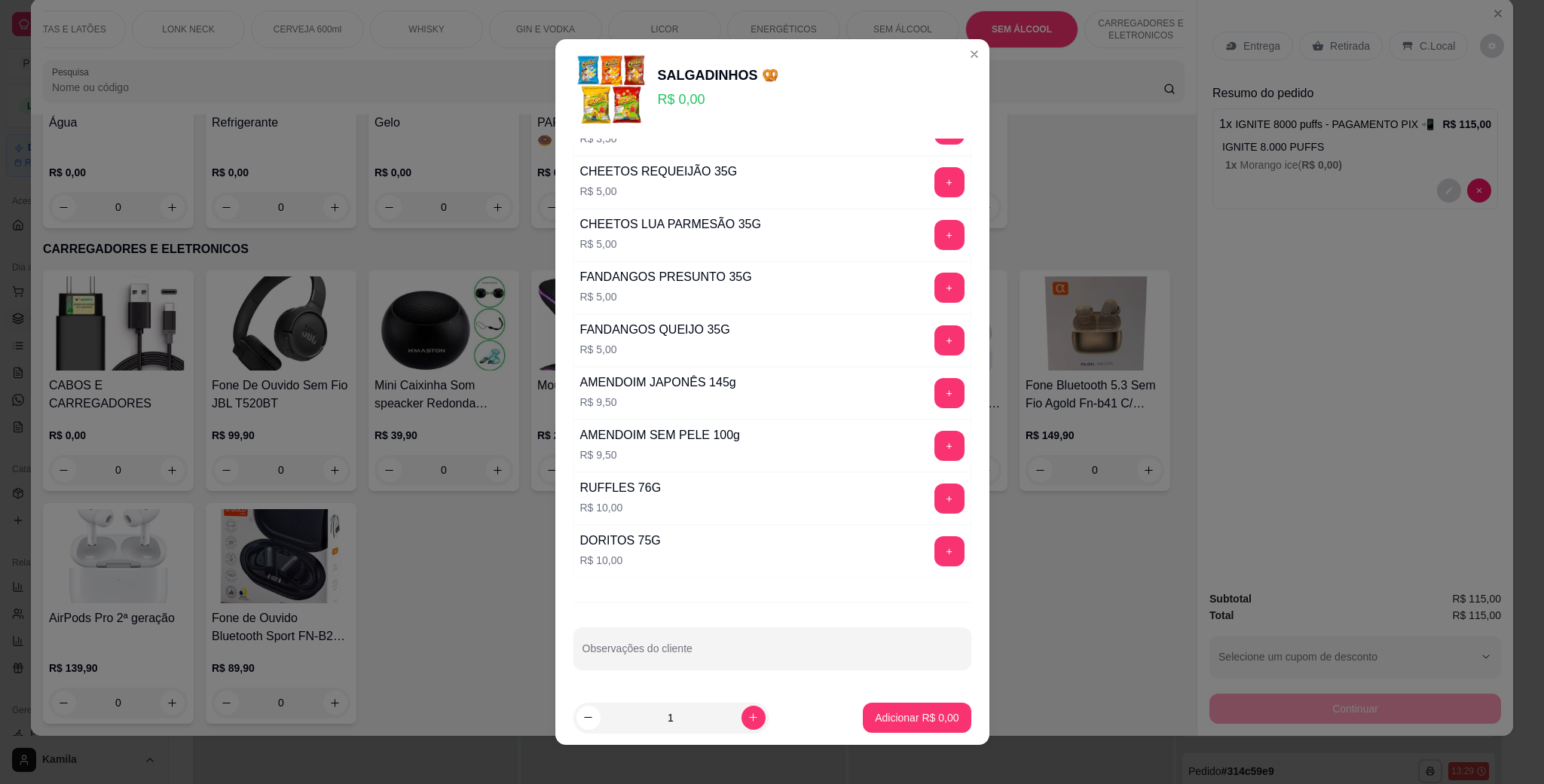
scroll to position [152, 0]
click at [934, 541] on button "+" at bounding box center [949, 551] width 30 height 30
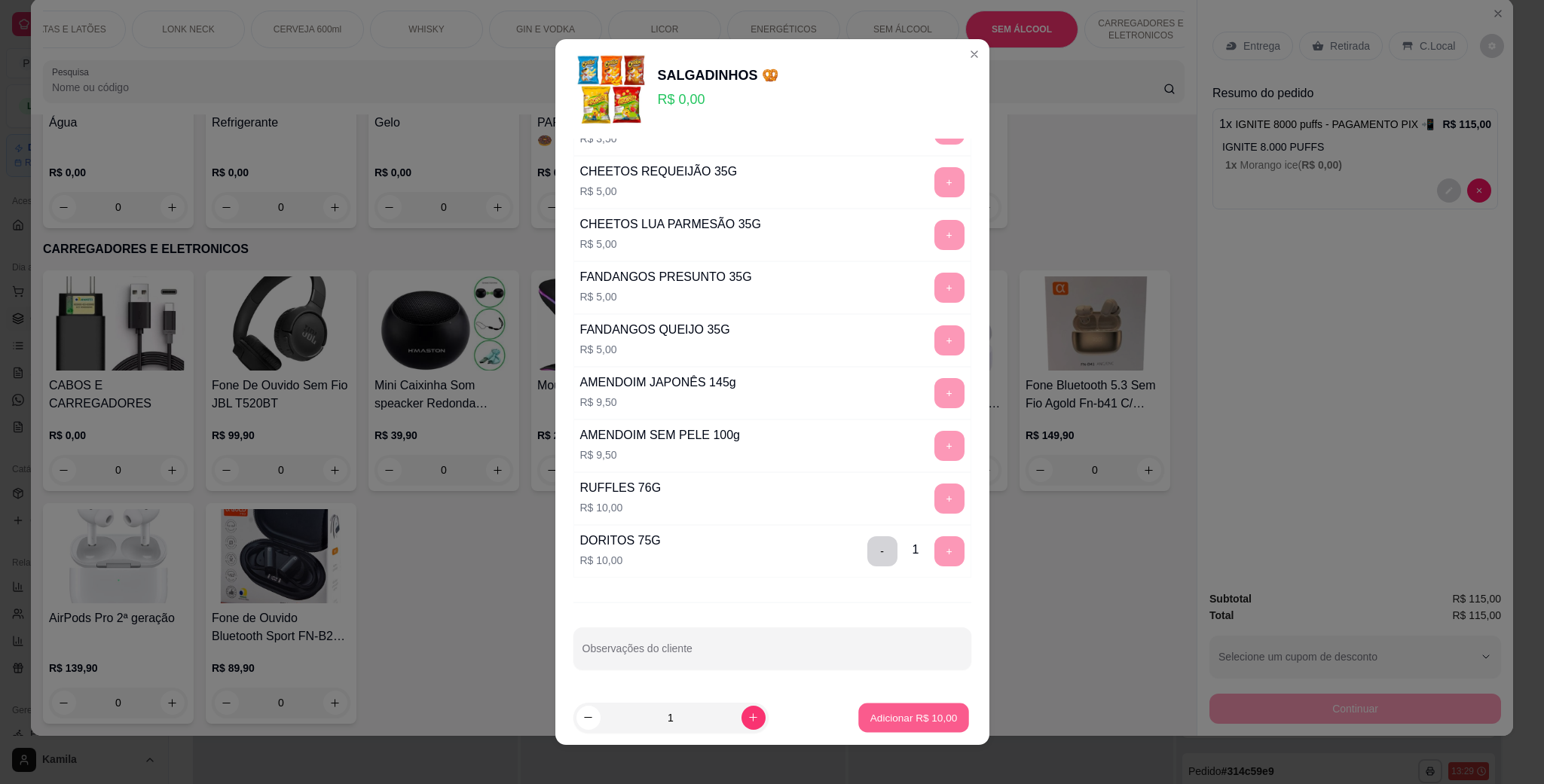
click at [890, 716] on p "Adicionar R$ 10,00" at bounding box center [914, 718] width 87 height 15
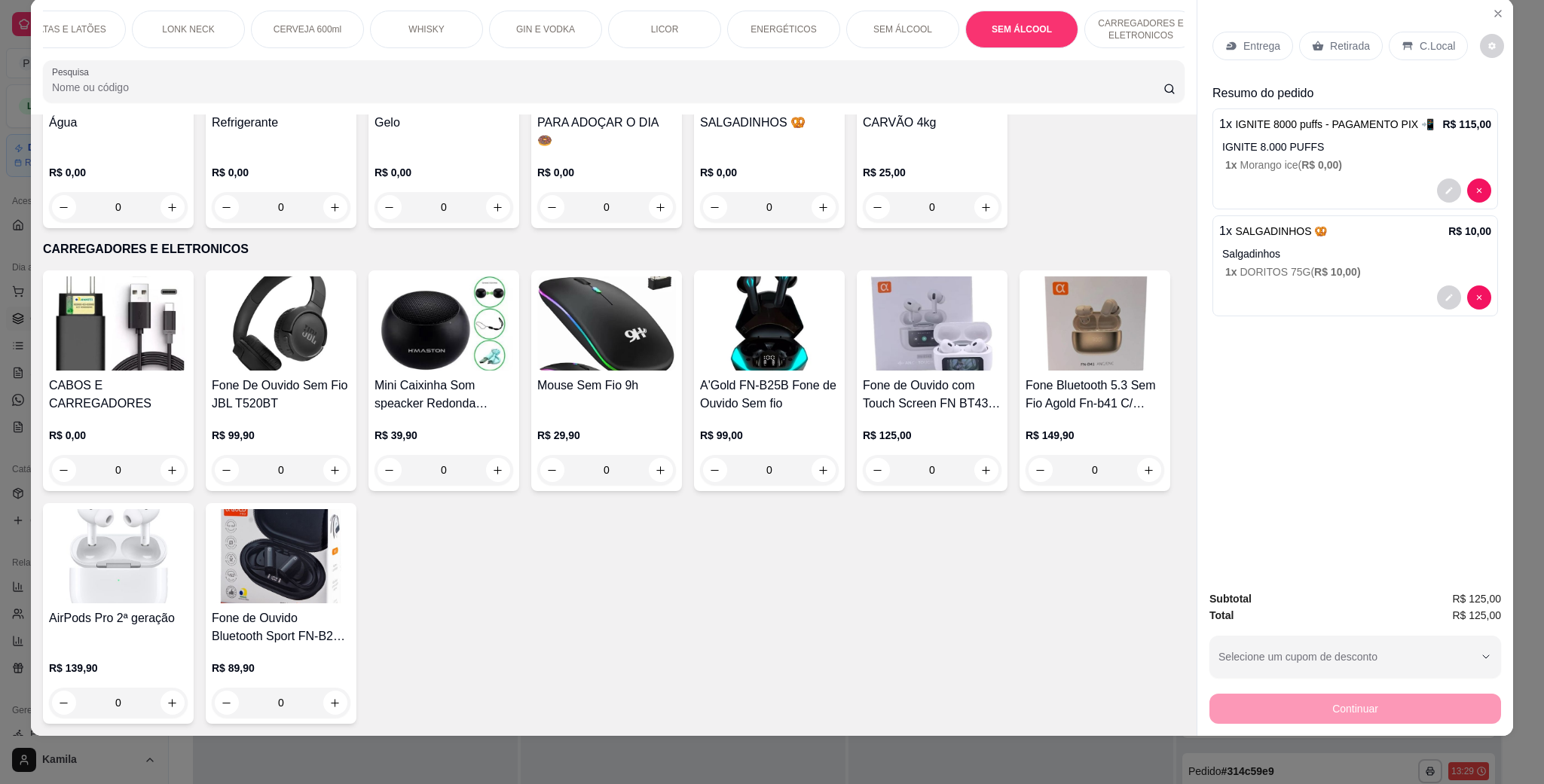
click at [711, 132] on h4 "SALGADINHOS 🥨" at bounding box center [770, 123] width 139 height 18
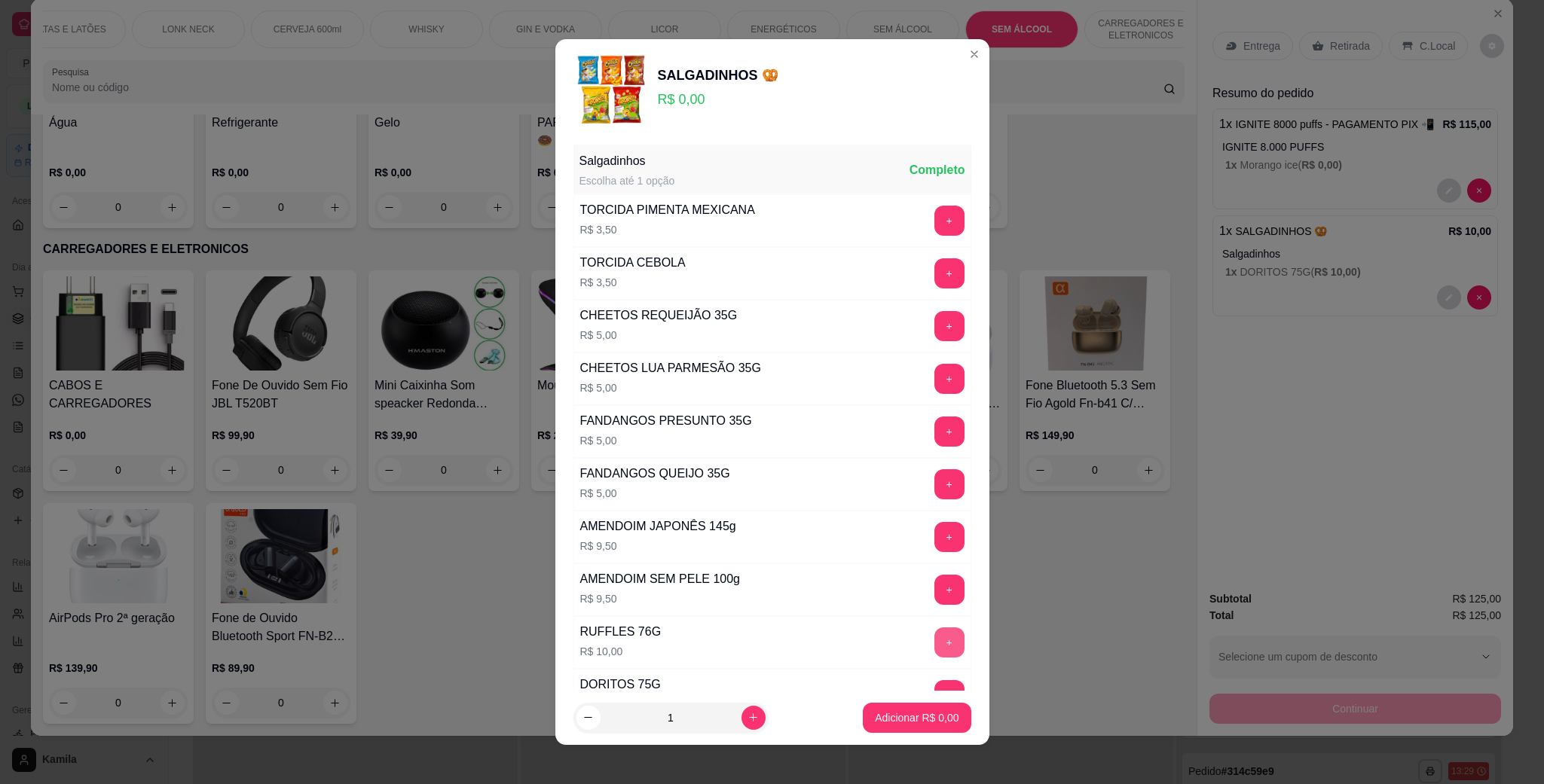
click at [934, 647] on button "+" at bounding box center [949, 642] width 30 height 30
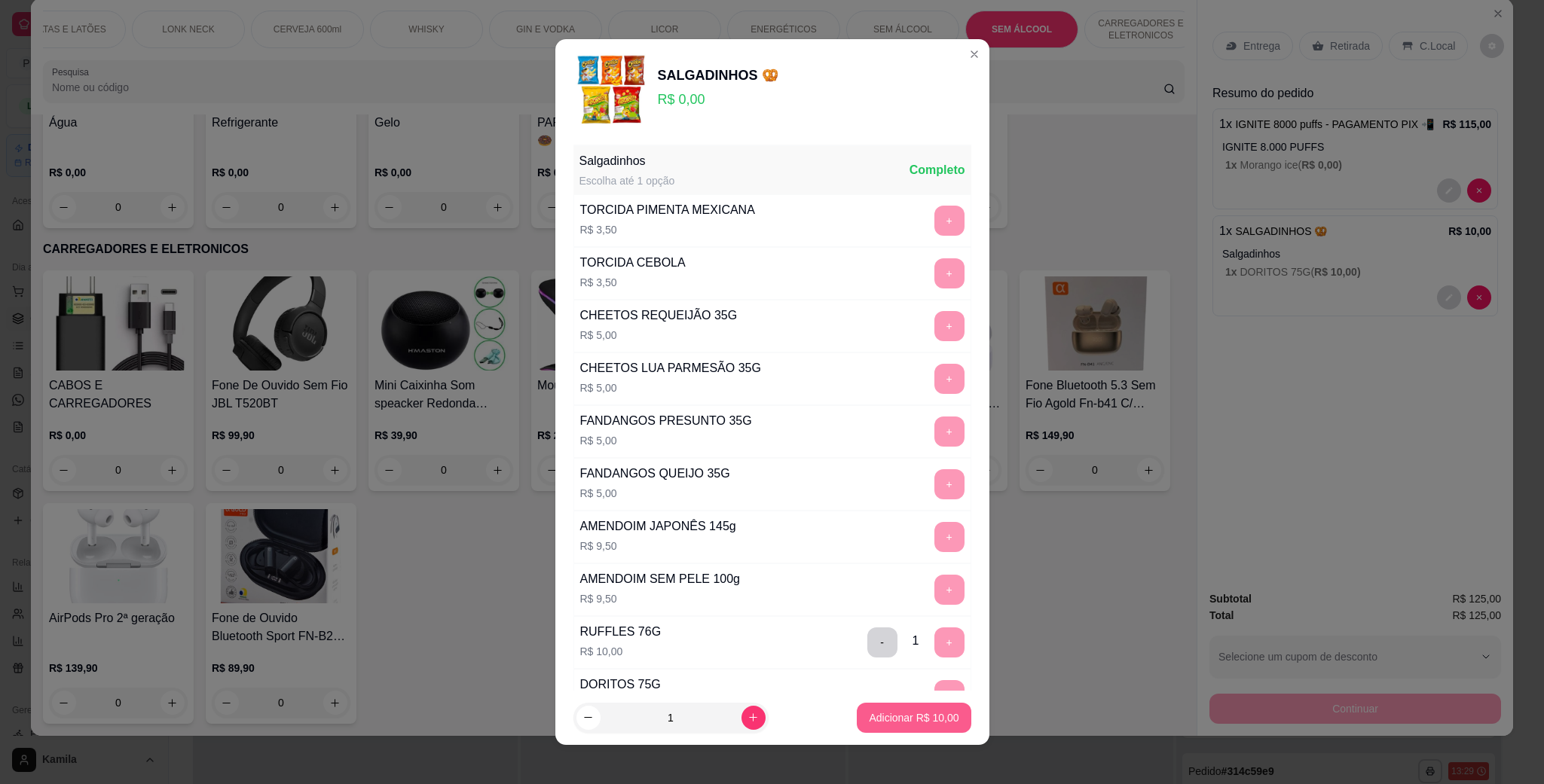
click at [889, 714] on p "Adicionar R$ 10,00" at bounding box center [914, 718] width 90 height 15
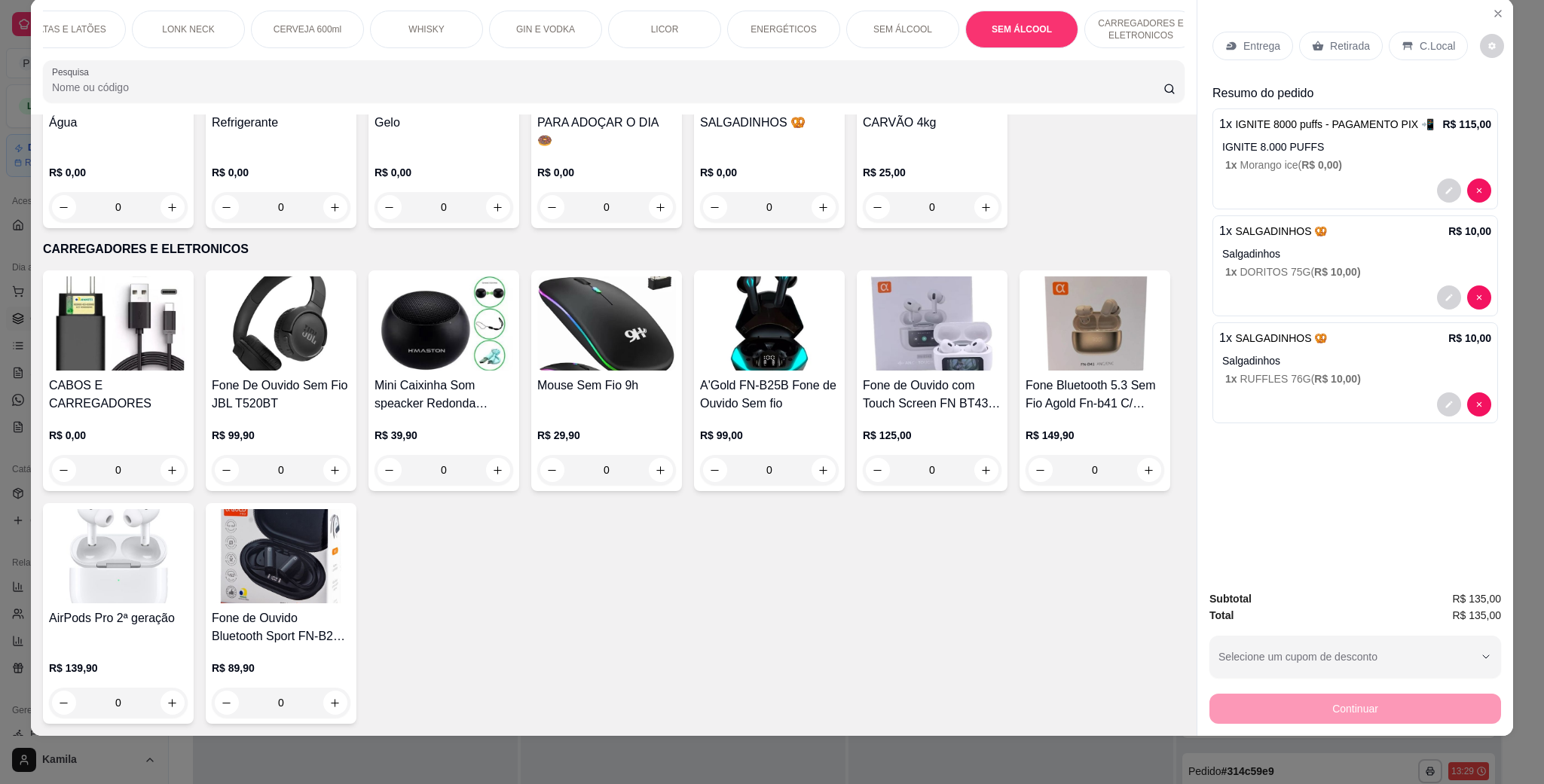
click at [1432, 36] on div "C.Local" at bounding box center [1427, 46] width 79 height 29
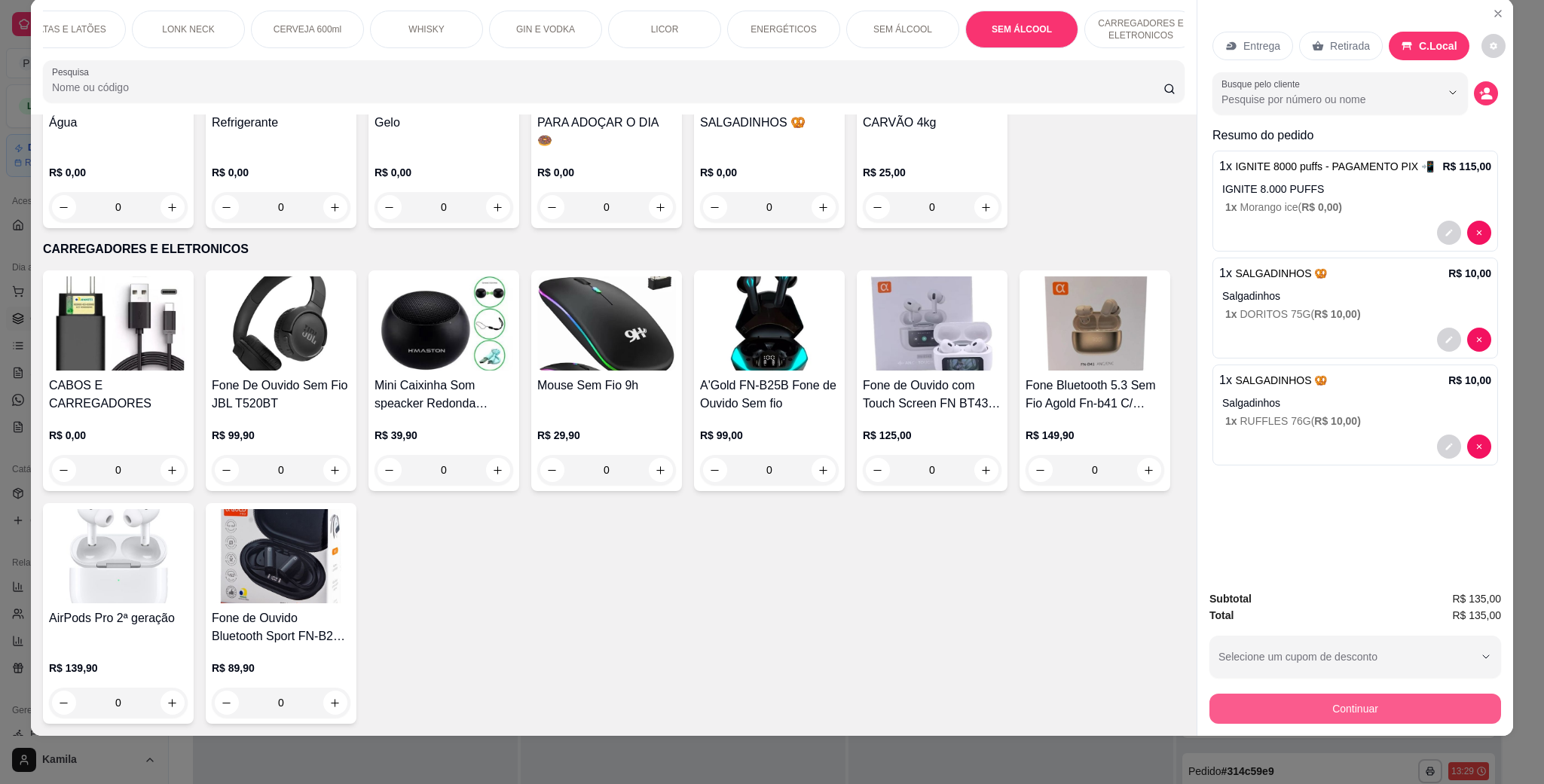
click at [1365, 699] on button "Continuar" at bounding box center [1355, 708] width 292 height 30
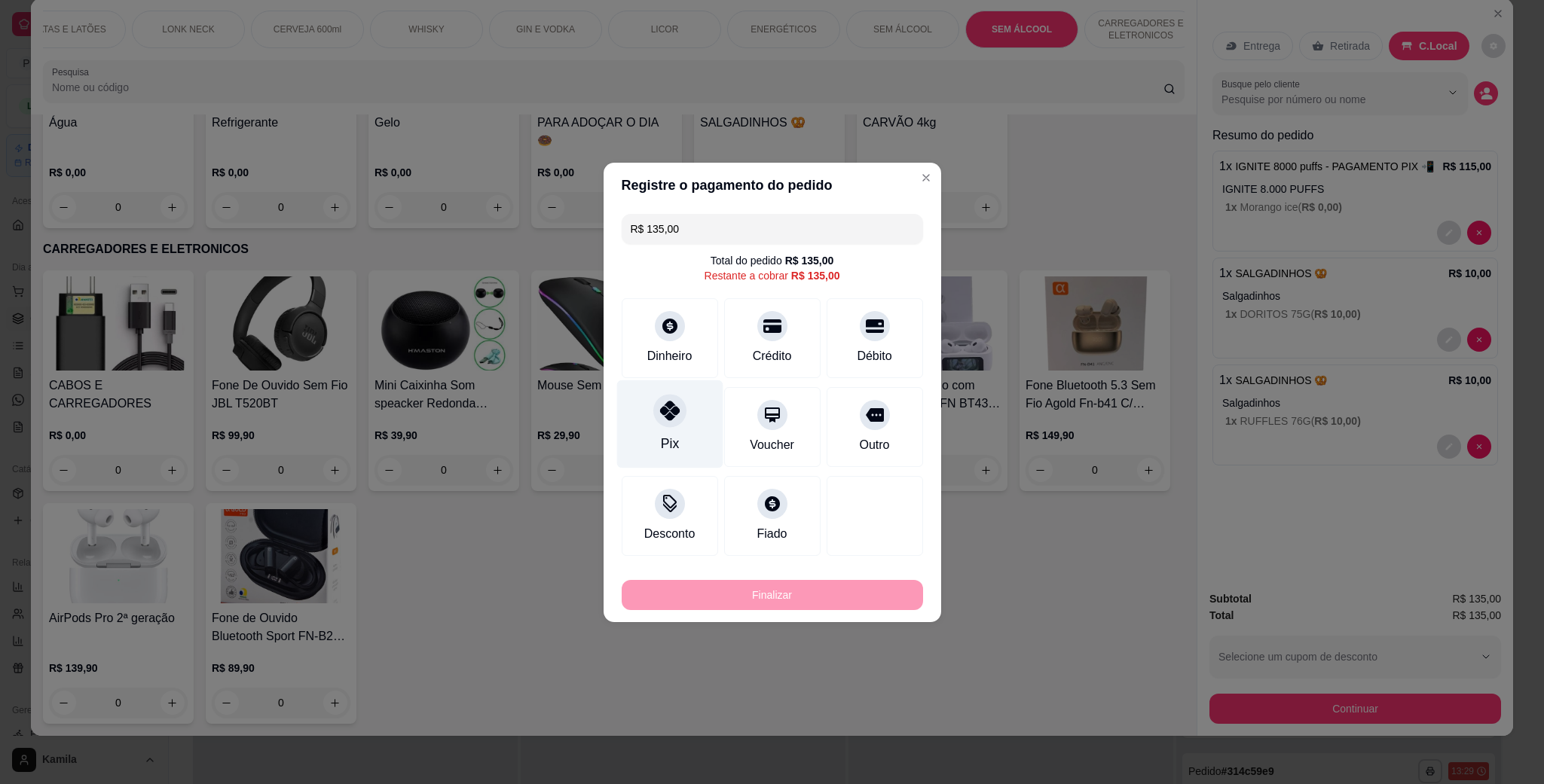
click at [668, 410] on icon at bounding box center [669, 411] width 20 height 20
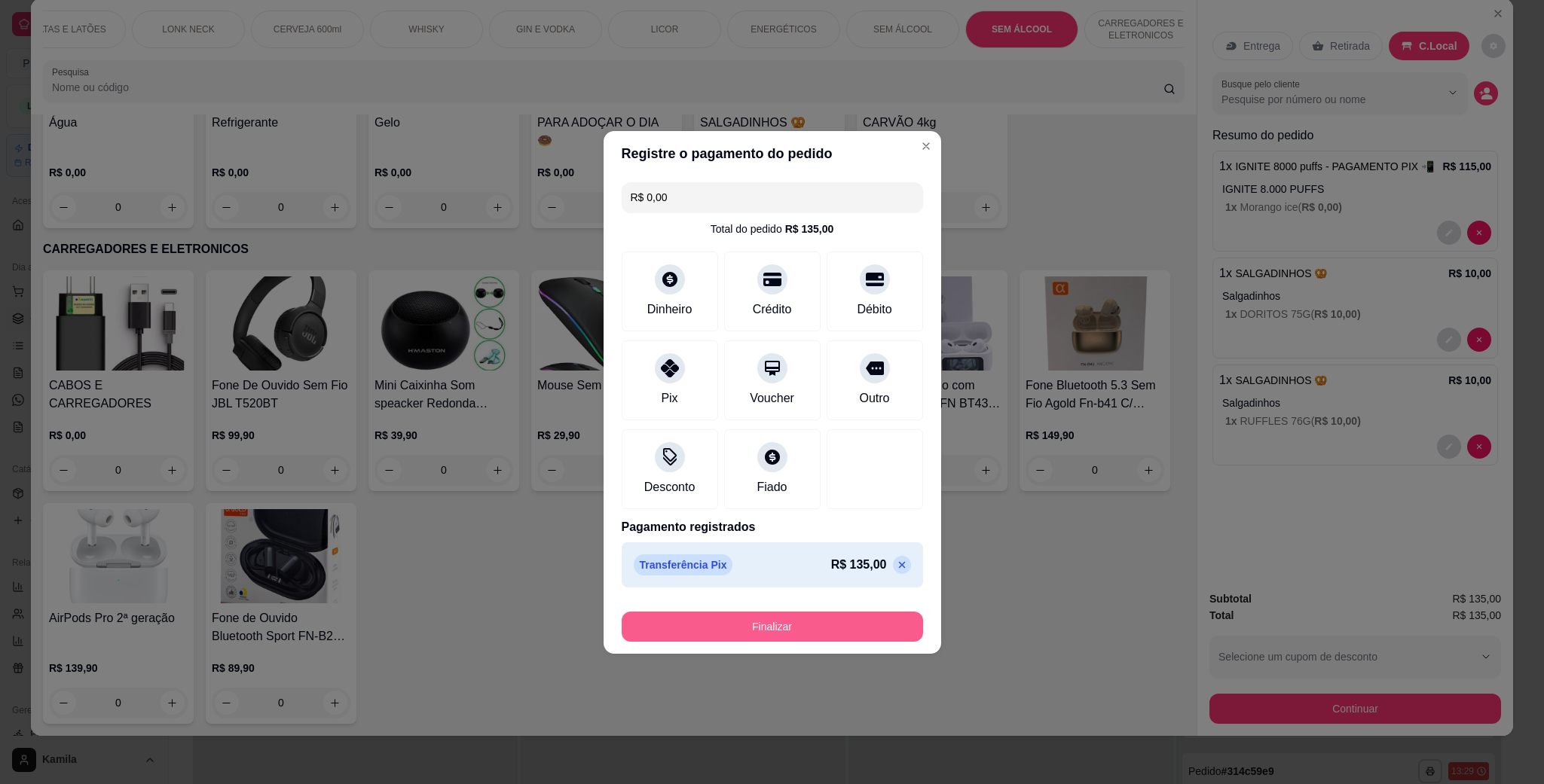
click at [764, 617] on button "Finalizar" at bounding box center [773, 626] width 302 height 30
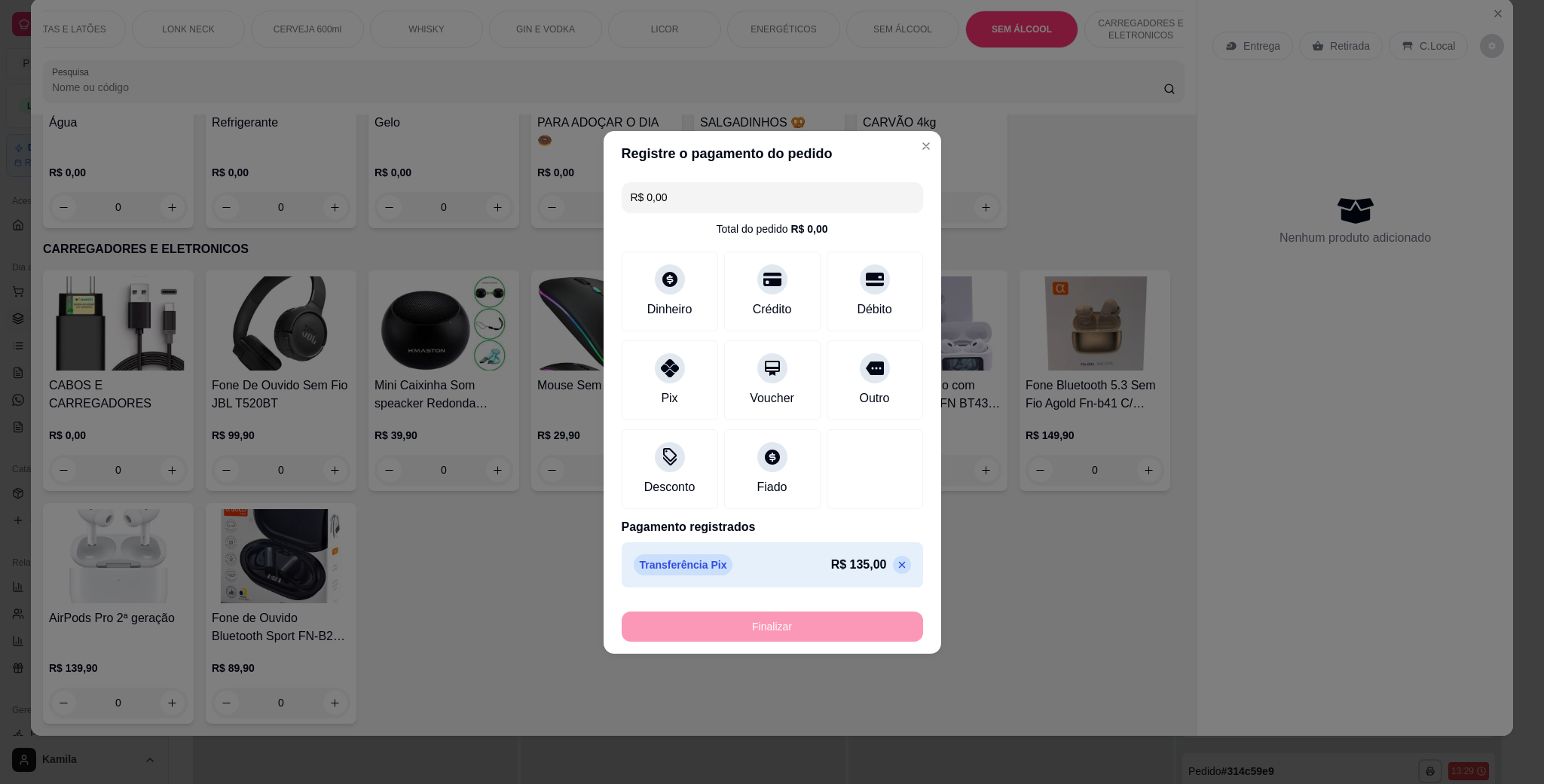
type input "-R$ 135,00"
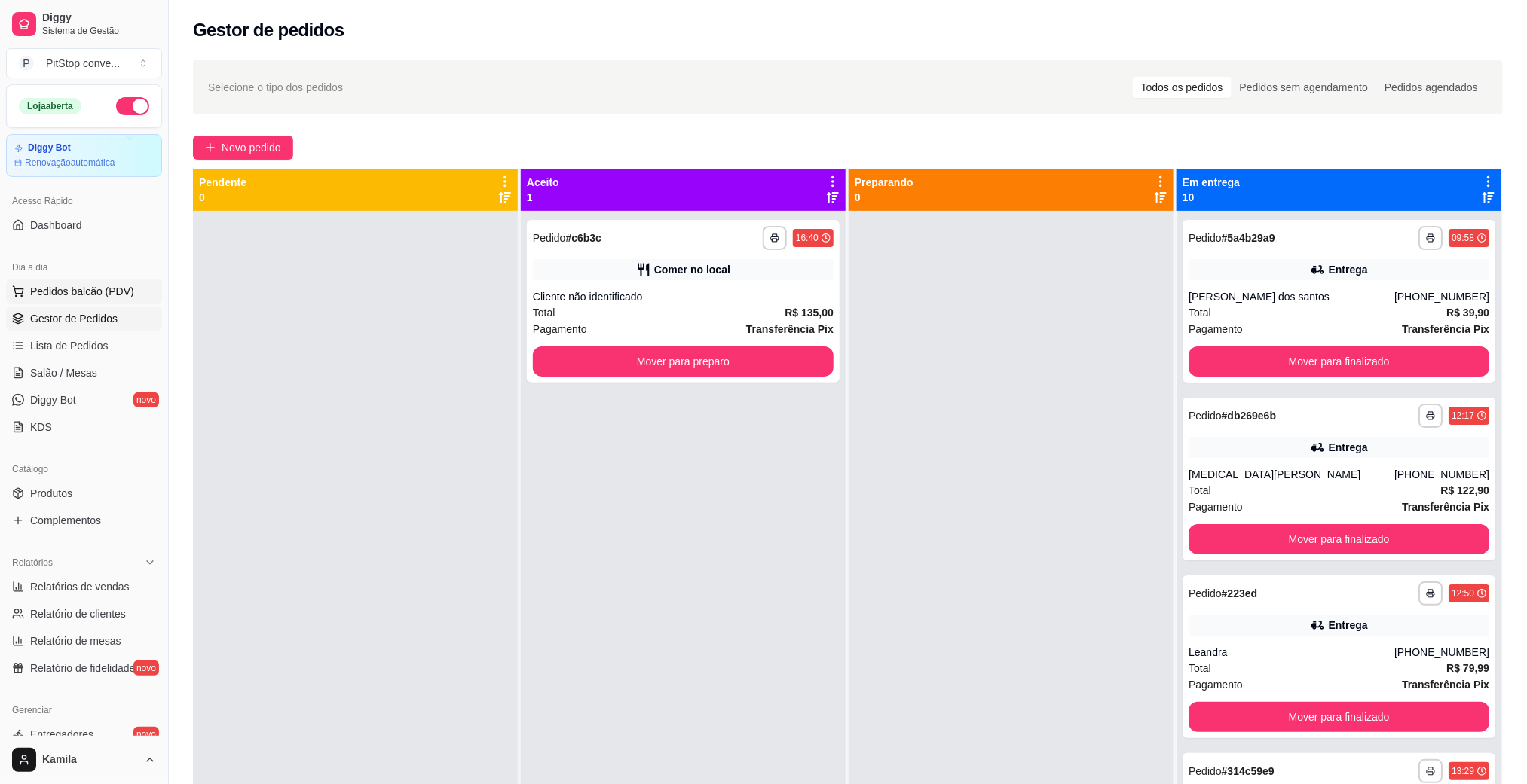
click at [82, 289] on span "Pedidos balcão (PDV)" at bounding box center [82, 291] width 104 height 15
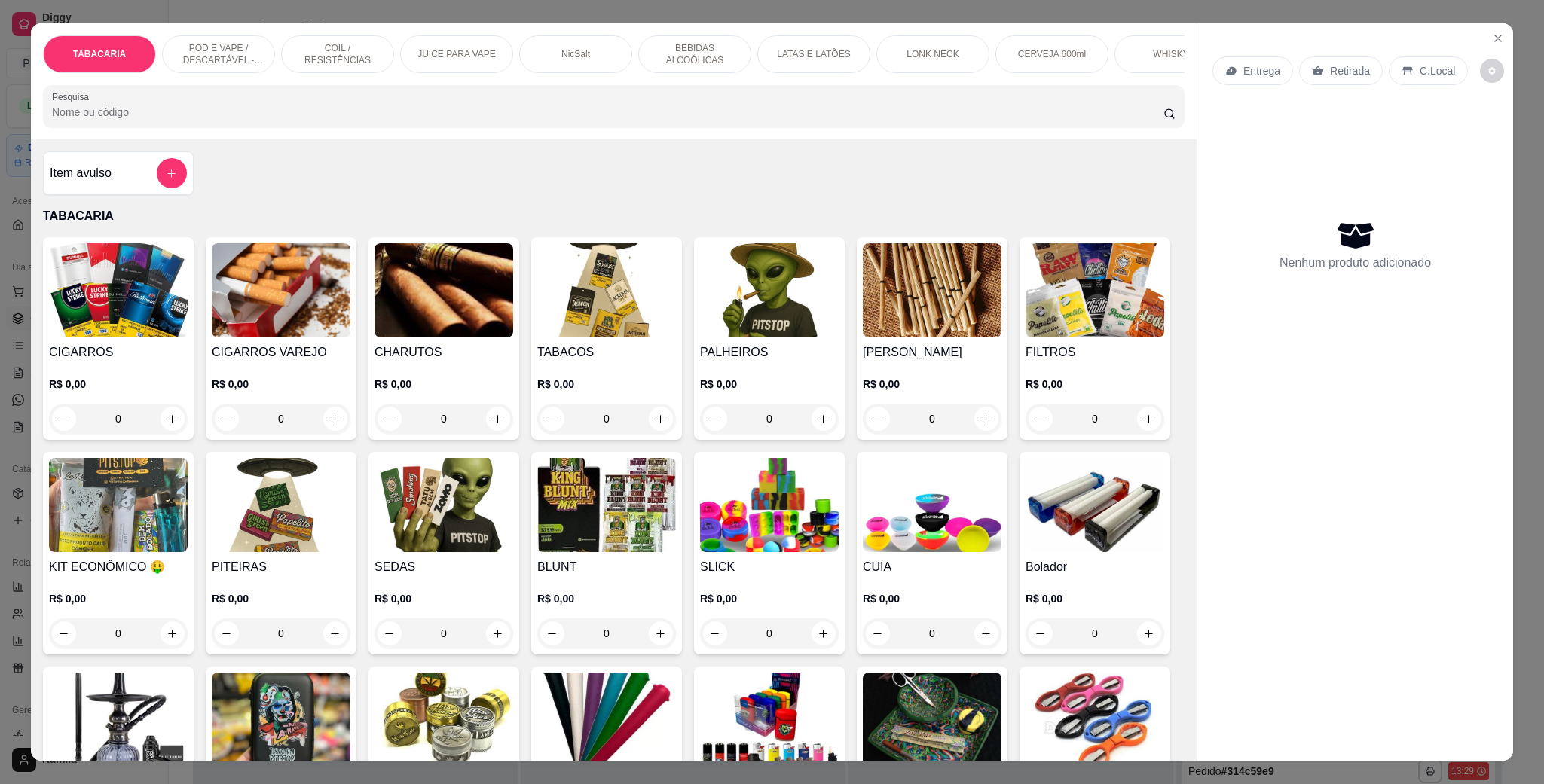
click at [258, 44] on div "POD E VAPE / DESCARTÁVEL - RECARREGAVEL" at bounding box center [218, 54] width 113 height 37
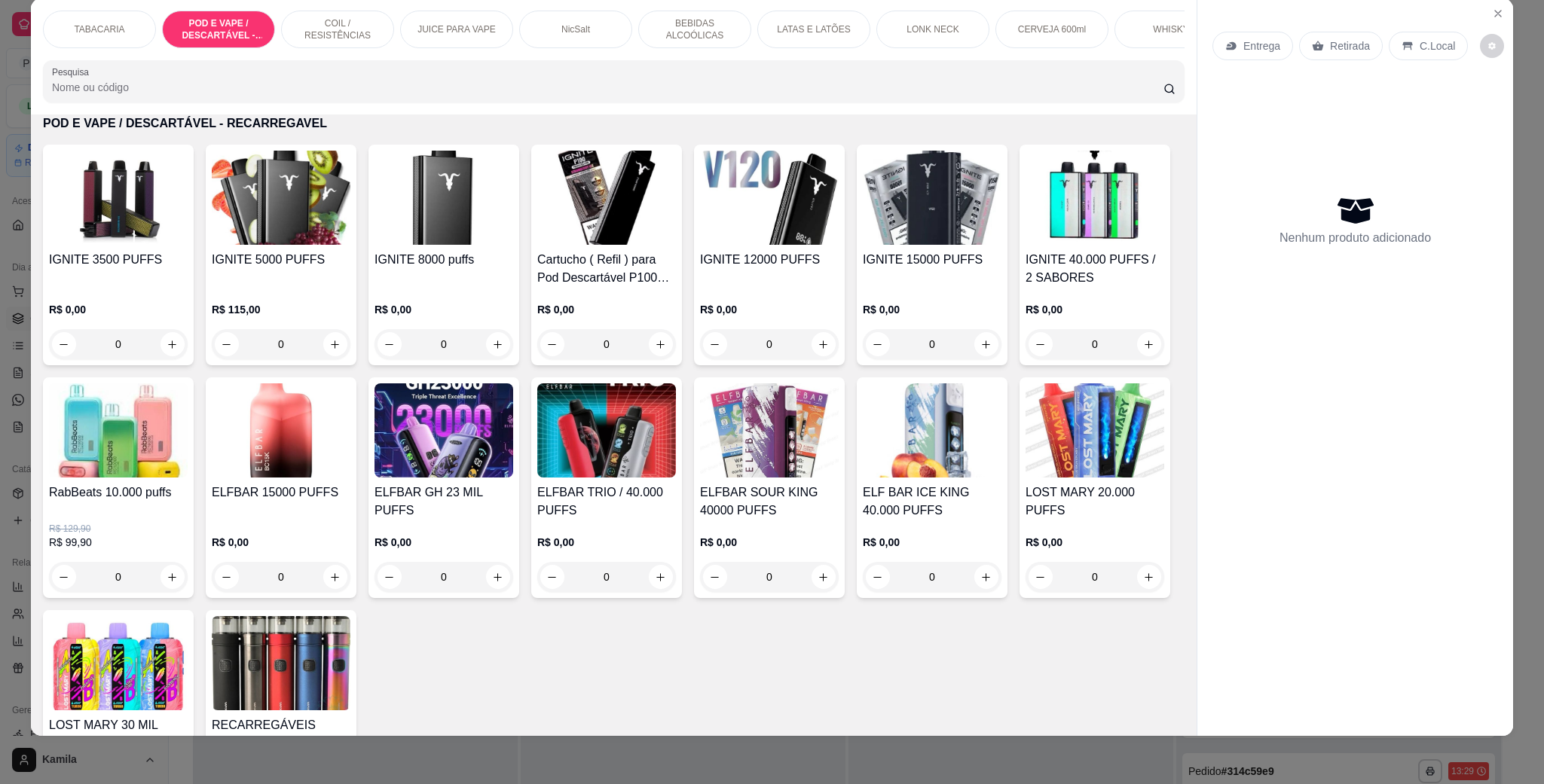
click at [839, 500] on h4 "ELFBAR SOUR KING 40000 PUFFS" at bounding box center [770, 501] width 139 height 36
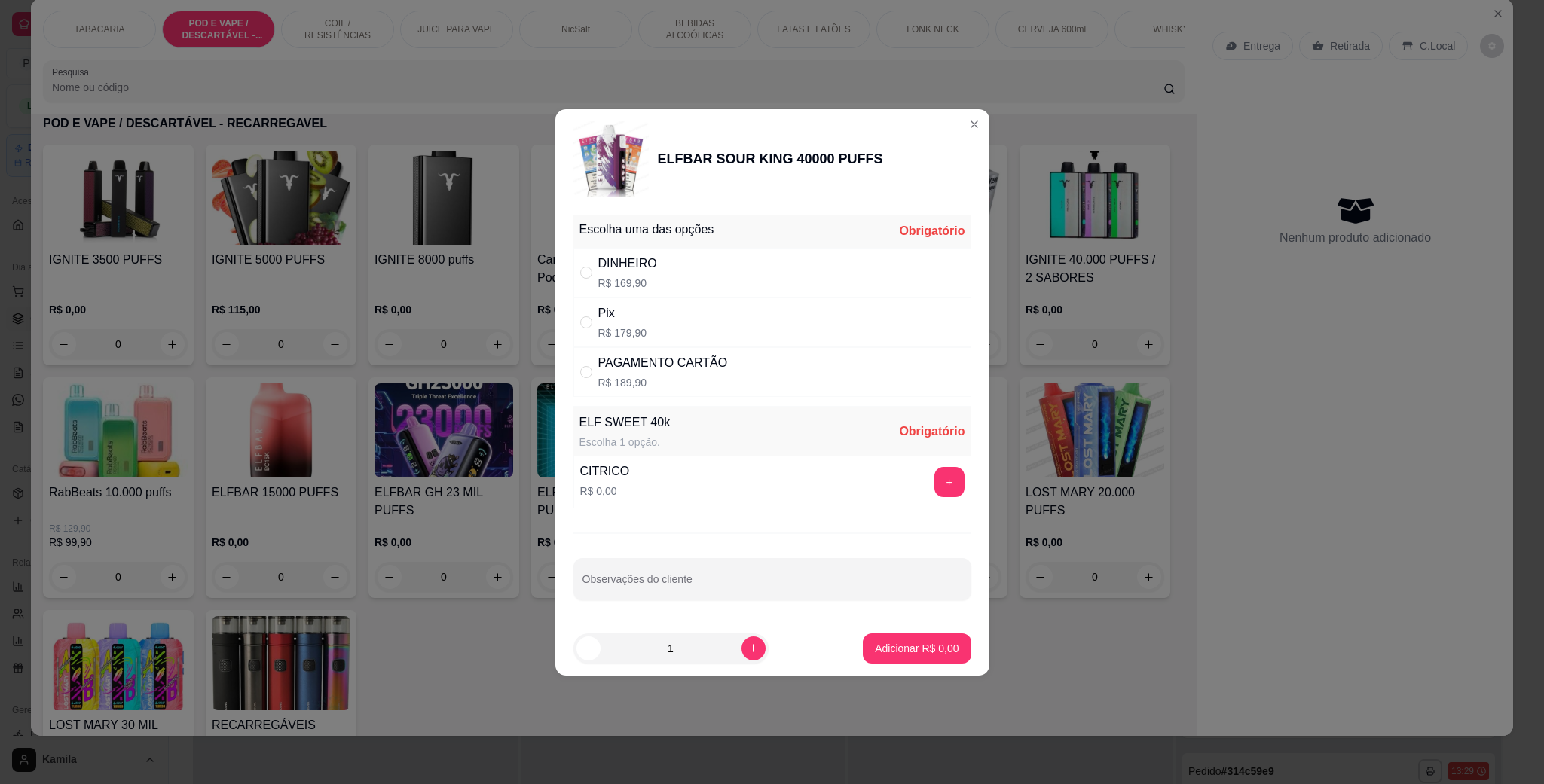
click at [663, 319] on div "Pix R$ 179,90" at bounding box center [772, 322] width 398 height 50
radio input "true"
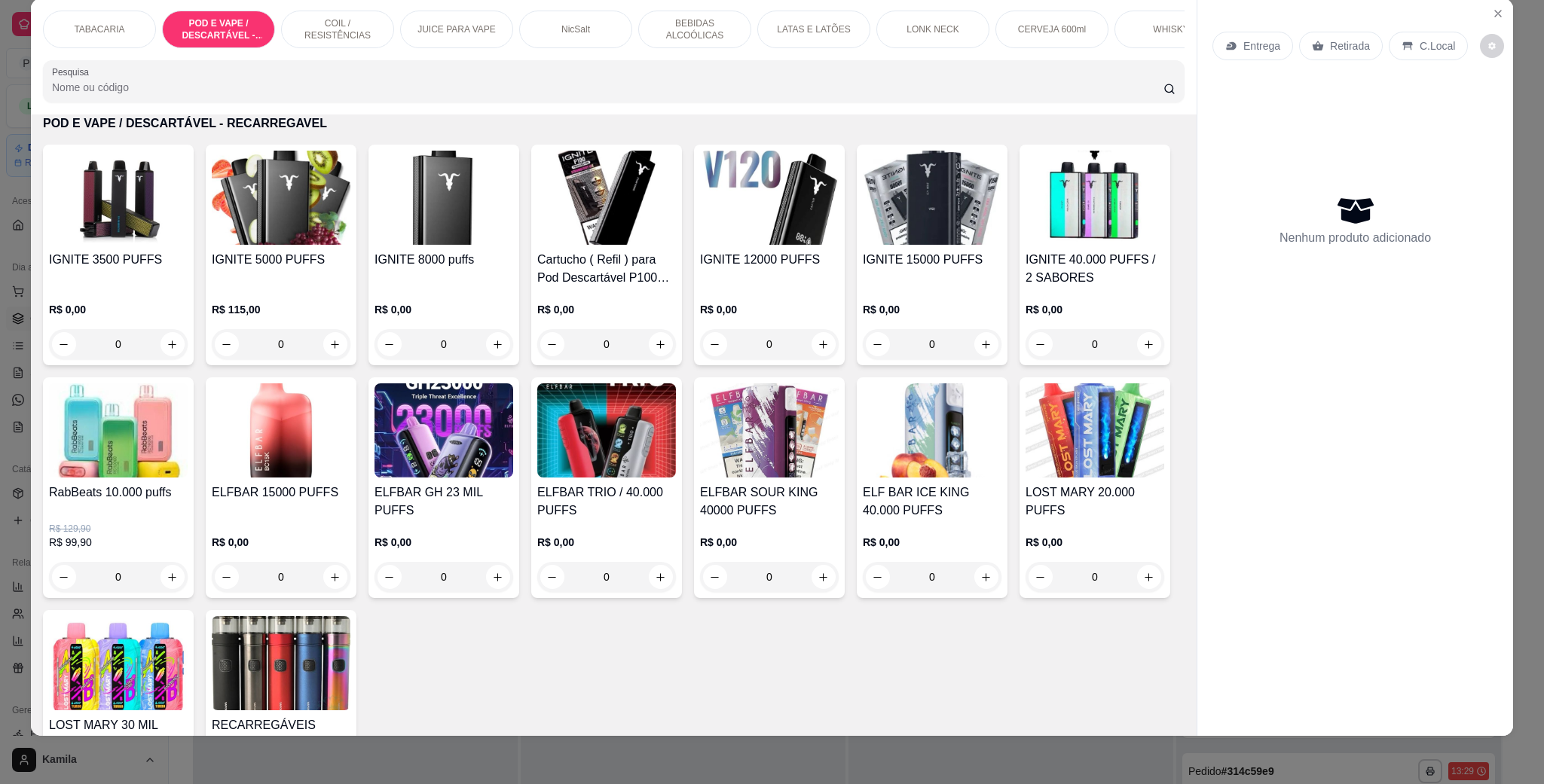
click at [862, 478] on img at bounding box center [932, 430] width 139 height 95
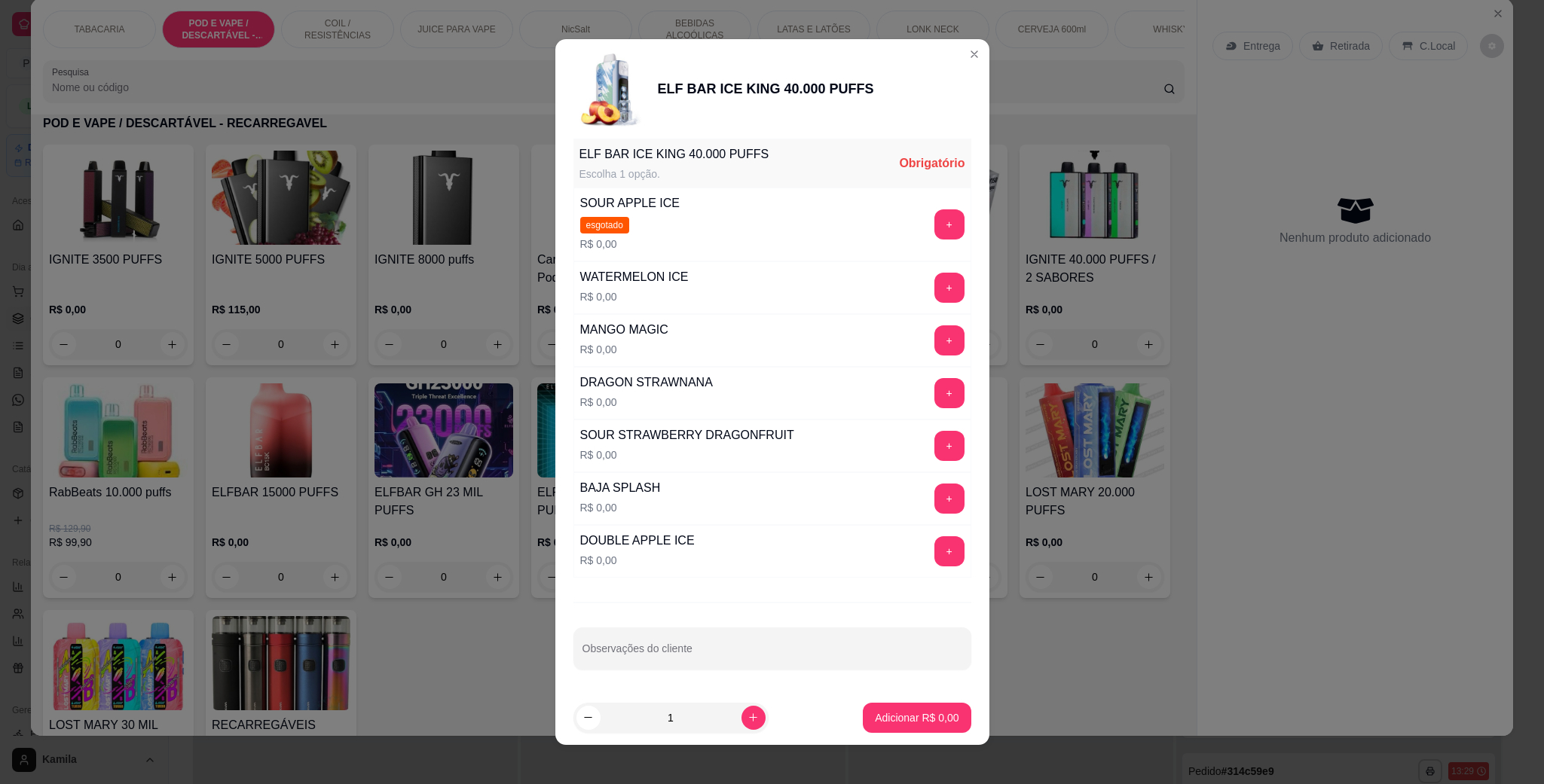
scroll to position [206, 0]
click at [929, 392] on div "+" at bounding box center [950, 393] width 42 height 30
click at [934, 400] on button "+" at bounding box center [949, 394] width 29 height 29
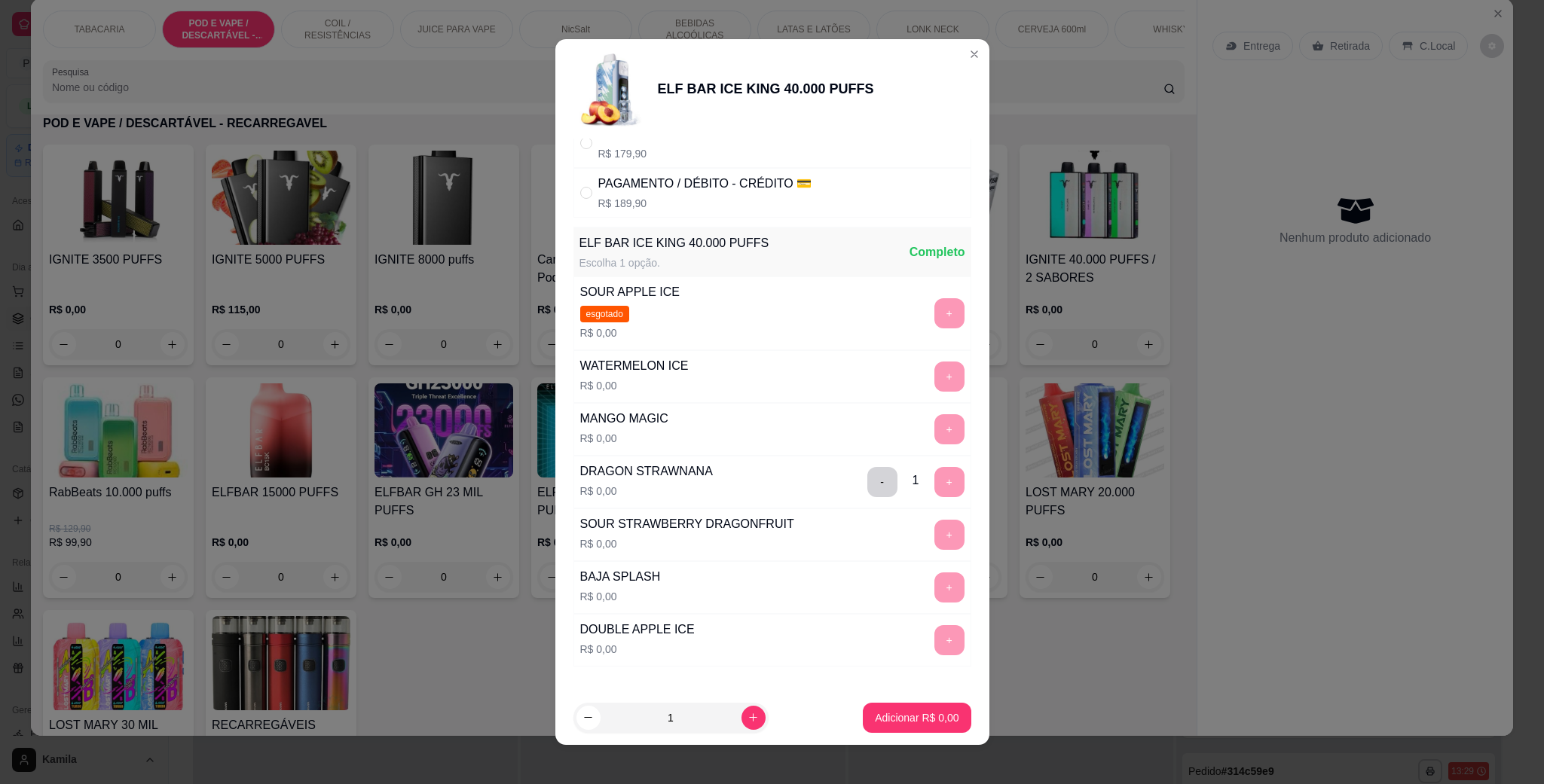
scroll to position [0, 0]
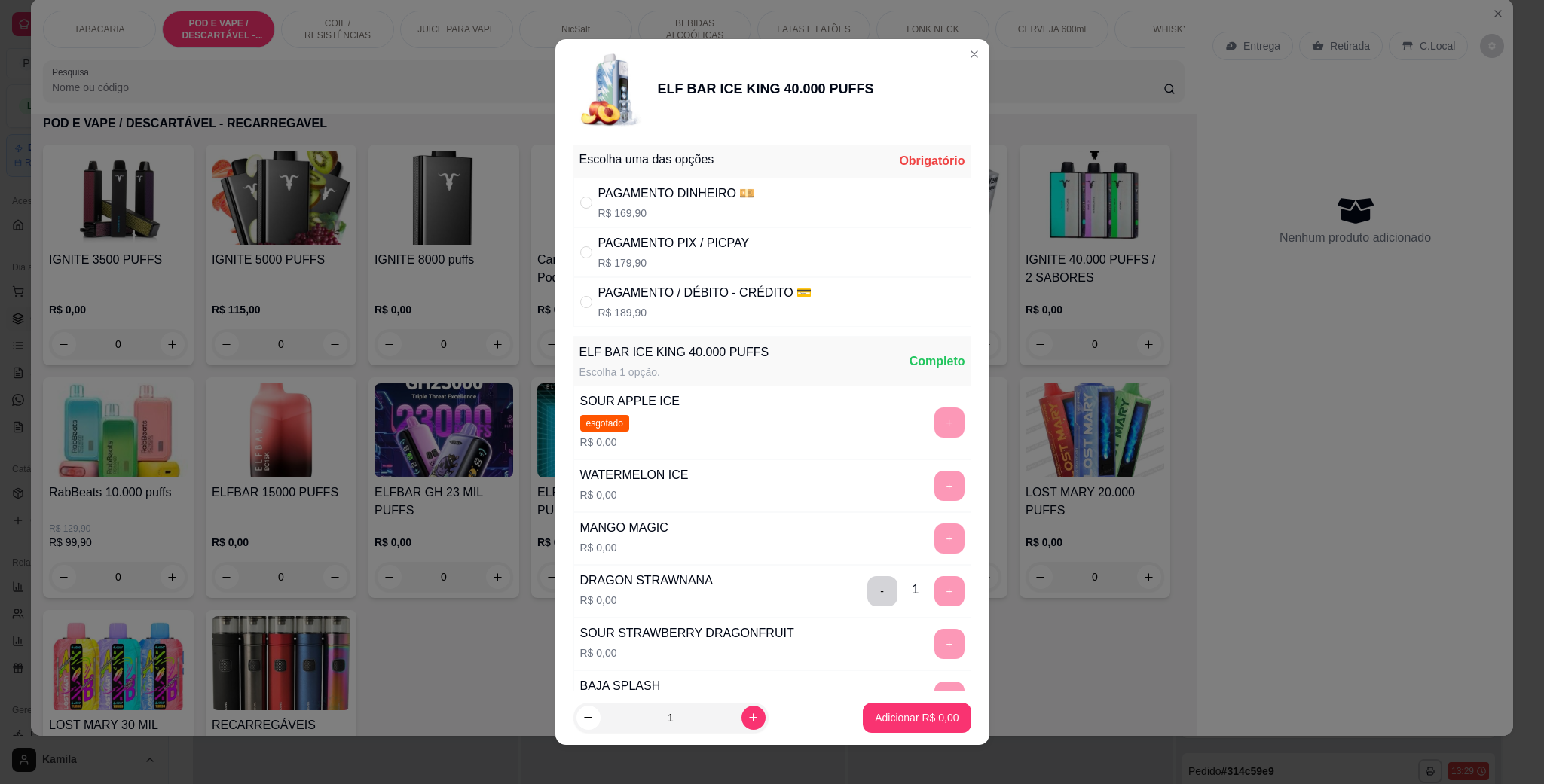
click at [678, 246] on div "PAGAMENTO PIX / PICPAY" at bounding box center [674, 243] width 152 height 18
radio input "true"
click at [889, 716] on p "Adicionar R$ 179,90" at bounding box center [911, 718] width 95 height 15
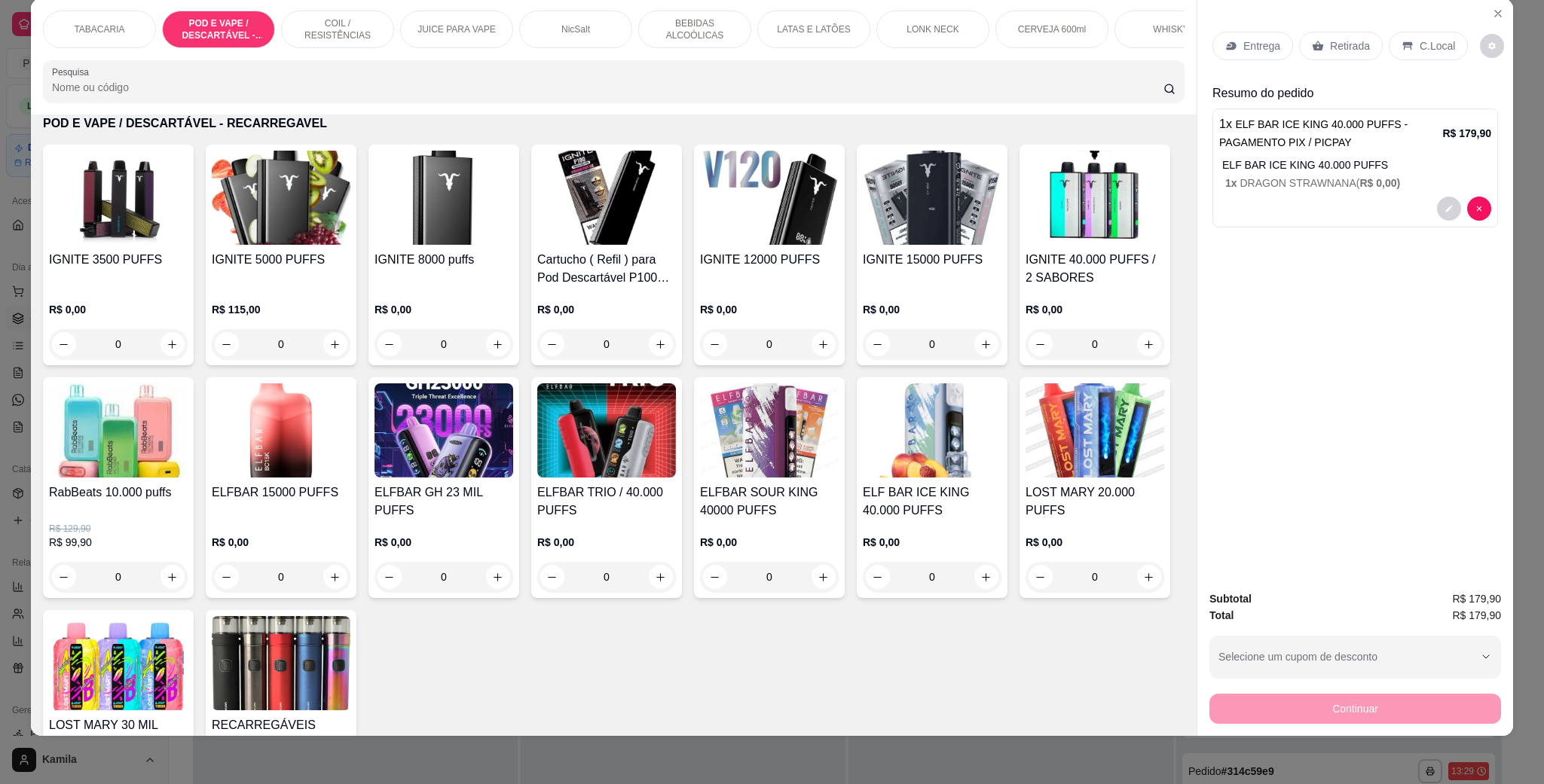
click at [1419, 42] on p "C.Local" at bounding box center [1436, 46] width 35 height 15
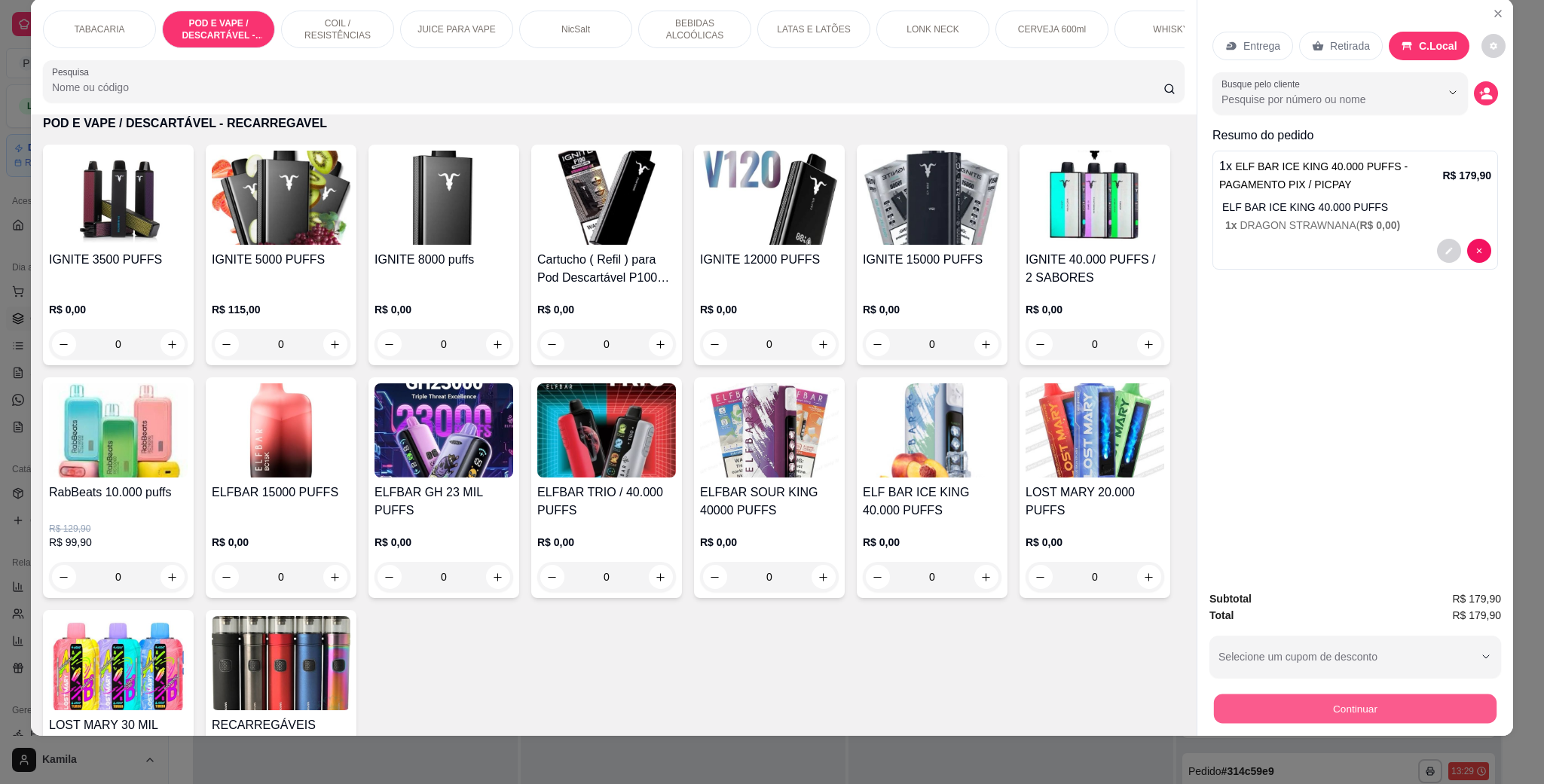
click at [1336, 711] on button "Continuar" at bounding box center [1355, 708] width 283 height 29
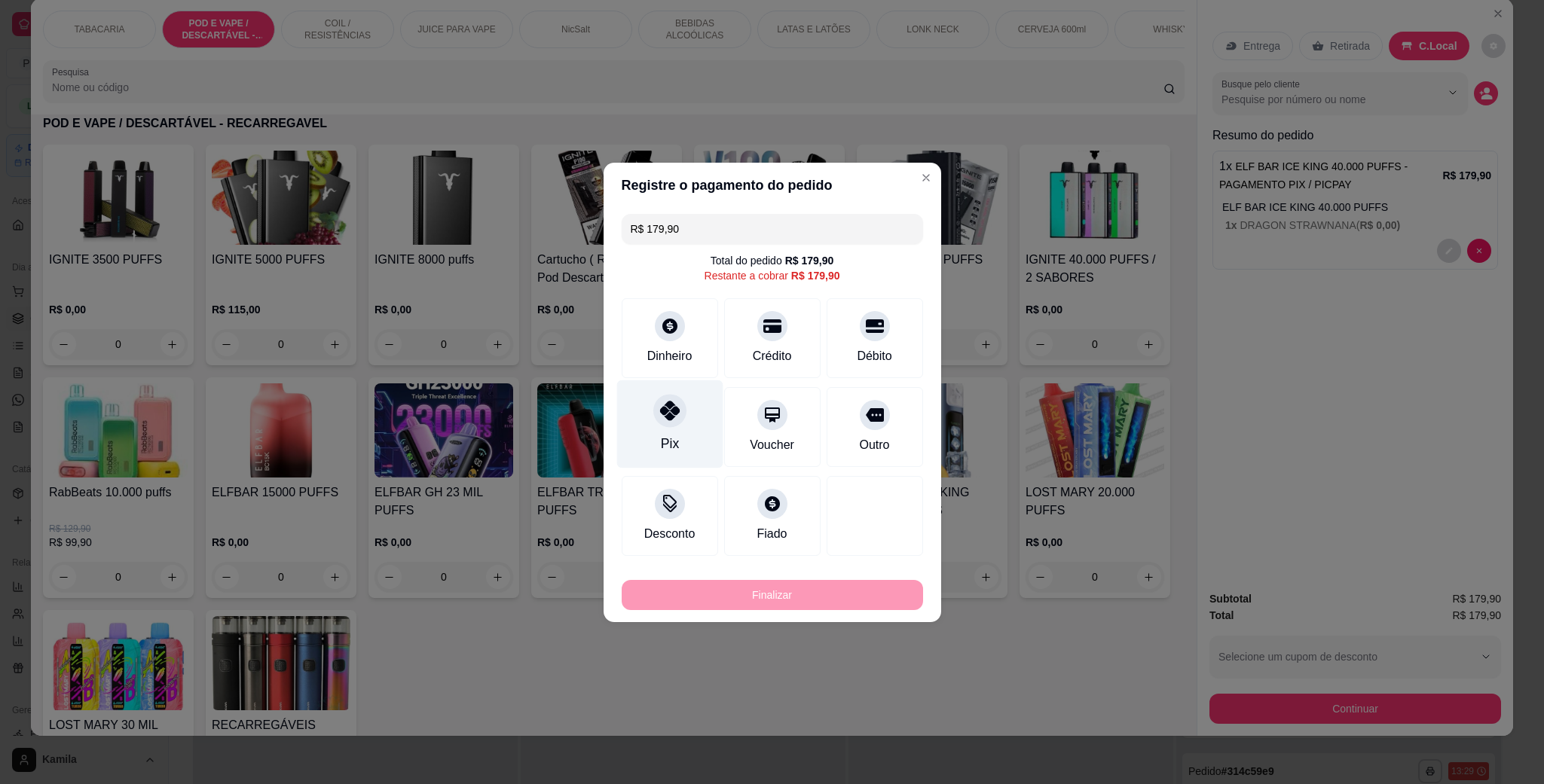
click at [679, 405] on div at bounding box center [669, 410] width 33 height 33
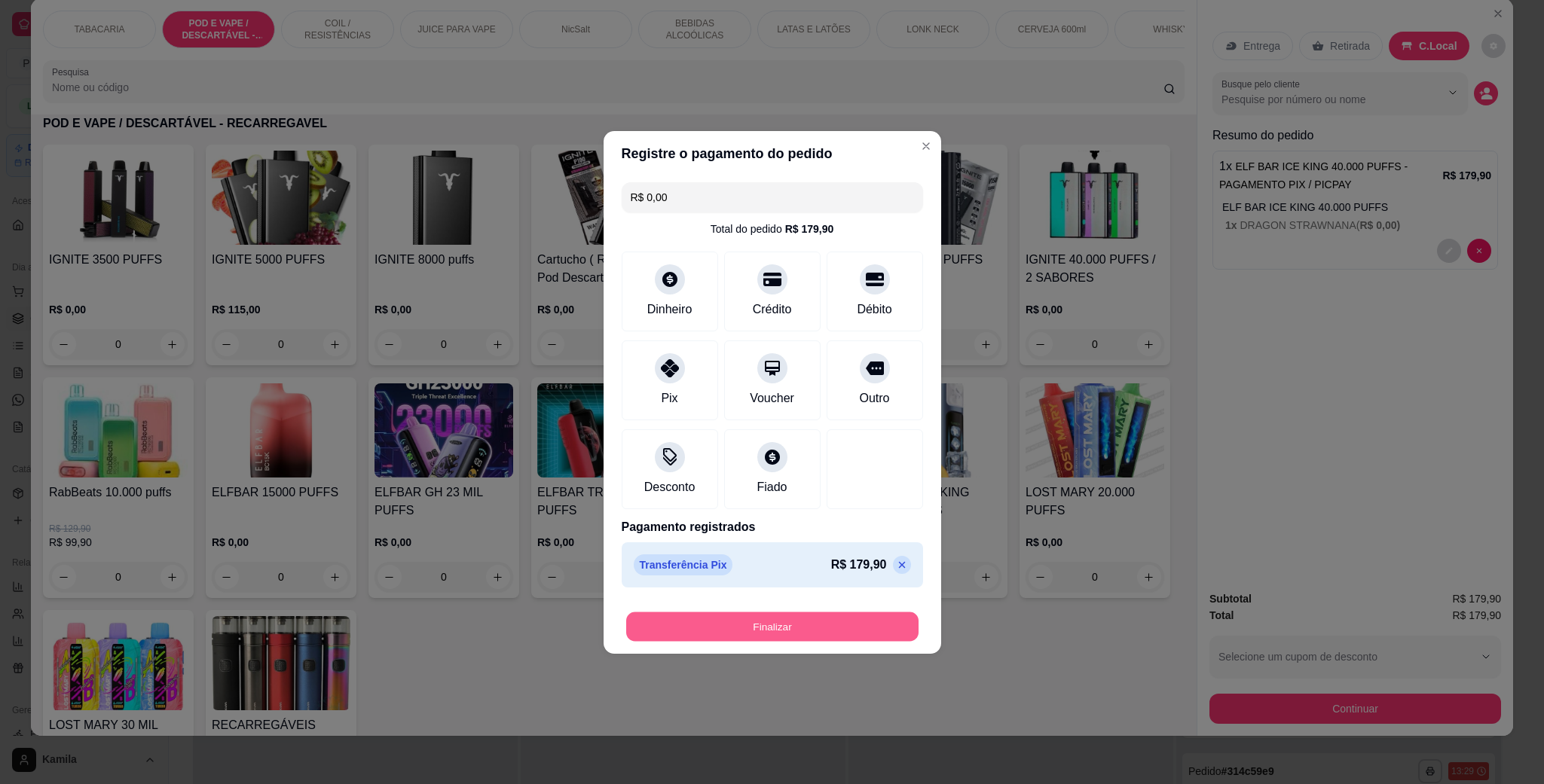
click at [784, 626] on button "Finalizar" at bounding box center [772, 626] width 293 height 29
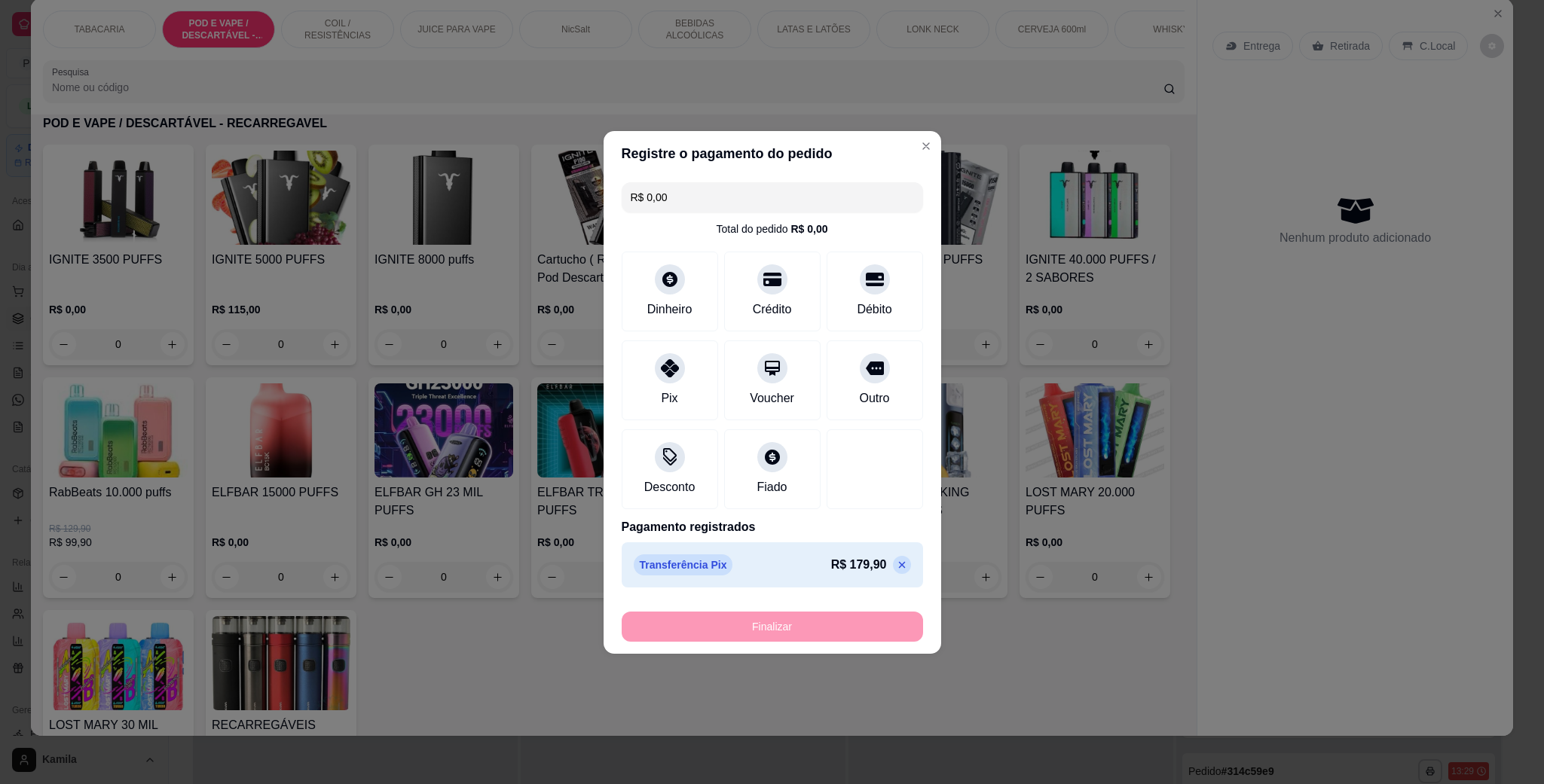
type input "-R$ 179,90"
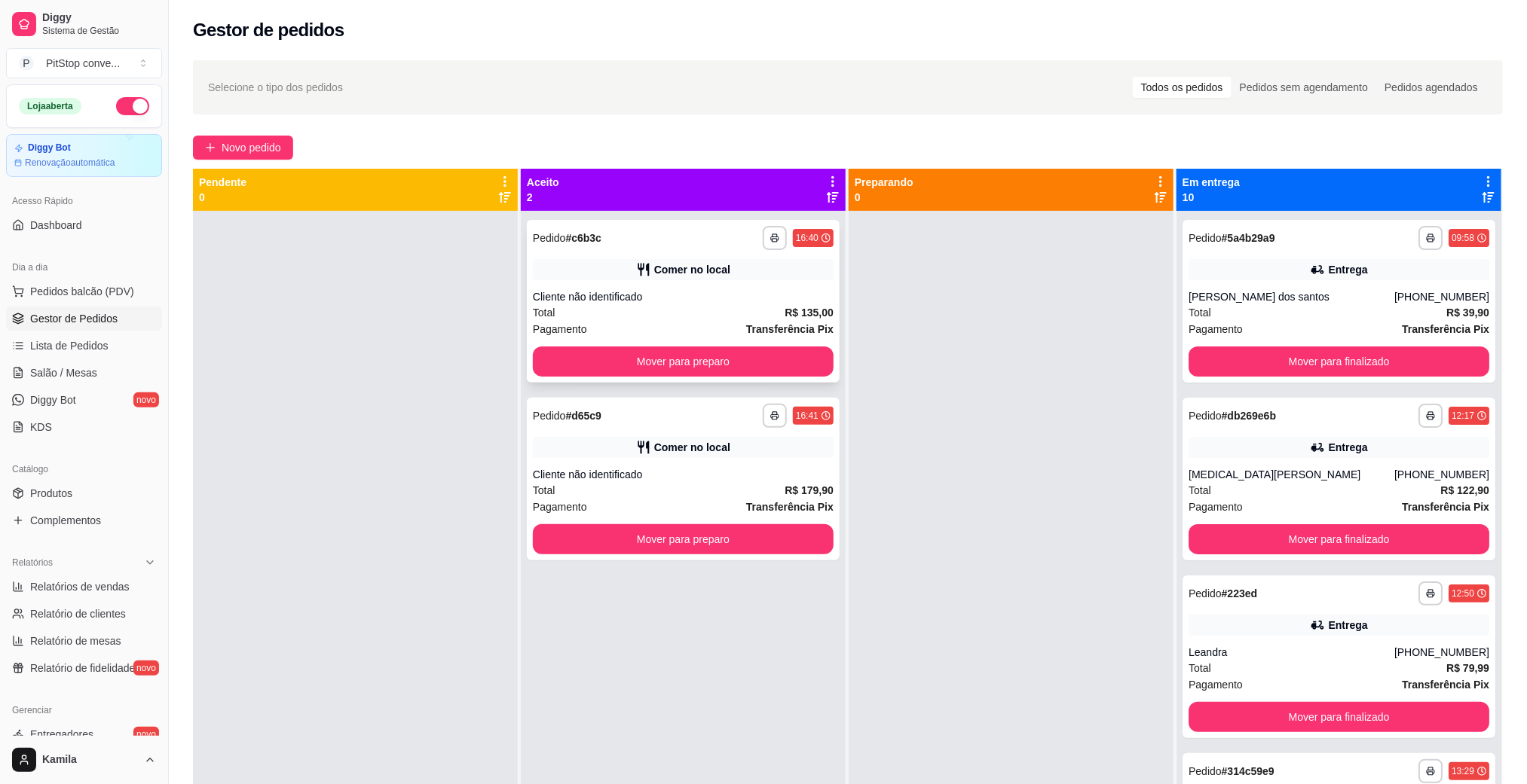
click at [722, 249] on div "**********" at bounding box center [682, 238] width 301 height 24
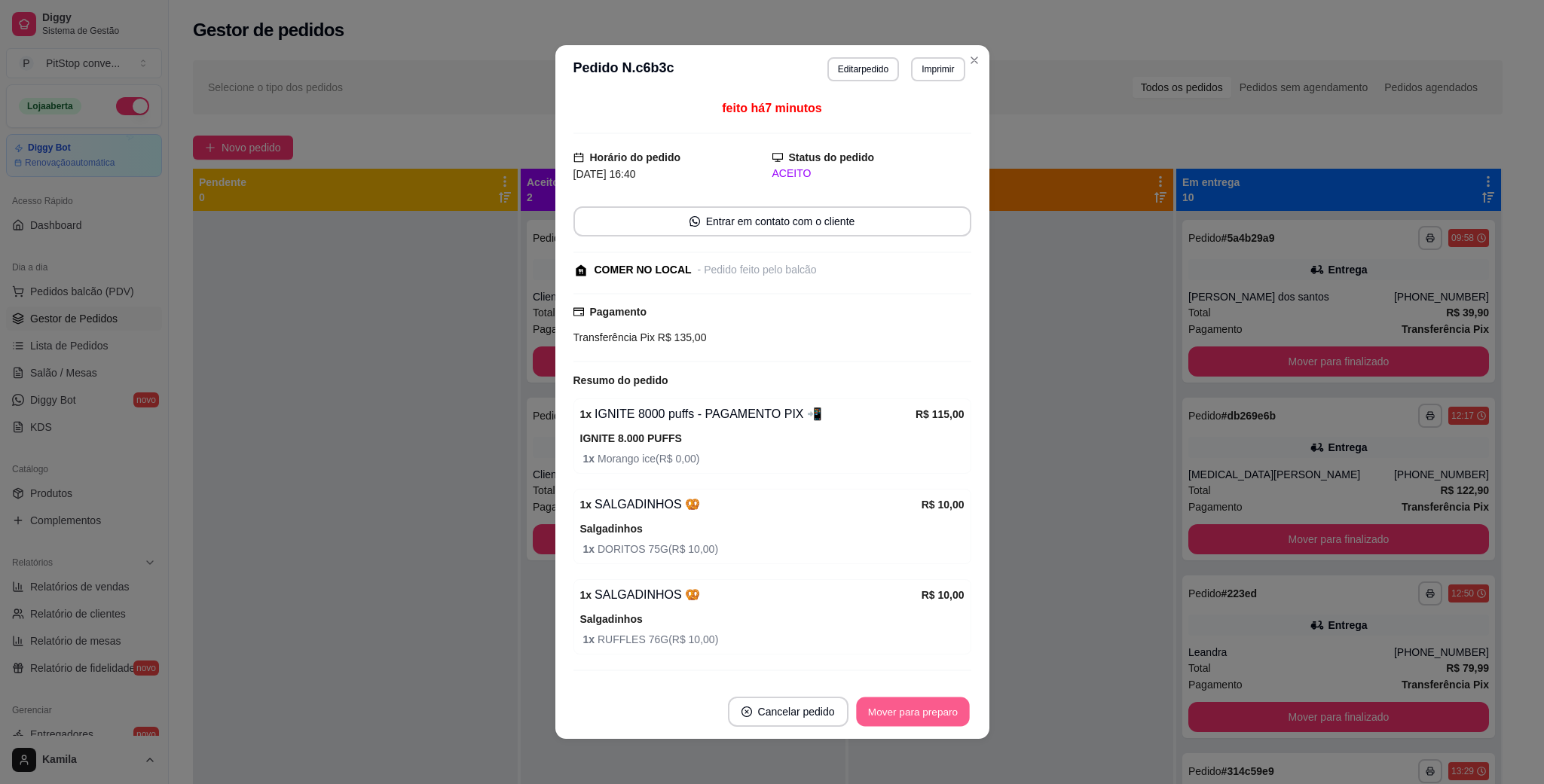
click at [856, 712] on button "Mover para preparo" at bounding box center [912, 712] width 113 height 29
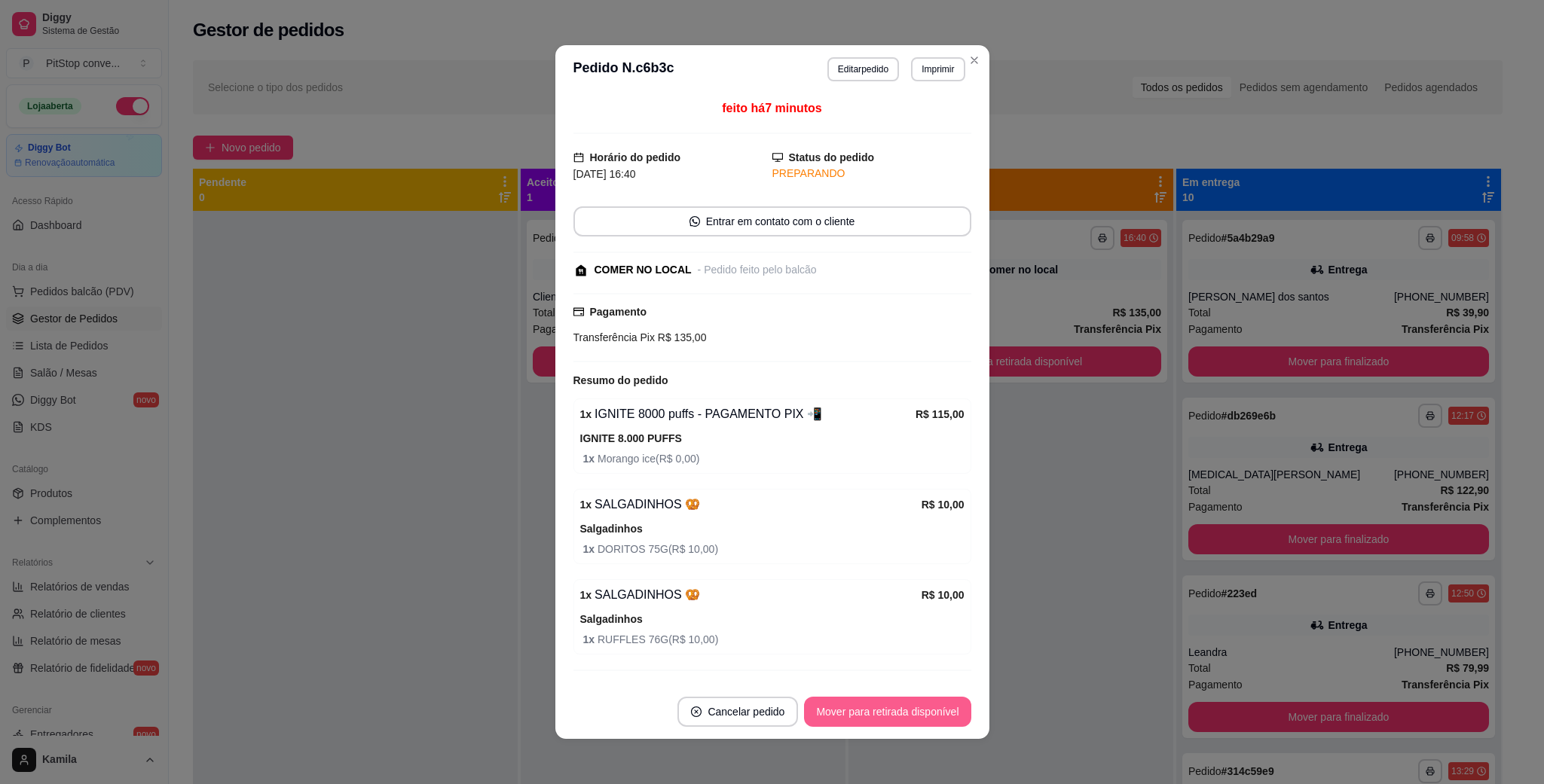
click at [855, 712] on button "Mover para retirada disponível" at bounding box center [887, 711] width 166 height 30
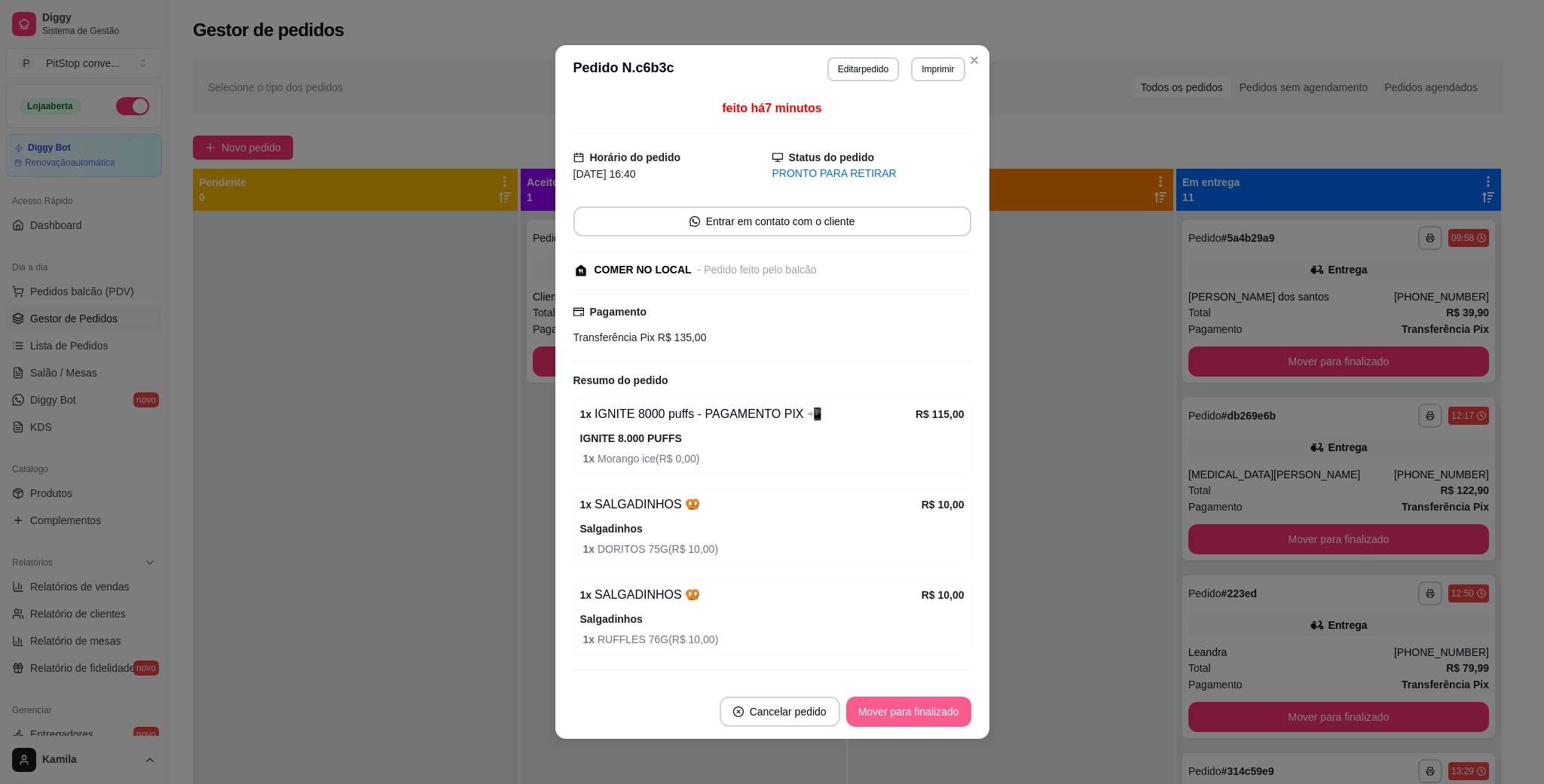
click at [855, 712] on button "Mover para finalizado" at bounding box center [908, 711] width 125 height 30
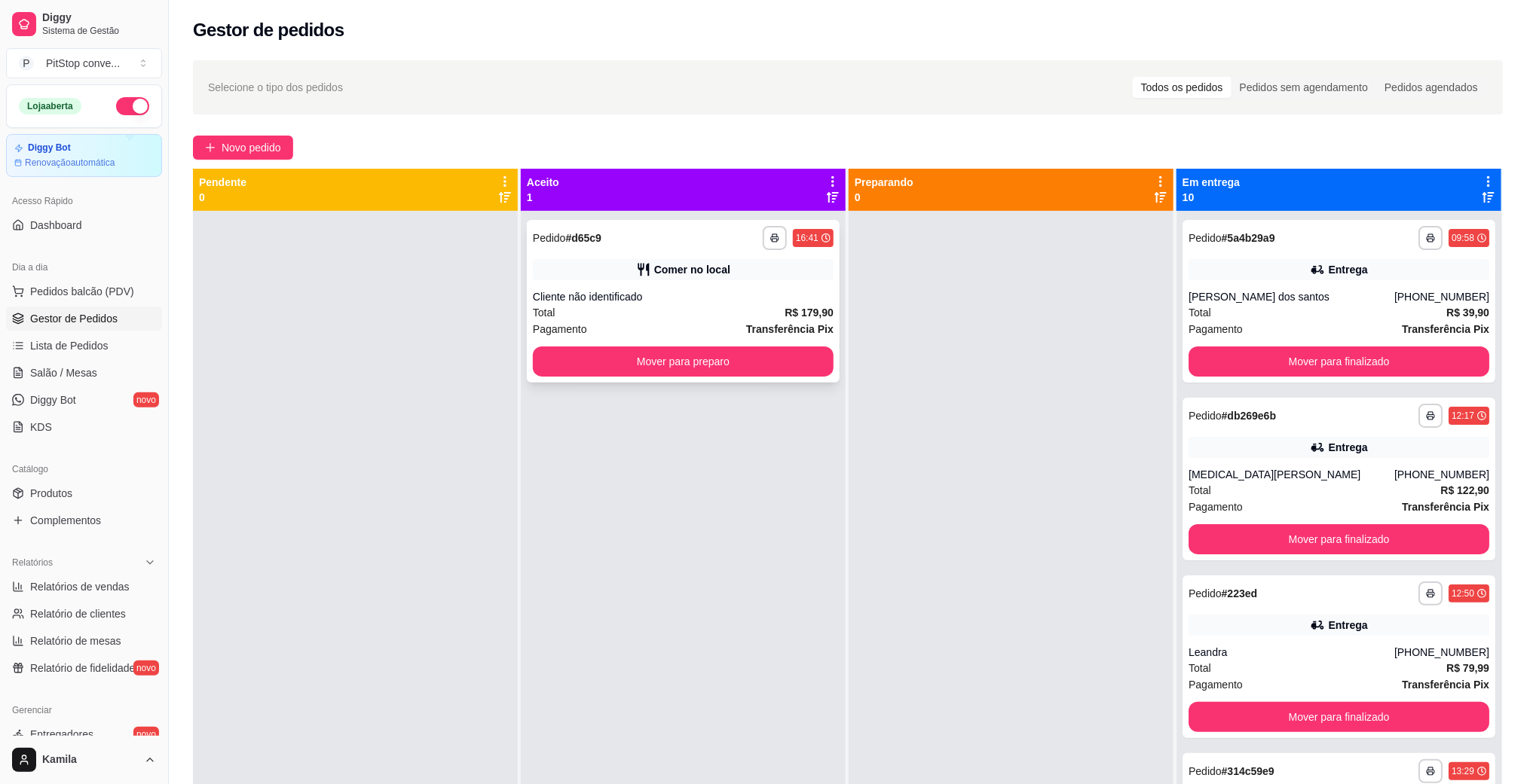
click at [681, 262] on div "Comer no local" at bounding box center [691, 270] width 76 height 15
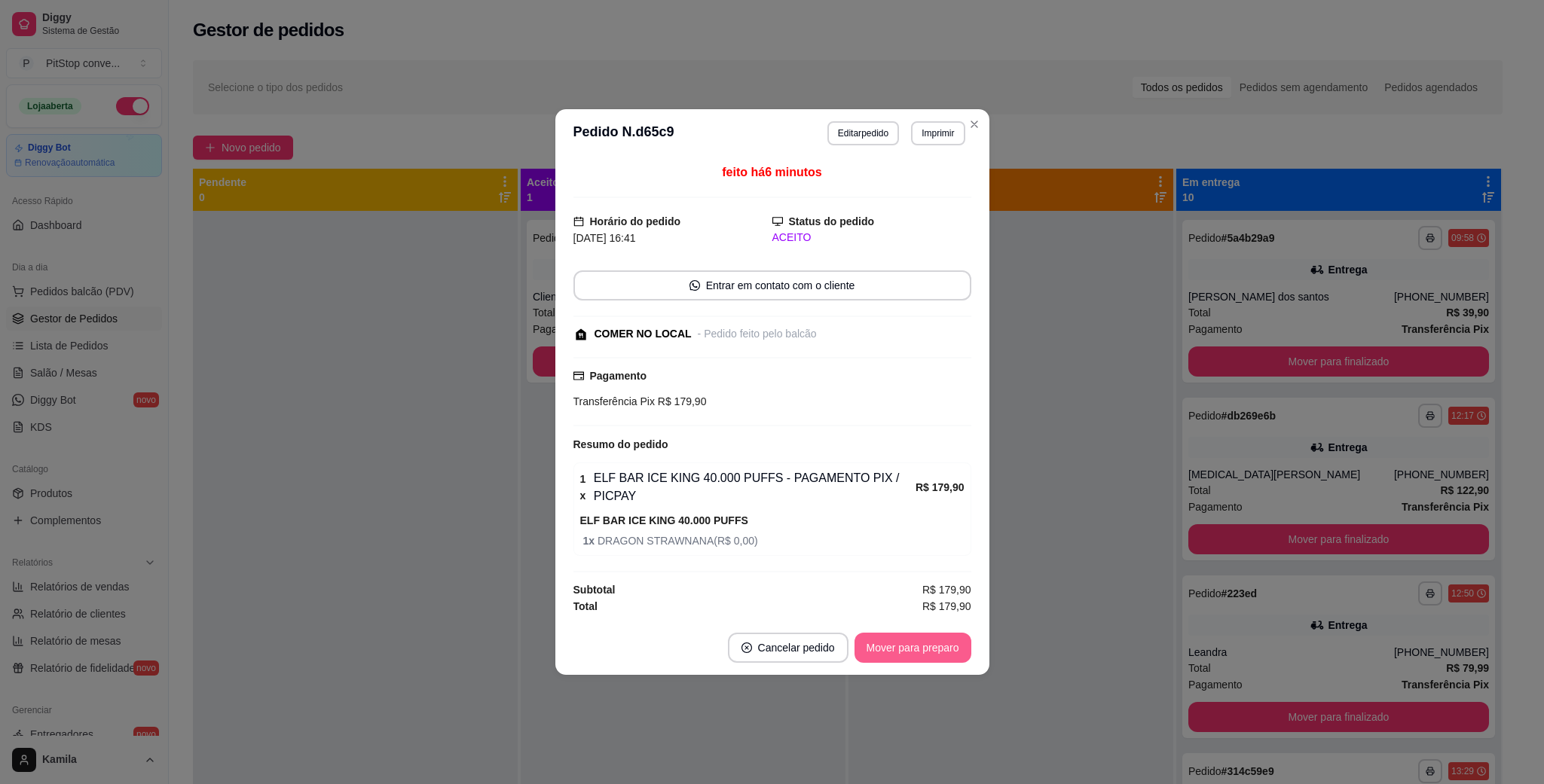
click at [884, 647] on button "Mover para preparo" at bounding box center [912, 647] width 117 height 30
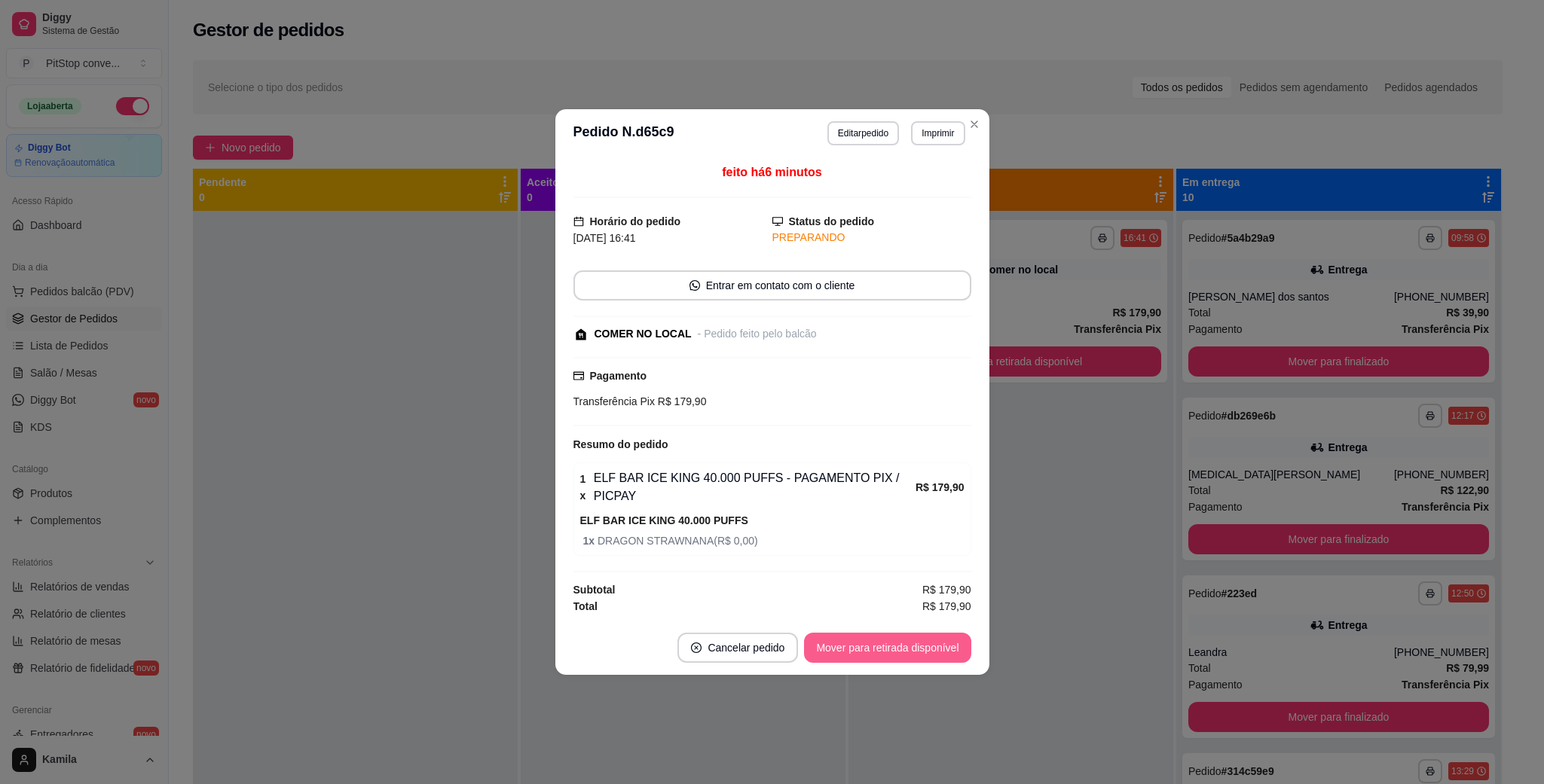
click at [884, 647] on button "Mover para retirada disponível" at bounding box center [887, 647] width 166 height 30
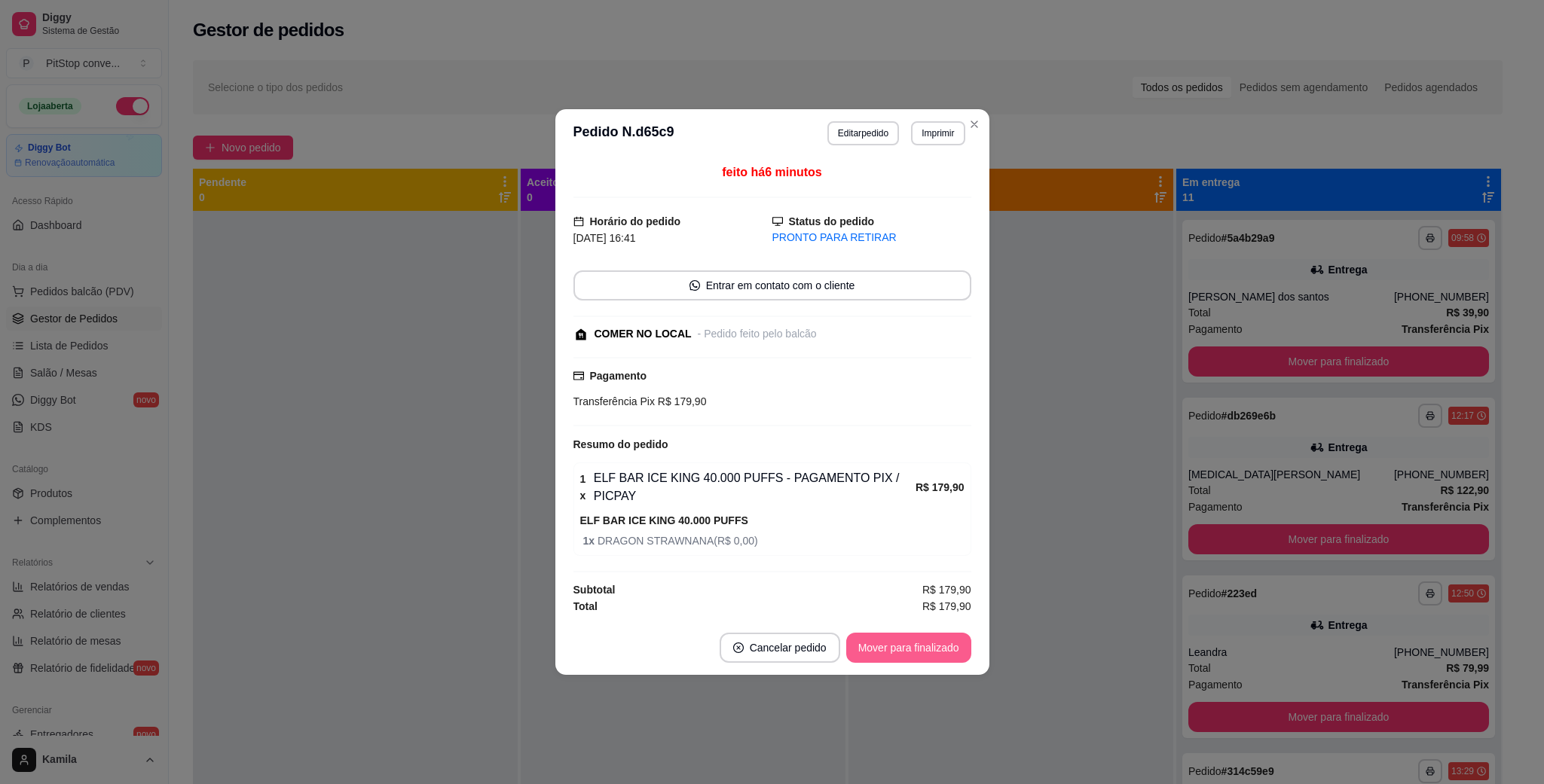
click at [884, 647] on button "Mover para finalizado" at bounding box center [908, 647] width 125 height 30
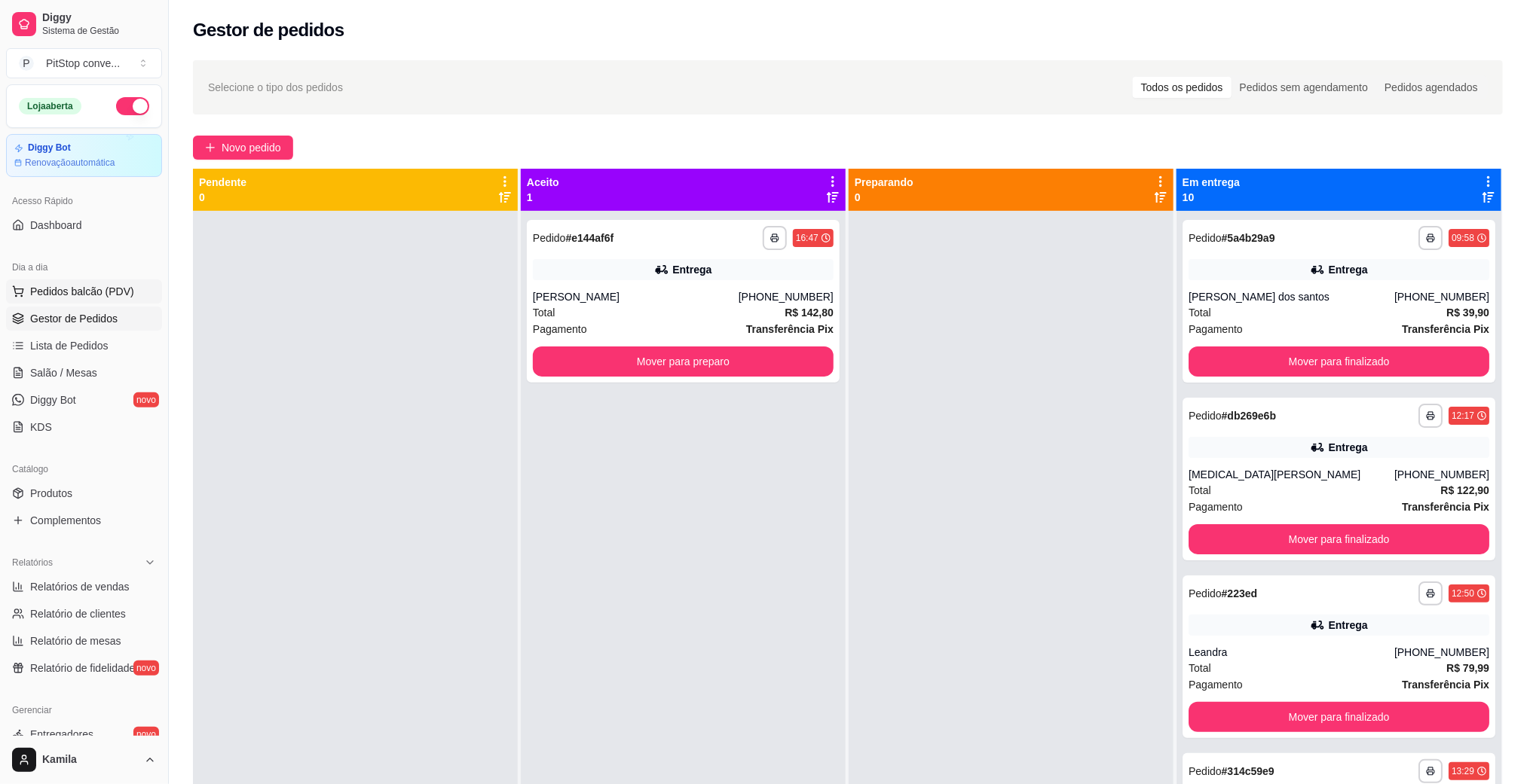
click at [77, 296] on span "Pedidos balcão (PDV)" at bounding box center [82, 291] width 104 height 15
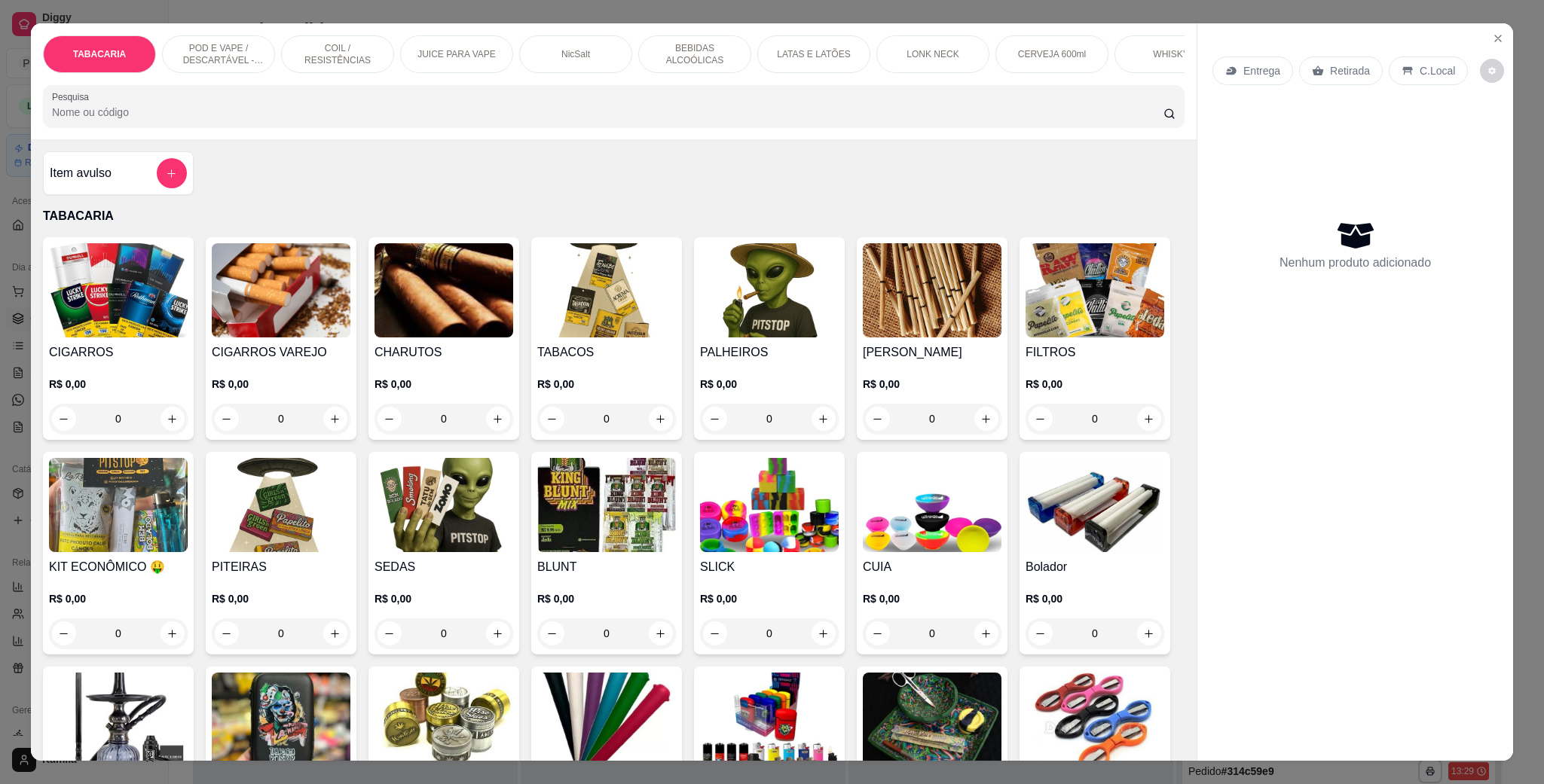
click at [237, 53] on p "POD E VAPE / DESCARTÁVEL - RECARREGAVEL" at bounding box center [218, 55] width 87 height 24
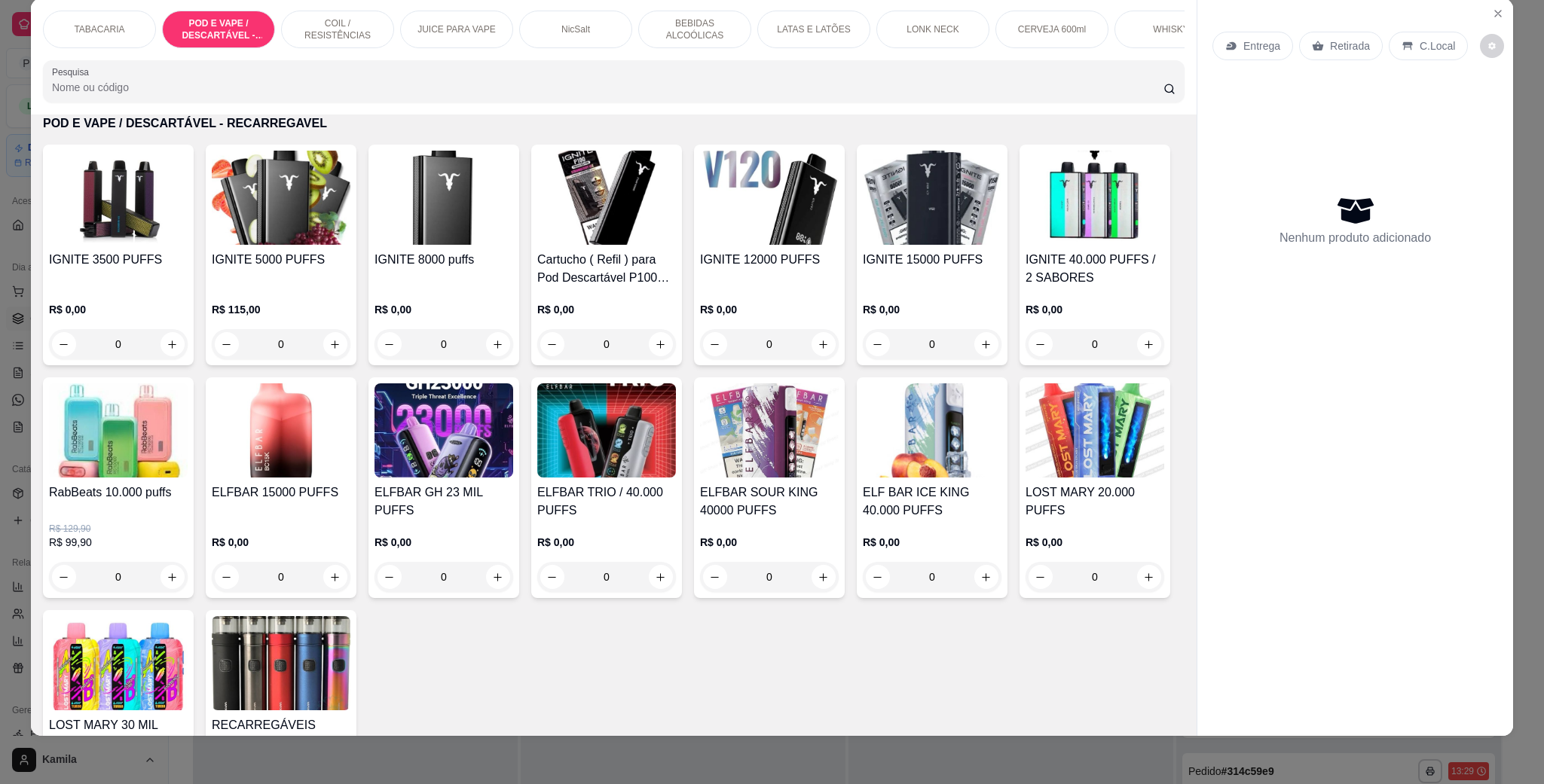
click at [351, 502] on h4 "ELFBAR 15000 PUFFS" at bounding box center [281, 492] width 139 height 18
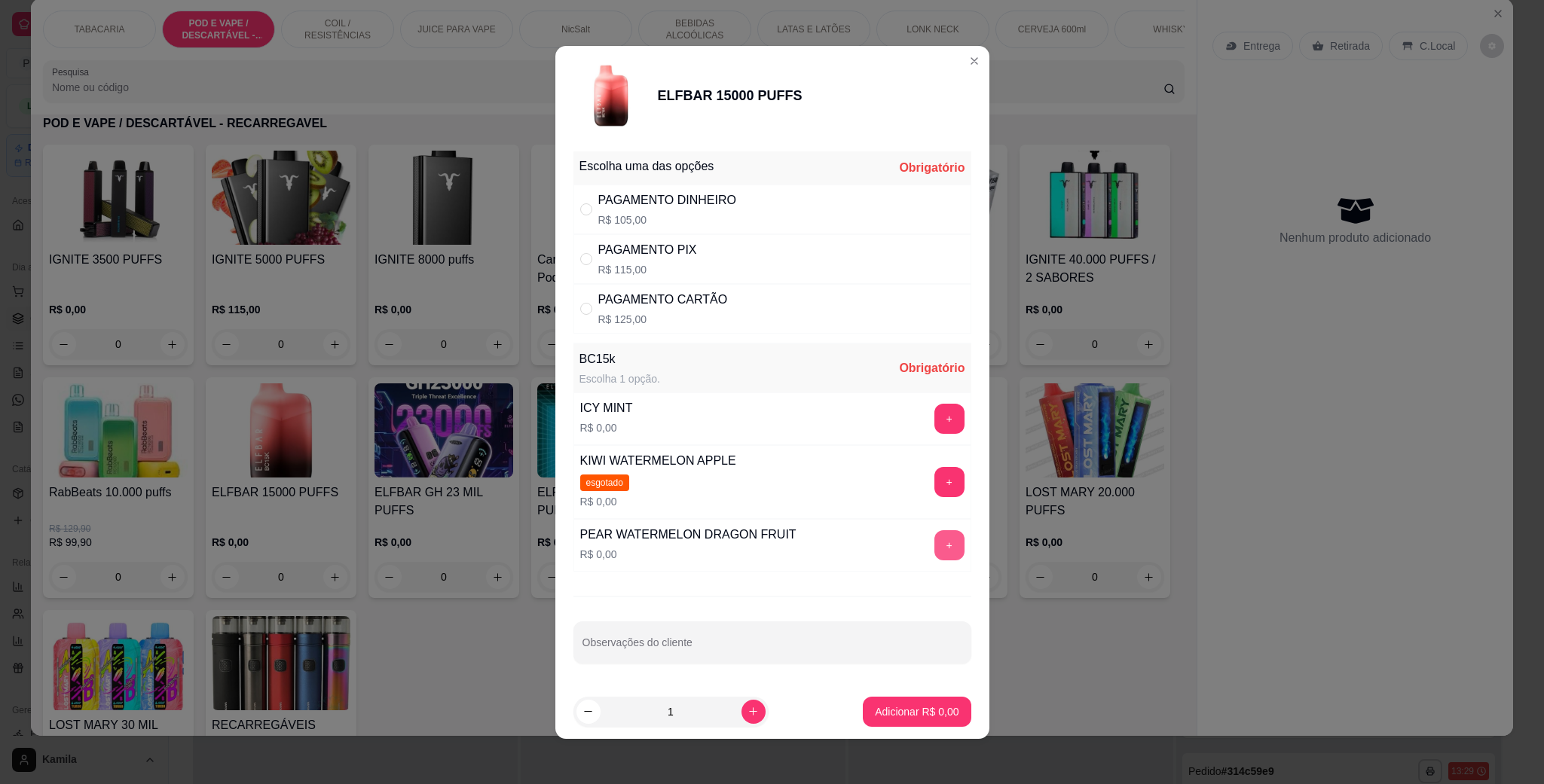
click at [934, 547] on button "+" at bounding box center [949, 545] width 30 height 30
click at [733, 246] on div "PAGAMENTO PIX R$ 115,00" at bounding box center [772, 258] width 398 height 50
radio input "true"
click at [863, 712] on p "Adicionar R$ 115,00" at bounding box center [911, 711] width 95 height 15
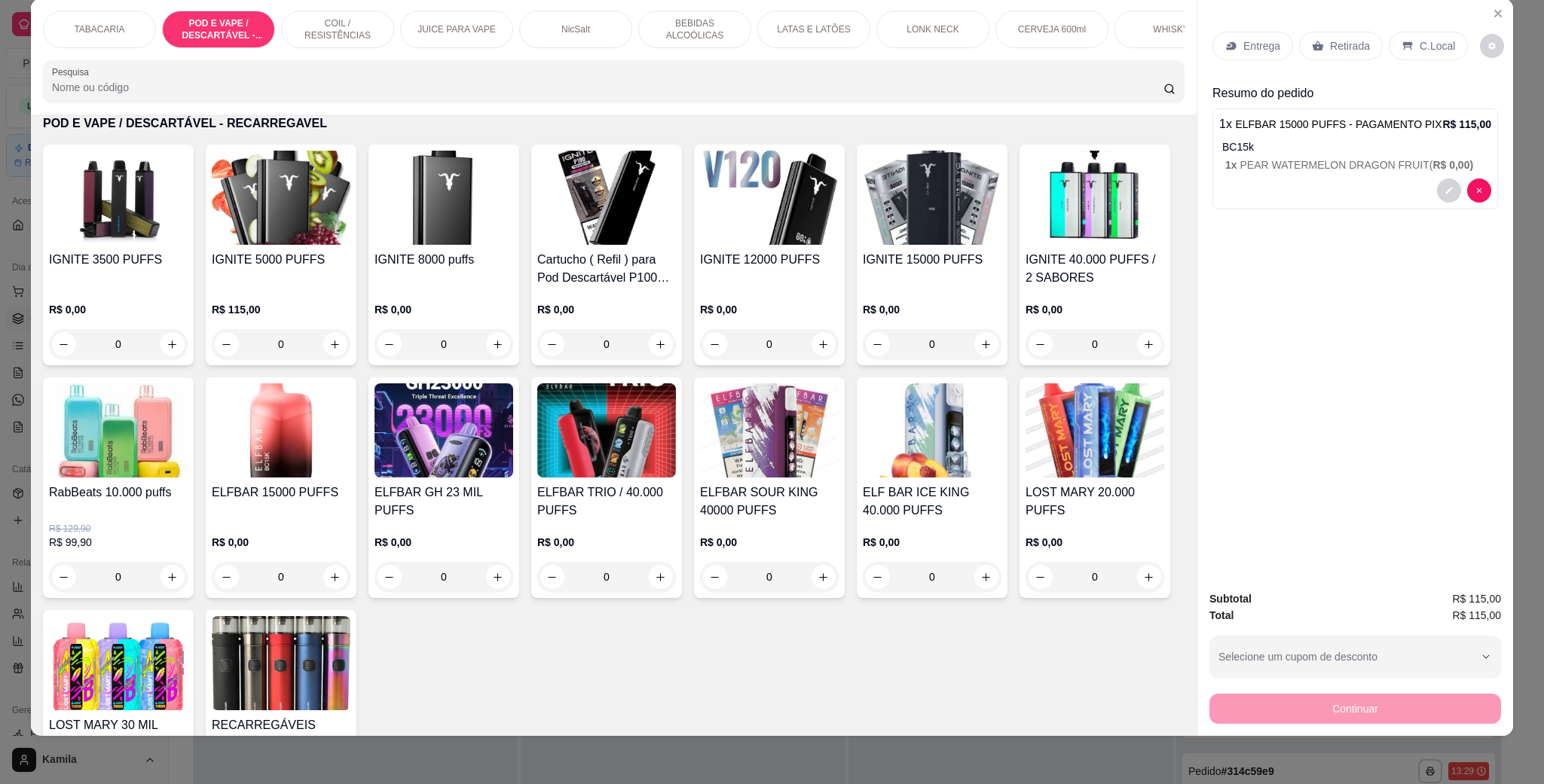
click at [1436, 34] on div "C.Local" at bounding box center [1427, 46] width 79 height 29
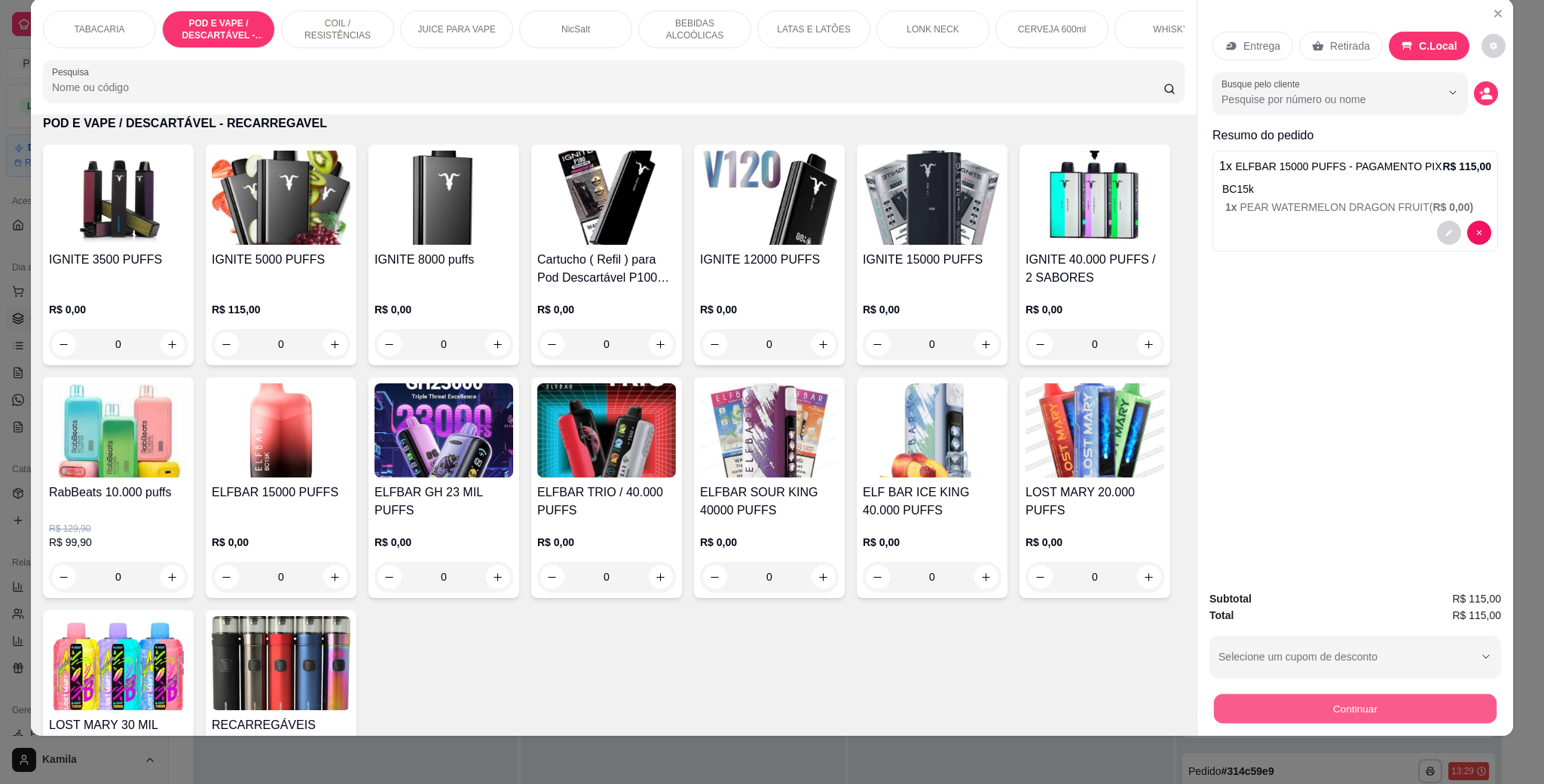
click at [1318, 701] on button "Continuar" at bounding box center [1355, 708] width 283 height 29
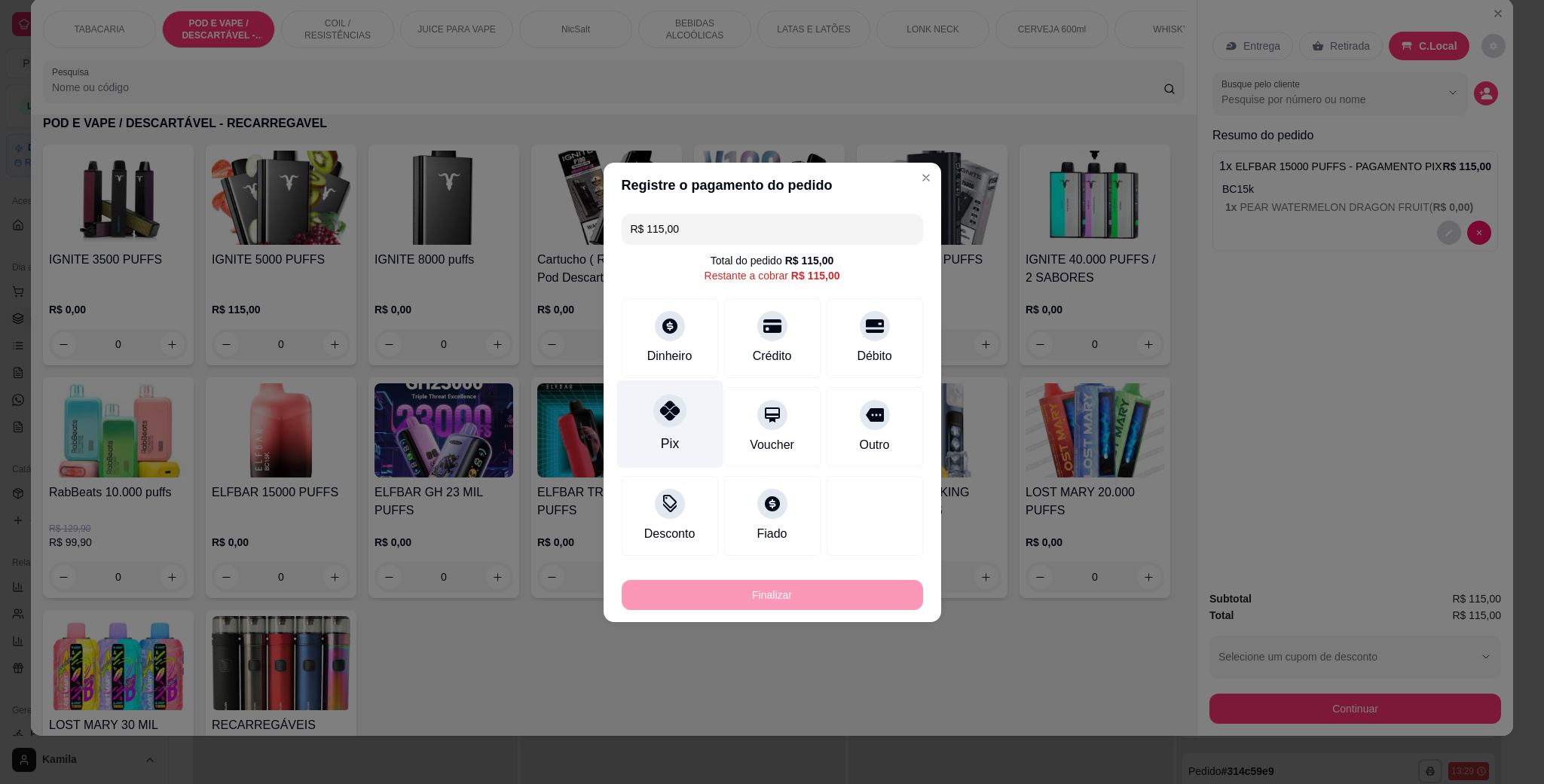
click at [678, 421] on div at bounding box center [669, 410] width 33 height 33
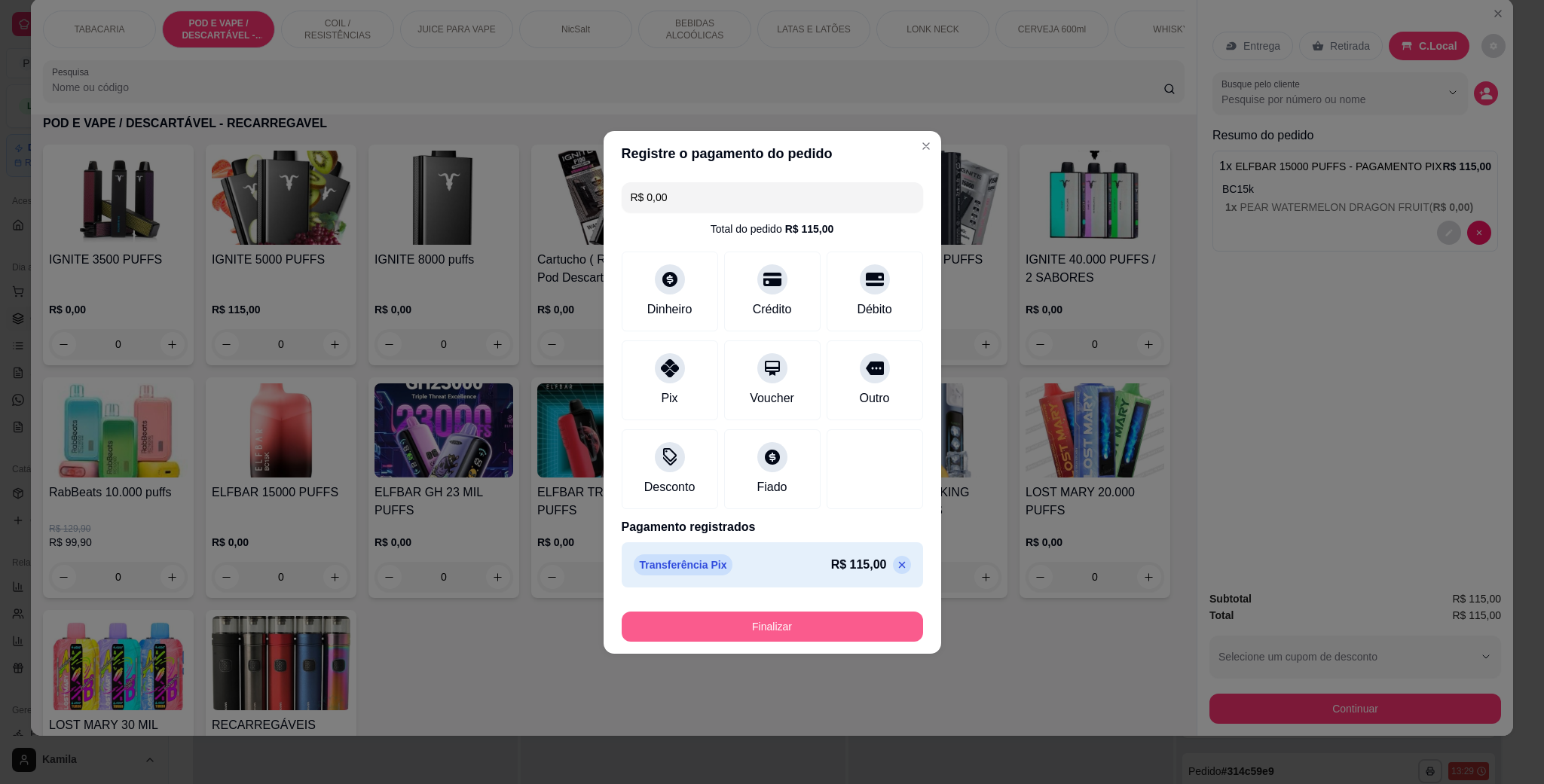
click at [781, 615] on button "Finalizar" at bounding box center [773, 626] width 302 height 30
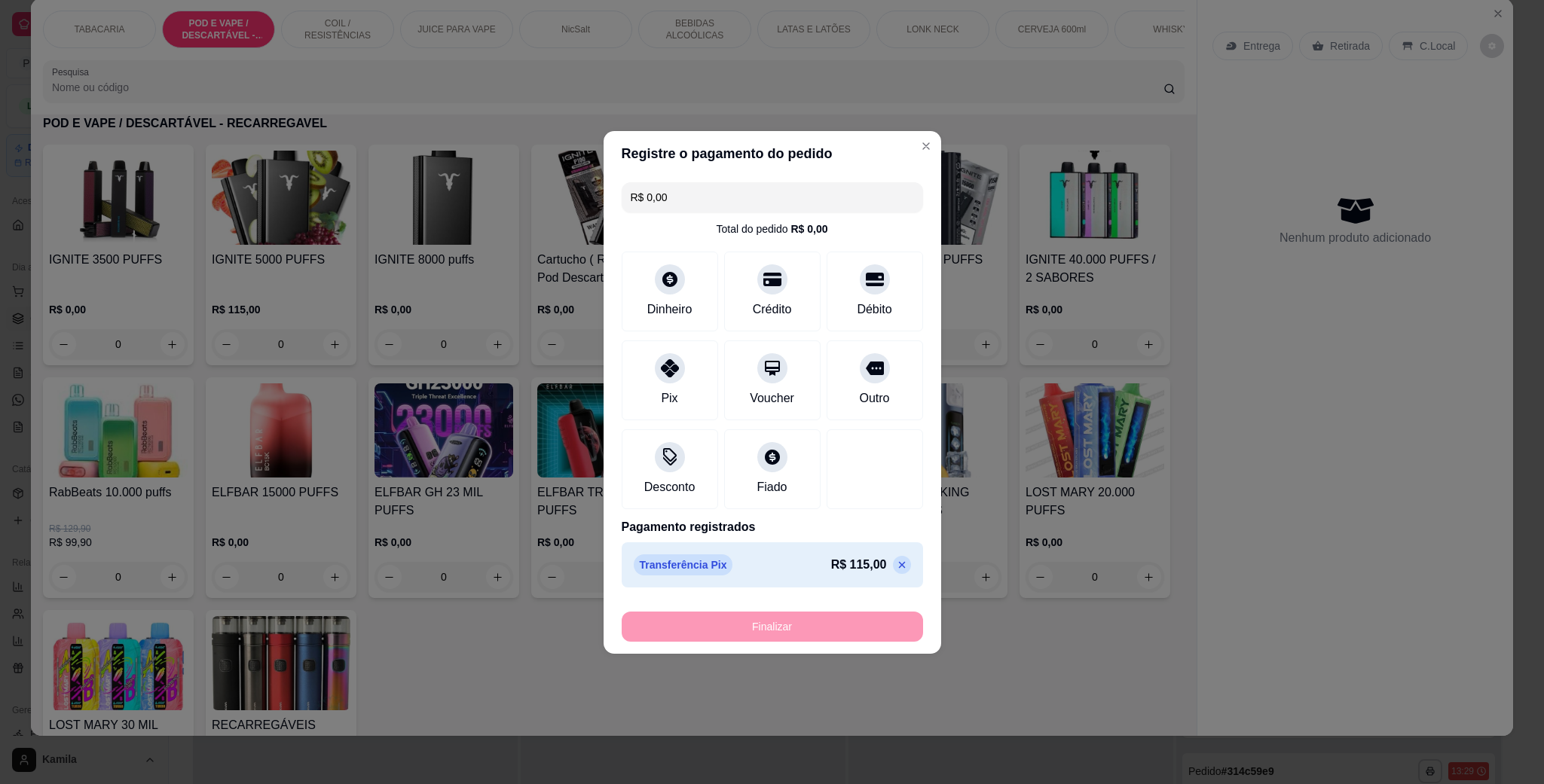
type input "-R$ 115,00"
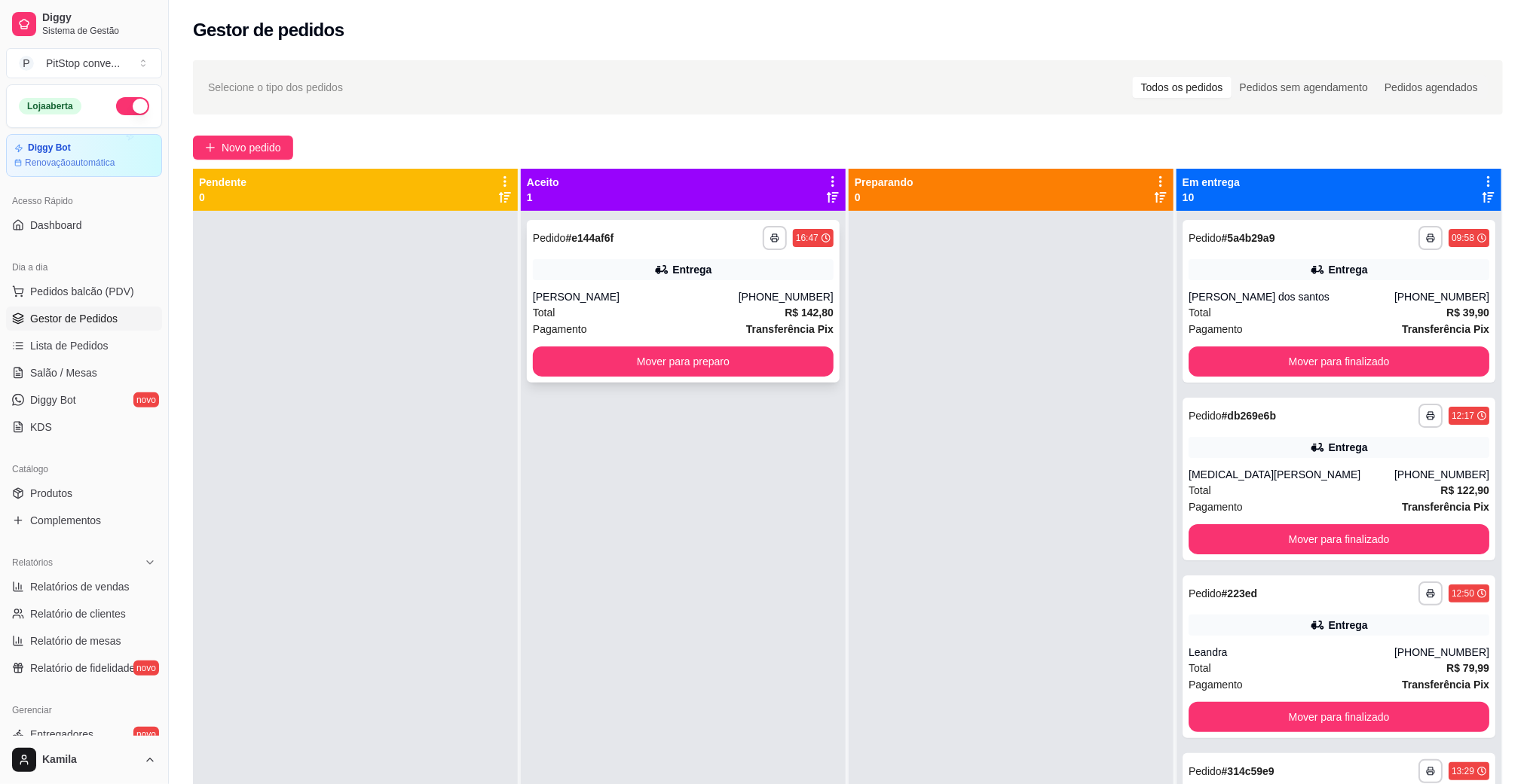
click at [722, 297] on div "[PERSON_NAME]" at bounding box center [635, 297] width 205 height 15
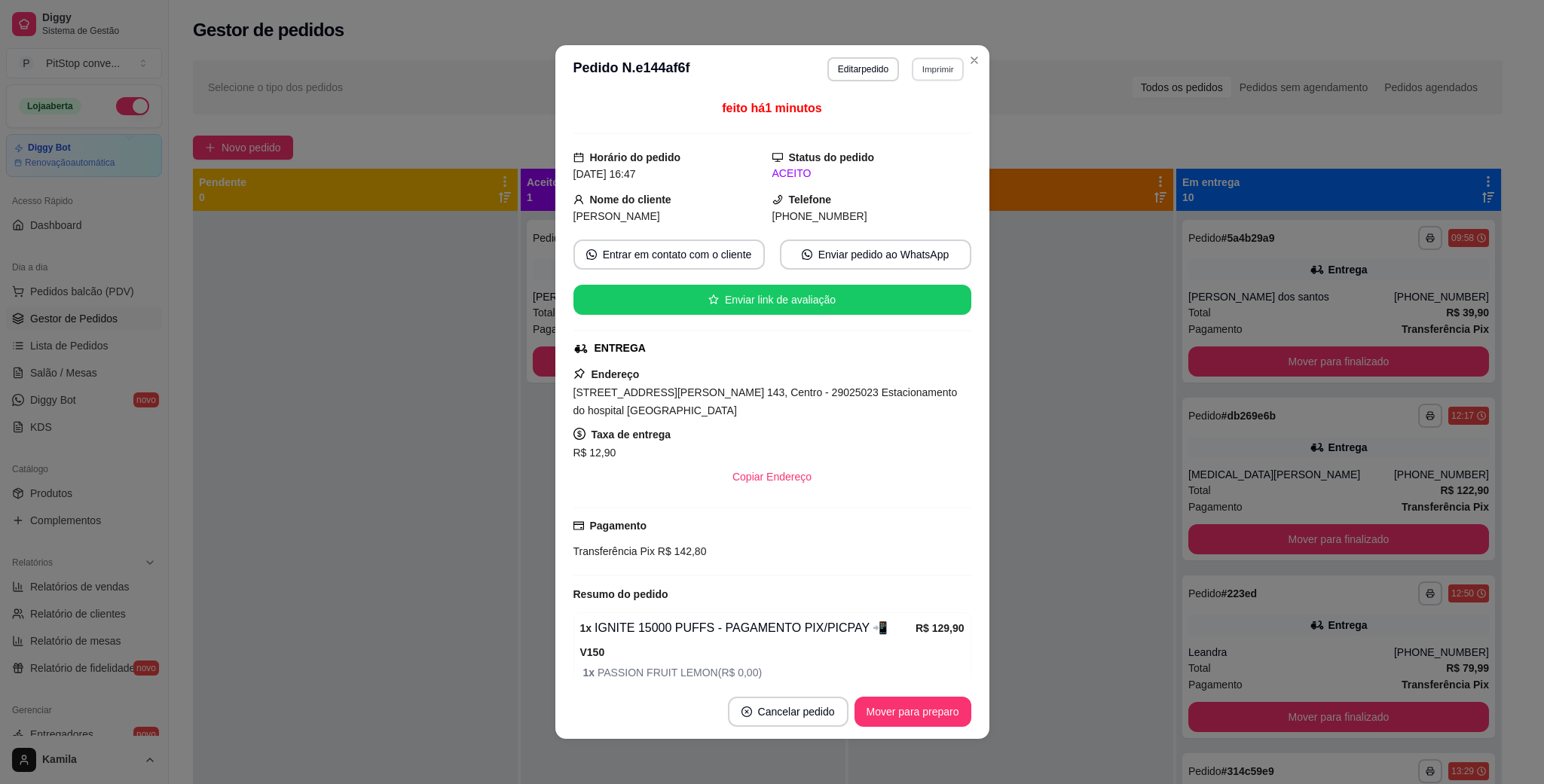
click at [911, 71] on button "Imprimir" at bounding box center [937, 68] width 52 height 24
click at [904, 116] on button "IMPRESSORA" at bounding box center [902, 122] width 105 height 24
click at [904, 708] on button "Mover para preparo" at bounding box center [912, 711] width 117 height 30
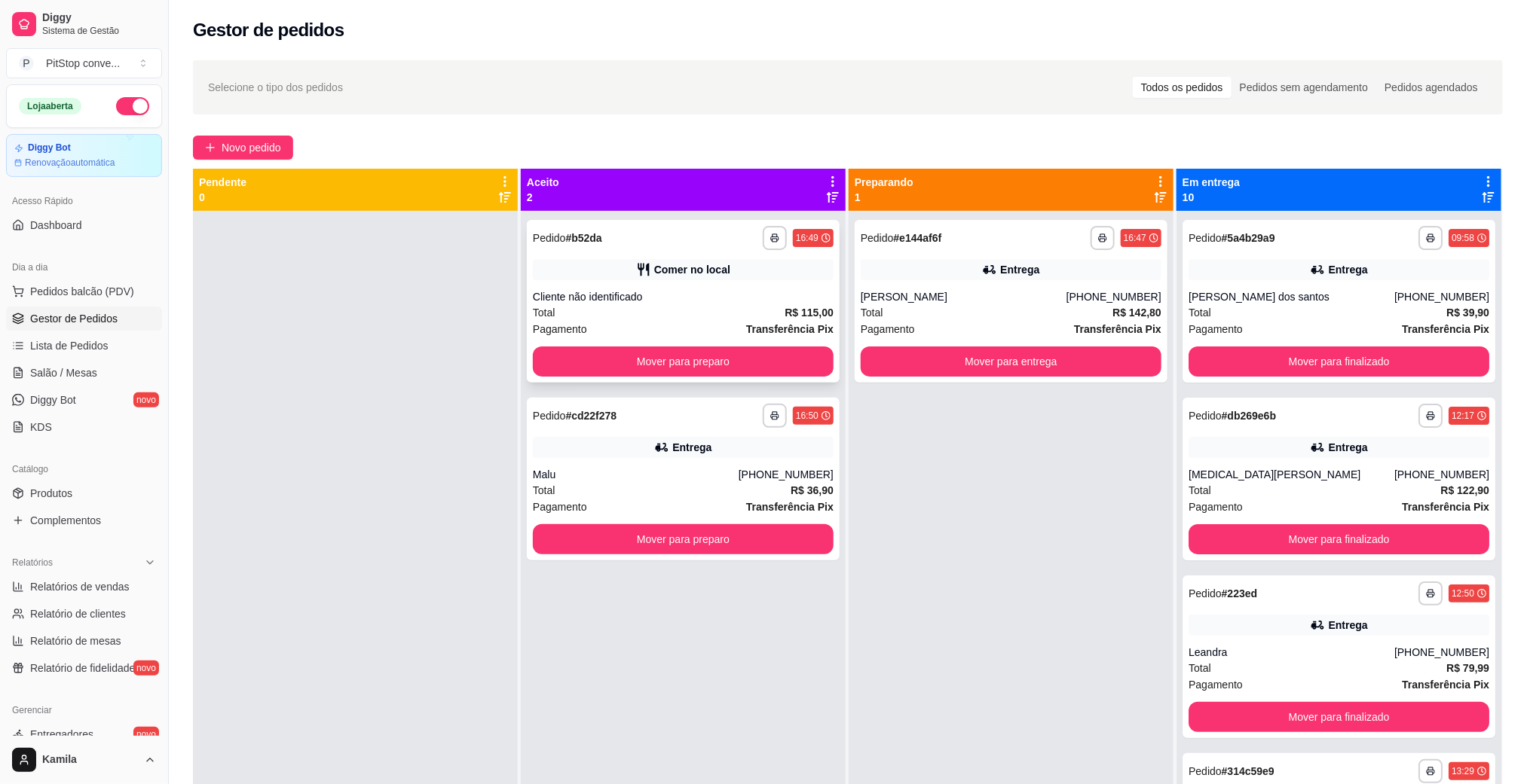
click at [735, 280] on div "**********" at bounding box center [683, 302] width 313 height 163
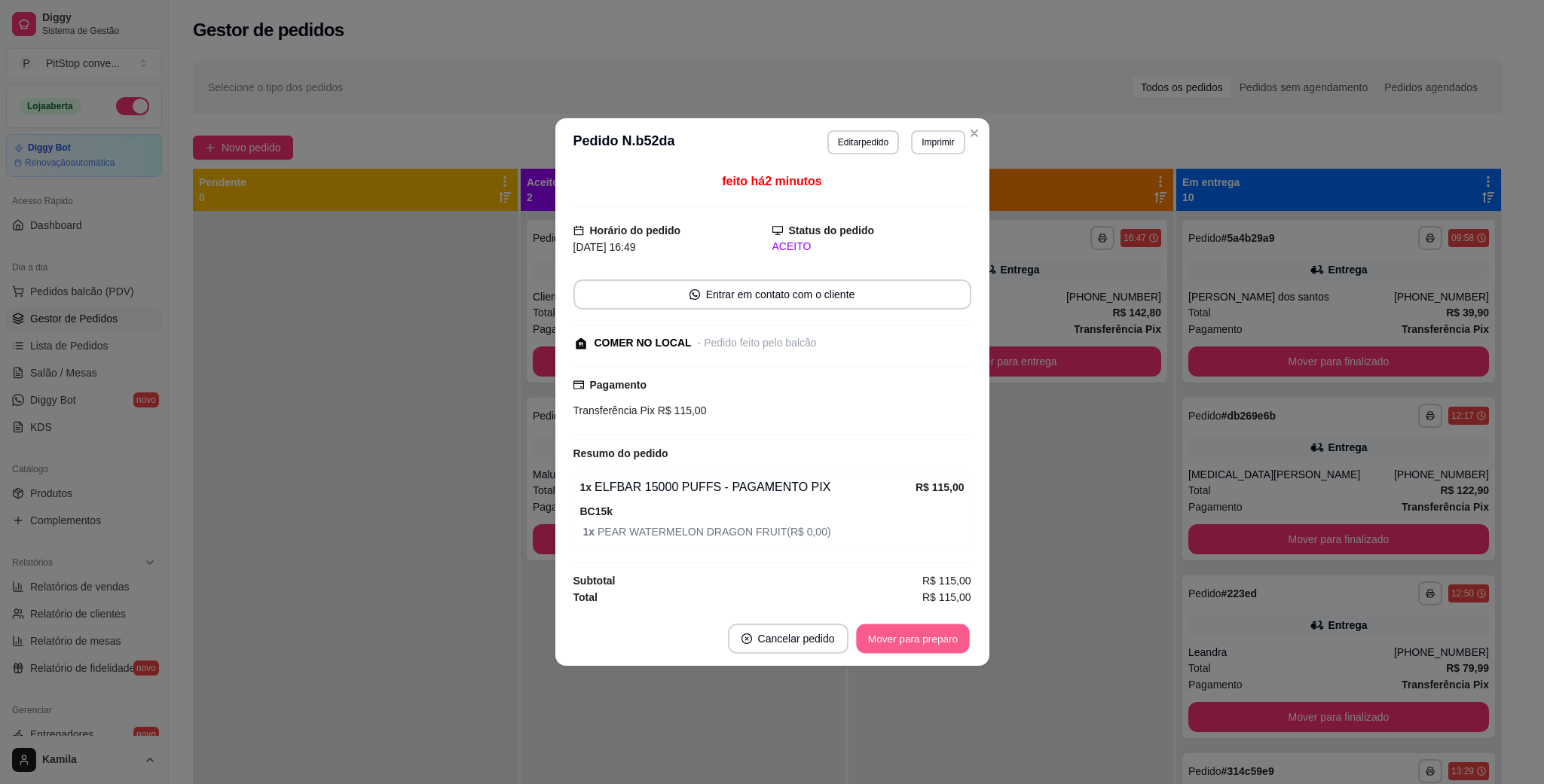
click at [893, 633] on button "Mover para preparo" at bounding box center [912, 639] width 113 height 29
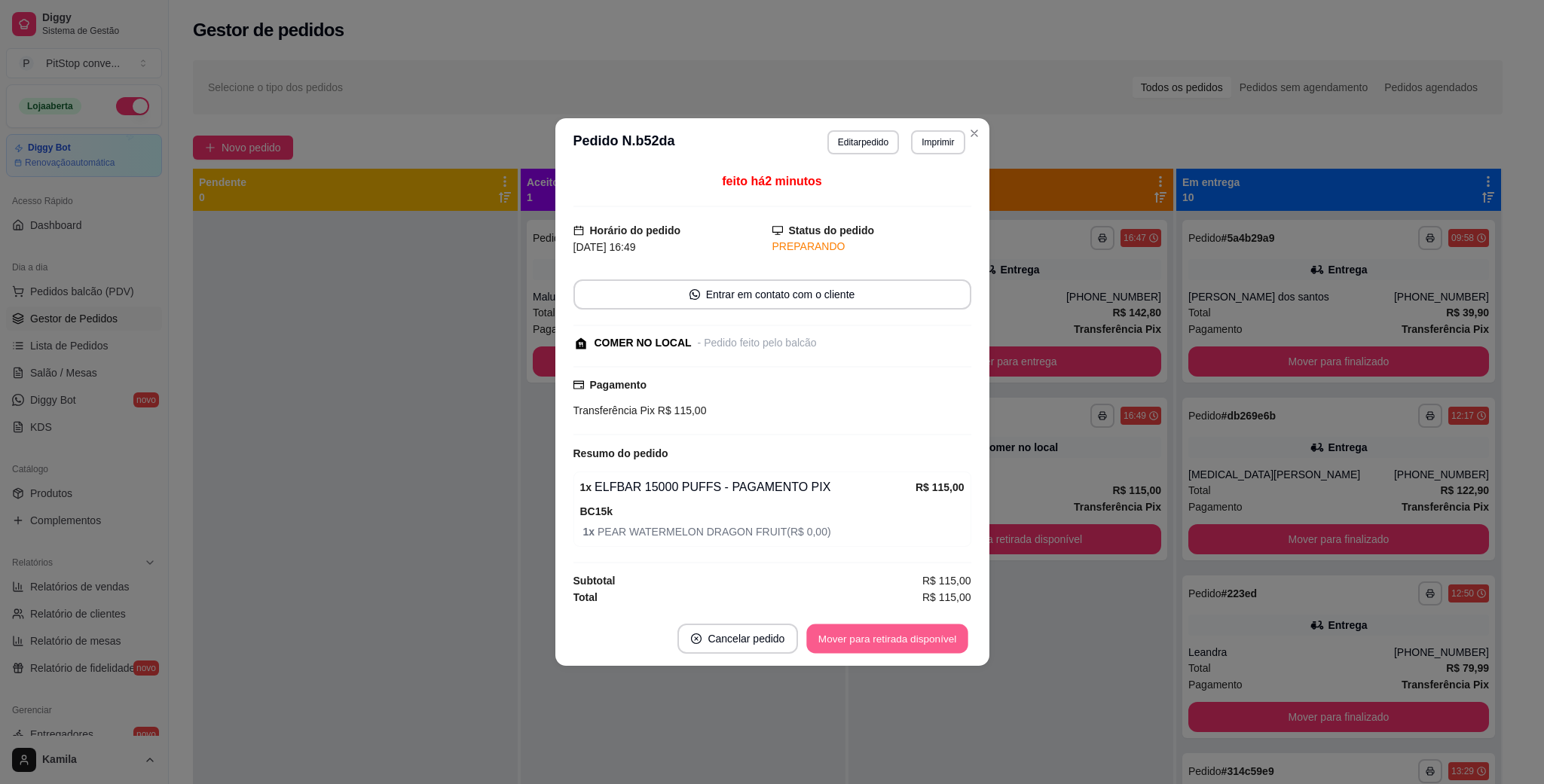
click at [893, 633] on button "Mover para retirada disponível" at bounding box center [888, 639] width 161 height 29
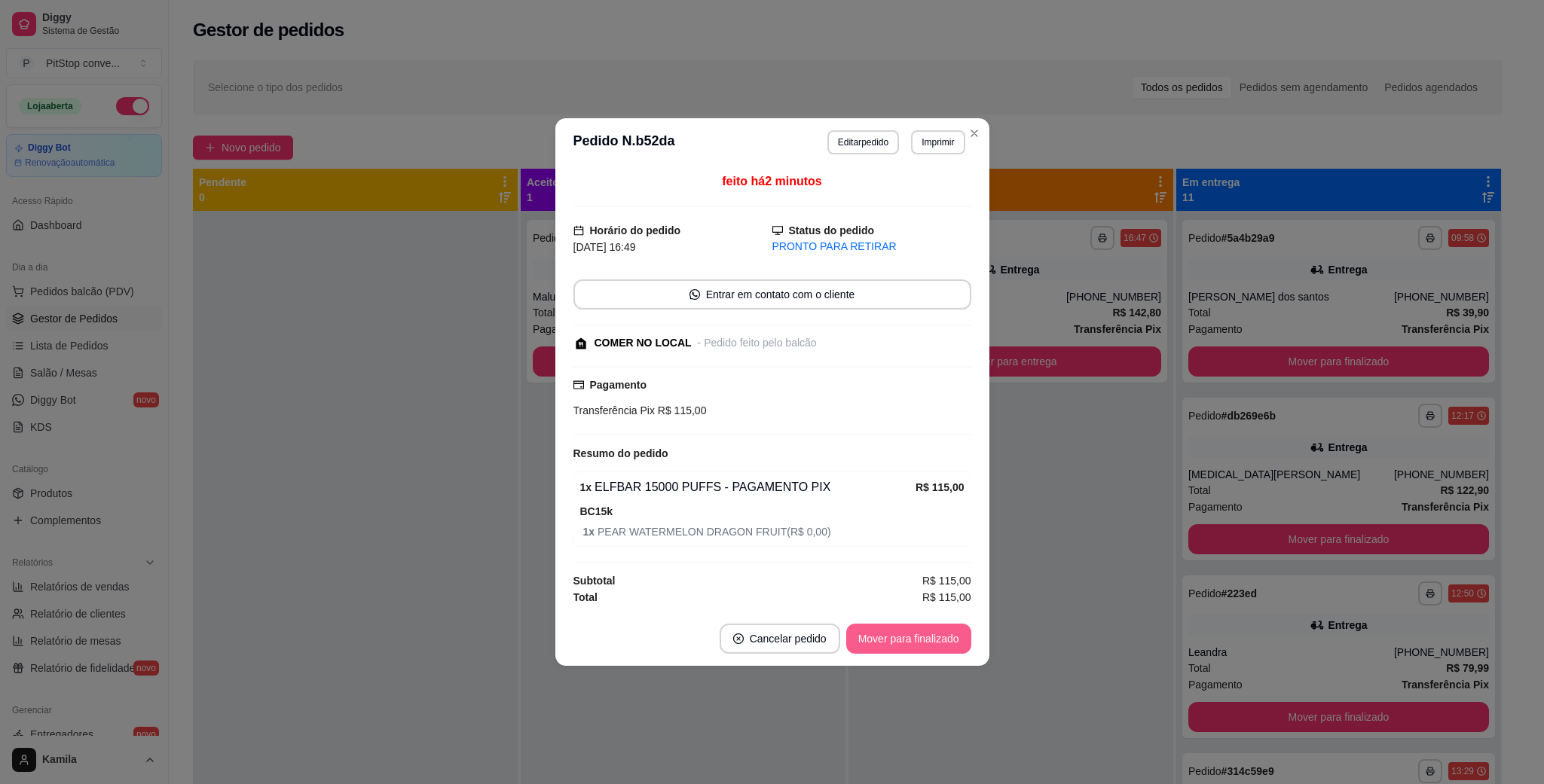
click at [893, 633] on button "Mover para finalizado" at bounding box center [908, 638] width 125 height 30
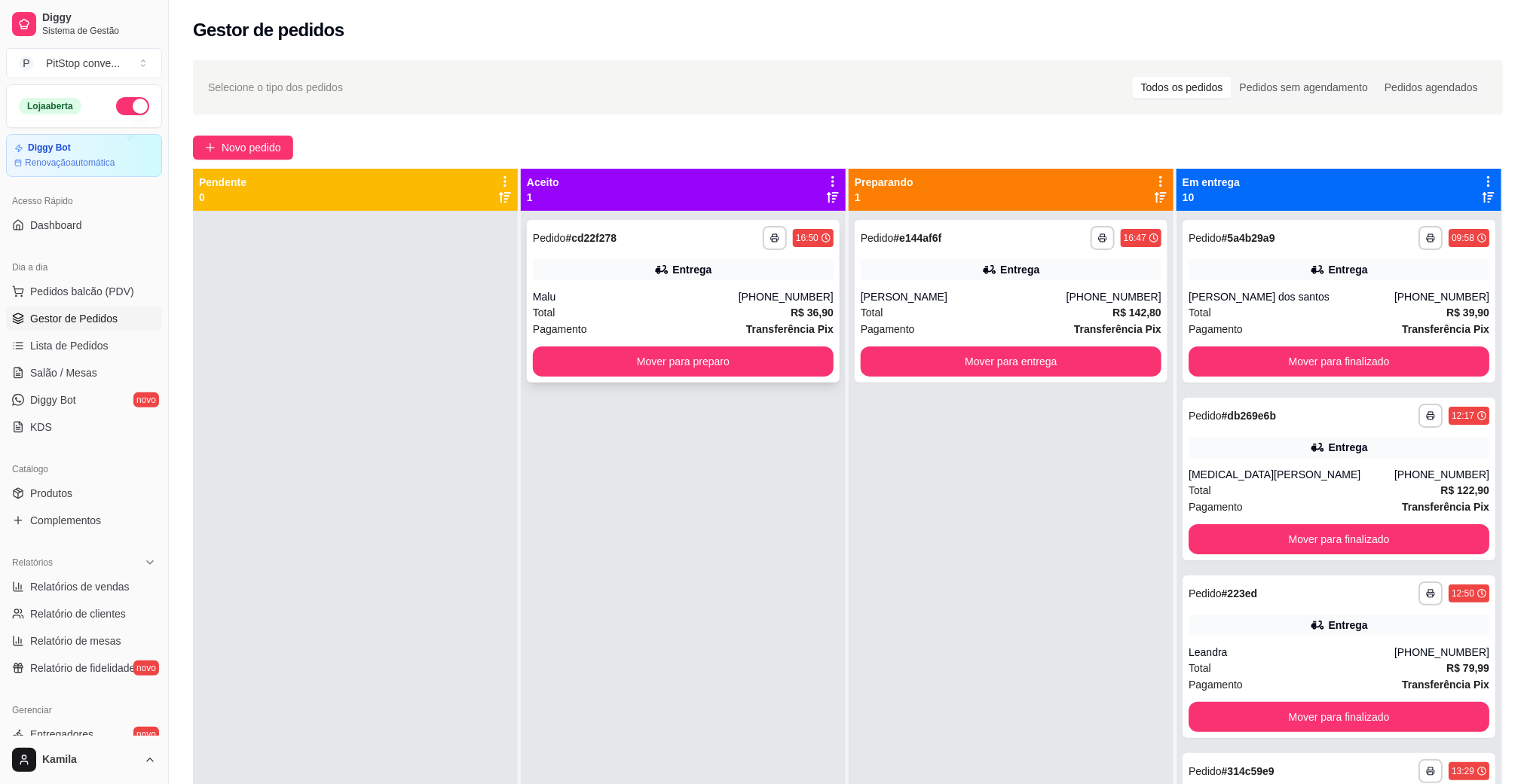
click at [672, 293] on div "Malu" at bounding box center [635, 297] width 205 height 15
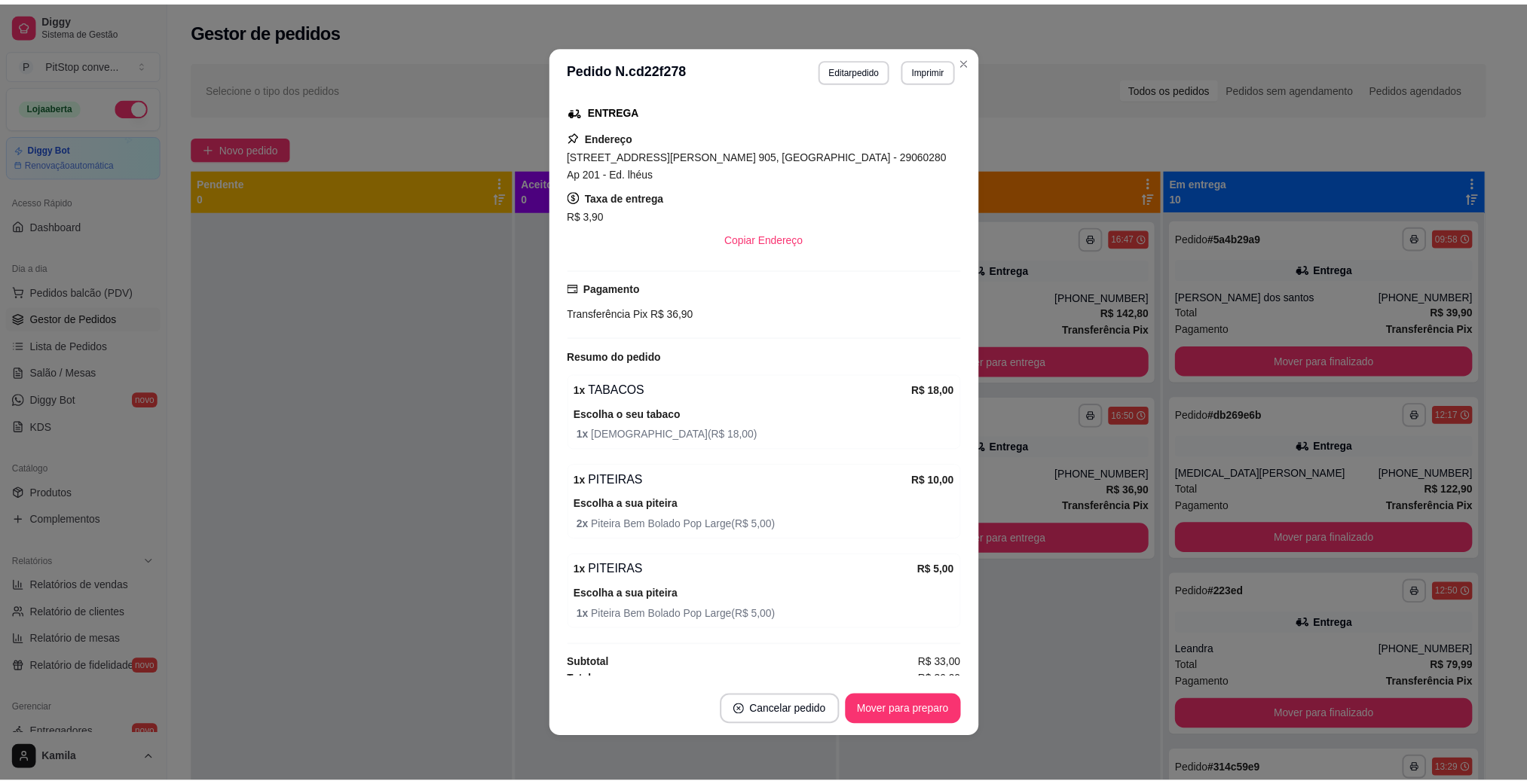
scroll to position [3, 0]
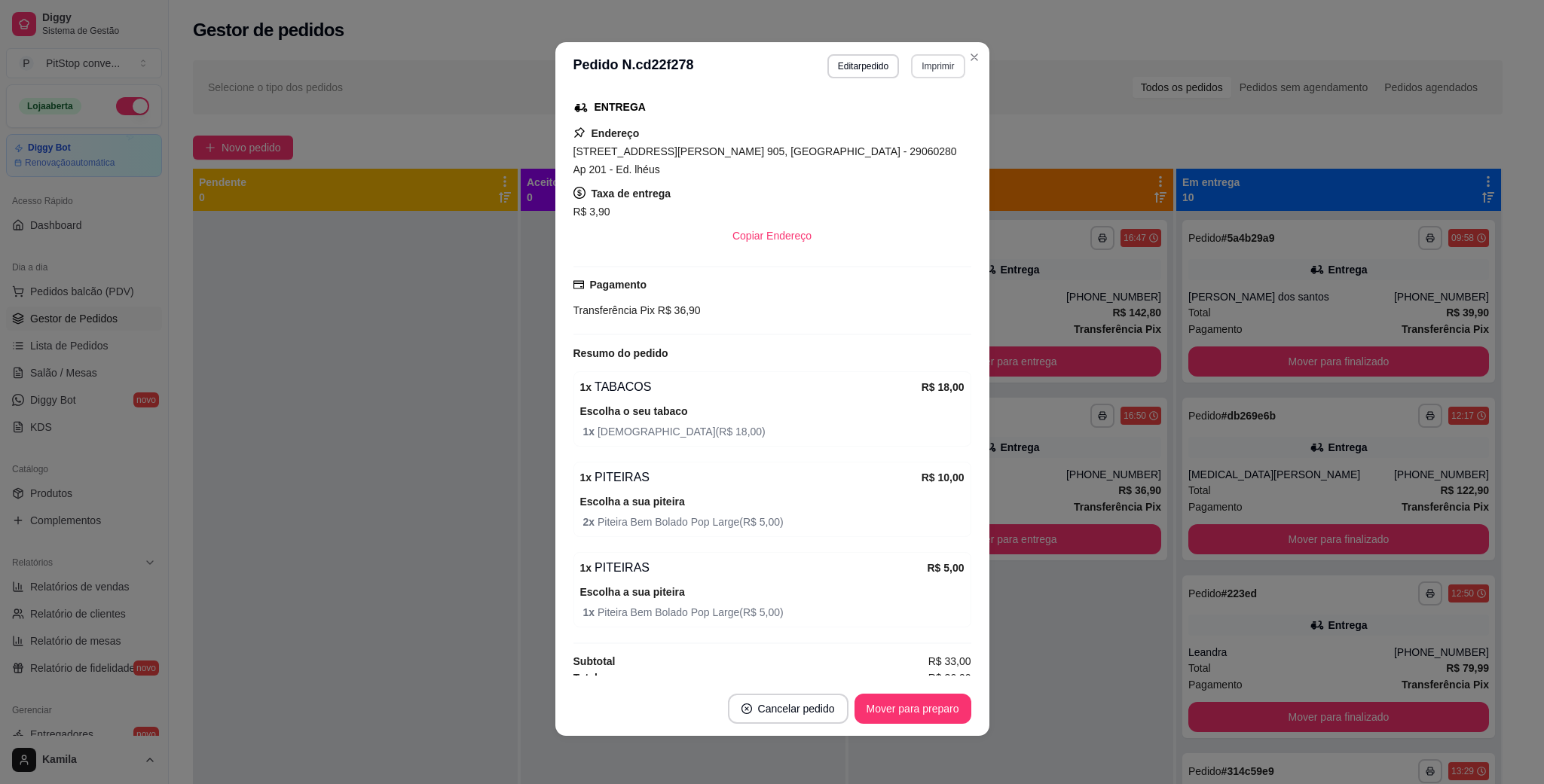
click at [923, 61] on button "Imprimir" at bounding box center [937, 67] width 54 height 24
click at [884, 114] on button "IMPRESSORA" at bounding box center [903, 120] width 109 height 24
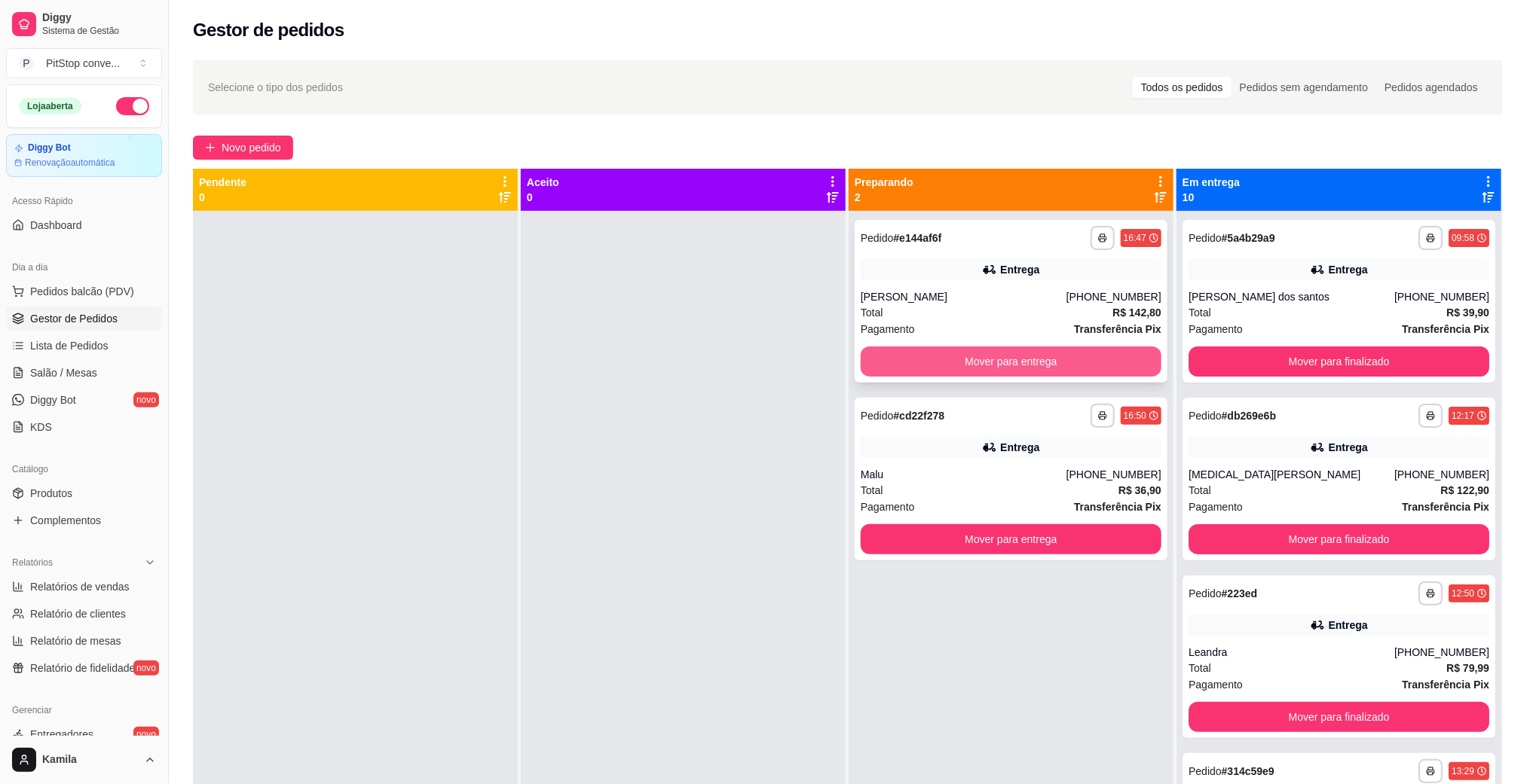
click at [1031, 355] on button "Mover para entrega" at bounding box center [1010, 361] width 301 height 30
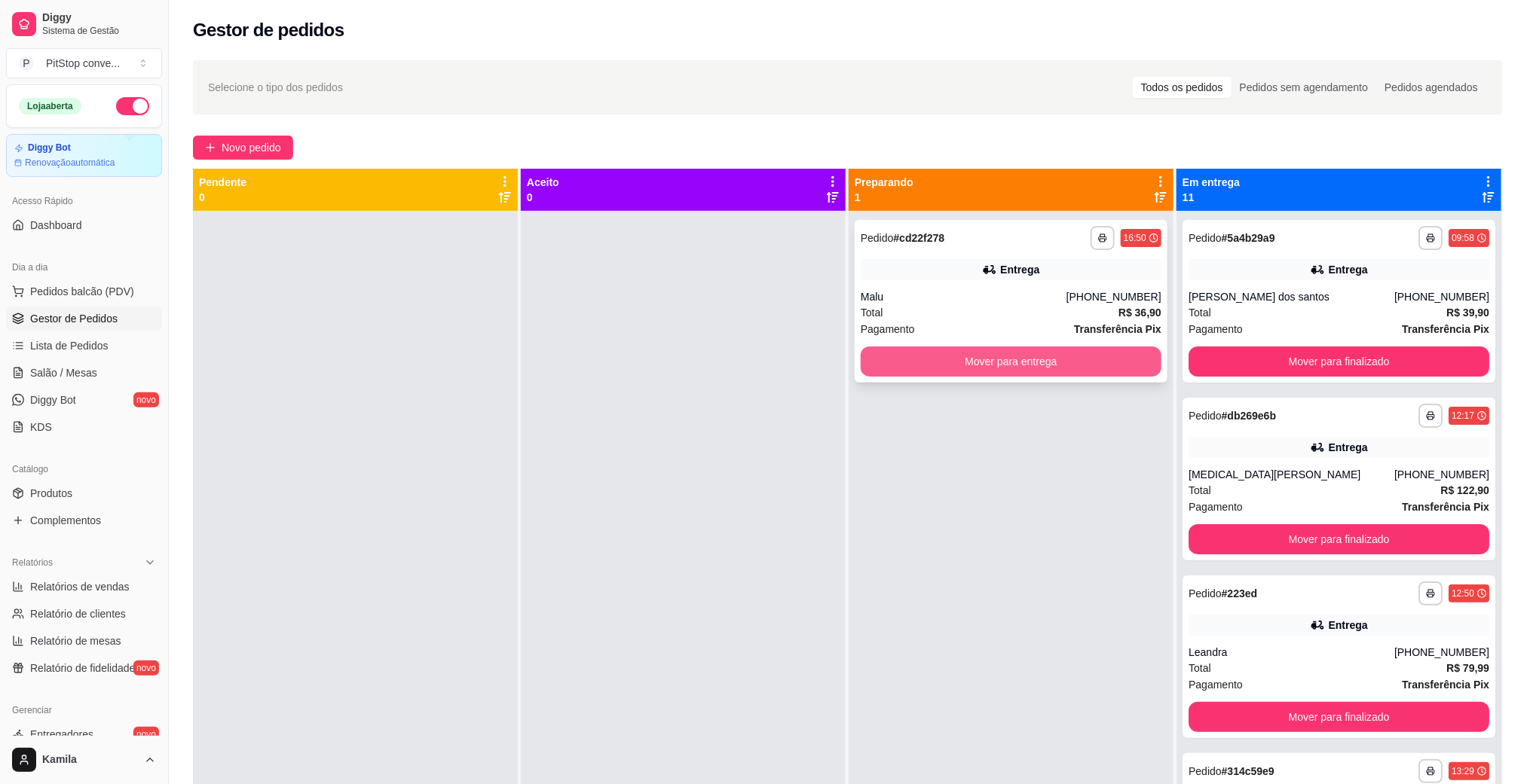
click at [1038, 359] on button "Mover para entrega" at bounding box center [1010, 361] width 301 height 30
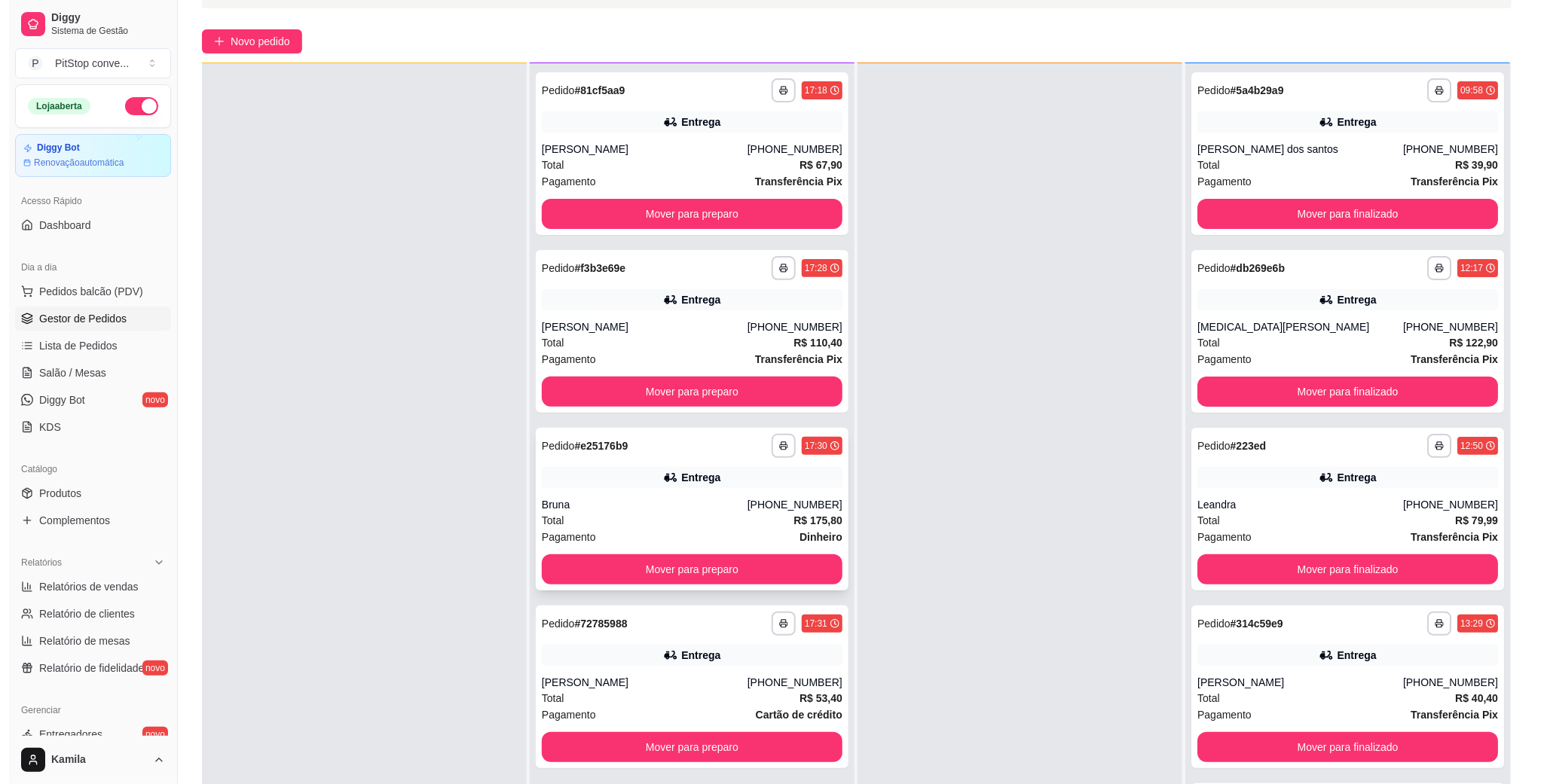
scroll to position [231, 0]
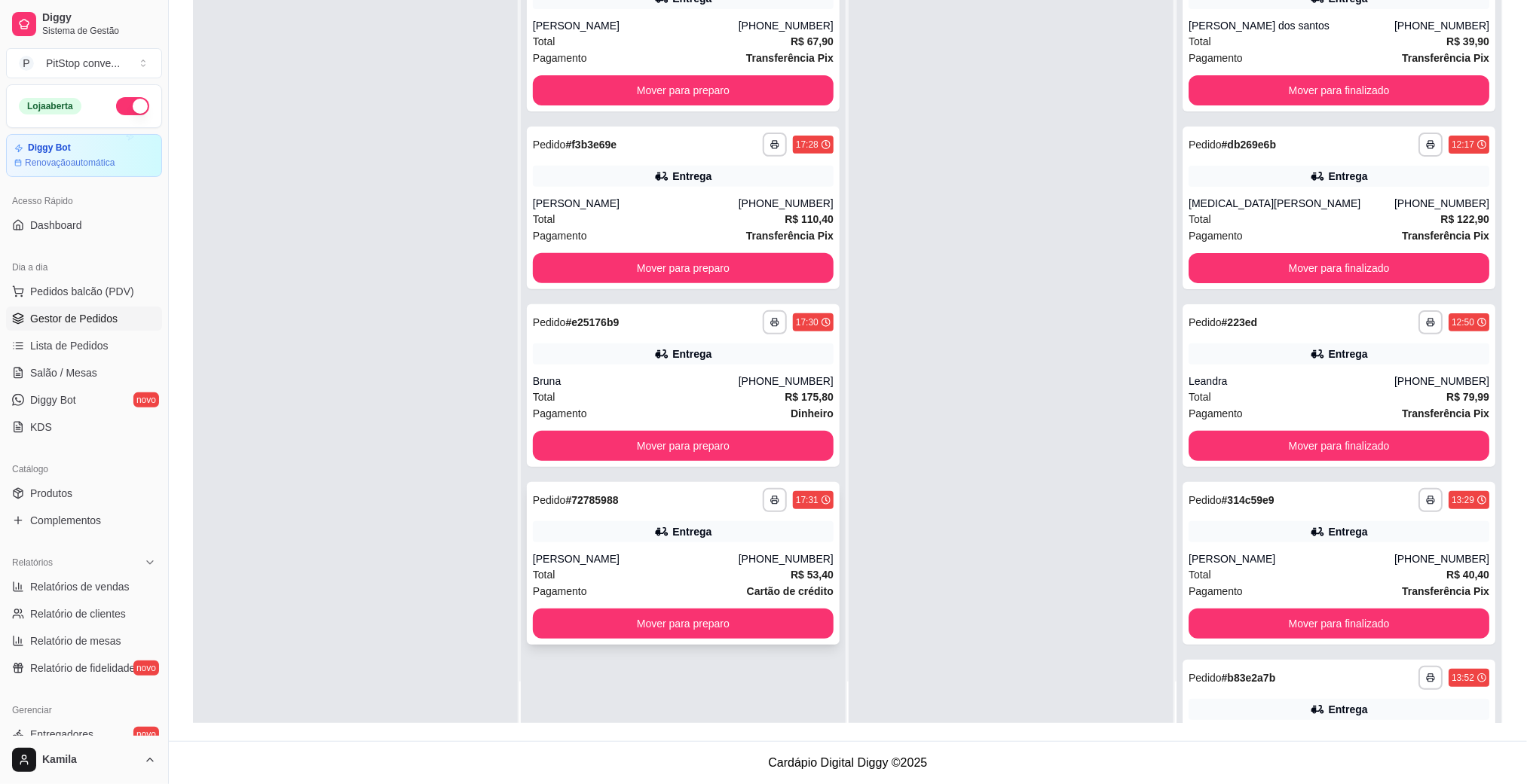
click at [720, 526] on div "Entrega" at bounding box center [682, 532] width 301 height 21
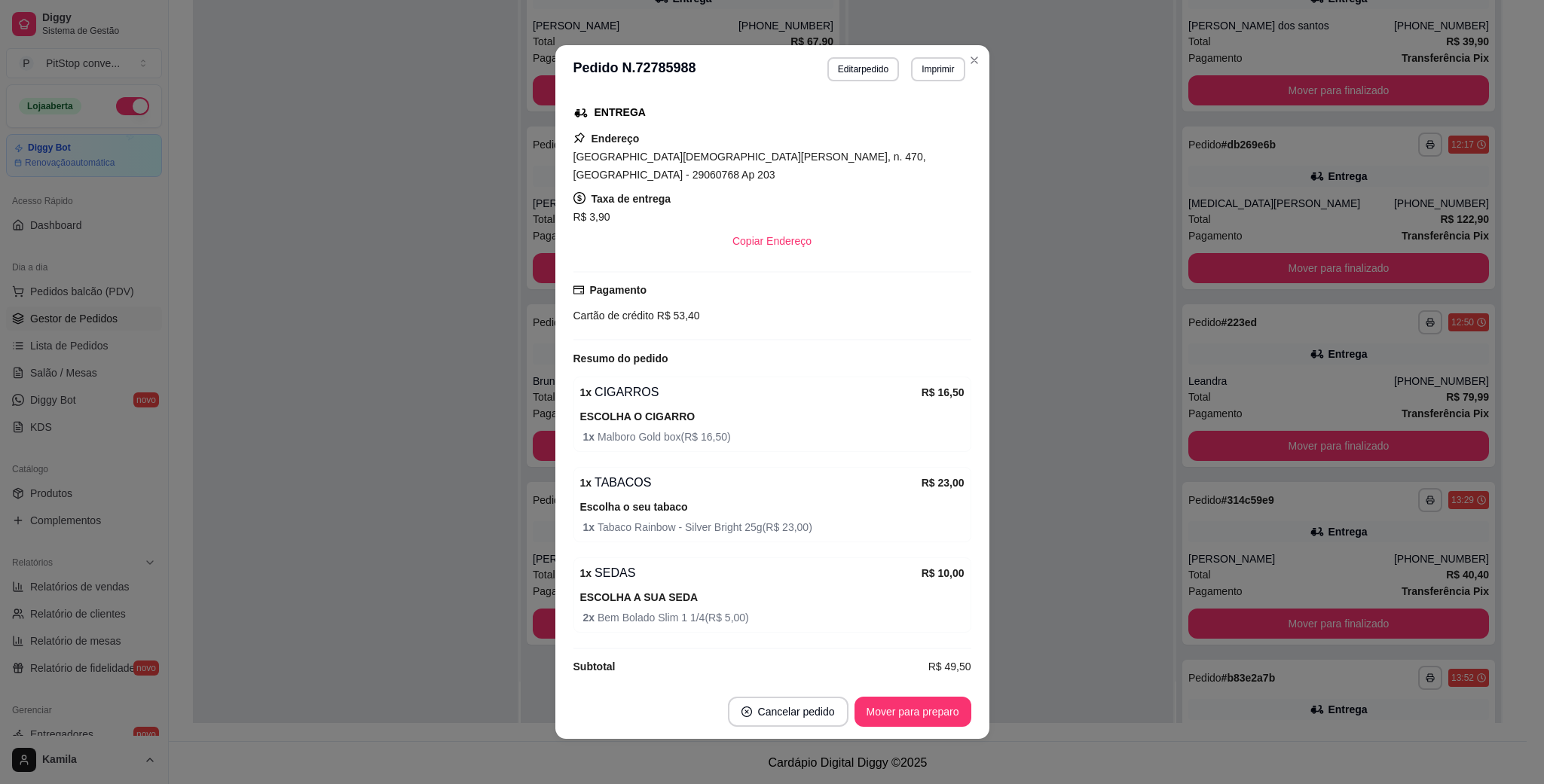
scroll to position [238, 0]
click at [920, 64] on button "Imprimir" at bounding box center [937, 69] width 54 height 24
click at [922, 129] on button "IMPRESSORA" at bounding box center [902, 123] width 105 height 24
click at [895, 714] on button "Mover para preparo" at bounding box center [912, 712] width 113 height 29
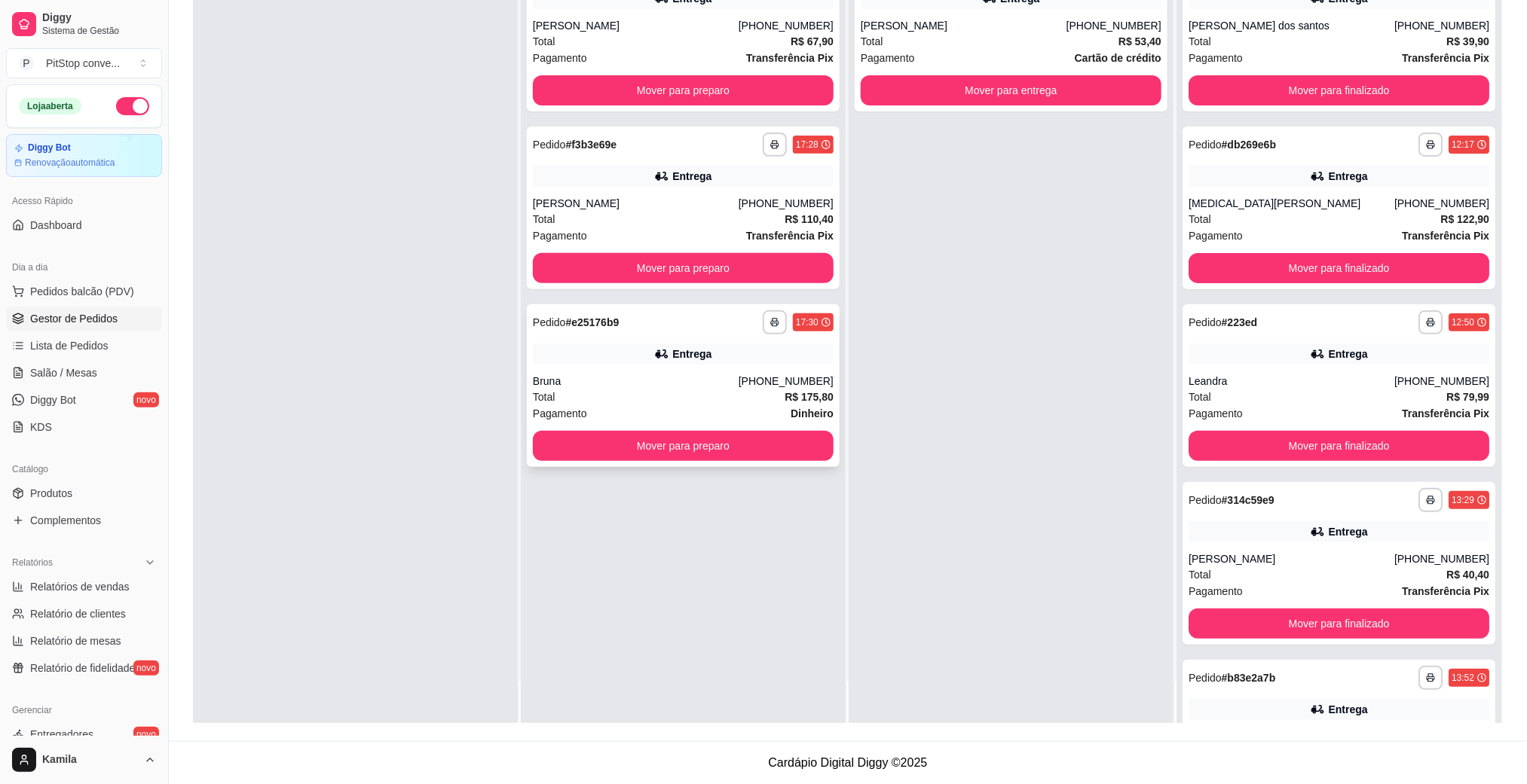
click at [636, 344] on div "Entrega" at bounding box center [682, 354] width 301 height 21
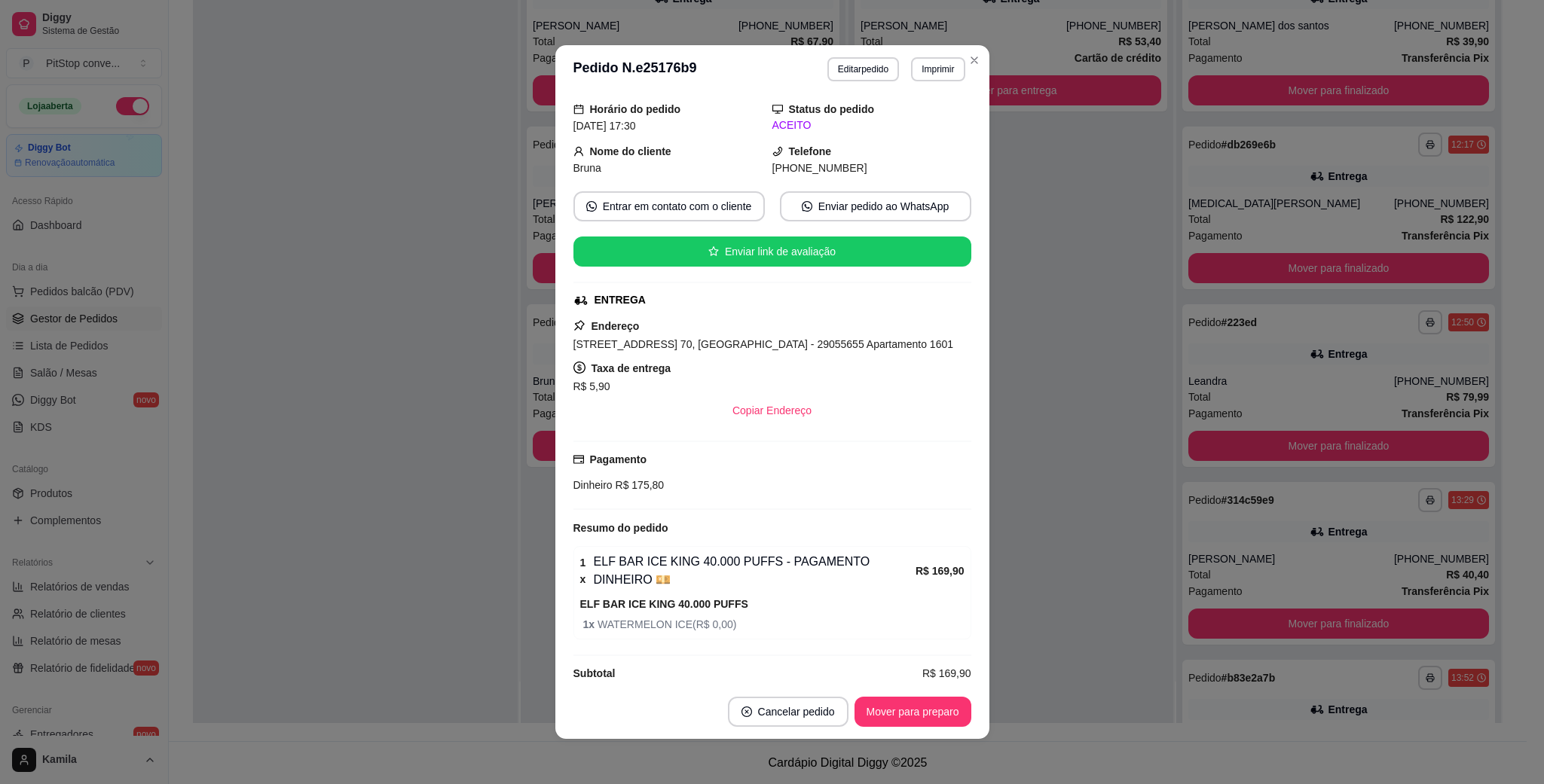
scroll to position [75, 0]
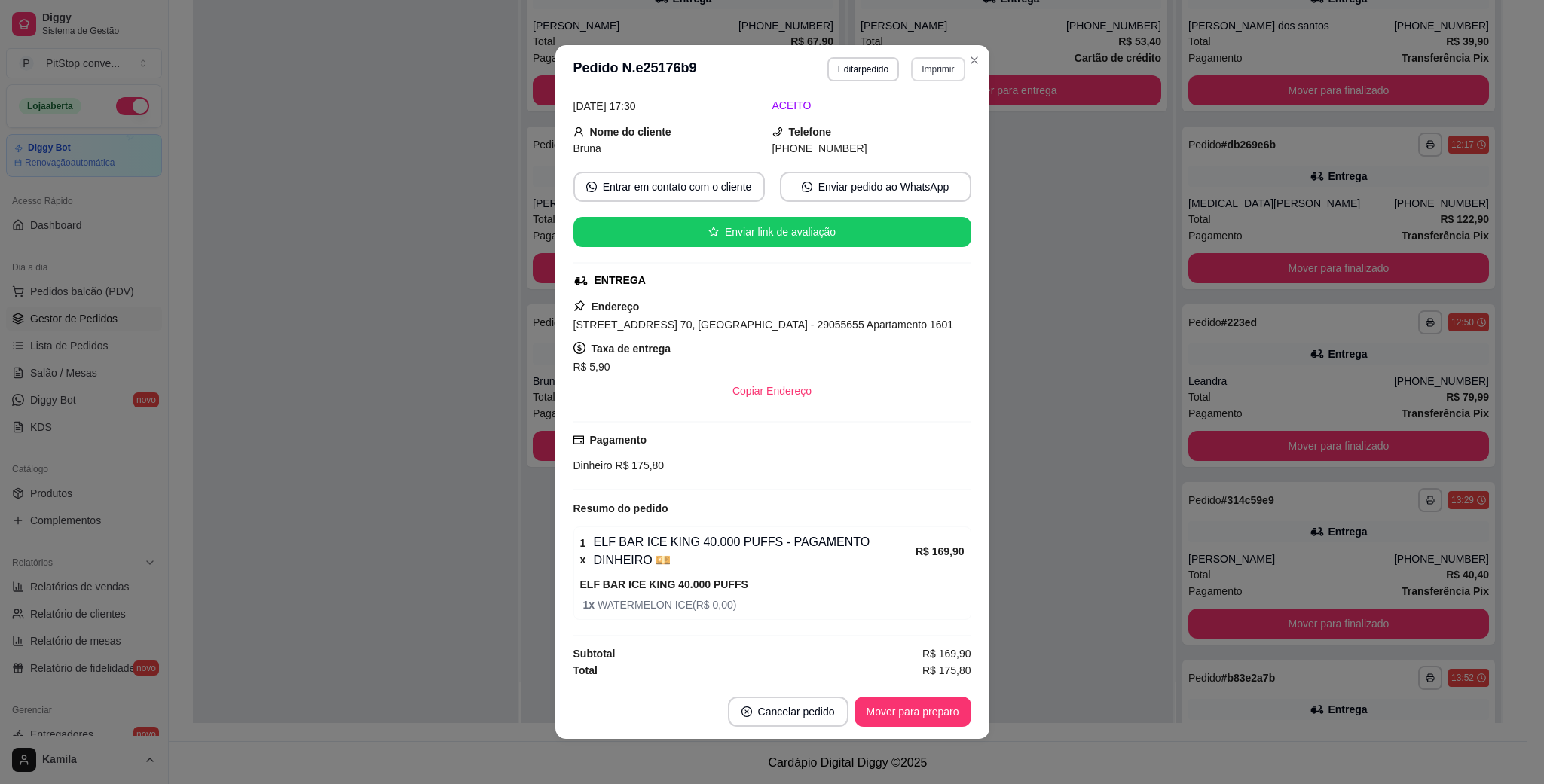
click at [945, 75] on button "Imprimir" at bounding box center [937, 69] width 54 height 24
click at [893, 125] on button "IMPRESSORA" at bounding box center [903, 124] width 109 height 24
click at [916, 703] on button "Mover para preparo" at bounding box center [912, 711] width 117 height 30
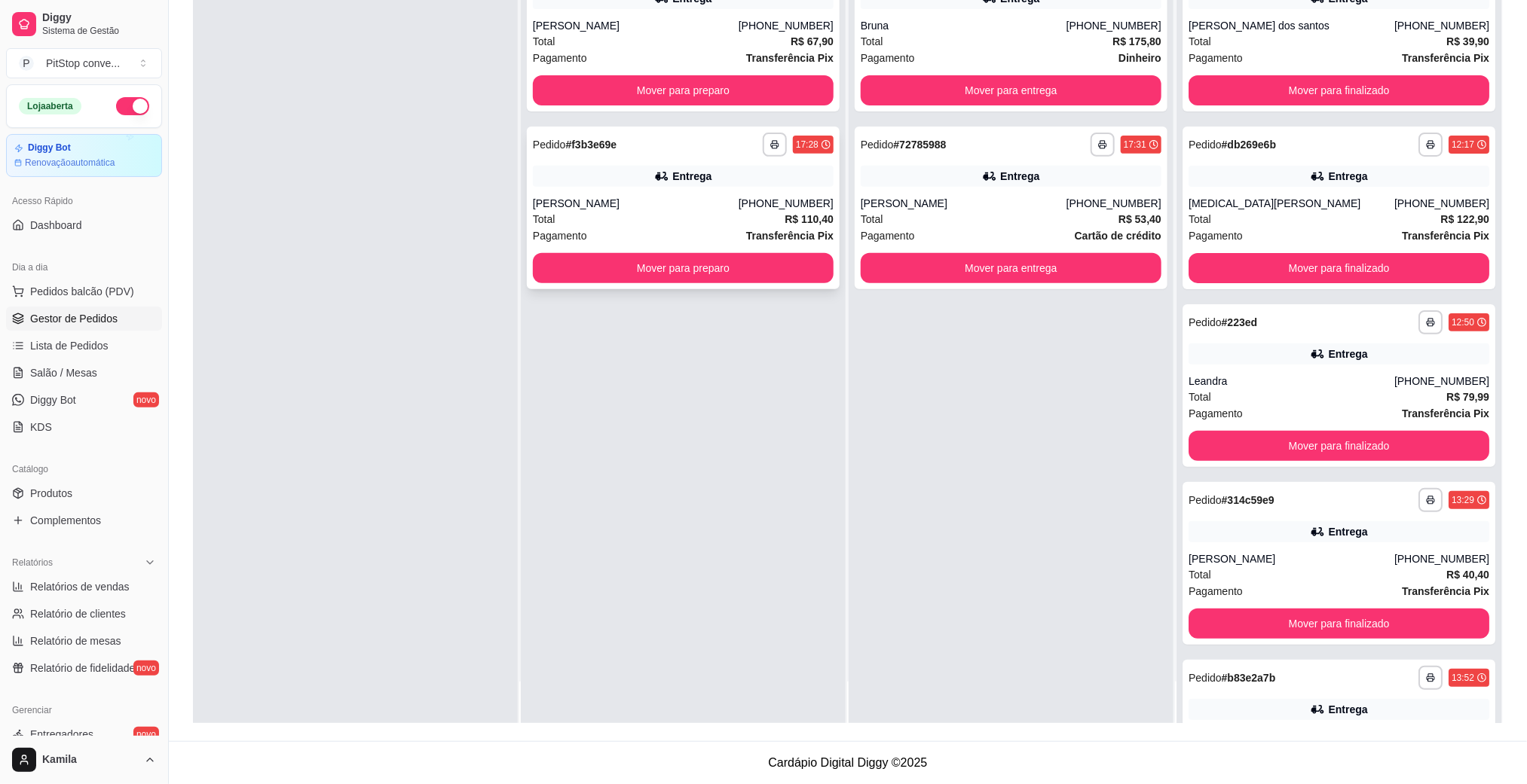
click at [682, 186] on div "**********" at bounding box center [683, 208] width 313 height 163
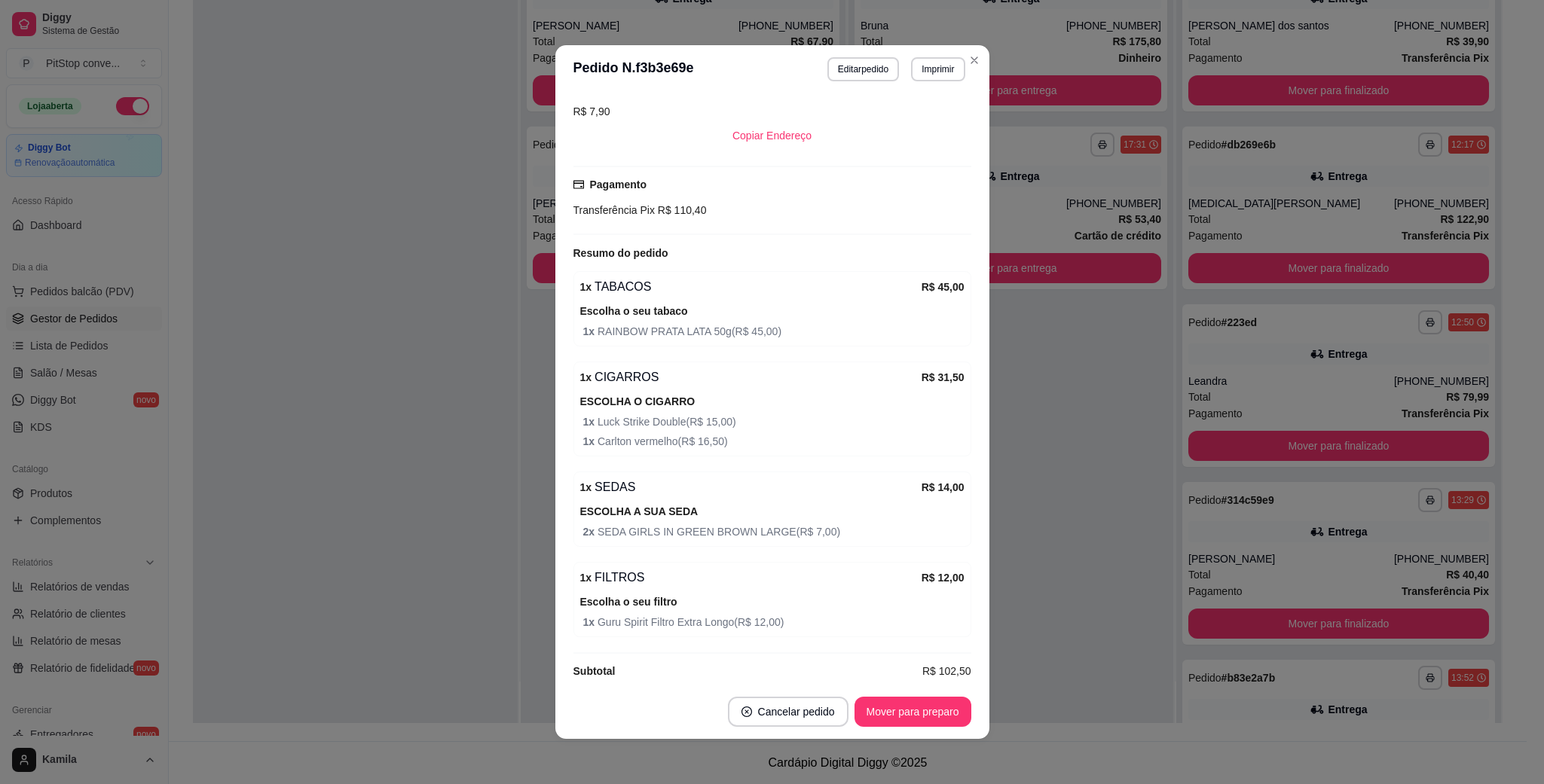
scroll to position [349, 0]
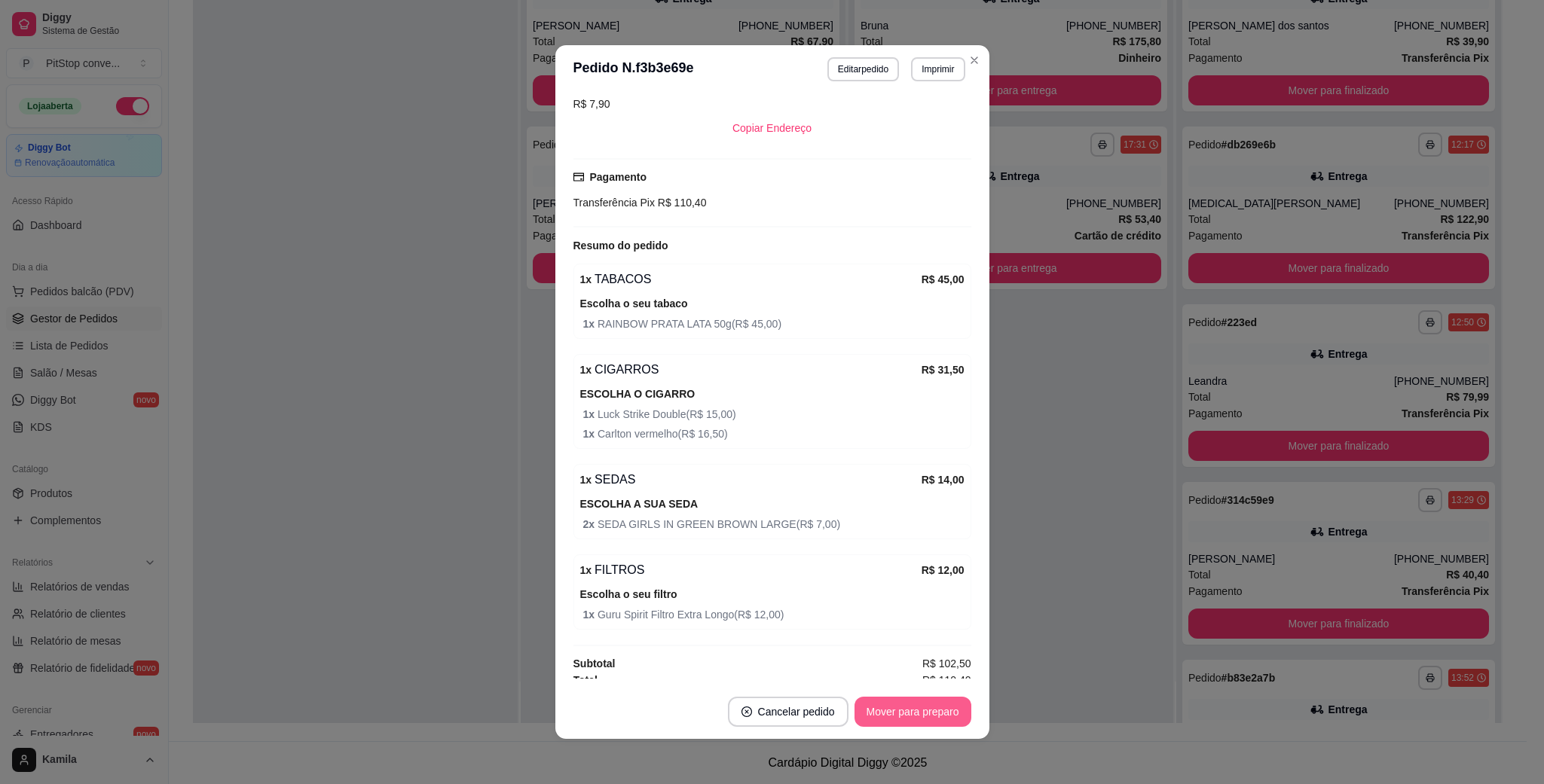
click at [893, 703] on button "Mover para preparo" at bounding box center [912, 711] width 117 height 30
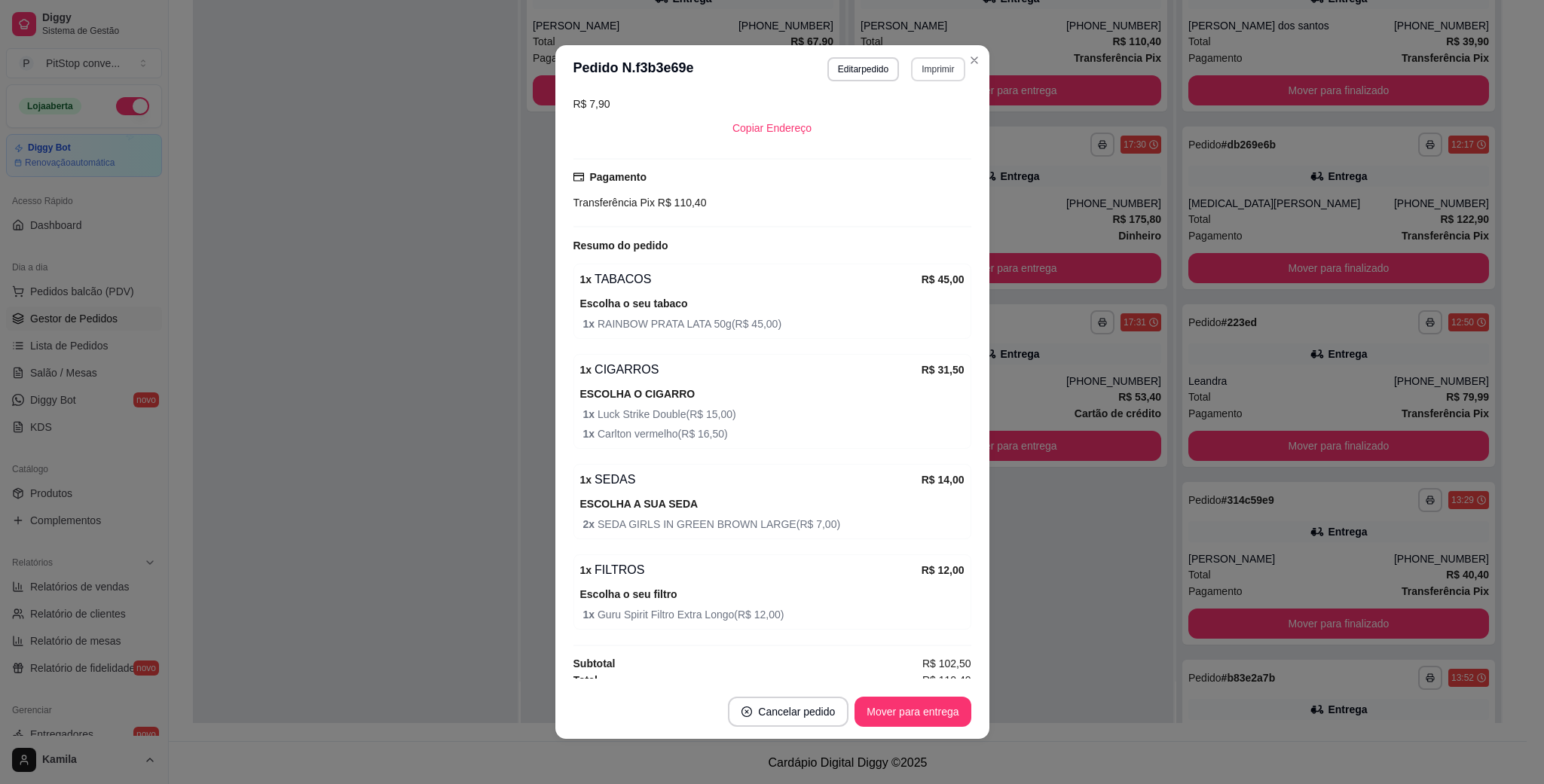
click at [928, 77] on button "Imprimir" at bounding box center [937, 69] width 54 height 24
click at [902, 125] on button "IMPRESSORA" at bounding box center [903, 124] width 109 height 24
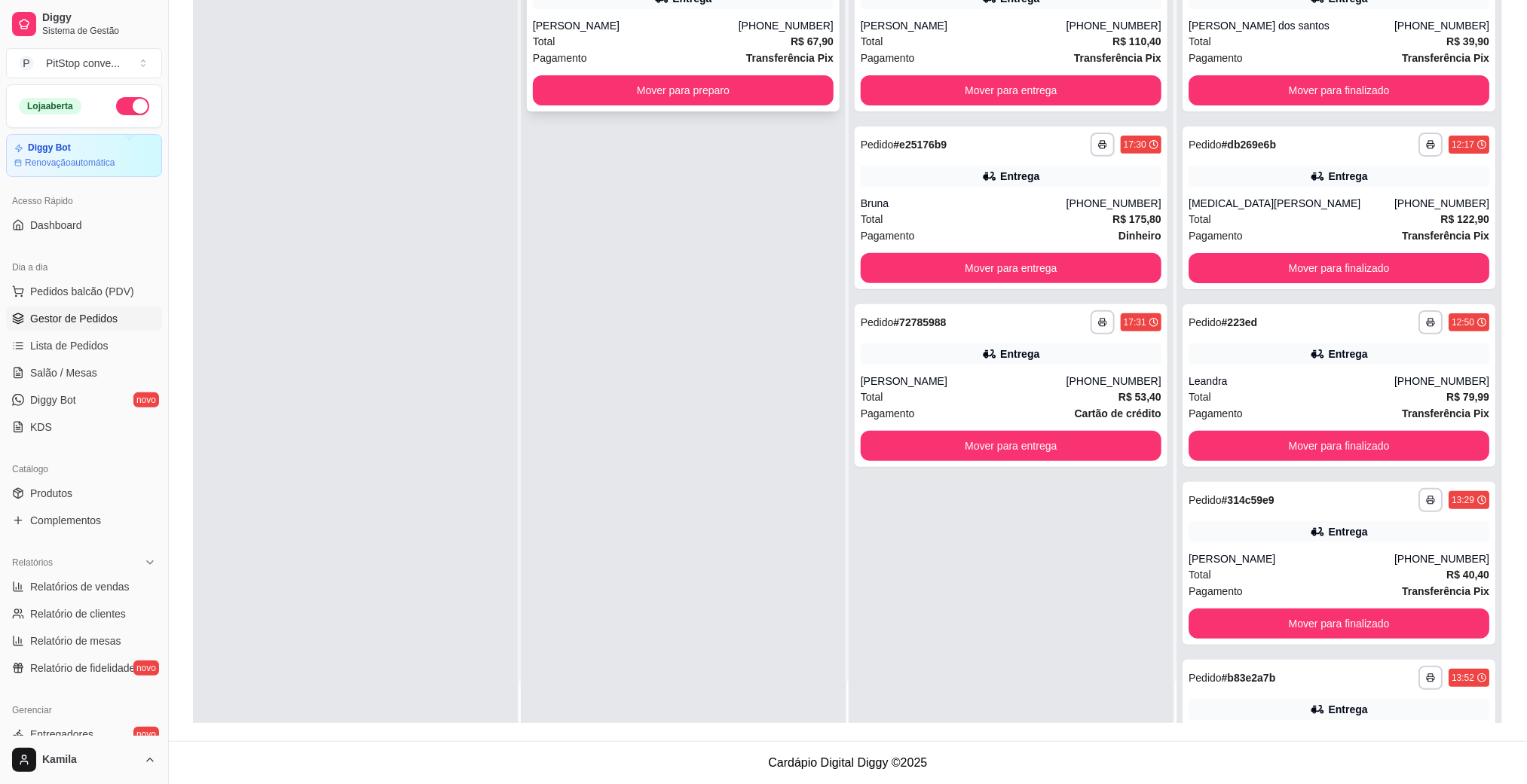
click at [705, 29] on div "[PERSON_NAME]" at bounding box center [635, 25] width 205 height 15
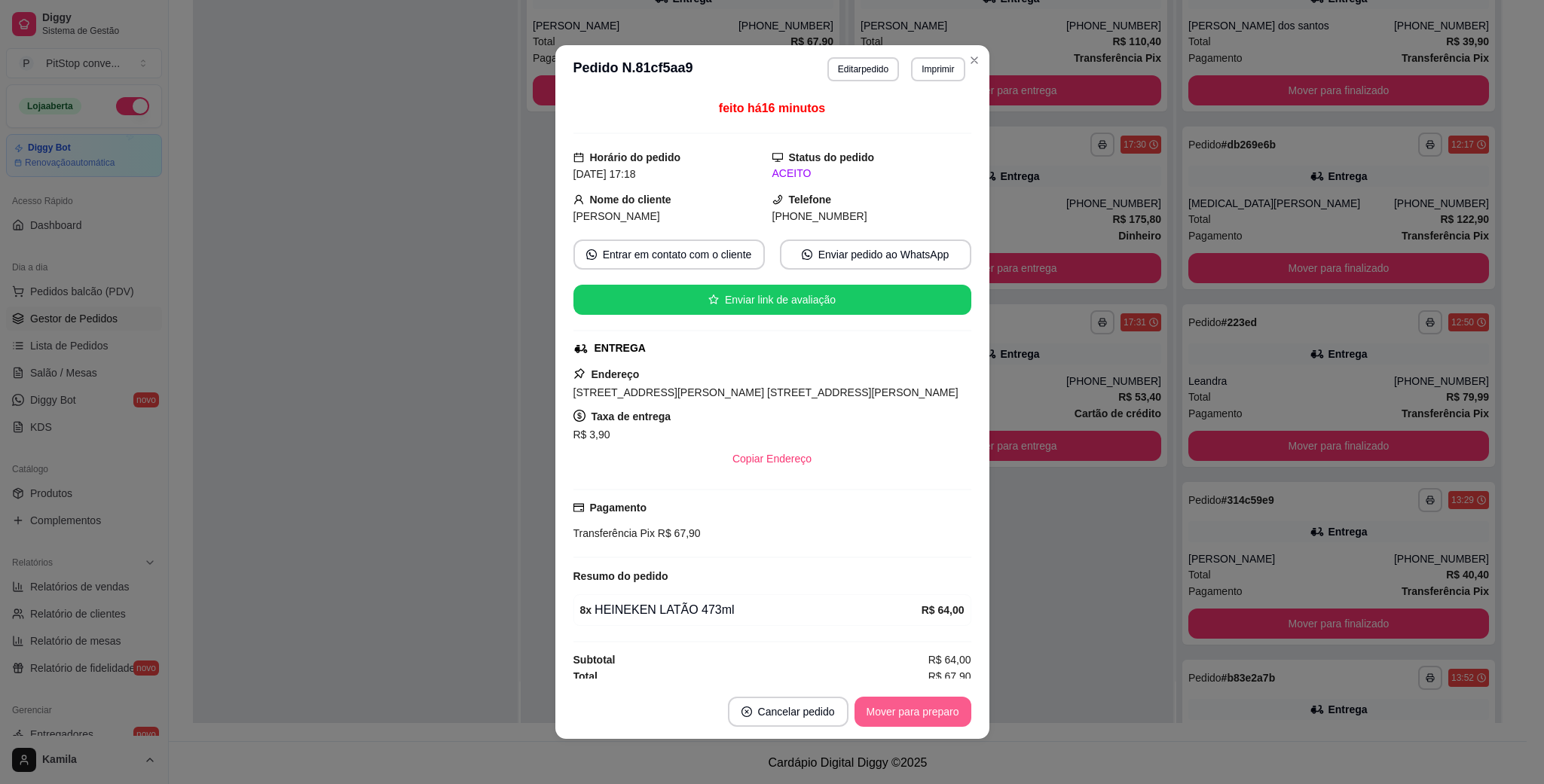
click at [911, 701] on button "Mover para preparo" at bounding box center [912, 711] width 117 height 30
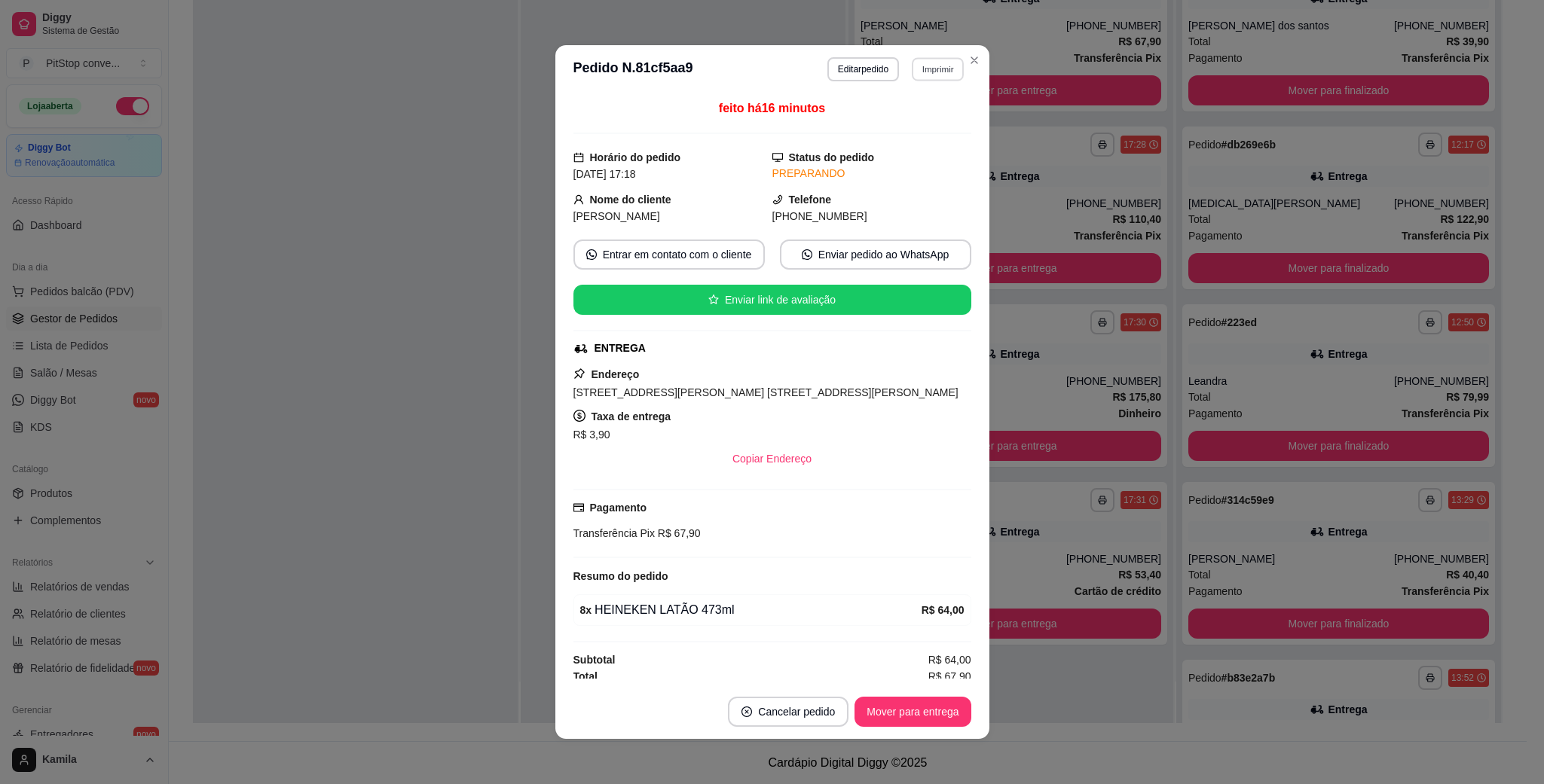
click at [920, 73] on button "Imprimir" at bounding box center [937, 68] width 52 height 24
click at [893, 131] on button "IMPRESSORA" at bounding box center [902, 123] width 105 height 24
